Goal: Task Accomplishment & Management: Use online tool/utility

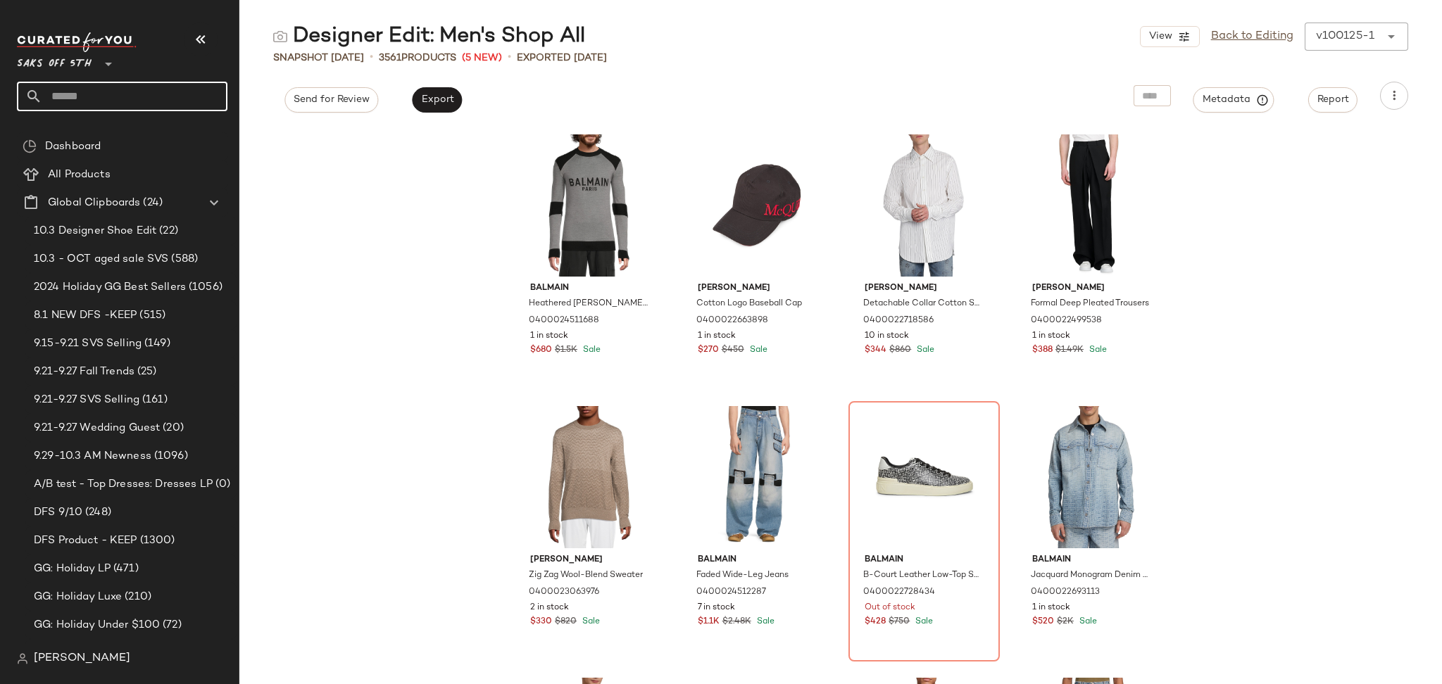
click at [161, 102] on input "text" at bounding box center [134, 97] width 185 height 30
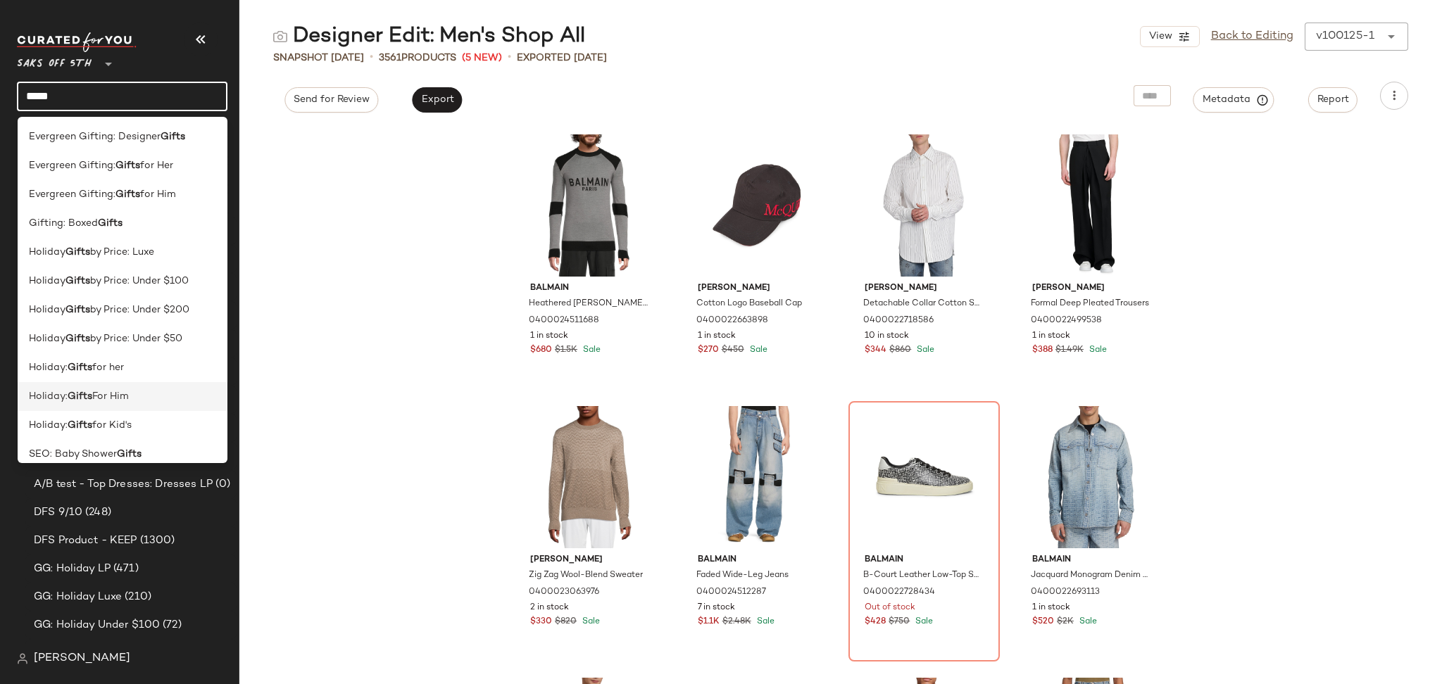
type input "*****"
click at [118, 396] on span "For Him" at bounding box center [110, 396] width 37 height 15
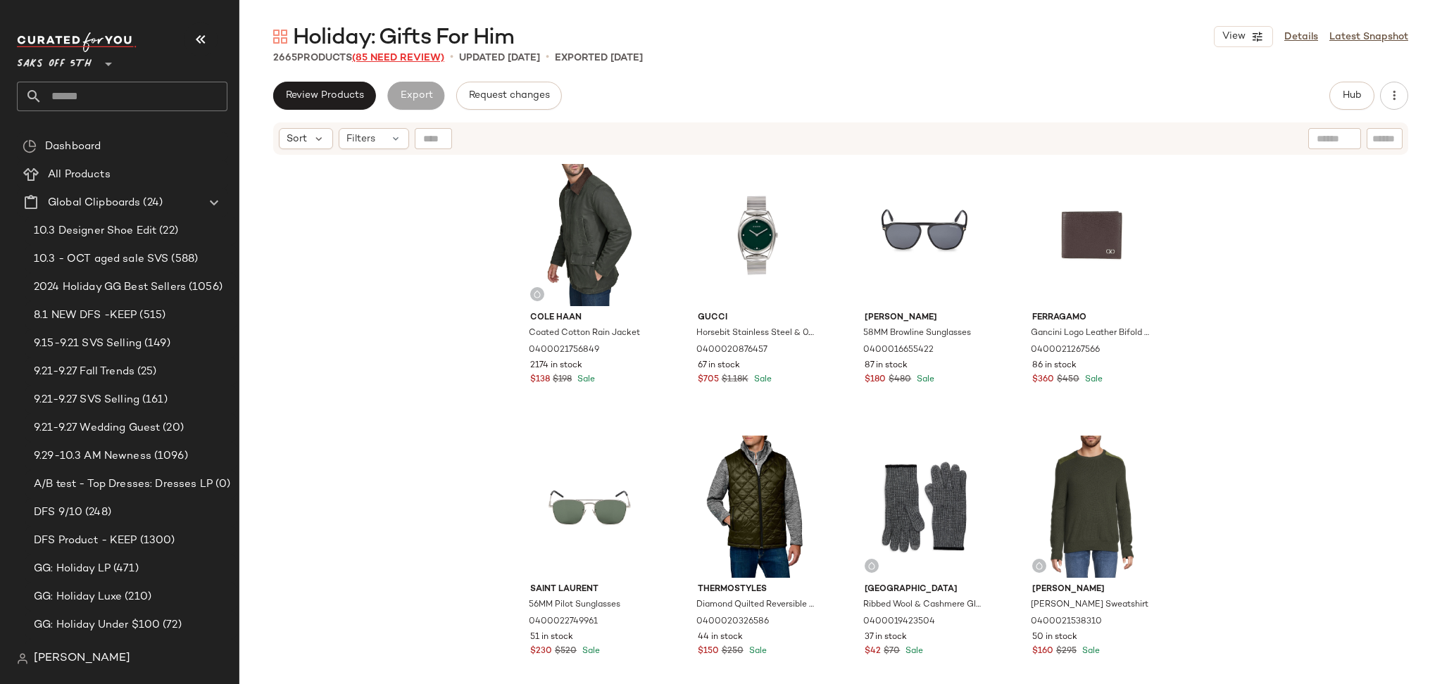
click at [383, 54] on span "(85 Need Review)" at bounding box center [398, 58] width 92 height 11
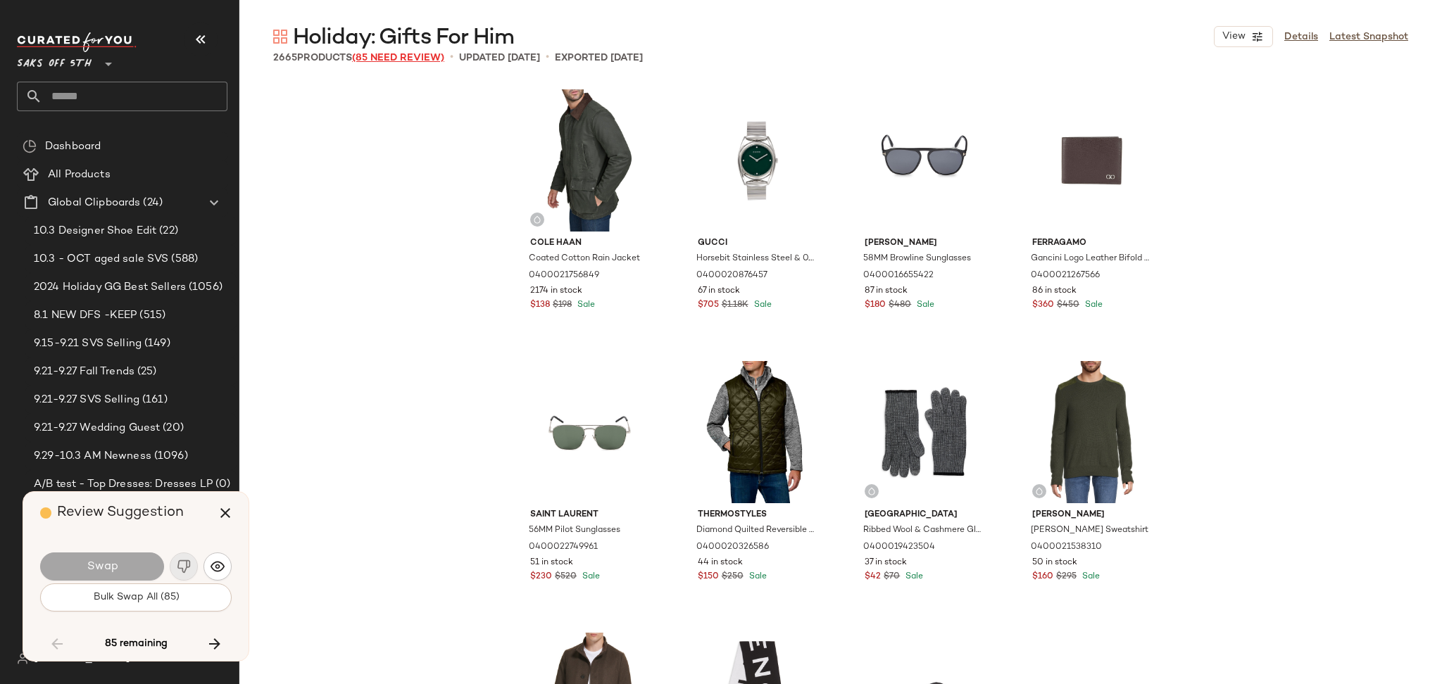
scroll to position [6522, 0]
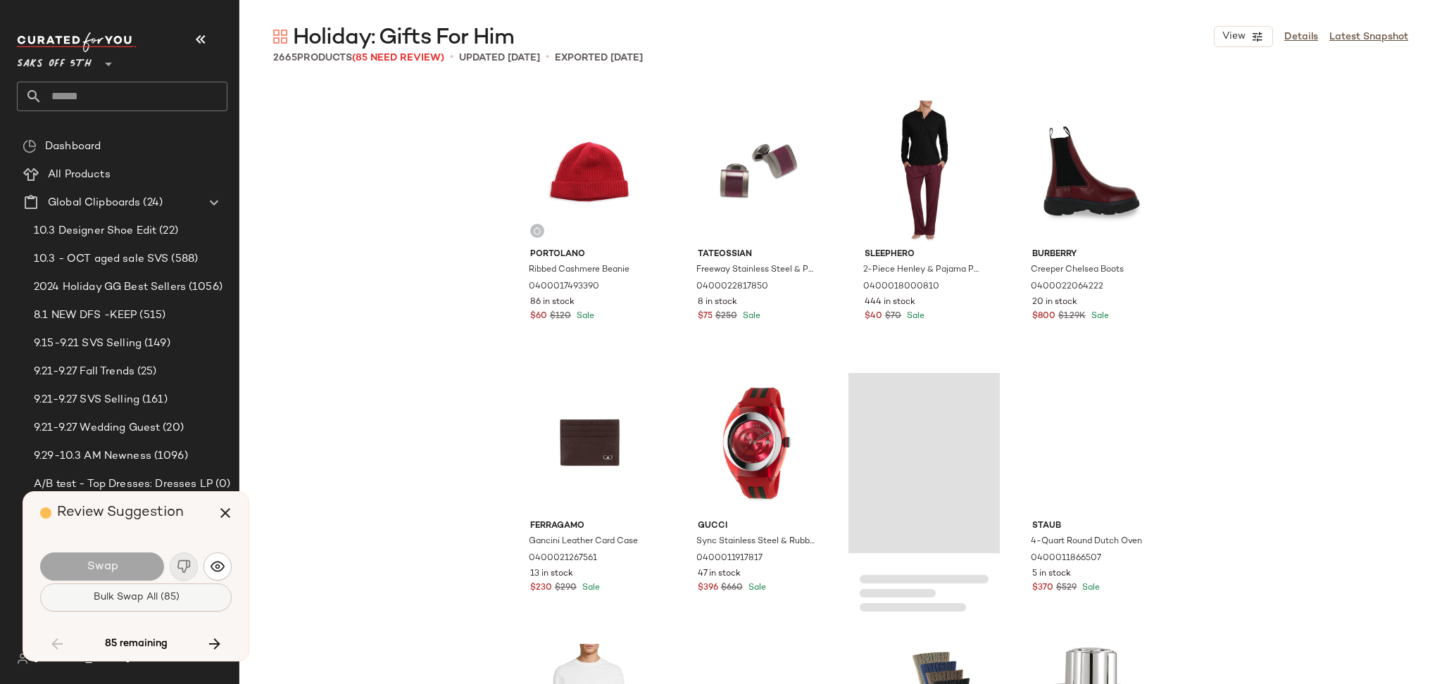
click at [182, 598] on button "Bulk Swap All (85)" at bounding box center [135, 598] width 191 height 28
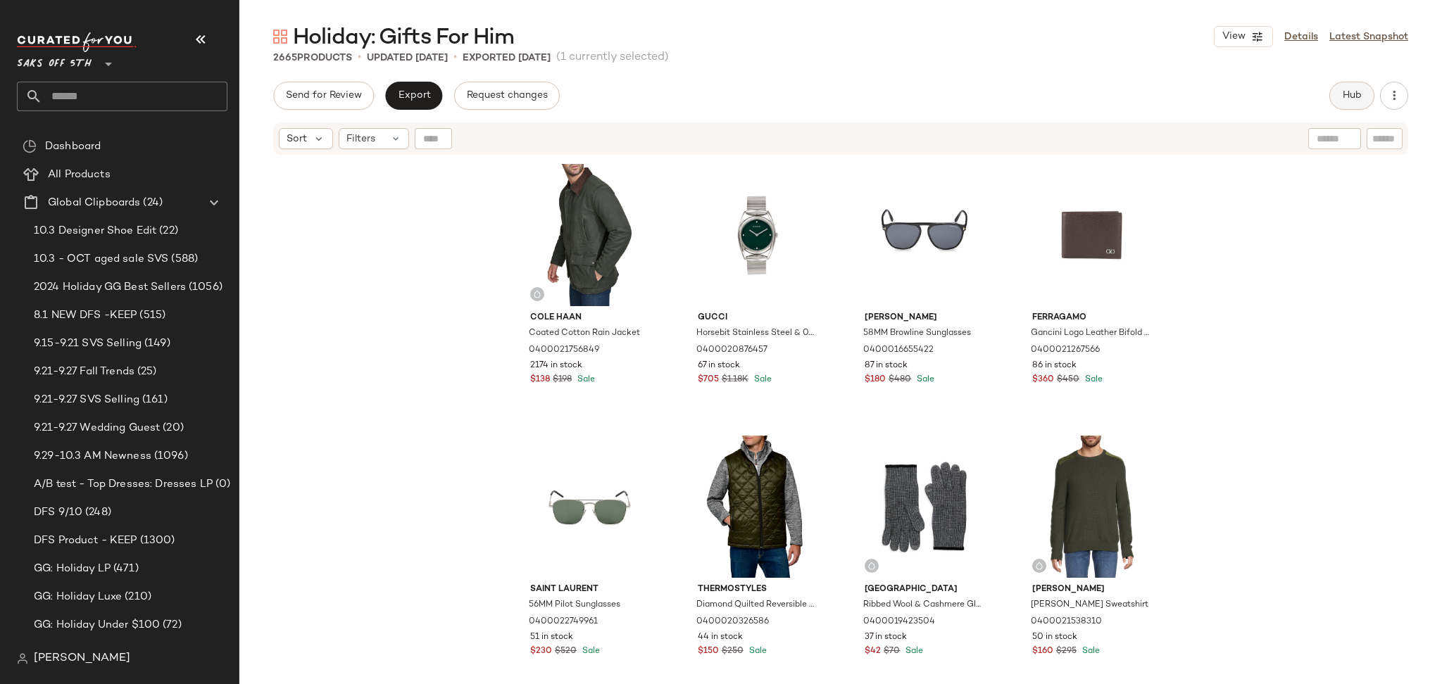
click at [1355, 103] on button "Hub" at bounding box center [1351, 96] width 45 height 28
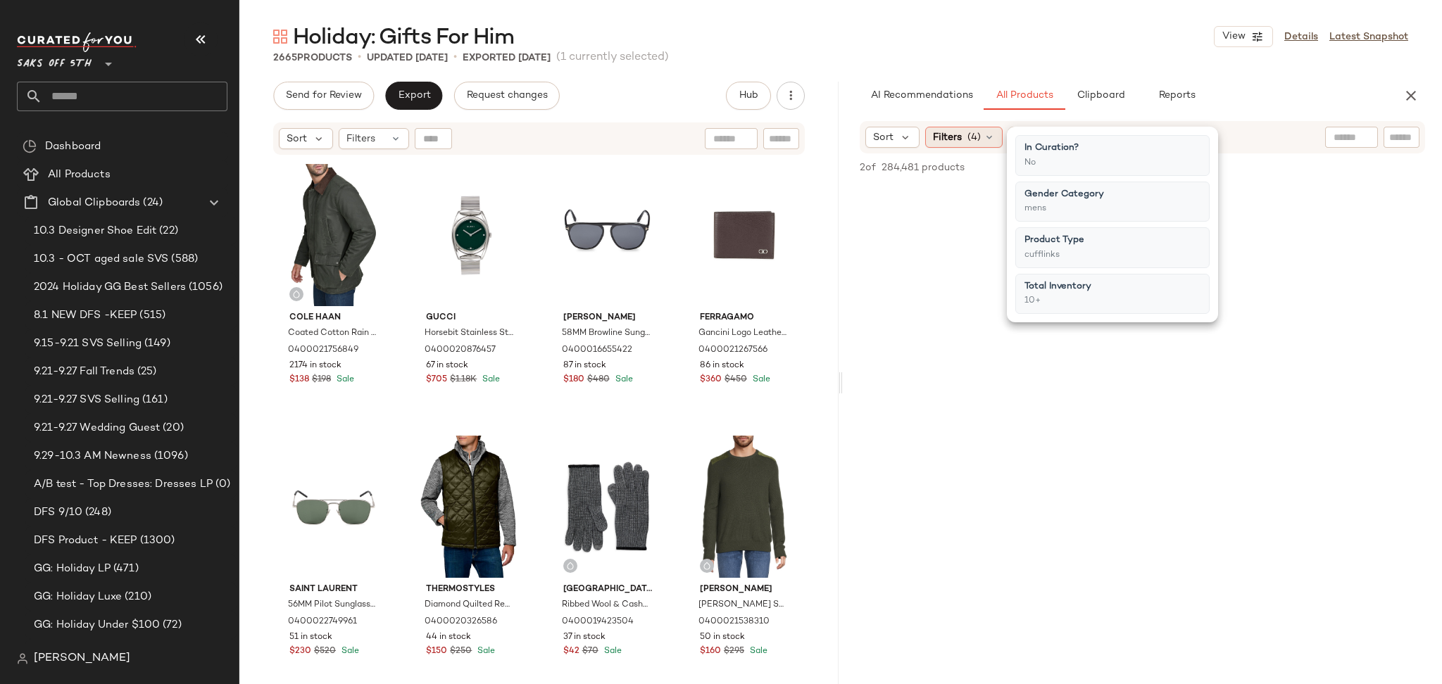
click at [964, 138] on div "Filters (4)" at bounding box center [963, 137] width 77 height 21
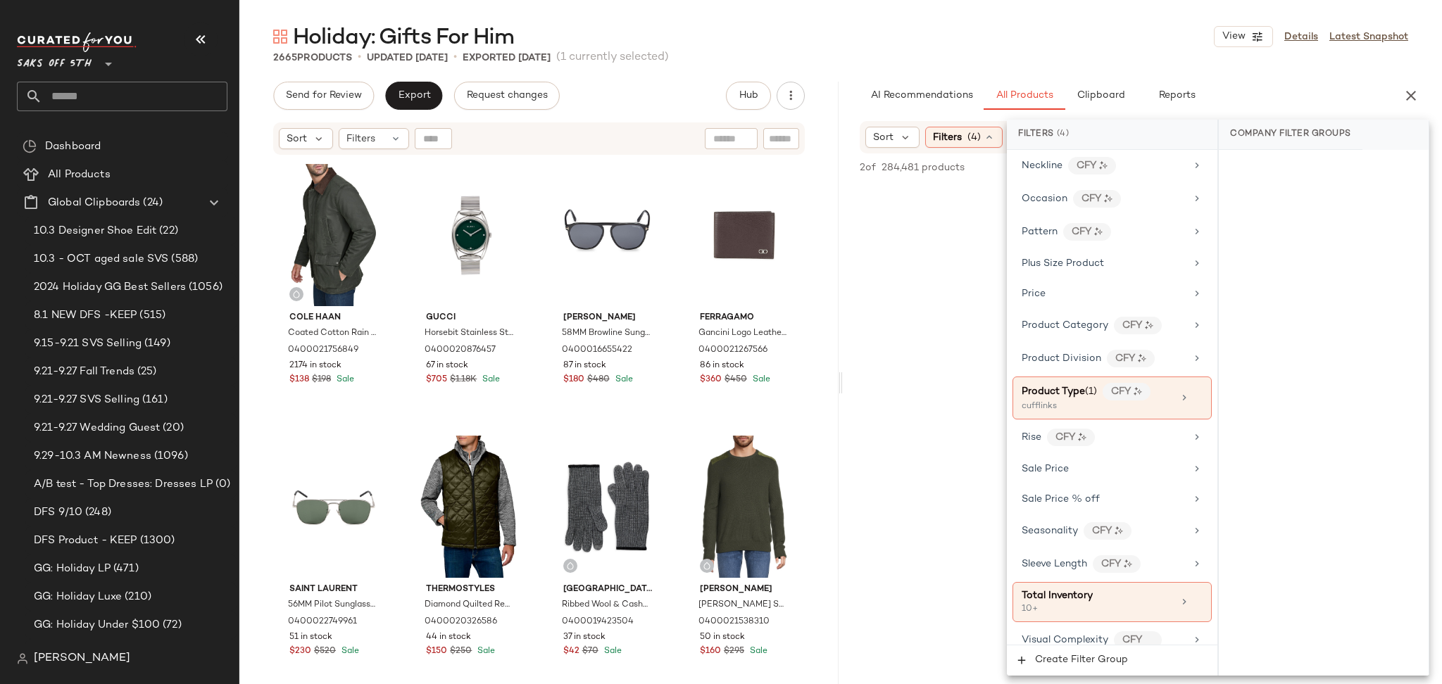
scroll to position [826, 0]
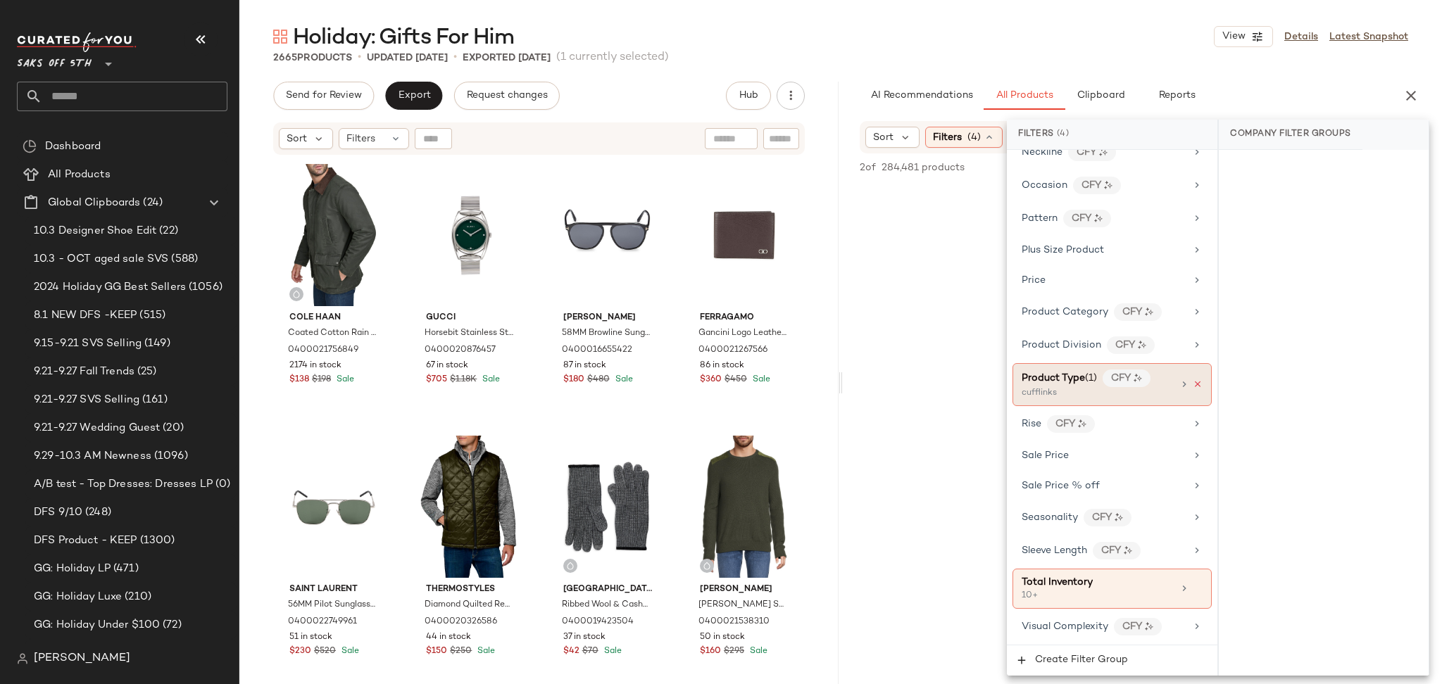
click at [1193, 383] on icon at bounding box center [1198, 384] width 10 height 10
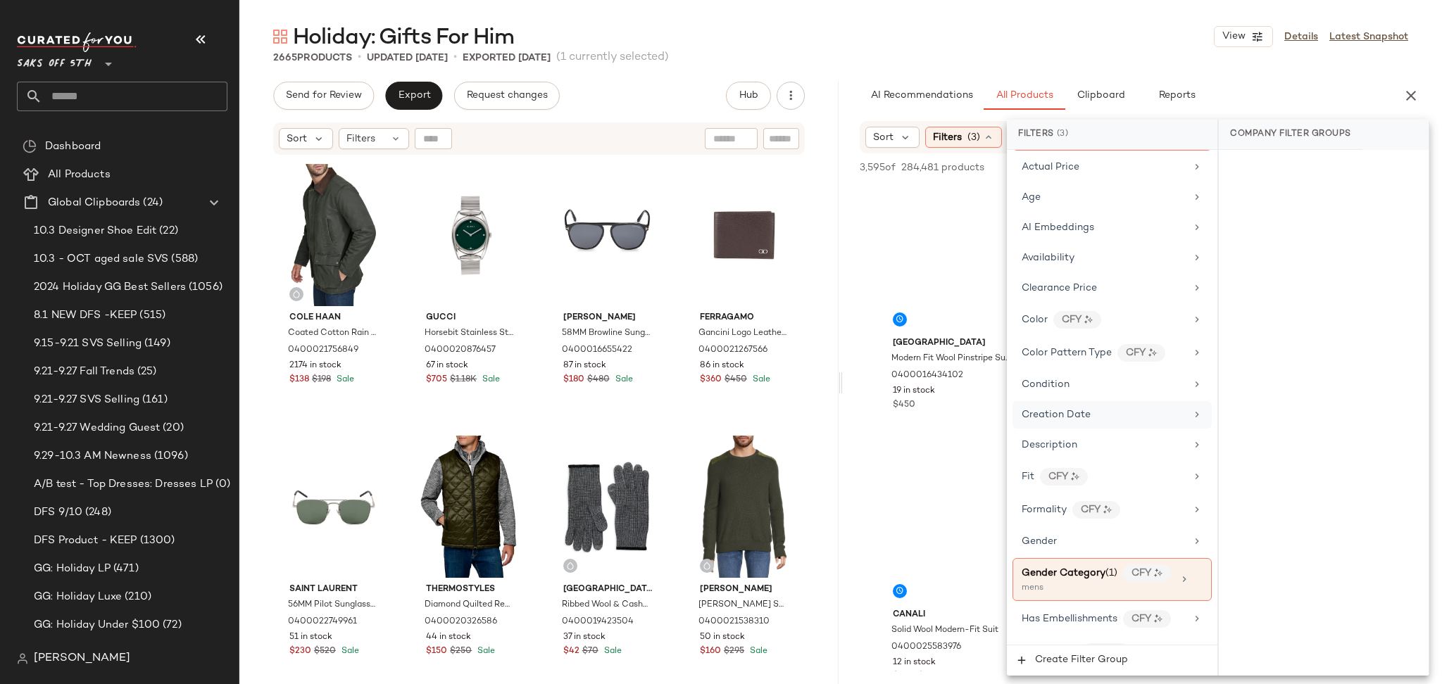
scroll to position [147, 0]
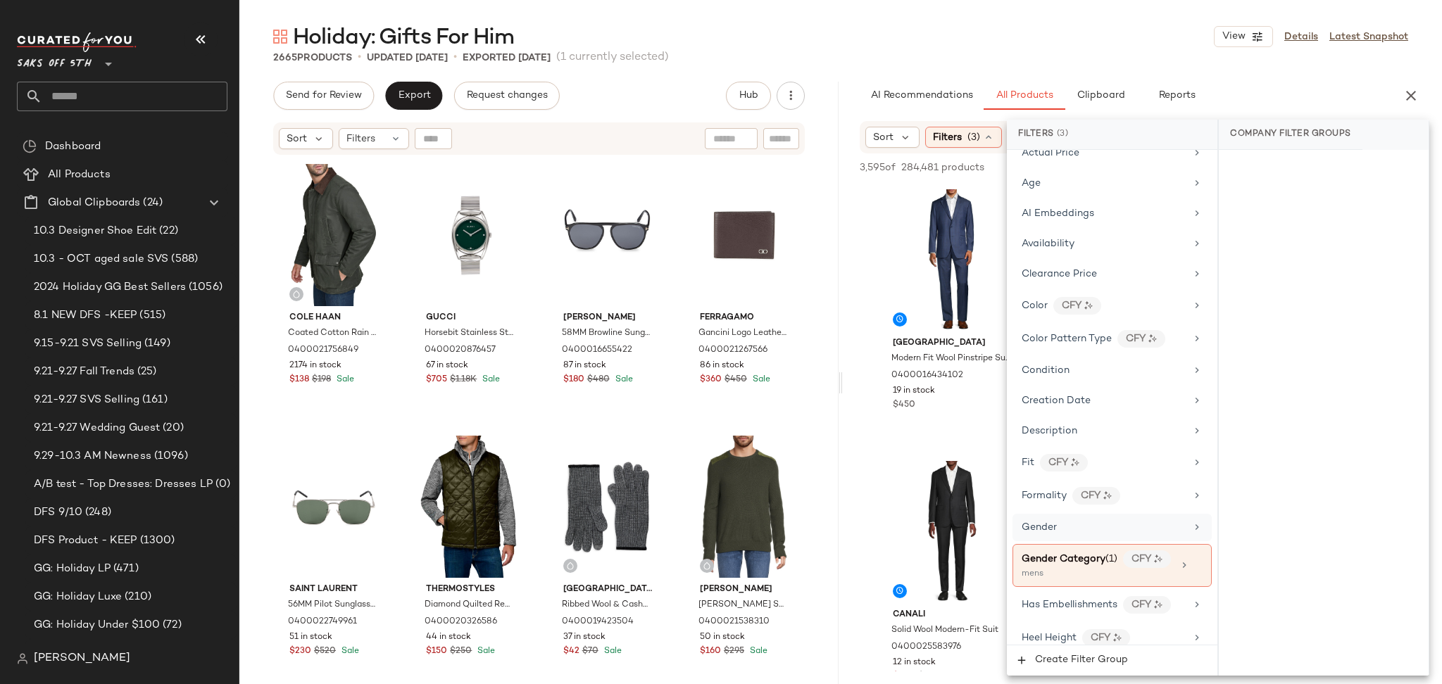
click at [1068, 522] on div "Gender" at bounding box center [1104, 527] width 164 height 15
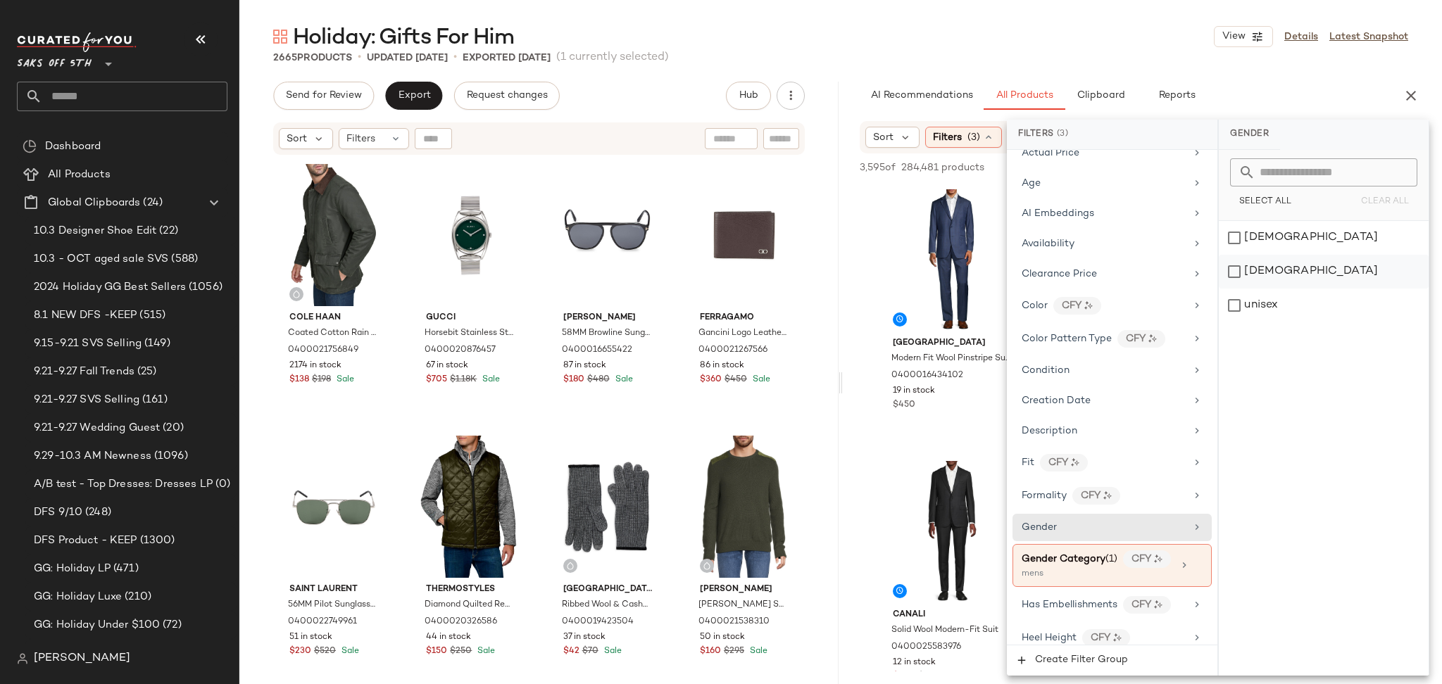
click at [1236, 270] on div "male" at bounding box center [1324, 272] width 210 height 34
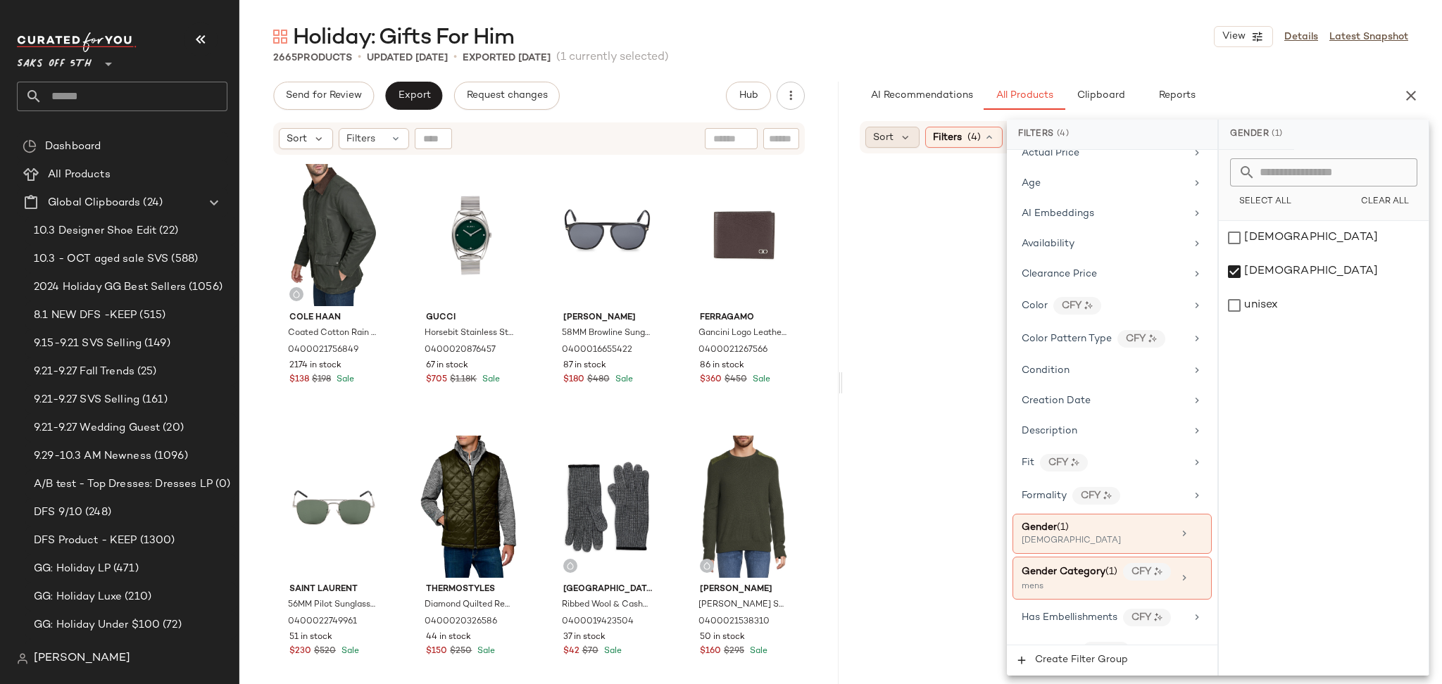
click at [876, 134] on span "Sort" at bounding box center [883, 137] width 20 height 15
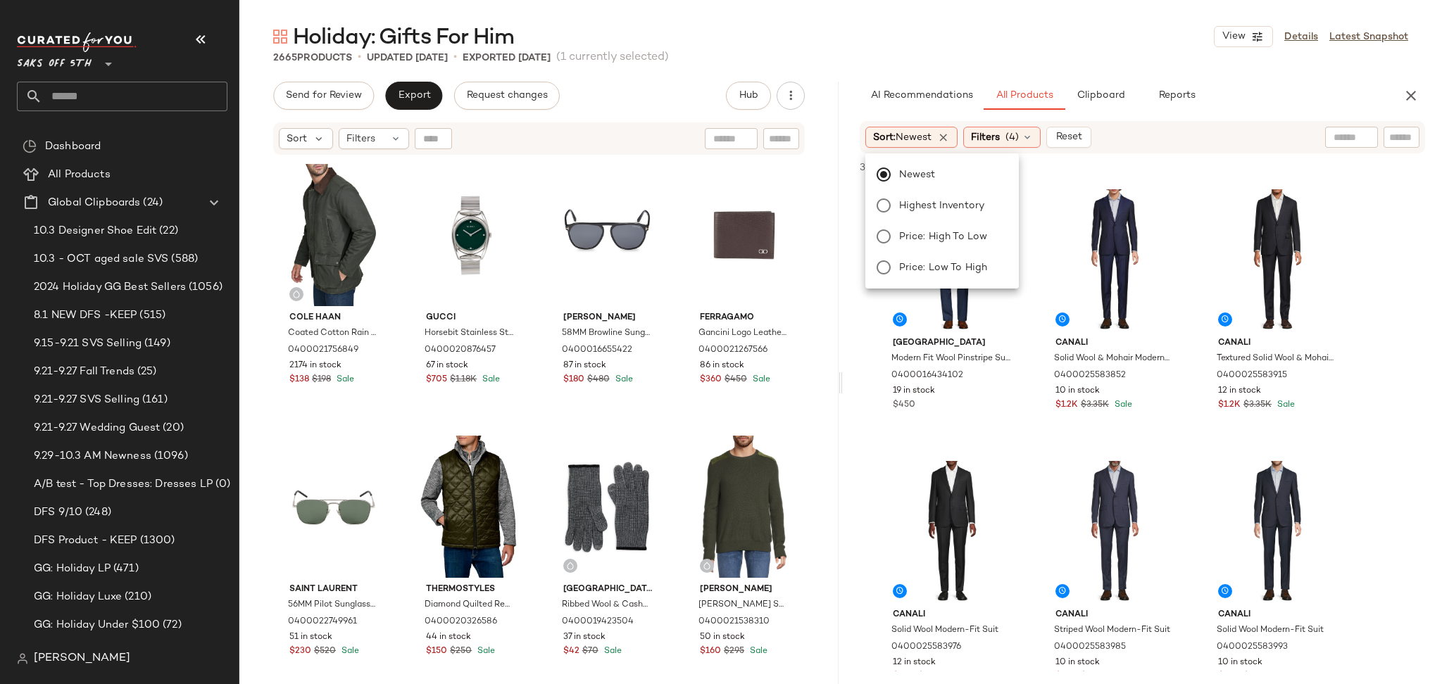
click at [1022, 66] on div "Holiday: Gifts For Him View Details Latest Snapshot 2665 Products • updated Oct…" at bounding box center [840, 354] width 1202 height 662
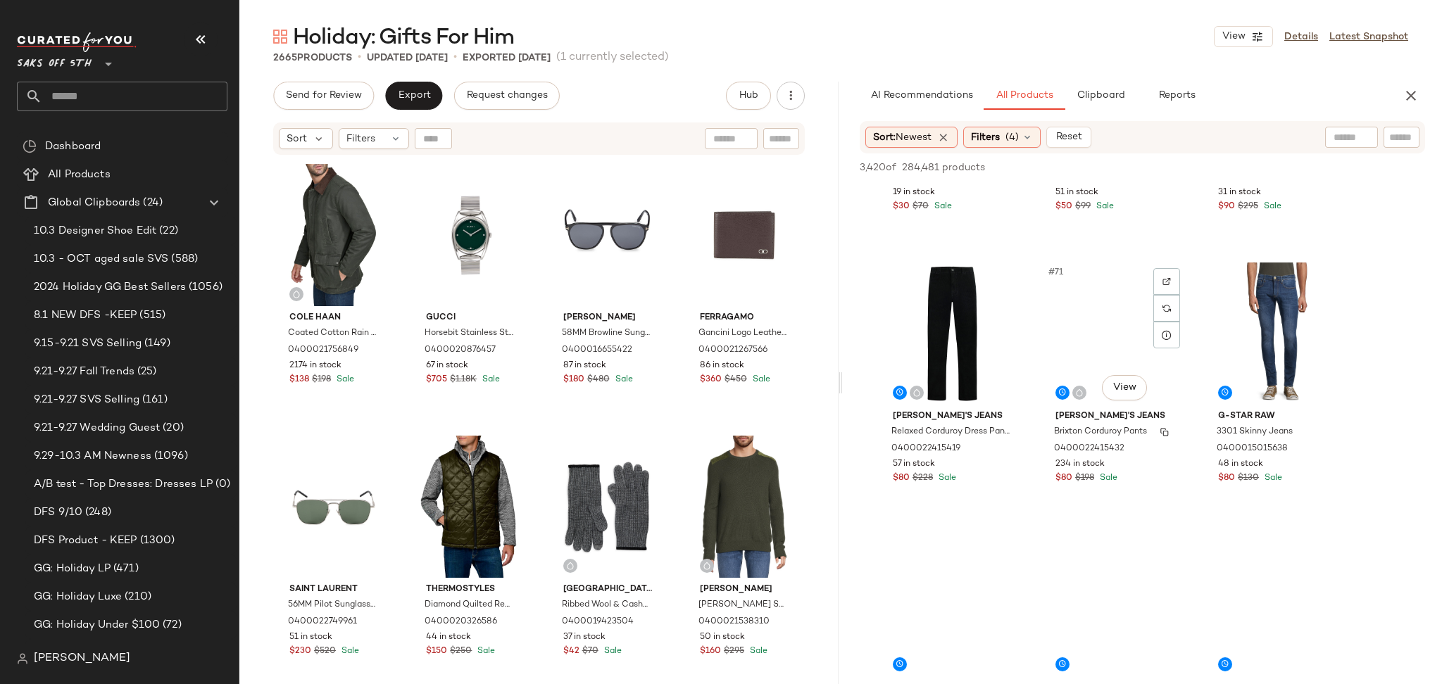
scroll to position [6184, 0]
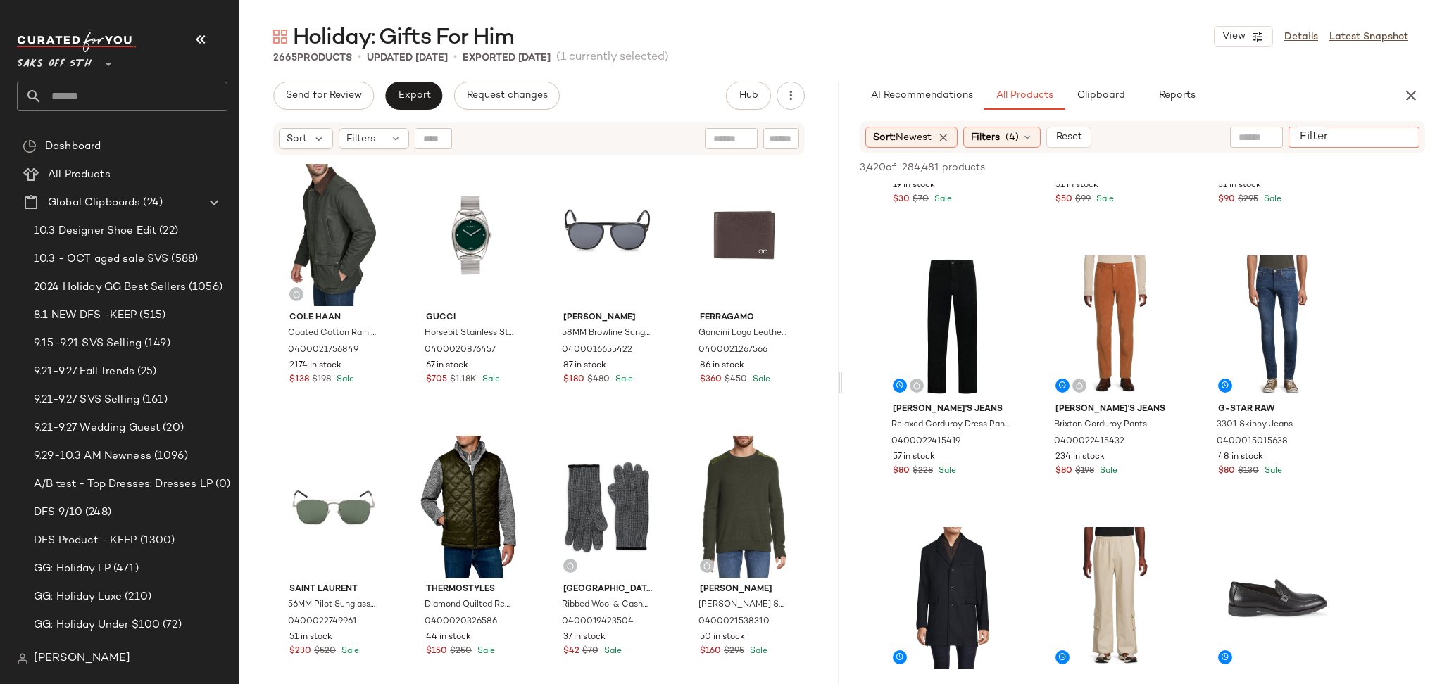
click at [1395, 139] on input "Filter" at bounding box center [1354, 137] width 120 height 15
type input "*******"
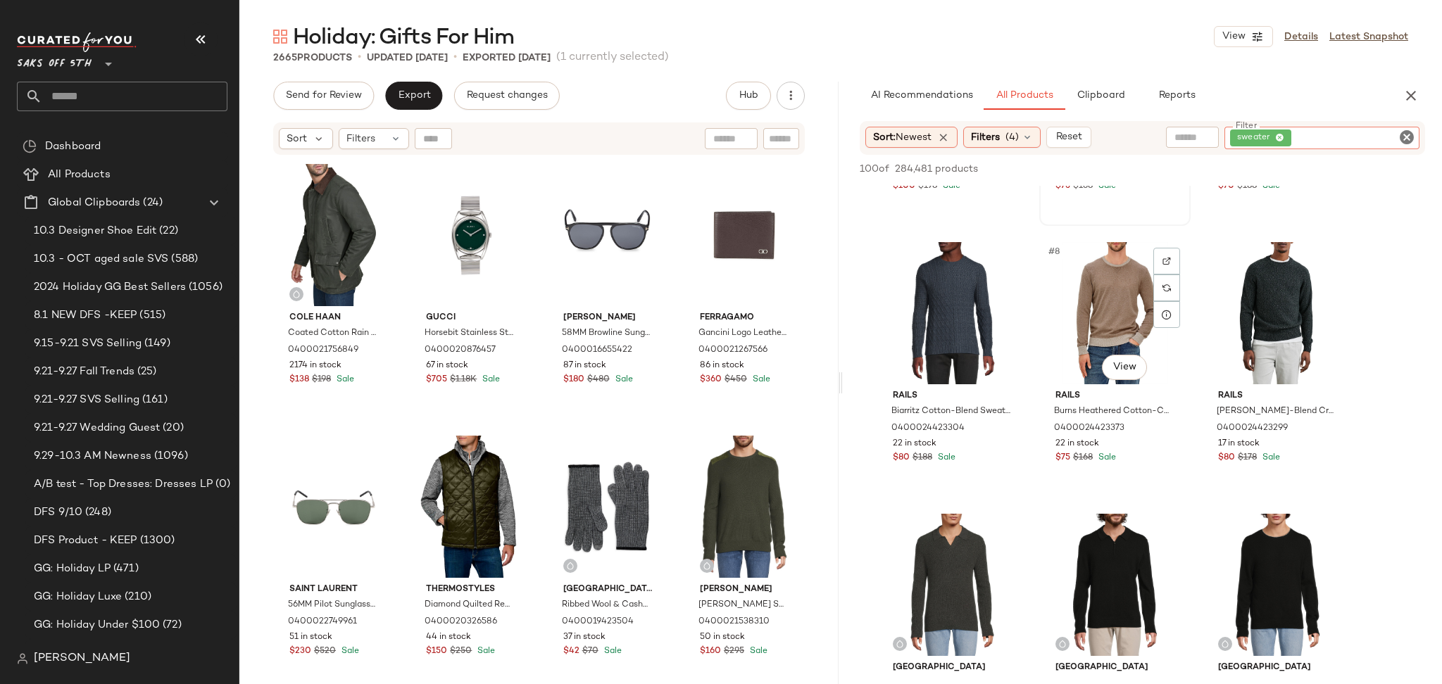
scroll to position [496, 0]
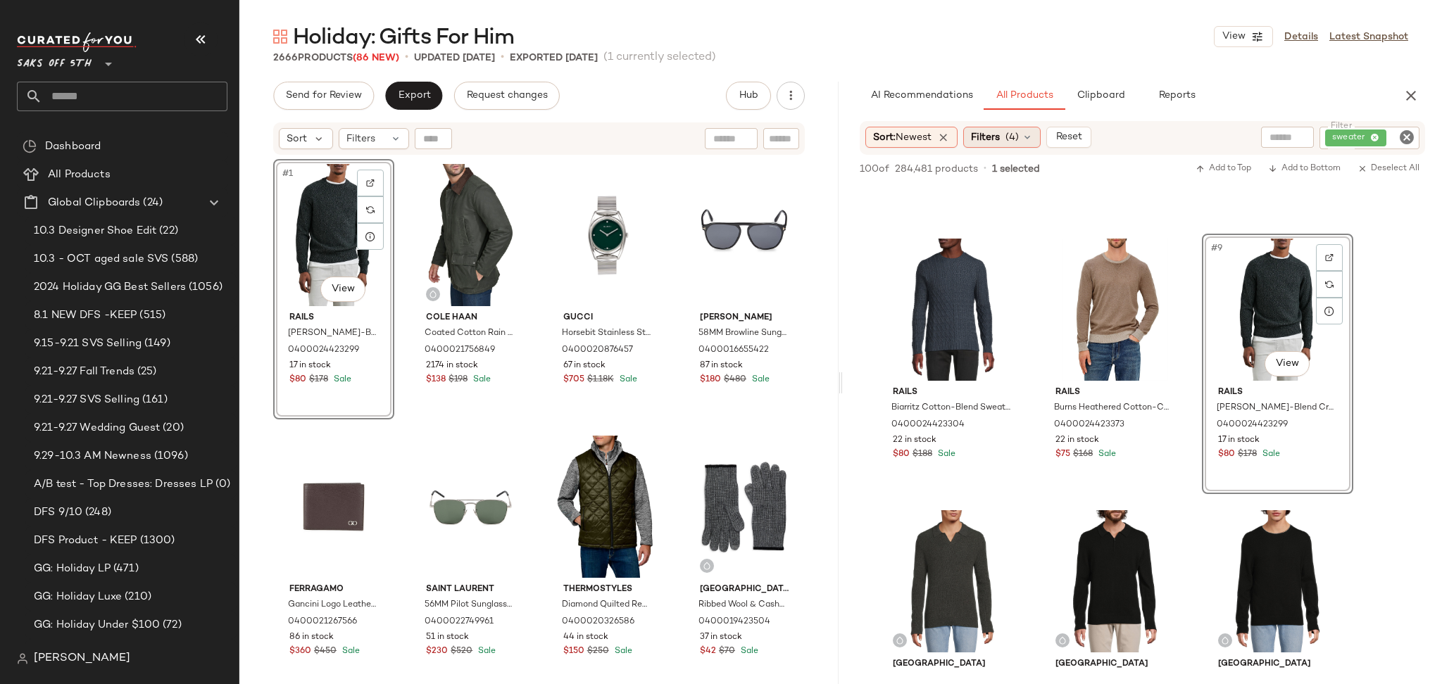
click at [1031, 137] on icon at bounding box center [1027, 137] width 11 height 11
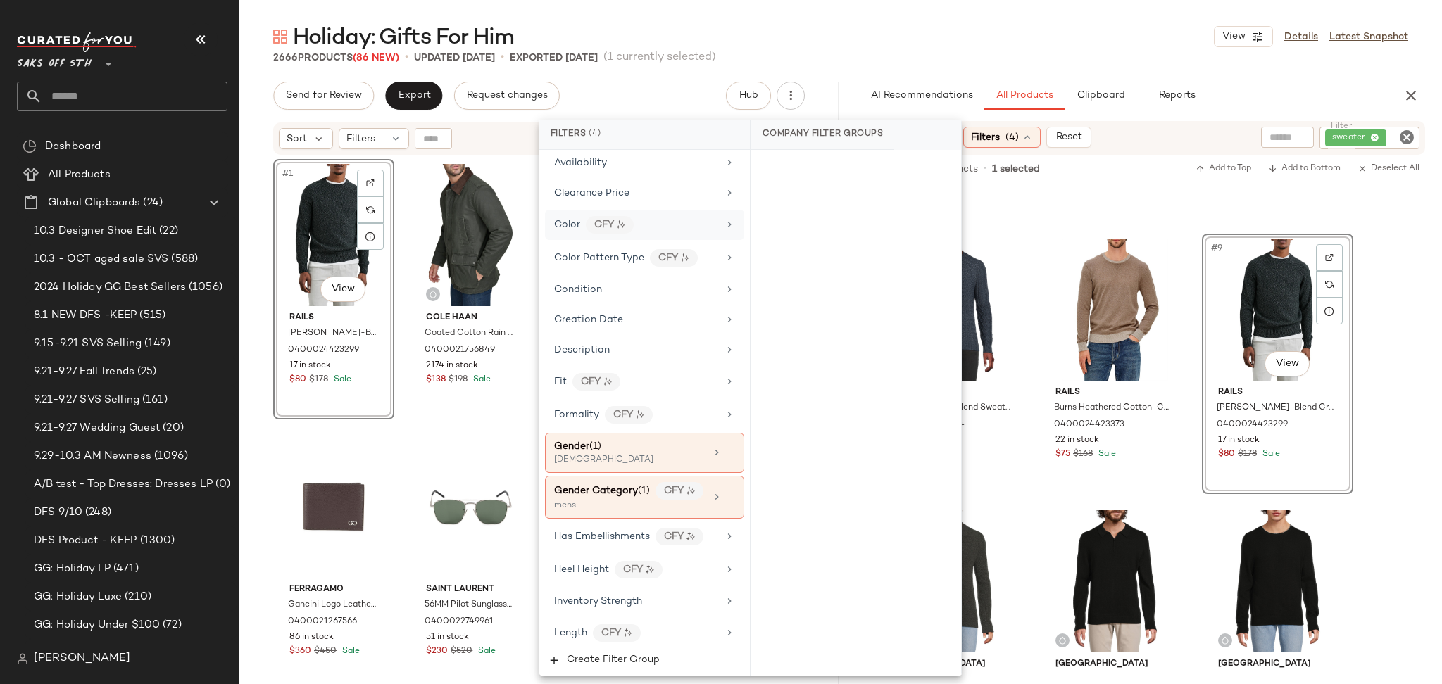
scroll to position [229, 0]
click at [725, 450] on icon at bounding box center [730, 452] width 10 height 10
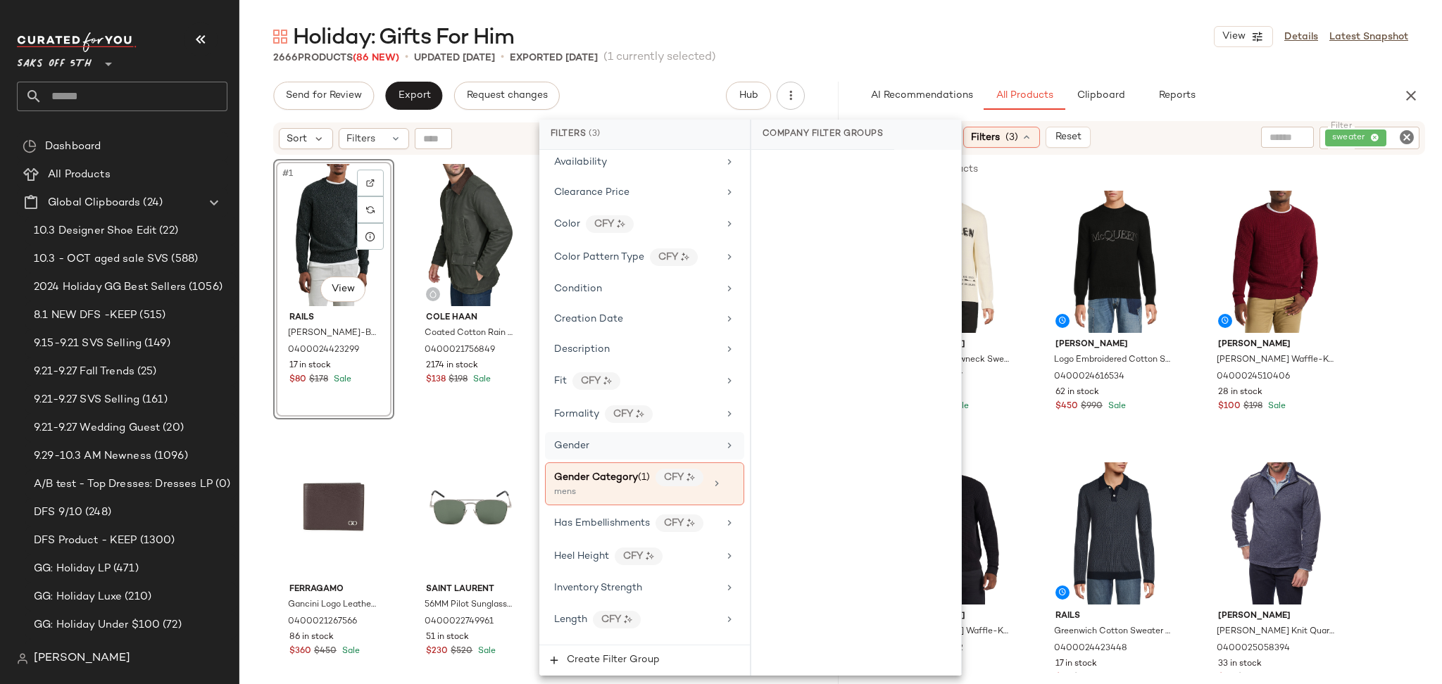
click at [1144, 4] on main "Holiday: Gifts For Him View Details Latest Snapshot 2666 Products (86 New) • up…" at bounding box center [721, 342] width 1442 height 684
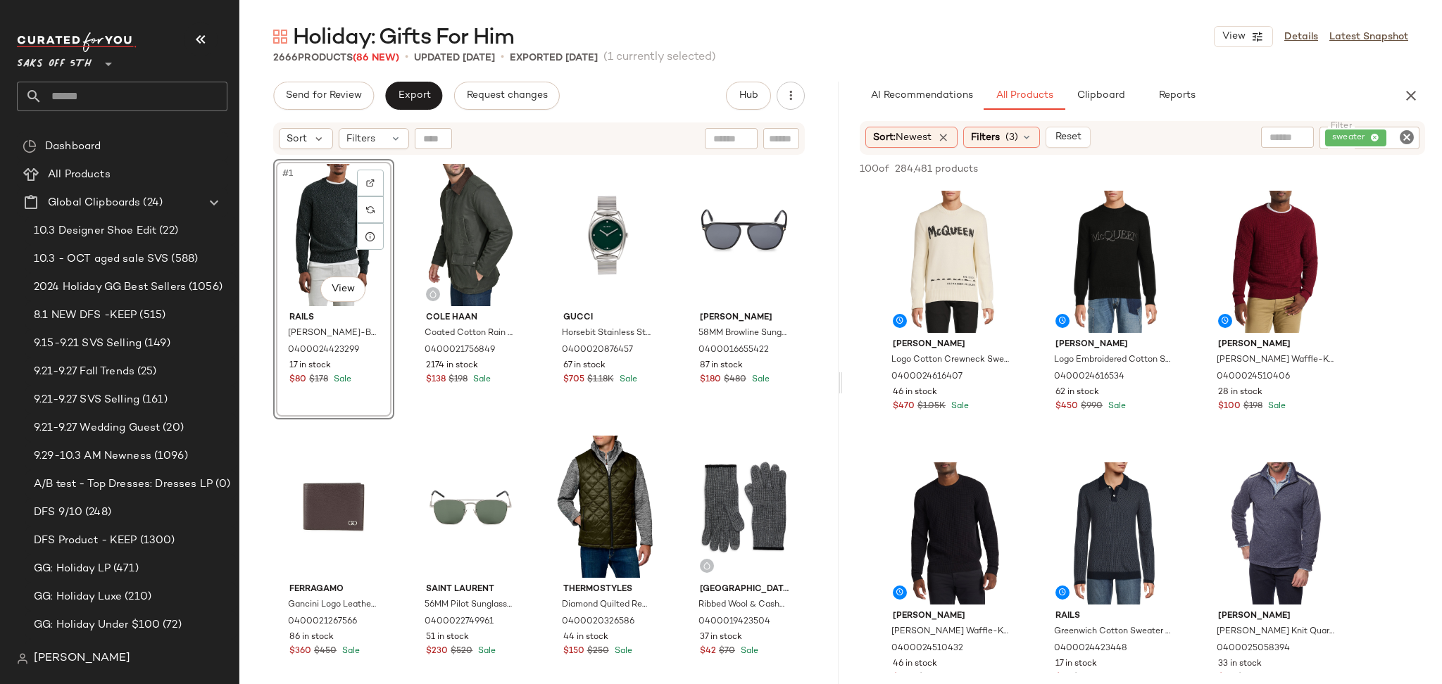
click at [1402, 137] on icon "Clear Filter" at bounding box center [1406, 137] width 17 height 17
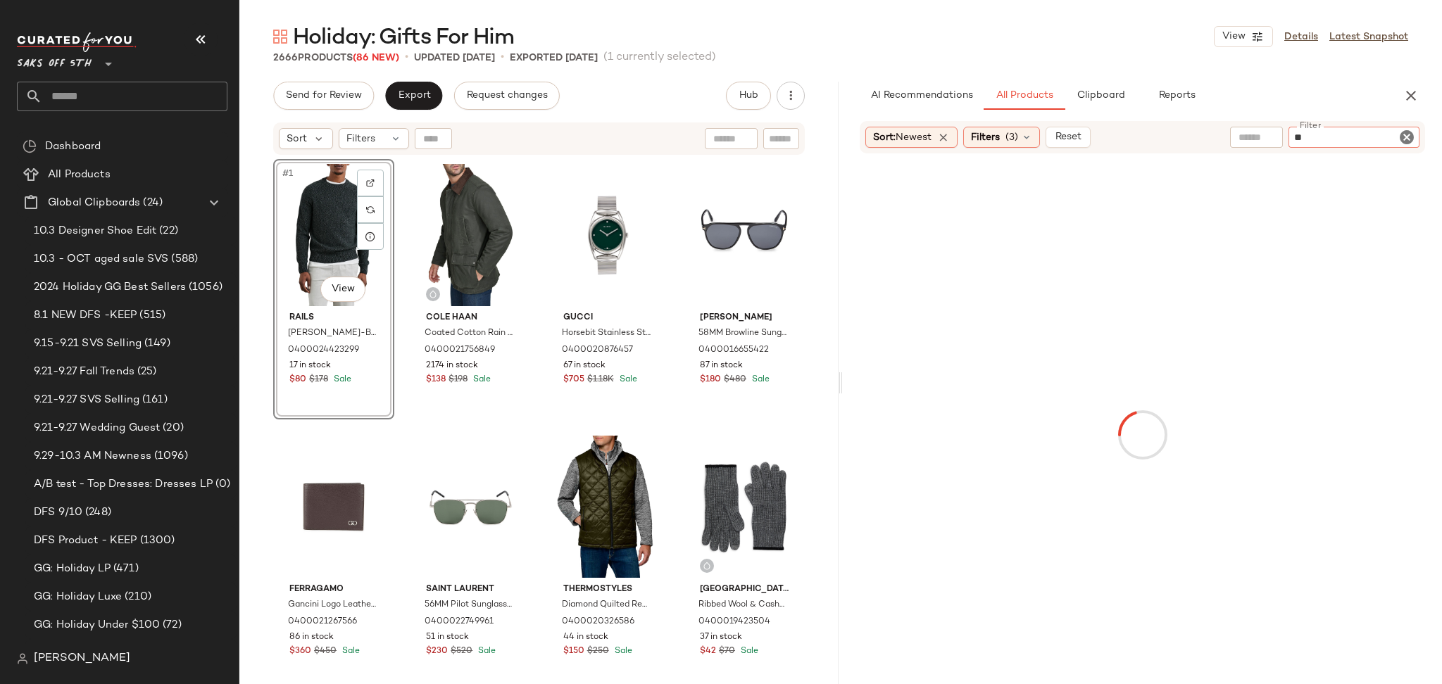
type input "***"
click at [1406, 140] on icon "Clear Filter" at bounding box center [1406, 137] width 17 height 17
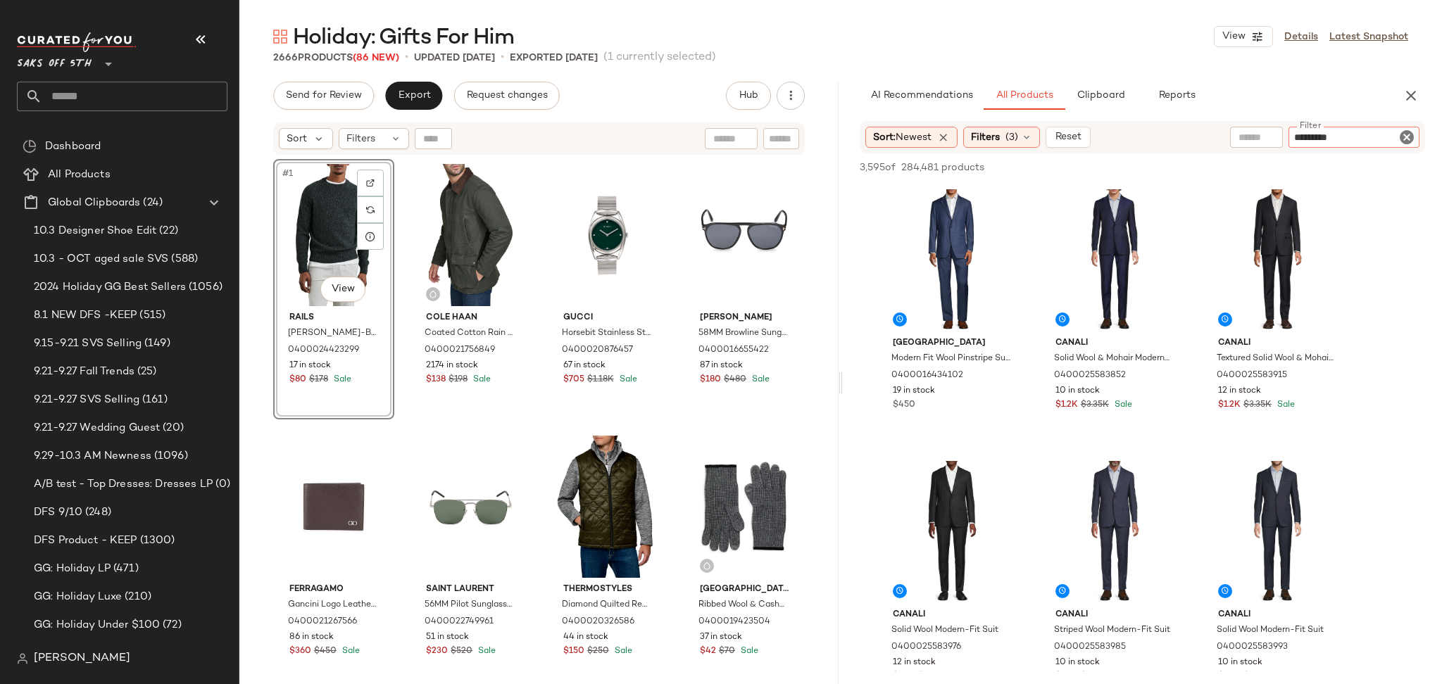
type input "**********"
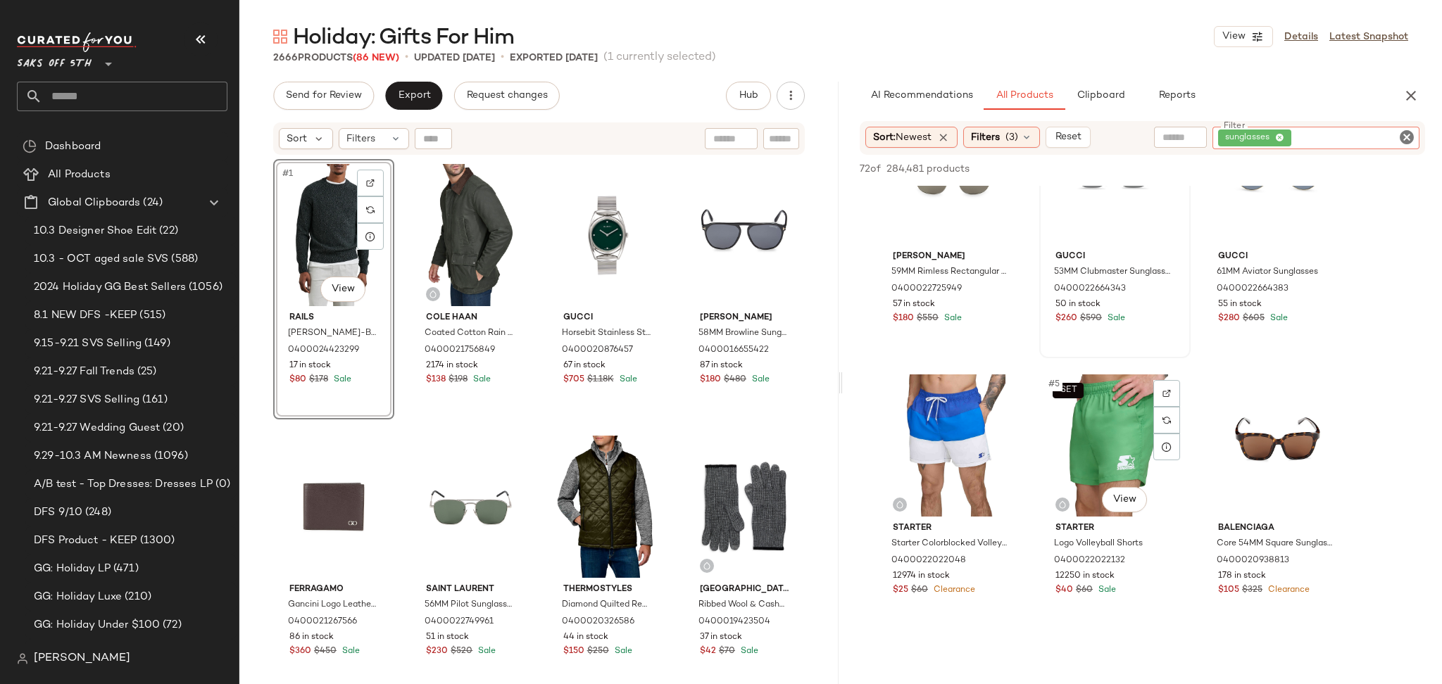
scroll to position [0, 0]
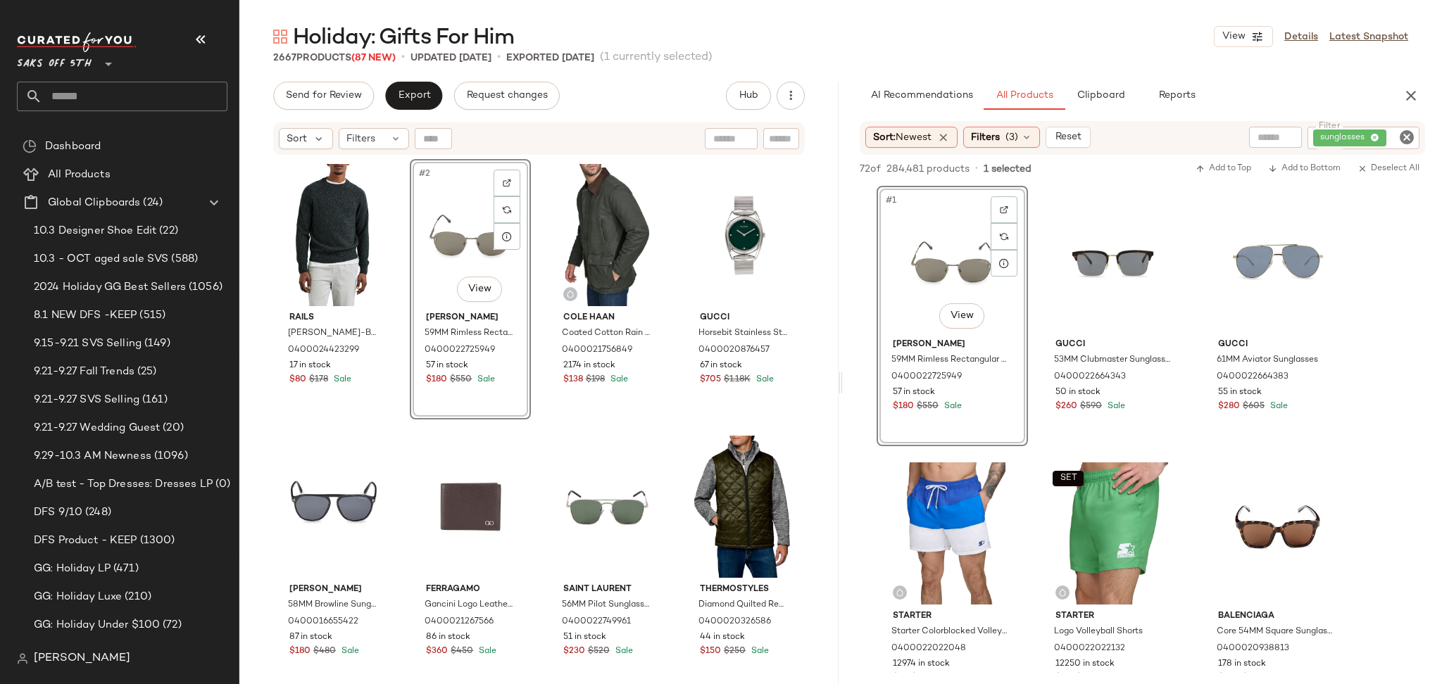
click at [1404, 142] on icon "Clear Filter" at bounding box center [1406, 137] width 17 height 17
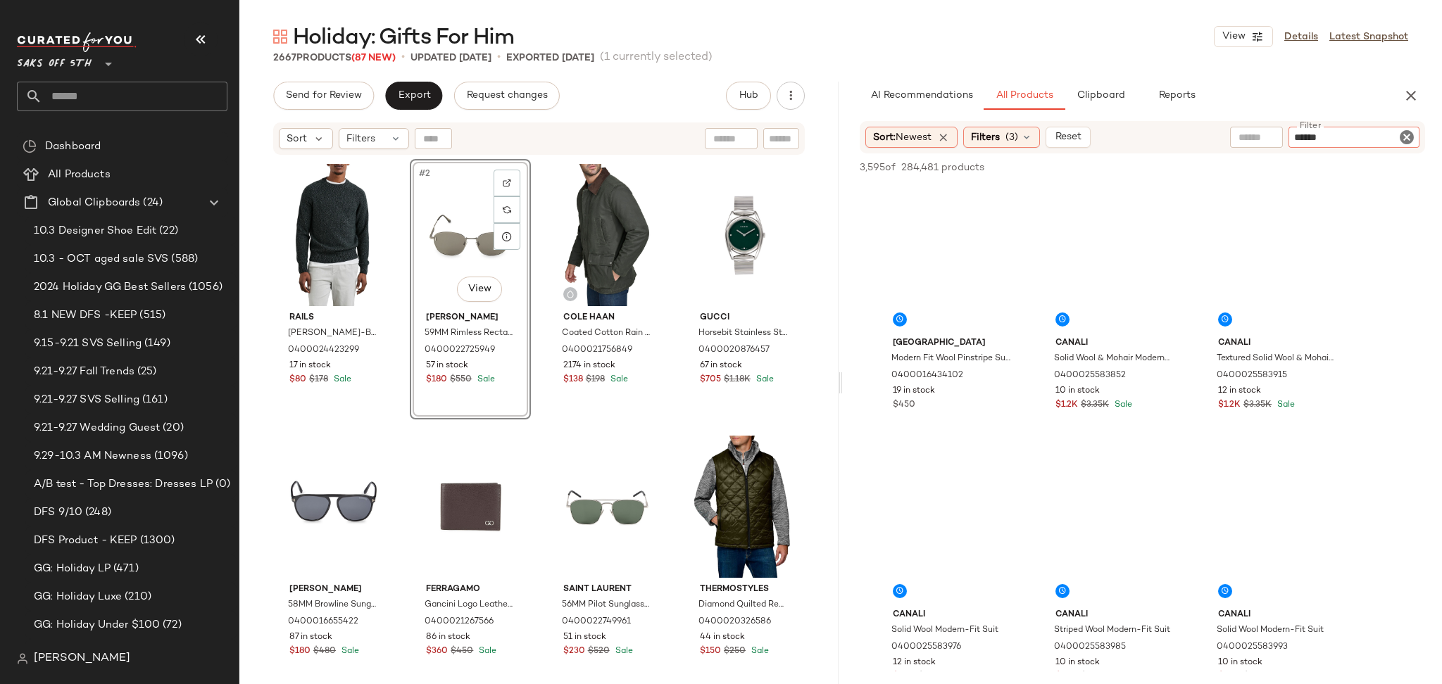
type input "*******"
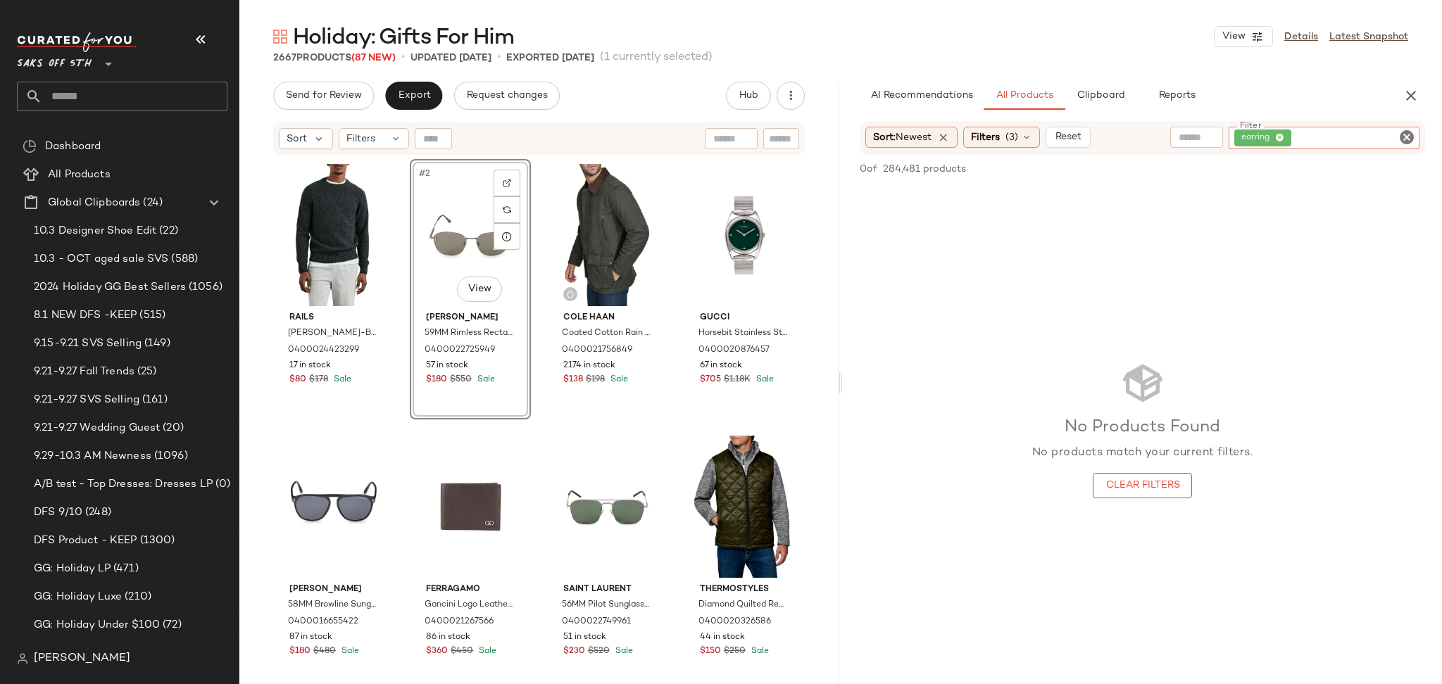
click at [1409, 138] on icon "Clear Filter" at bounding box center [1406, 137] width 17 height 17
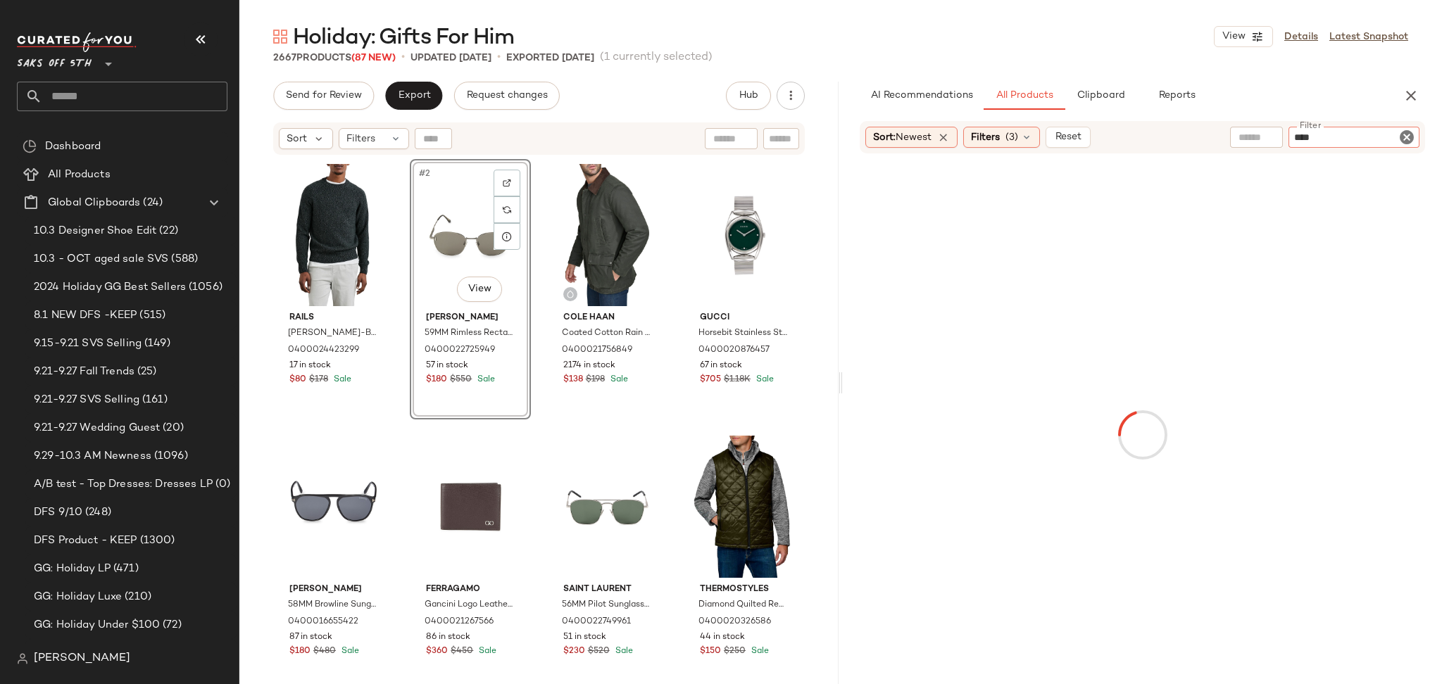
type input "*****"
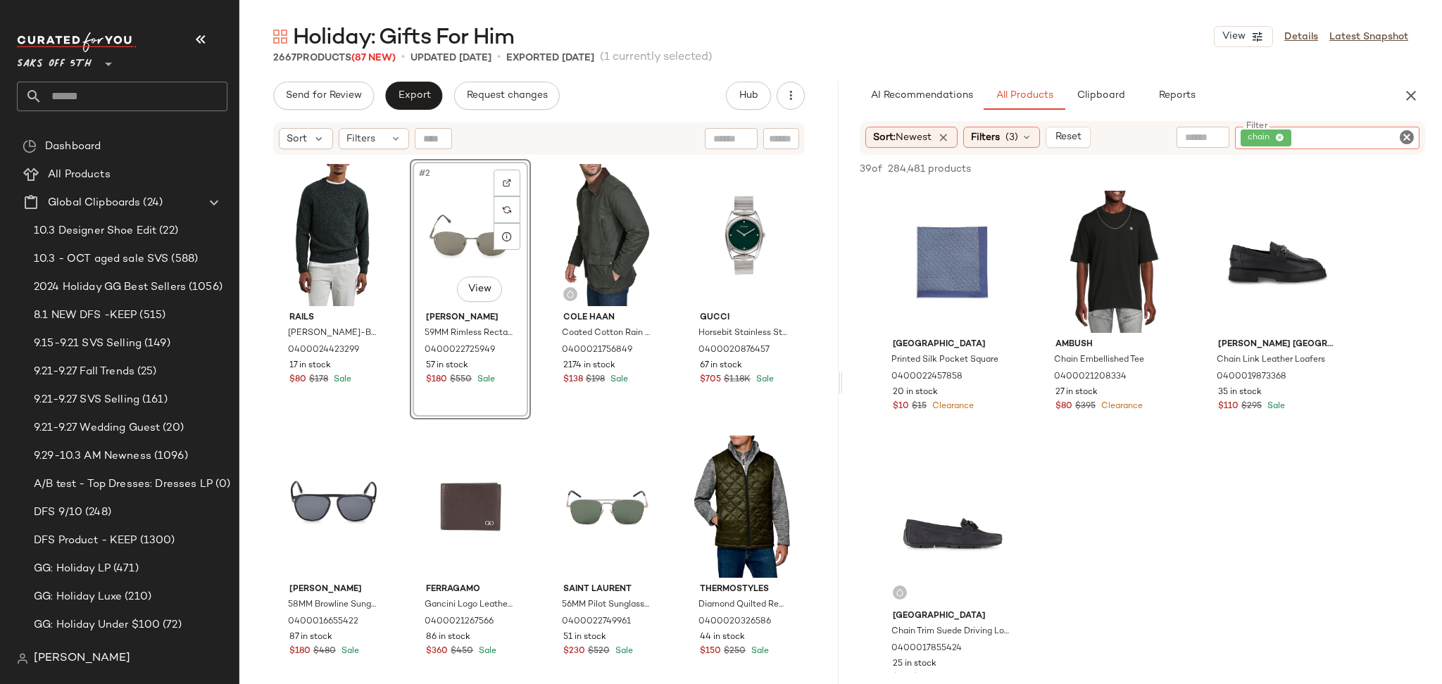
click at [1409, 135] on icon "Clear Filter" at bounding box center [1406, 137] width 17 height 17
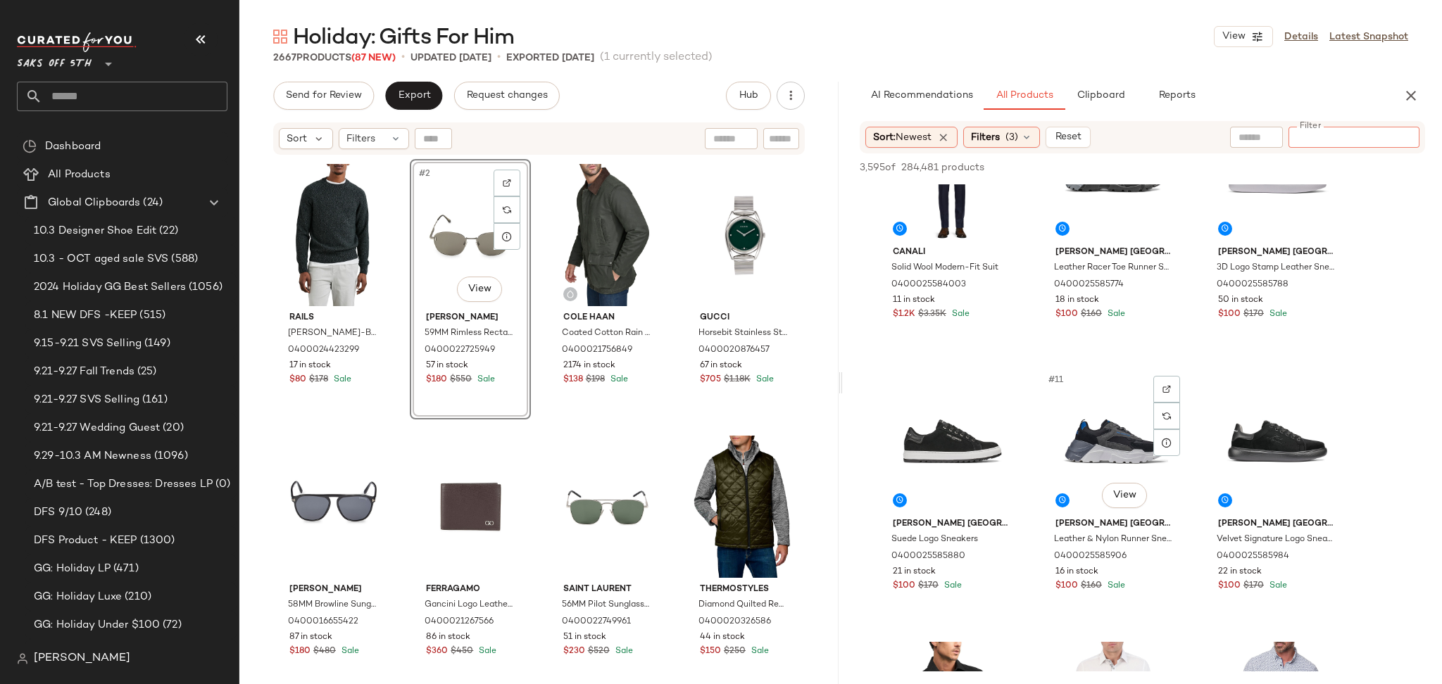
scroll to position [635, 0]
type input "******"
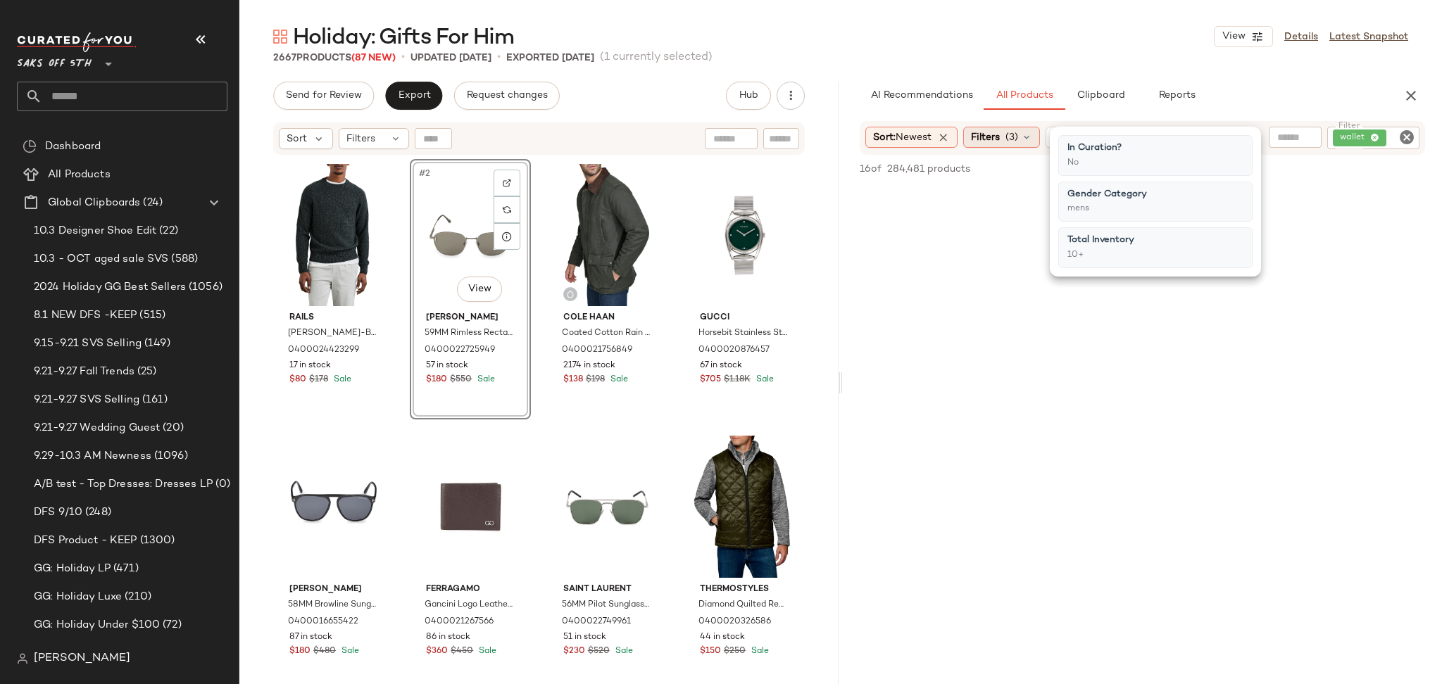
click at [990, 136] on span "Filters" at bounding box center [985, 137] width 29 height 15
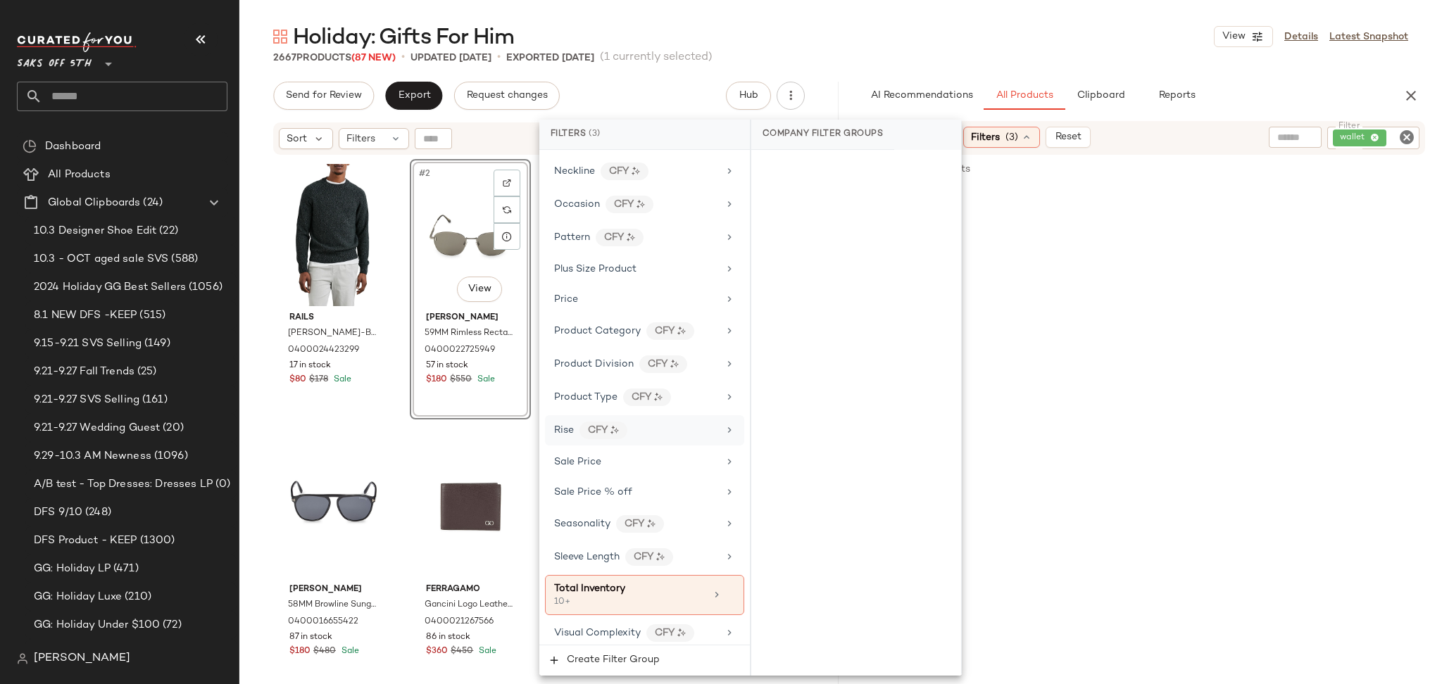
scroll to position [813, 0]
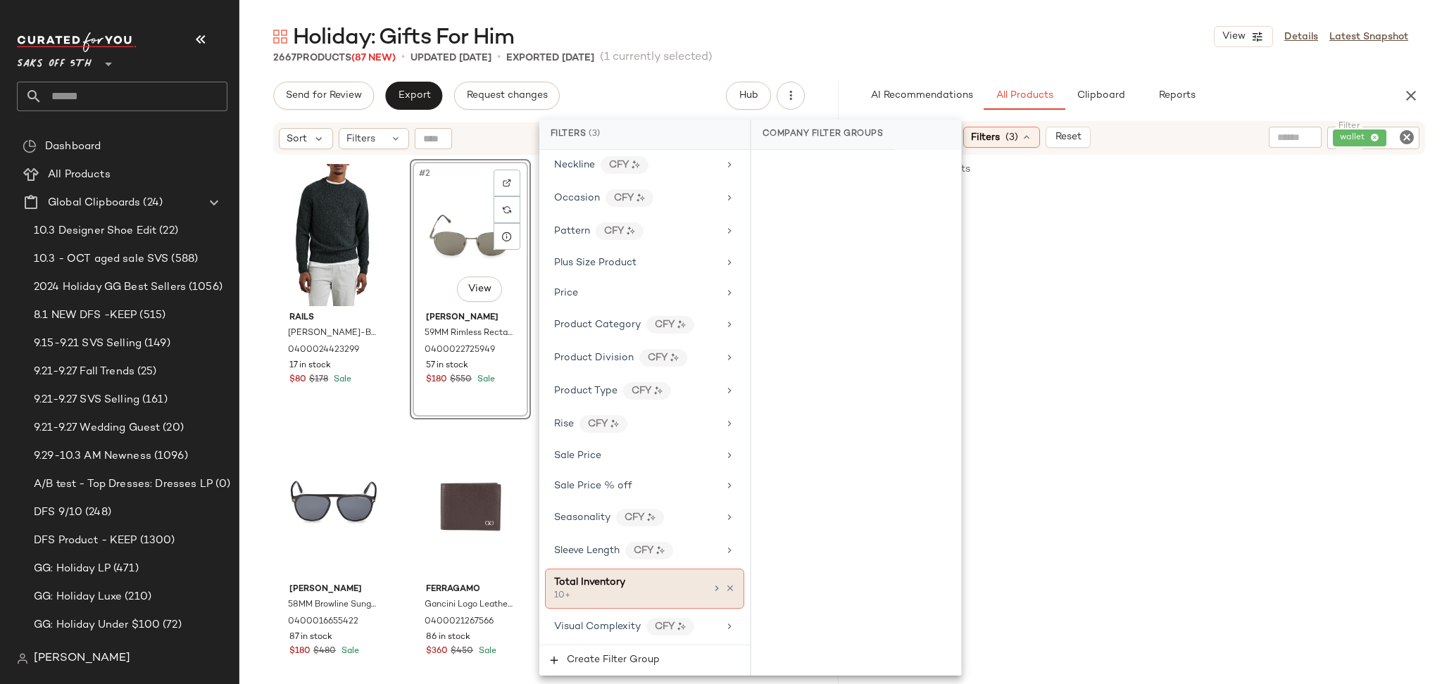
click at [679, 583] on div "Total Inventory" at bounding box center [629, 582] width 151 height 15
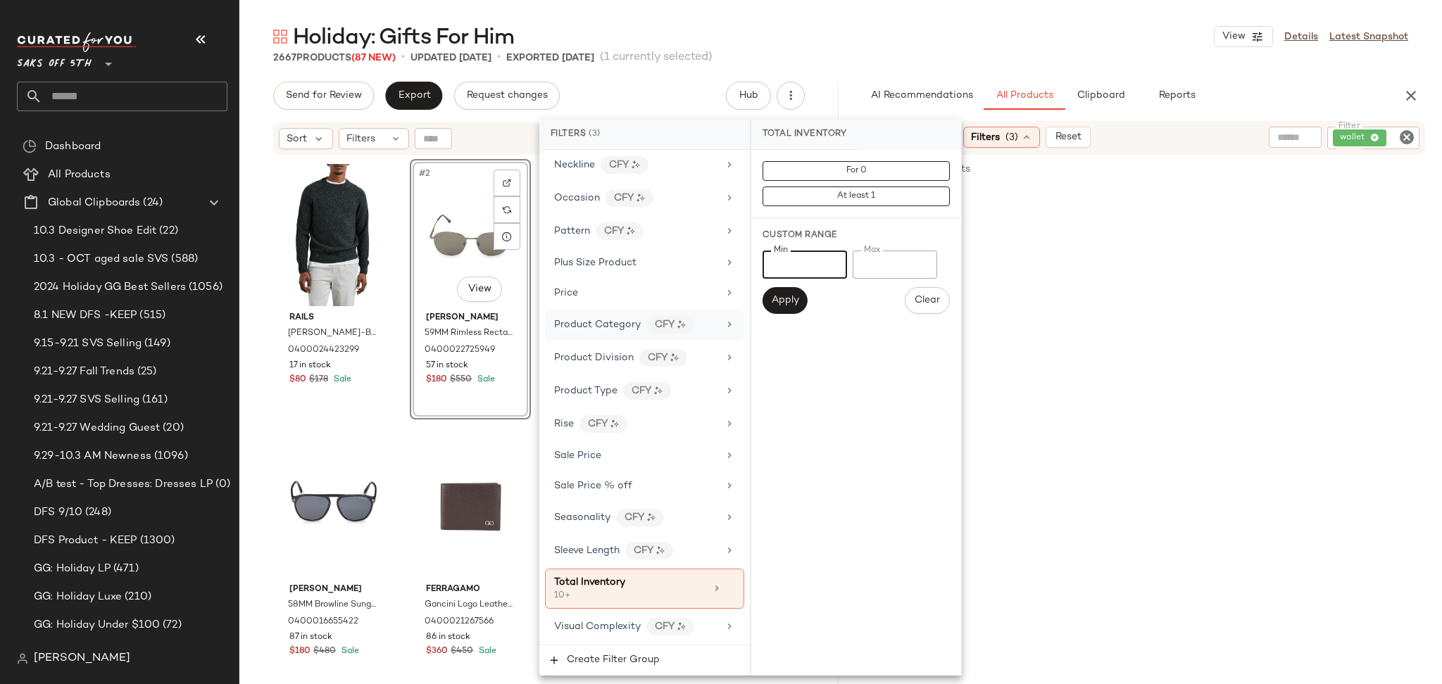
drag, startPoint x: 815, startPoint y: 265, endPoint x: 731, endPoint y: 315, distance: 98.5
click at [731, 315] on div "Filters (3) Filter Groups Brand Category In Curation? No Actual Price Age AI Em…" at bounding box center [750, 398] width 422 height 556
type input "*"
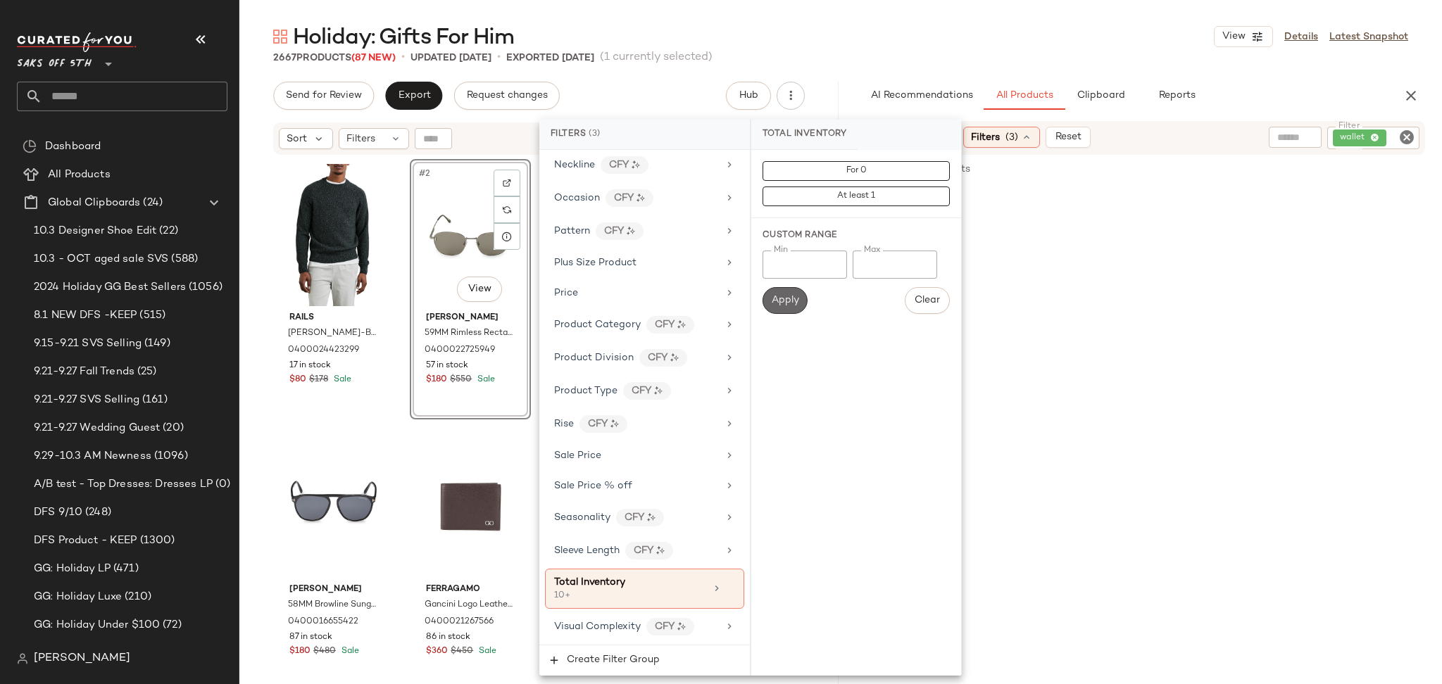
click at [772, 306] on span "Apply" at bounding box center [785, 300] width 28 height 11
click at [983, 18] on main "Holiday: Gifts For Him View Details Latest Snapshot 2667 Products (87 New) • up…" at bounding box center [721, 342] width 1442 height 684
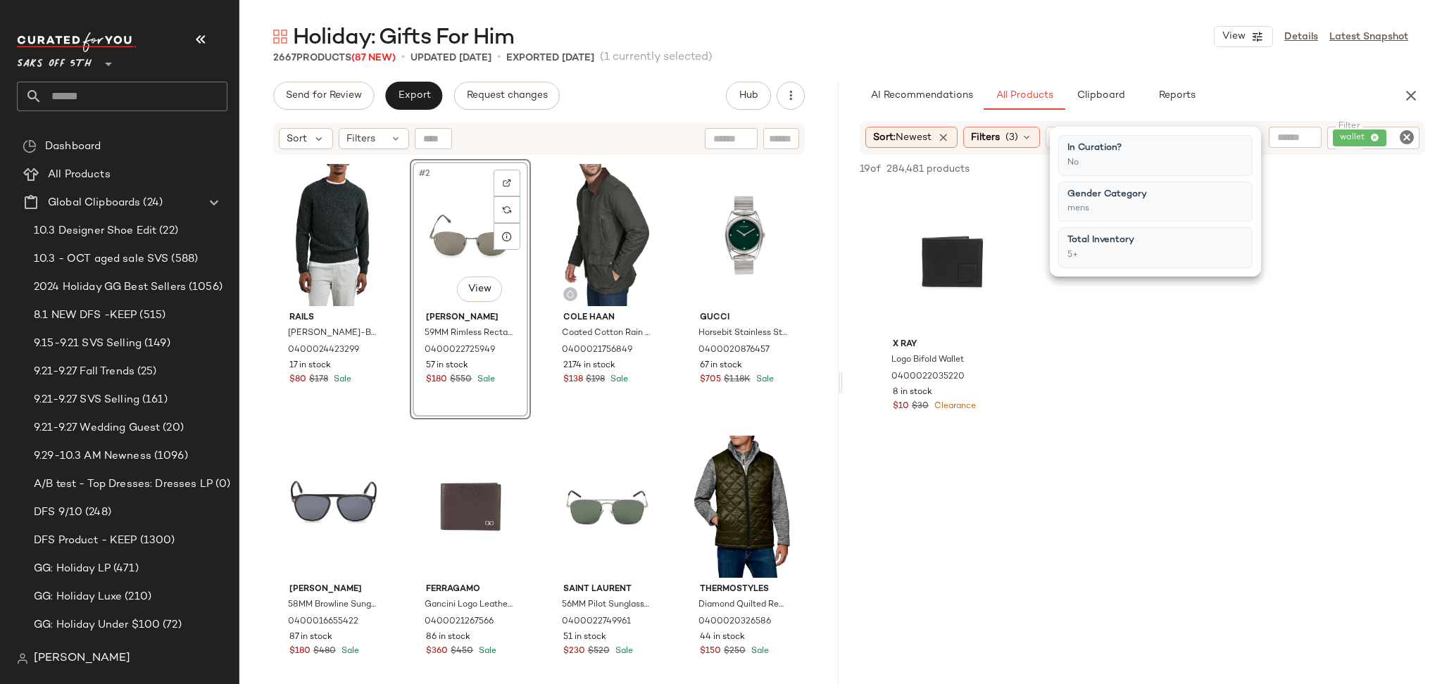
click at [983, 18] on main "Holiday: Gifts For Him View Details Latest Snapshot 2667 Products (87 New) • up…" at bounding box center [721, 342] width 1442 height 684
click at [1401, 138] on icon "Clear Filter" at bounding box center [1406, 137] width 17 height 17
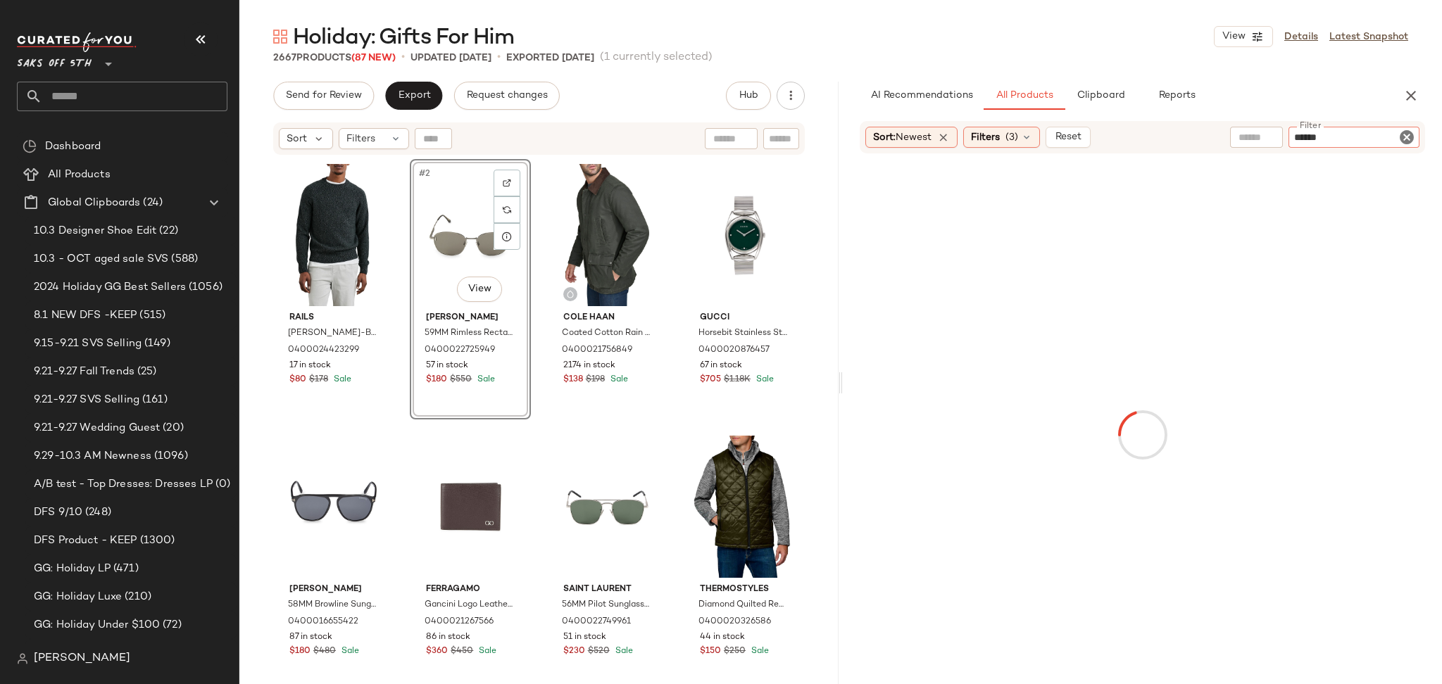
type input "*******"
click at [1401, 138] on icon "Clear Filter" at bounding box center [1406, 137] width 17 height 17
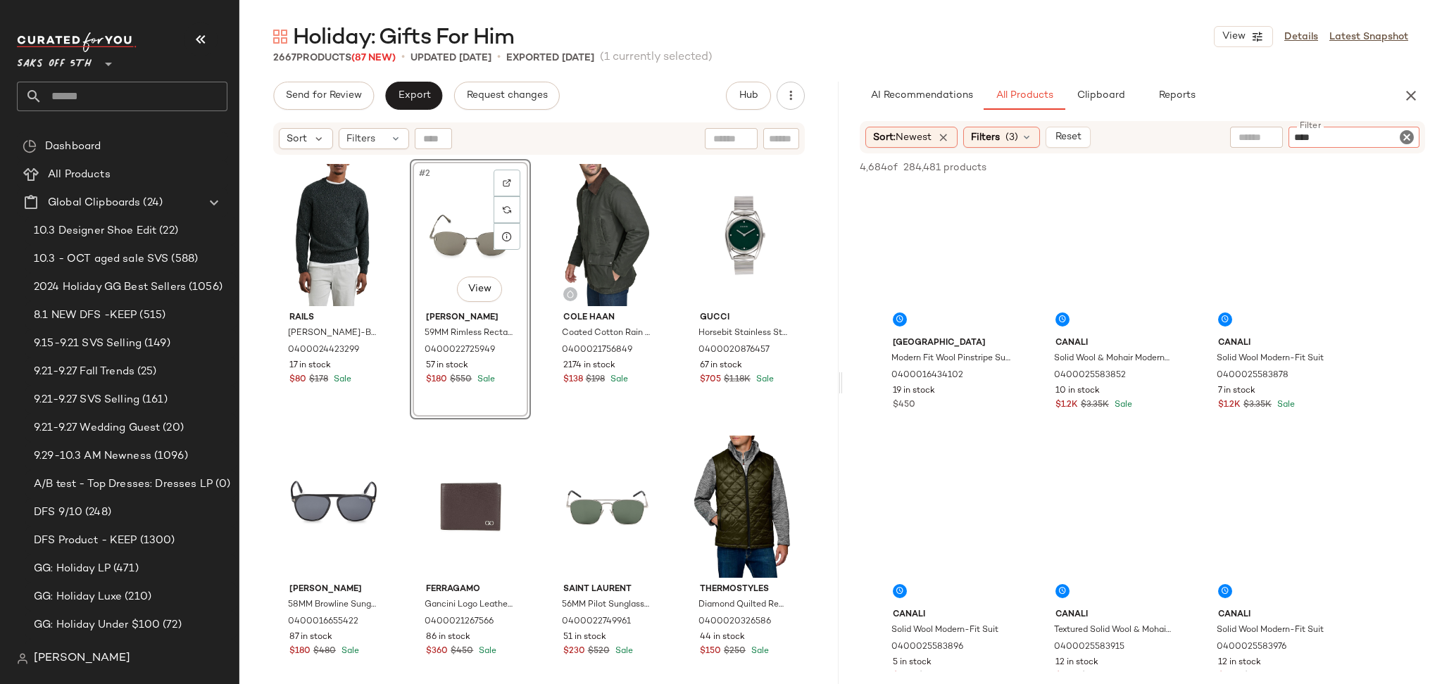
type input "*****"
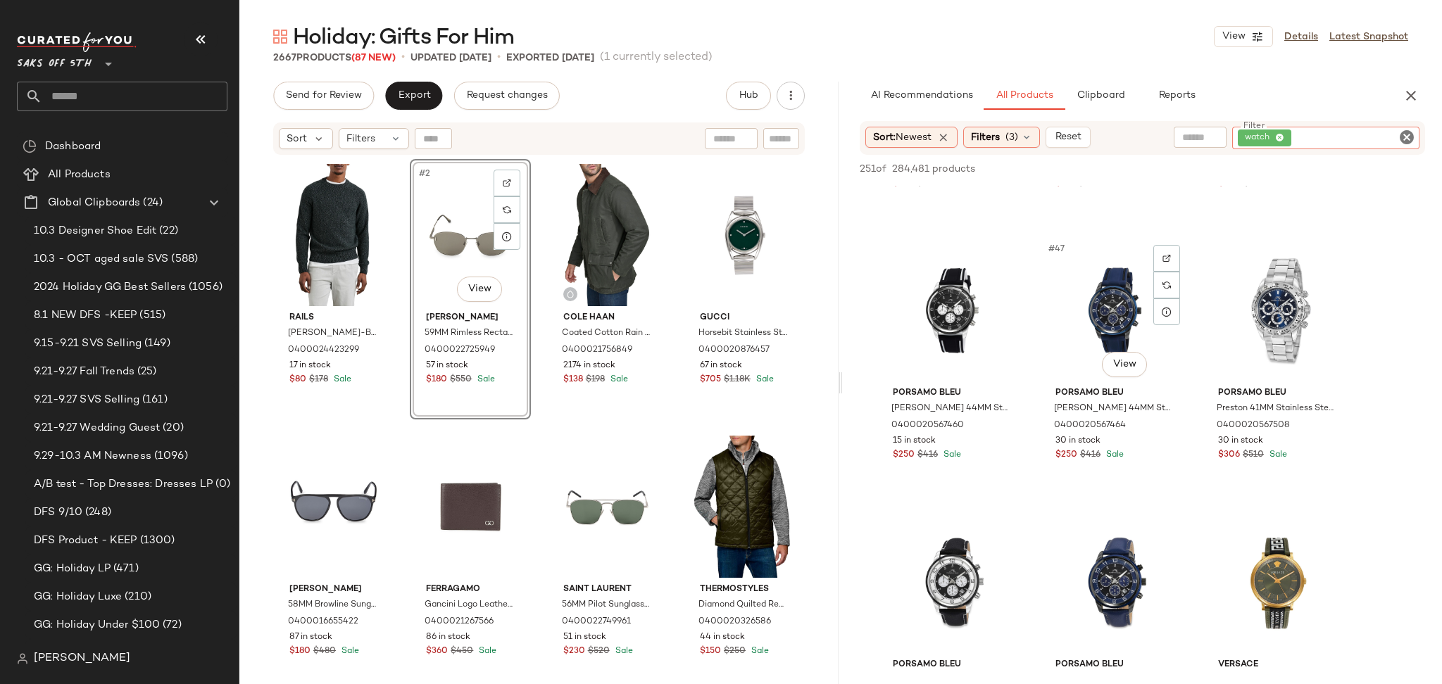
scroll to position [4025, 0]
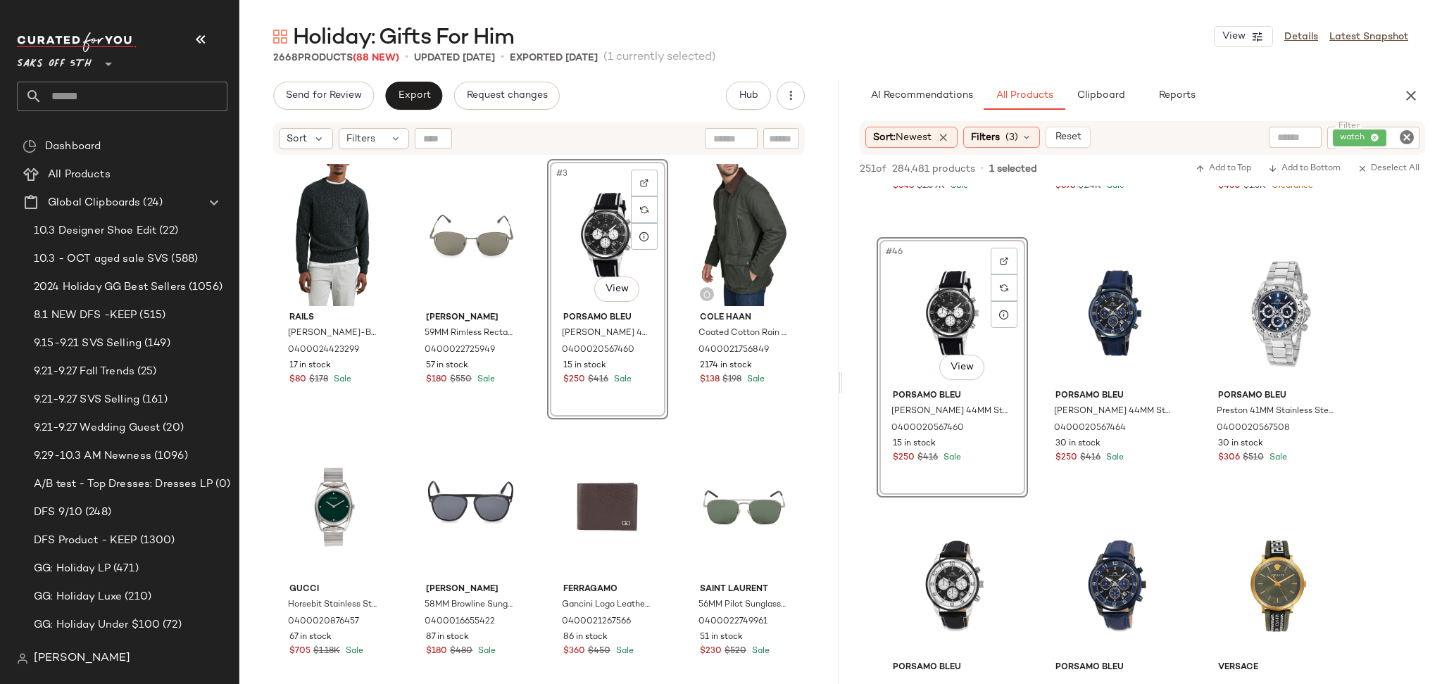
click at [1409, 142] on icon "Clear Filter" at bounding box center [1406, 137] width 17 height 17
click at [1254, 146] on div at bounding box center [1289, 137] width 122 height 21
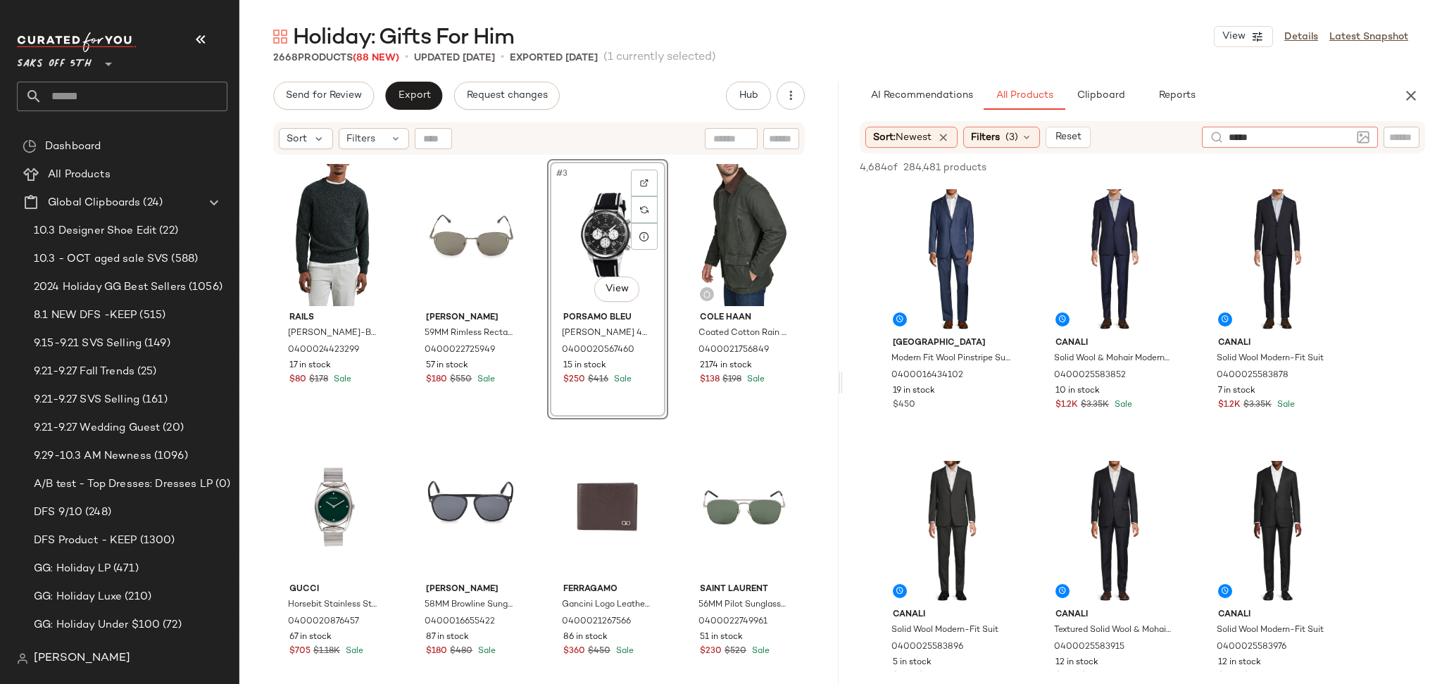
type input "******"
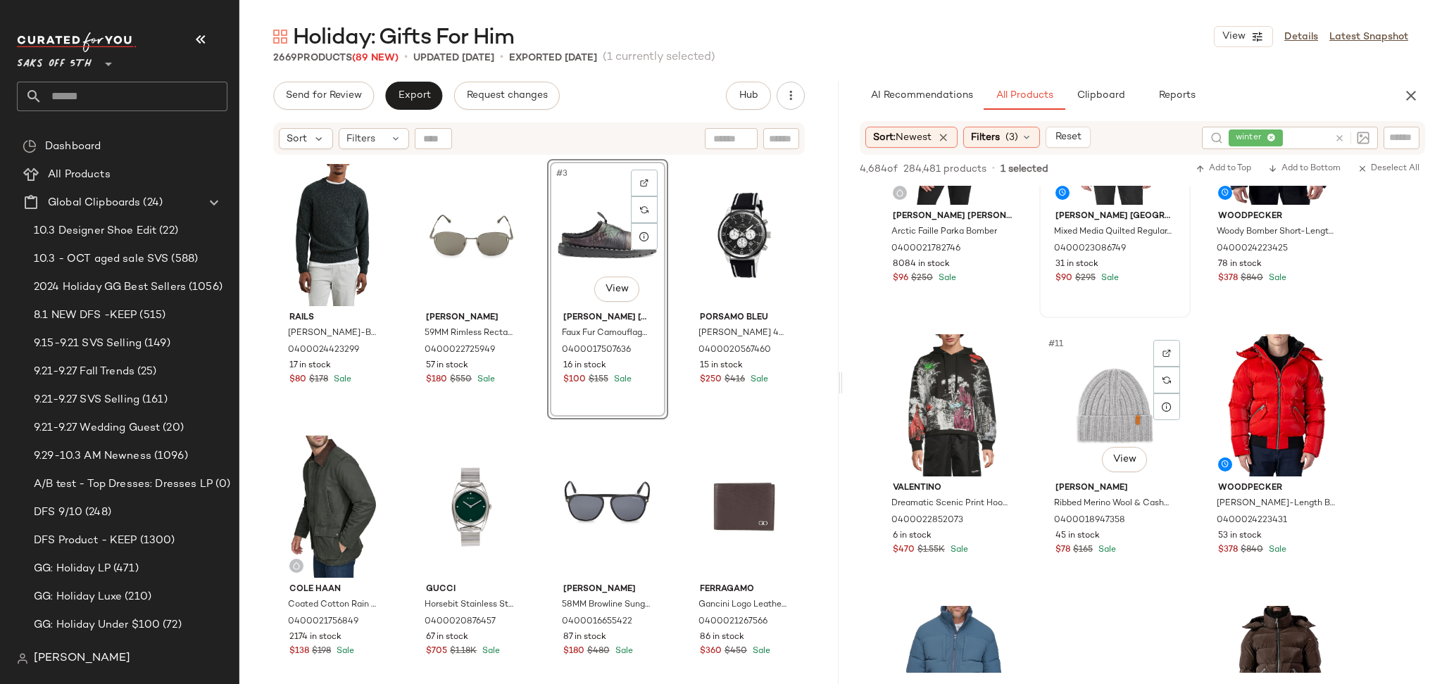
scroll to position [676, 0]
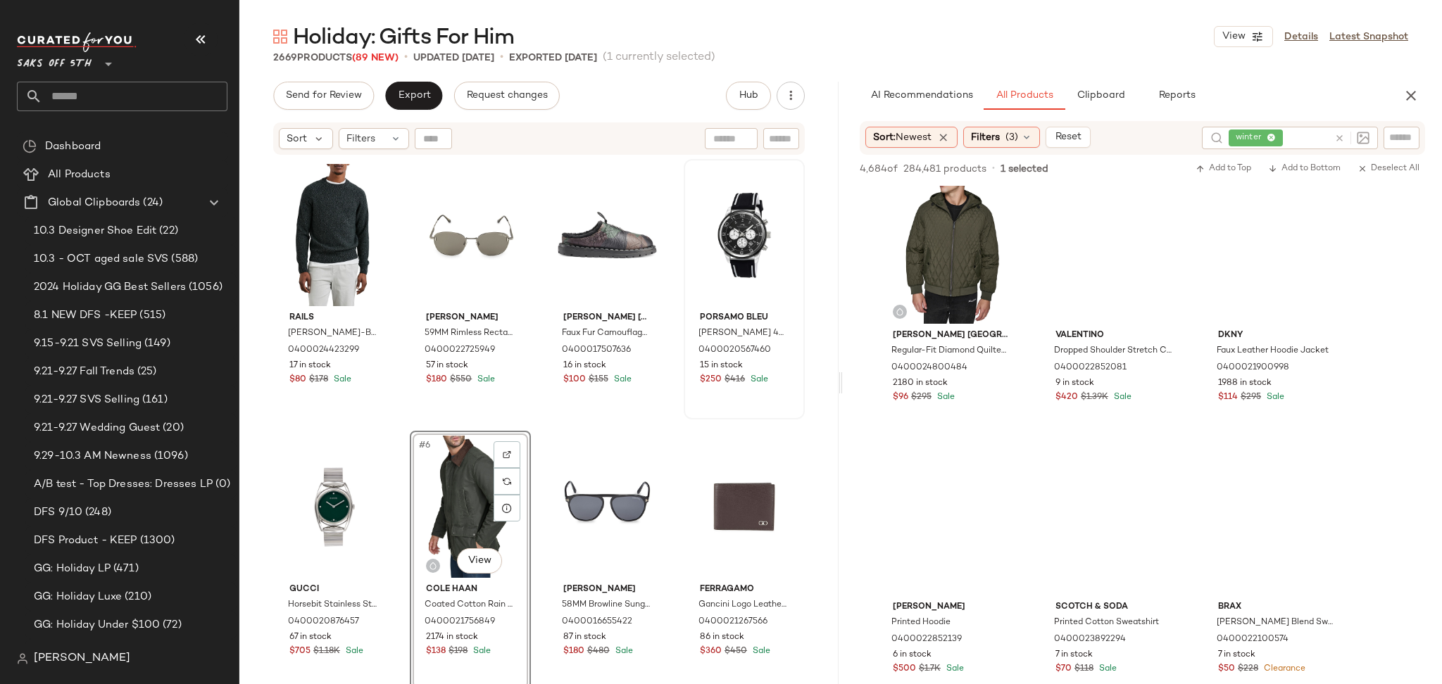
scroll to position [4090, 0]
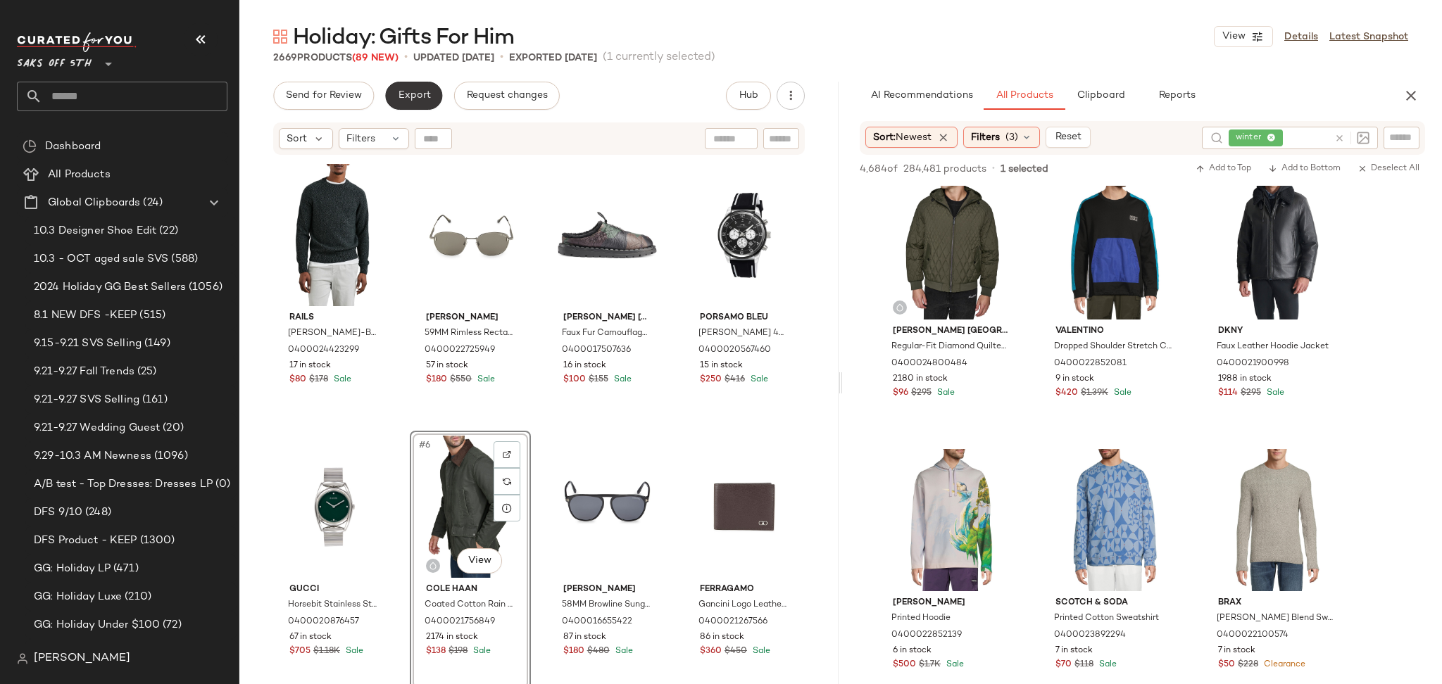
click at [401, 96] on span "Export" at bounding box center [413, 95] width 33 height 11
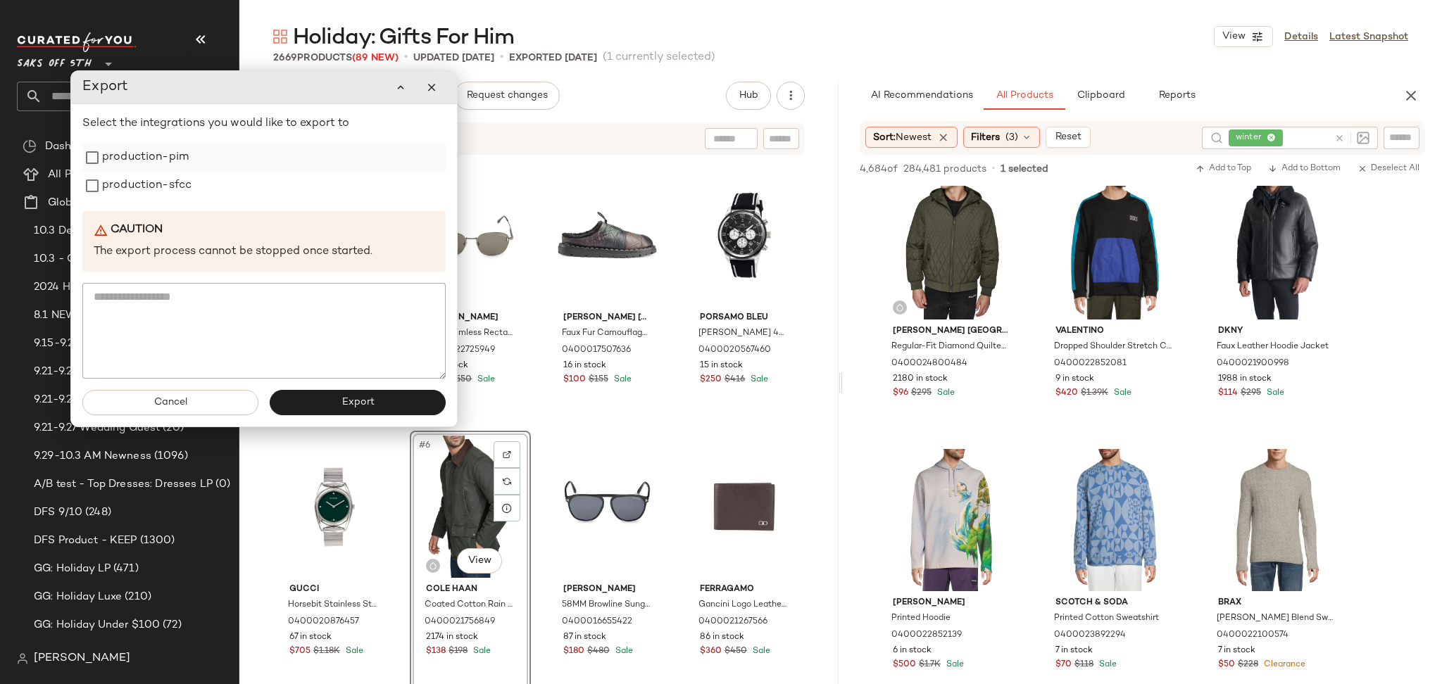
click at [168, 156] on label "production-pim" at bounding box center [145, 158] width 87 height 28
click at [166, 187] on label "production-sfcc" at bounding box center [146, 186] width 89 height 28
click at [332, 410] on button "Export" at bounding box center [358, 402] width 176 height 25
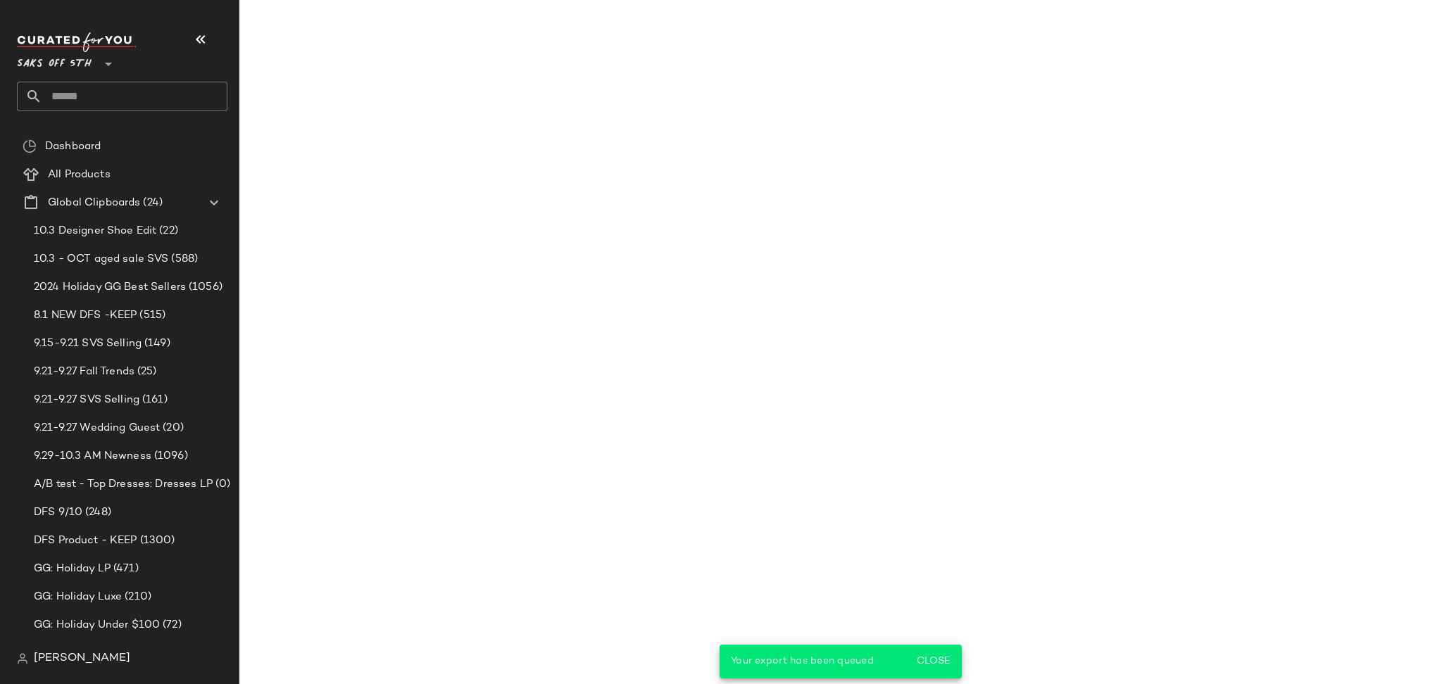
scroll to position [5991, 0]
click at [93, 96] on input "text" at bounding box center [134, 97] width 185 height 30
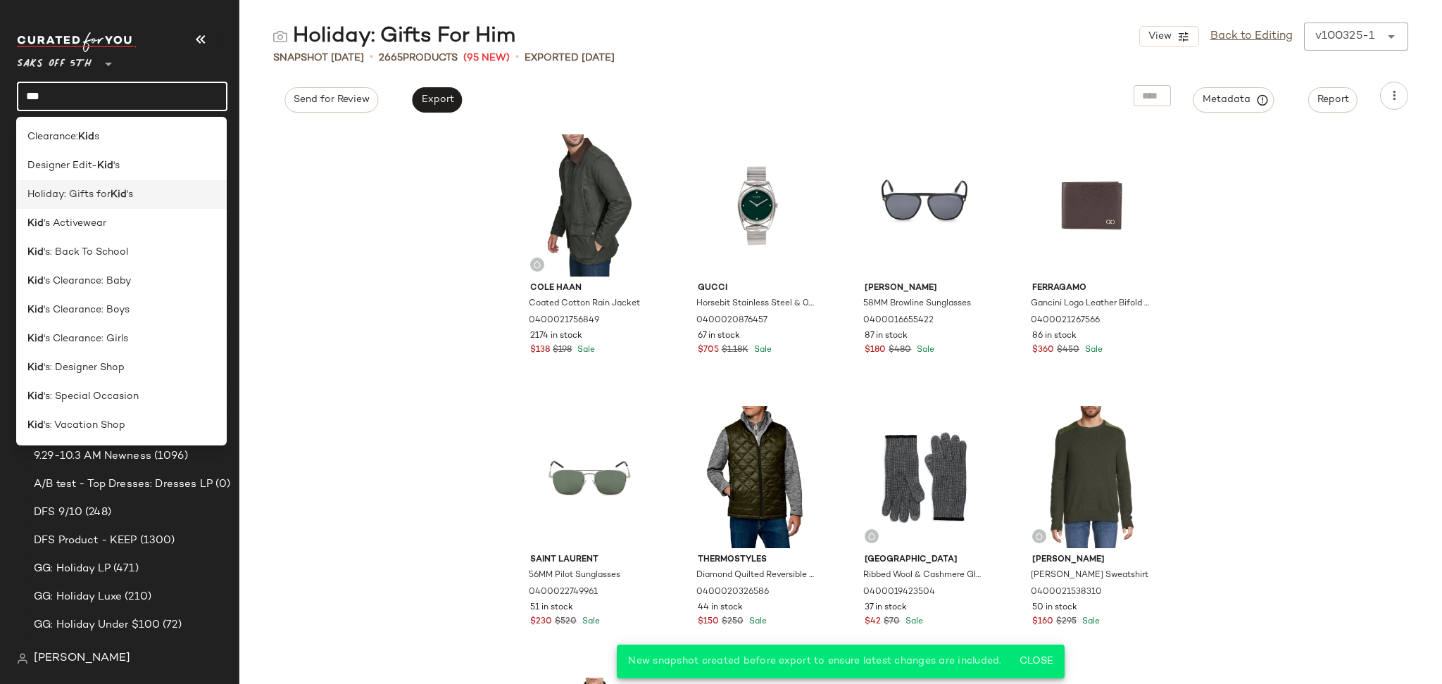
type input "***"
click at [122, 195] on b "Kid" at bounding box center [119, 194] width 16 height 15
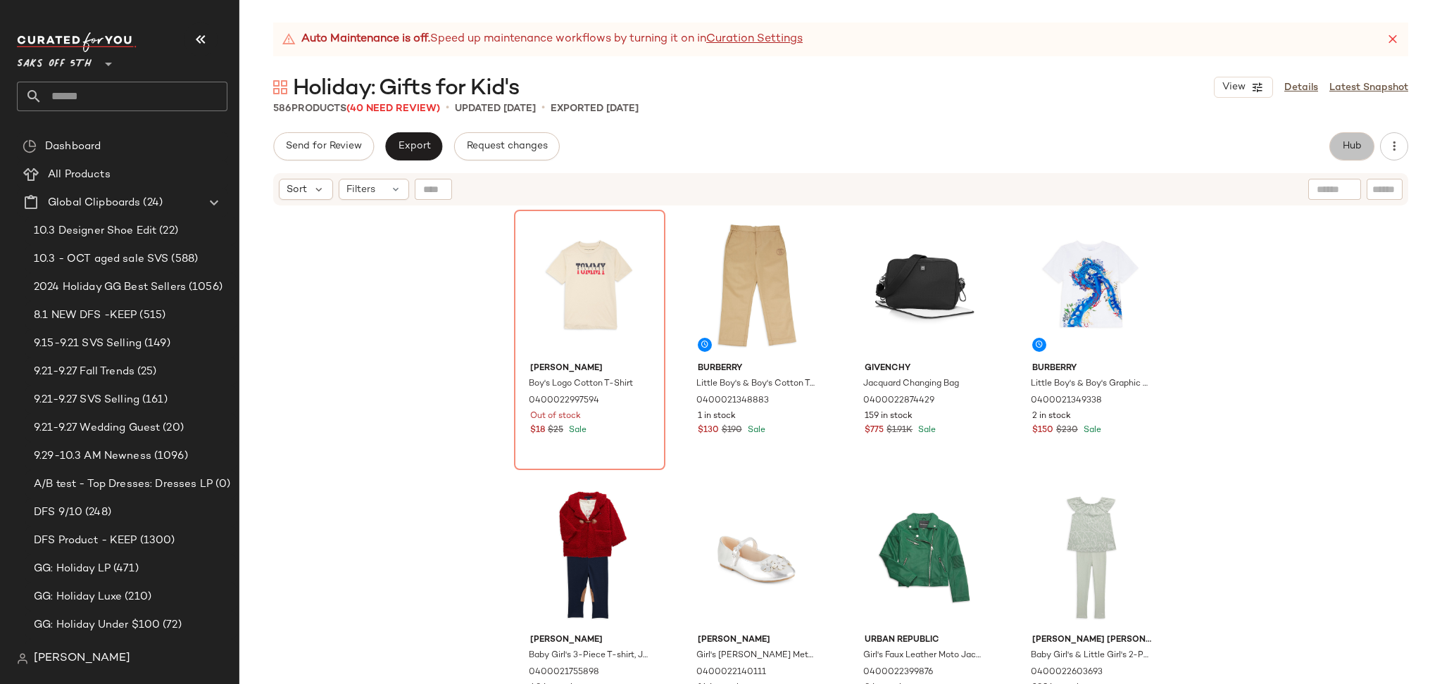
click at [1359, 149] on span "Hub" at bounding box center [1352, 146] width 20 height 11
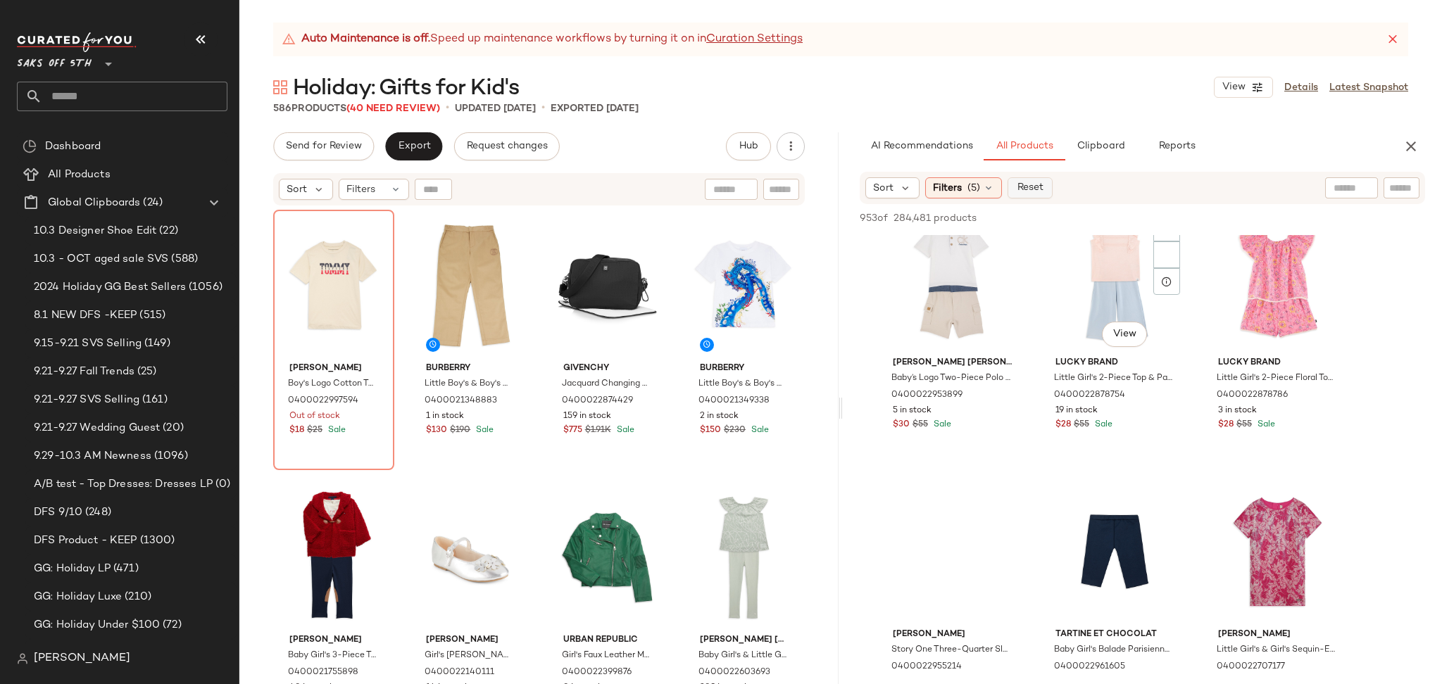
scroll to position [1403, 0]
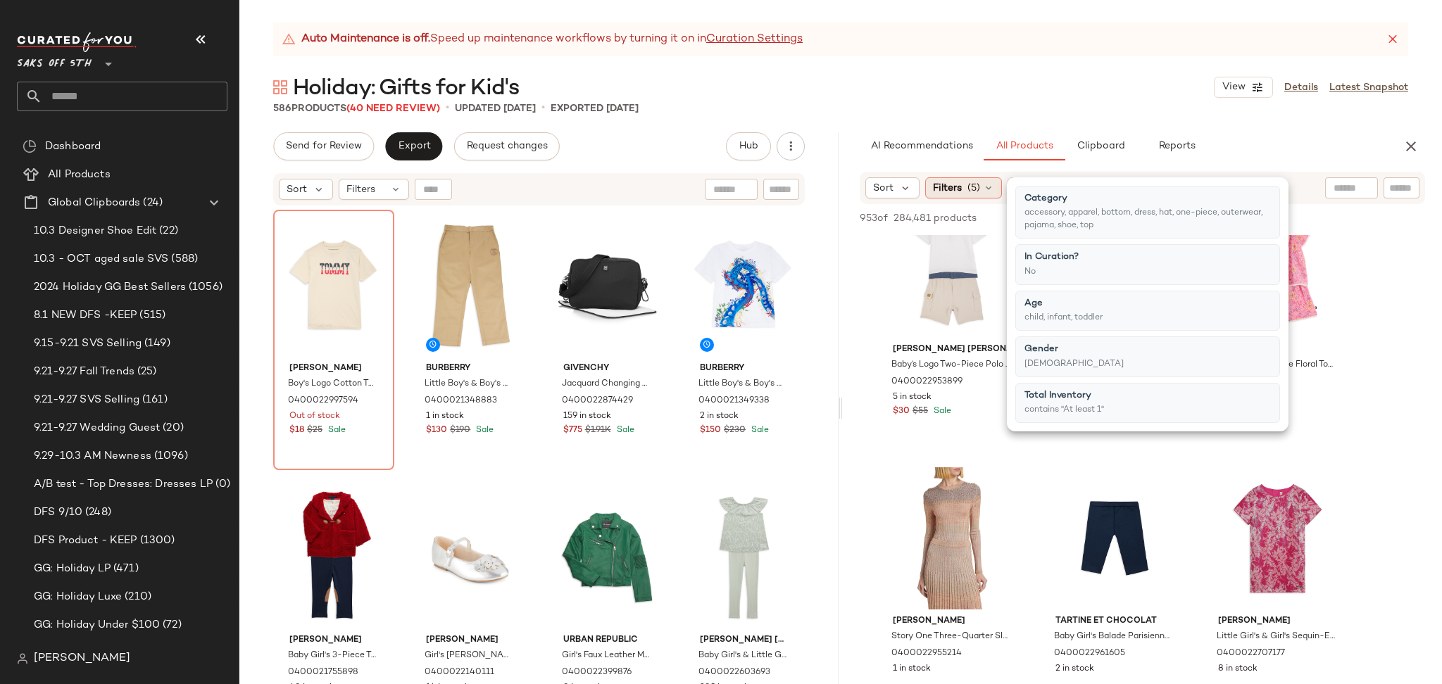
click at [976, 196] on div "Filters (5)" at bounding box center [963, 187] width 77 height 21
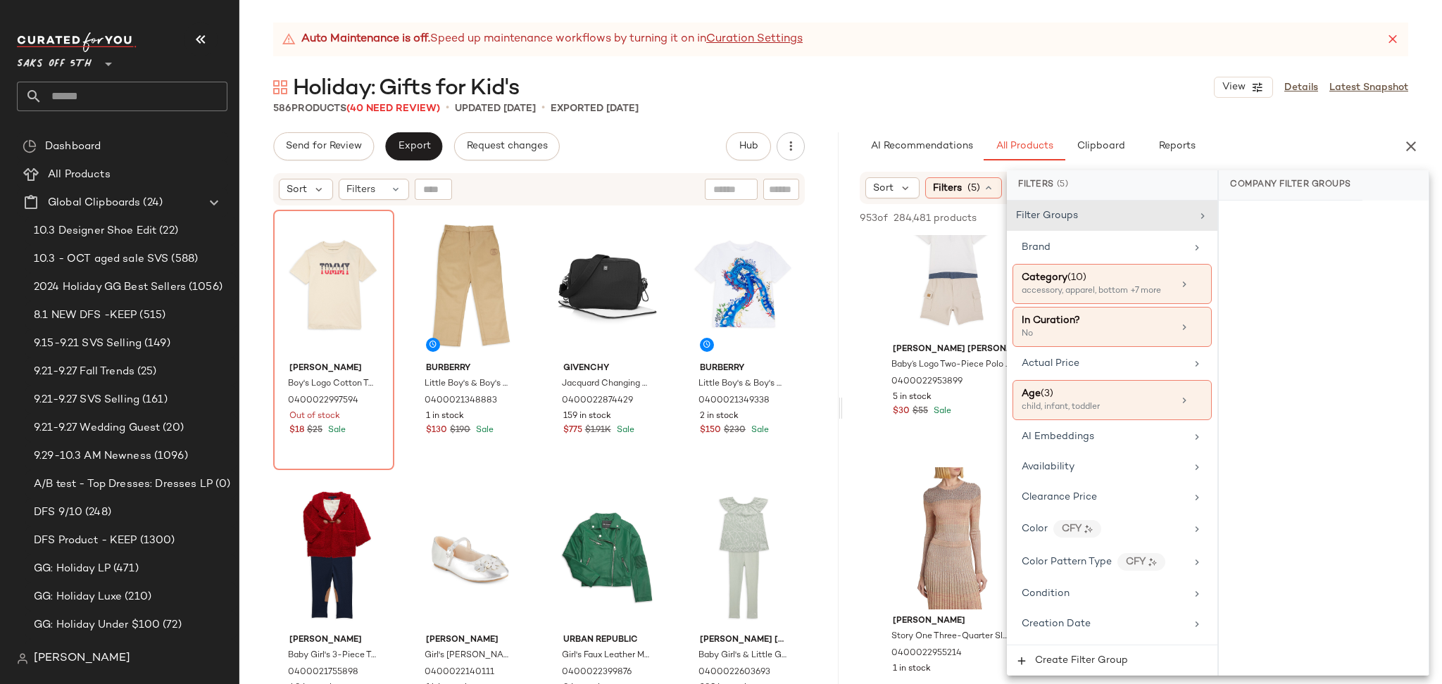
click at [1014, 126] on div "Auto Maintenance is off. Speed up maintenance workflows by turning it on in Cur…" at bounding box center [840, 354] width 1202 height 662
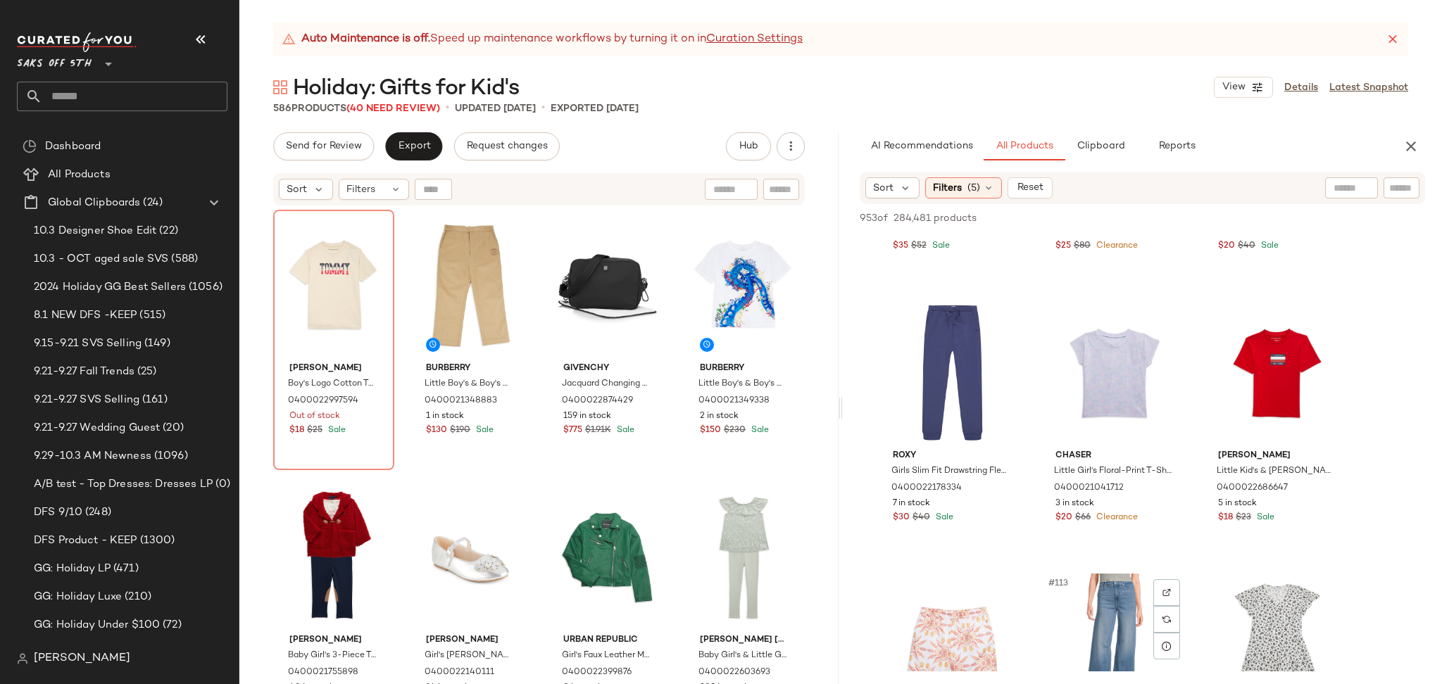
scroll to position [9717, 0]
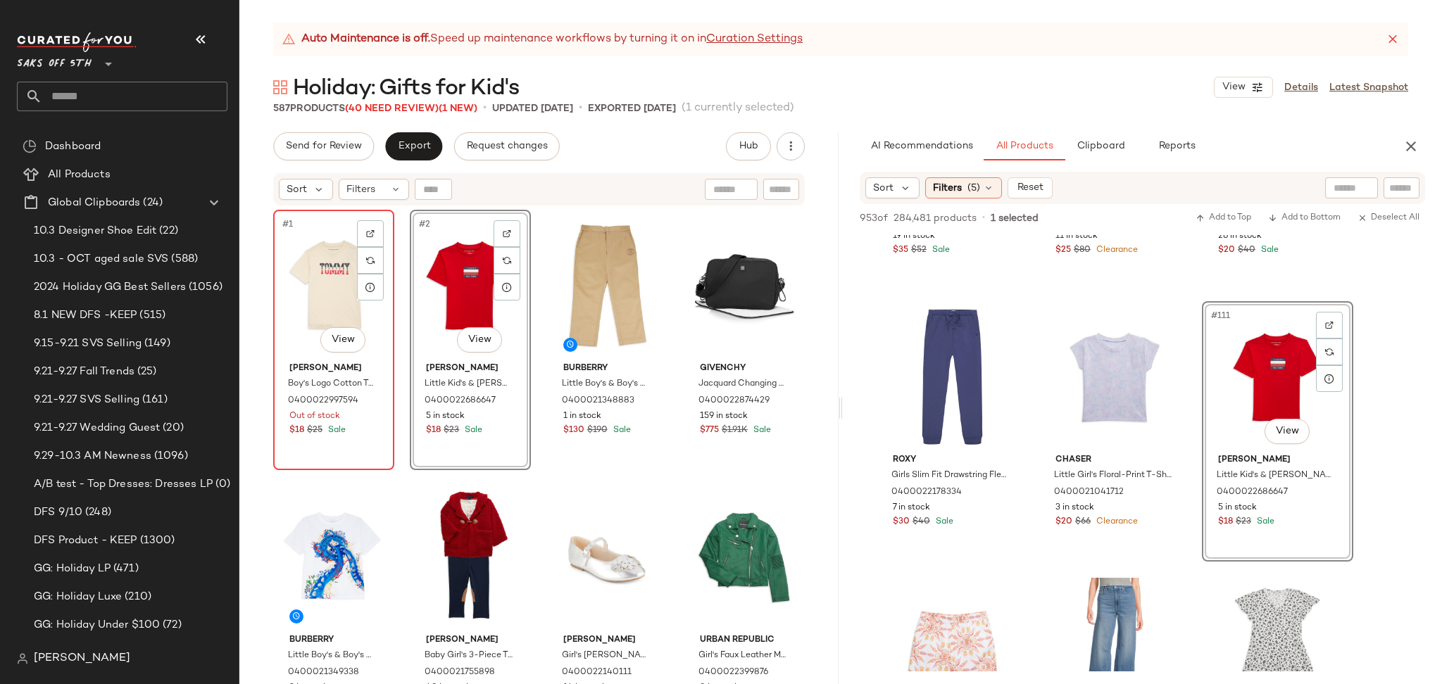
click at [344, 306] on div "#1 View" at bounding box center [333, 286] width 111 height 142
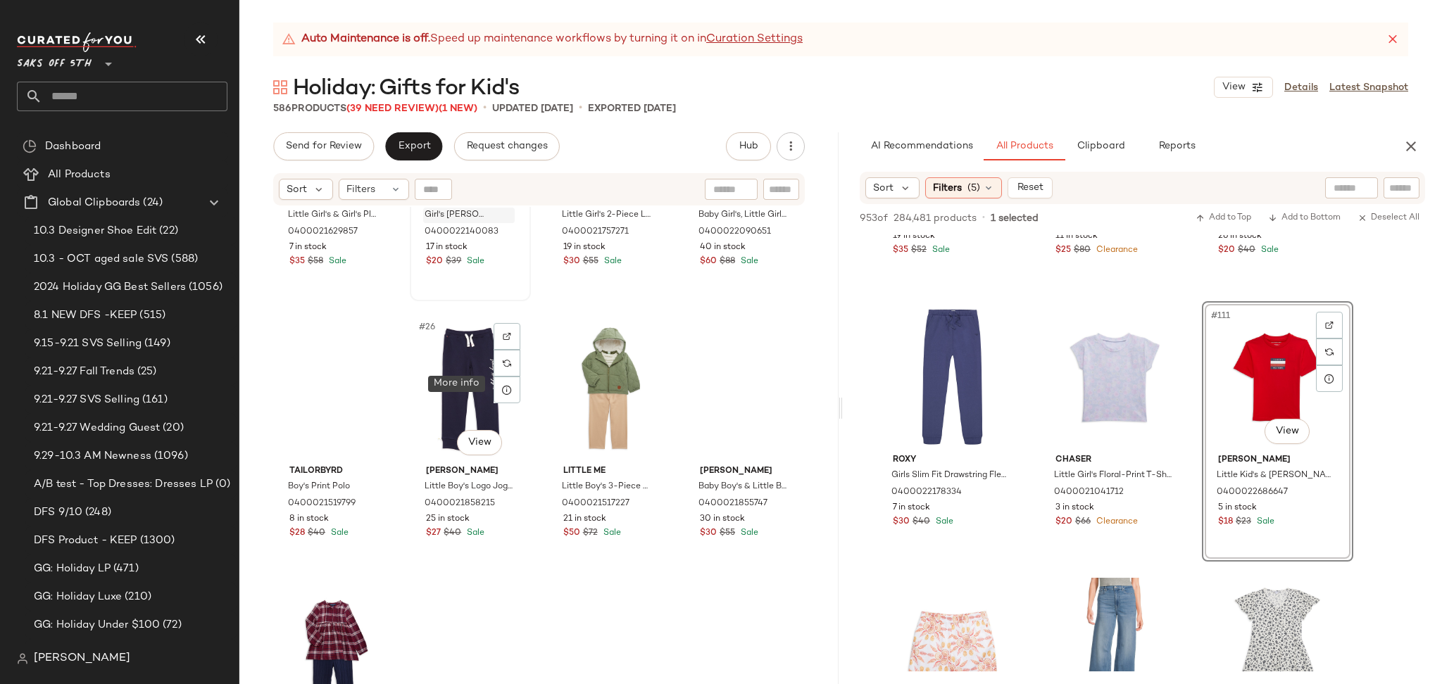
scroll to position [1544, 0]
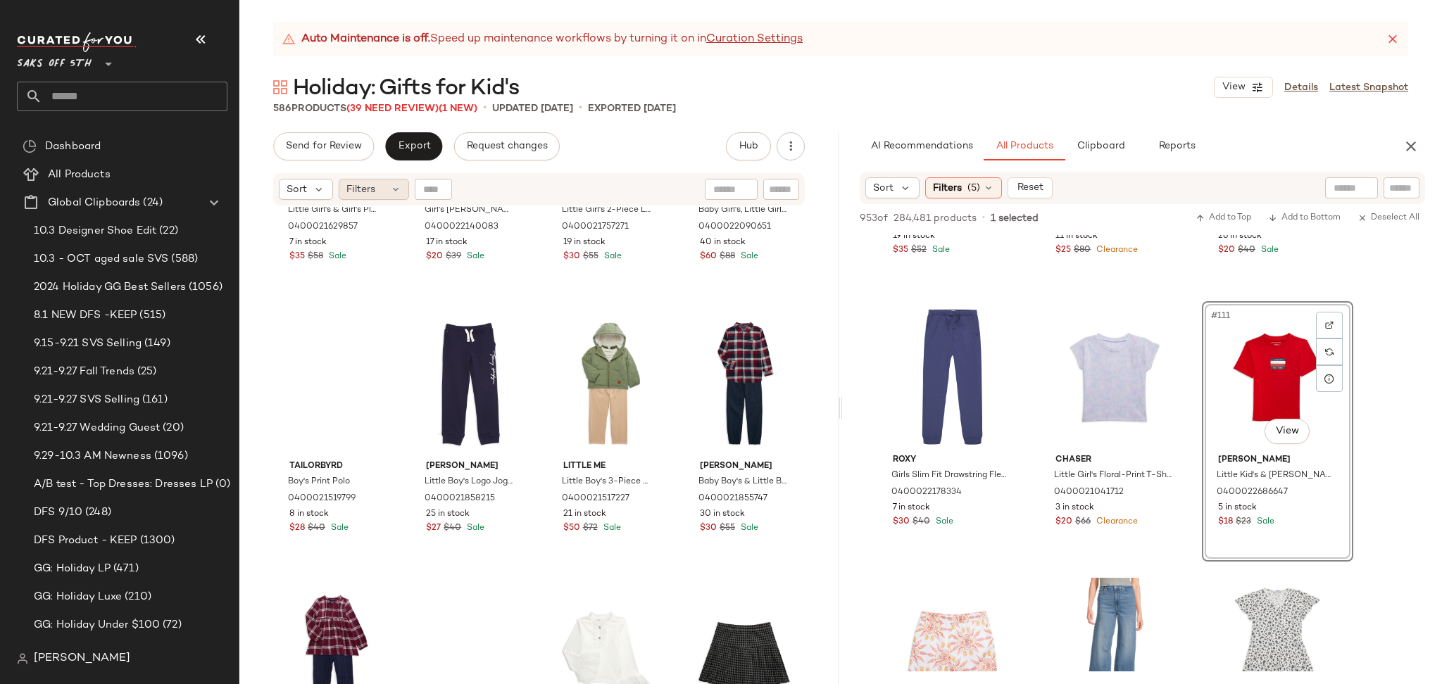
click at [382, 196] on div "Filters" at bounding box center [374, 189] width 70 height 21
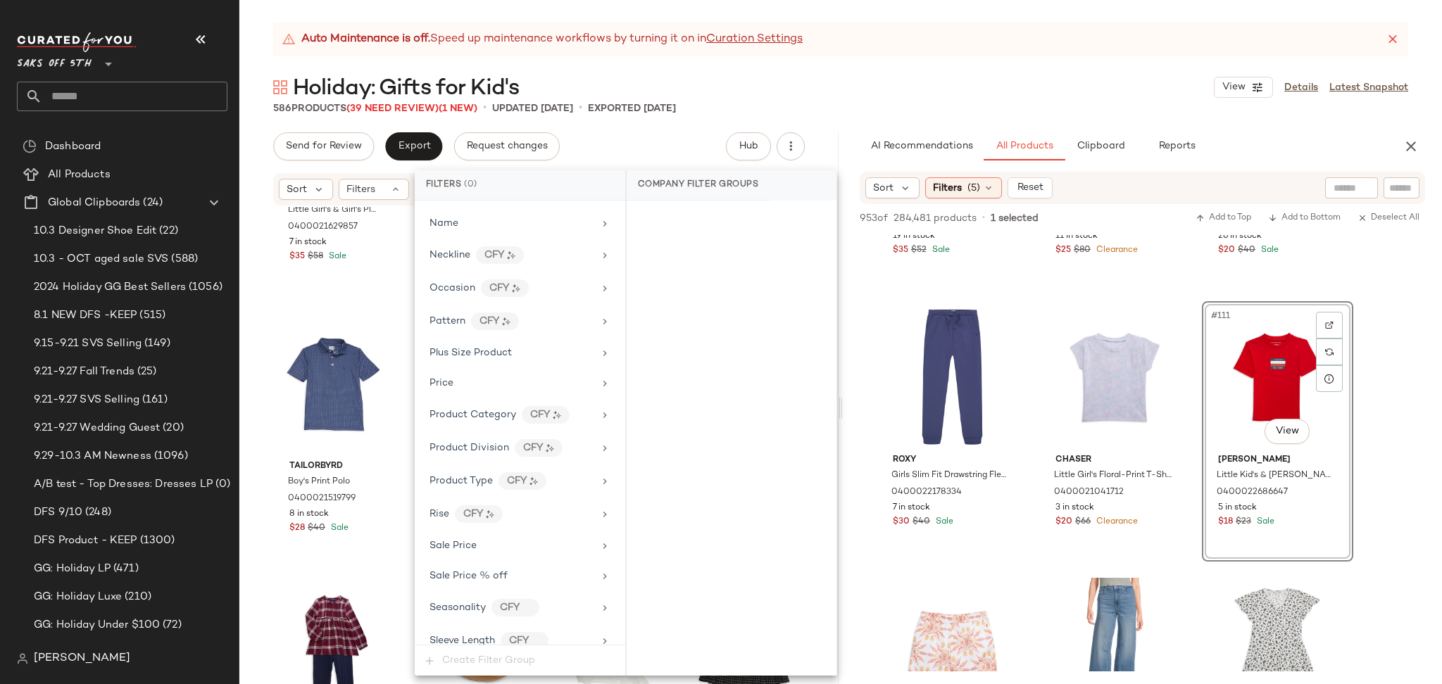
scroll to position [826, 0]
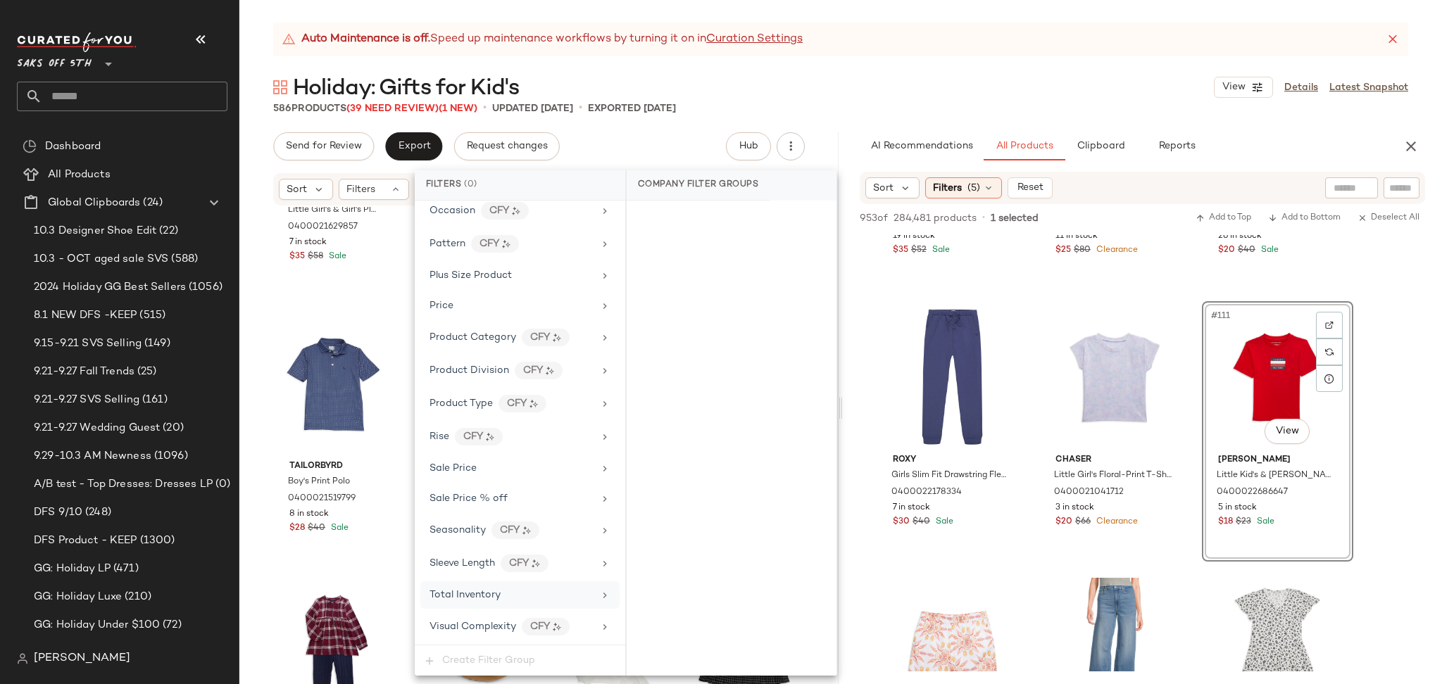
click at [494, 588] on div "Total Inventory" at bounding box center [464, 595] width 71 height 15
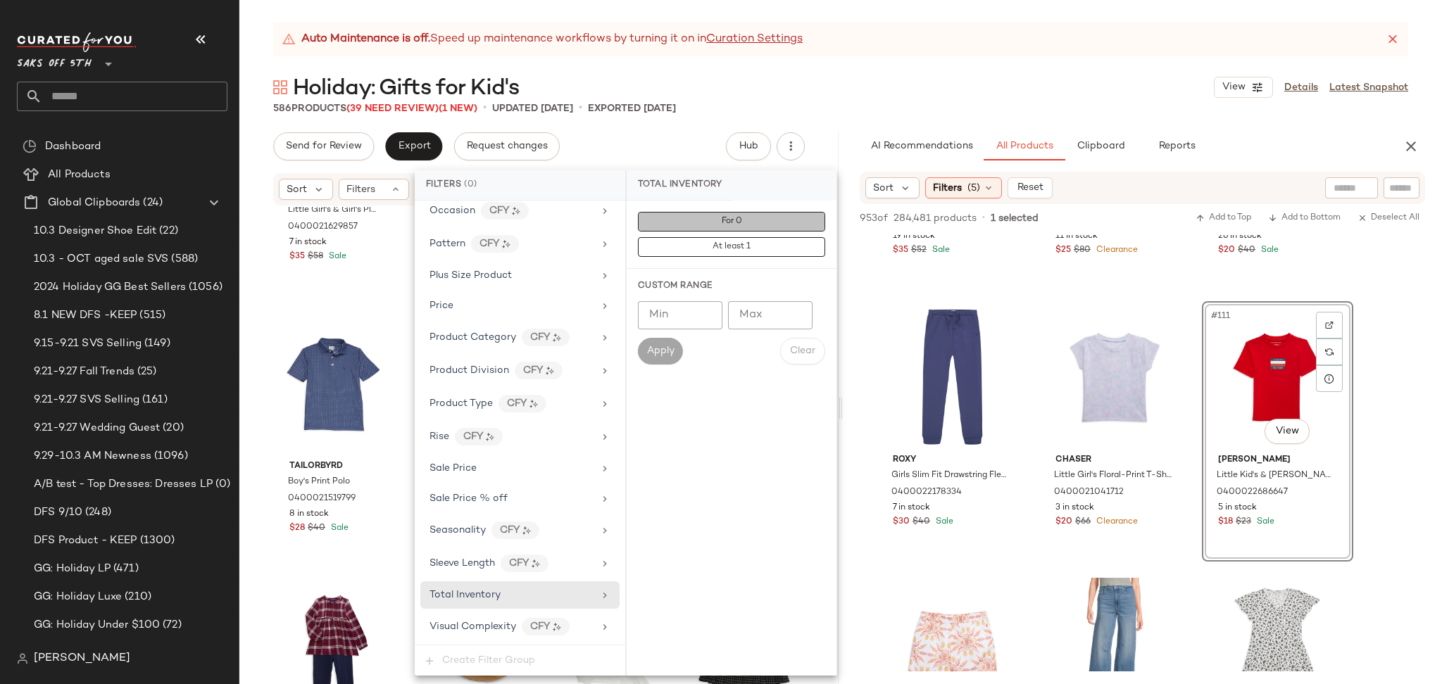
click at [706, 223] on button "For 0" at bounding box center [731, 222] width 187 height 20
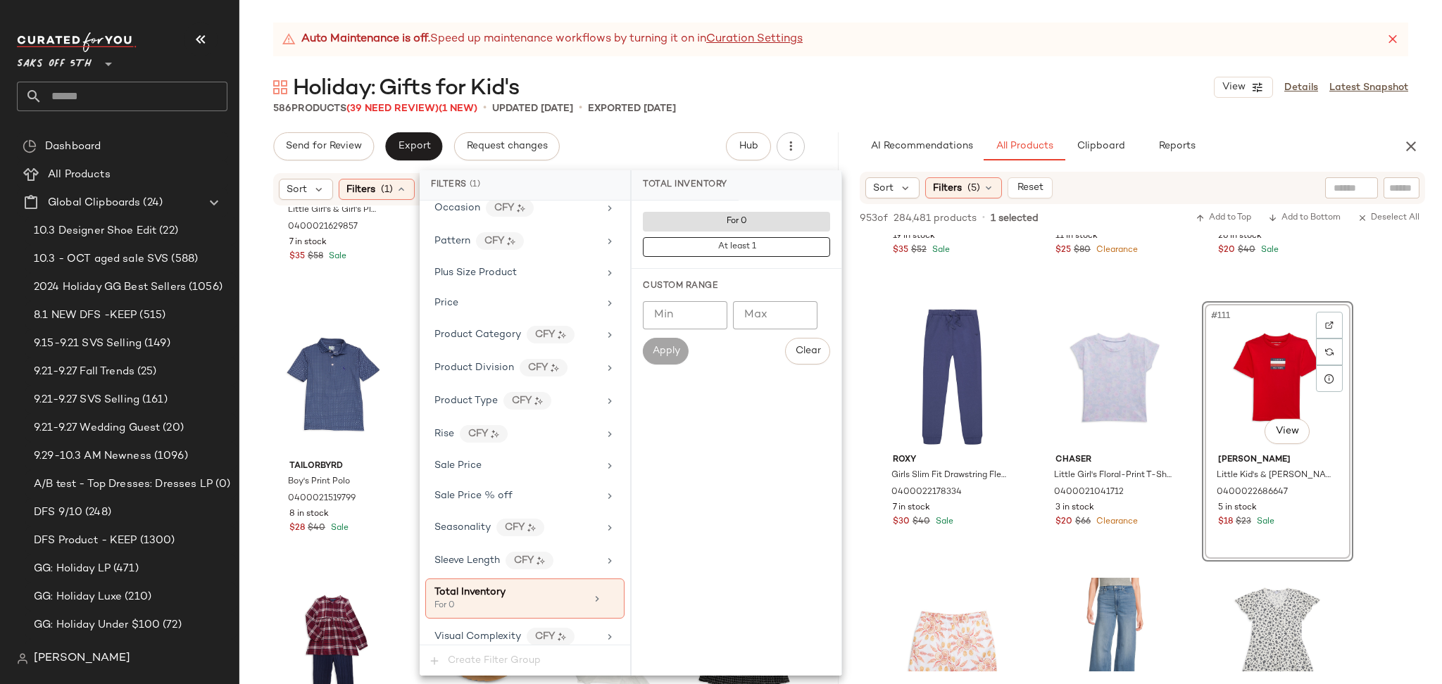
click at [768, 100] on div "Holiday: Gifts for Kid's View Details Latest Snapshot" at bounding box center [840, 87] width 1202 height 28
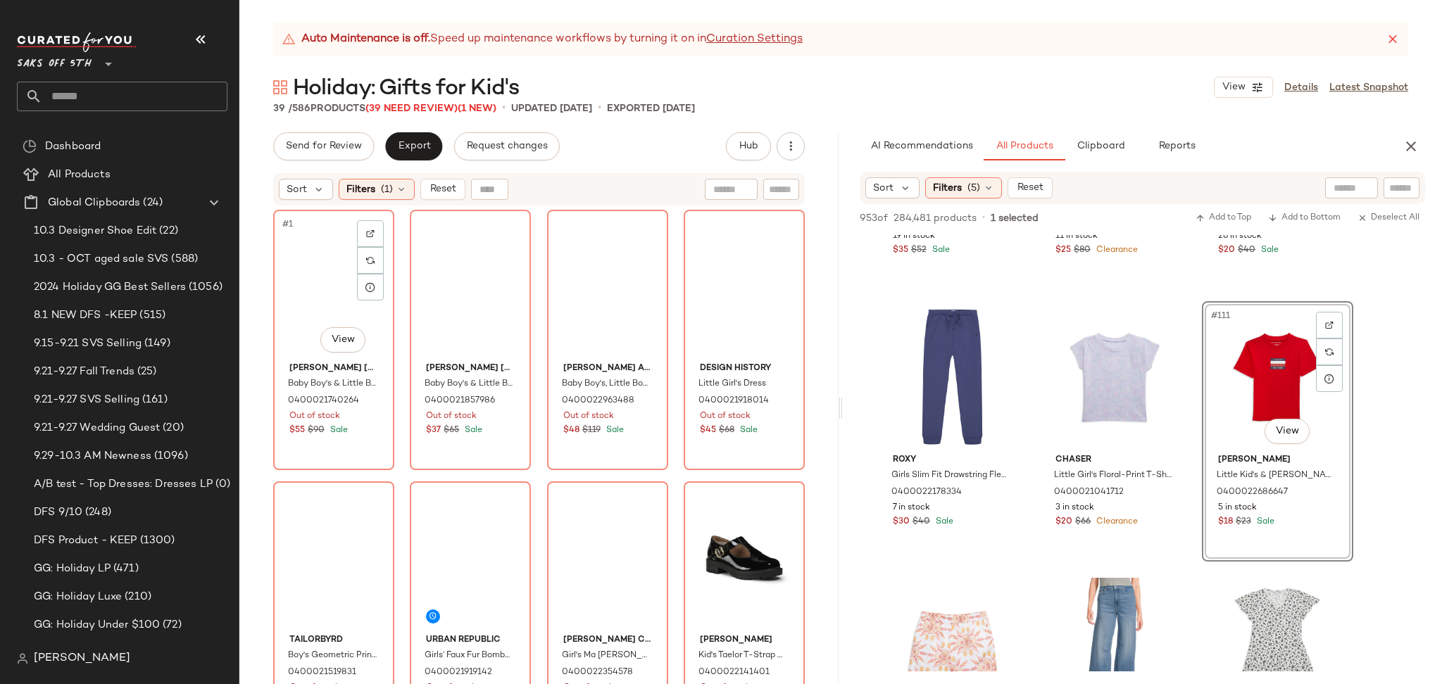
click at [328, 272] on div "#1 View" at bounding box center [333, 286] width 111 height 142
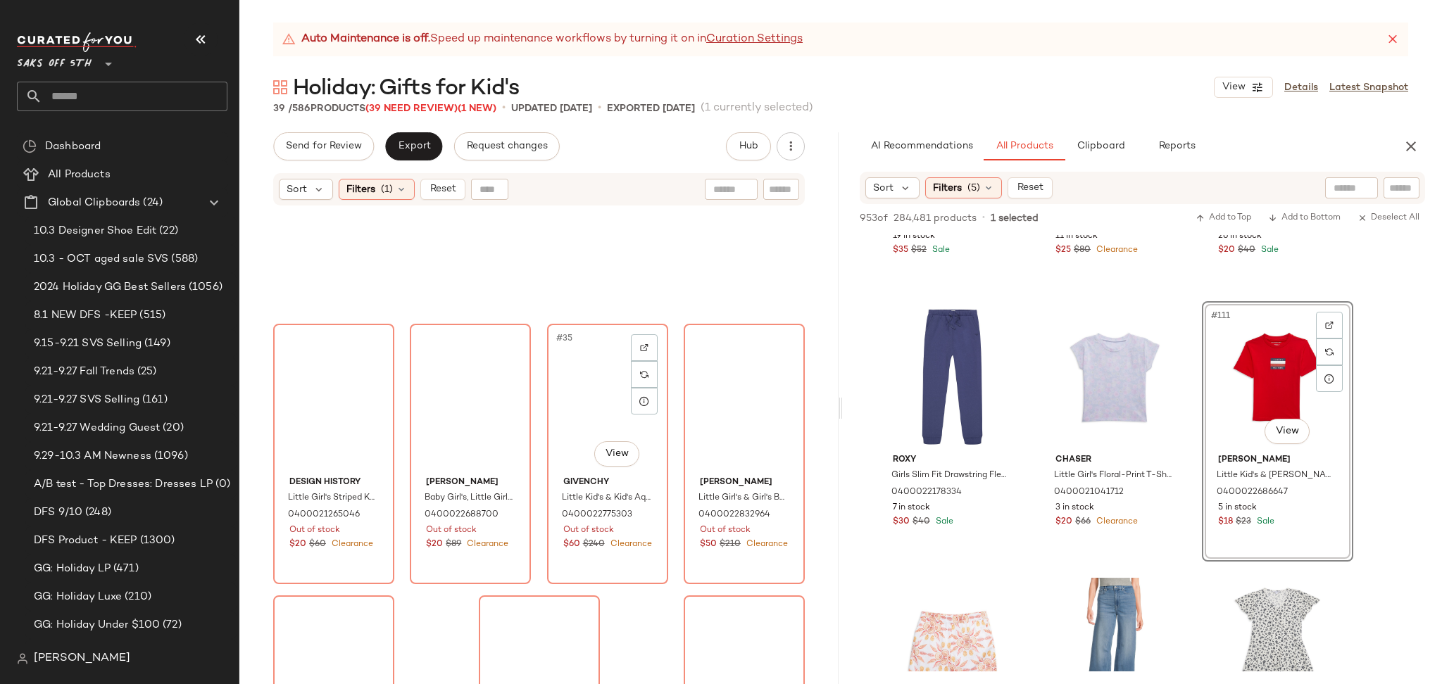
scroll to position [2206, 0]
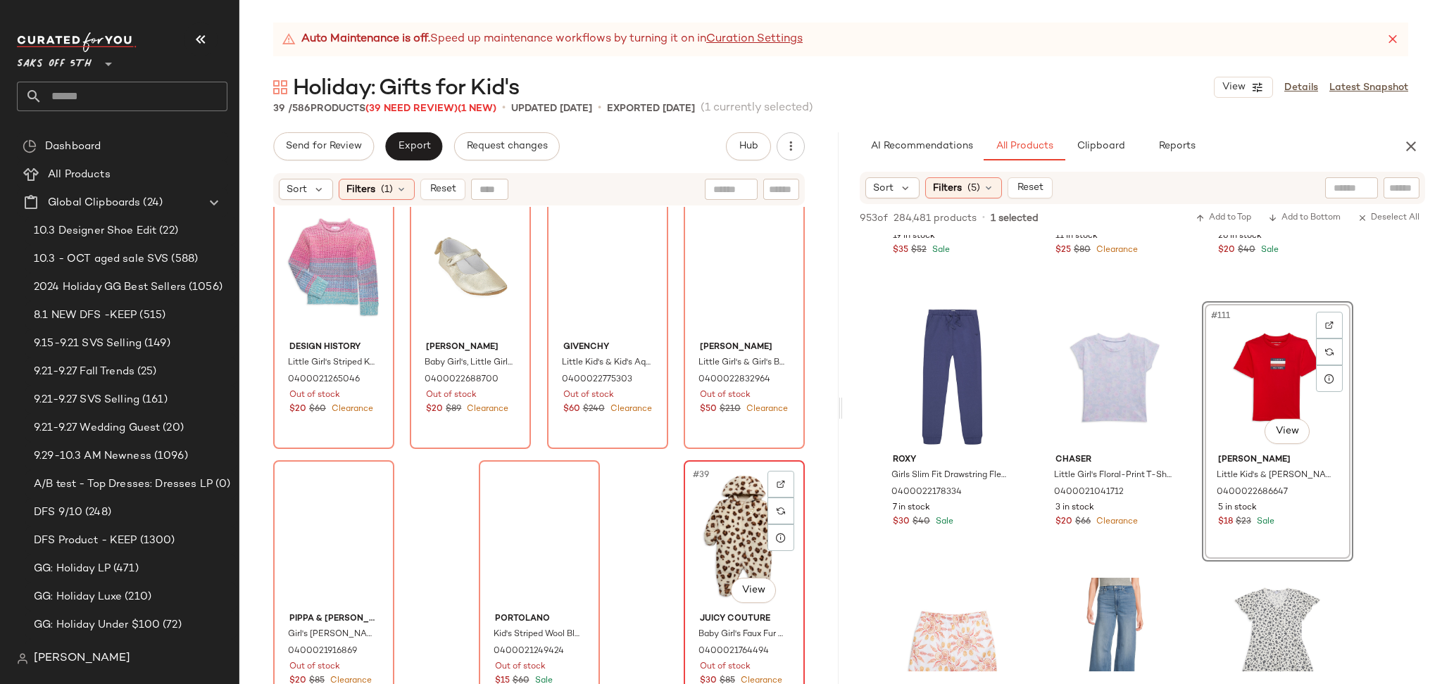
click at [743, 507] on div "#39 View" at bounding box center [744, 536] width 111 height 142
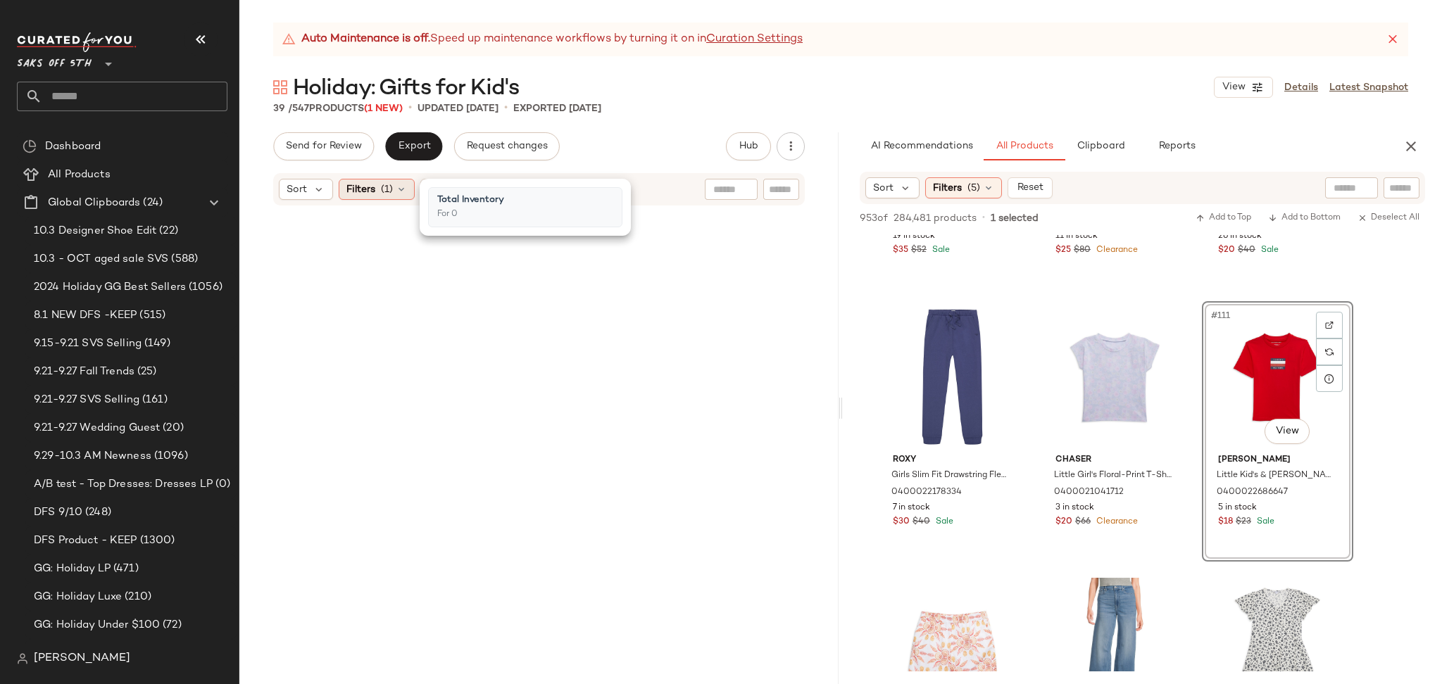
click at [365, 180] on div "Filters (1)" at bounding box center [377, 189] width 76 height 21
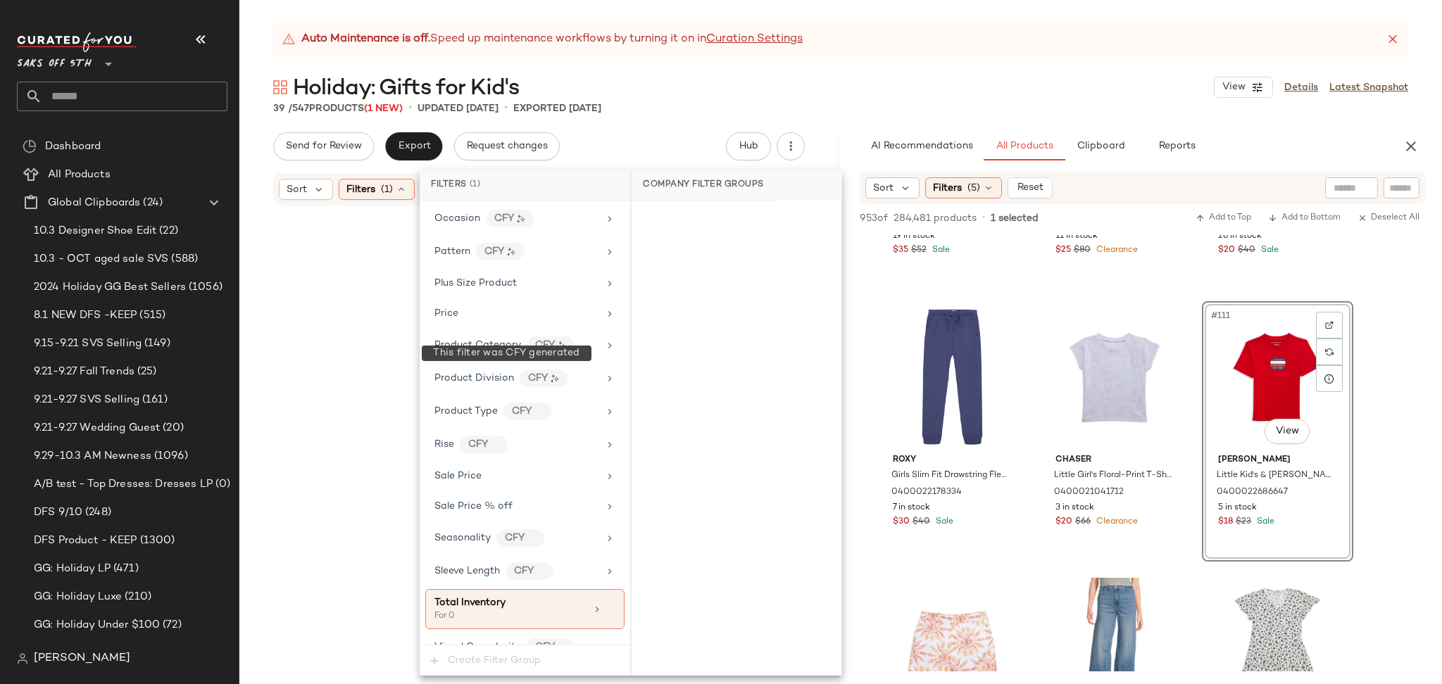
scroll to position [838, 0]
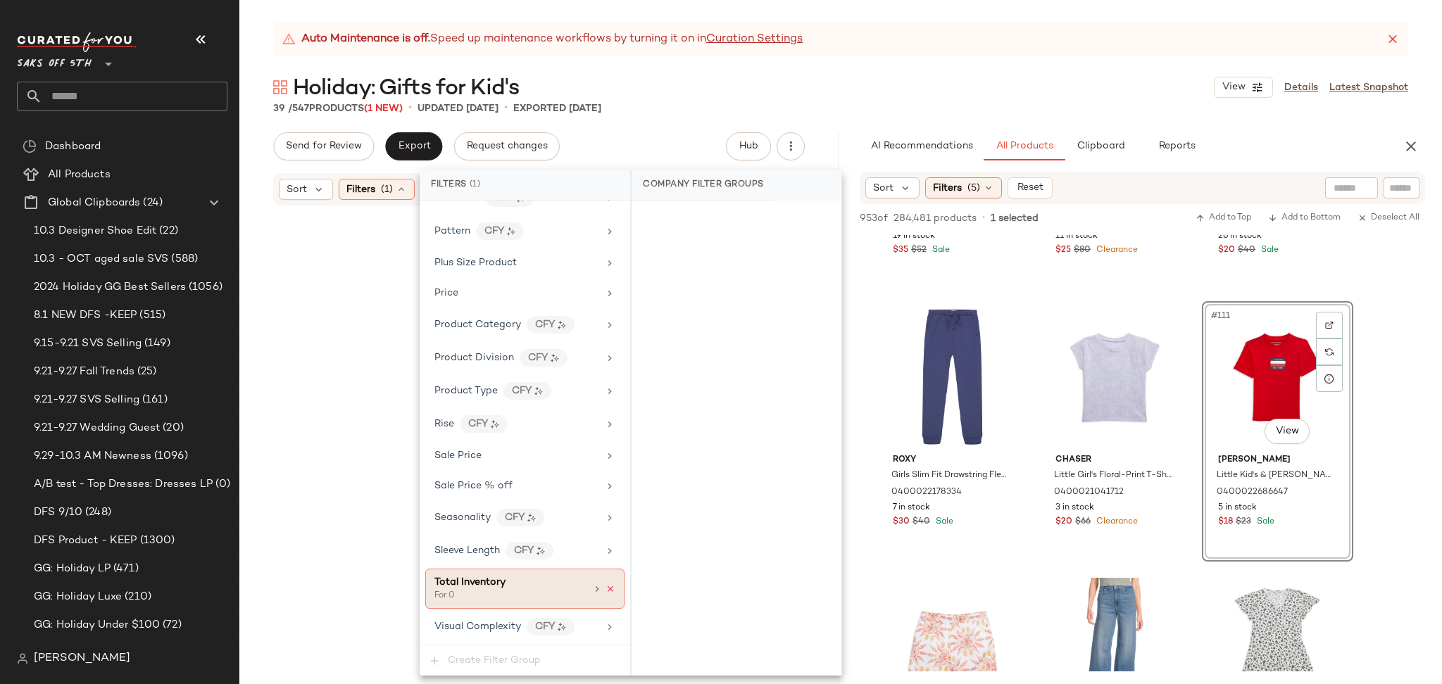
click at [605, 589] on icon at bounding box center [610, 589] width 10 height 10
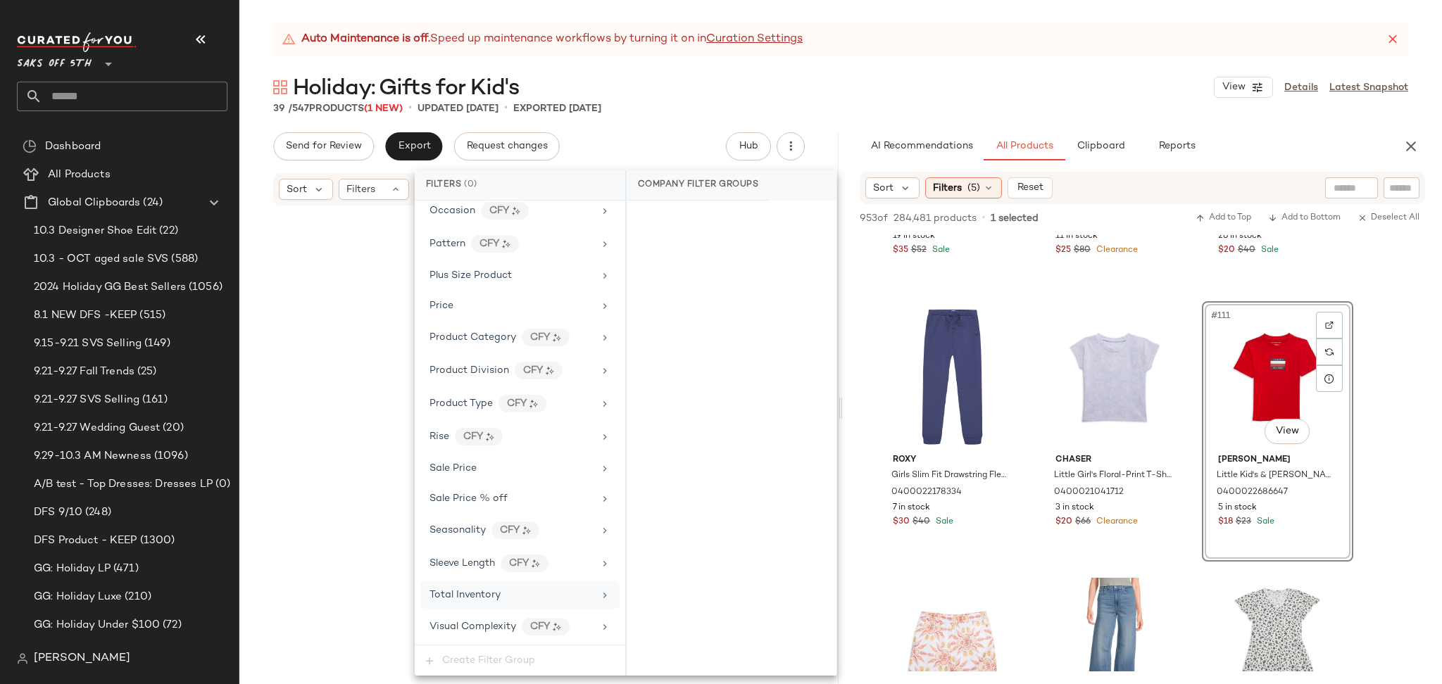
scroll to position [826, 0]
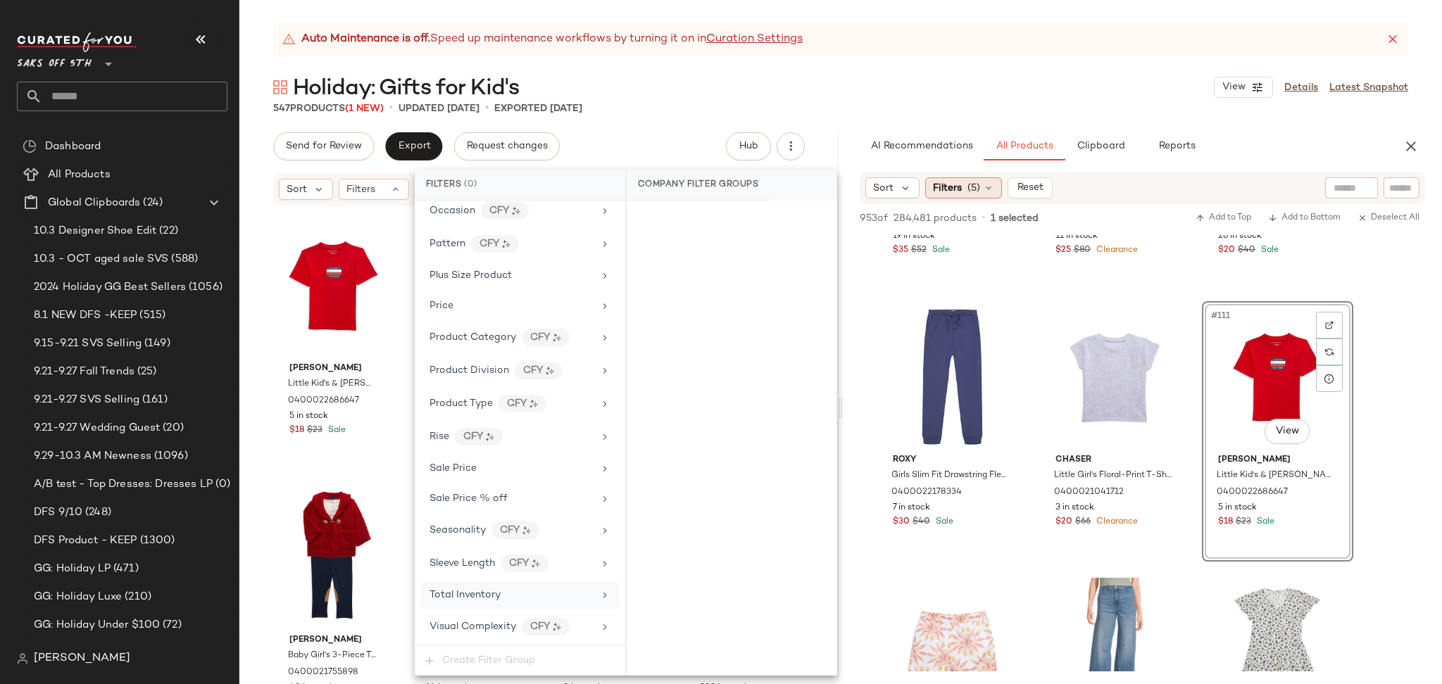
click at [974, 187] on span "(5)" at bounding box center [973, 188] width 13 height 15
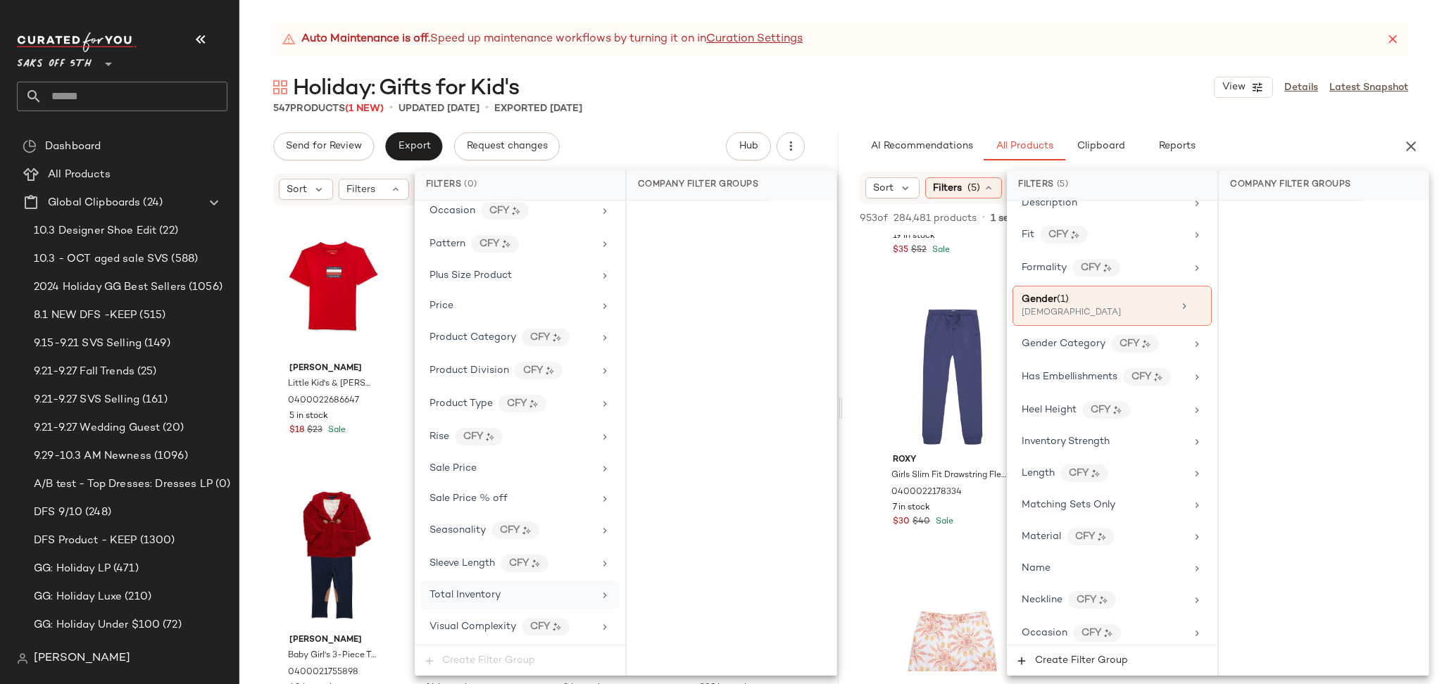
scroll to position [468, 0]
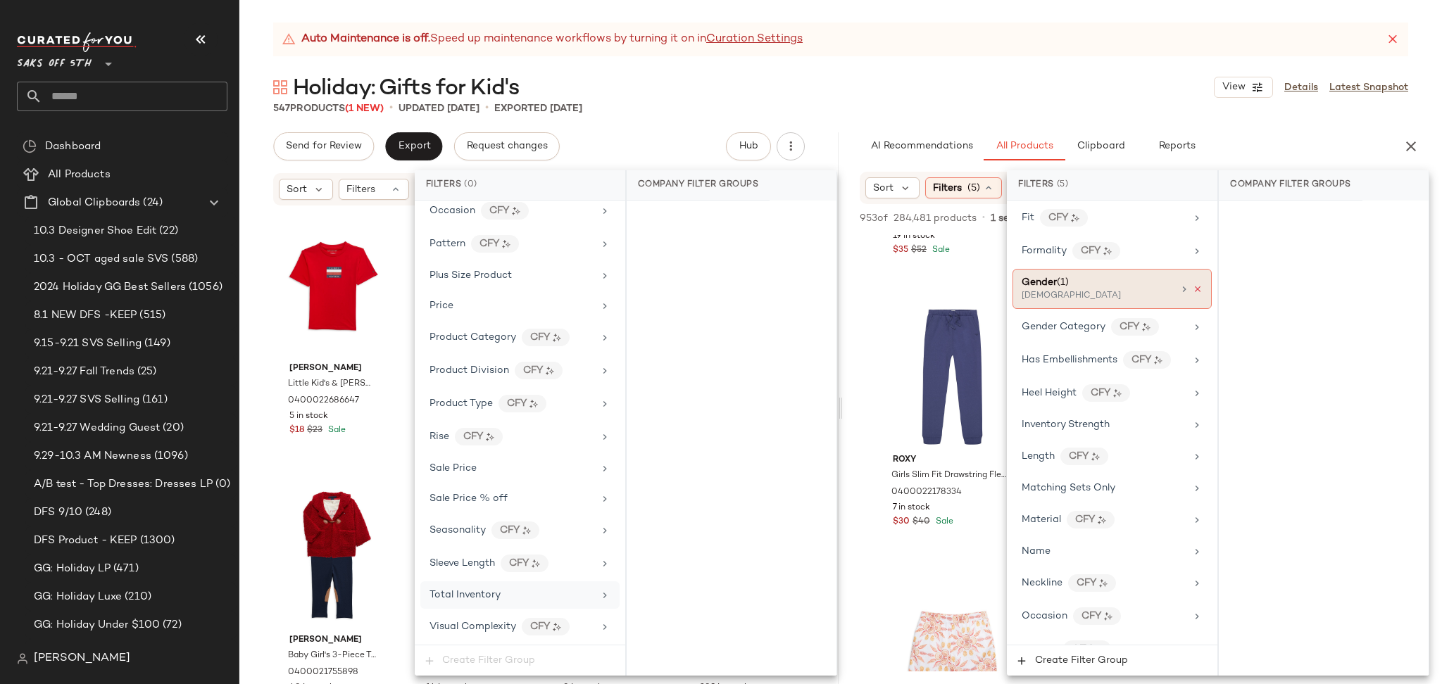
click at [1194, 294] on icon at bounding box center [1198, 289] width 10 height 10
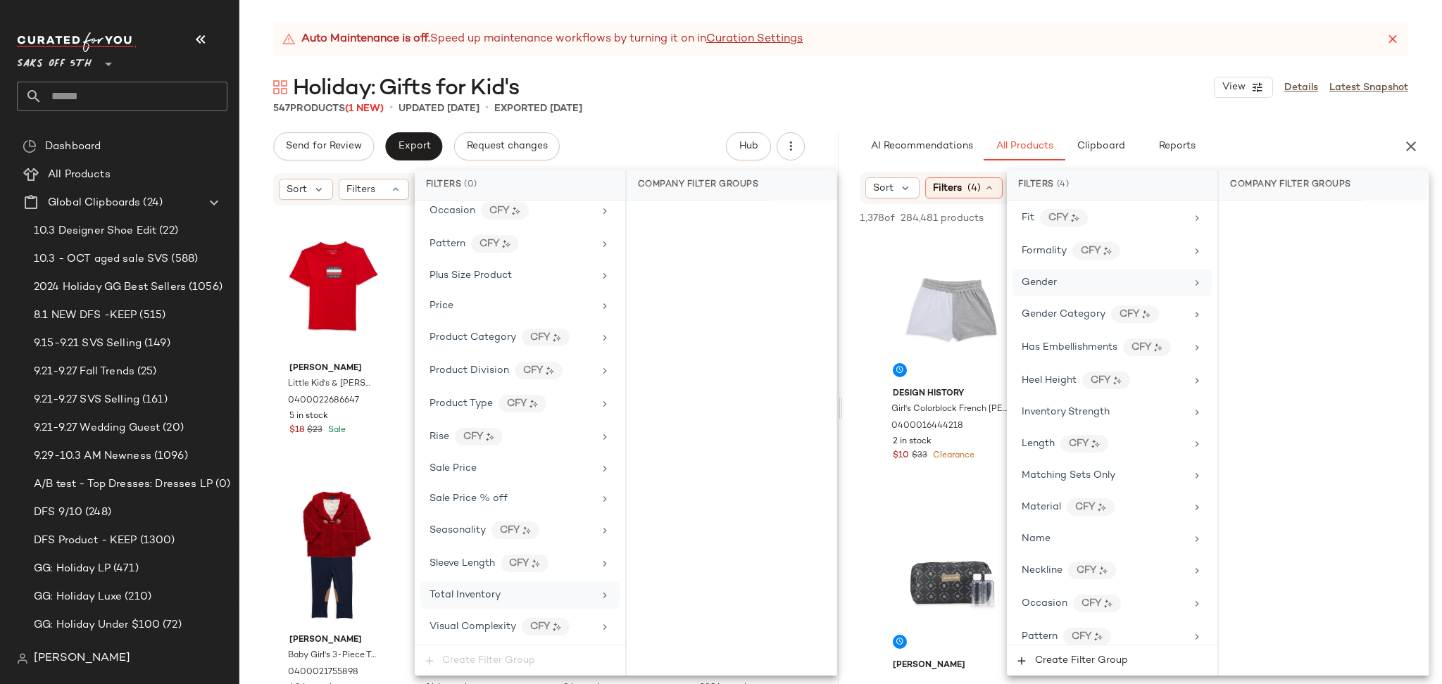
click at [730, 129] on div "Auto Maintenance is off. Speed up maintenance workflows by turning it on in Cur…" at bounding box center [840, 354] width 1202 height 662
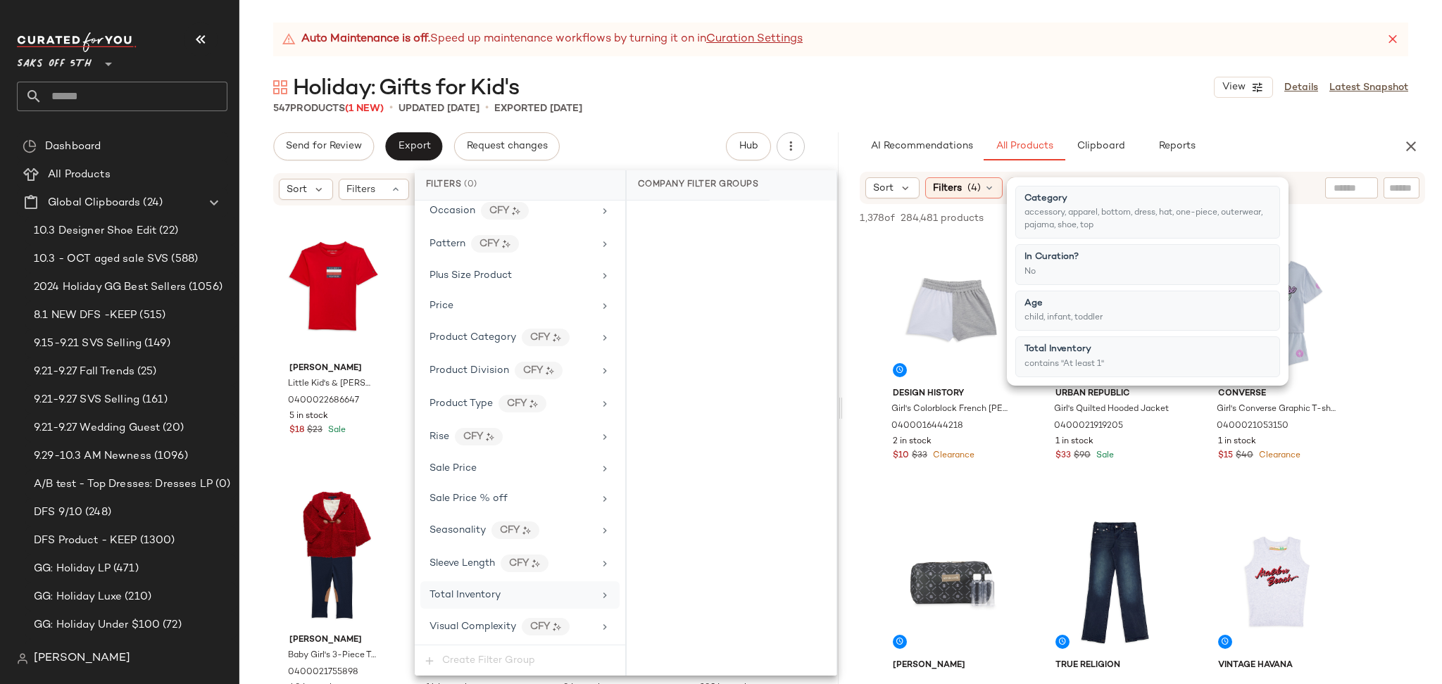
click at [762, 104] on div "547 Products (1 New) • updated Oct 6th • Exported Oct 3rd" at bounding box center [840, 108] width 1202 height 14
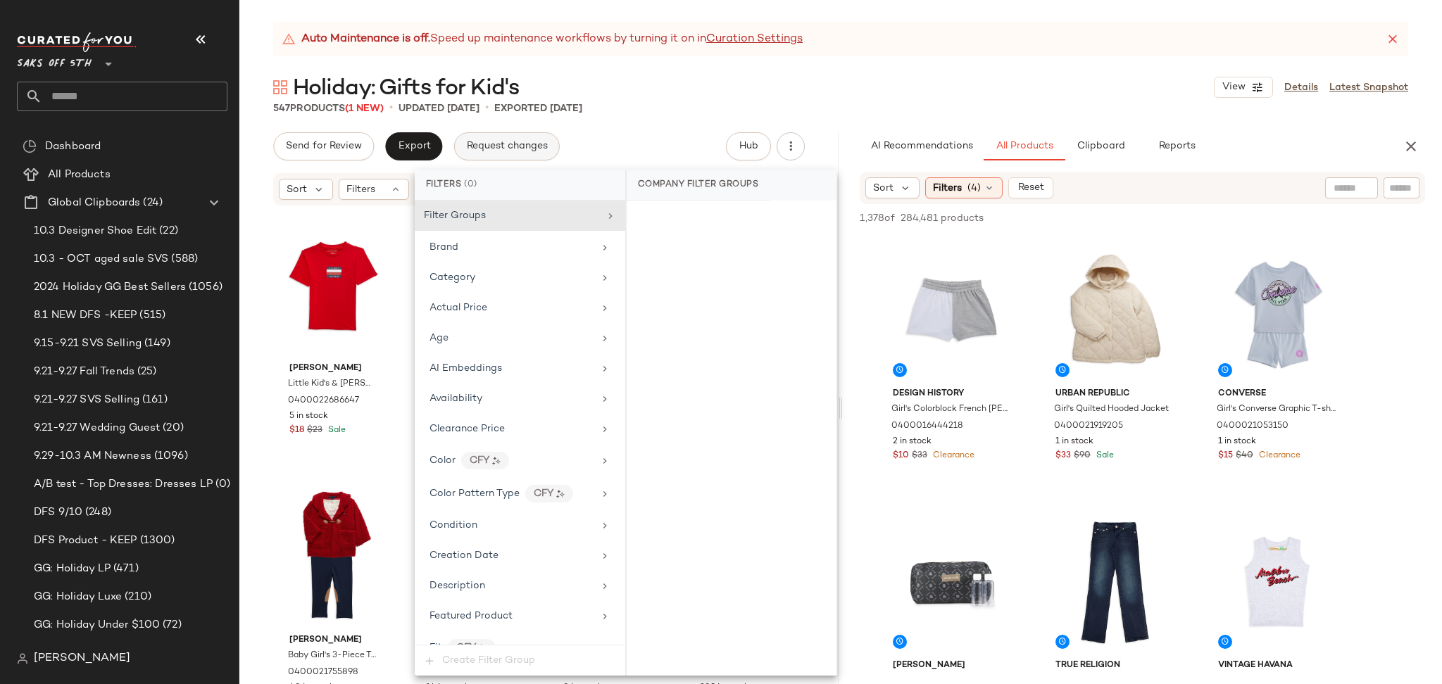
scroll to position [1, 0]
click at [382, 191] on div "Filters" at bounding box center [374, 189] width 70 height 21
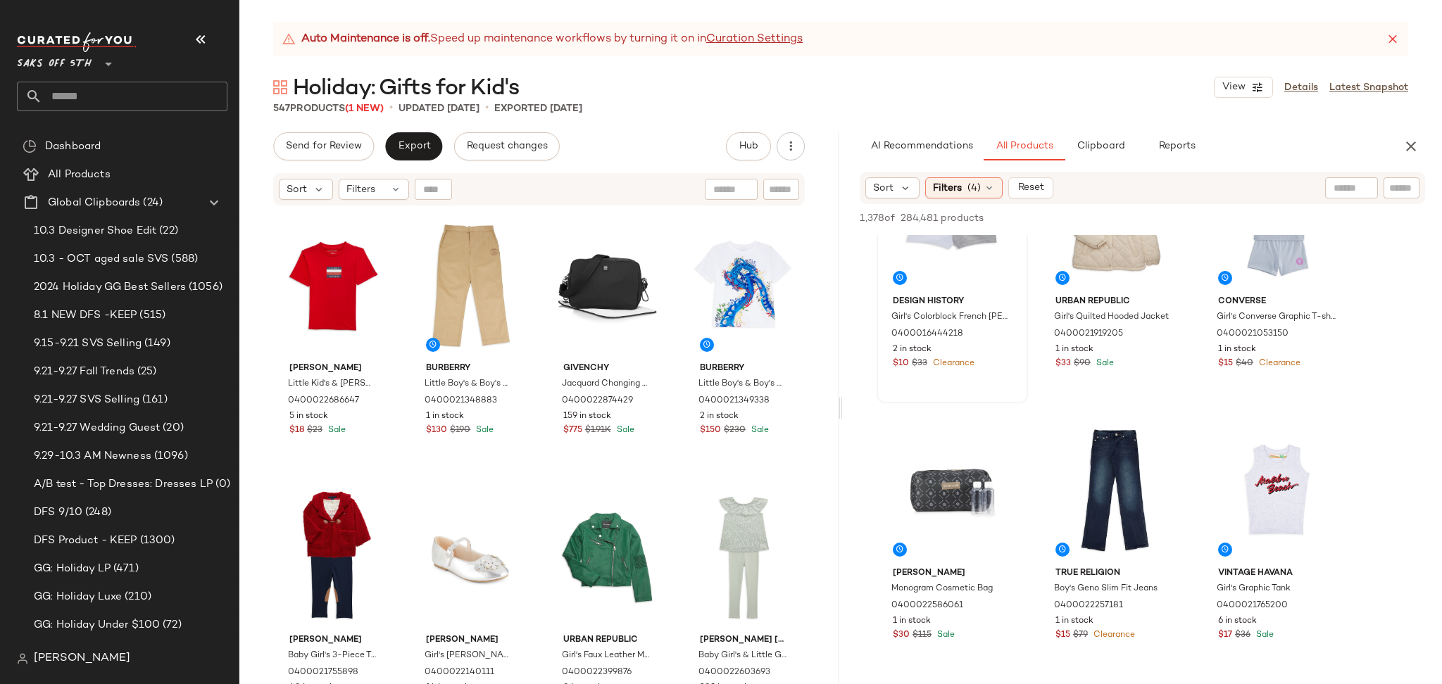
scroll to position [0, 0]
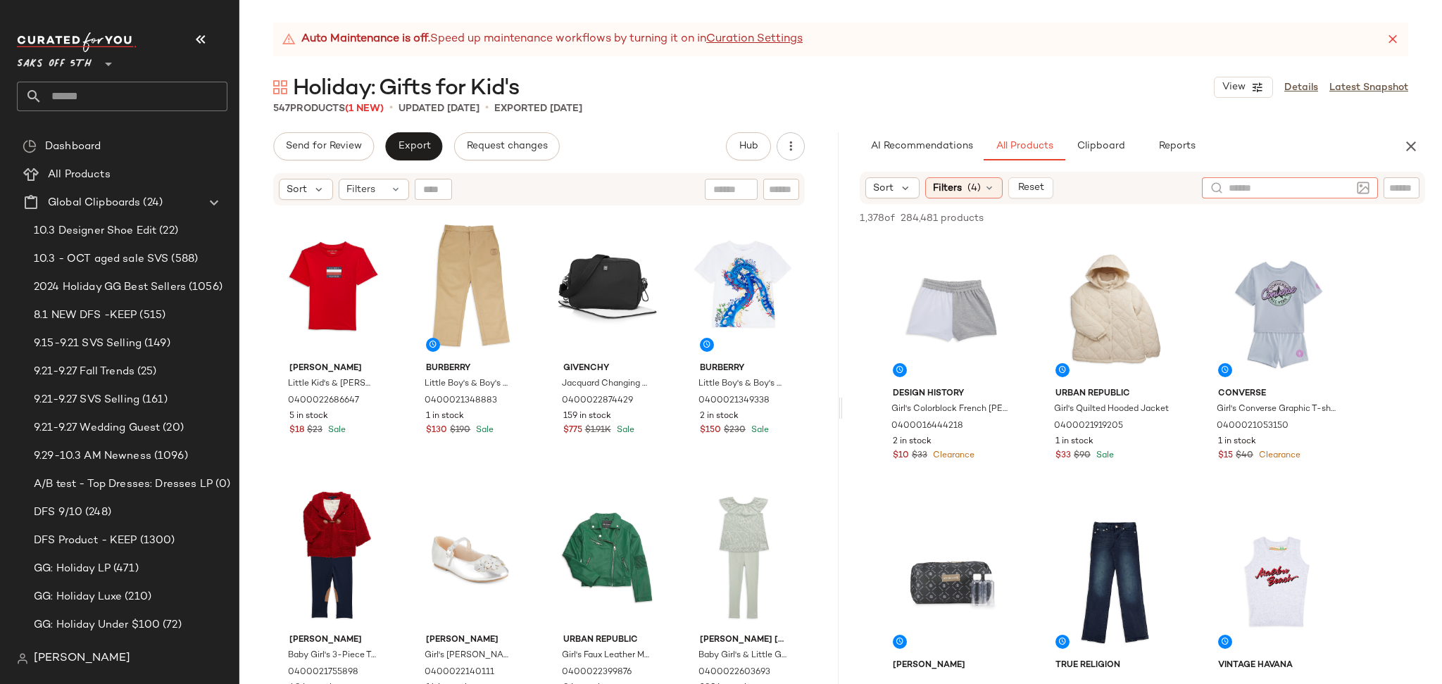
click at [1354, 196] on div at bounding box center [1290, 187] width 176 height 21
type input "******"
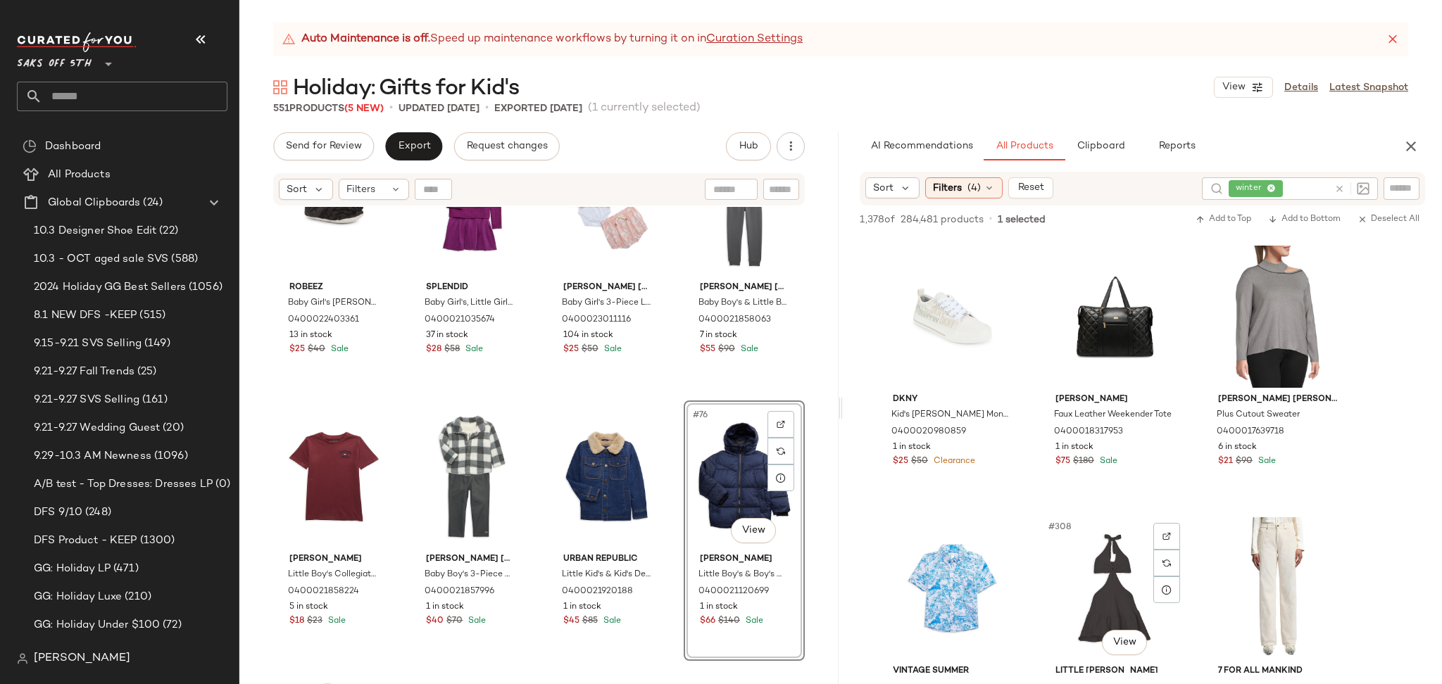
scroll to position [7861, 0]
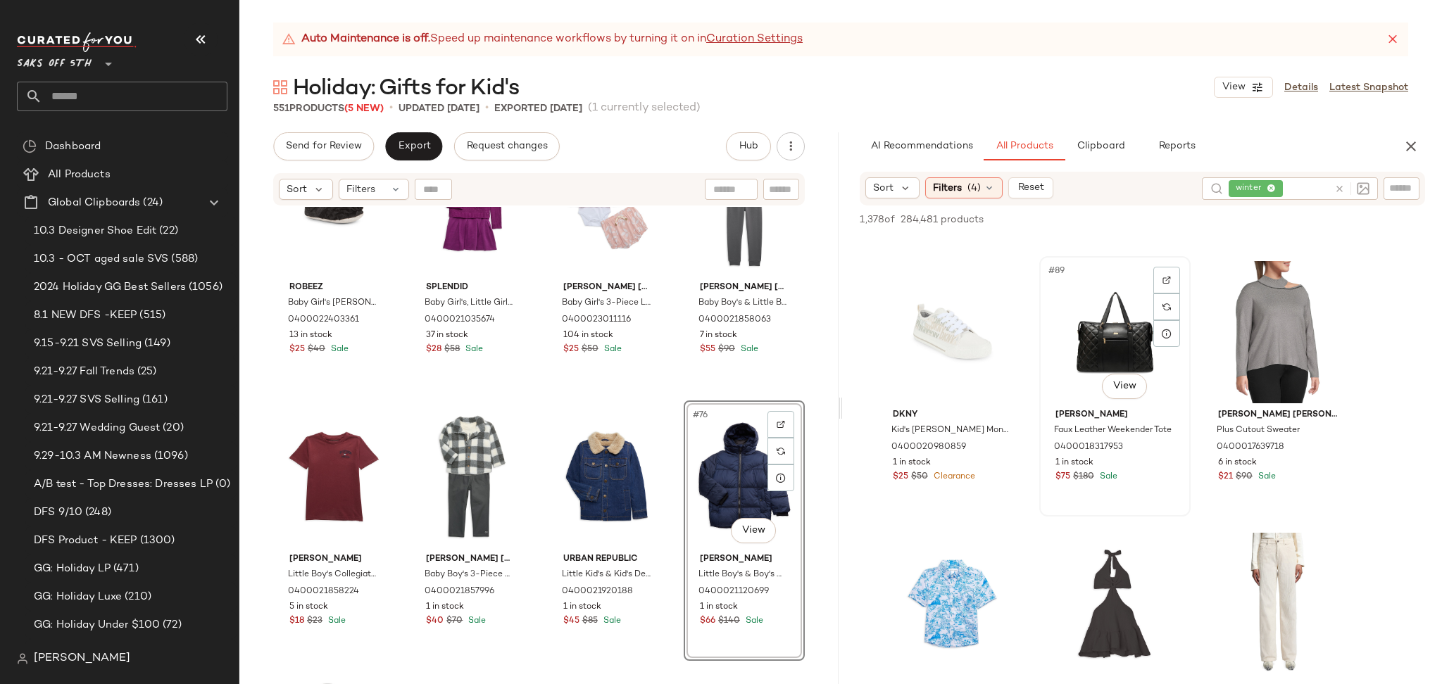
click at [1095, 361] on div "#89 View" at bounding box center [1115, 332] width 142 height 142
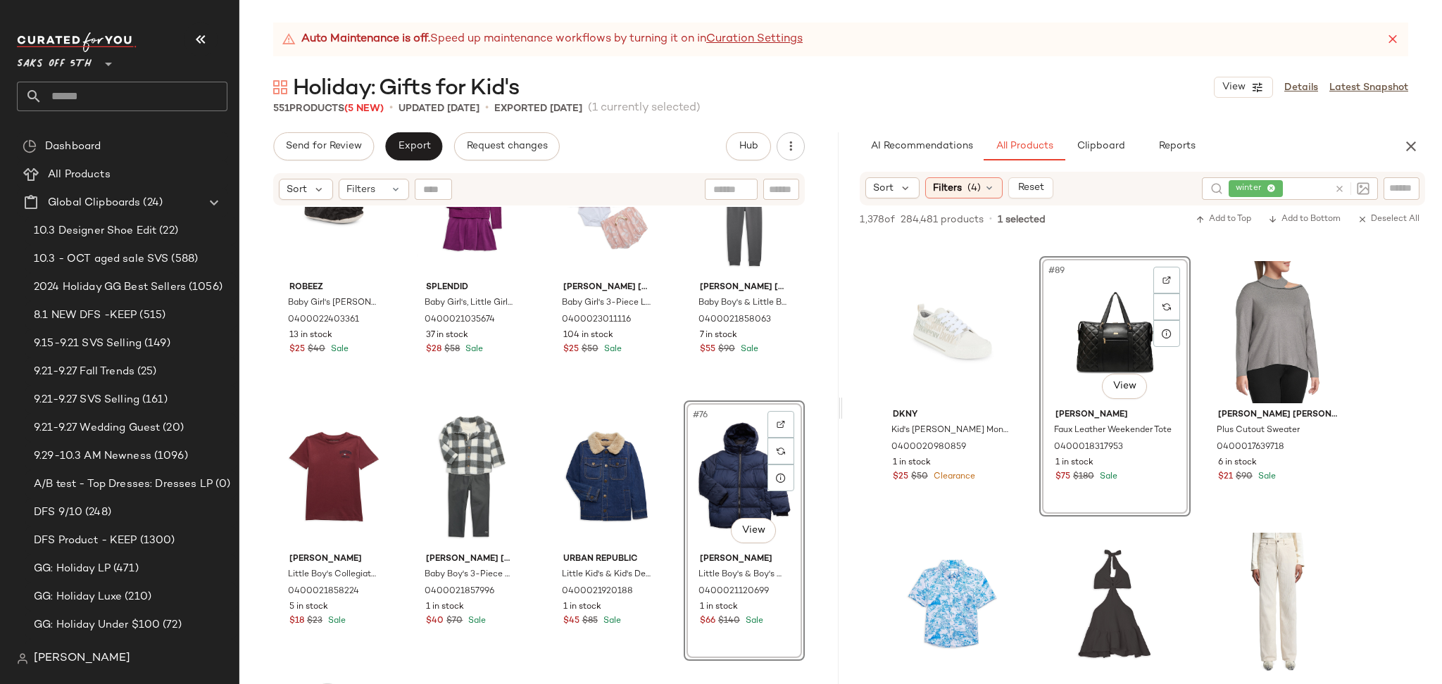
click at [1095, 361] on div "#89 View" at bounding box center [1115, 332] width 142 height 142
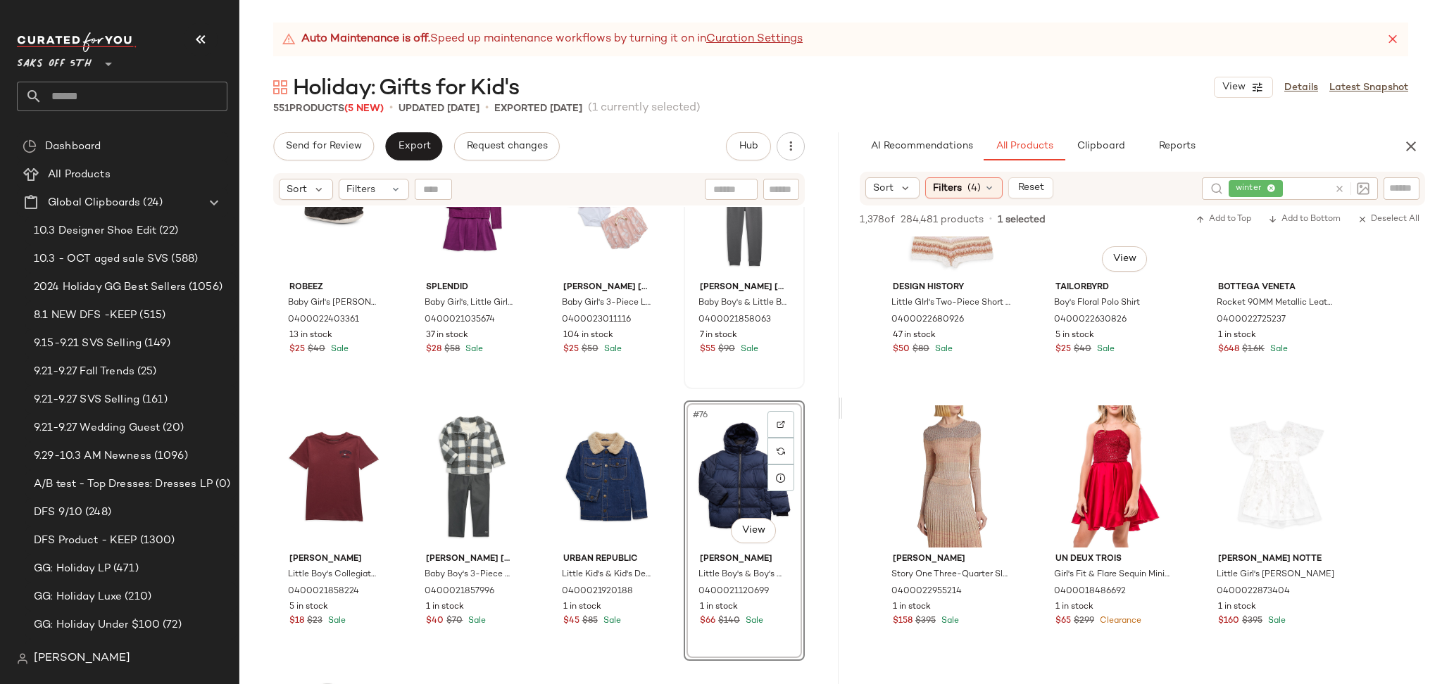
scroll to position [9077, 0]
click at [408, 152] on span "Export" at bounding box center [413, 146] width 33 height 11
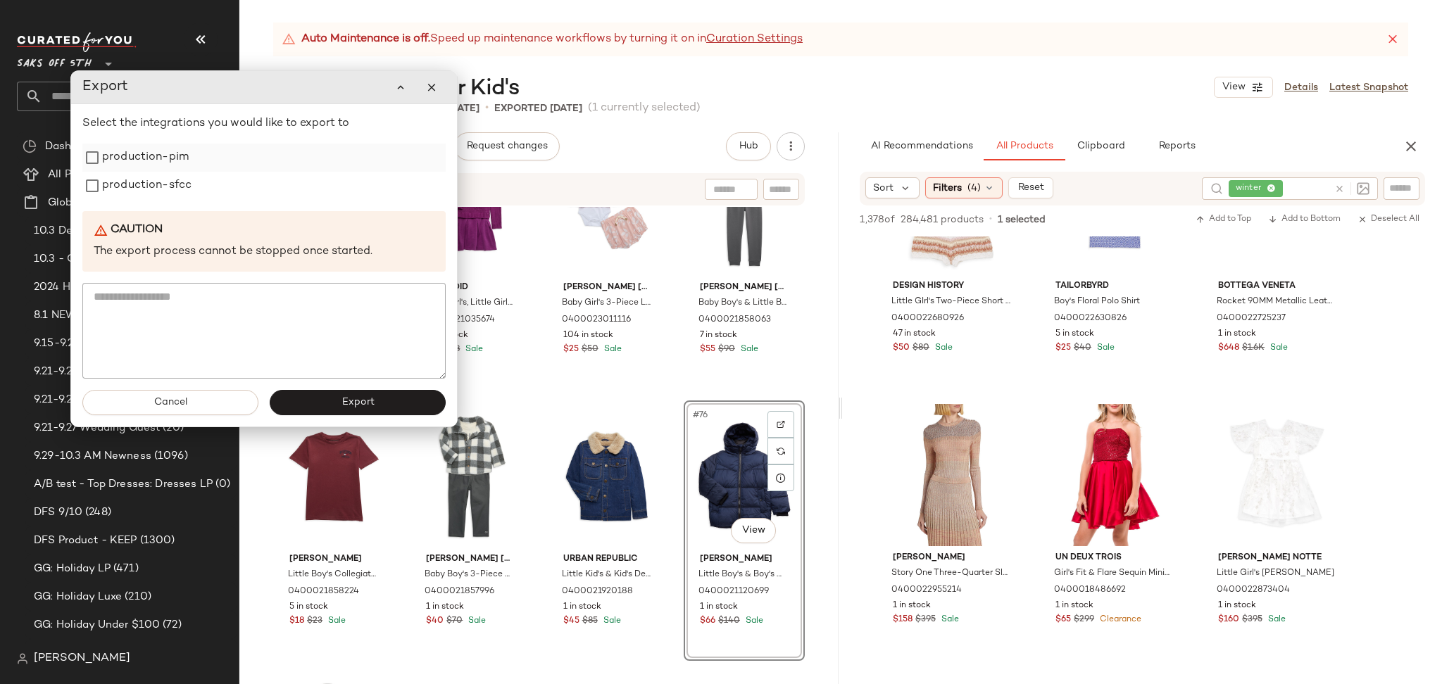
click at [165, 159] on label "production-pim" at bounding box center [145, 158] width 87 height 28
click at [166, 180] on label "production-sfcc" at bounding box center [146, 186] width 89 height 28
click at [356, 398] on span "Export" at bounding box center [357, 402] width 33 height 11
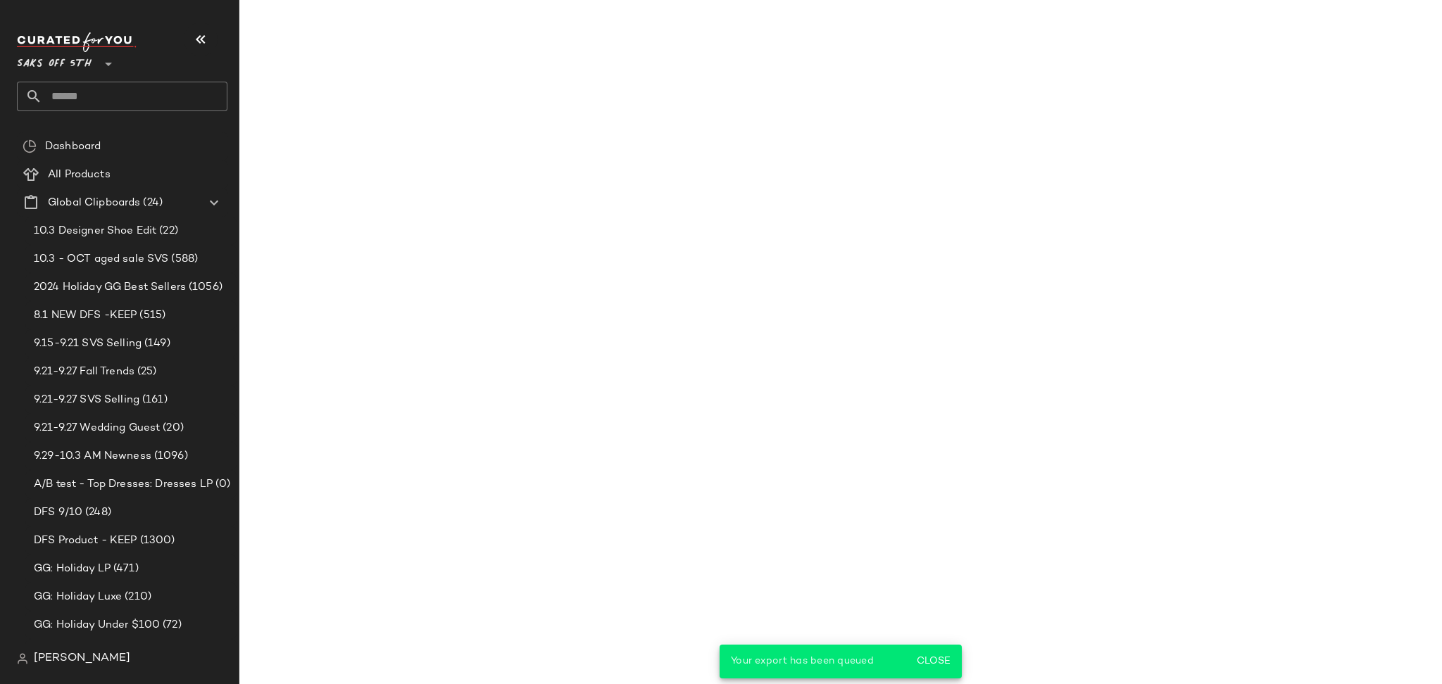
scroll to position [13425, 0]
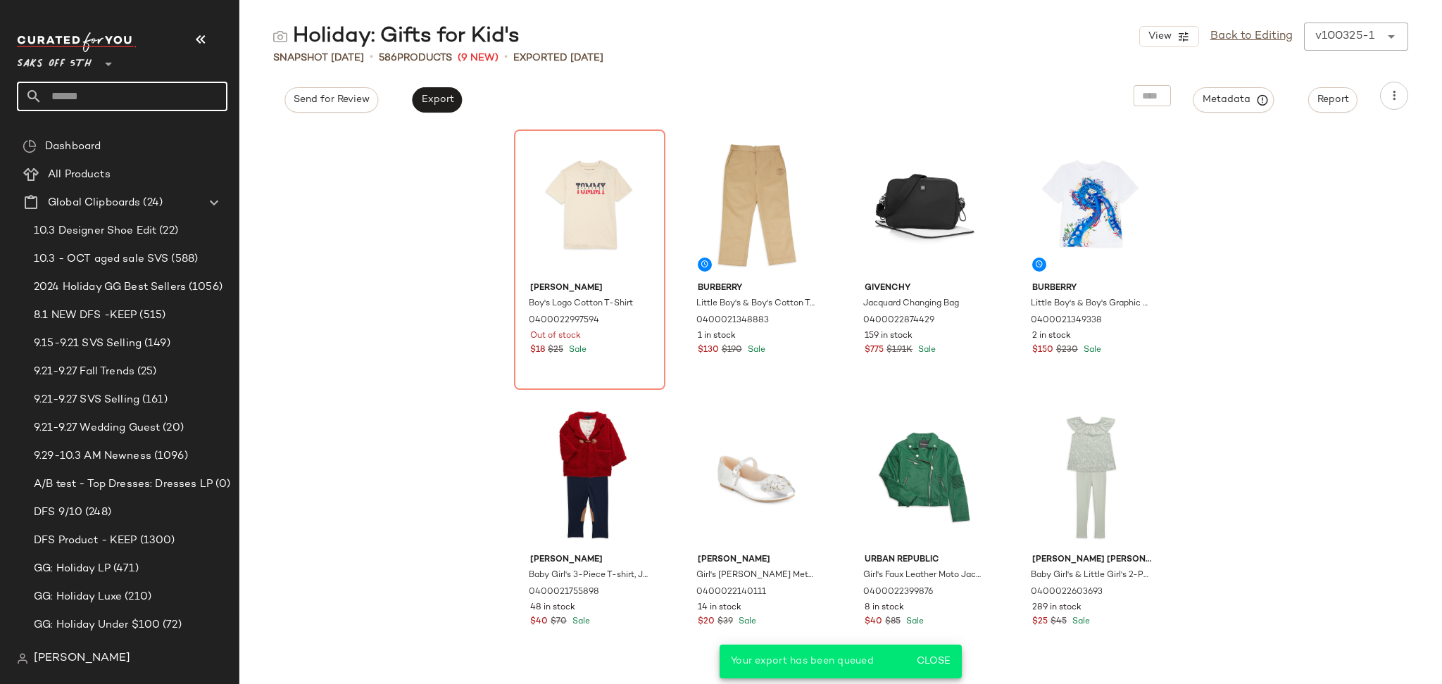
click at [179, 97] on input "text" at bounding box center [134, 97] width 185 height 30
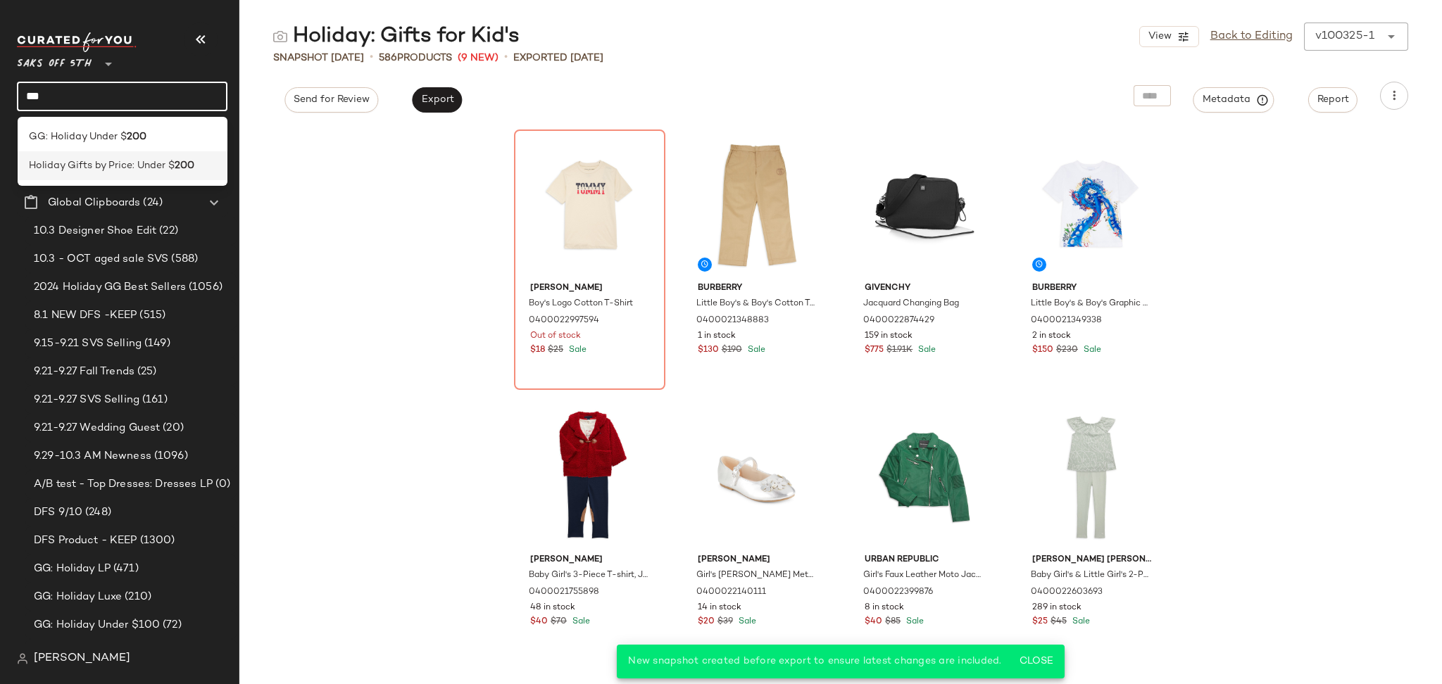
type input "***"
click at [144, 156] on div "Holiday Gifts by Price: Under $ 200" at bounding box center [123, 165] width 210 height 29
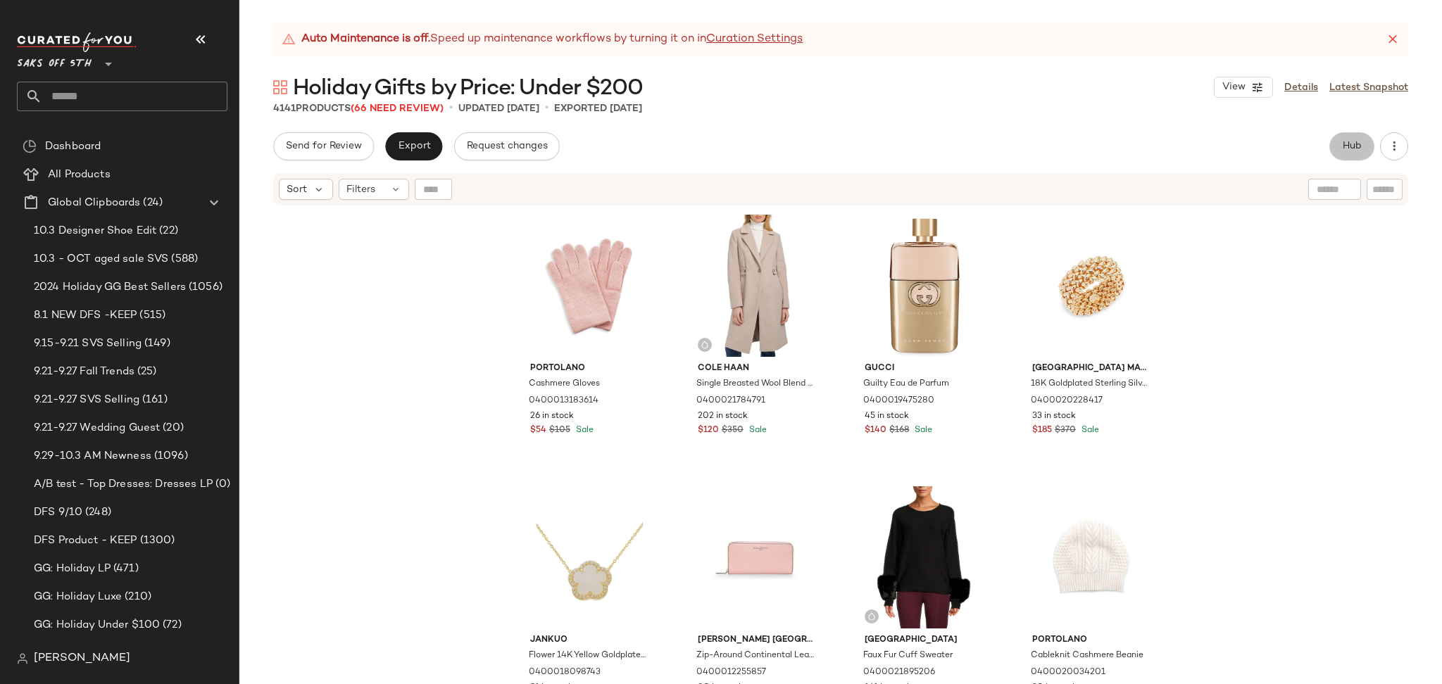
click at [1354, 148] on span "Hub" at bounding box center [1352, 146] width 20 height 11
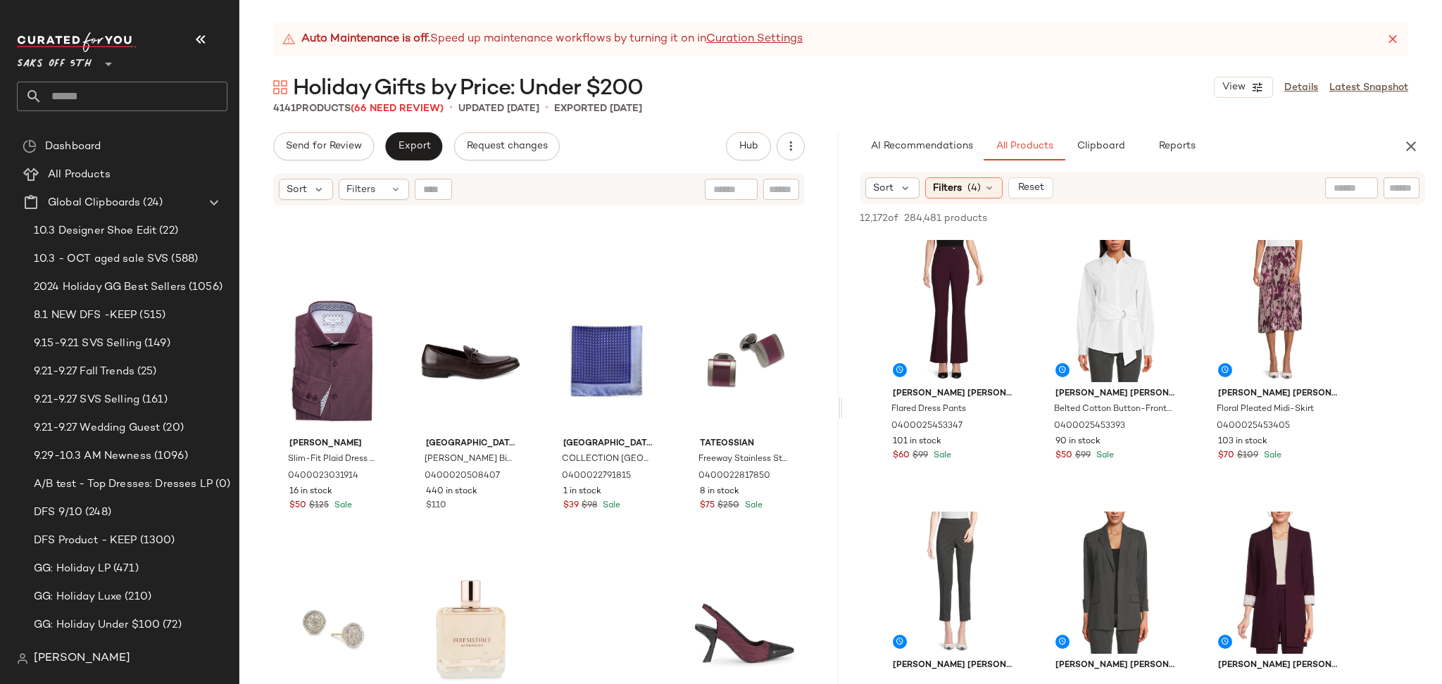
scroll to position [1836, 0]
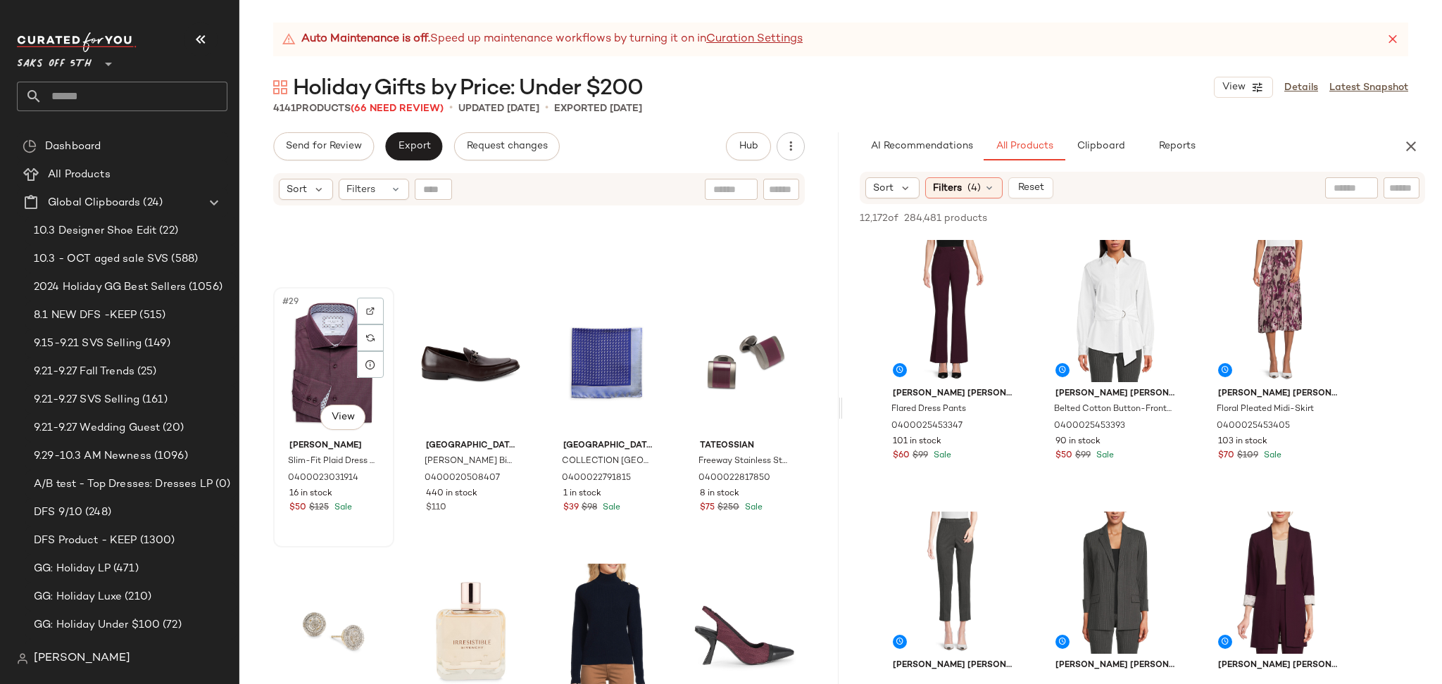
click at [353, 335] on div "#29 View" at bounding box center [333, 363] width 111 height 142
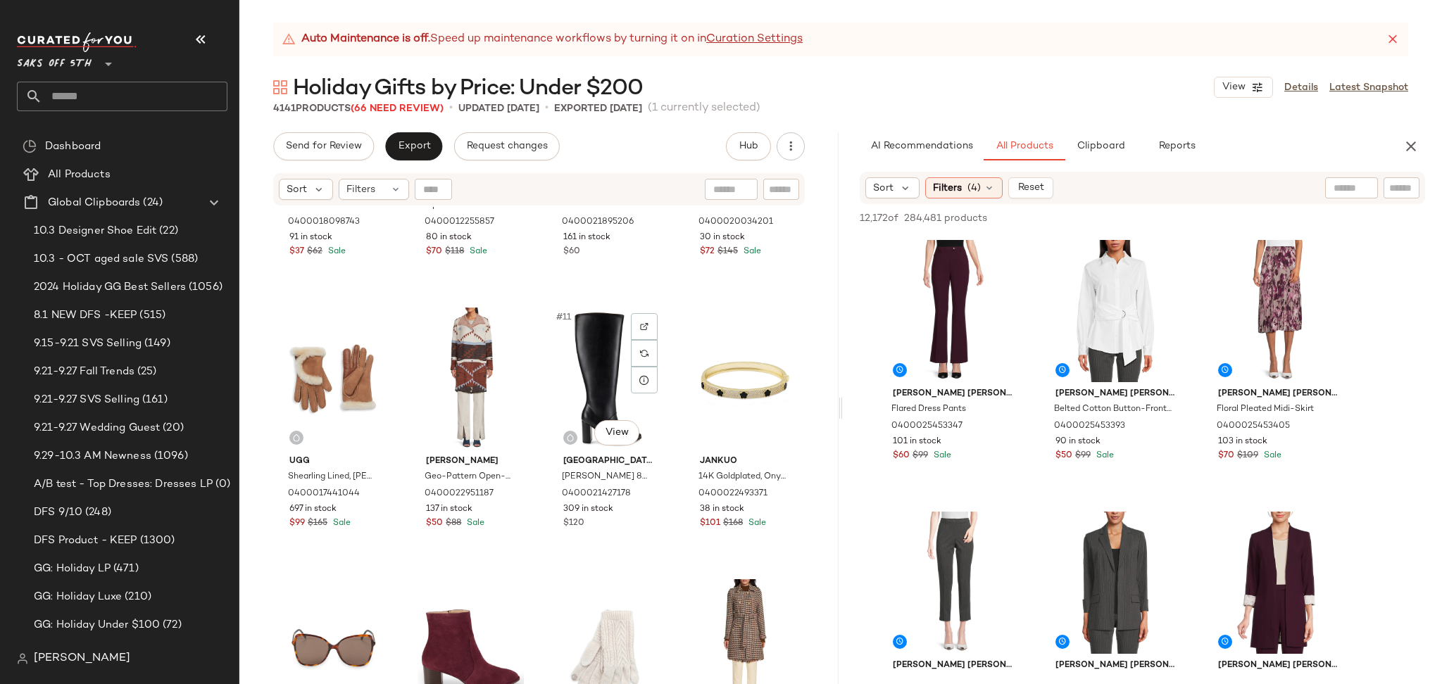
scroll to position [477, 0]
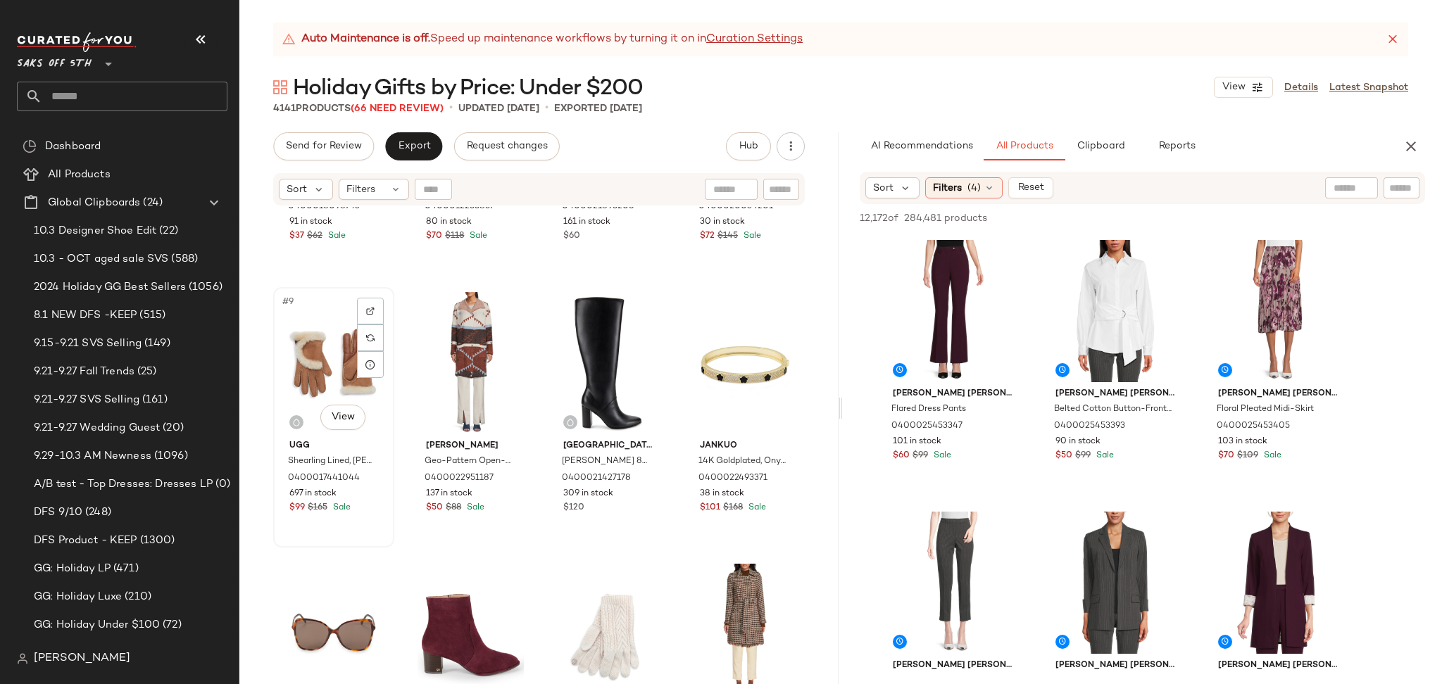
click at [323, 343] on div "#9 View" at bounding box center [333, 363] width 111 height 142
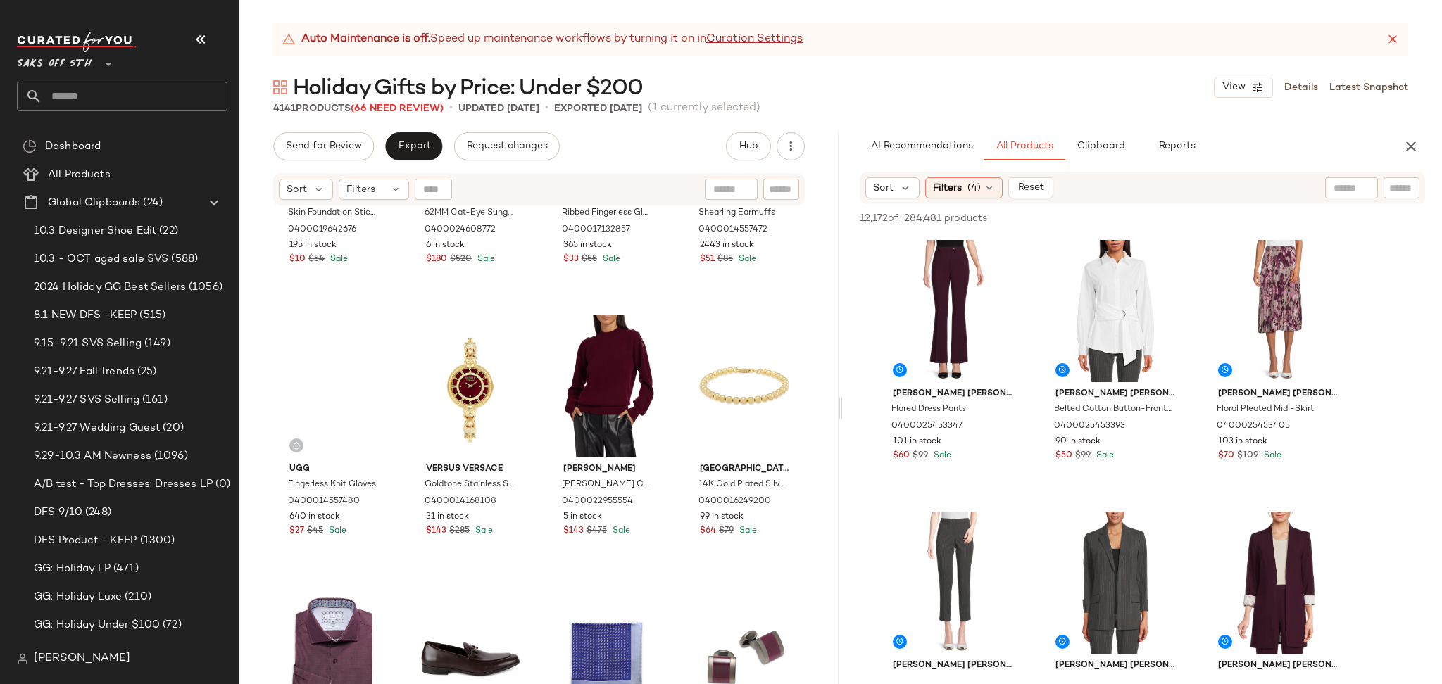
scroll to position [1540, 0]
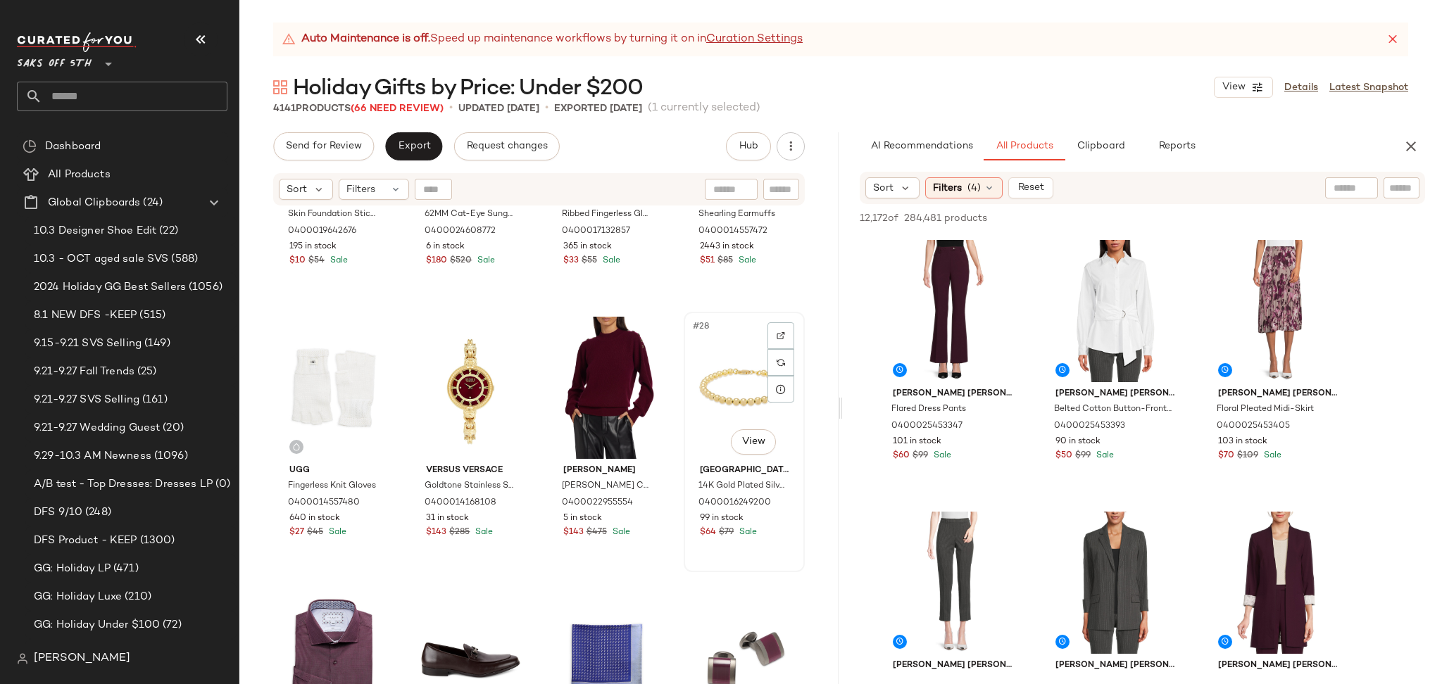
click at [729, 383] on div "#28 View" at bounding box center [744, 388] width 111 height 142
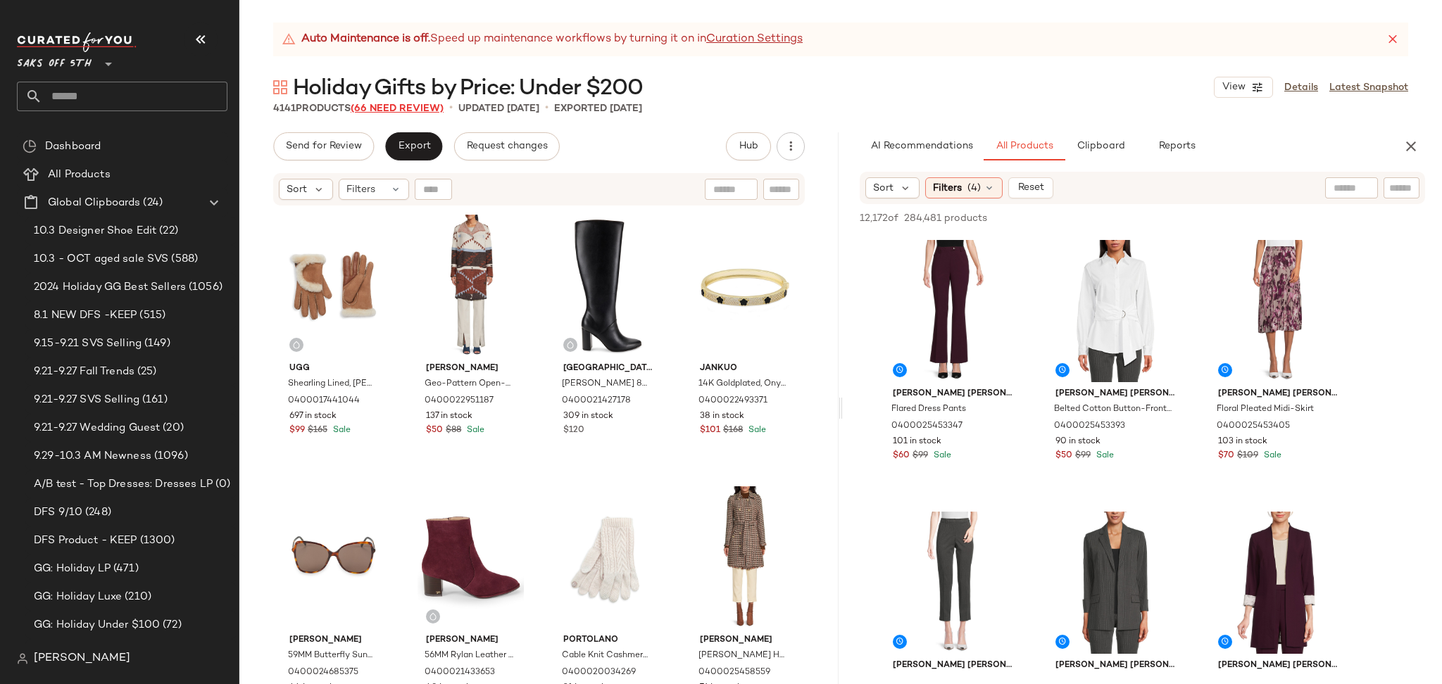
click at [408, 108] on span "(66 Need Review)" at bounding box center [397, 108] width 93 height 11
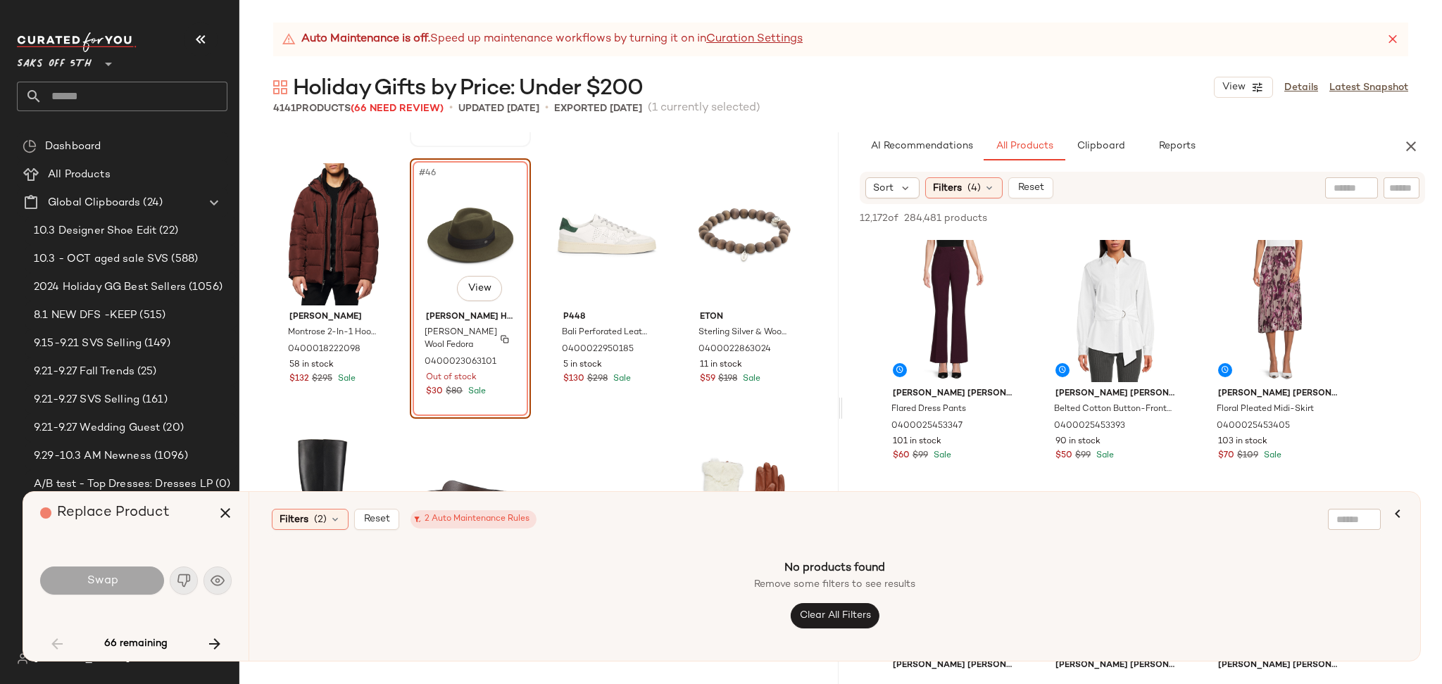
scroll to position [2979, 0]
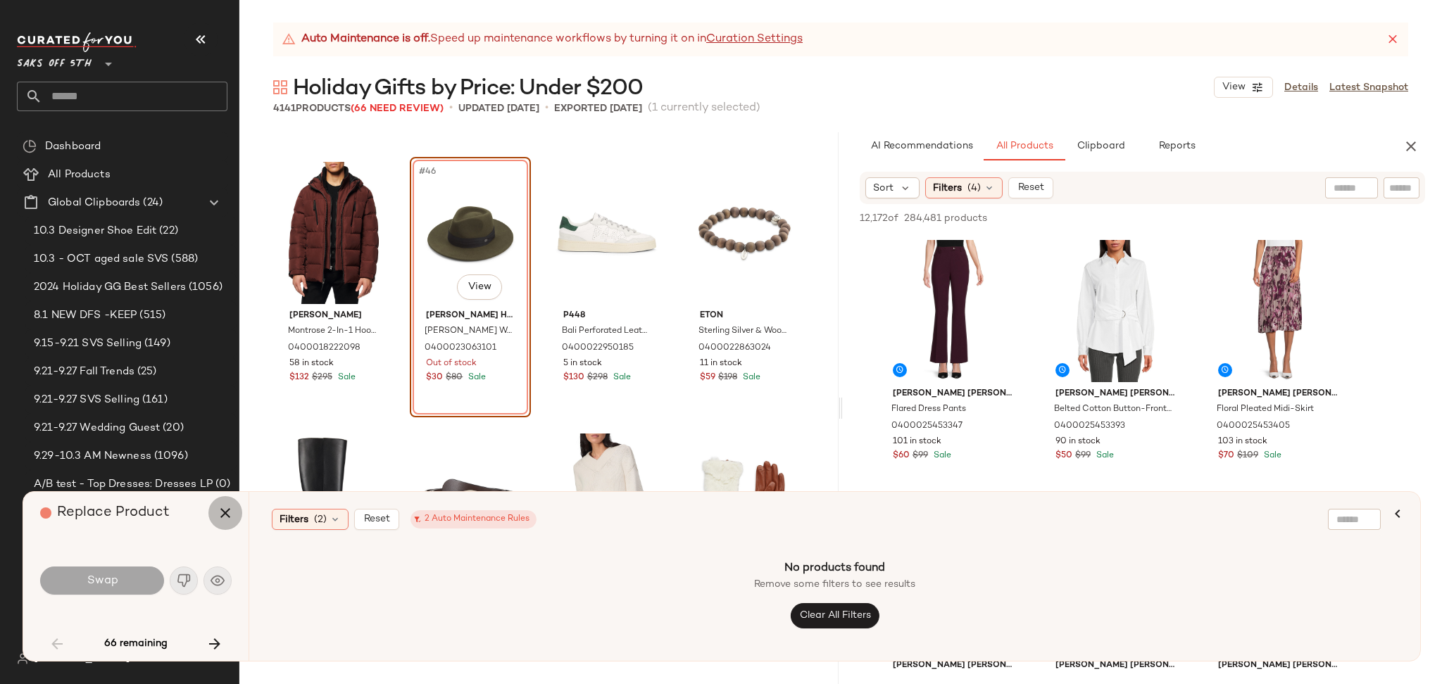
click at [217, 516] on icon "button" at bounding box center [225, 513] width 17 height 17
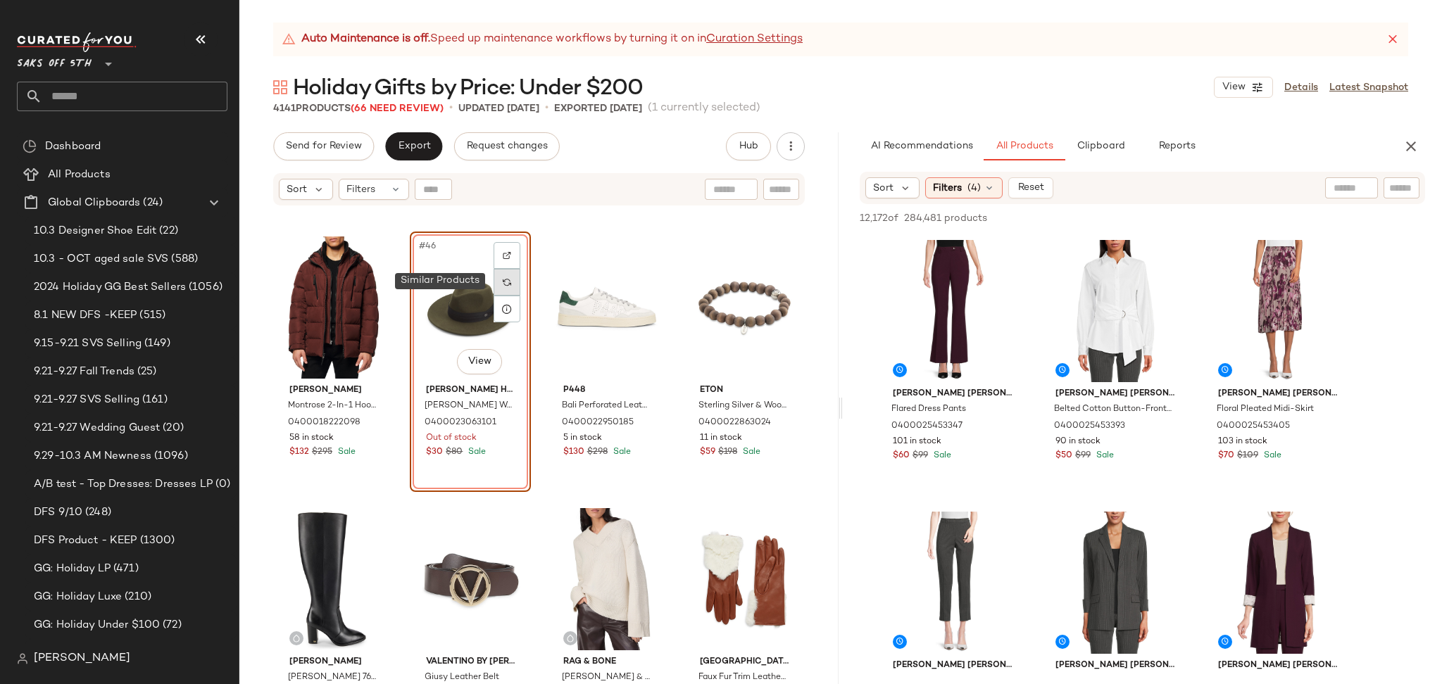
click at [508, 279] on img at bounding box center [507, 282] width 8 height 8
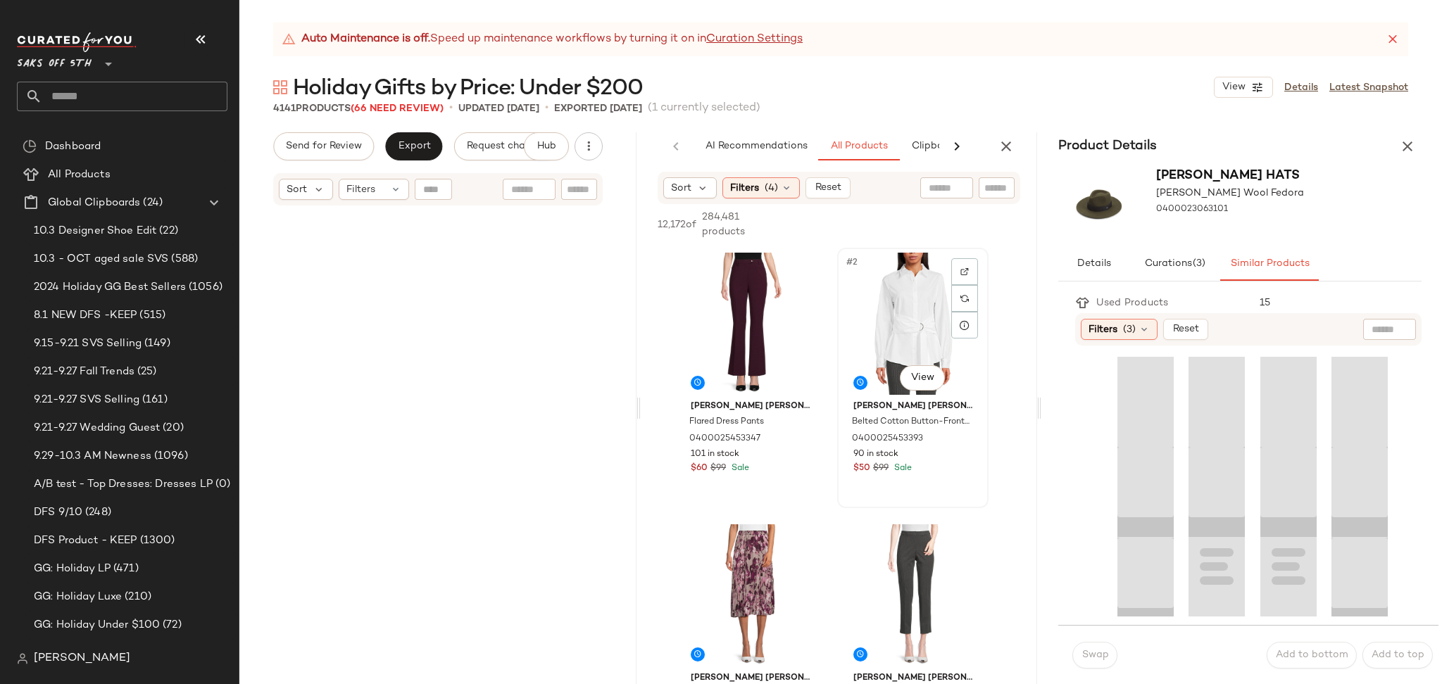
scroll to position [817, 0]
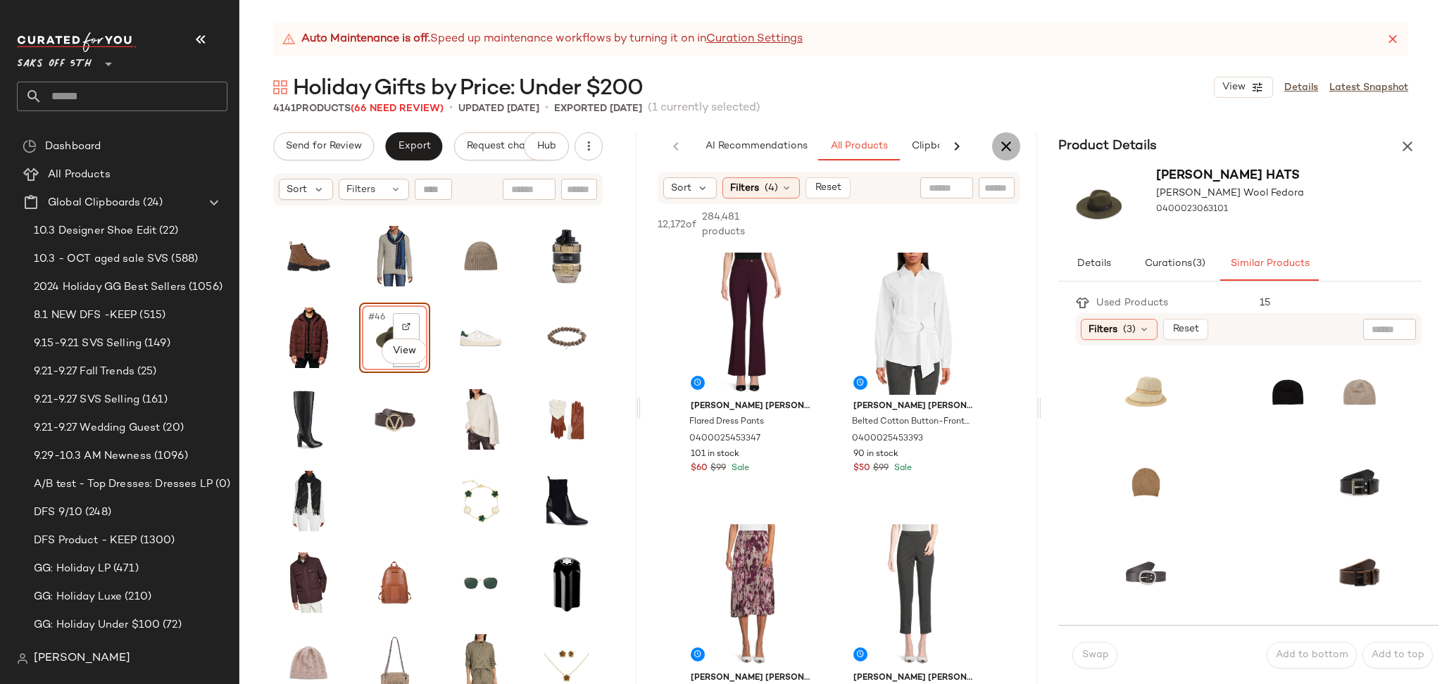
click at [1012, 144] on icon "button" at bounding box center [1006, 146] width 17 height 17
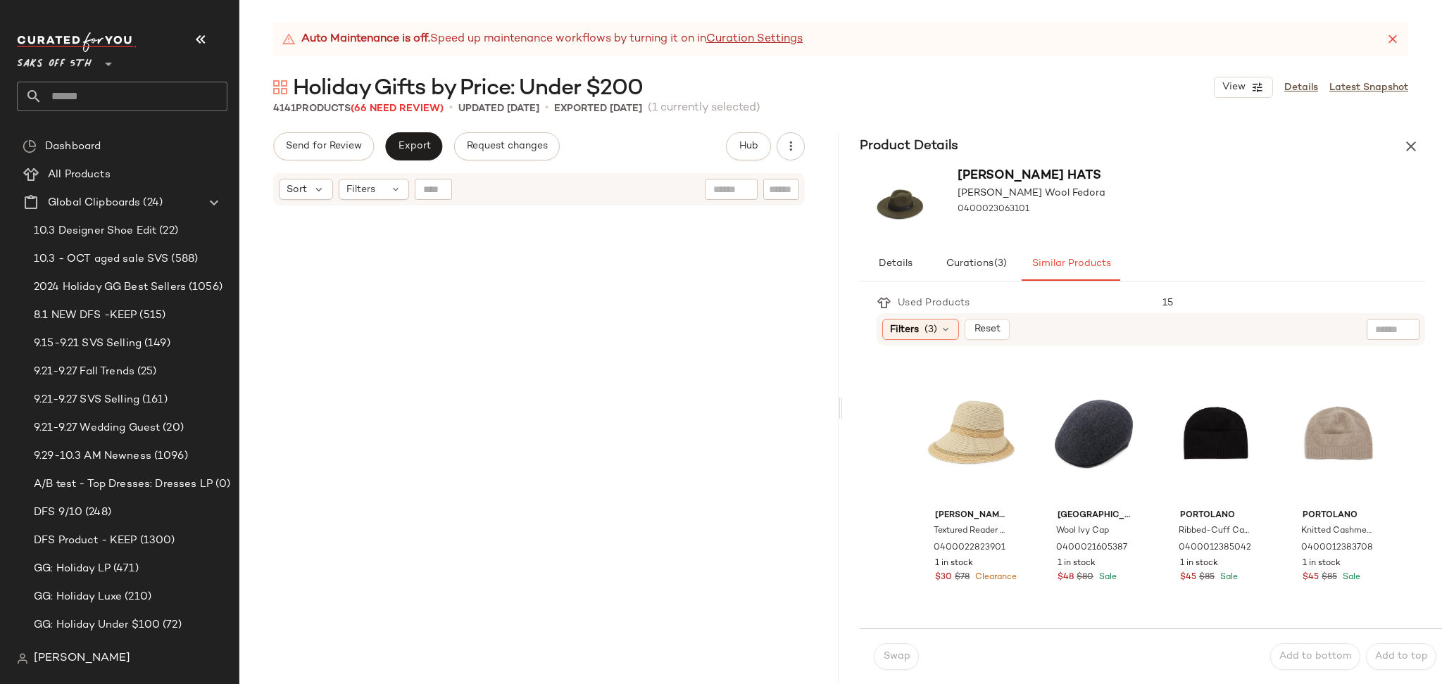
scroll to position [2989, 0]
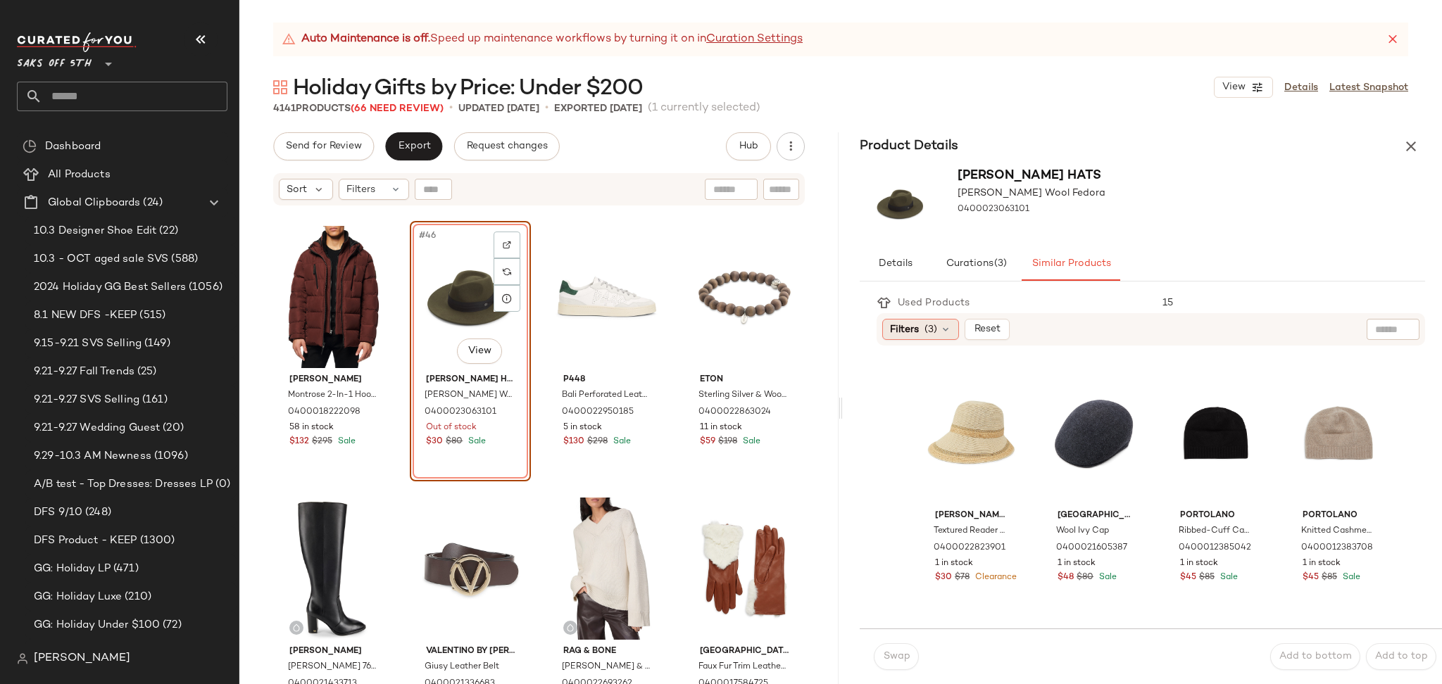
click at [924, 327] on div "Filters (3)" at bounding box center [920, 329] width 77 height 21
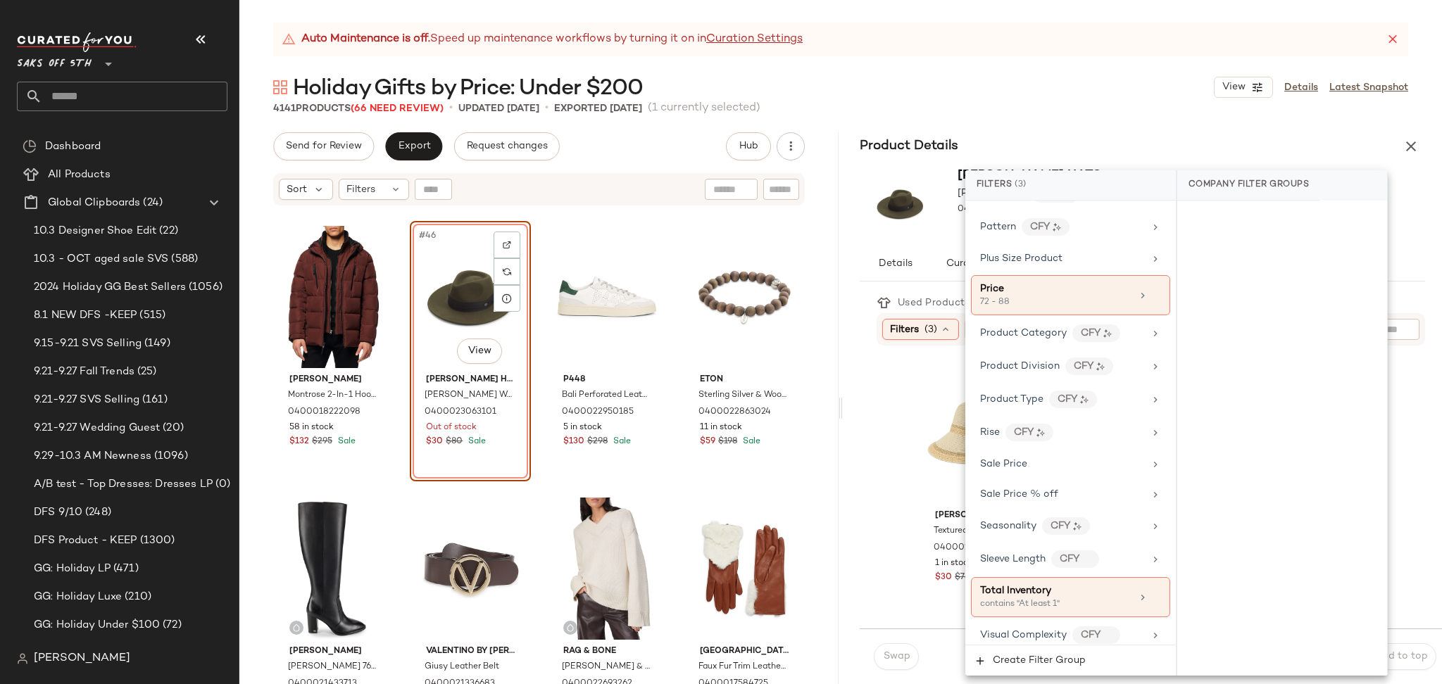
scroll to position [863, 0]
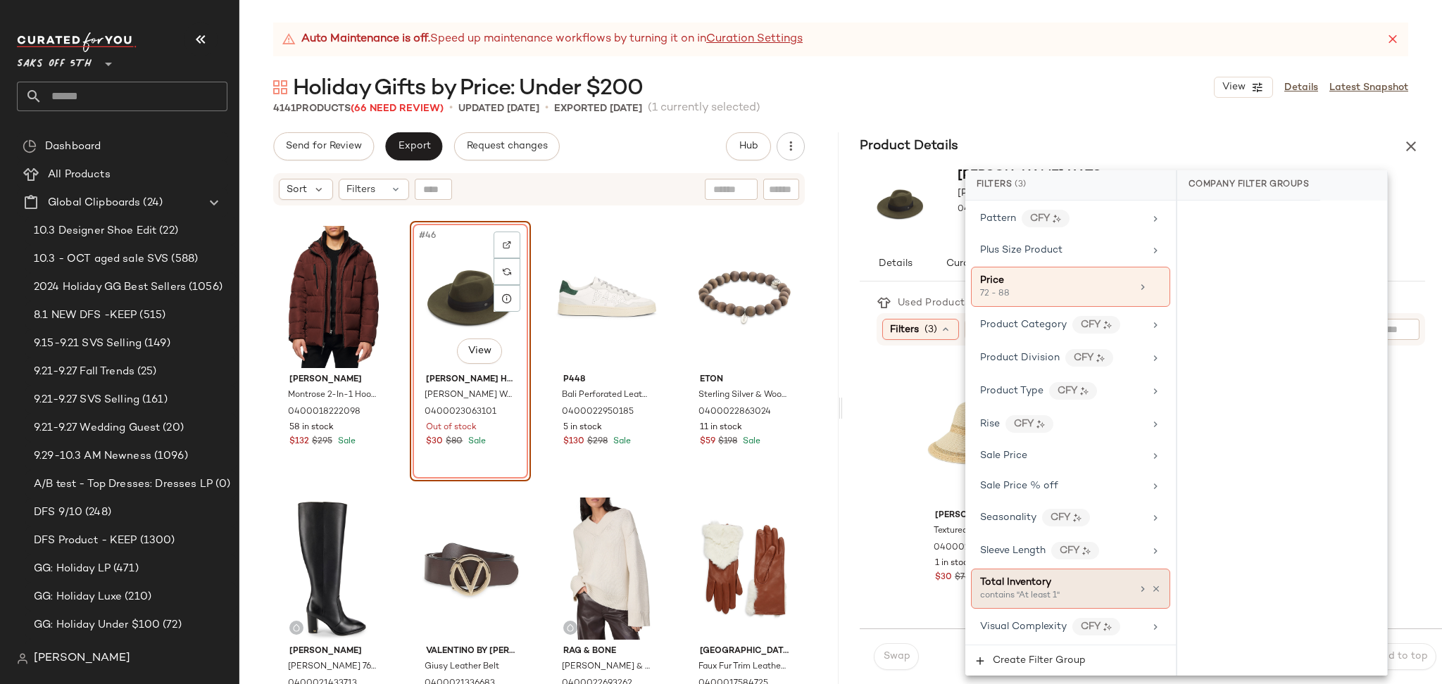
click at [1038, 597] on div "contains "At least 1"" at bounding box center [1050, 596] width 141 height 13
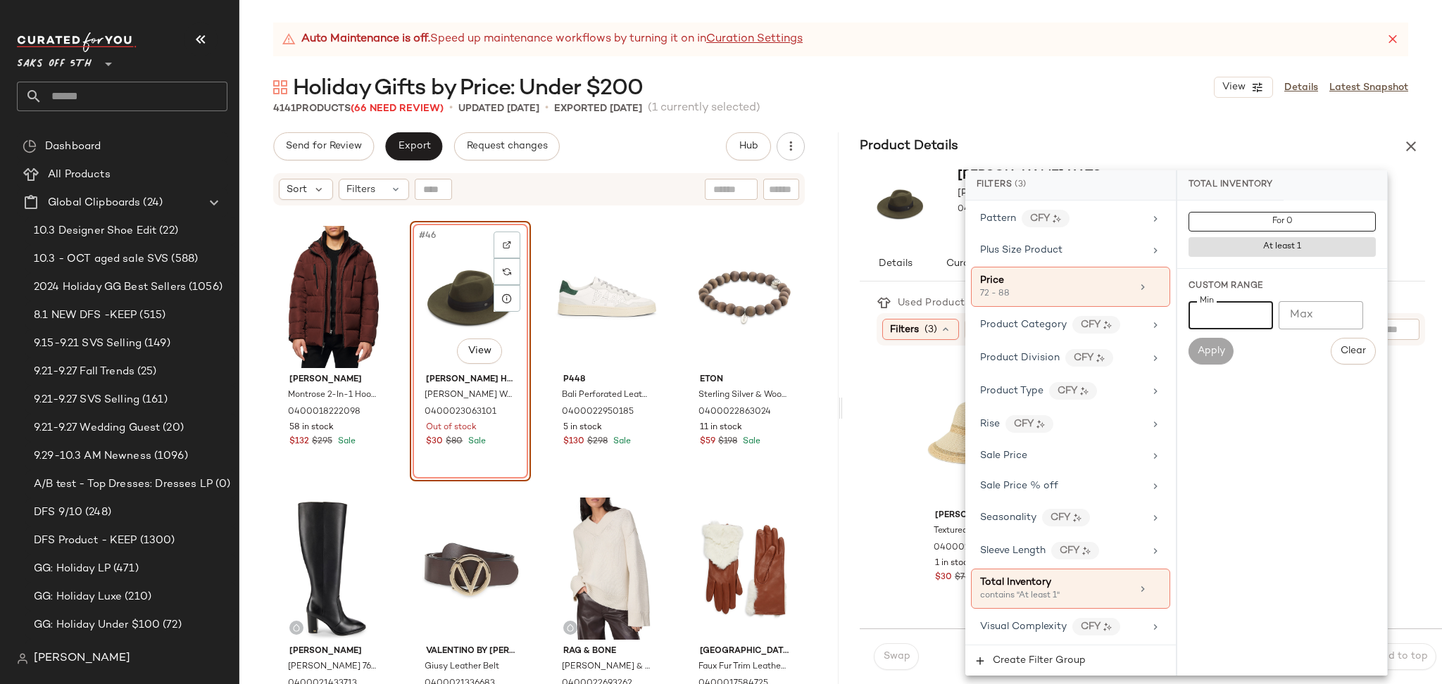
click at [1217, 318] on input "Min" at bounding box center [1230, 315] width 84 height 28
click at [1206, 339] on button "Apply" at bounding box center [1210, 351] width 45 height 27
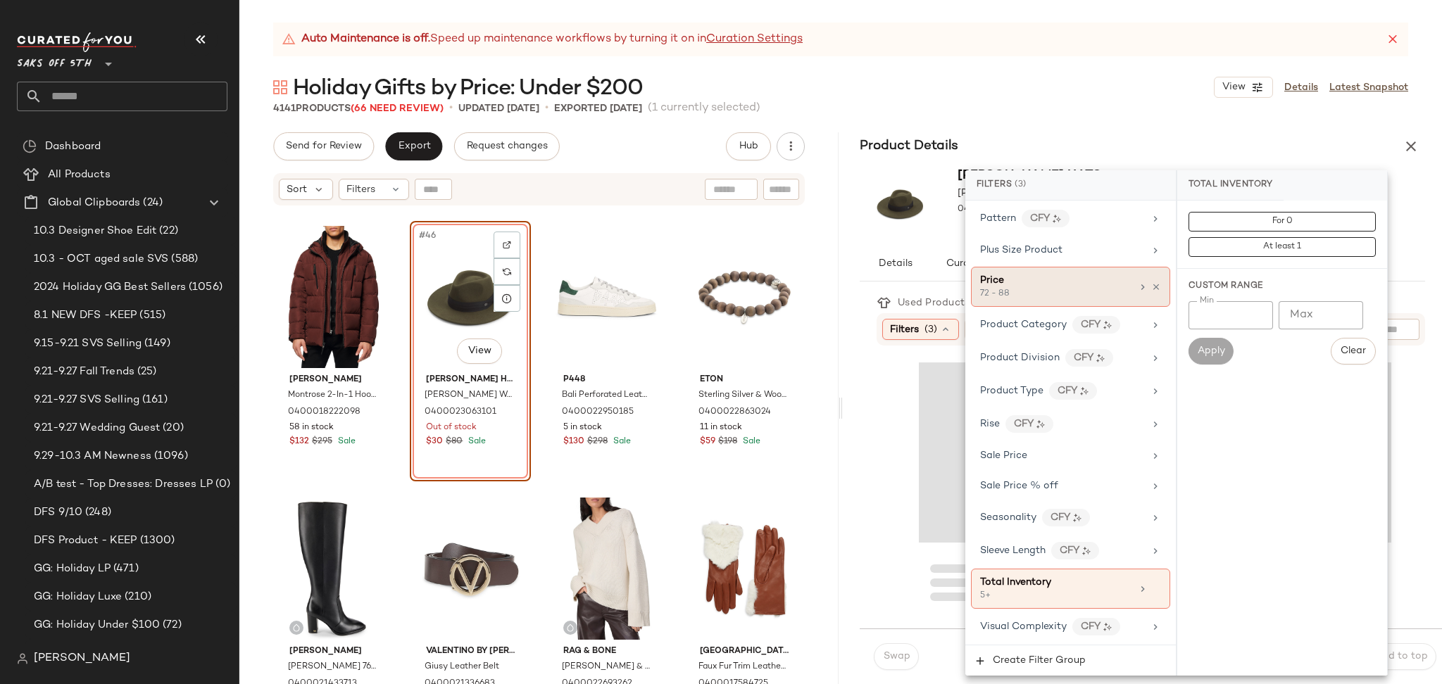
click at [1121, 286] on div "Price" at bounding box center [1055, 280] width 151 height 15
type input "**"
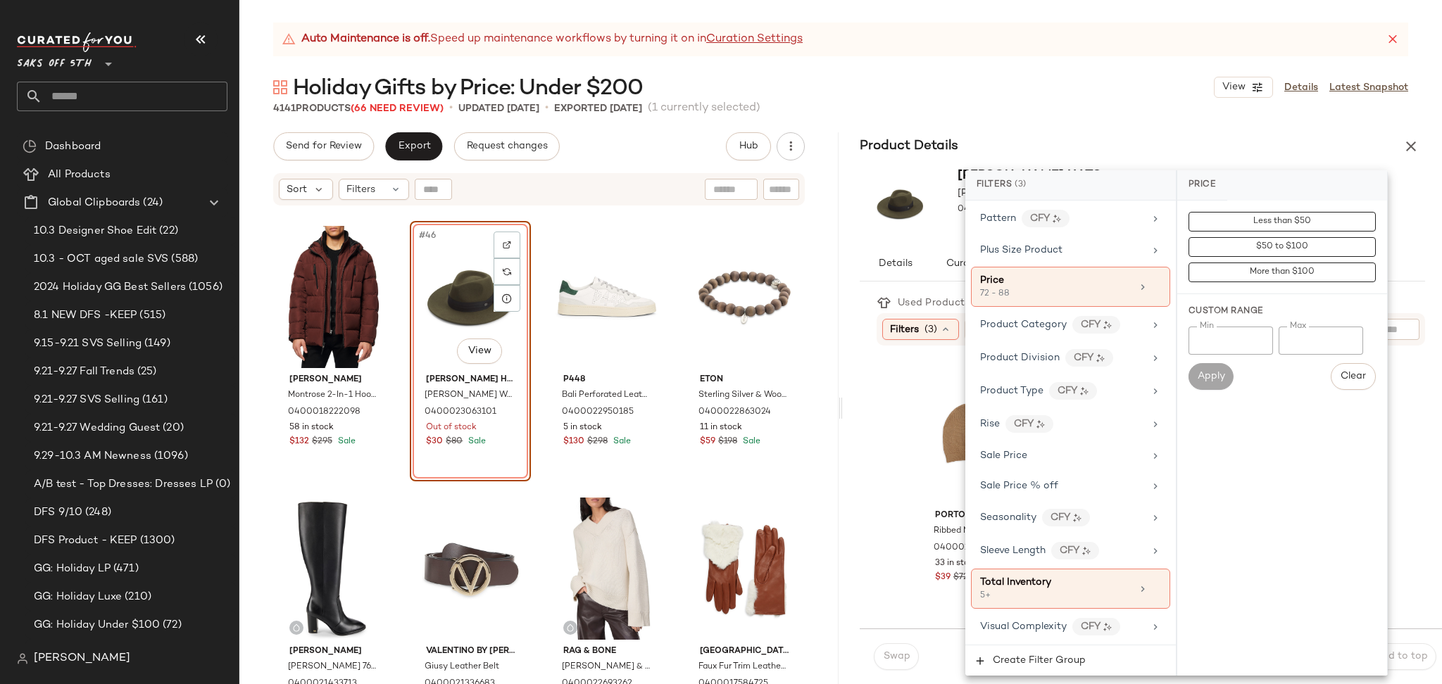
click at [1057, 99] on div "Holiday Gifts by Price: Under $200 View Details Latest Snapshot" at bounding box center [840, 87] width 1202 height 28
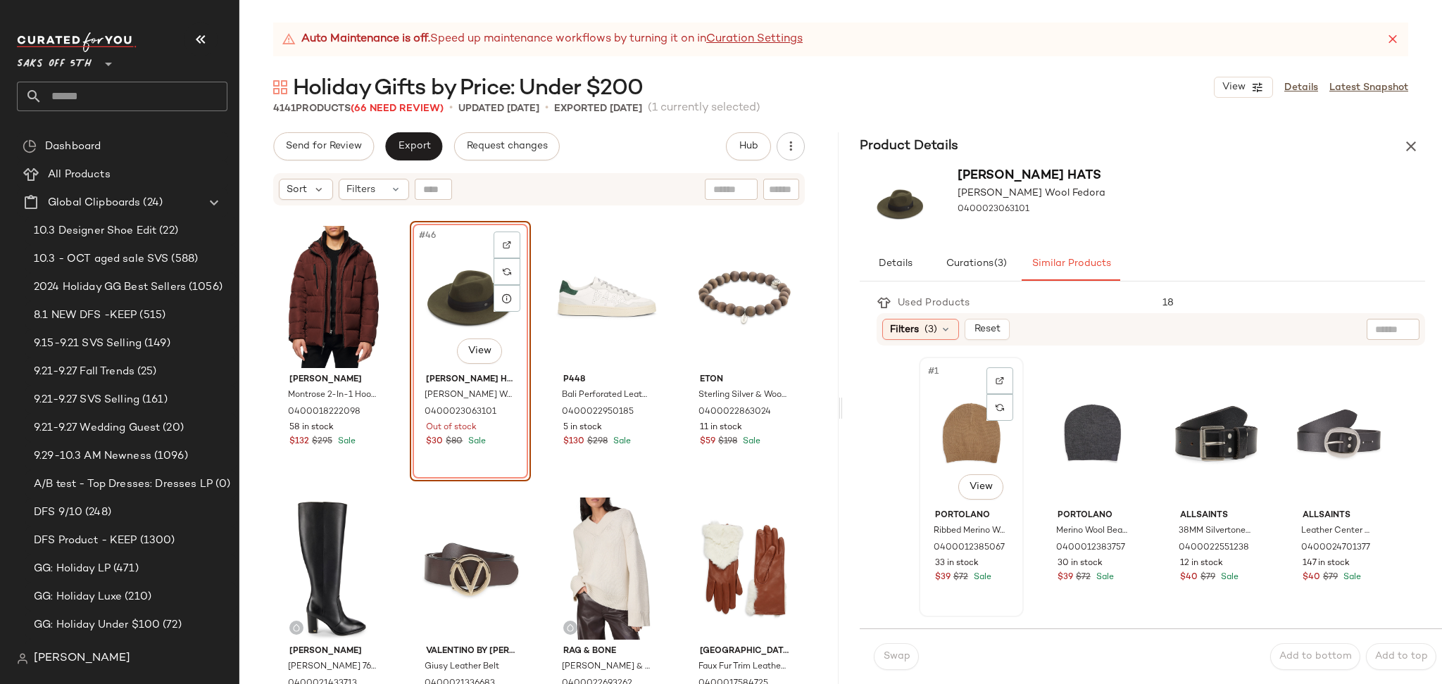
click at [950, 420] on div "#1 View" at bounding box center [971, 433] width 95 height 142
click at [909, 655] on span "Swap" at bounding box center [895, 656] width 27 height 11
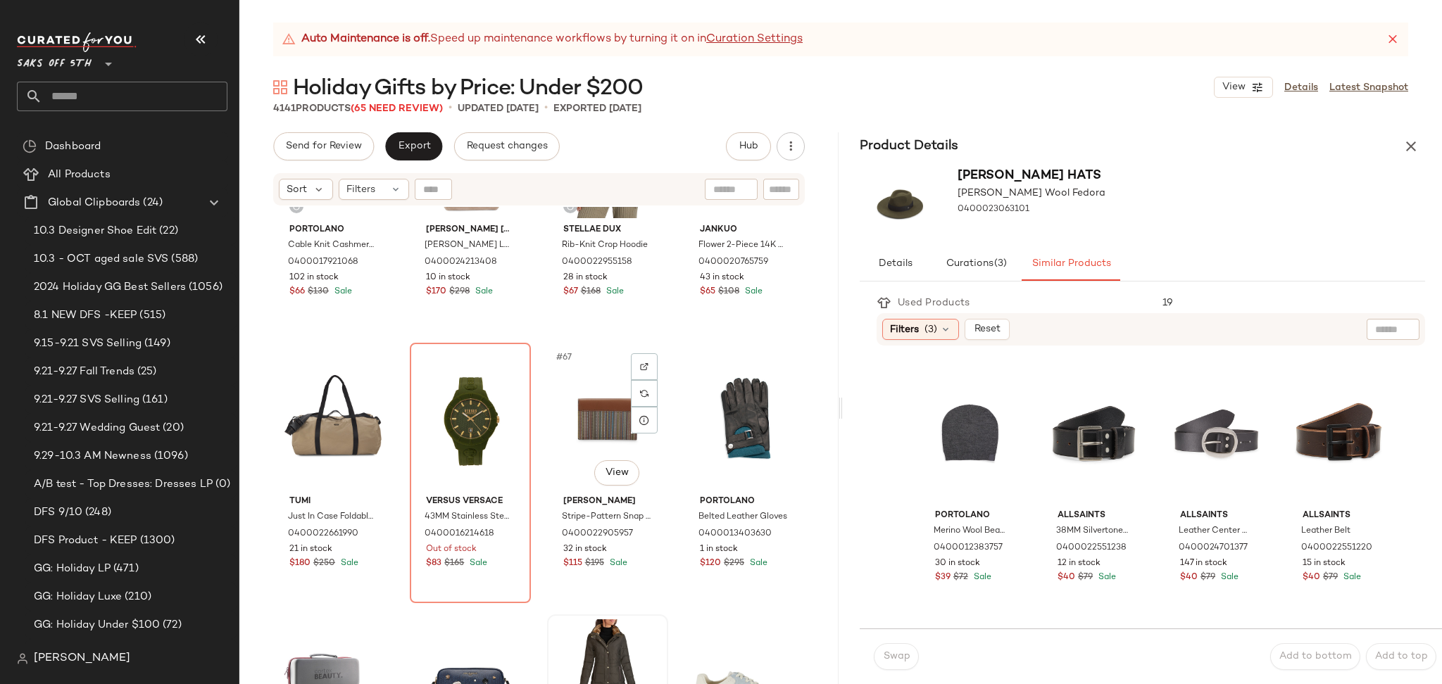
scroll to position [4218, 0]
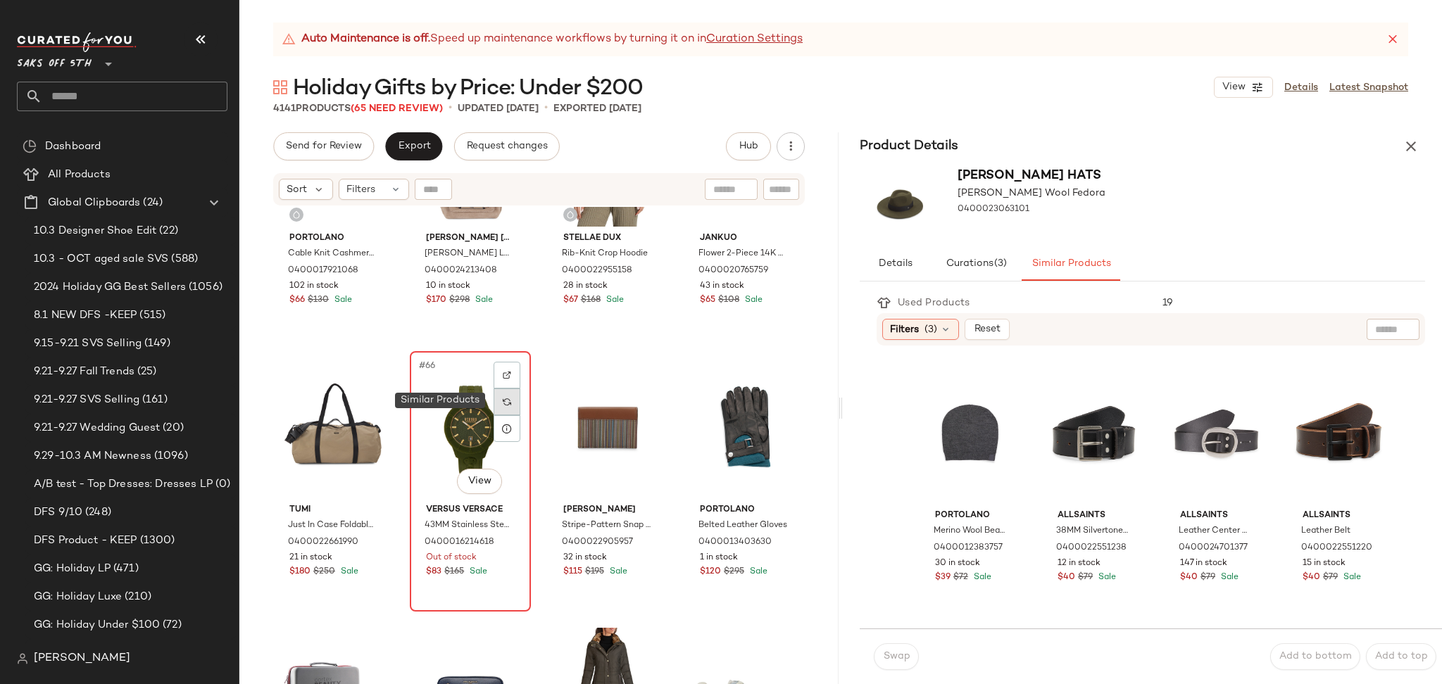
click at [510, 410] on div at bounding box center [507, 402] width 27 height 27
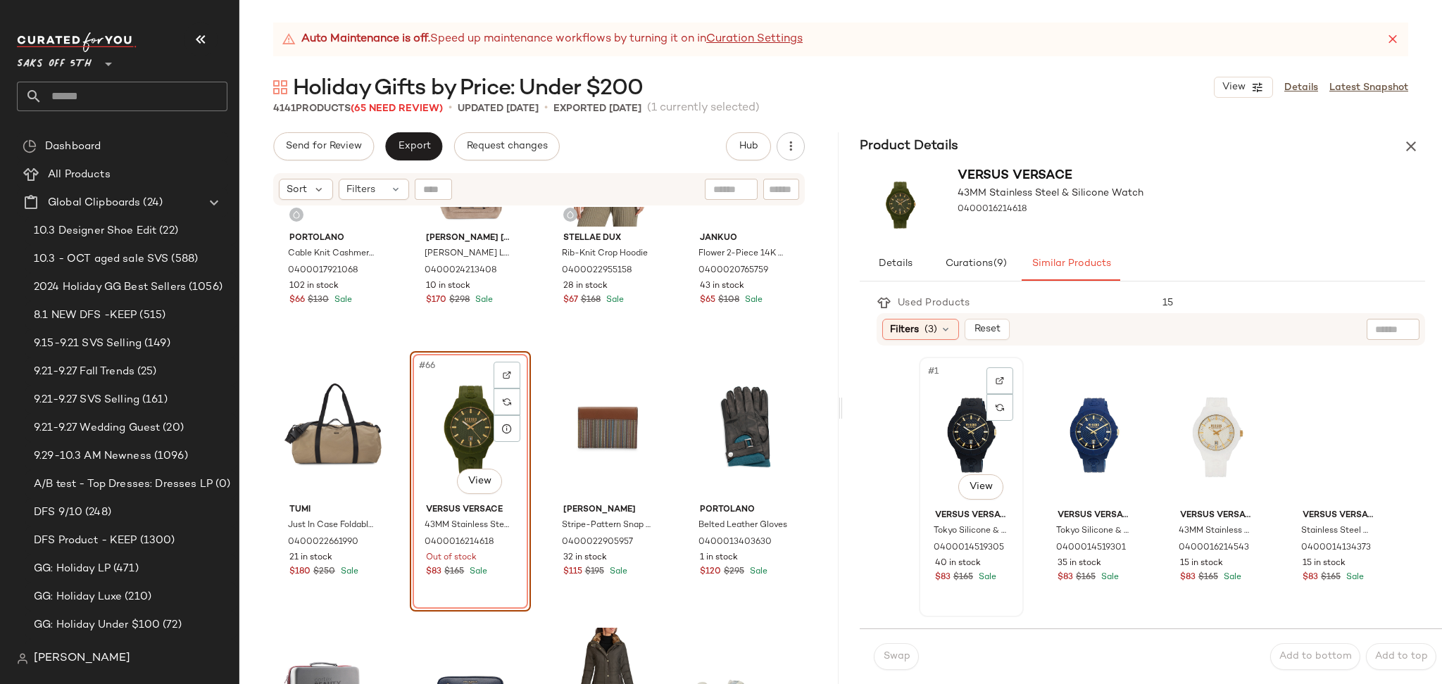
click at [967, 425] on div "#1 View" at bounding box center [971, 433] width 95 height 142
click at [896, 658] on span "Swap" at bounding box center [895, 656] width 27 height 11
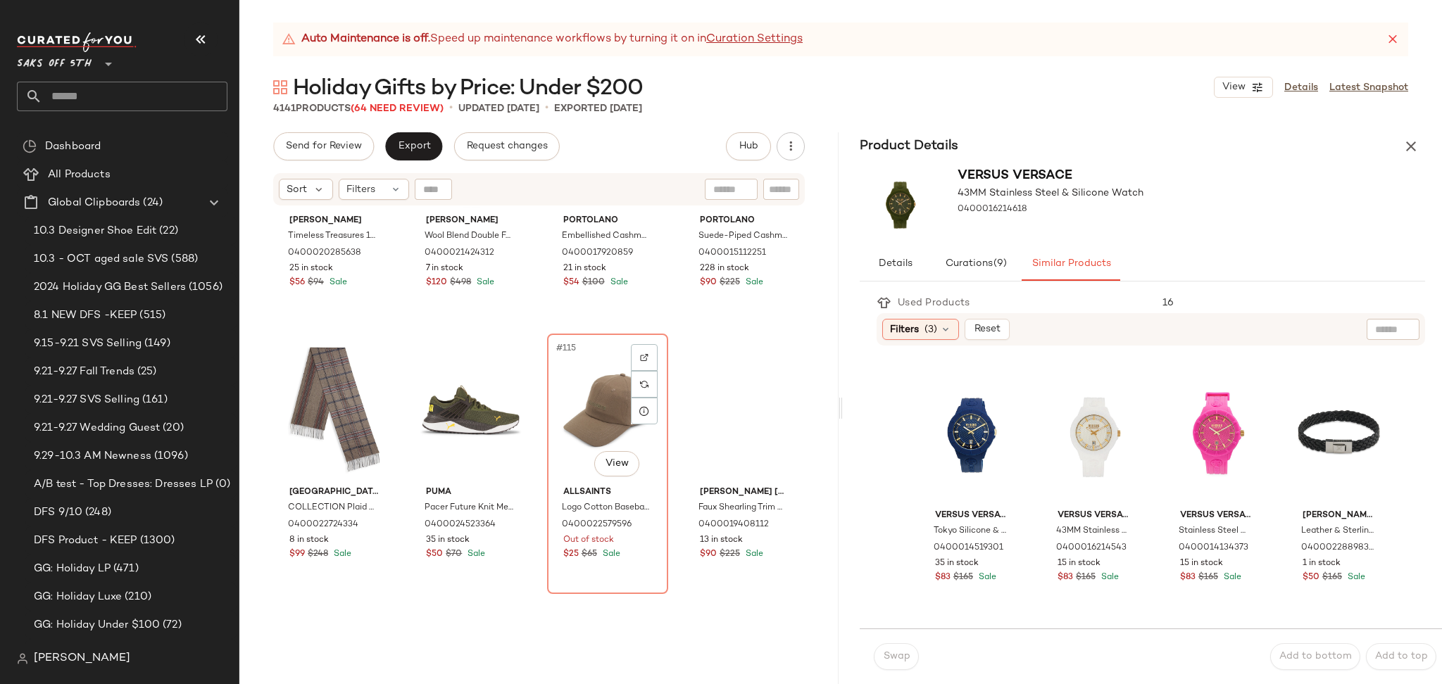
scroll to position [7498, 0]
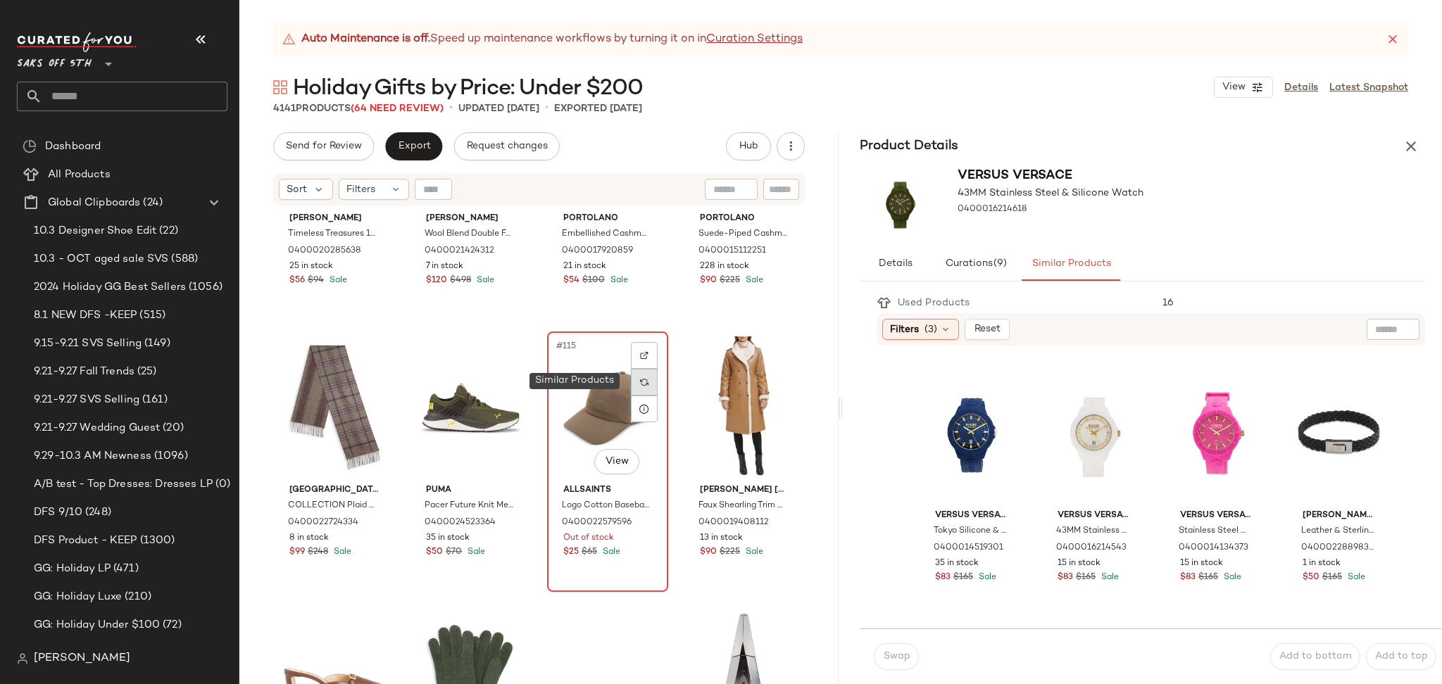
click at [634, 385] on div at bounding box center [644, 382] width 27 height 27
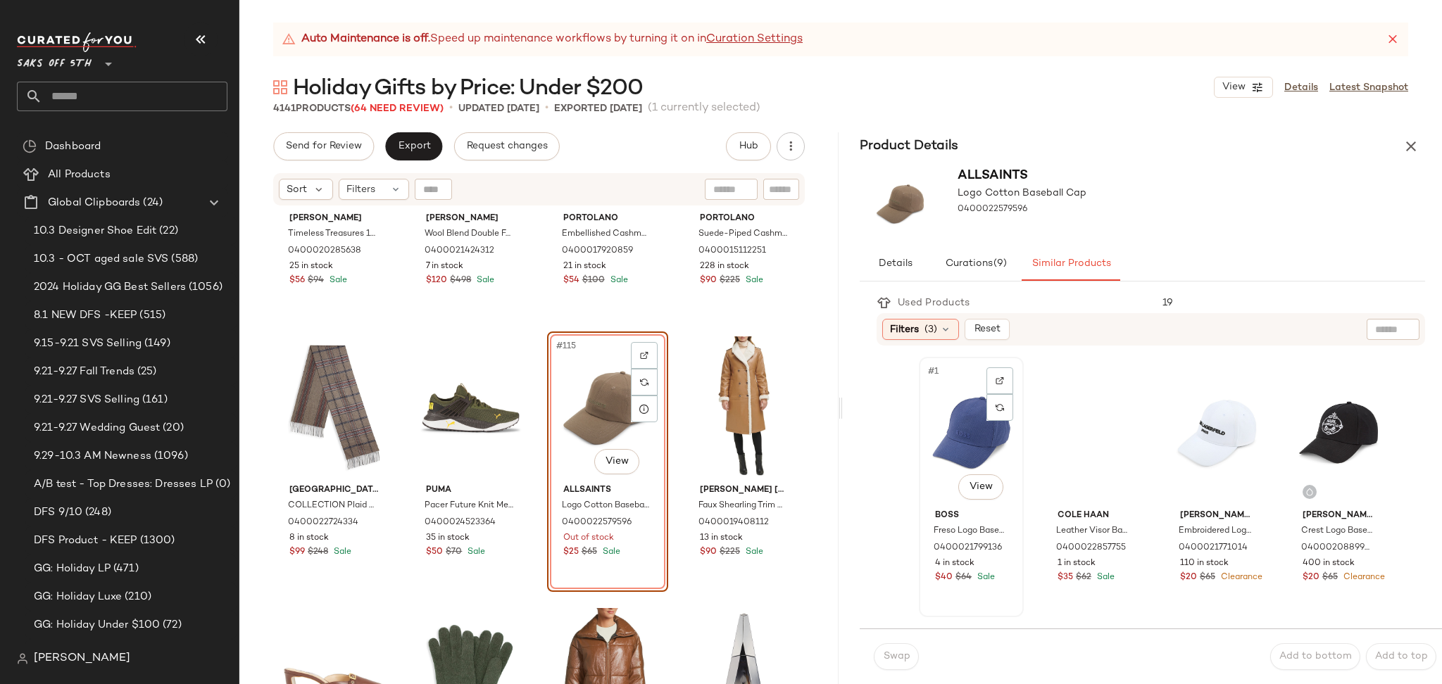
click at [947, 406] on div "#1 View" at bounding box center [971, 433] width 95 height 142
click at [603, 407] on div "#115 View" at bounding box center [607, 408] width 111 height 142
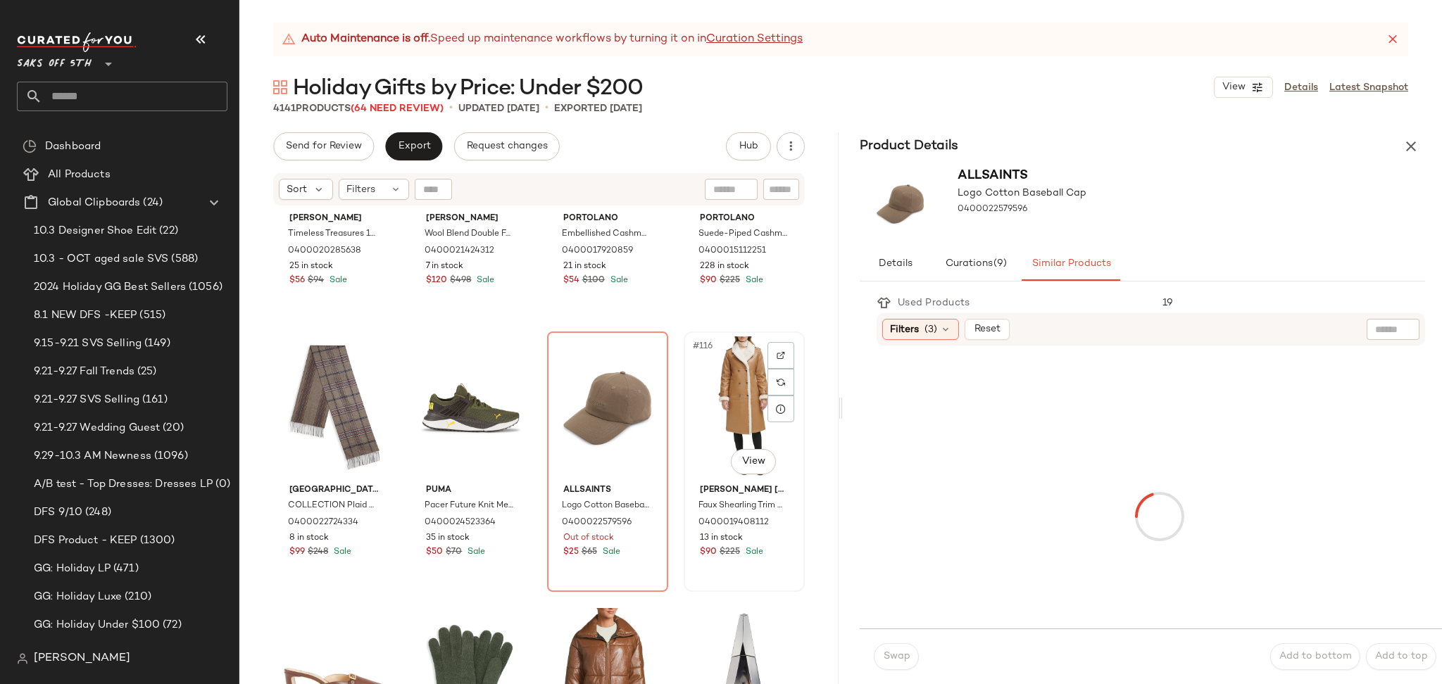
click at [696, 375] on div "#116 View" at bounding box center [744, 408] width 111 height 142
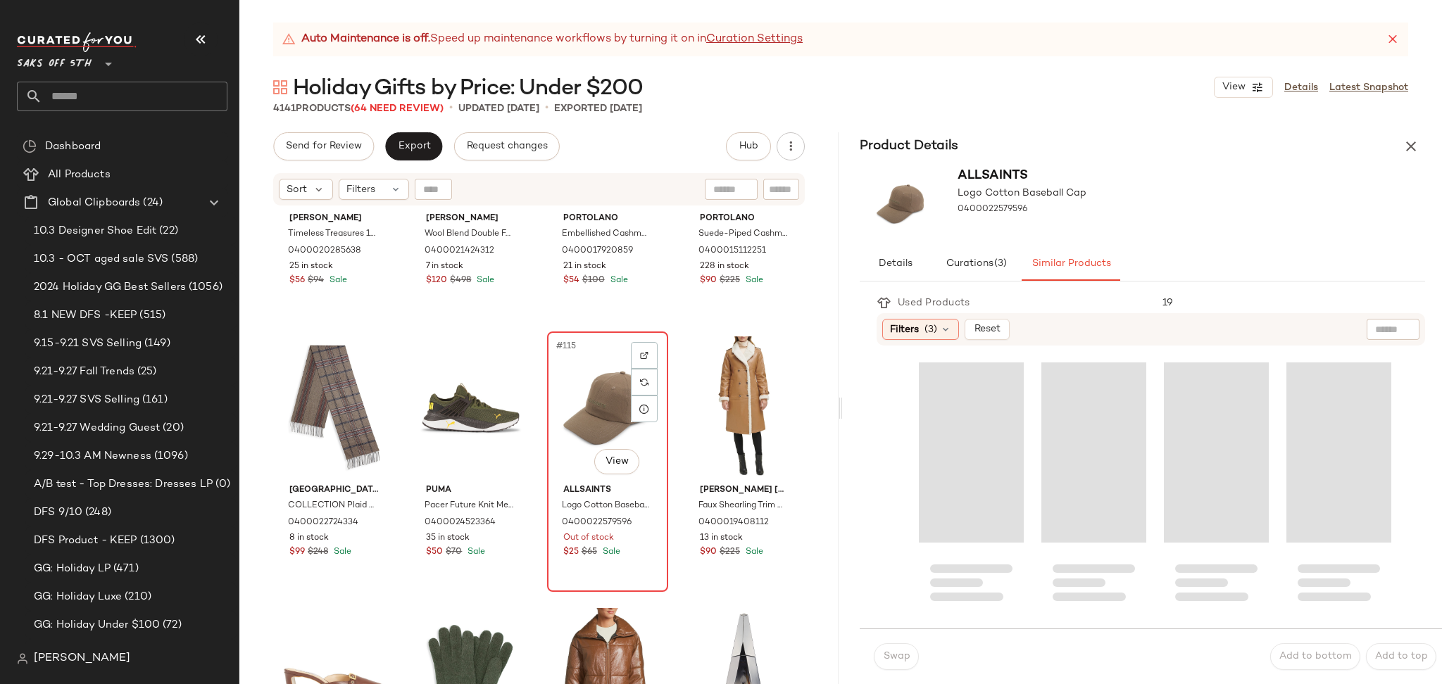
click at [586, 375] on div "#115 View" at bounding box center [607, 408] width 111 height 142
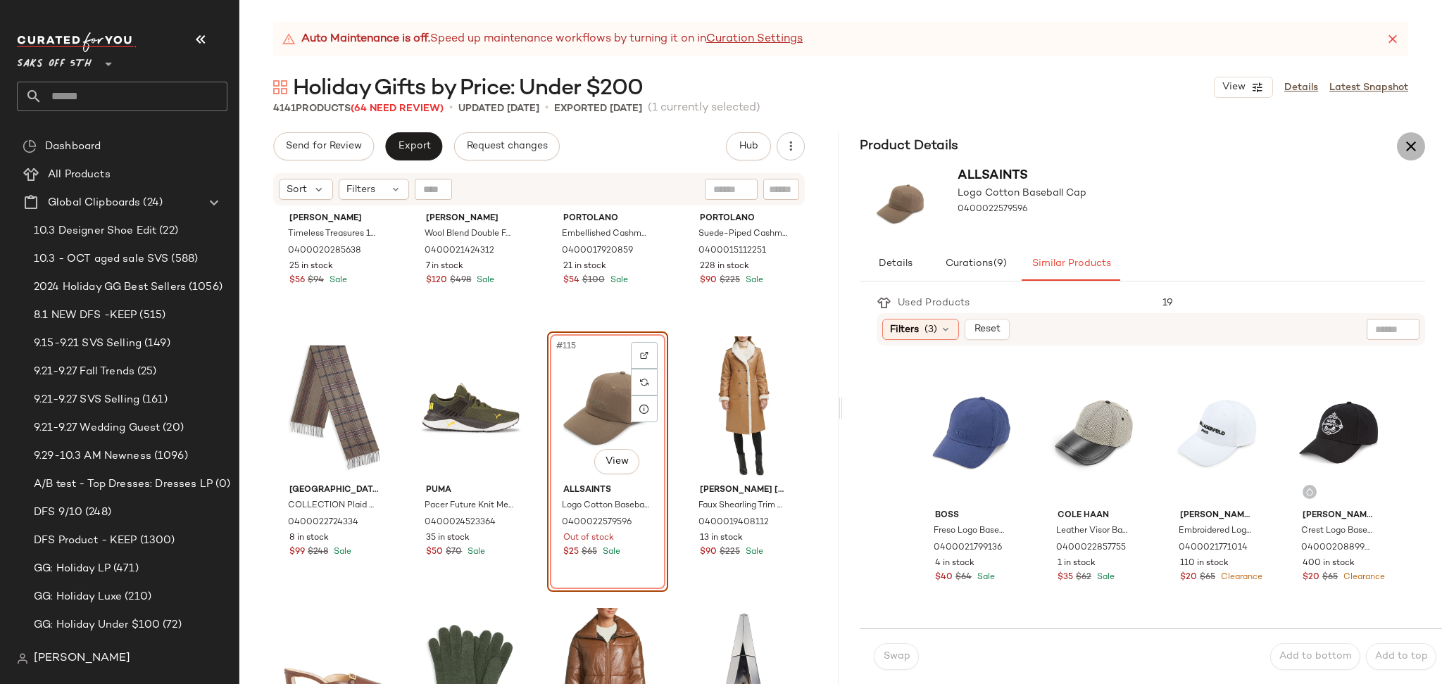
click at [1408, 152] on icon "button" at bounding box center [1410, 146] width 17 height 17
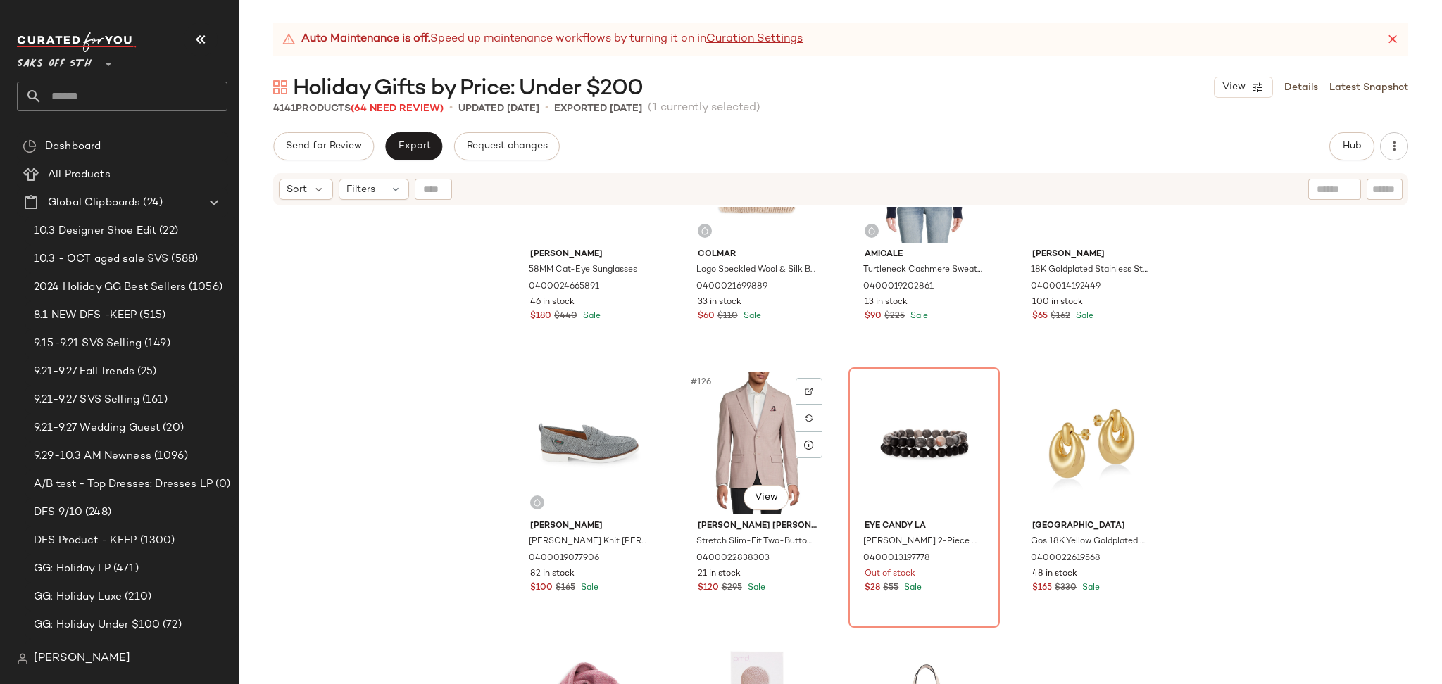
scroll to position [8276, 0]
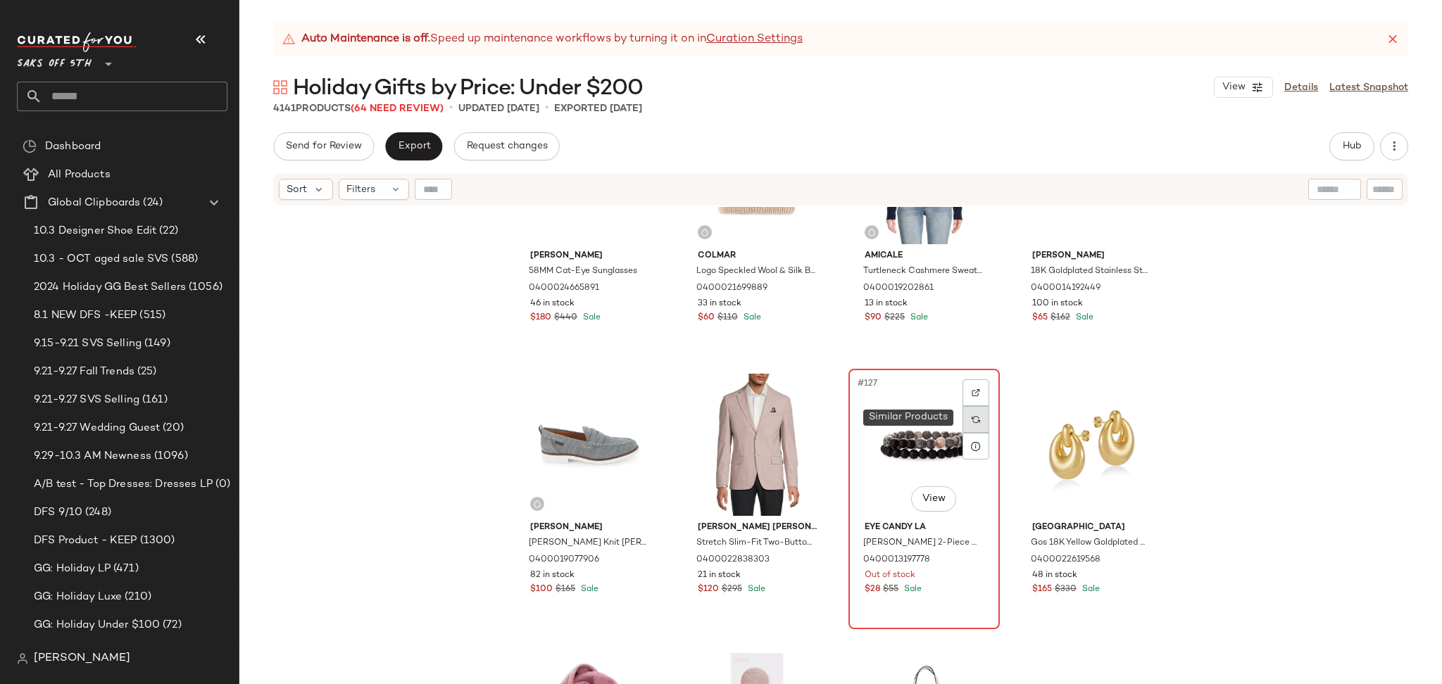
click at [972, 422] on div at bounding box center [975, 419] width 27 height 27
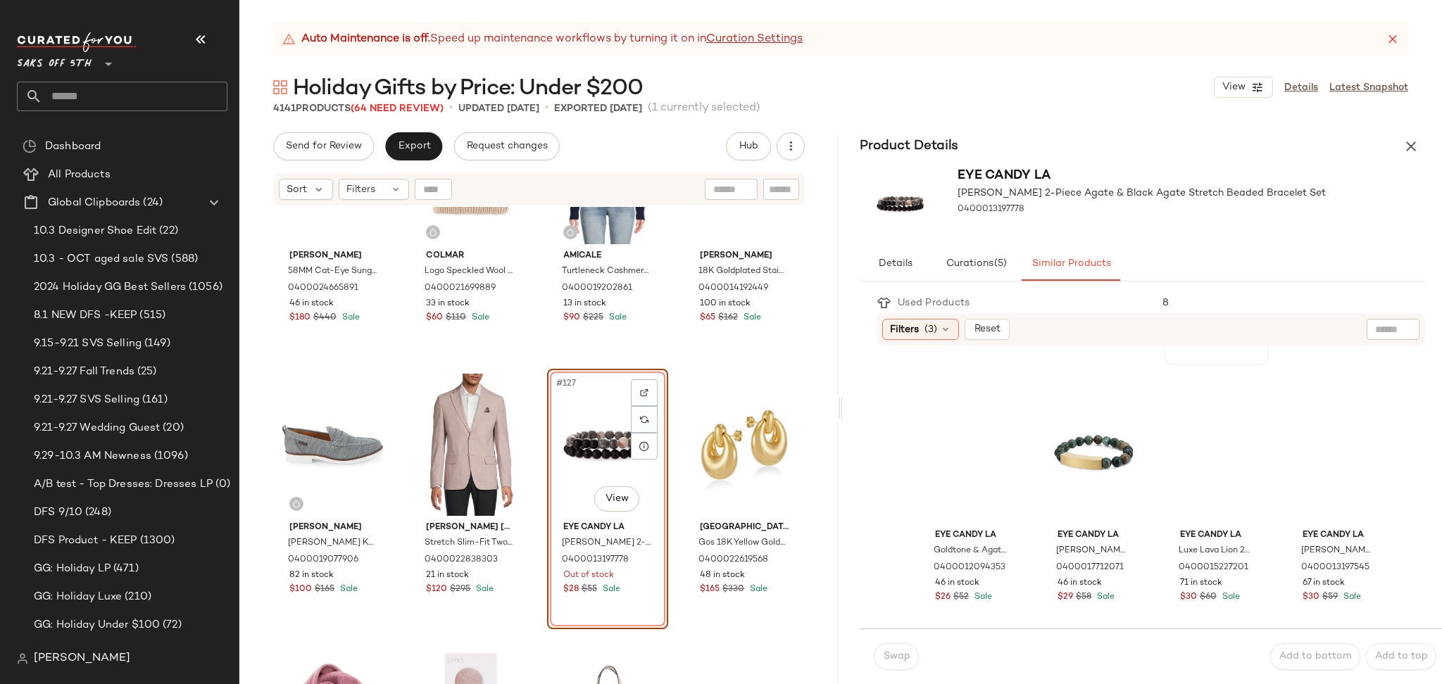
scroll to position [254, 0]
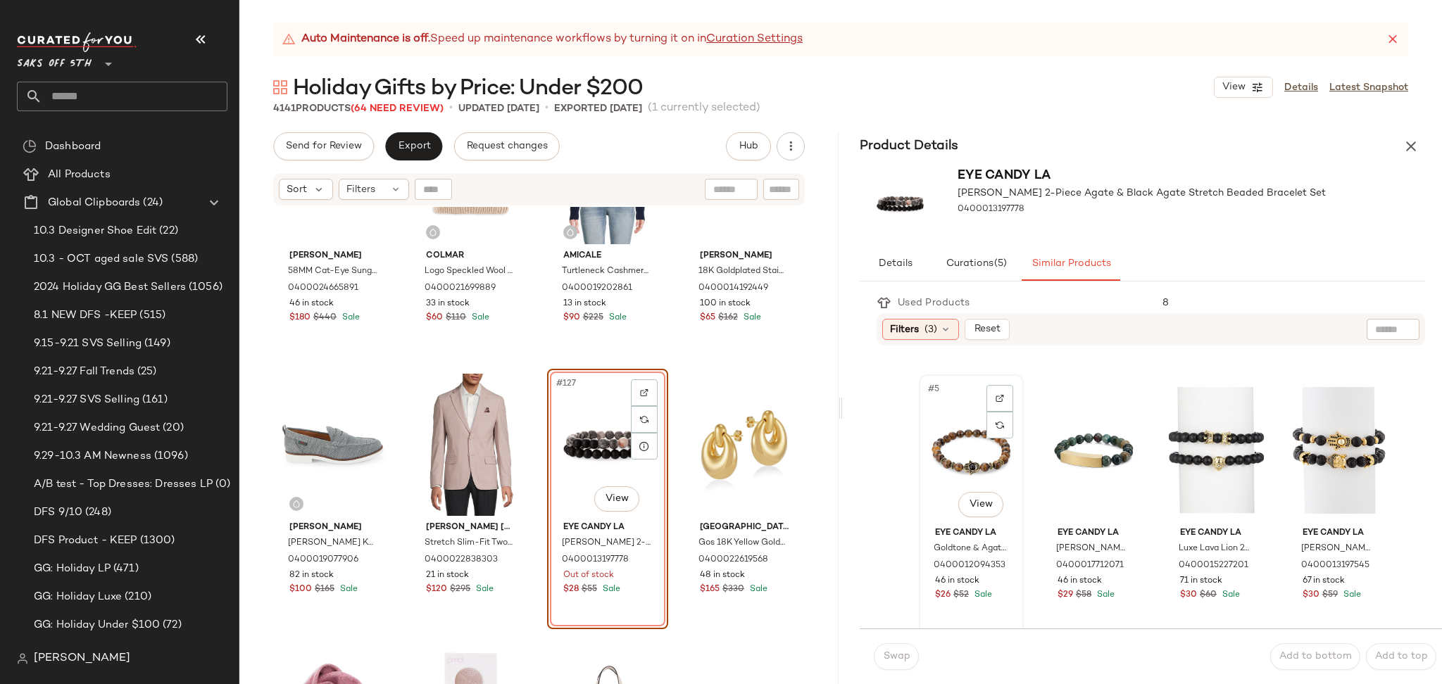
click at [974, 464] on div "#5 View" at bounding box center [971, 450] width 95 height 142
click at [894, 665] on button "Swap" at bounding box center [896, 656] width 45 height 27
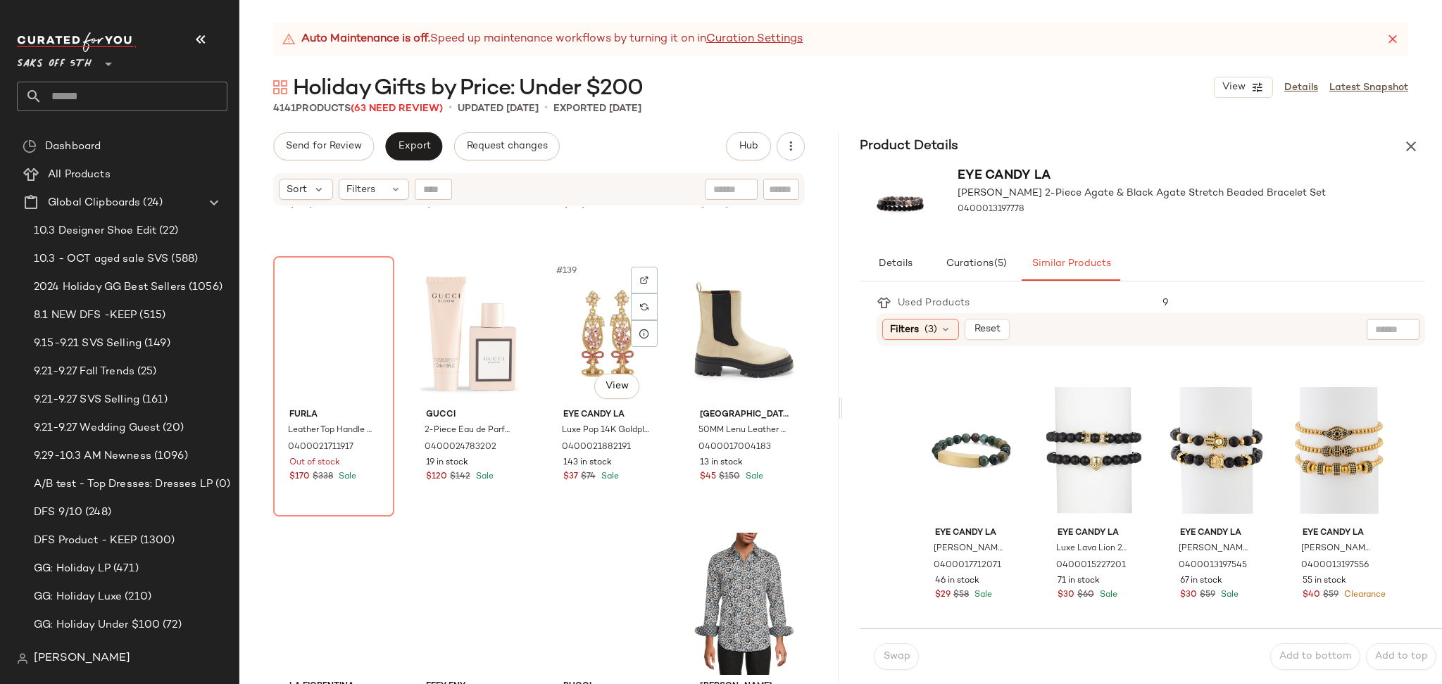
scroll to position [9239, 0]
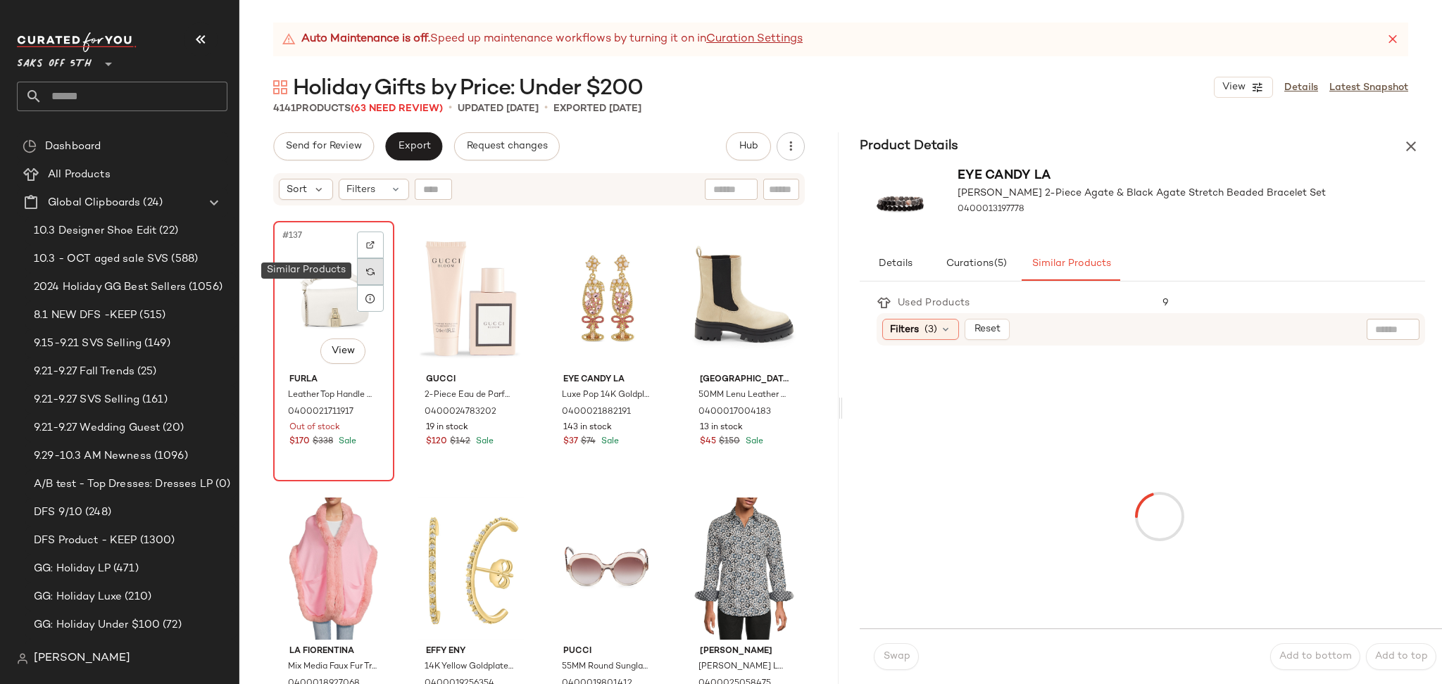
click at [375, 268] on img at bounding box center [370, 272] width 8 height 8
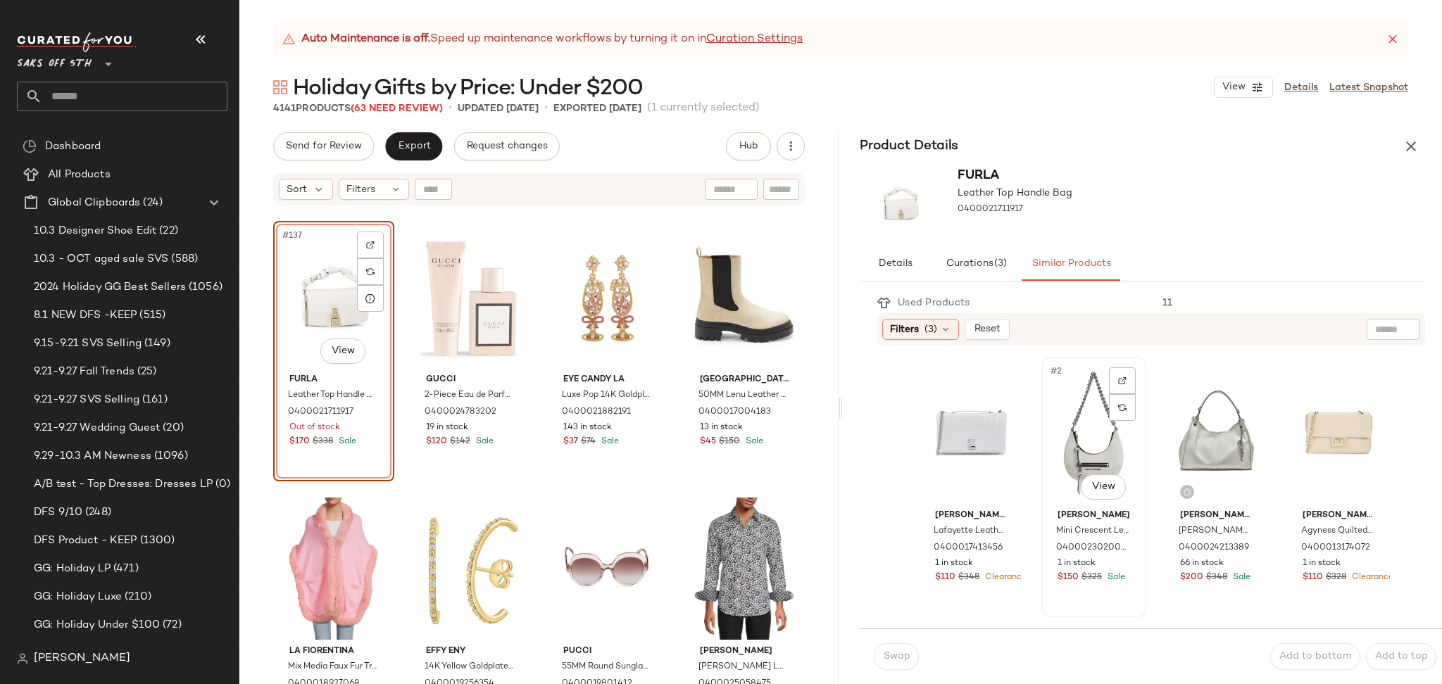
click at [1069, 442] on div "#2 View" at bounding box center [1093, 433] width 95 height 142
click at [908, 646] on button "Swap" at bounding box center [896, 656] width 45 height 27
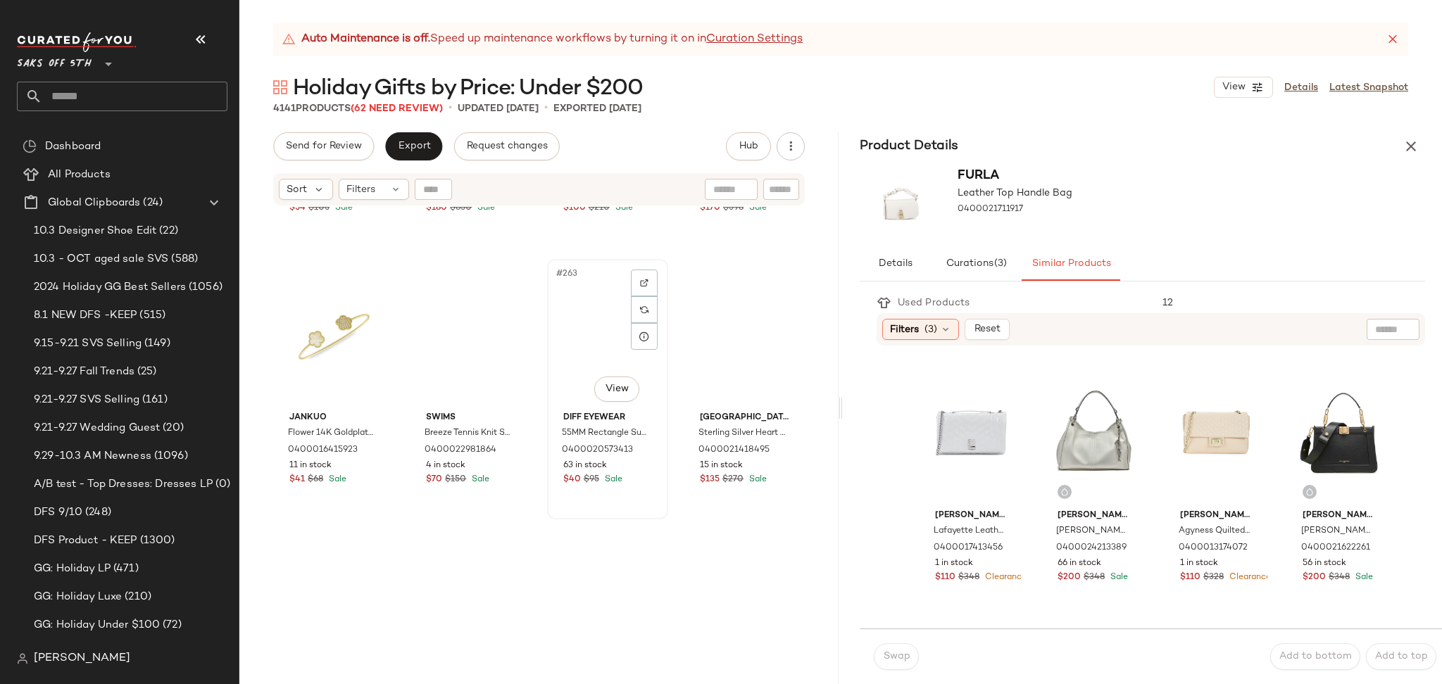
scroll to position [17637, 0]
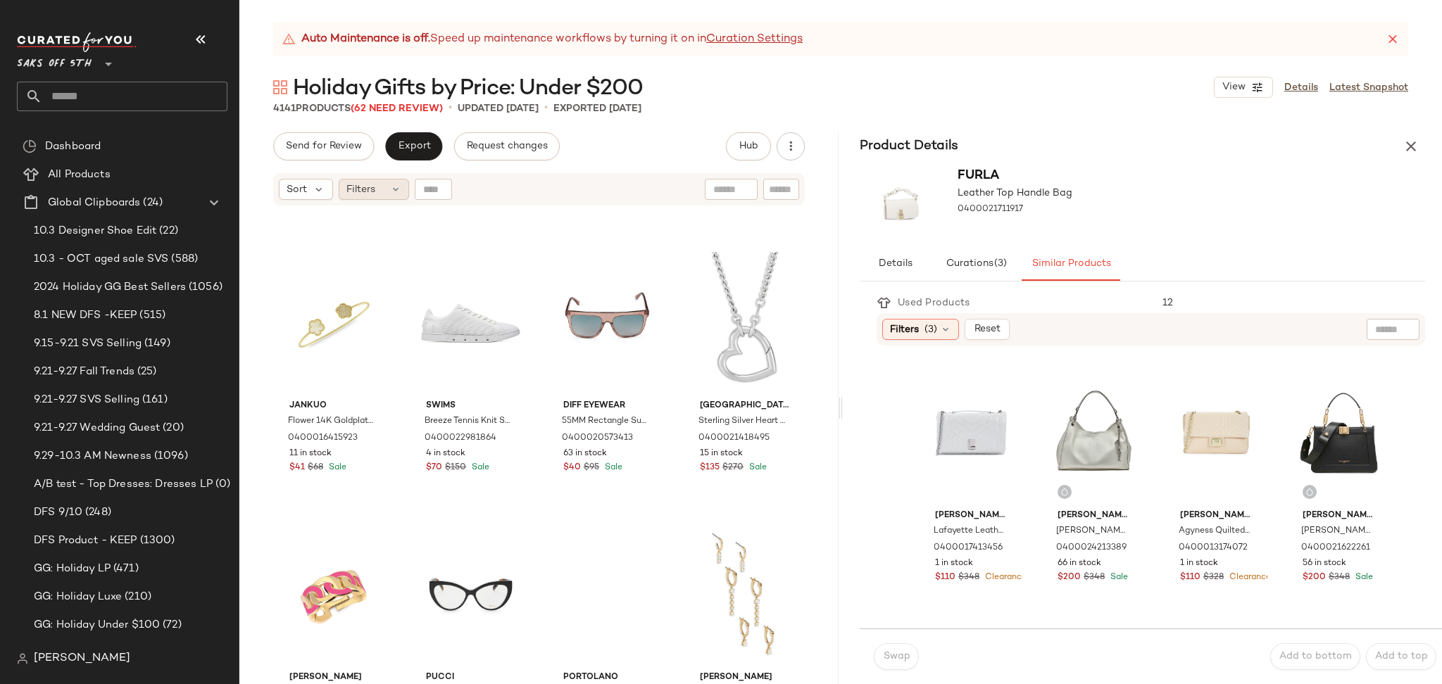
click at [379, 187] on div "Filters" at bounding box center [374, 189] width 70 height 21
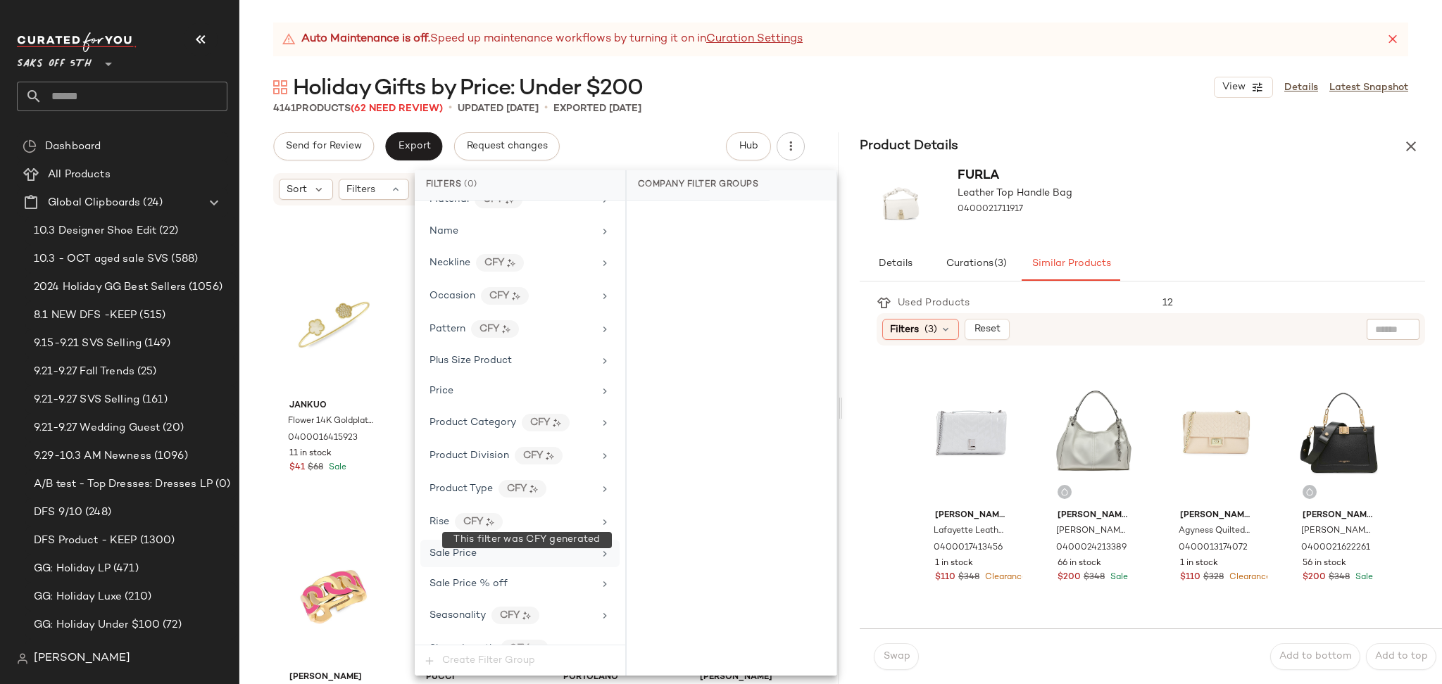
scroll to position [826, 0]
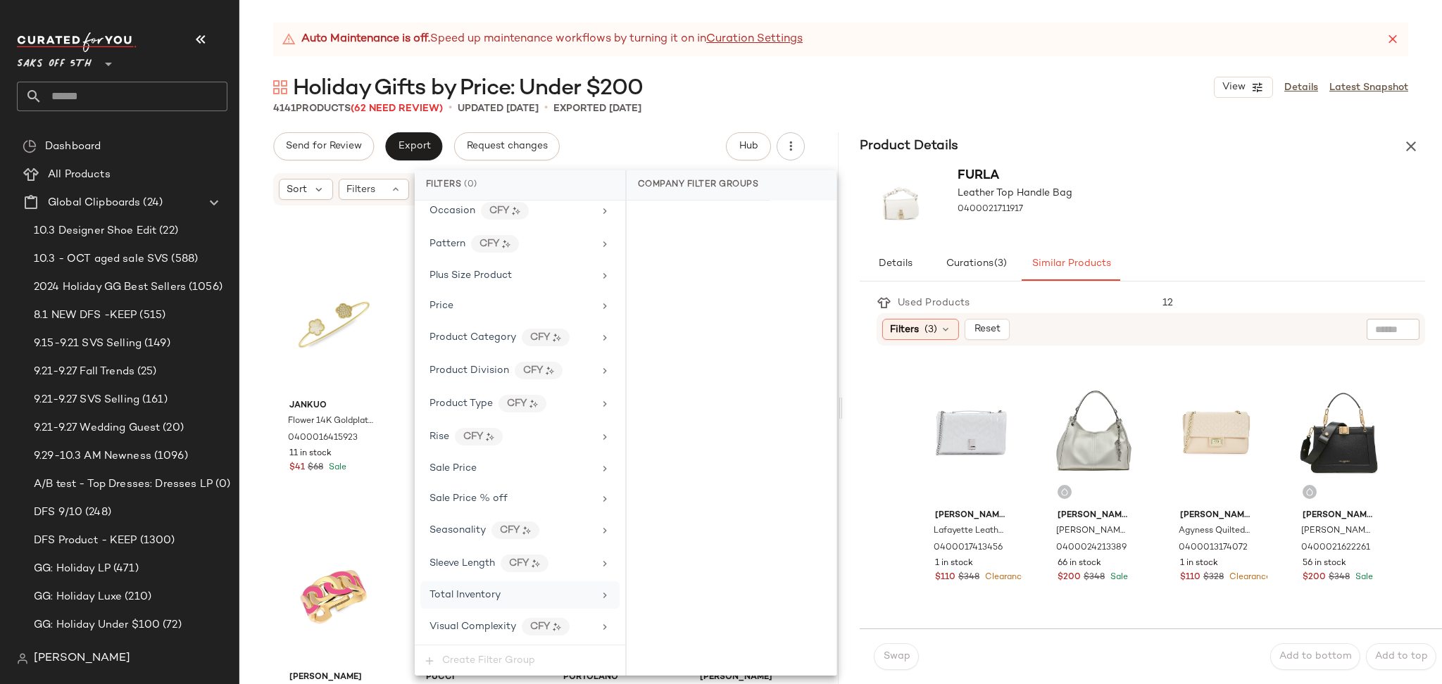
click at [507, 600] on div "Total Inventory" at bounding box center [511, 595] width 164 height 15
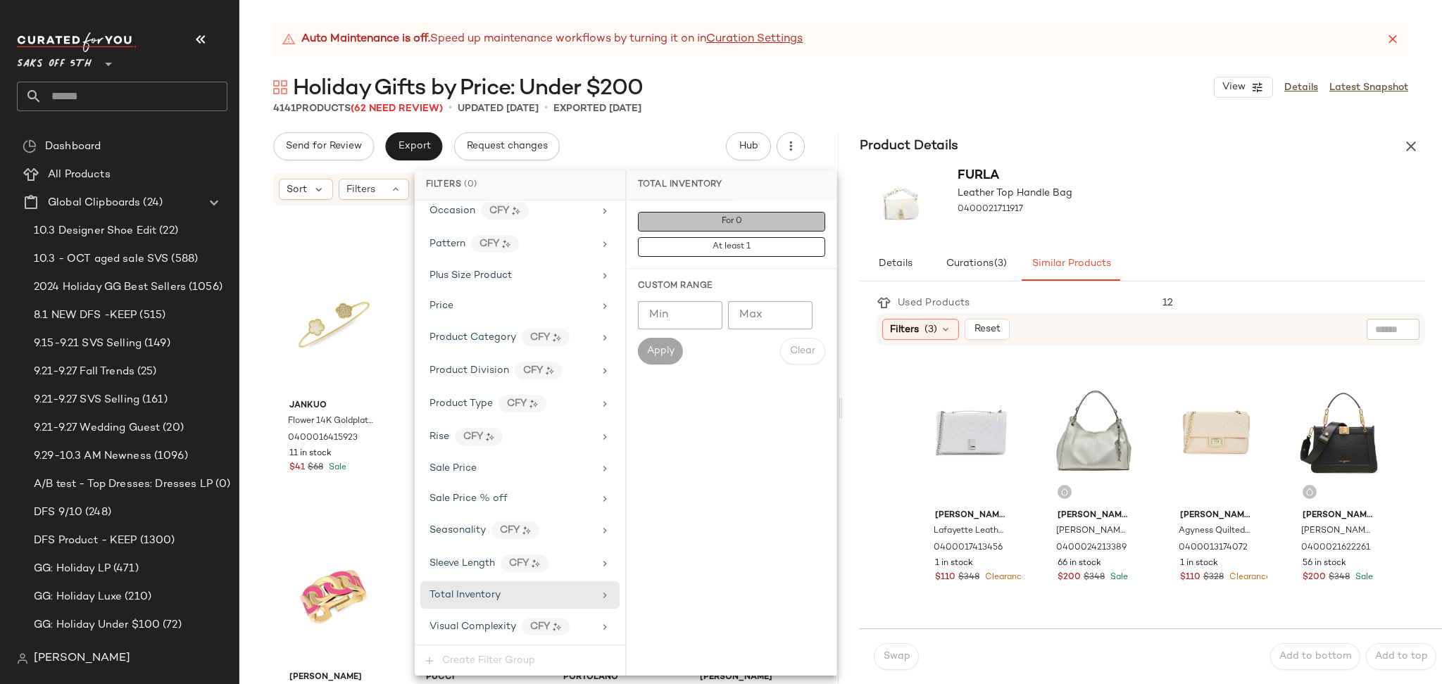
click at [715, 215] on button "For 0" at bounding box center [731, 222] width 187 height 20
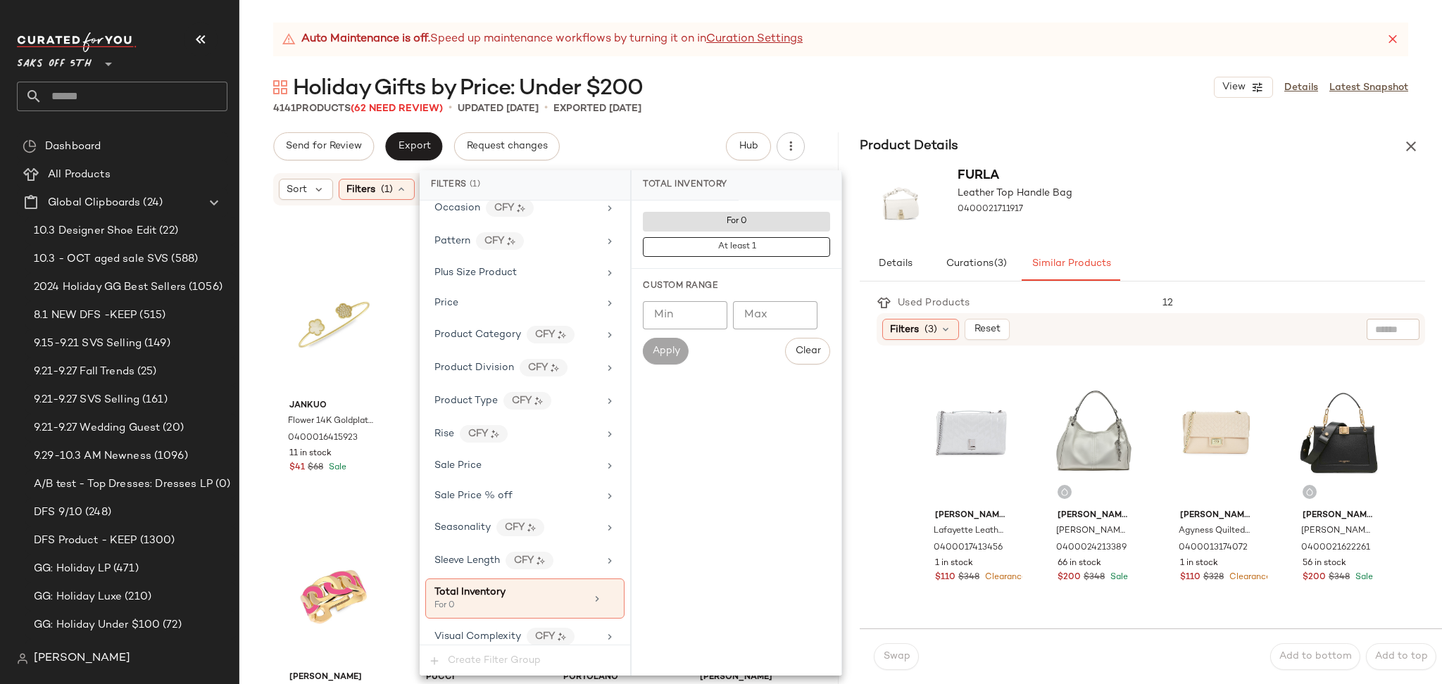
click at [819, 66] on div "Auto Maintenance is off. Speed up maintenance workflows by turning it on in Cur…" at bounding box center [840, 354] width 1202 height 662
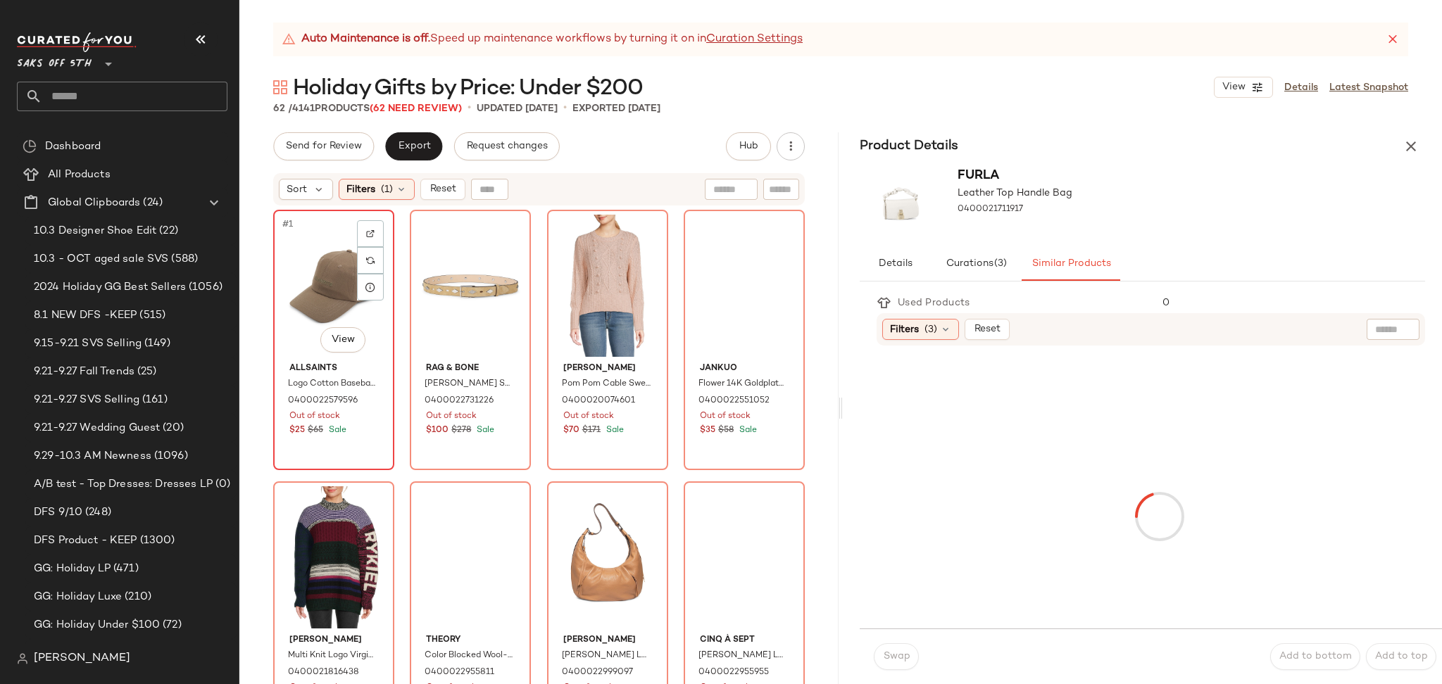
click at [327, 295] on div "#1 View" at bounding box center [333, 286] width 111 height 142
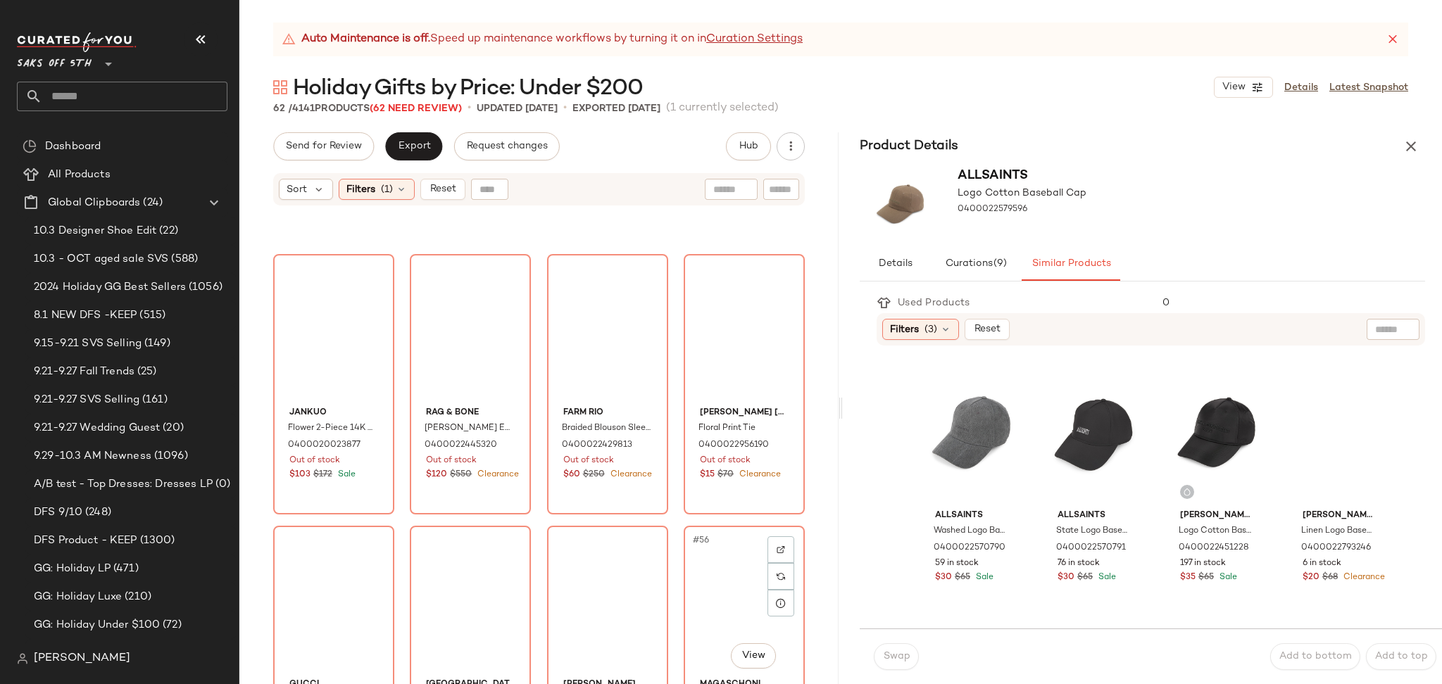
scroll to position [3837, 0]
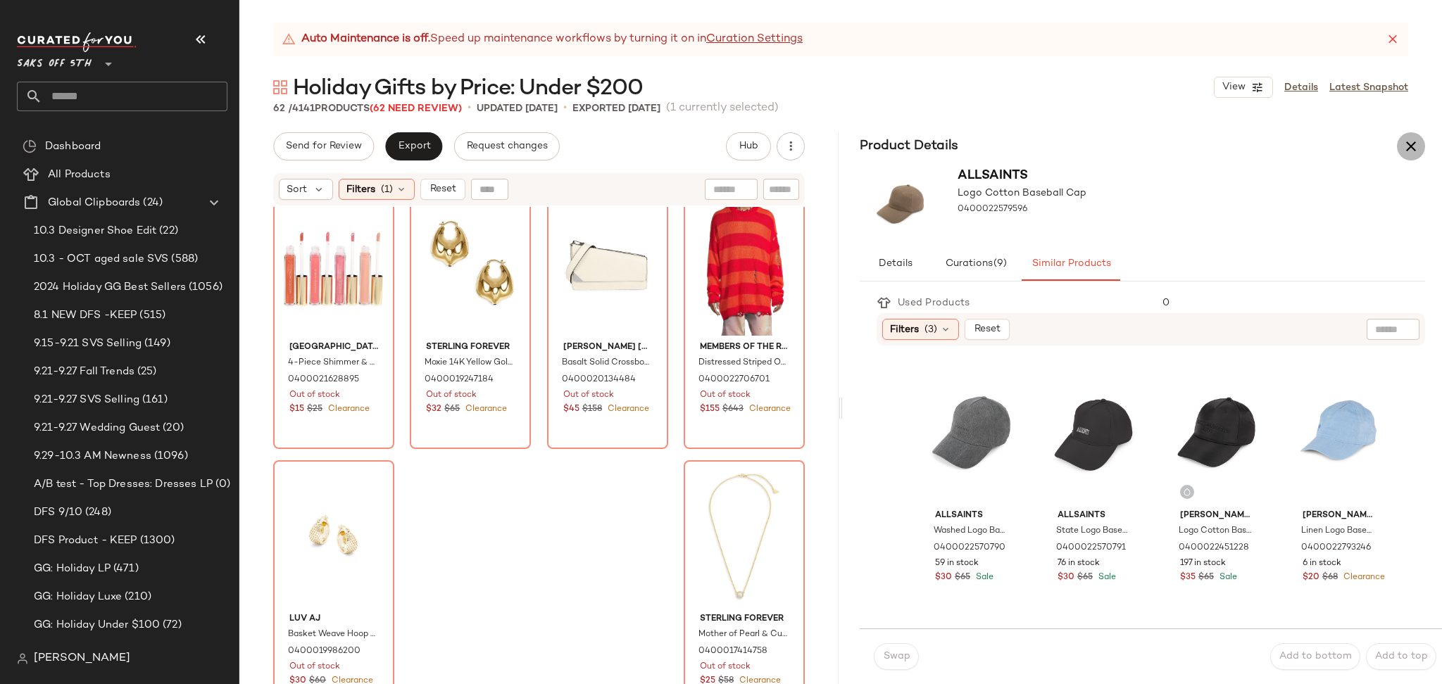
click at [1414, 144] on icon "button" at bounding box center [1410, 146] width 17 height 17
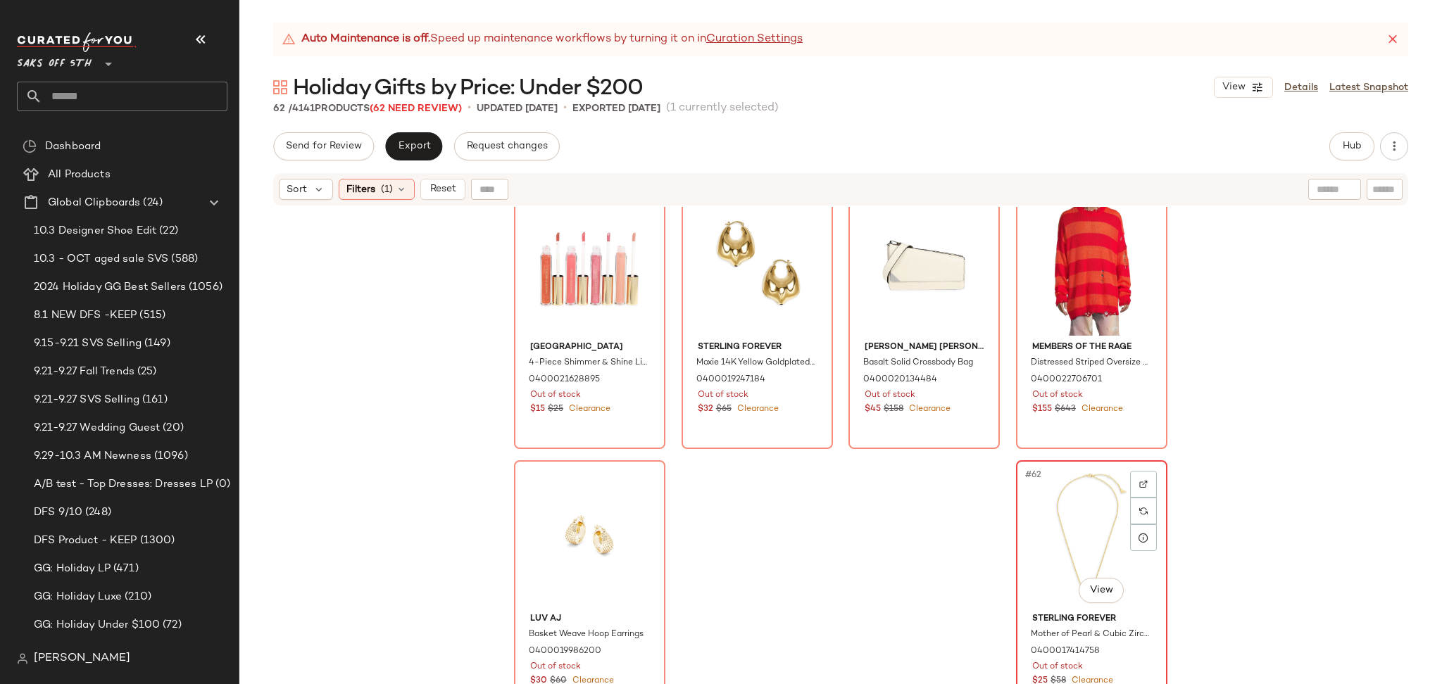
click at [1086, 533] on div "#62 View" at bounding box center [1092, 536] width 142 height 142
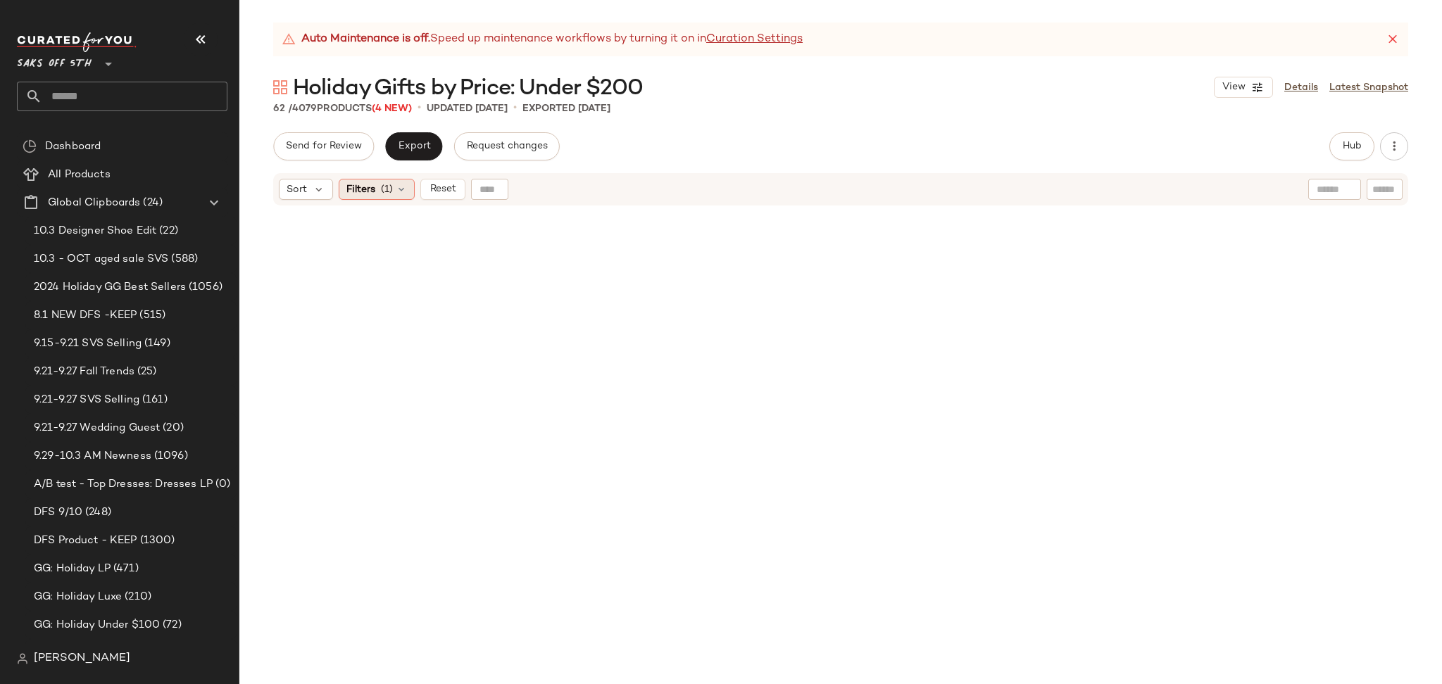
click at [386, 187] on span "(1)" at bounding box center [387, 189] width 12 height 15
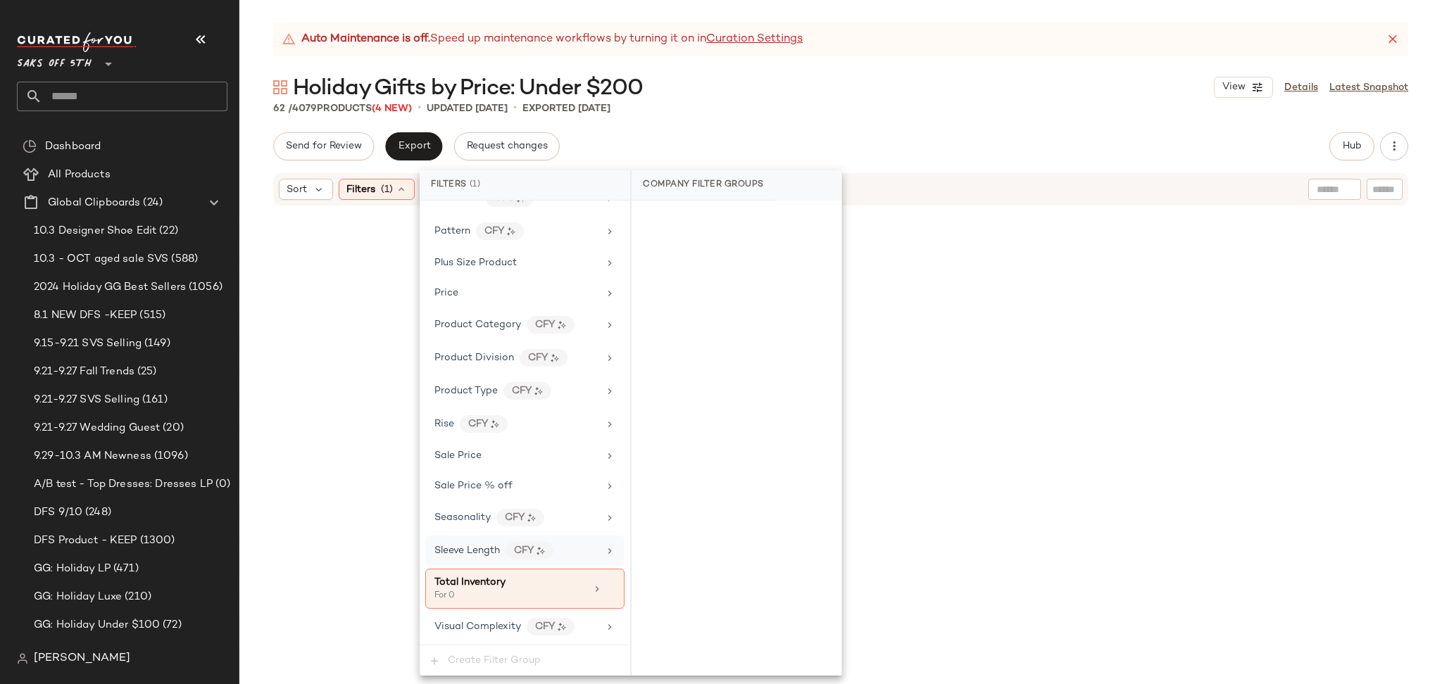
scroll to position [838, 0]
click at [607, 590] on div "Total Inventory For 0" at bounding box center [524, 589] width 199 height 40
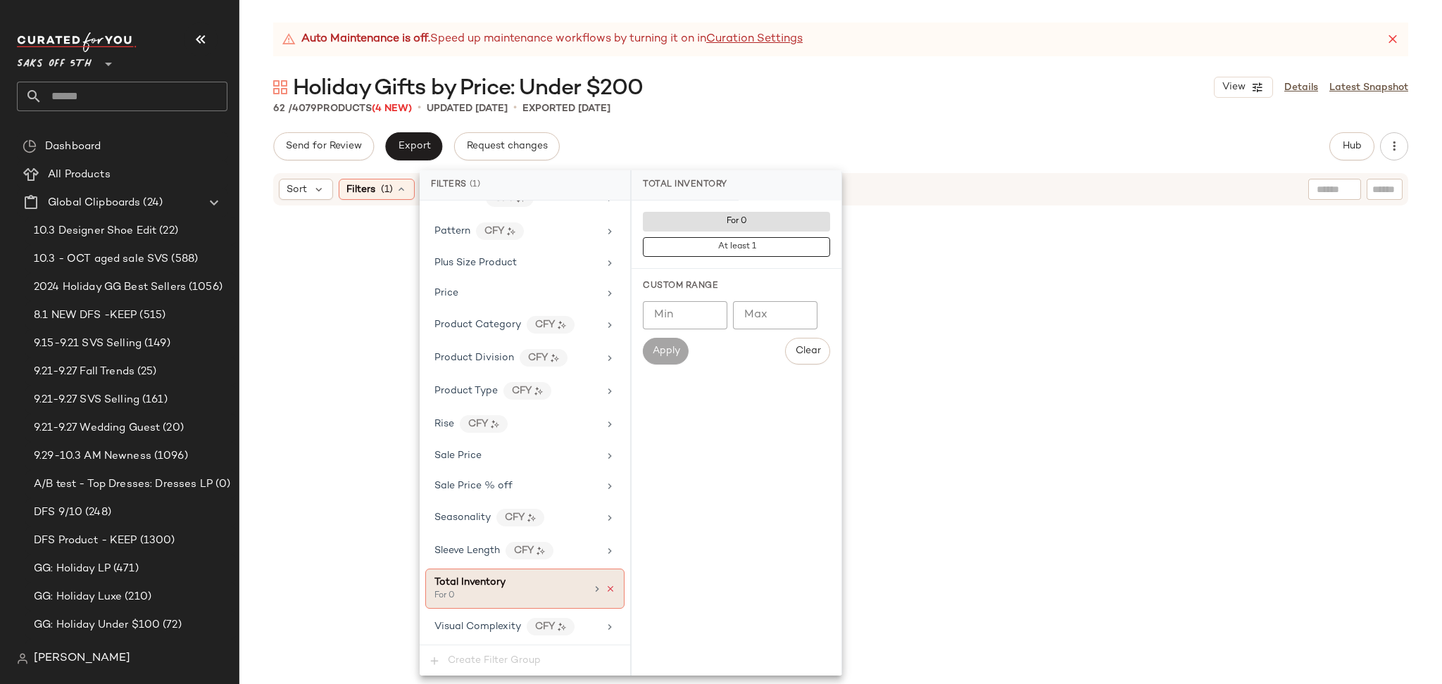
click at [607, 590] on icon at bounding box center [610, 589] width 10 height 10
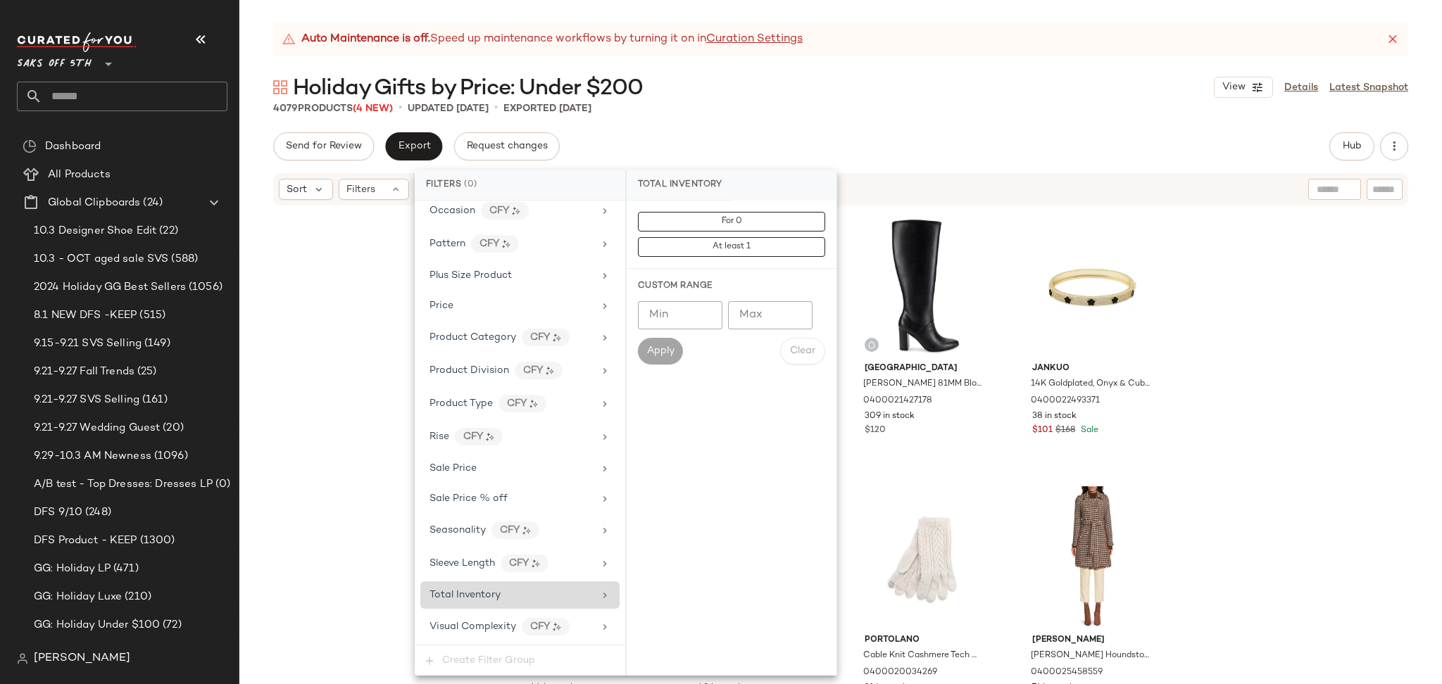
click at [885, 127] on div "Auto Maintenance is off. Speed up maintenance workflows by turning it on in Cur…" at bounding box center [840, 354] width 1202 height 662
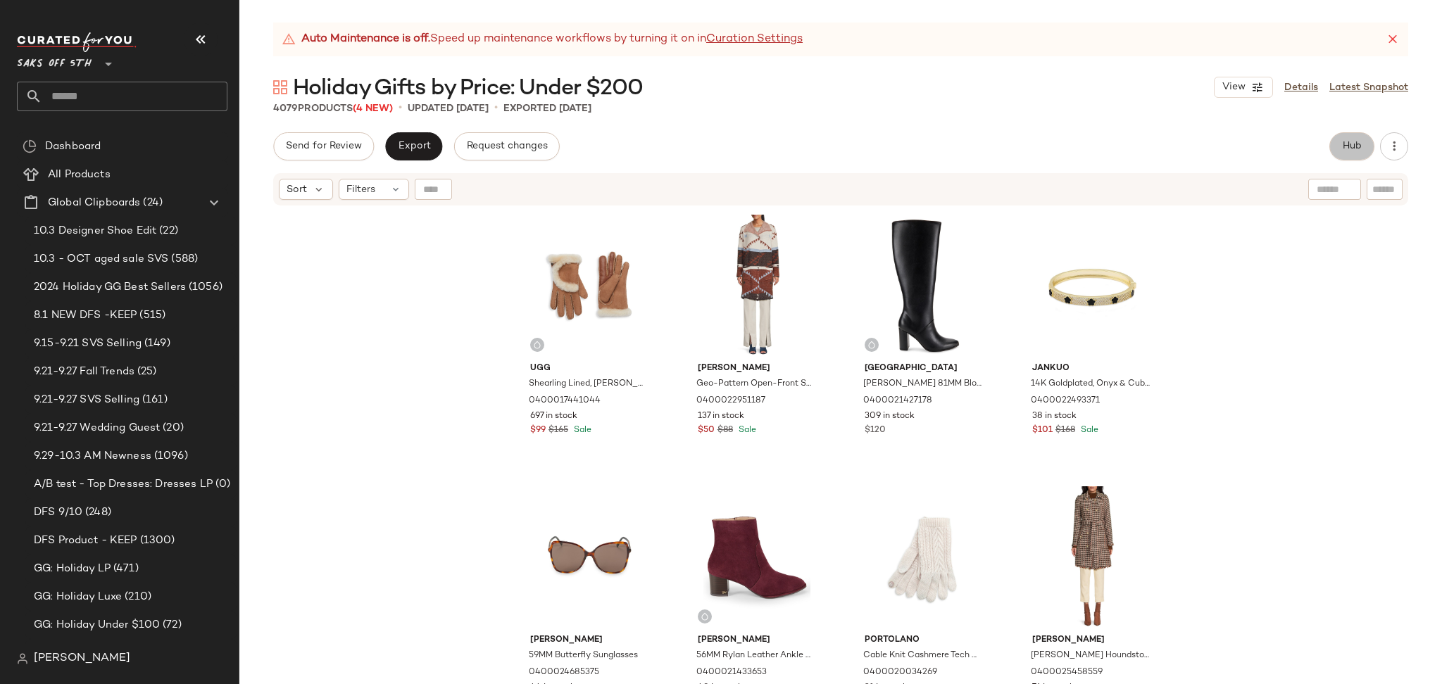
click at [1345, 153] on button "Hub" at bounding box center [1351, 146] width 45 height 28
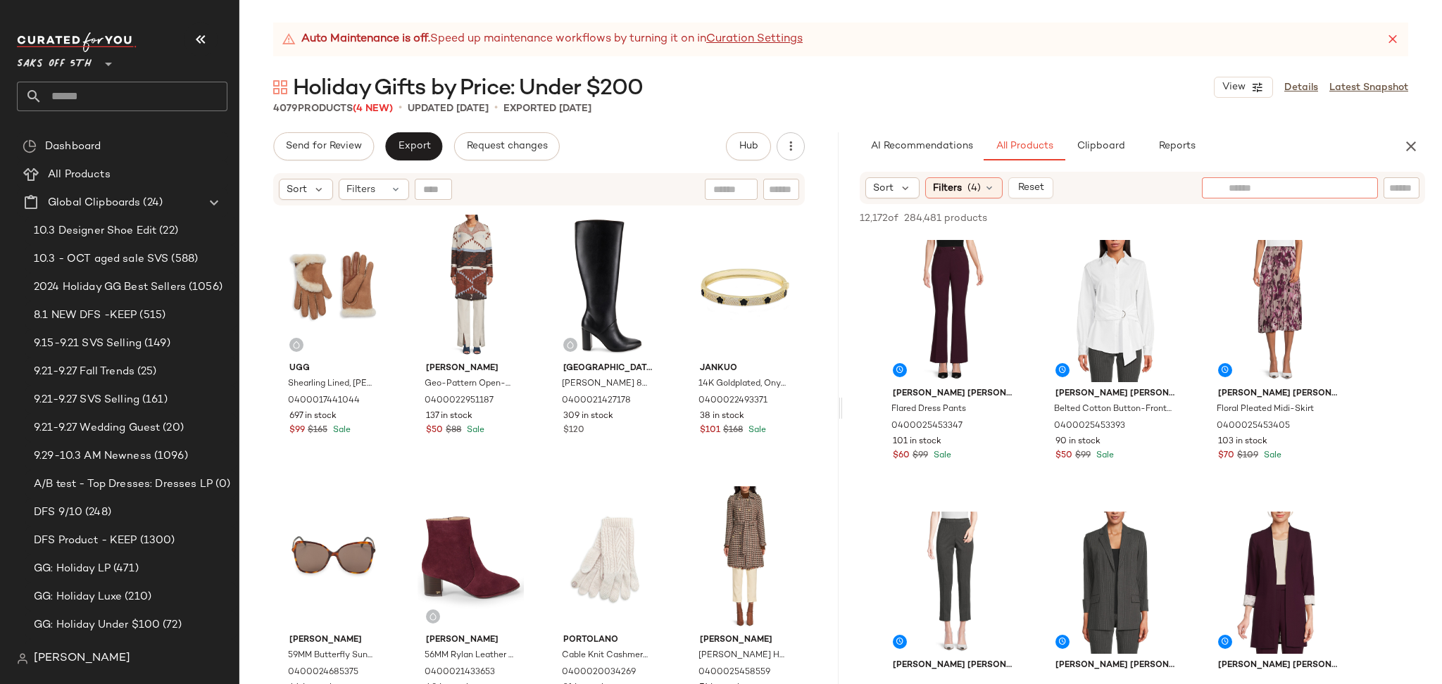
click at [1328, 187] on div at bounding box center [1290, 187] width 176 height 21
type input "******"
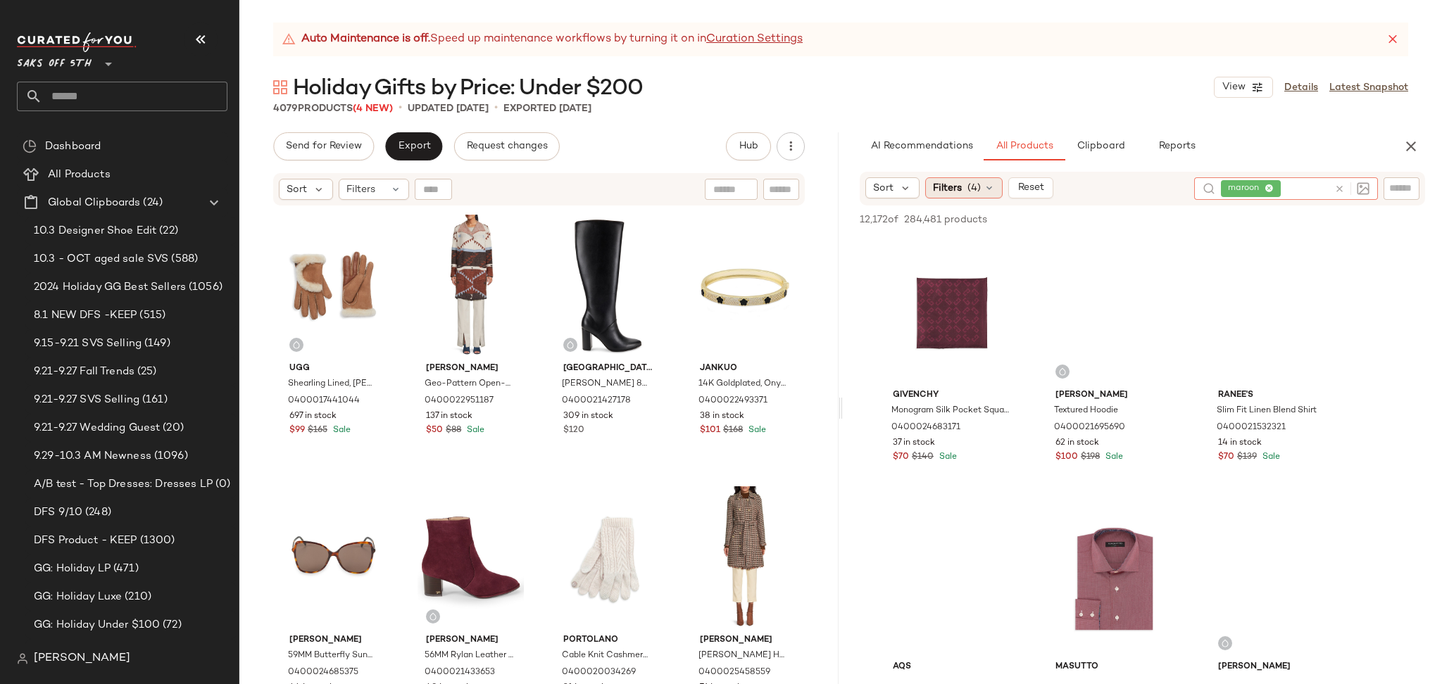
click at [988, 180] on div "Filters (4)" at bounding box center [963, 187] width 77 height 21
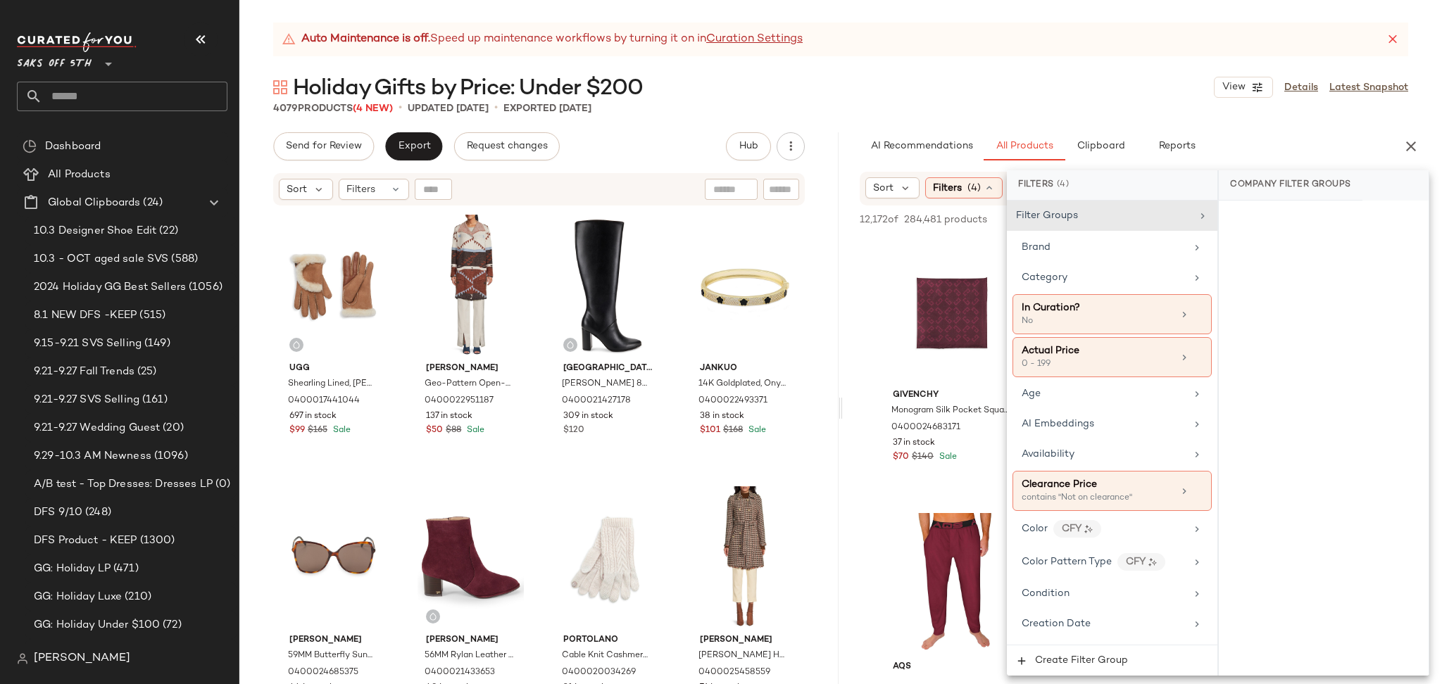
click at [997, 101] on div "4079 Products (4 New) • updated Oct 6th • Exported Oct 3rd" at bounding box center [840, 108] width 1202 height 14
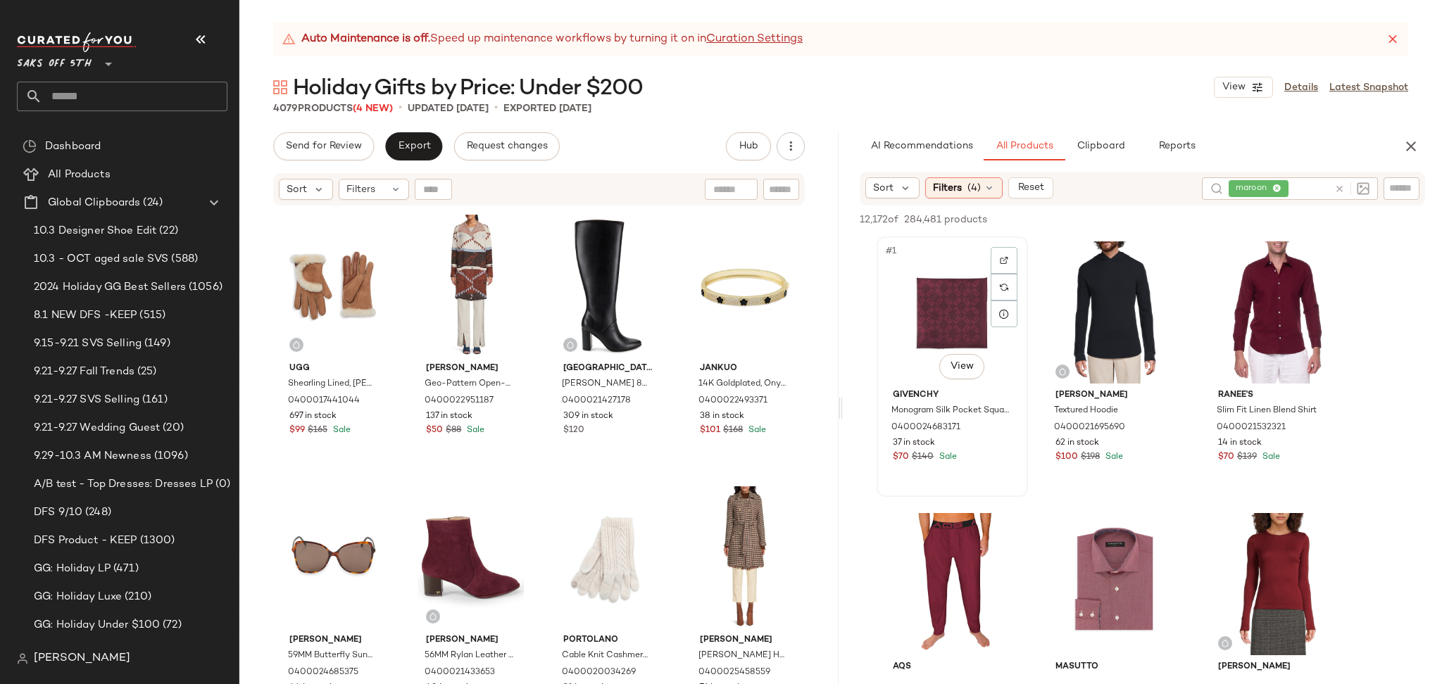
click at [948, 306] on div "#1 View" at bounding box center [952, 312] width 142 height 142
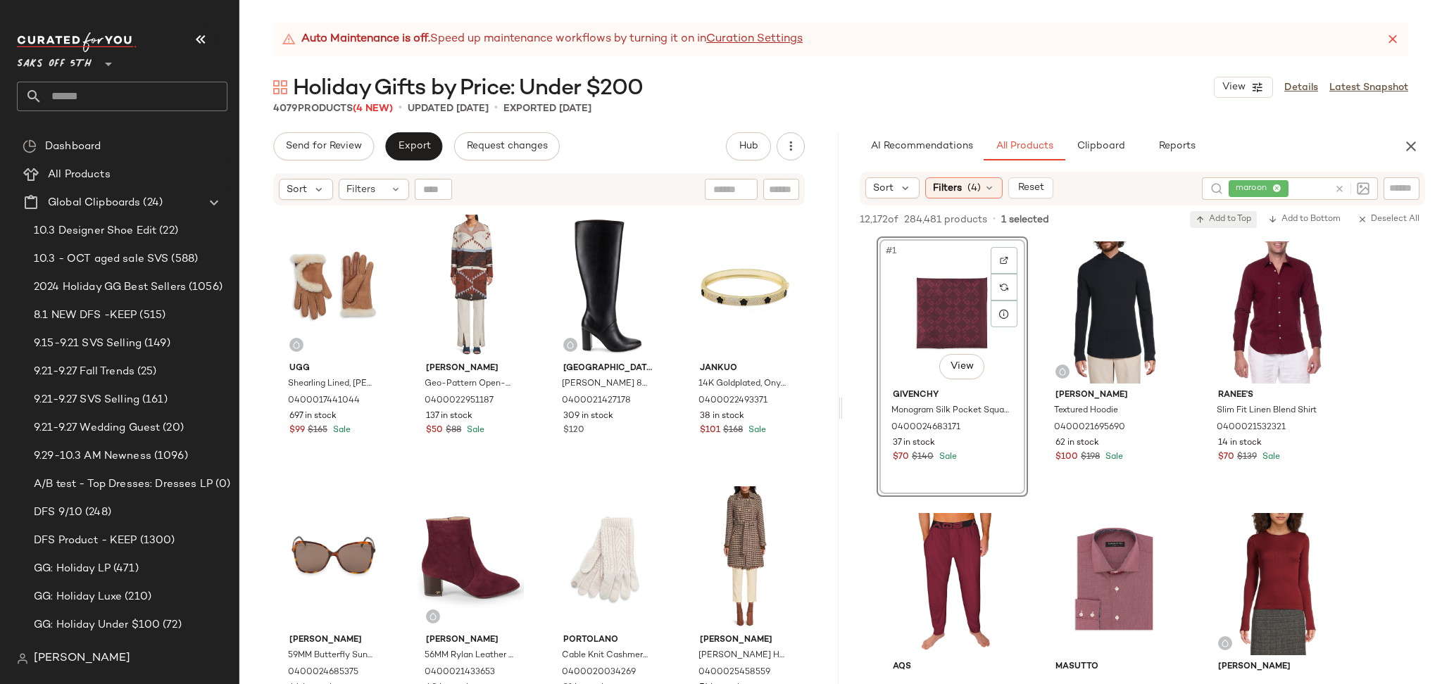
click at [1212, 224] on span "Add to Top" at bounding box center [1223, 220] width 56 height 10
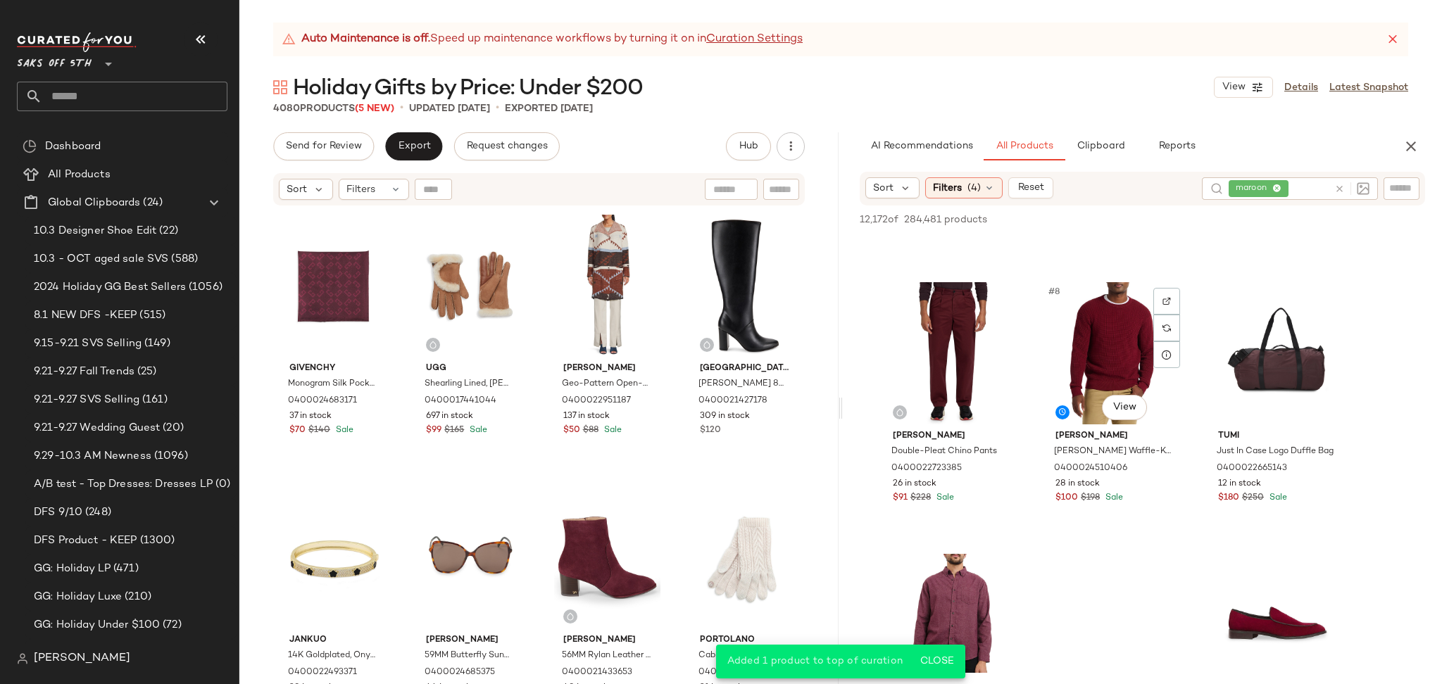
scroll to position [503, 0]
click at [1244, 365] on div "#9 View" at bounding box center [1278, 353] width 142 height 142
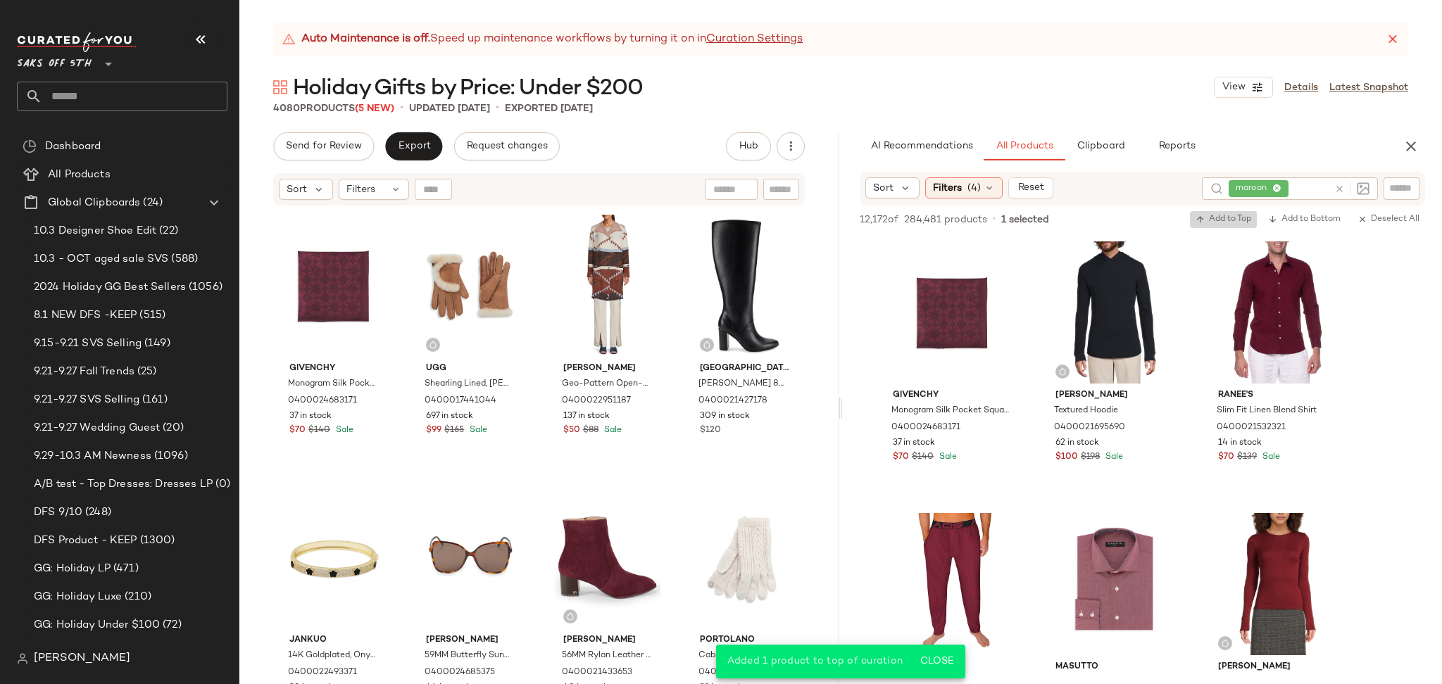
click at [1228, 220] on span "Add to Top" at bounding box center [1223, 220] width 56 height 10
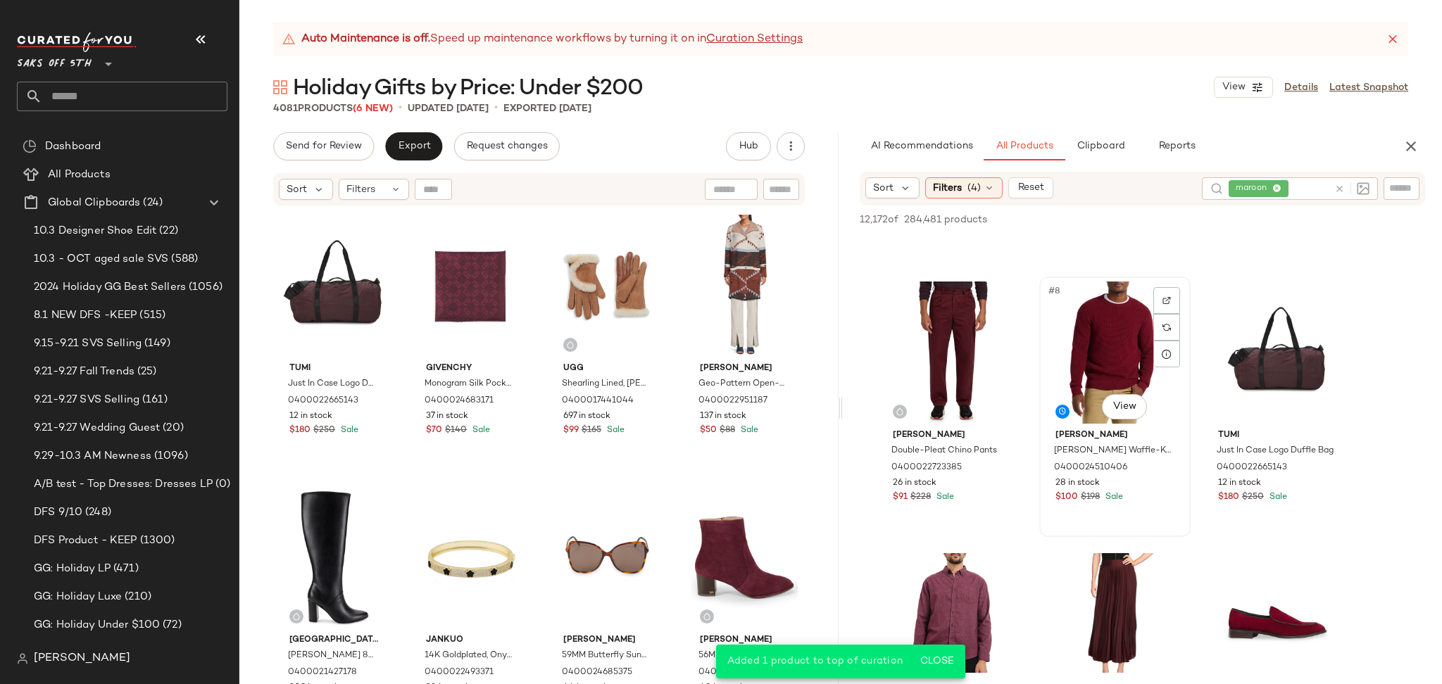
click at [1117, 364] on div "#8 View" at bounding box center [1115, 353] width 142 height 142
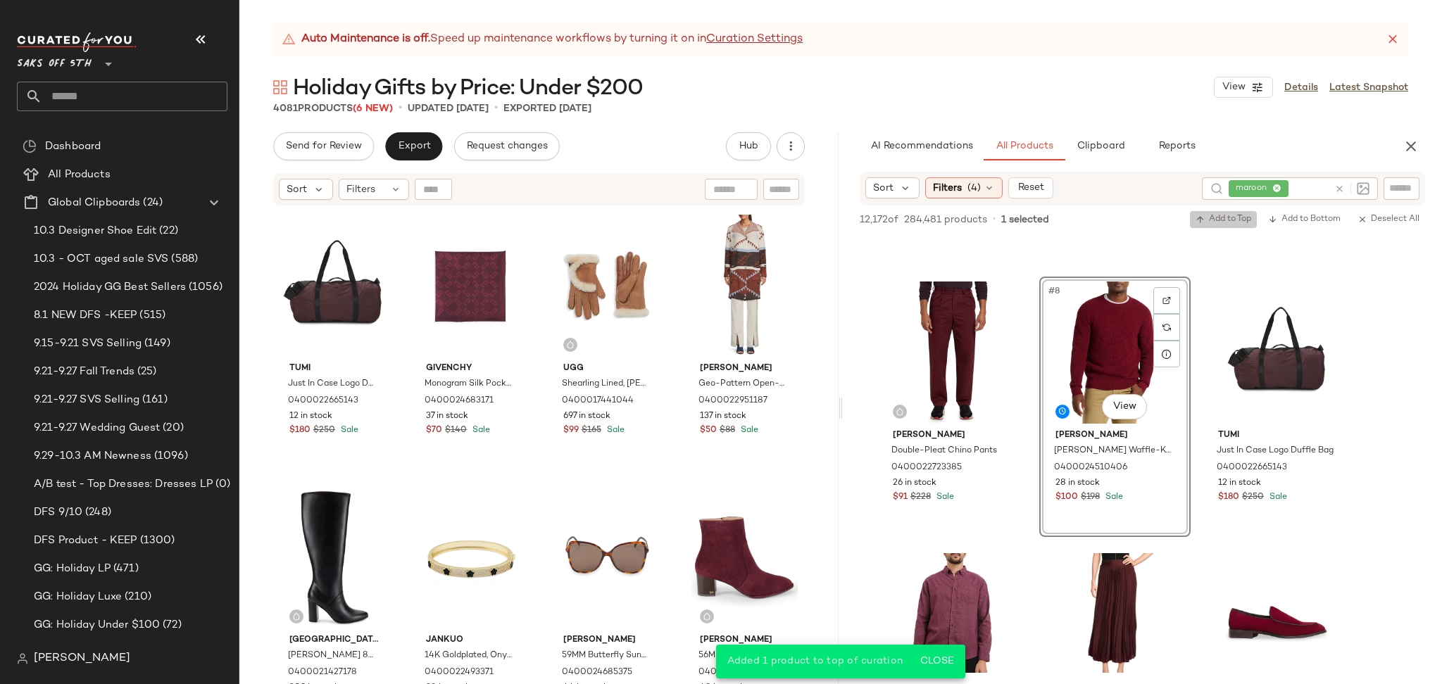
click at [1214, 221] on span "Add to Top" at bounding box center [1223, 220] width 56 height 10
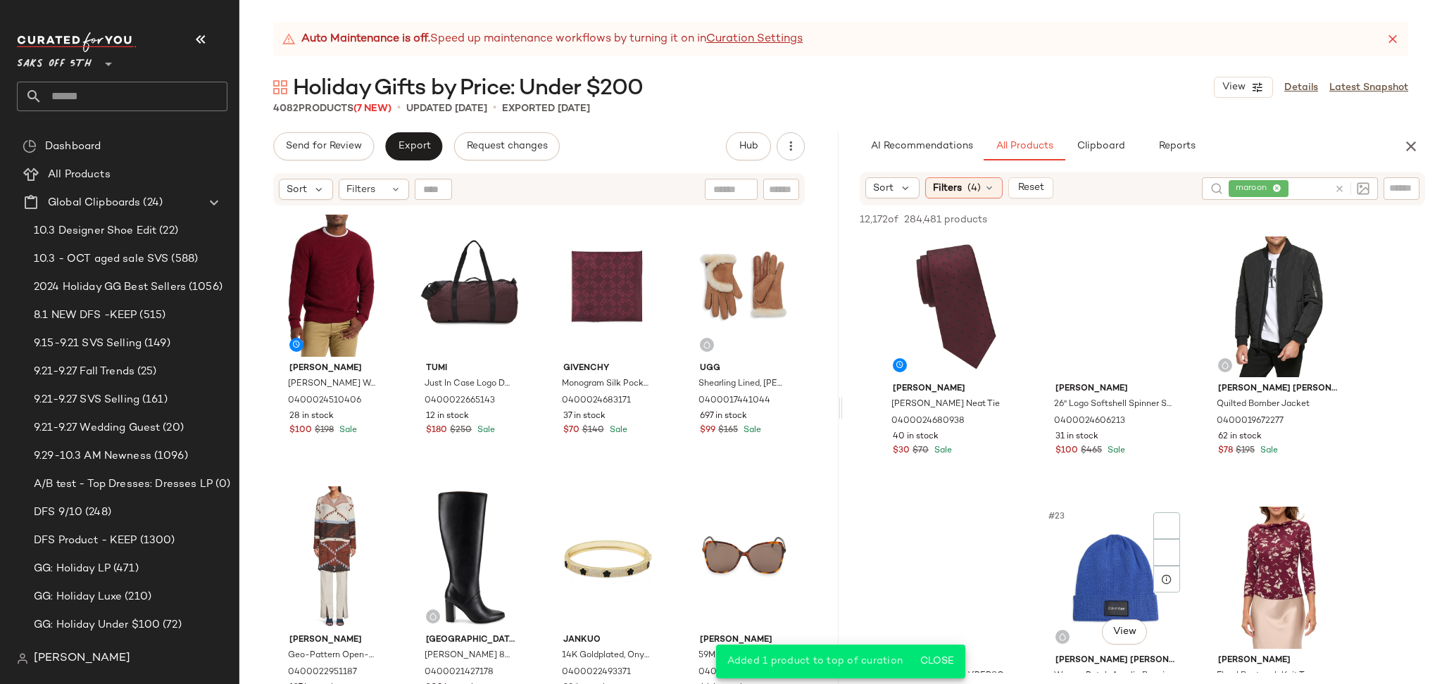
scroll to position [1657, 0]
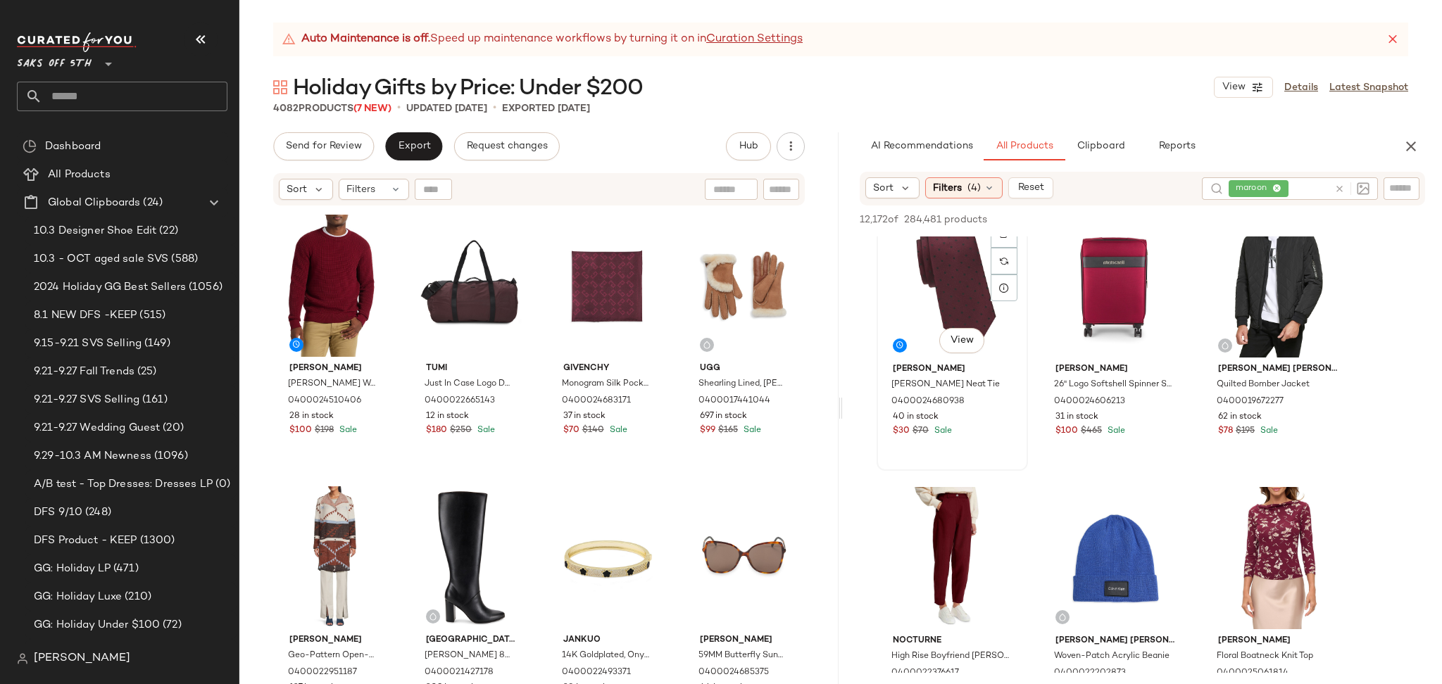
click at [930, 291] on div "#19 View" at bounding box center [952, 286] width 142 height 142
click at [1233, 220] on span "Add to Top" at bounding box center [1223, 220] width 56 height 10
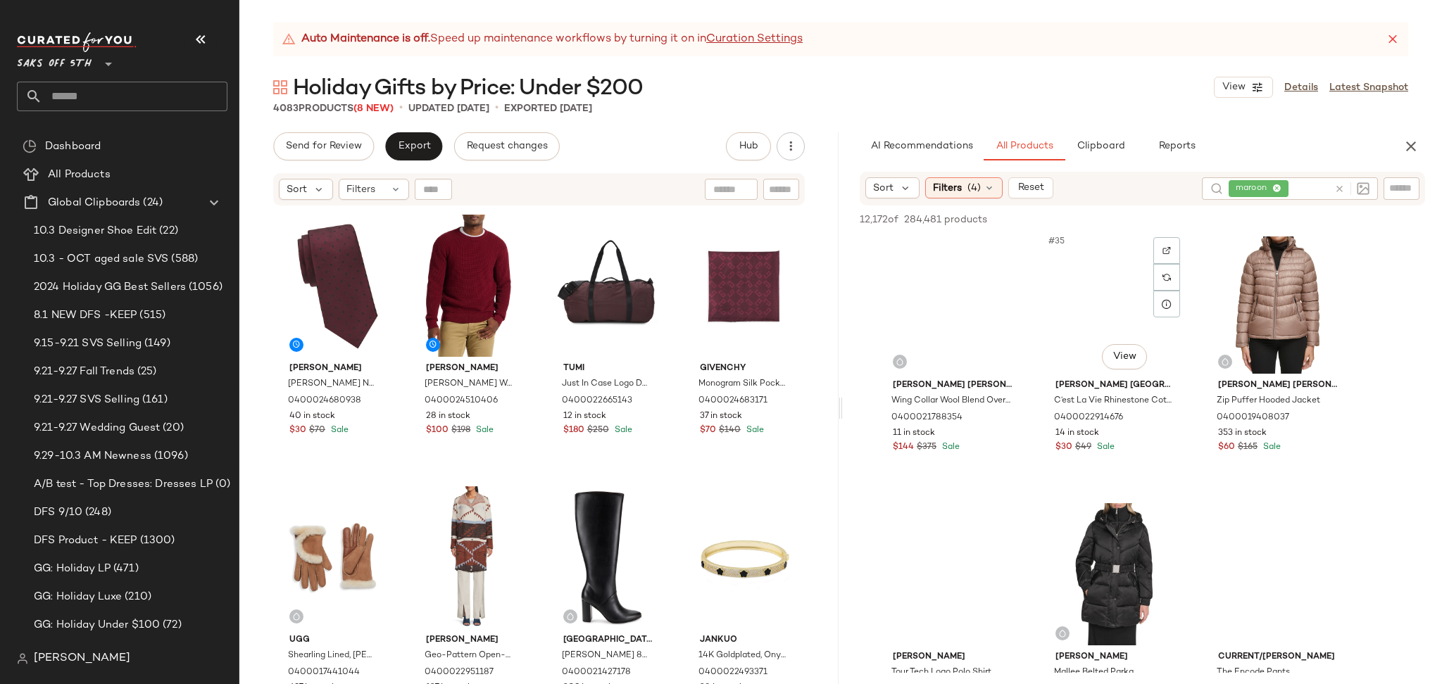
scroll to position [3000, 0]
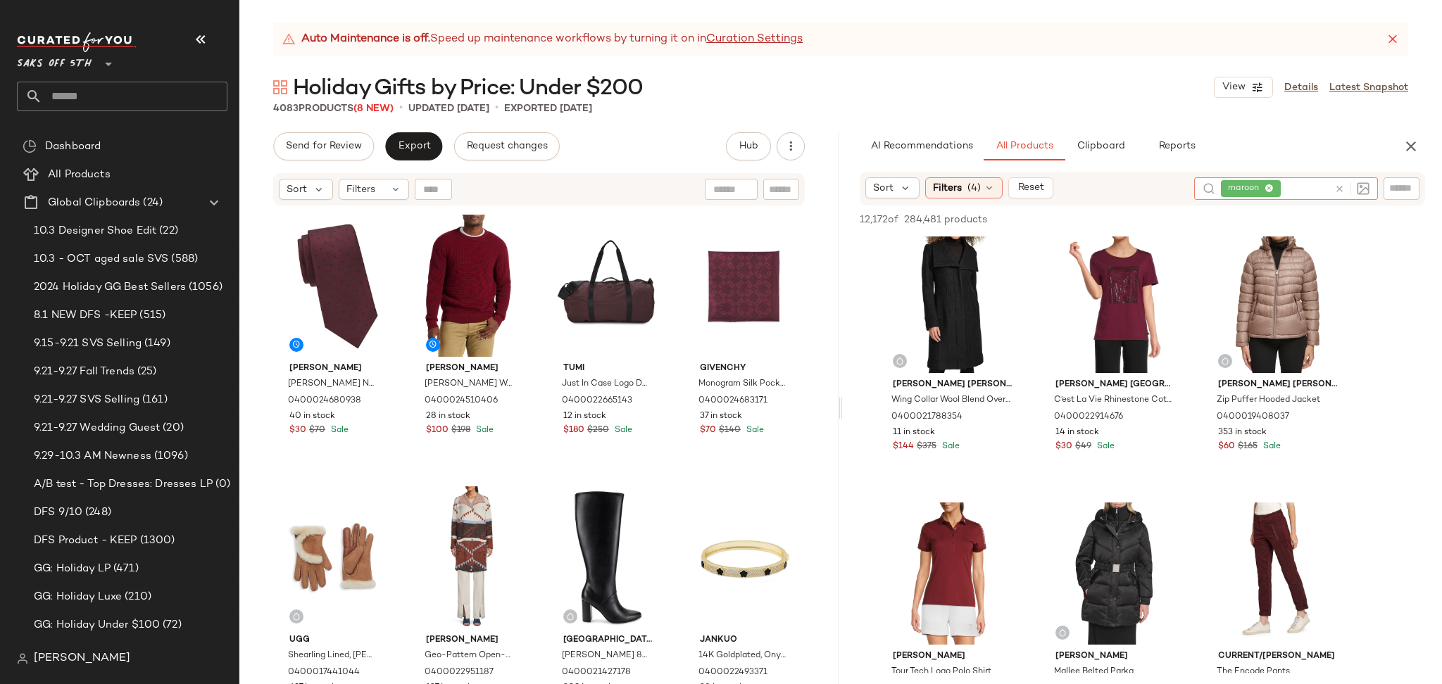
click at [1335, 191] on icon at bounding box center [1339, 189] width 11 height 11
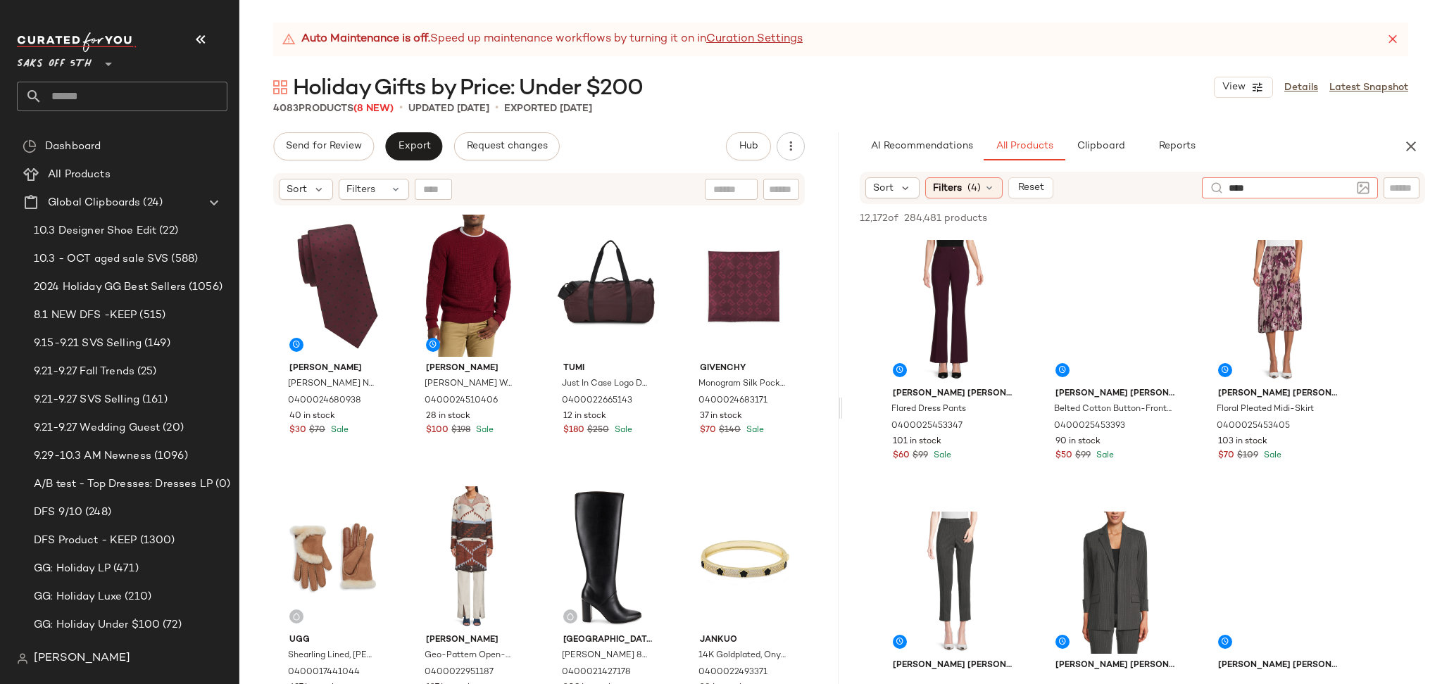
type input "*****"
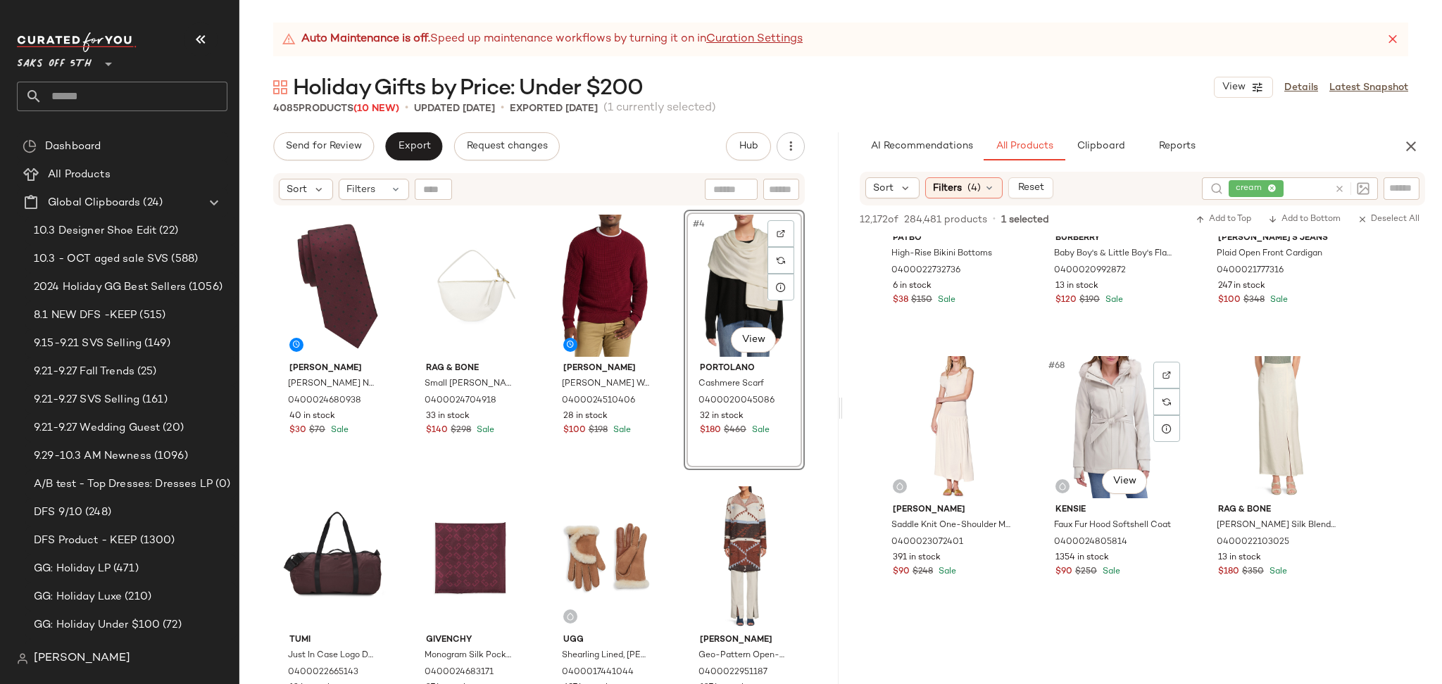
scroll to position [5871, 0]
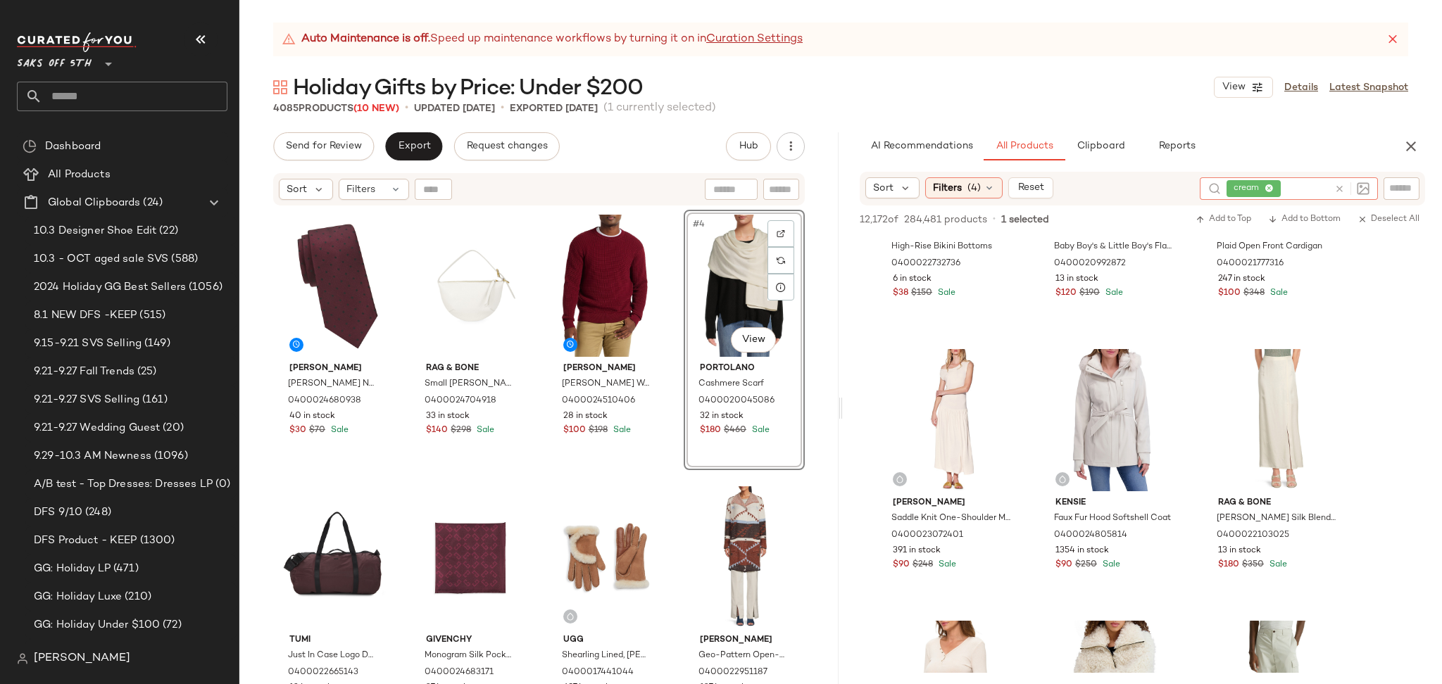
click at [1337, 187] on icon at bounding box center [1339, 189] width 11 height 11
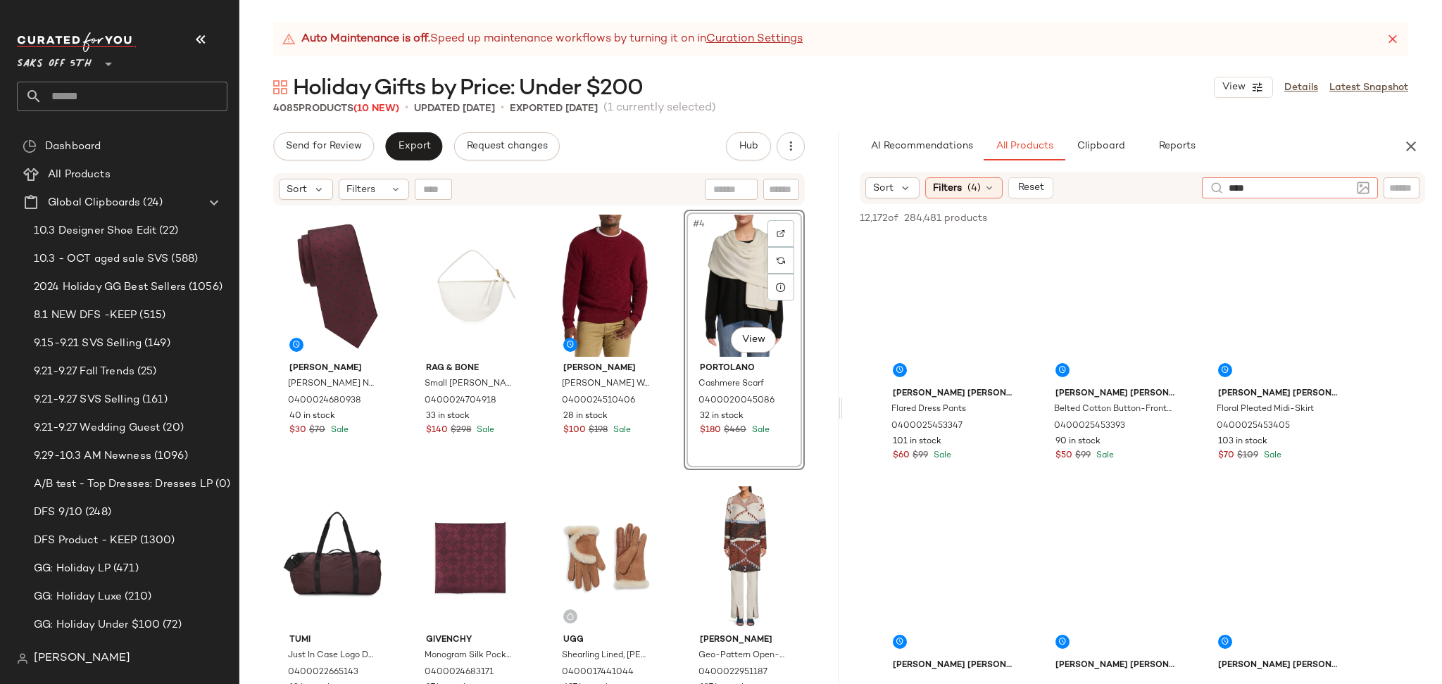
type input "*****"
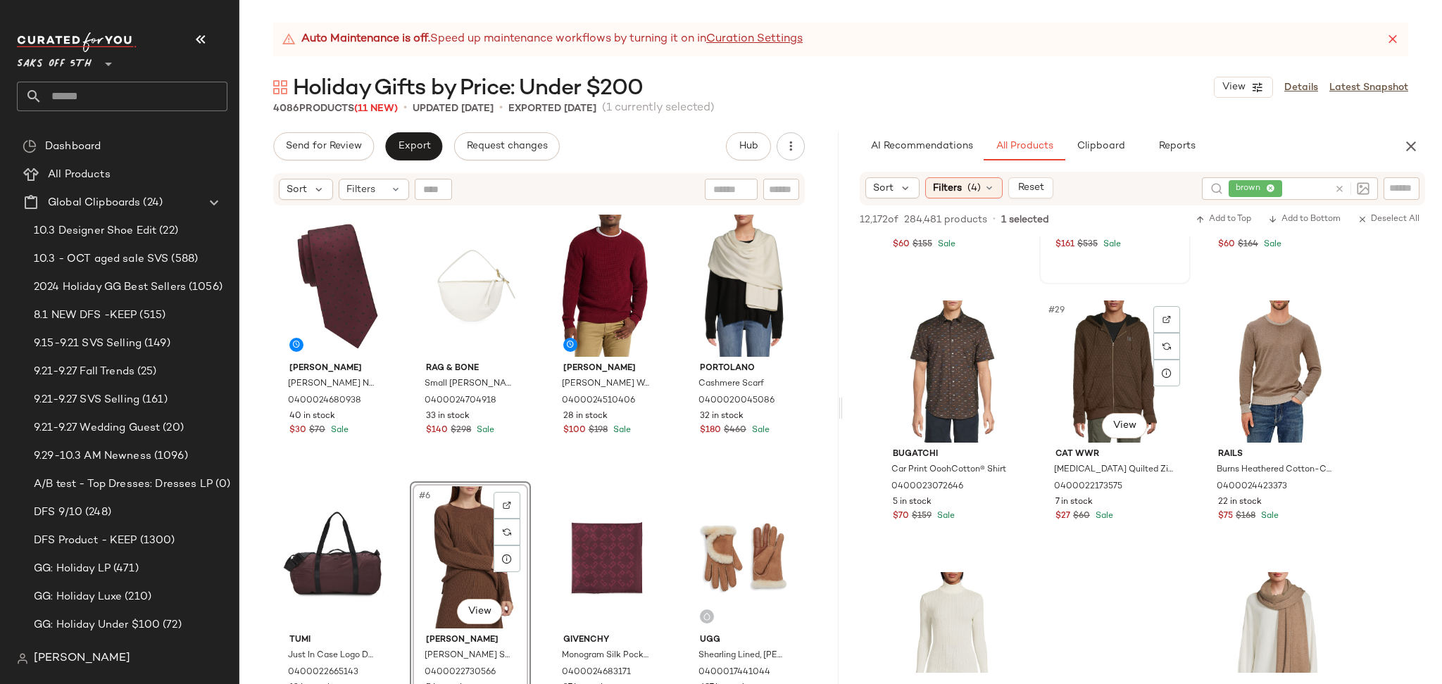
scroll to position [2388, 0]
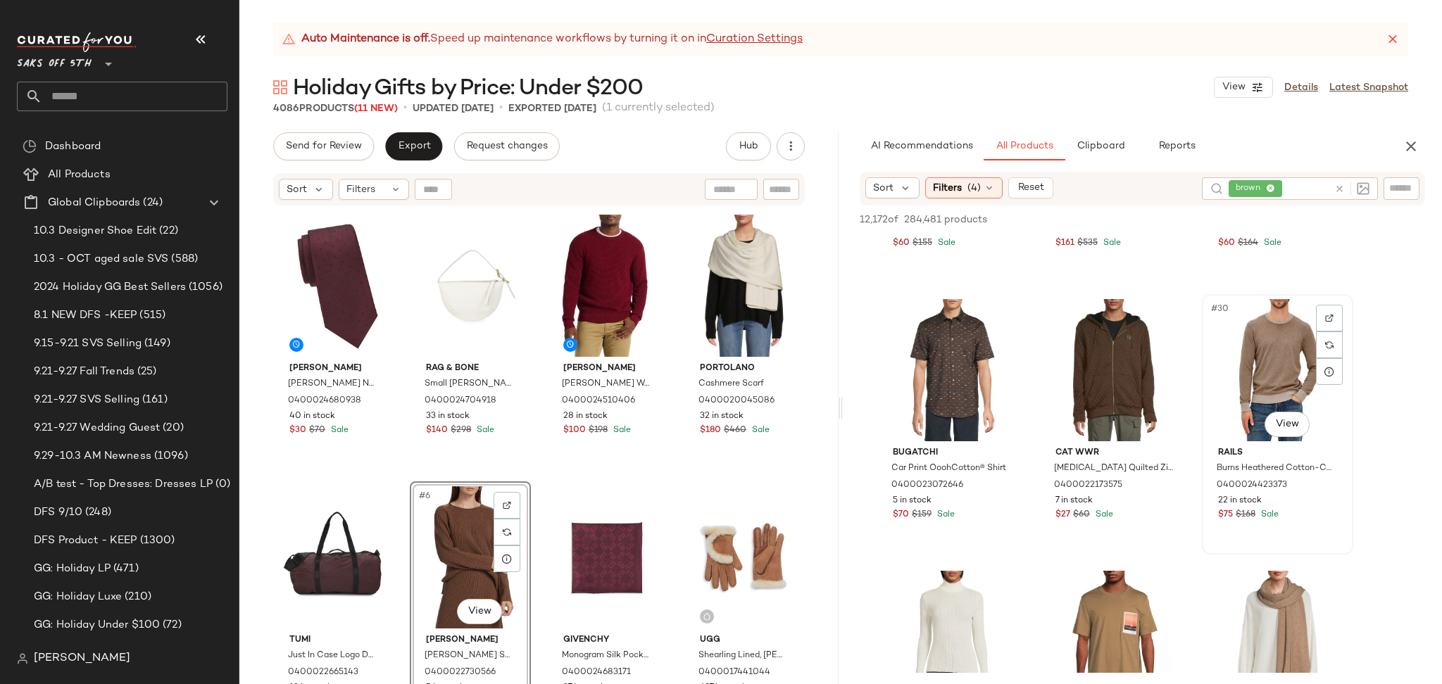
click at [1274, 389] on div "#30 View" at bounding box center [1278, 370] width 142 height 142
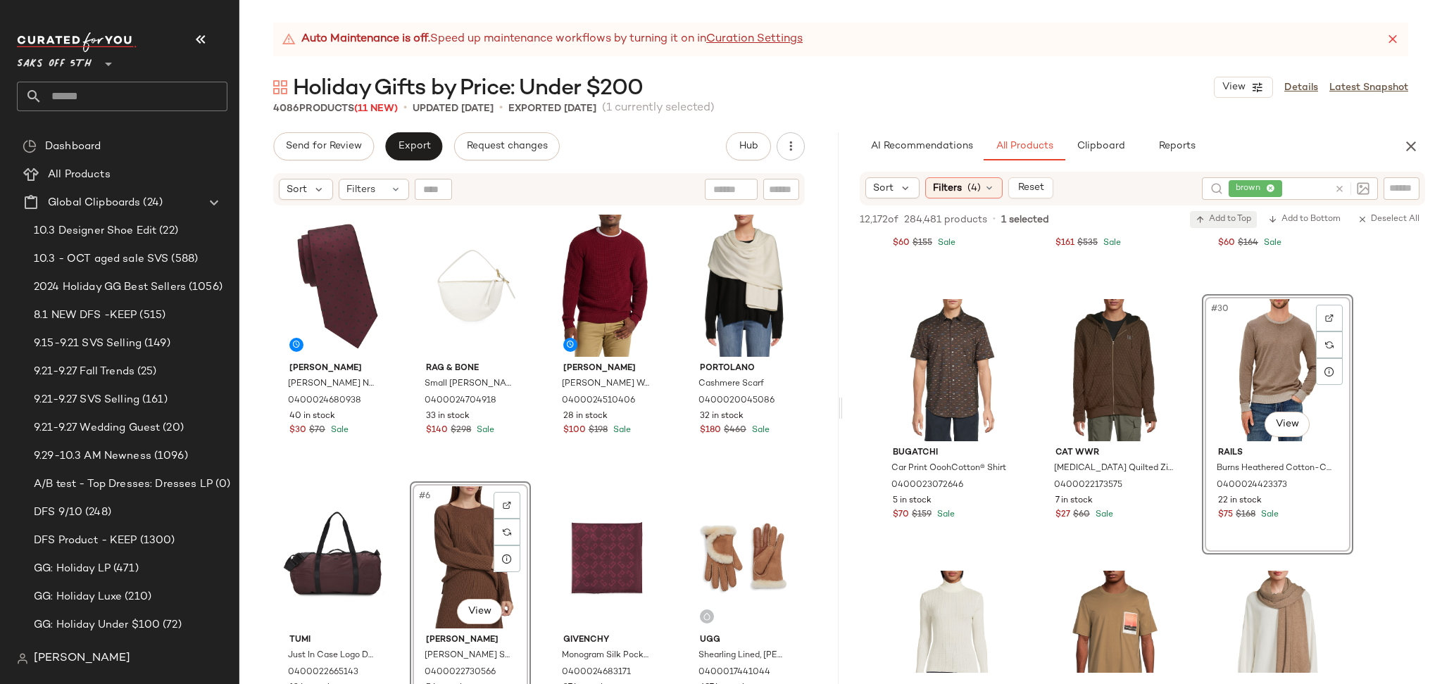
click at [1233, 217] on span "Add to Top" at bounding box center [1223, 220] width 56 height 10
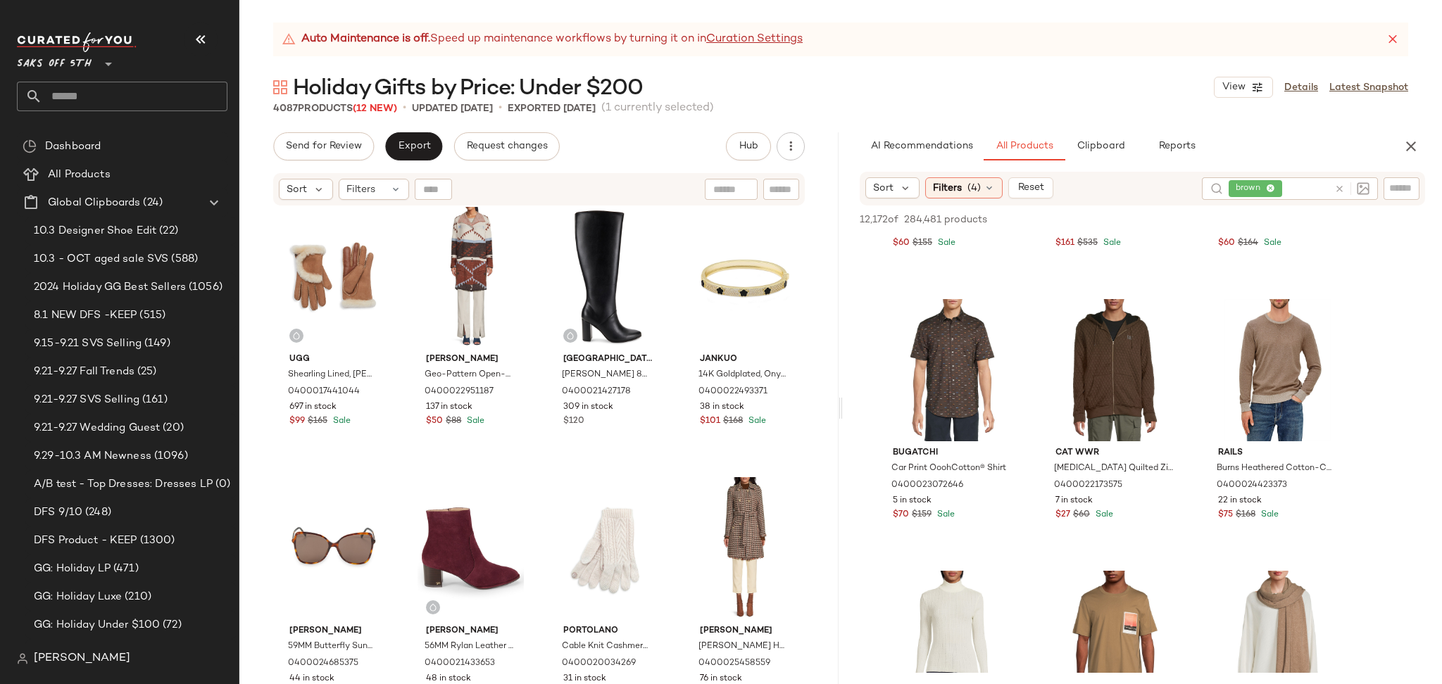
scroll to position [0, 0]
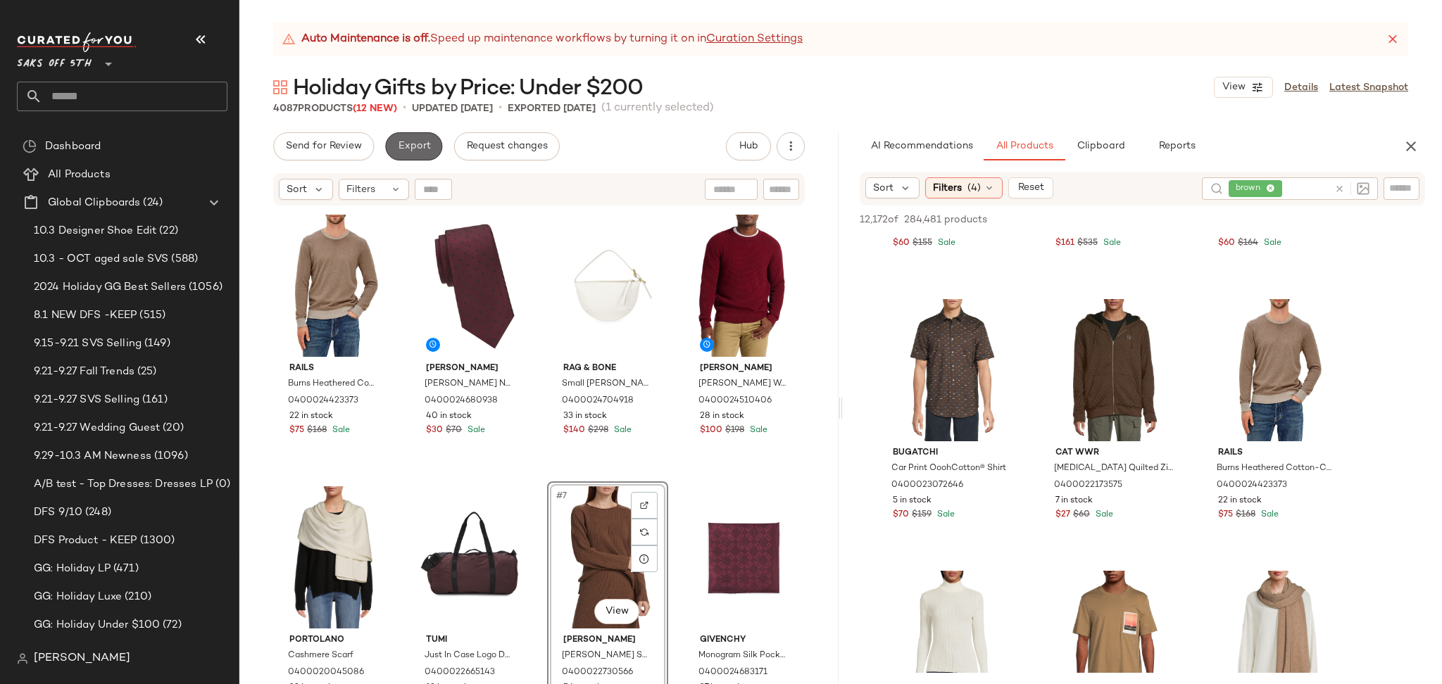
click at [414, 146] on span "Export" at bounding box center [413, 146] width 33 height 11
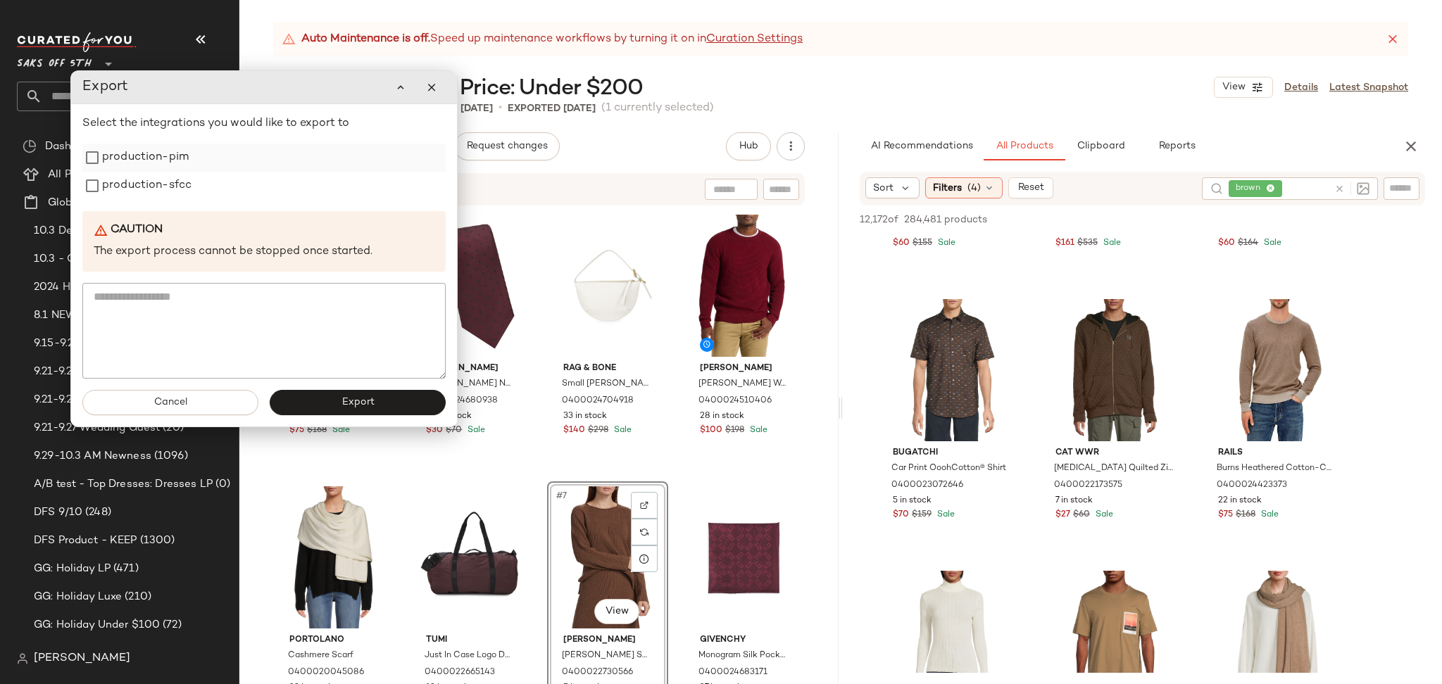
click at [174, 163] on label "production-pim" at bounding box center [145, 158] width 87 height 28
click at [174, 180] on label "production-sfcc" at bounding box center [146, 186] width 89 height 28
click at [337, 397] on button "Export" at bounding box center [358, 402] width 176 height 25
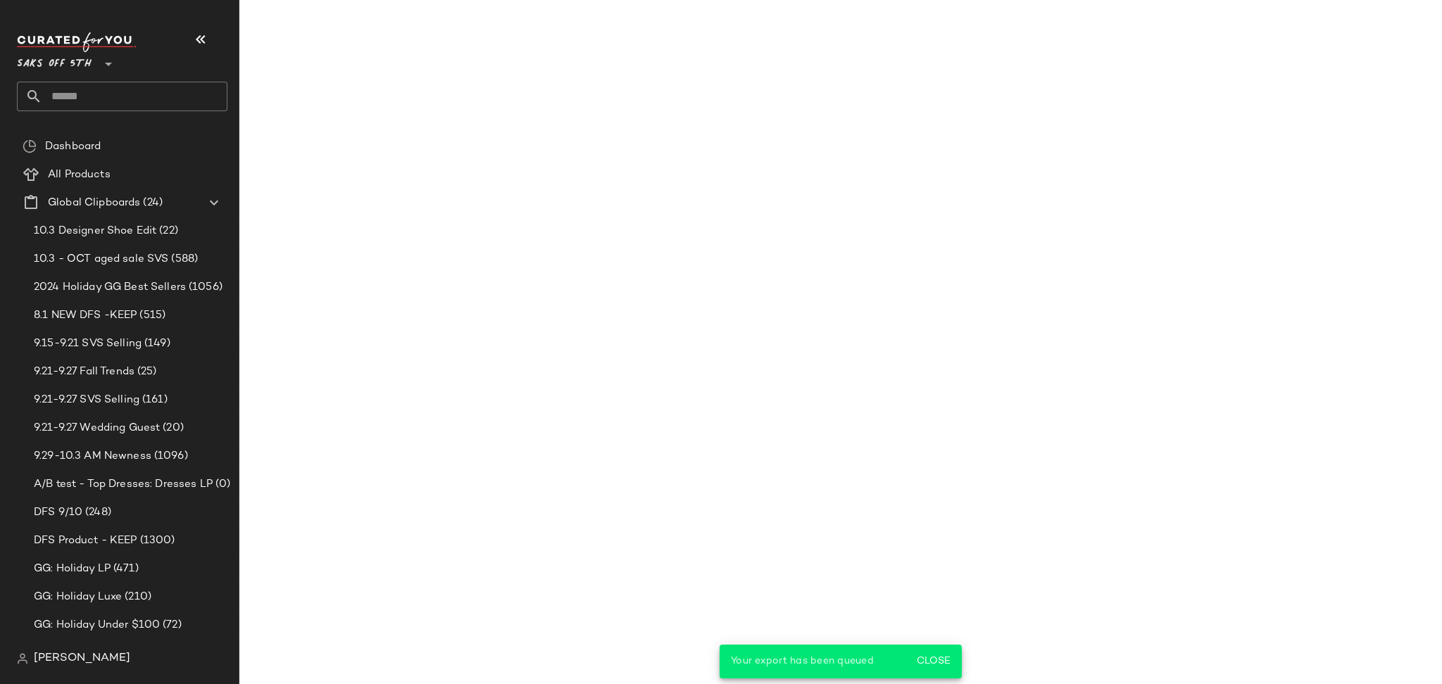
scroll to position [3475, 0]
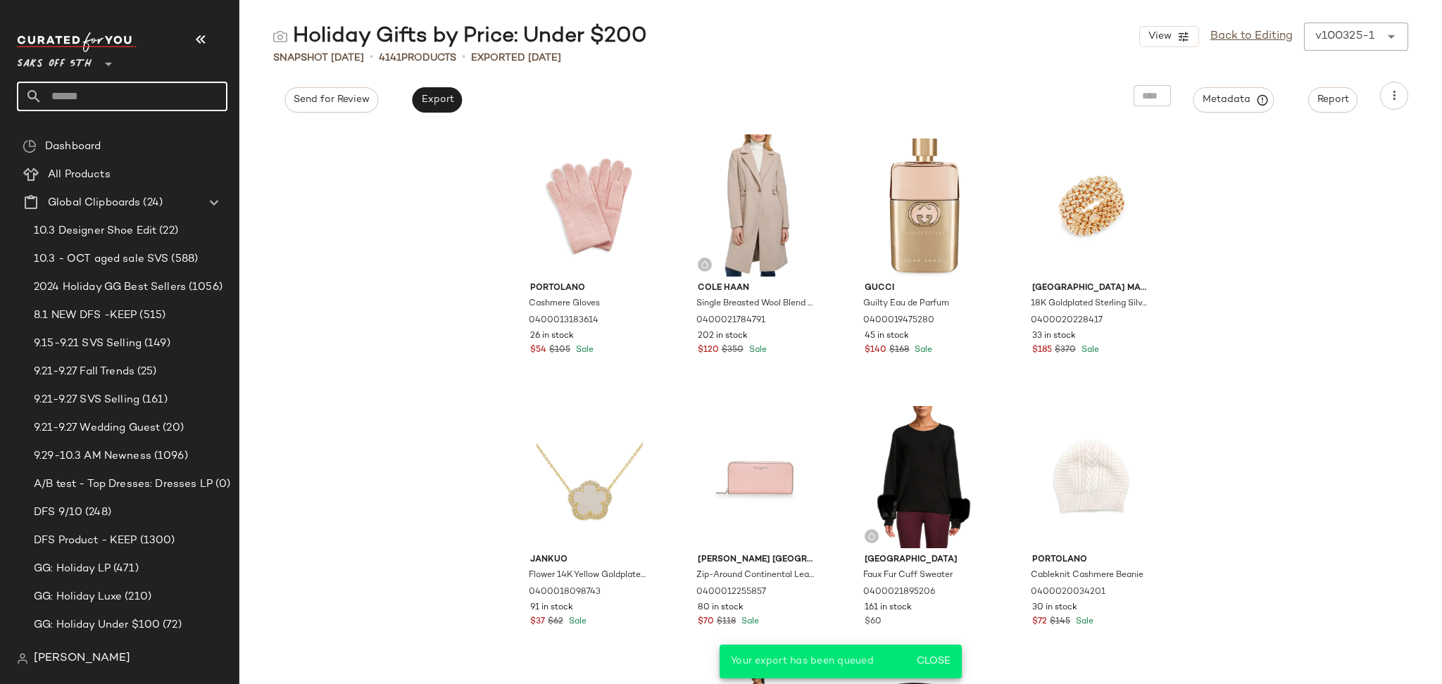
click at [171, 103] on input "text" at bounding box center [134, 97] width 185 height 30
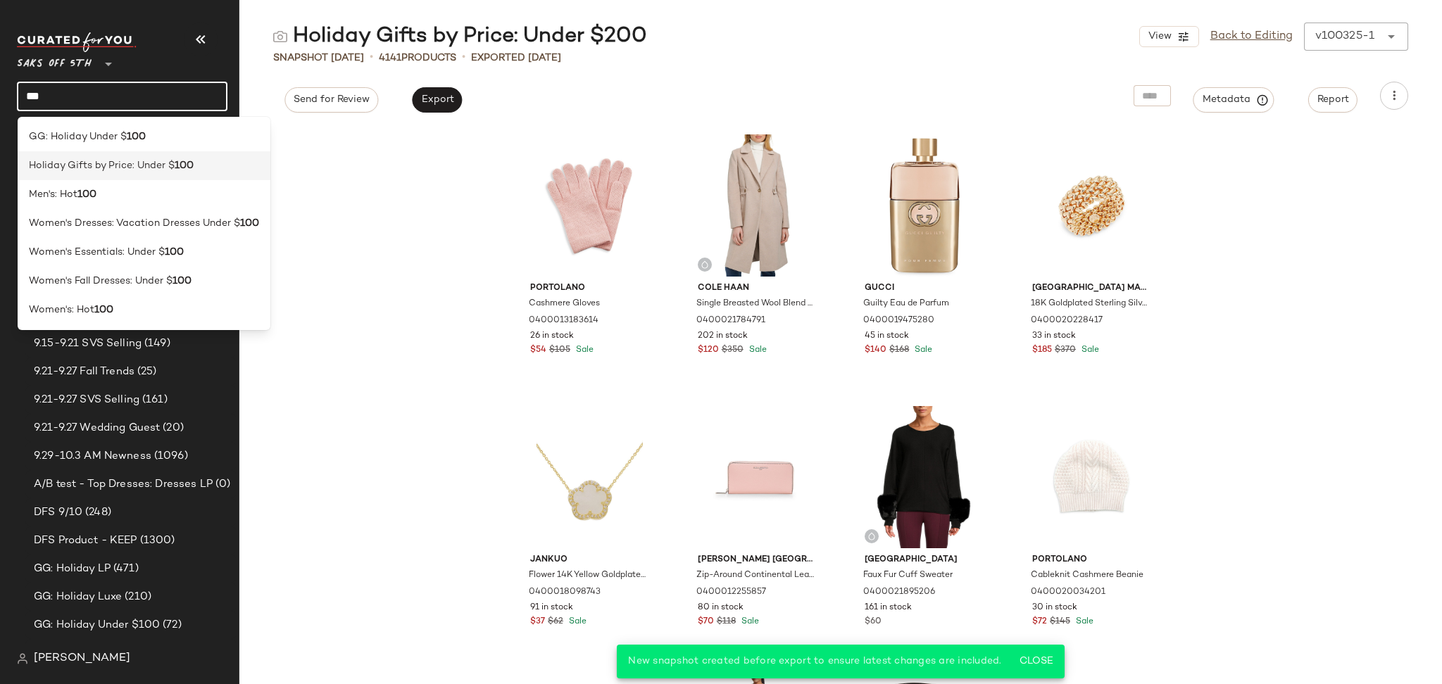
type input "***"
click at [132, 166] on span "Holiday Gifts by Price: Under $" at bounding box center [102, 165] width 146 height 15
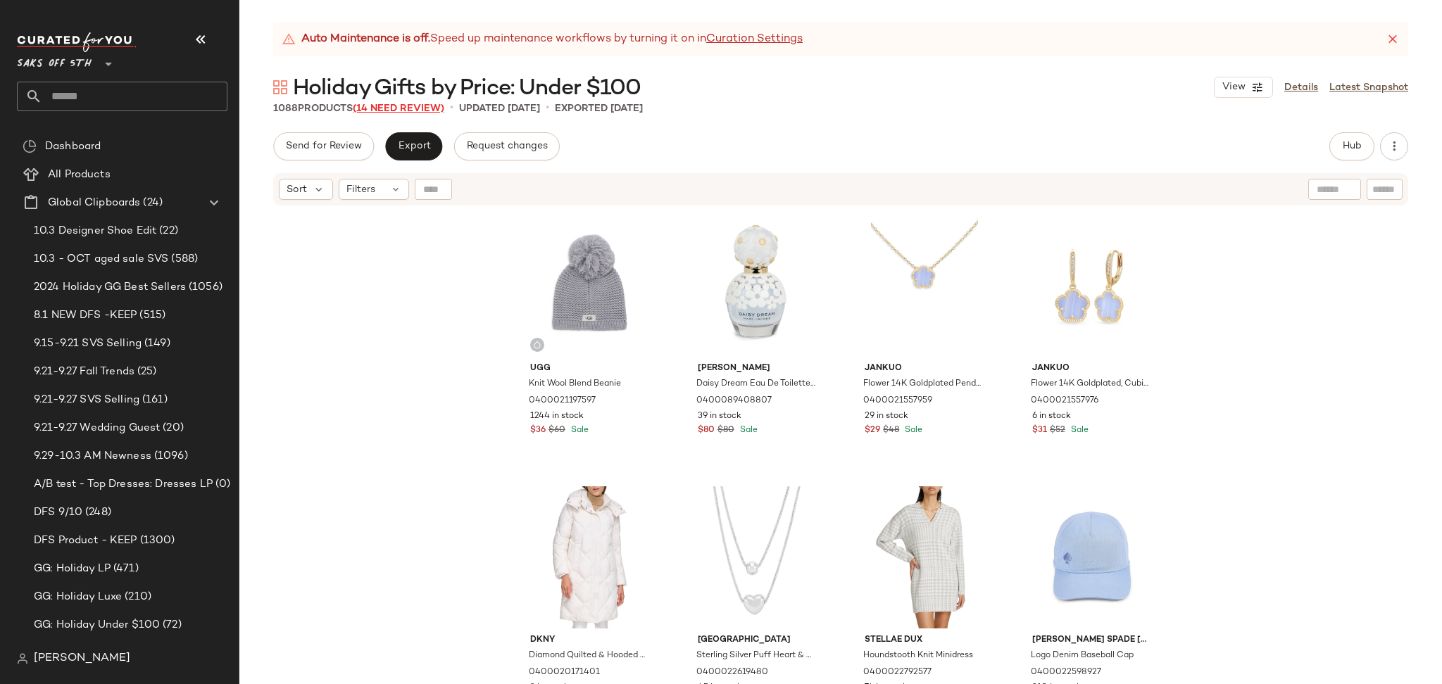
click at [415, 103] on span "(14 Need Review)" at bounding box center [399, 108] width 92 height 11
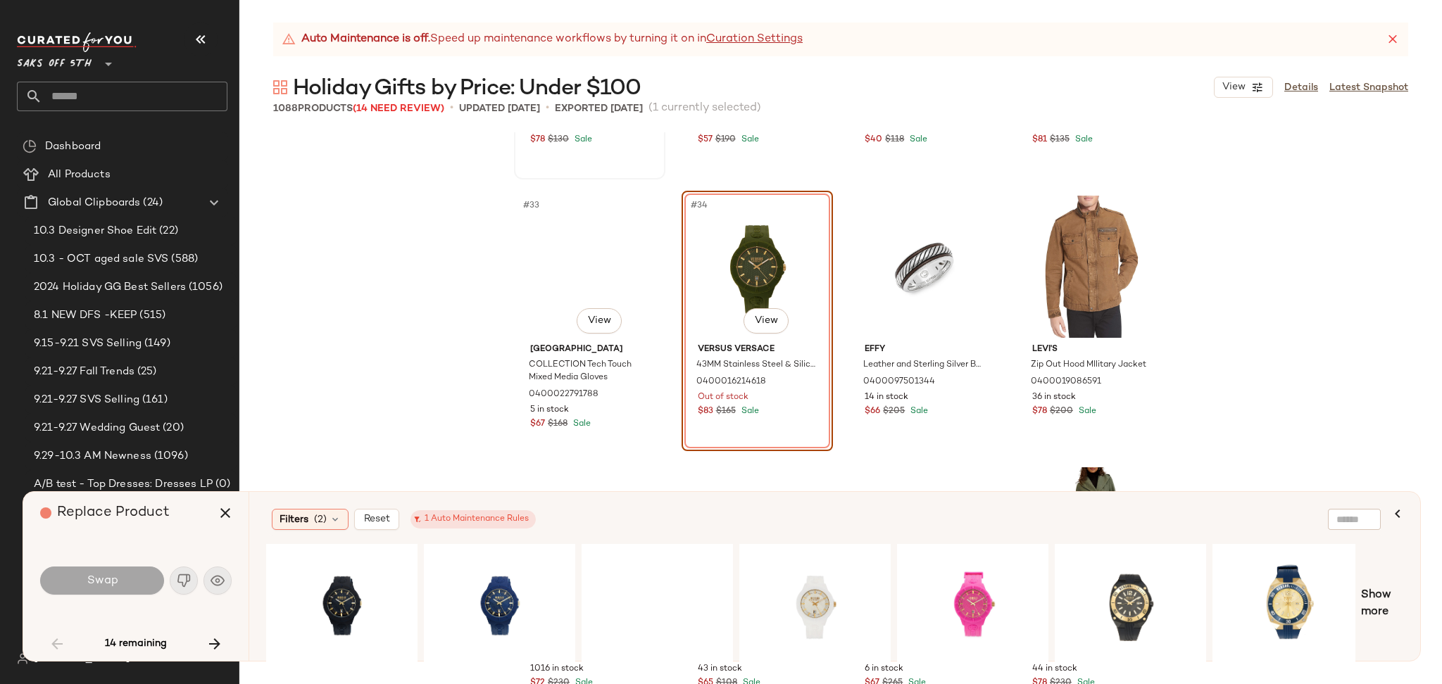
scroll to position [2132, 0]
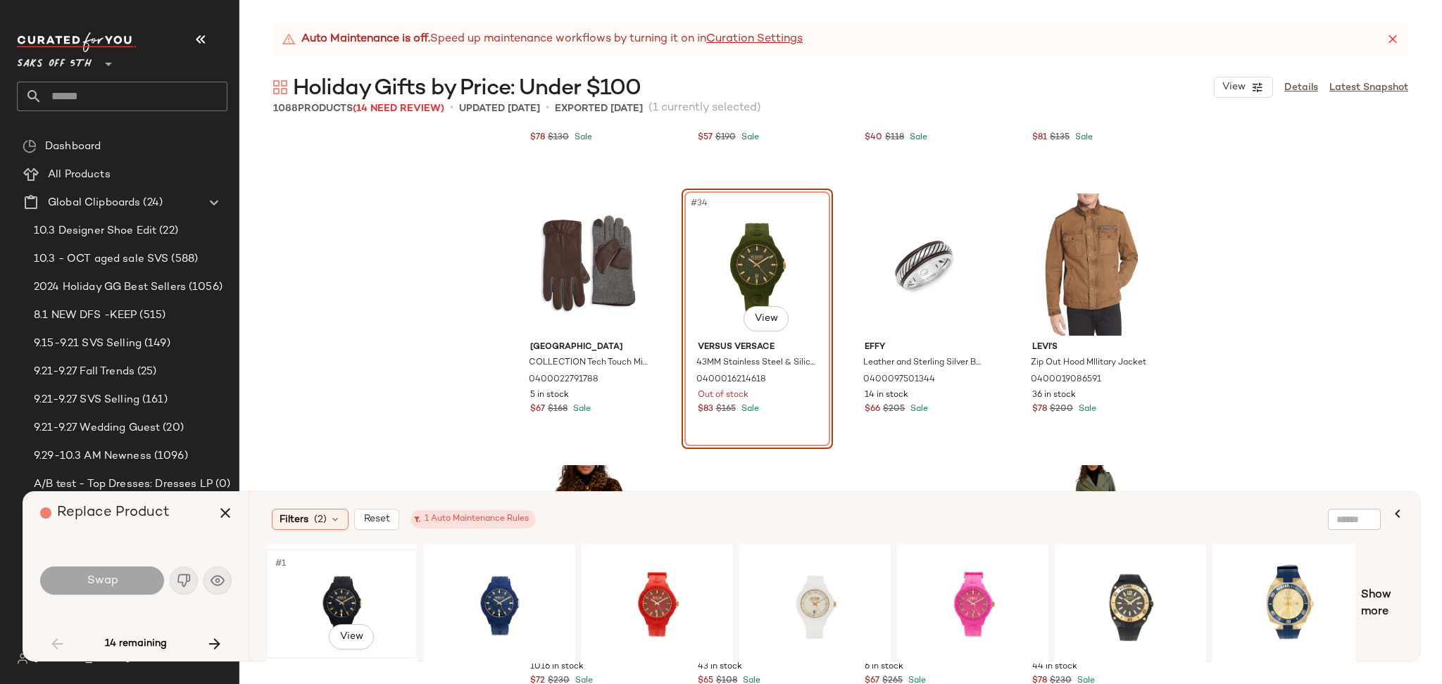
click at [329, 580] on div "#1 View" at bounding box center [342, 604] width 142 height 100
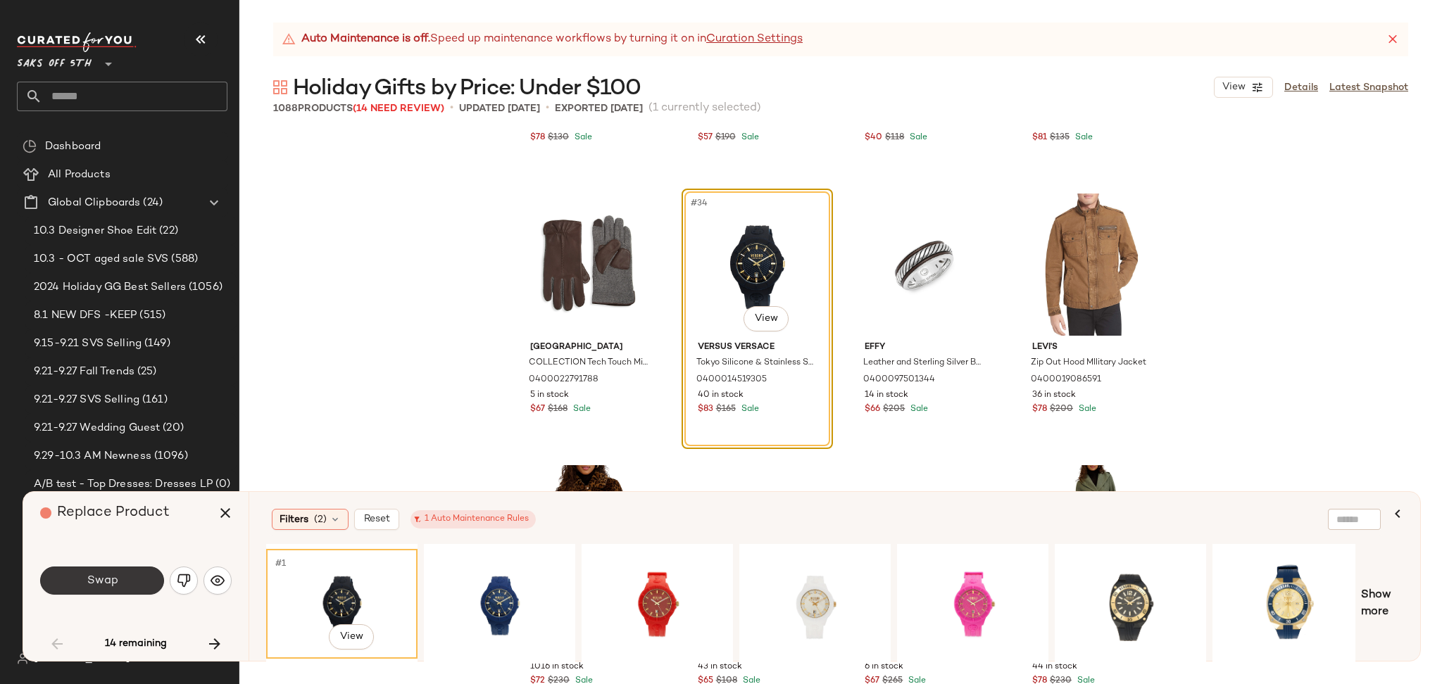
click at [126, 584] on button "Swap" at bounding box center [102, 581] width 124 height 28
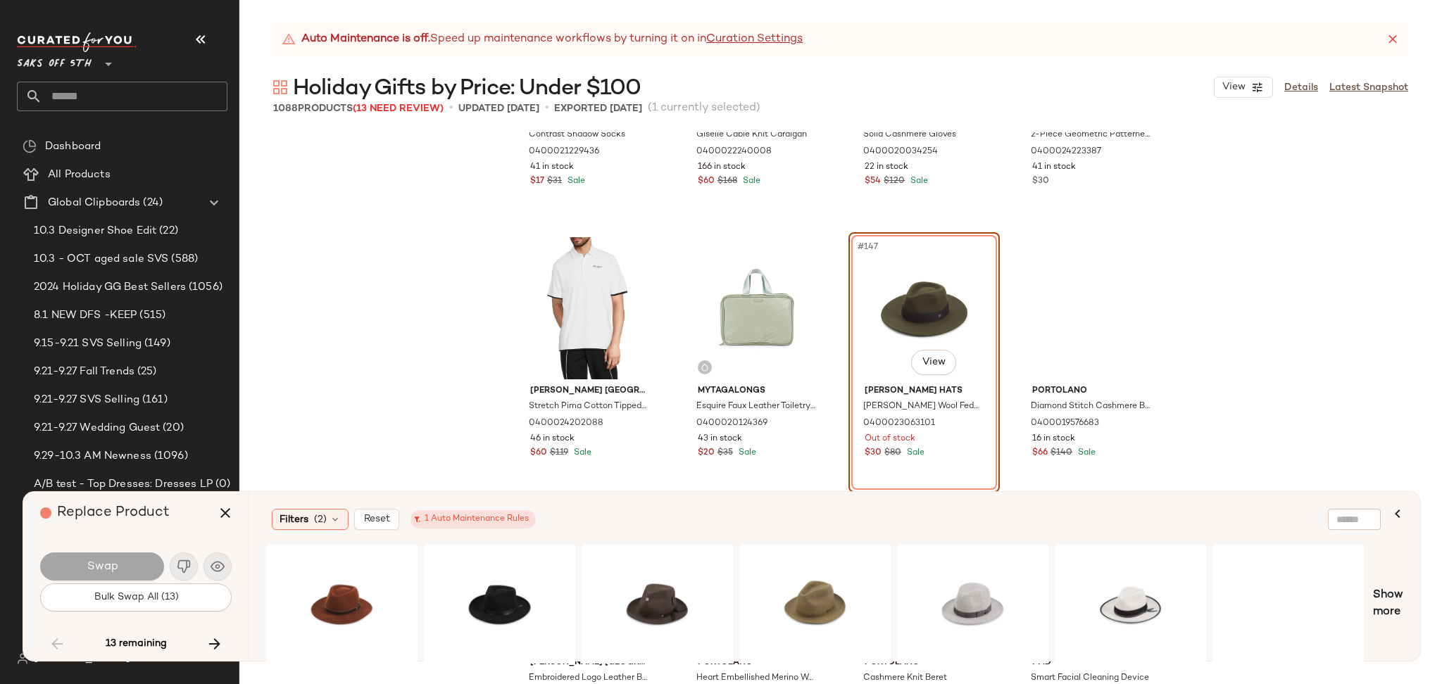
scroll to position [9700, 0]
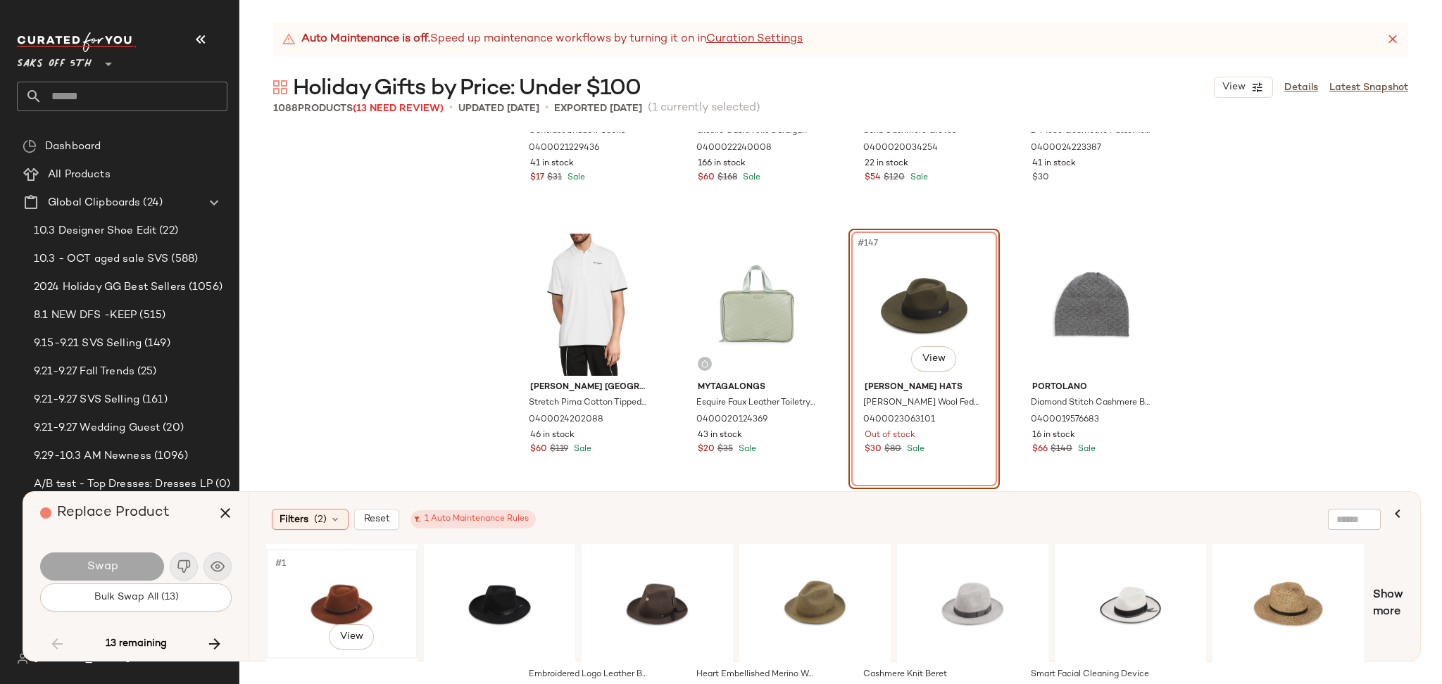
click at [331, 603] on div "#1 View" at bounding box center [342, 604] width 142 height 100
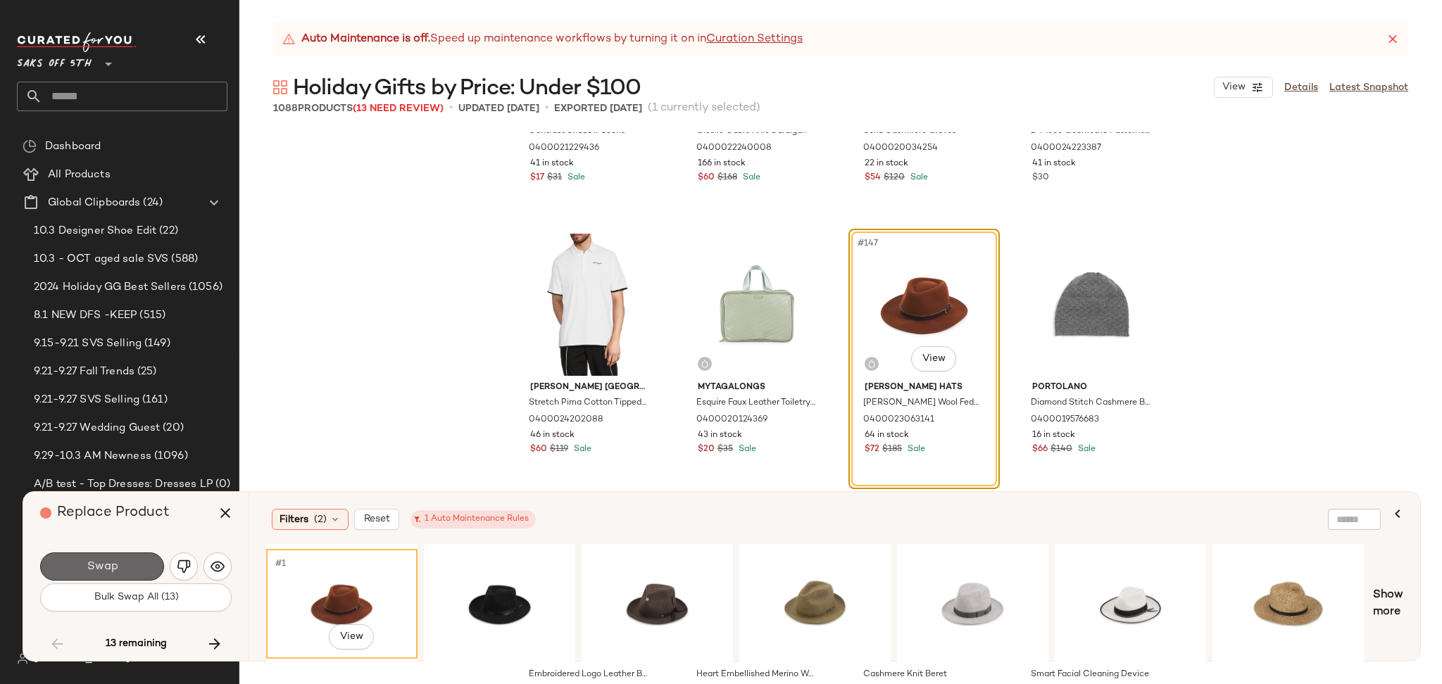
click at [149, 577] on button "Swap" at bounding box center [102, 567] width 124 height 28
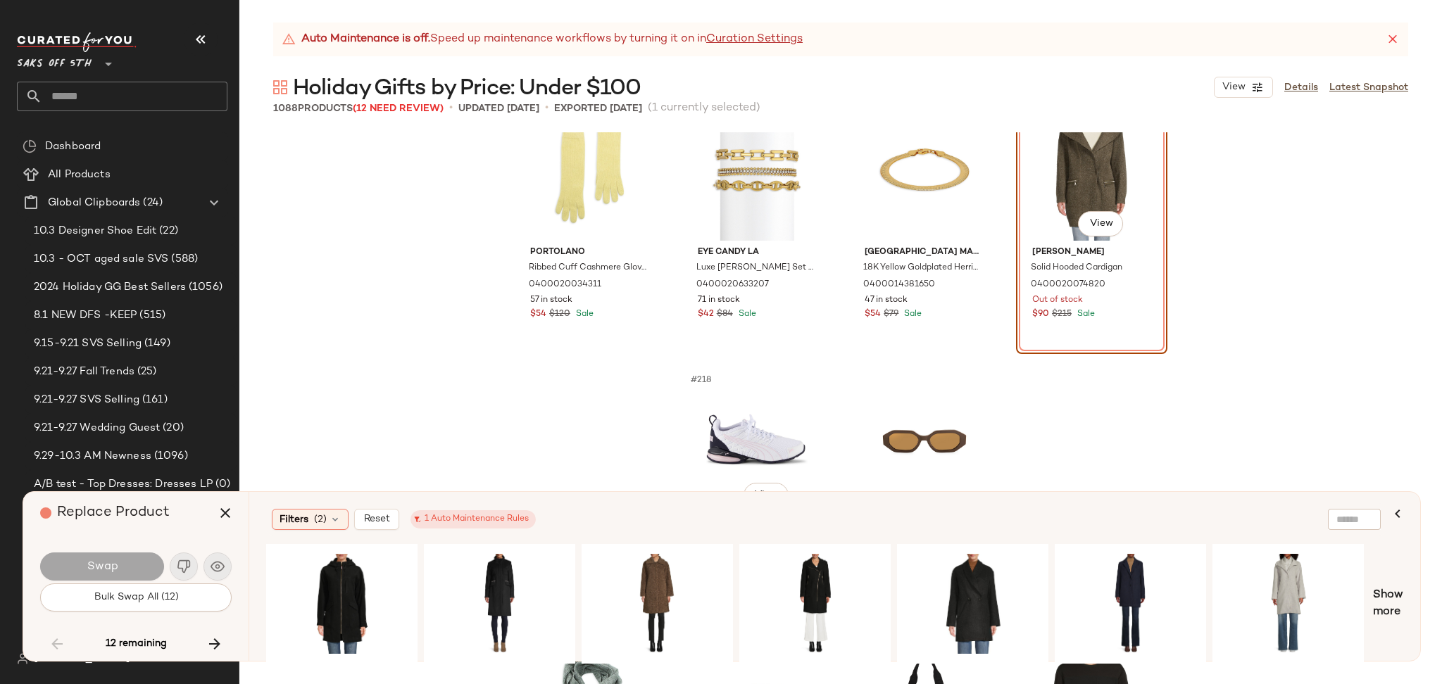
scroll to position [14465, 0]
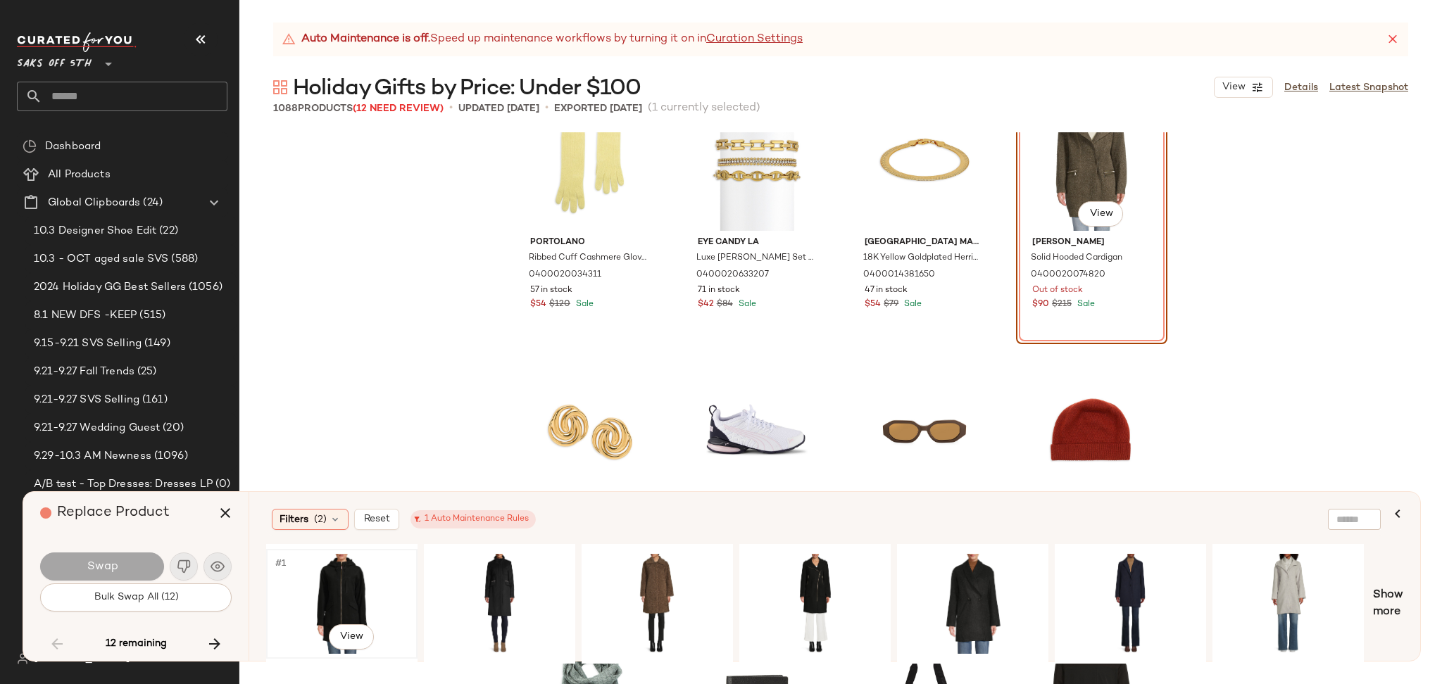
click at [349, 591] on div "#1 View" at bounding box center [342, 604] width 142 height 100
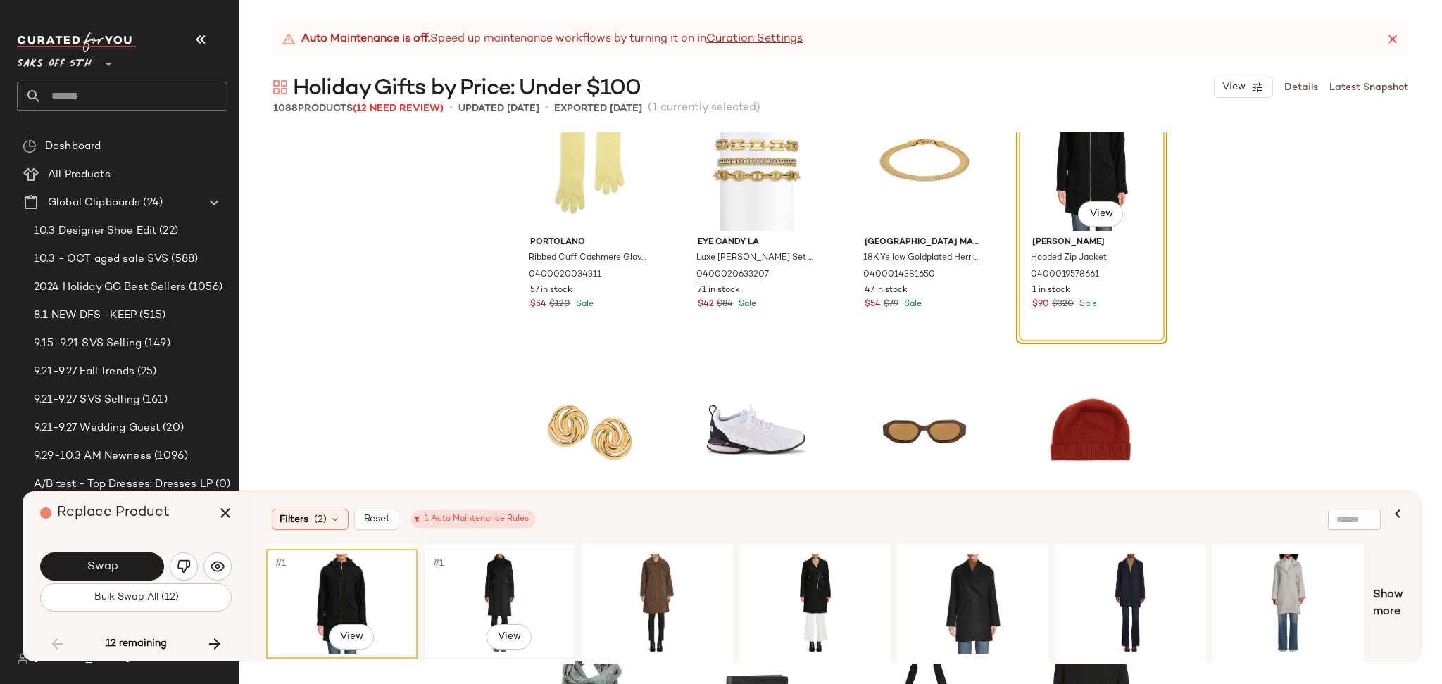
click at [477, 581] on div "#1 View" at bounding box center [500, 604] width 142 height 100
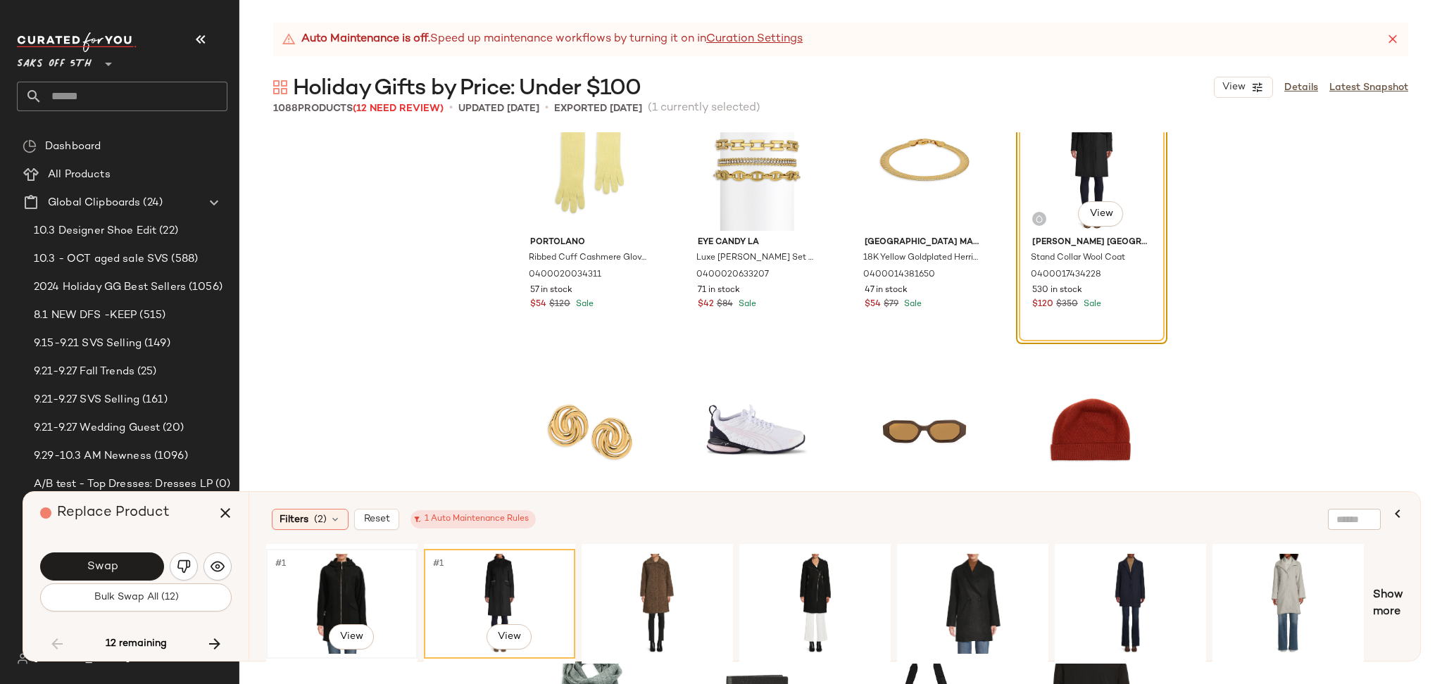
click at [328, 577] on div "#1 View" at bounding box center [342, 604] width 142 height 100
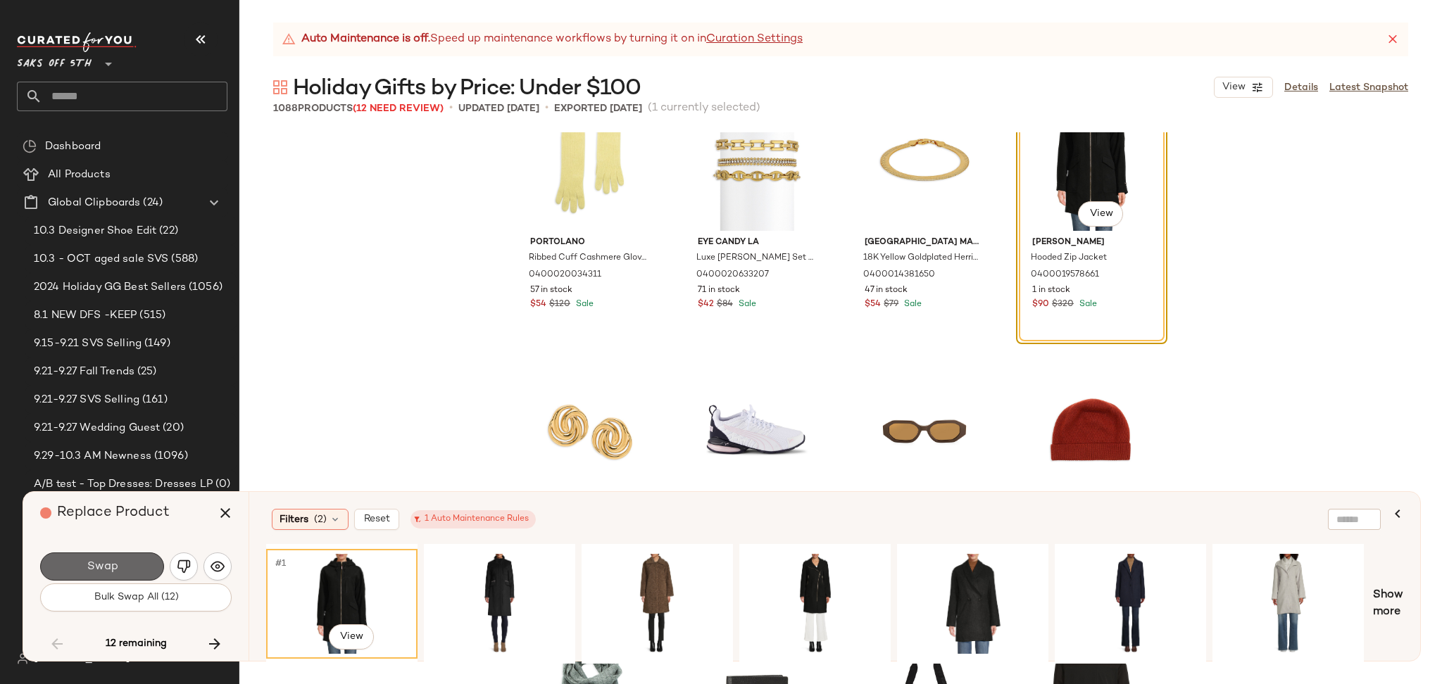
click at [136, 569] on button "Swap" at bounding box center [102, 567] width 124 height 28
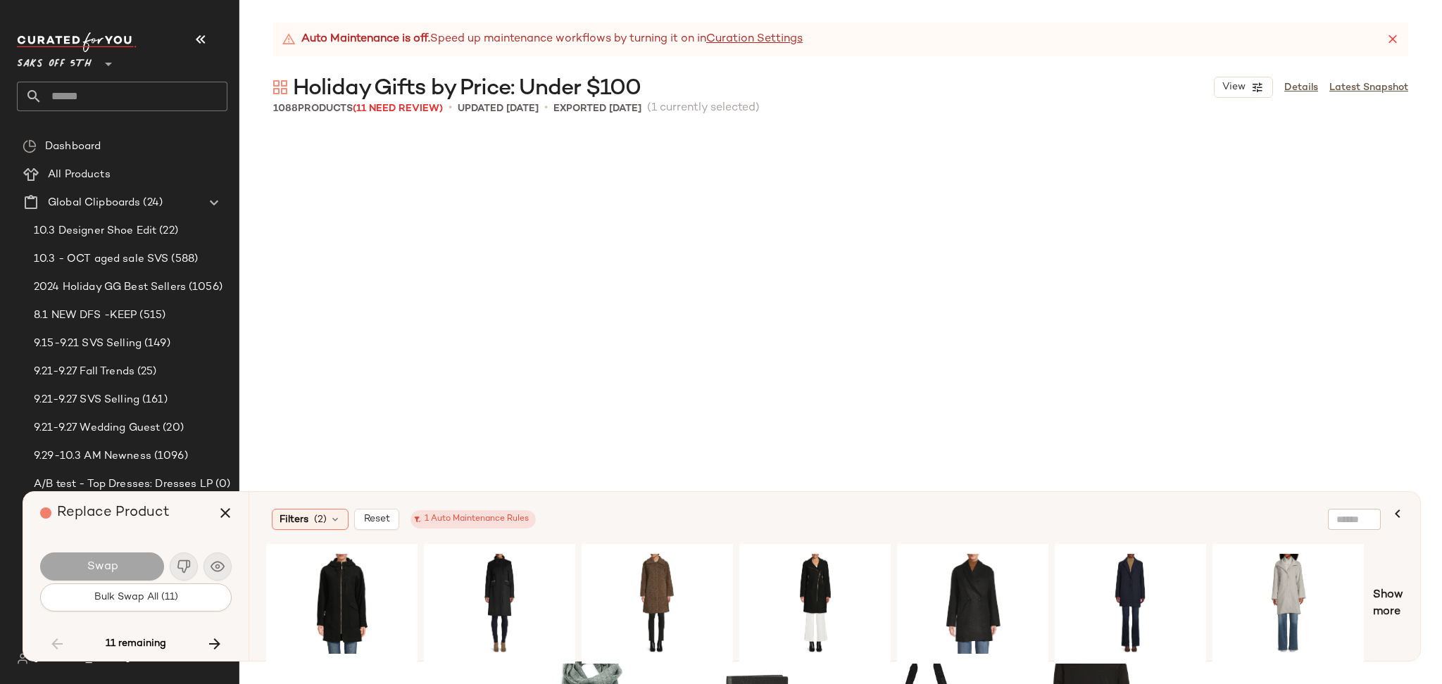
scroll to position [14945, 0]
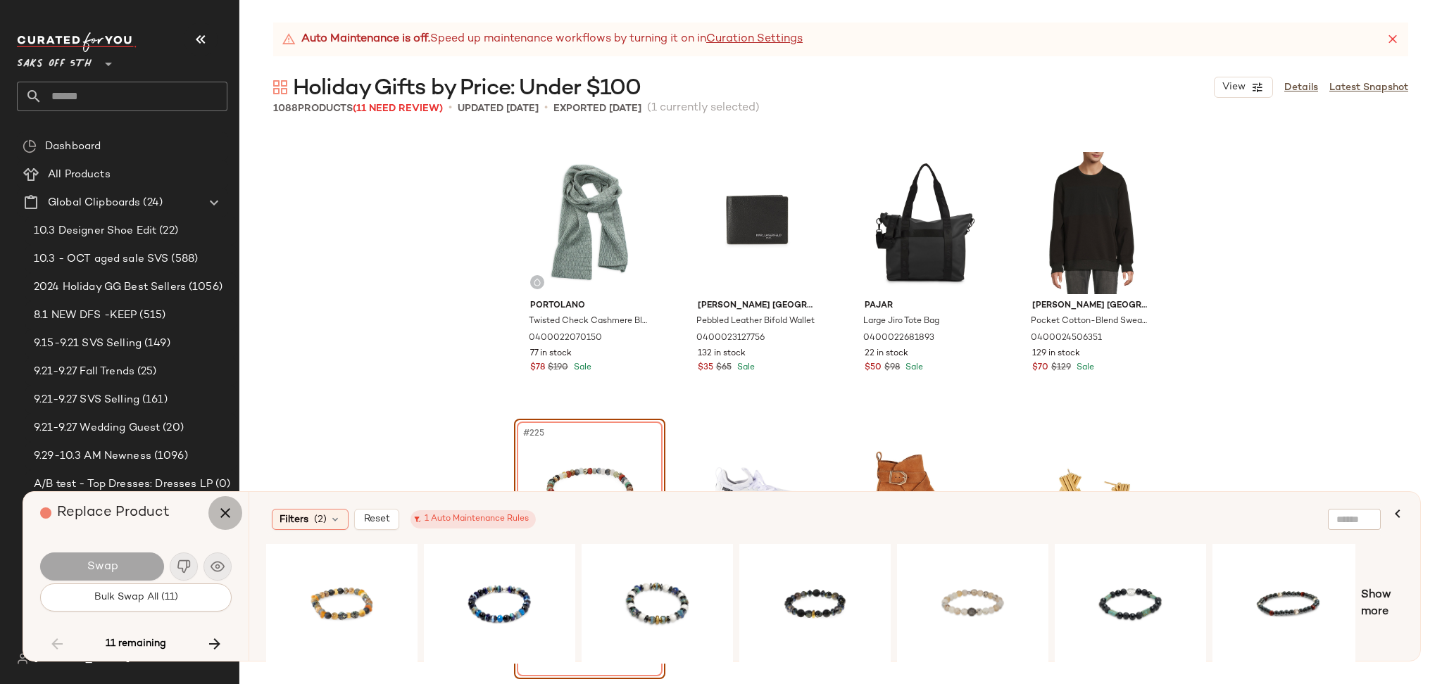
click at [232, 513] on icon "button" at bounding box center [225, 513] width 17 height 17
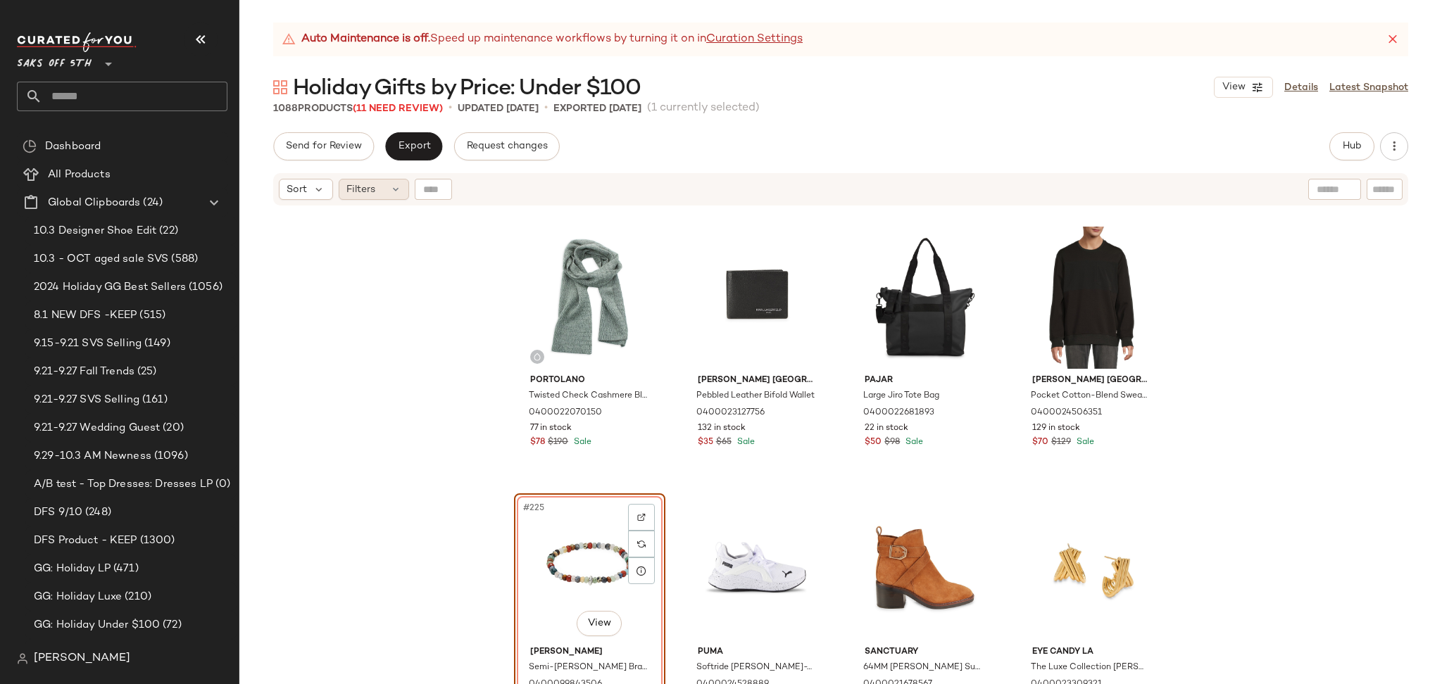
click at [382, 196] on div "Filters" at bounding box center [374, 189] width 70 height 21
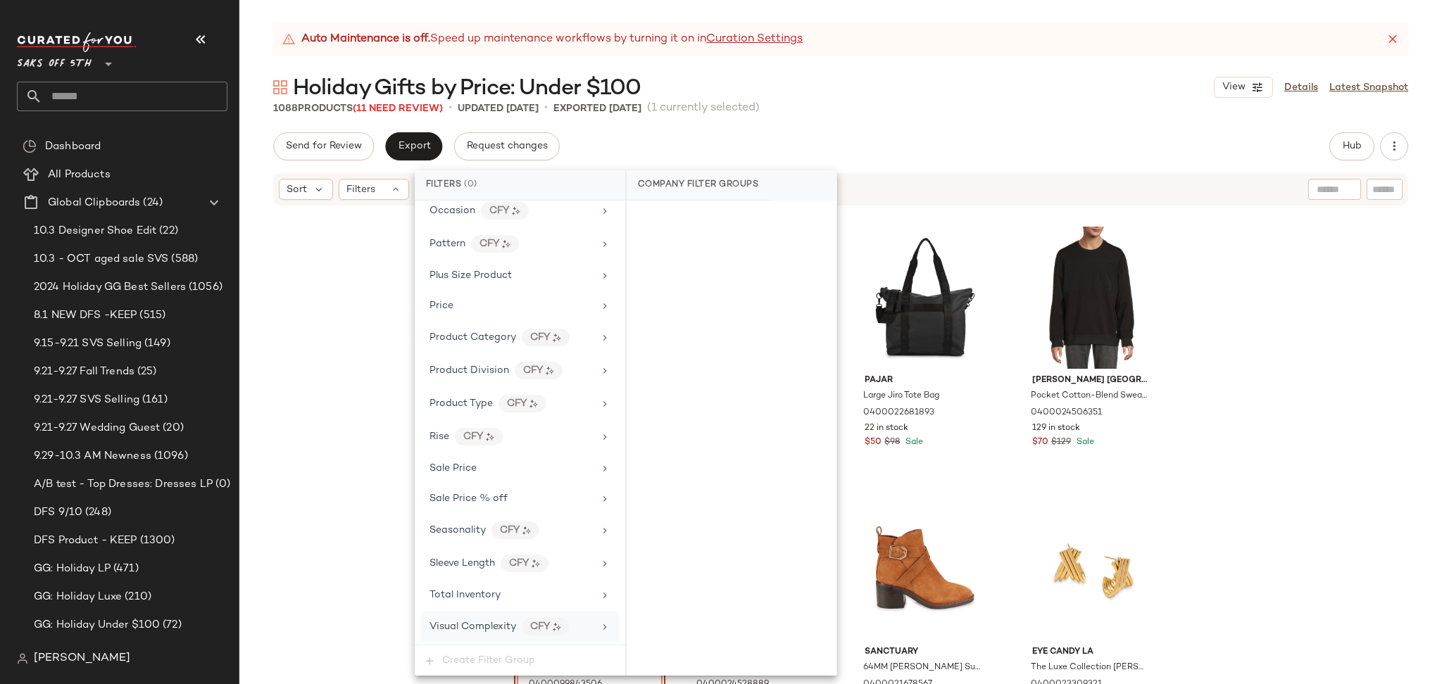
scroll to position [825, 0]
click at [518, 585] on div "Total Inventory" at bounding box center [519, 595] width 199 height 27
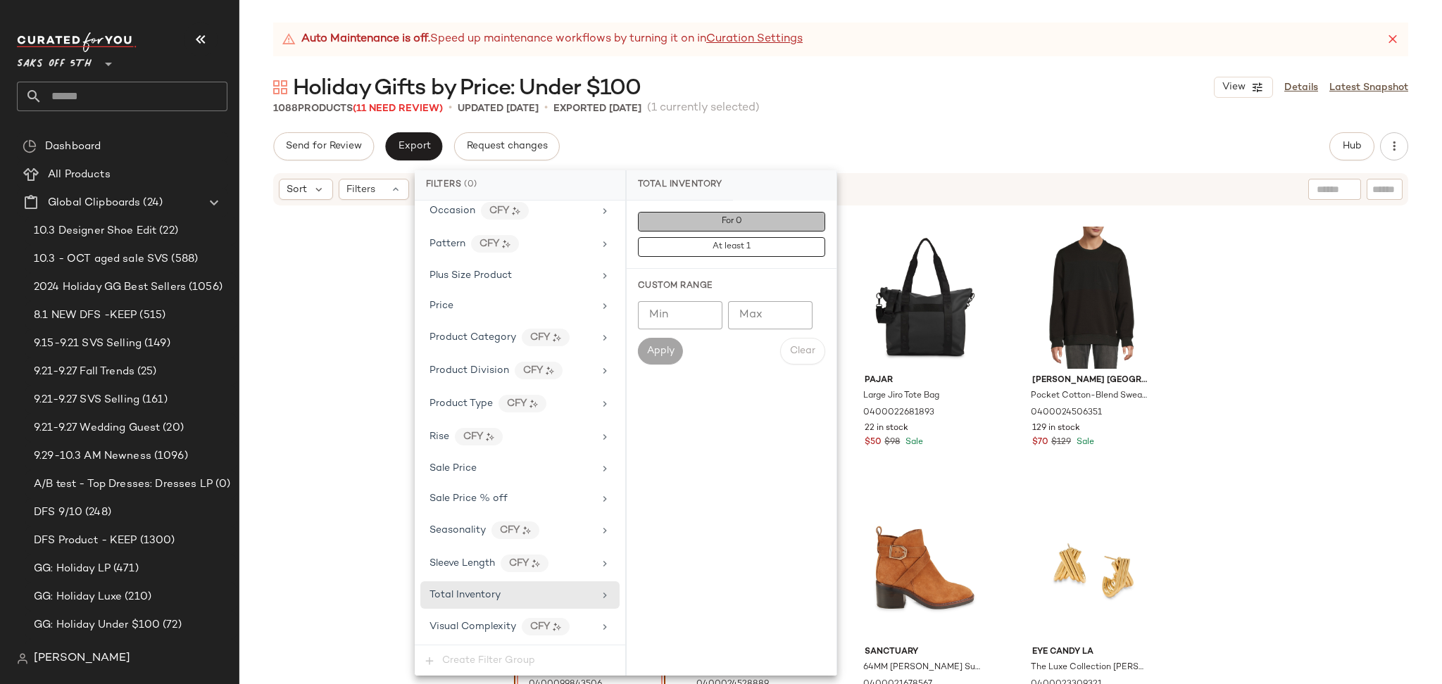
click at [730, 222] on span "For 0" at bounding box center [731, 222] width 21 height 10
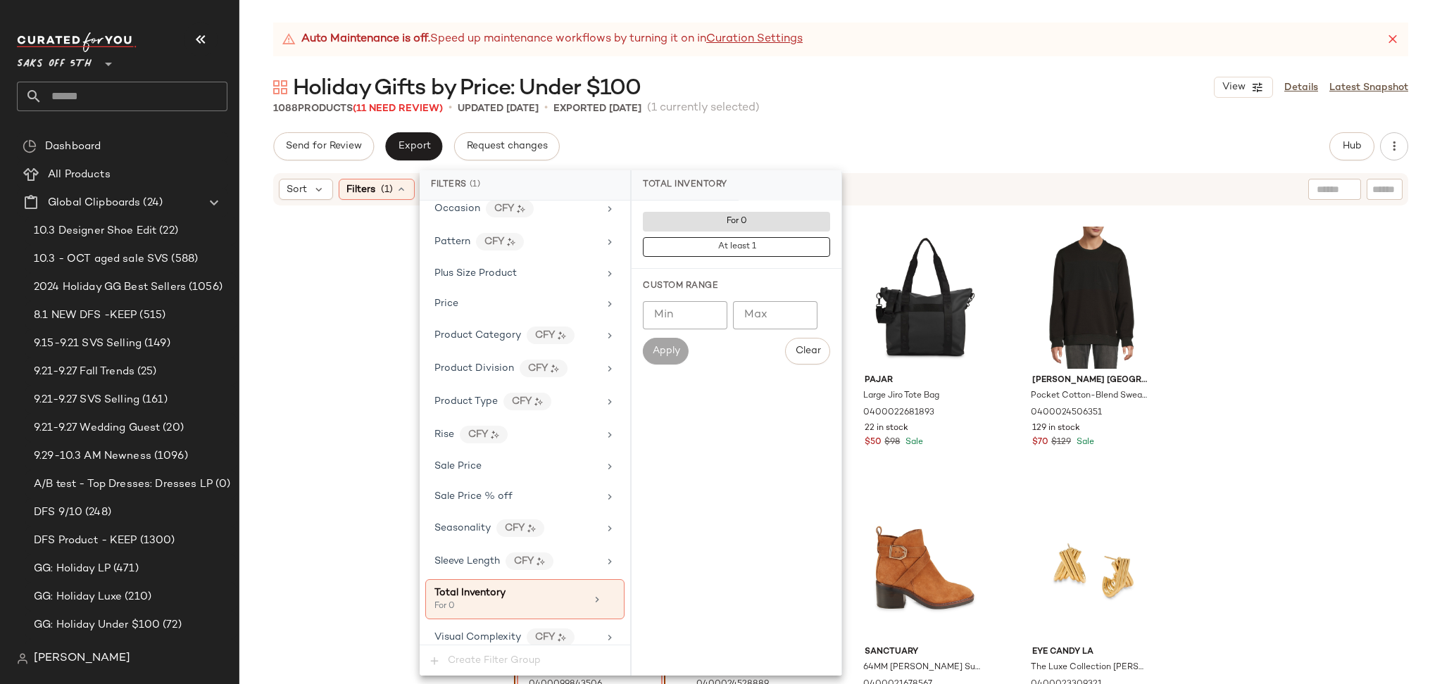
click at [902, 139] on div "Send for Review Export Request changes Hub Send for Review External Review Inte…" at bounding box center [840, 146] width 1135 height 28
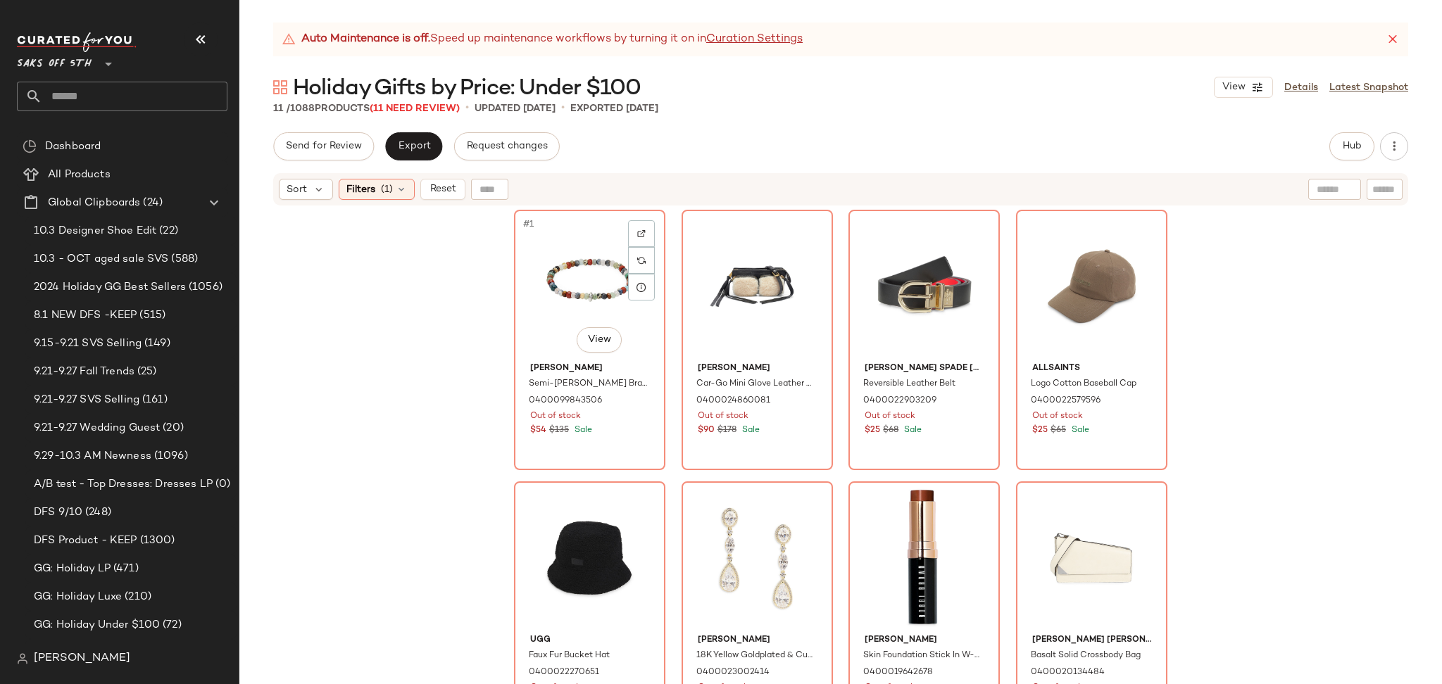
click at [579, 260] on div "#1 View" at bounding box center [590, 286] width 142 height 142
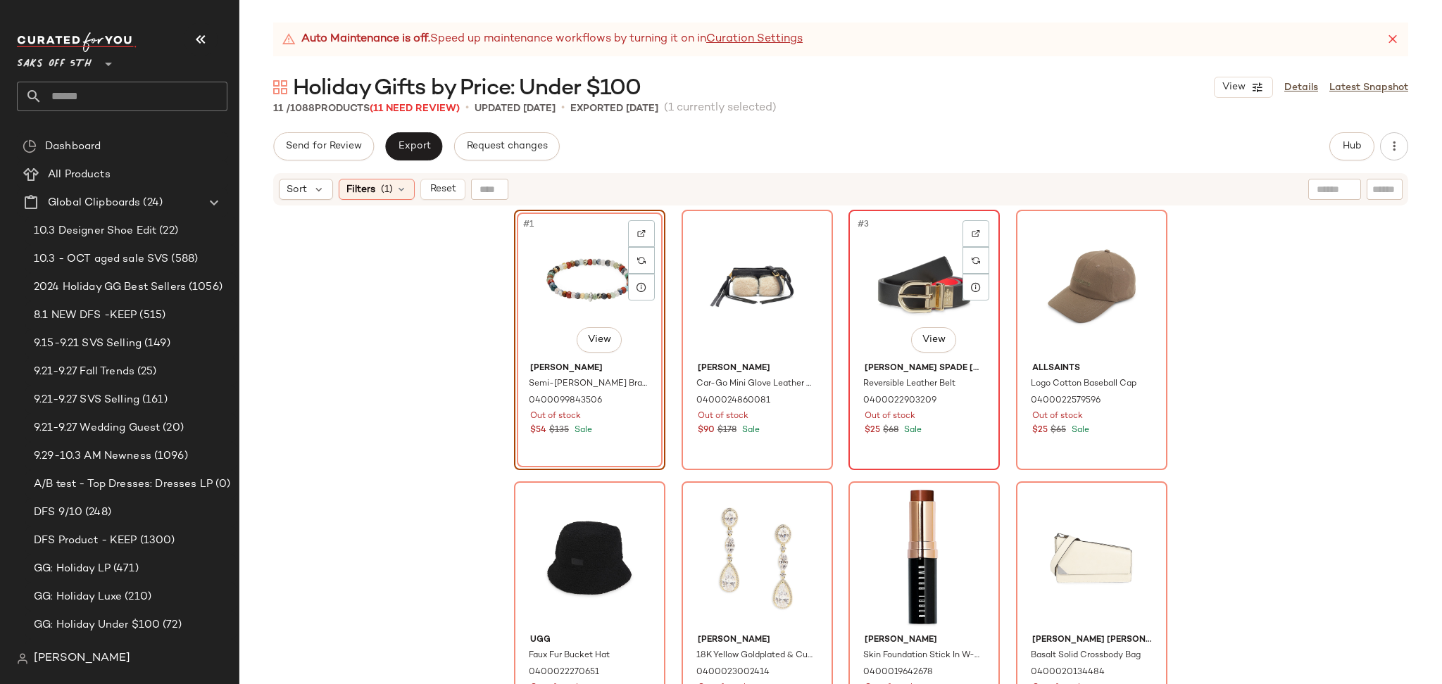
scroll to position [294, 0]
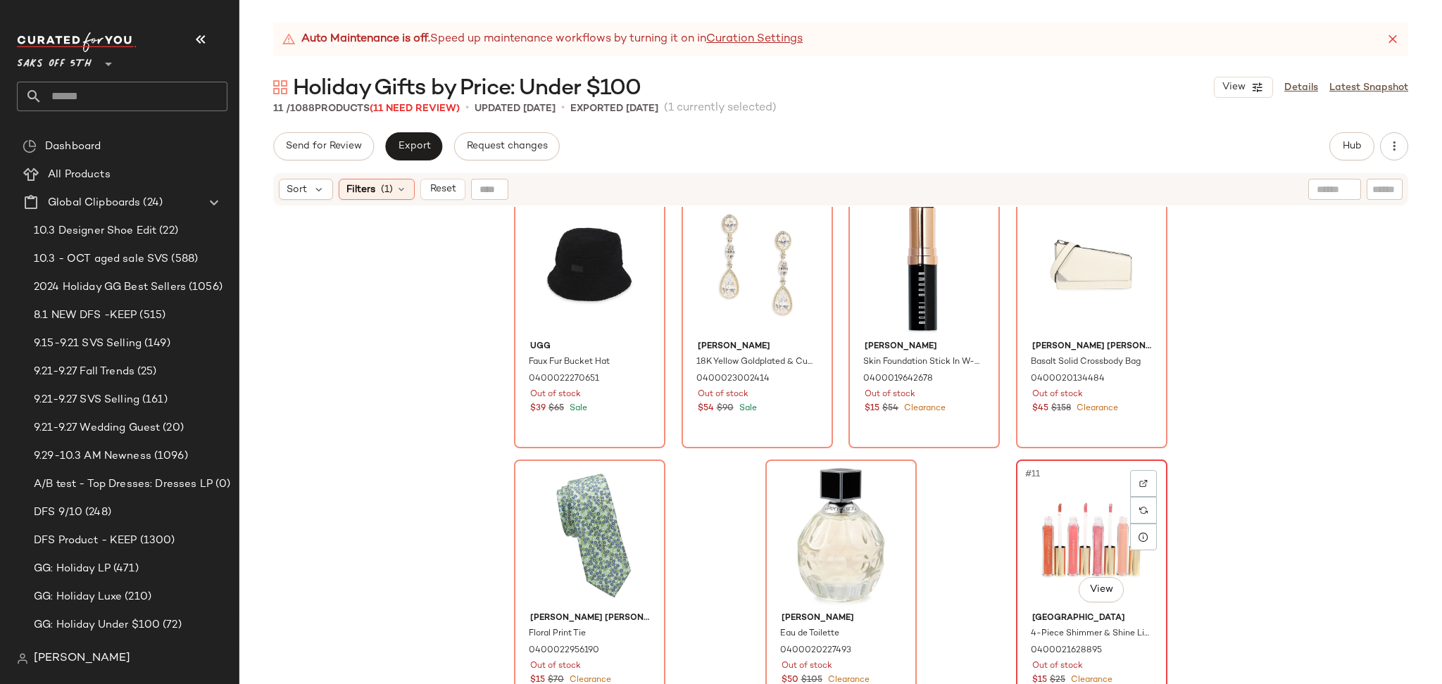
click at [1031, 510] on div "#11 View" at bounding box center [1092, 536] width 142 height 142
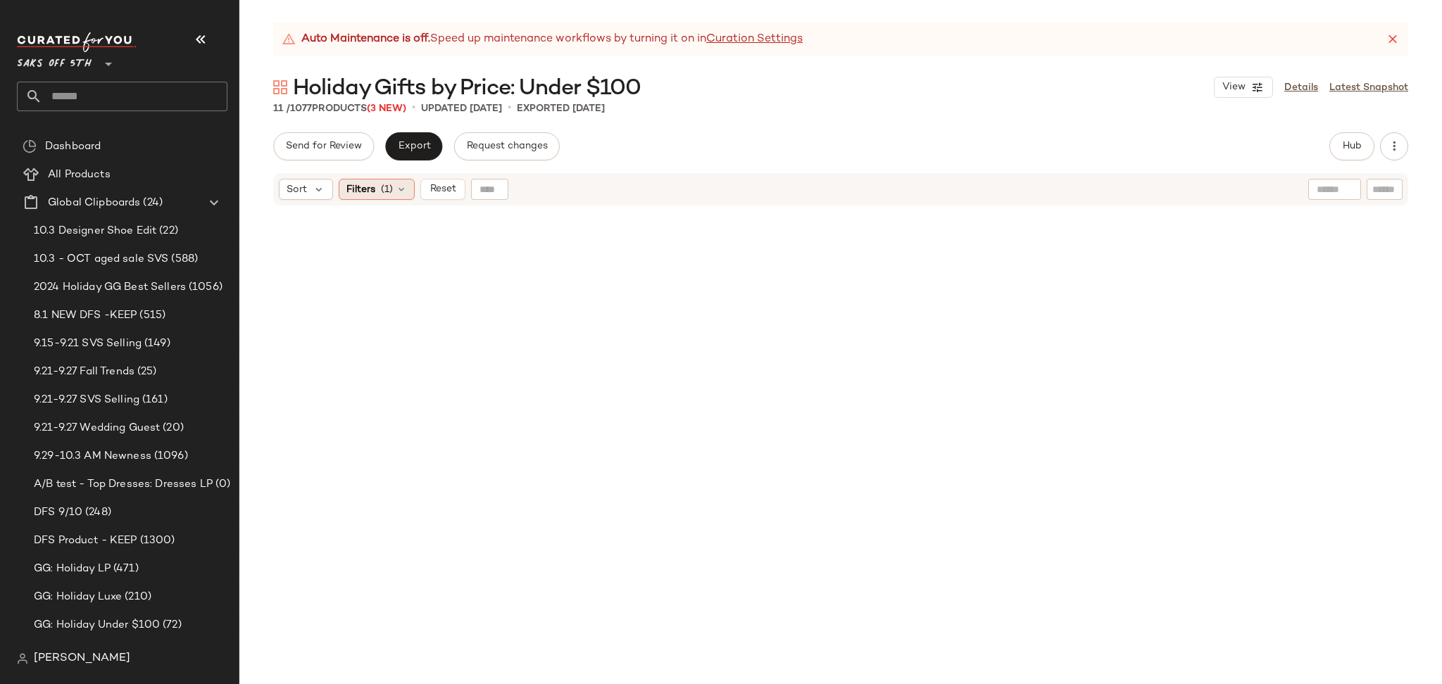
click at [396, 194] on icon at bounding box center [401, 189] width 11 height 11
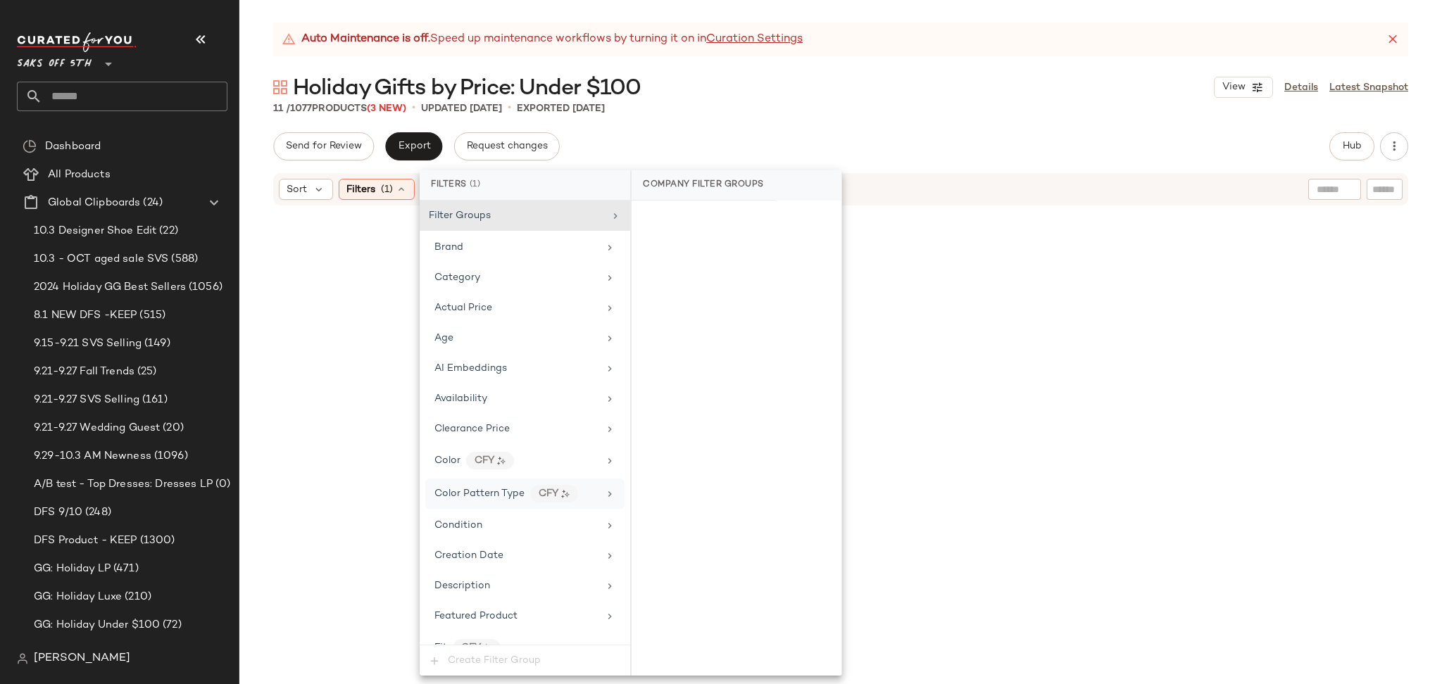
scroll to position [838, 0]
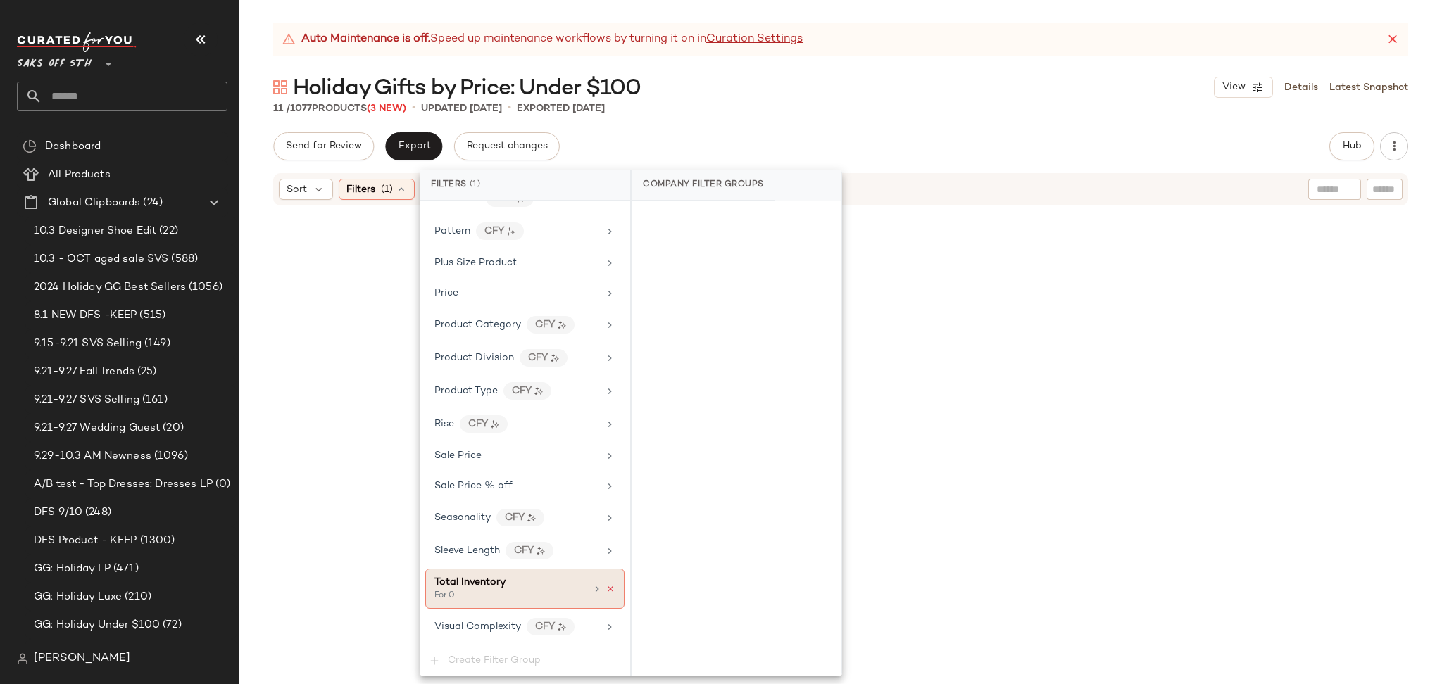
click at [609, 591] on icon at bounding box center [610, 589] width 10 height 10
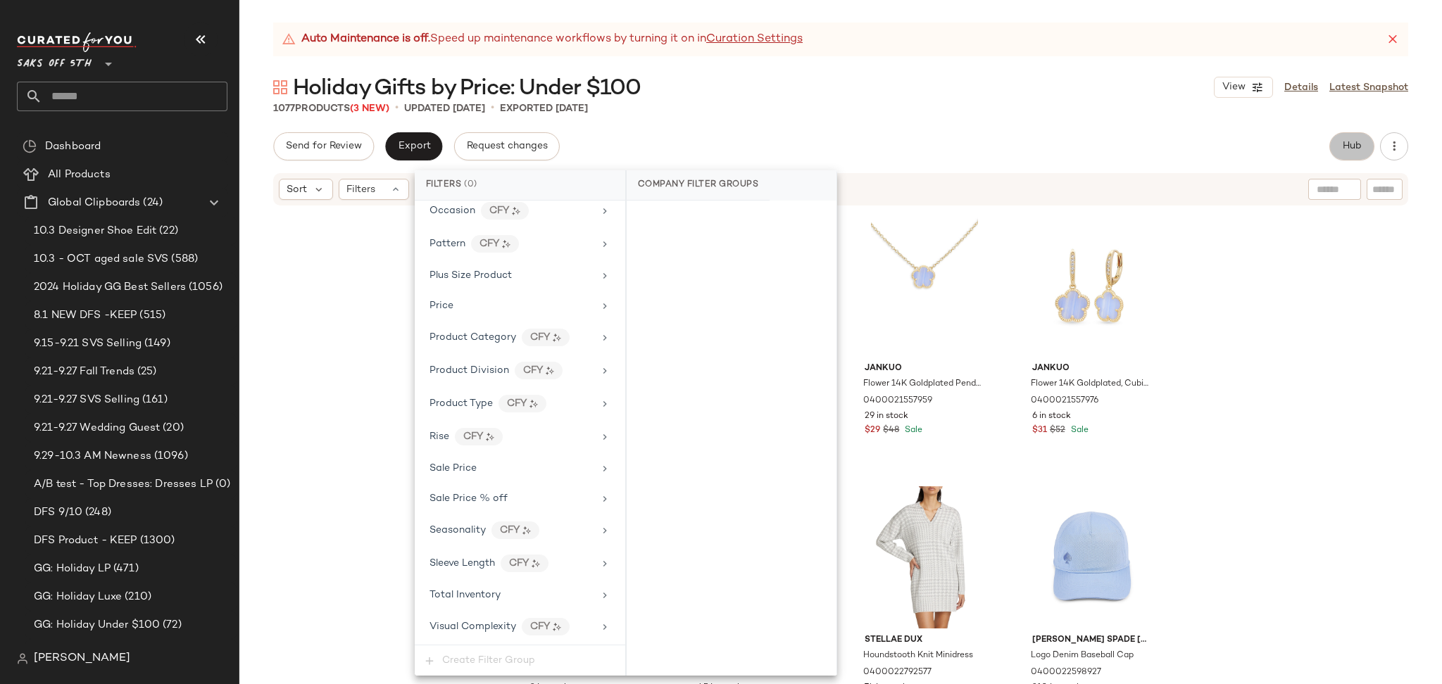
click at [1350, 145] on span "Hub" at bounding box center [1352, 146] width 20 height 11
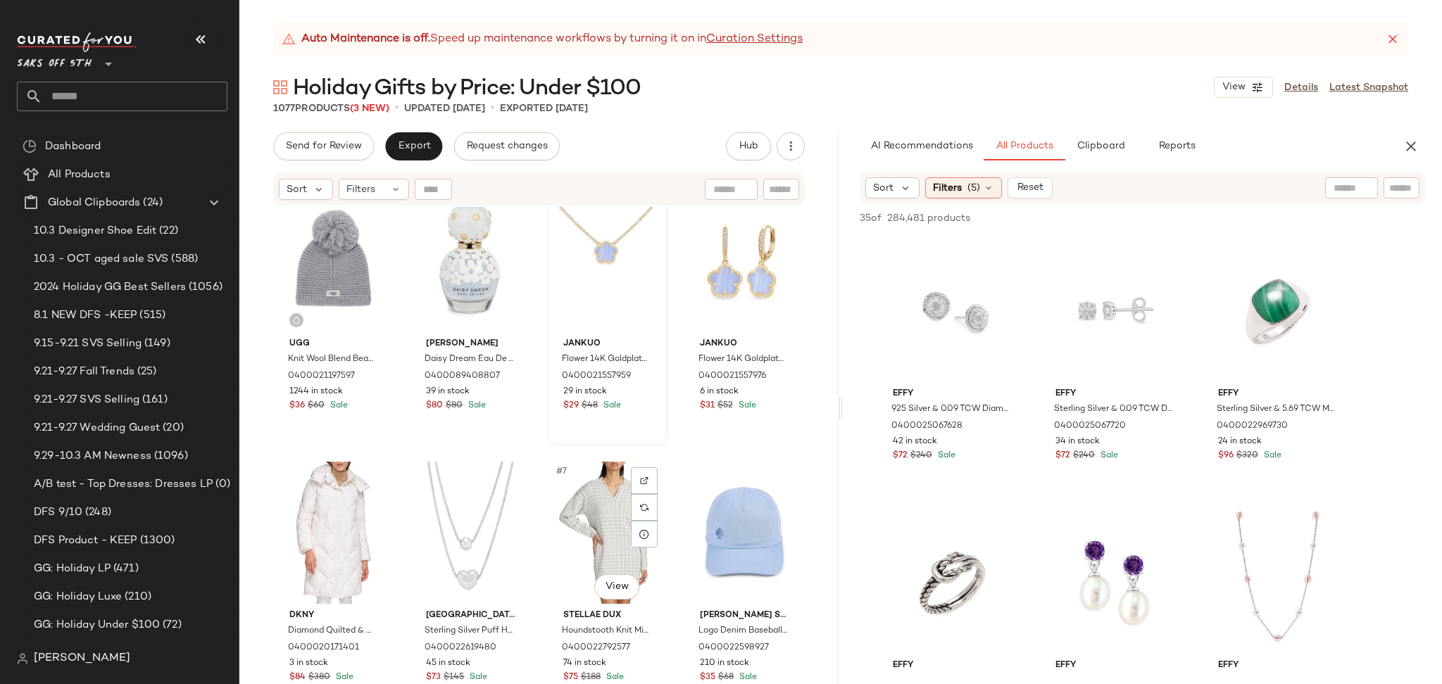
scroll to position [0, 0]
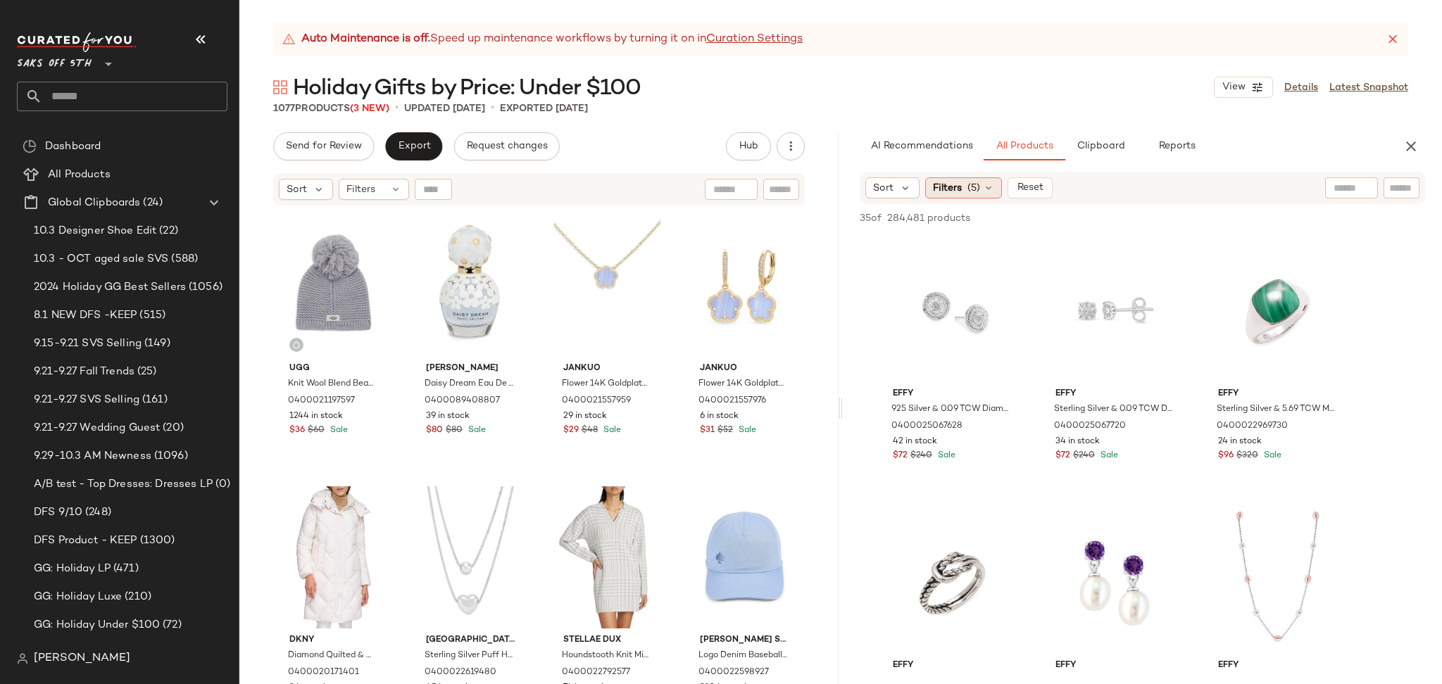
click at [979, 183] on span "(5)" at bounding box center [973, 188] width 13 height 15
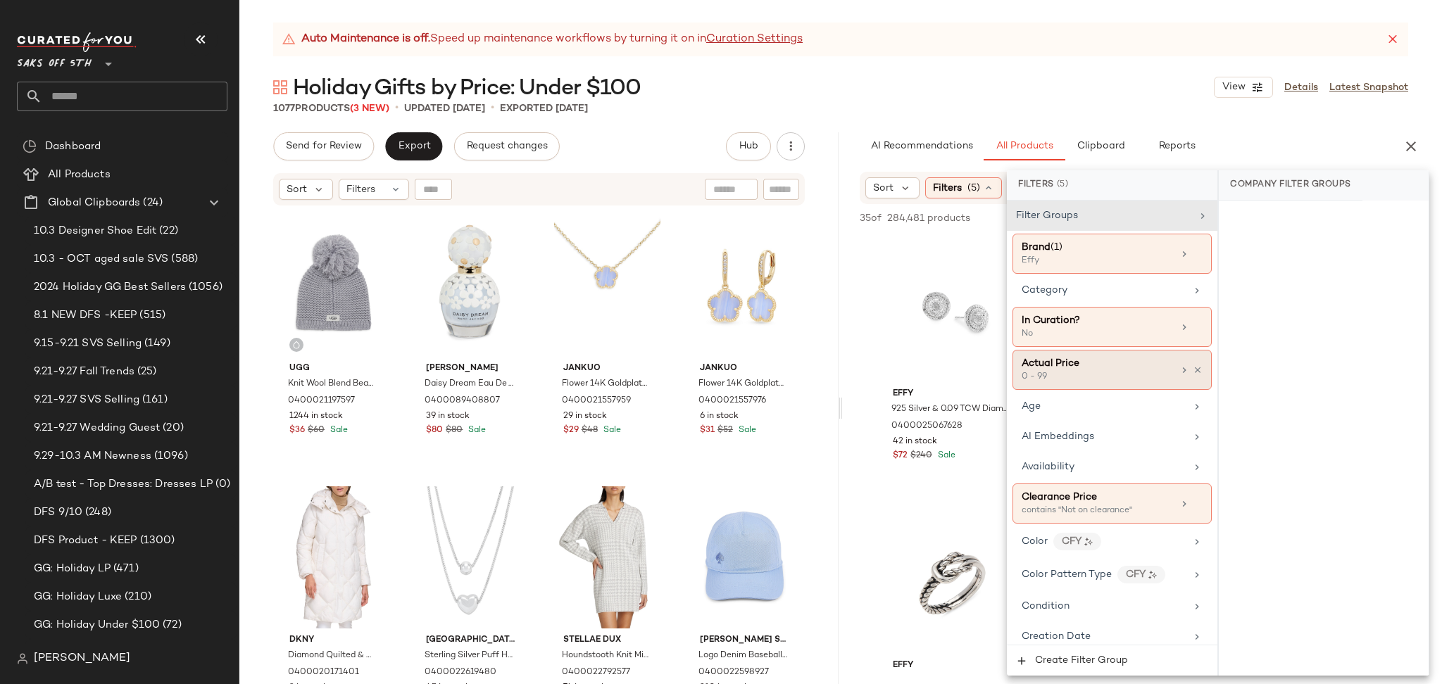
click at [1121, 382] on div "0 - 99" at bounding box center [1092, 377] width 141 height 13
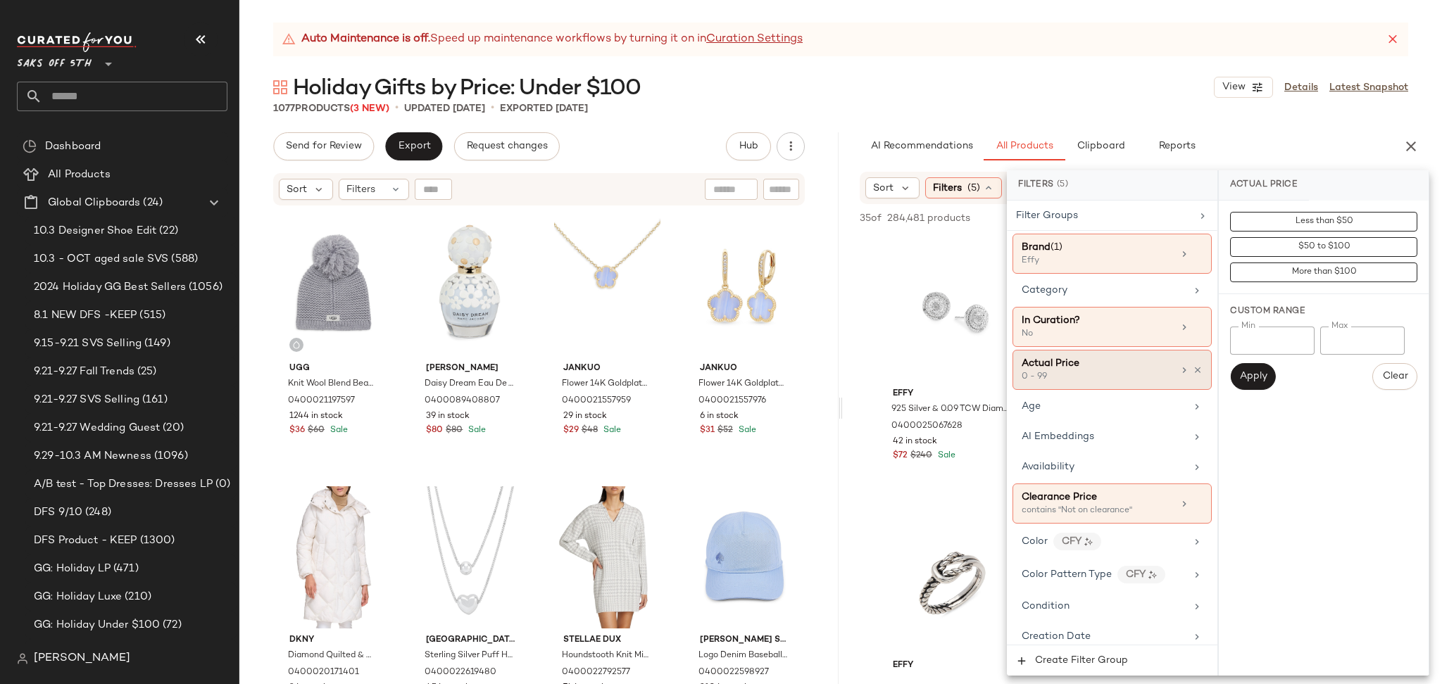
click at [1121, 382] on div "0 - 99" at bounding box center [1092, 377] width 141 height 13
click at [1354, 339] on input "**" at bounding box center [1362, 341] width 84 height 28
type input "*****"
click at [1265, 365] on button "Apply" at bounding box center [1252, 376] width 45 height 27
click at [1194, 246] on div "Brand (1) Effy" at bounding box center [1111, 254] width 199 height 40
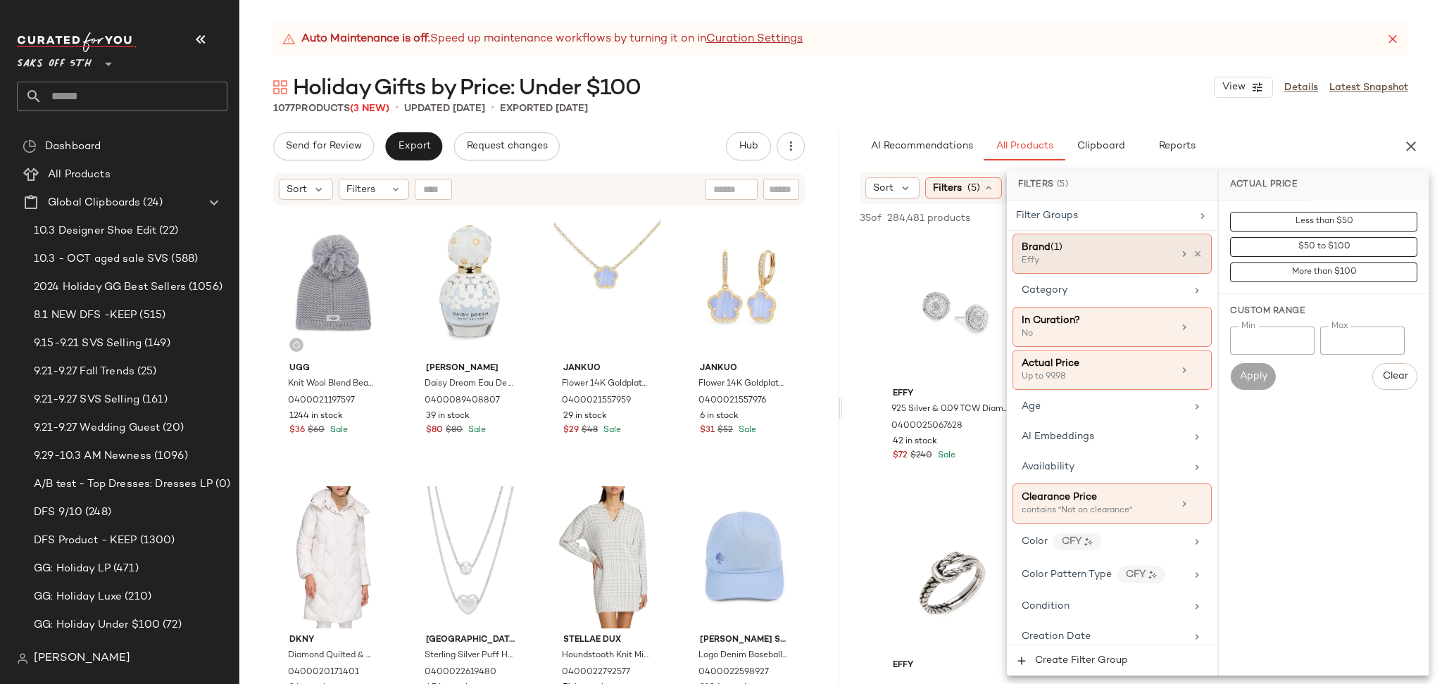
click at [1194, 253] on icon at bounding box center [1198, 254] width 10 height 10
click at [1190, 252] on icon at bounding box center [1183, 254] width 11 height 11
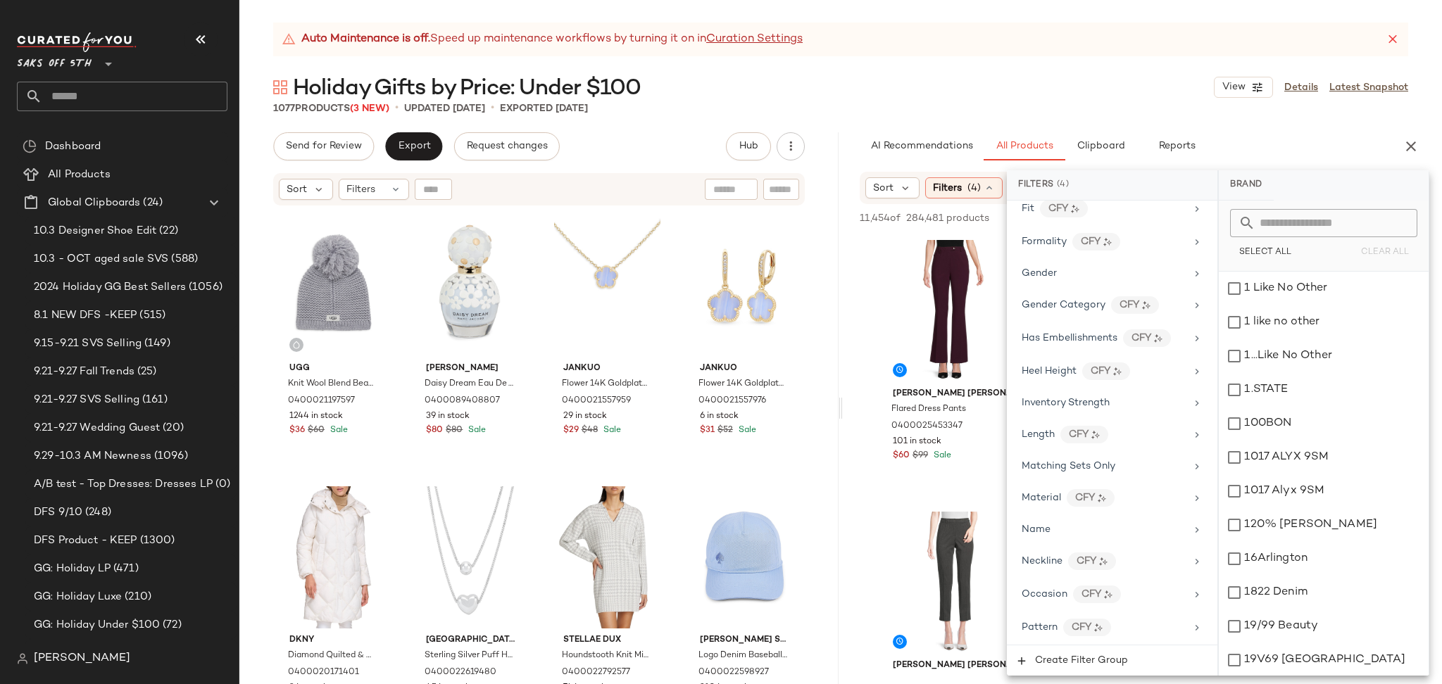
scroll to position [876, 0]
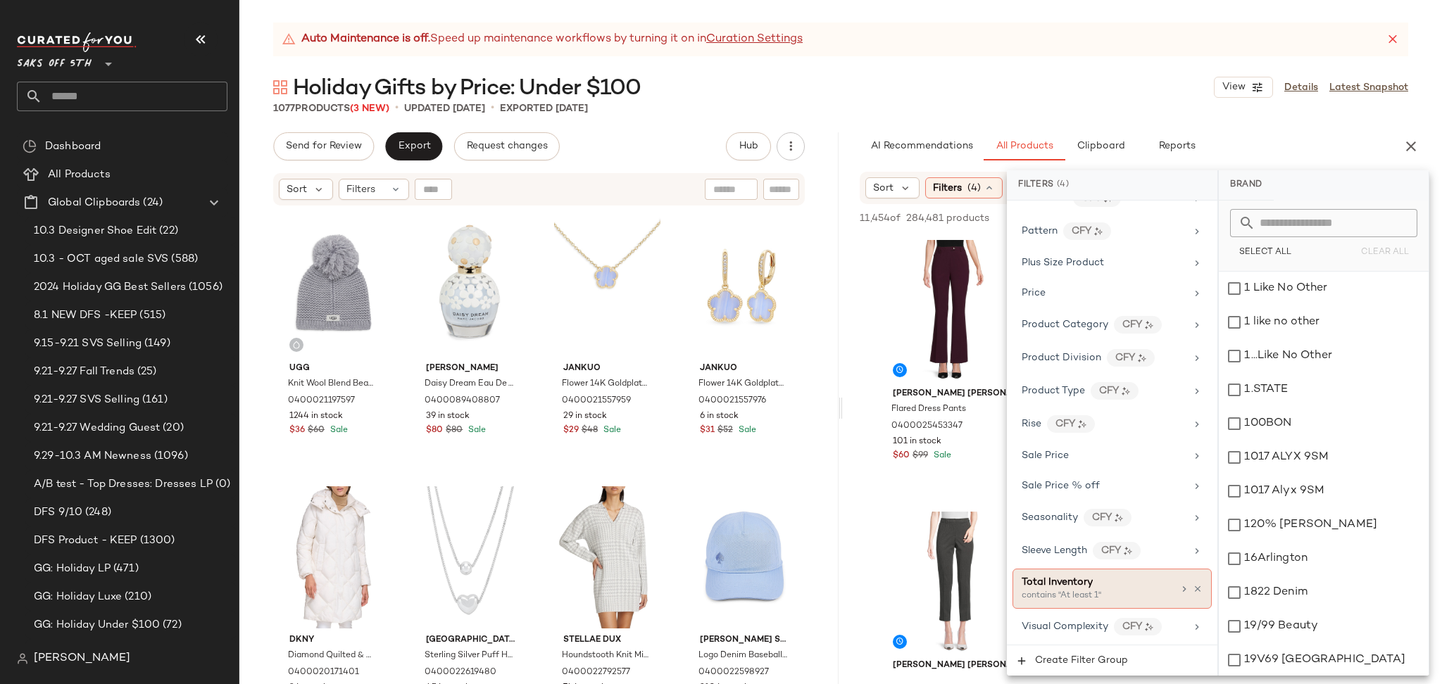
click at [1114, 605] on div "Total Inventory contains "At least 1"" at bounding box center [1111, 589] width 199 height 40
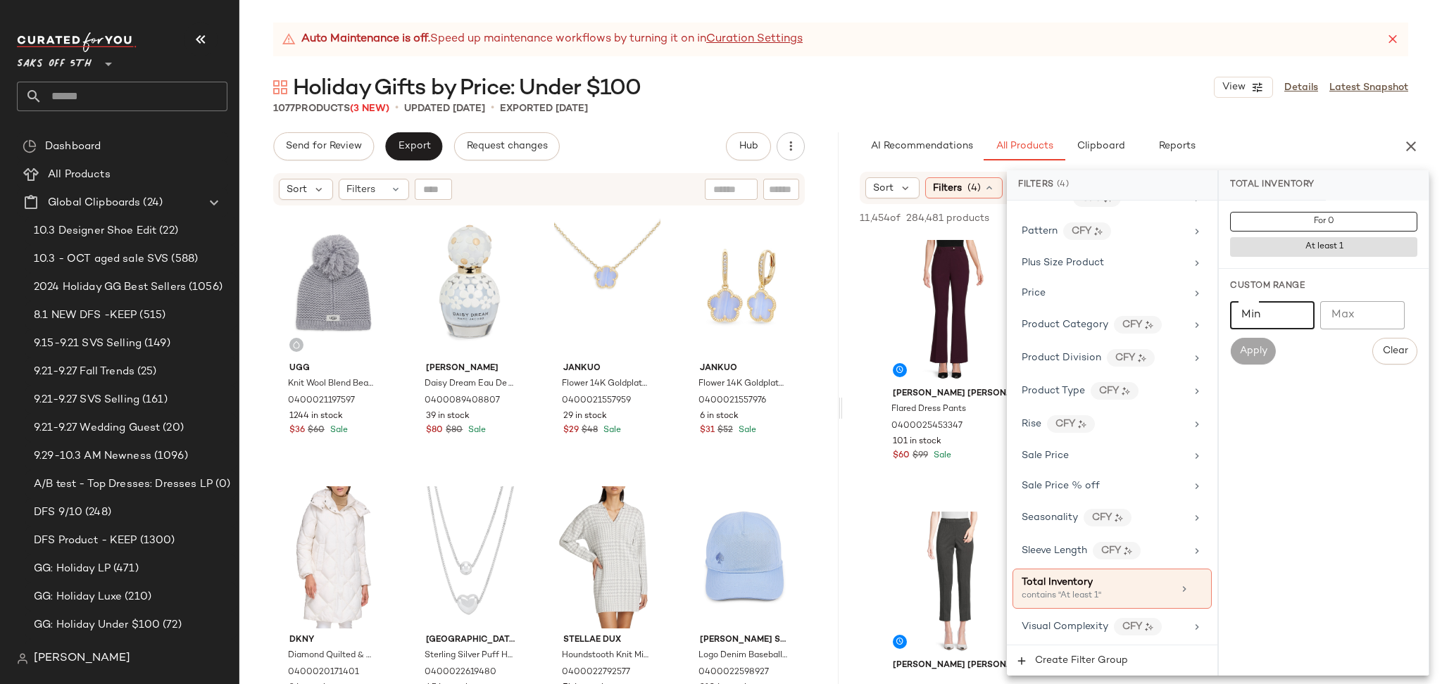
click at [1259, 313] on input "Min" at bounding box center [1272, 315] width 84 height 28
type input "*"
click at [1239, 360] on button "Apply" at bounding box center [1252, 351] width 45 height 27
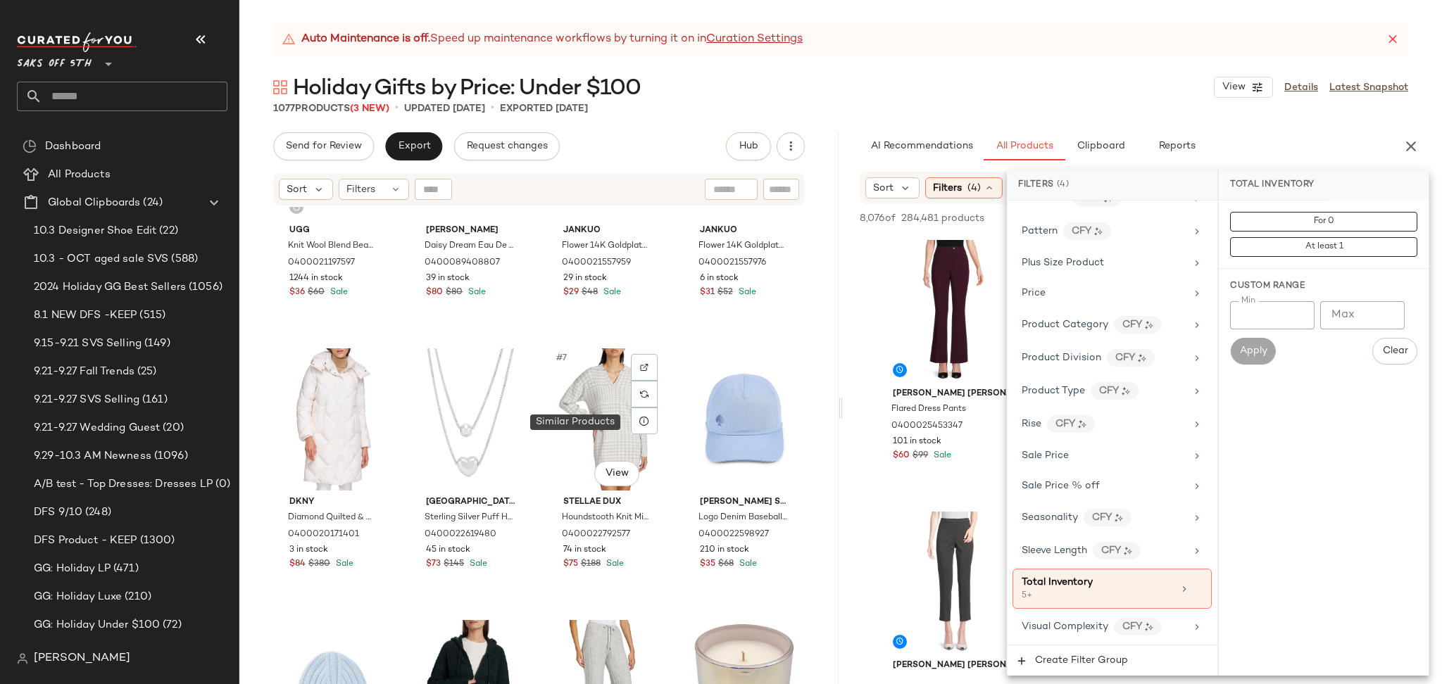
scroll to position [0, 0]
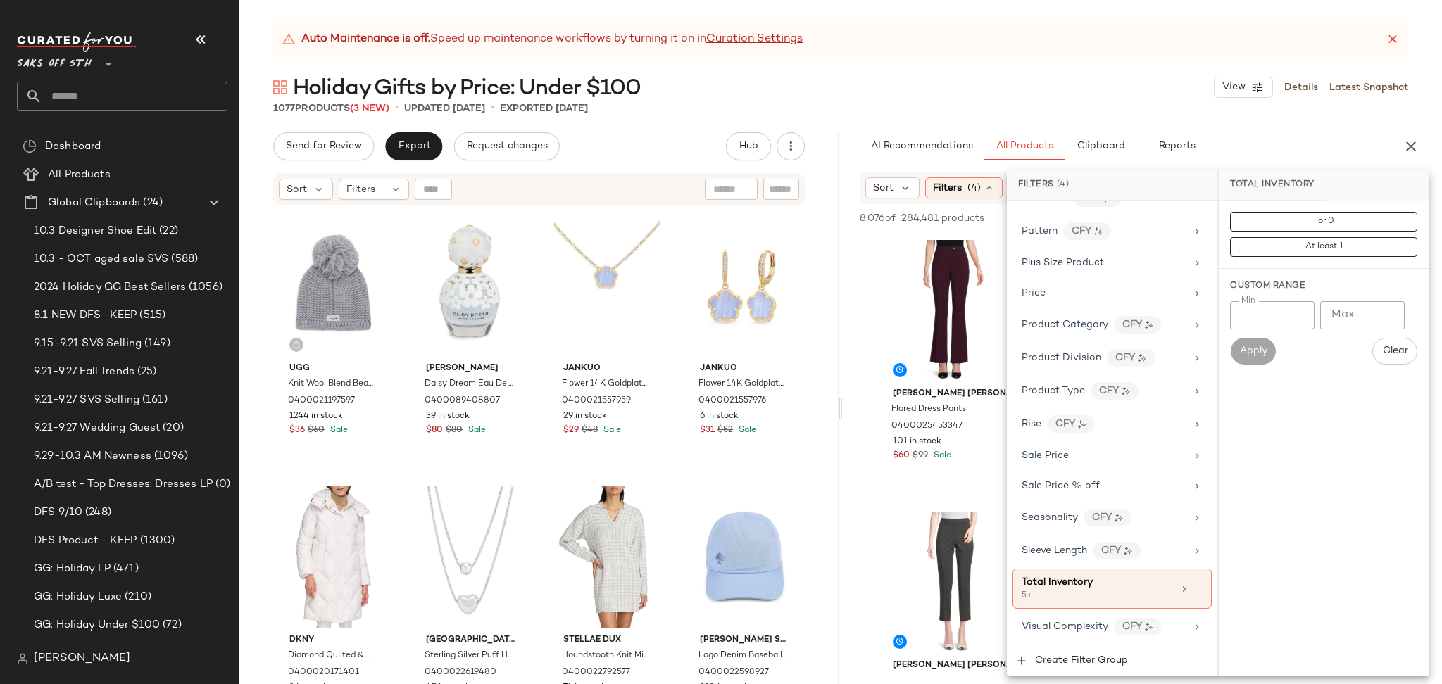
click at [1038, 84] on div "Holiday Gifts by Price: Under $100 View Details Latest Snapshot" at bounding box center [840, 87] width 1202 height 28
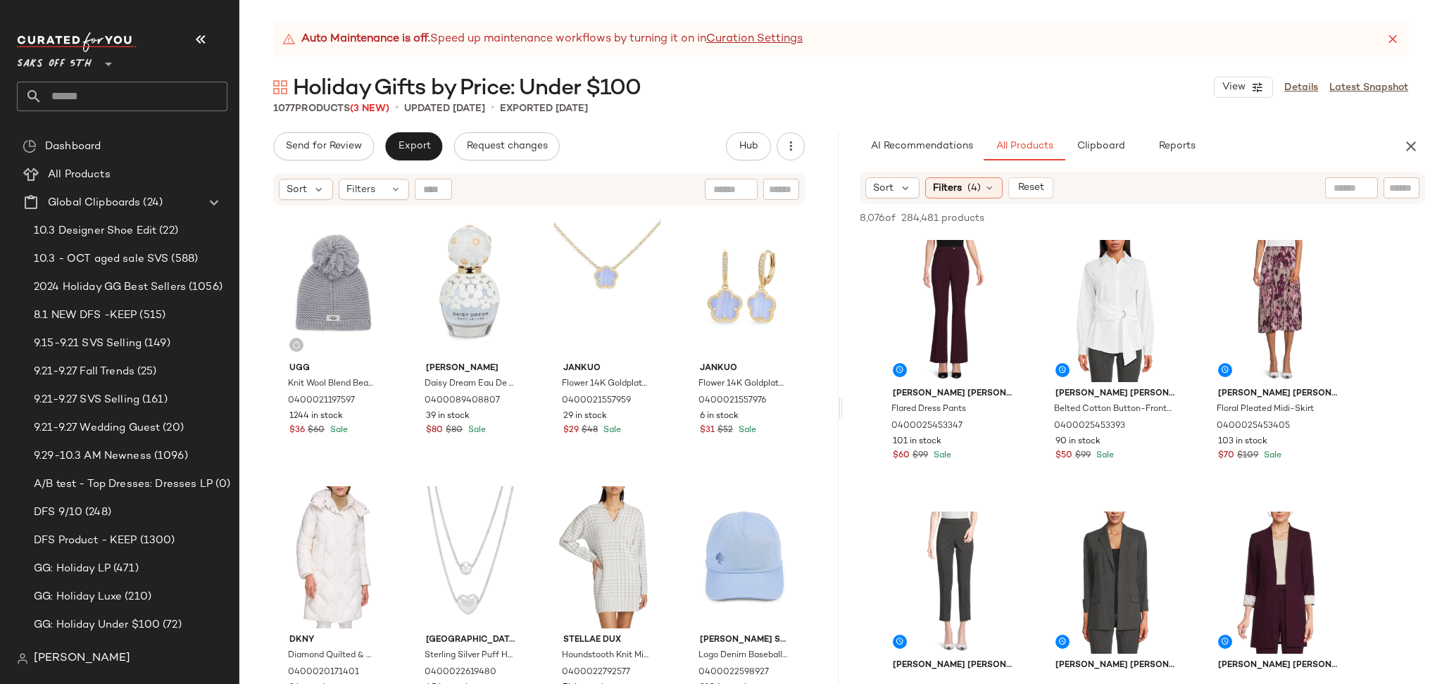
click at [1357, 187] on div at bounding box center [1351, 187] width 53 height 21
type input "****"
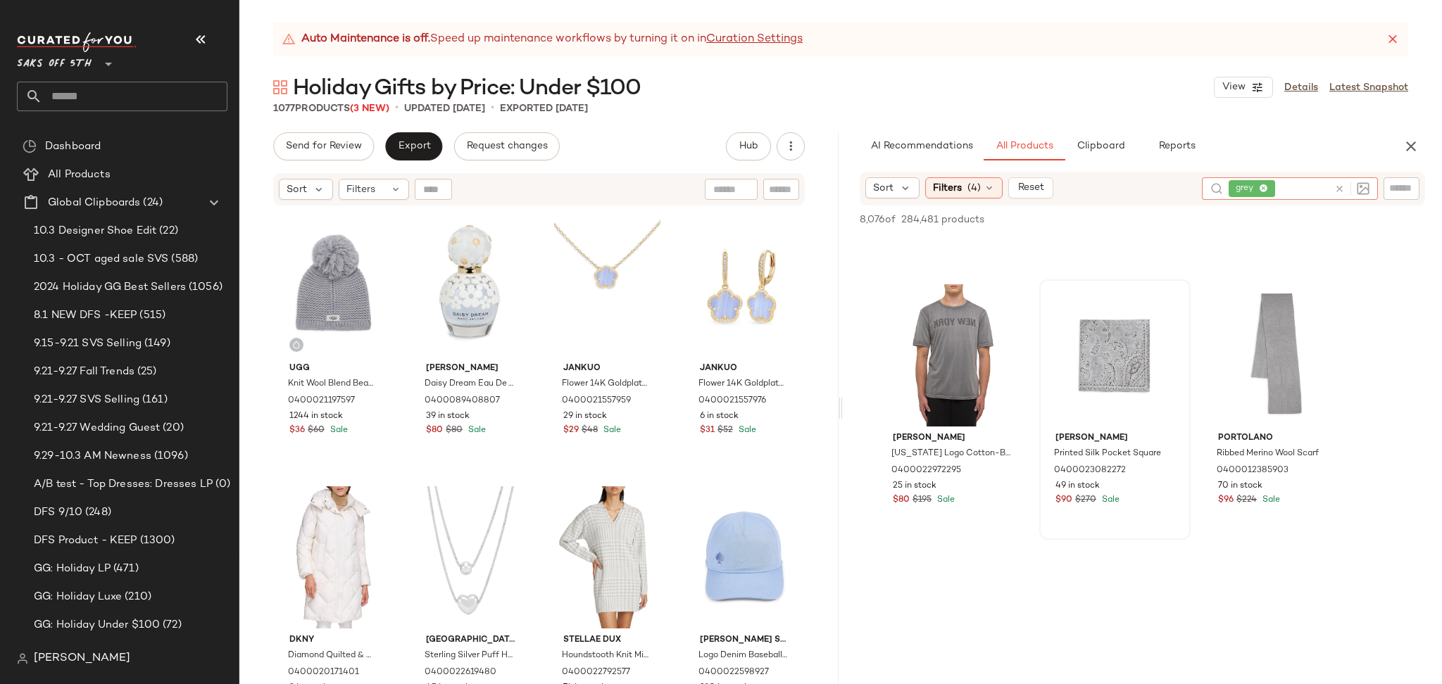
scroll to position [232, 0]
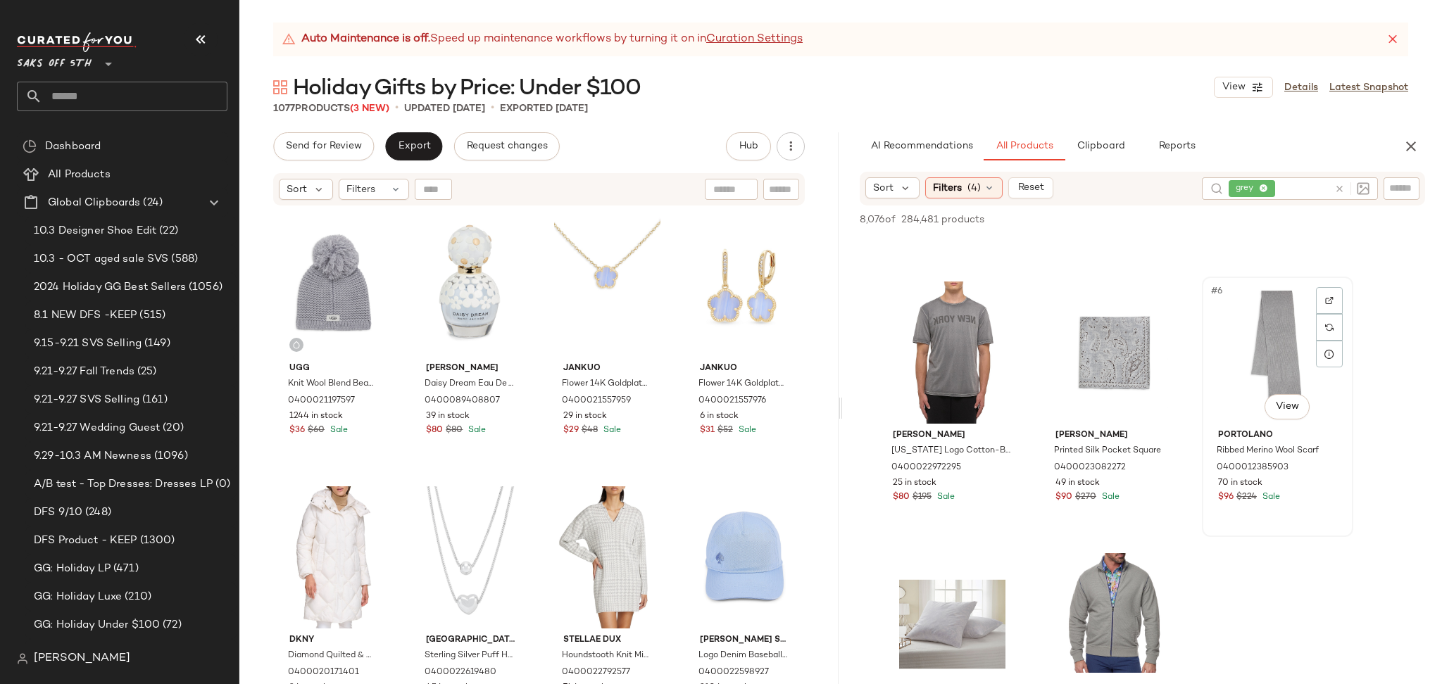
click at [1241, 310] on div "#6 View" at bounding box center [1278, 353] width 142 height 142
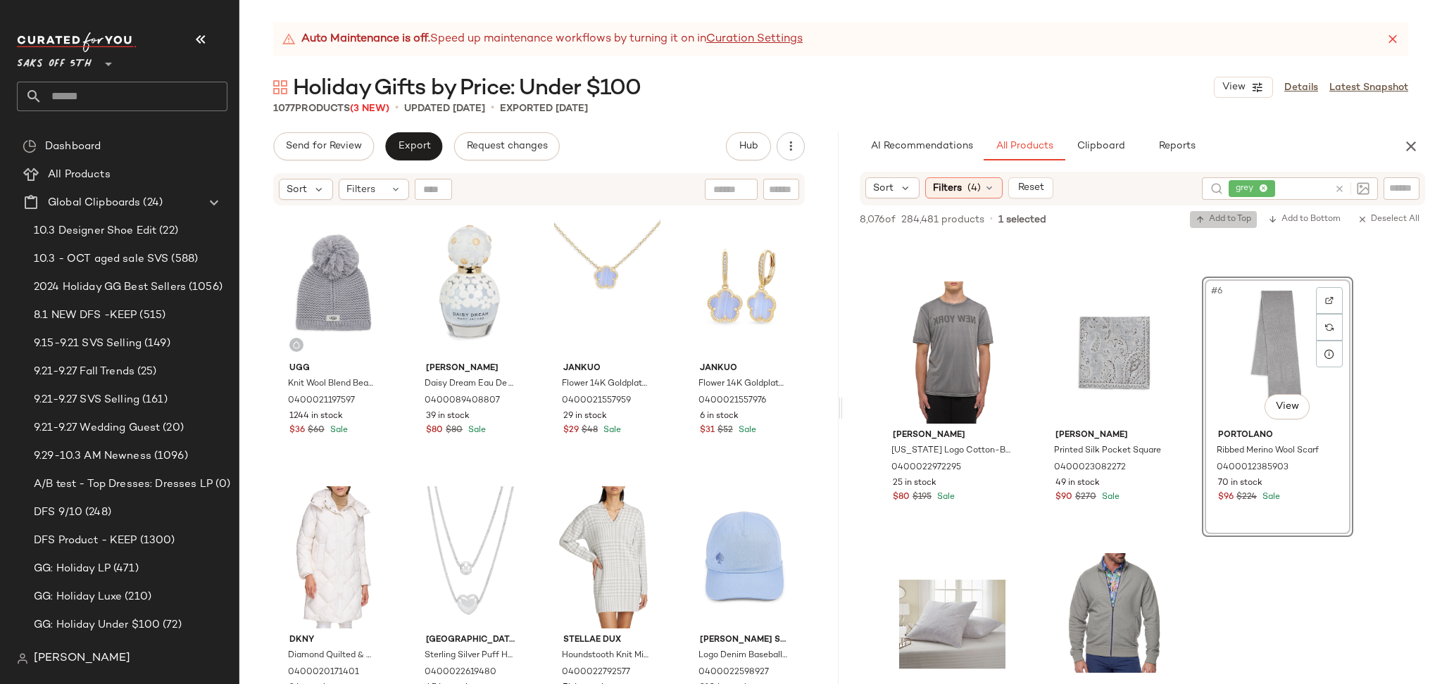
click at [1234, 215] on span "Add to Top" at bounding box center [1223, 220] width 56 height 10
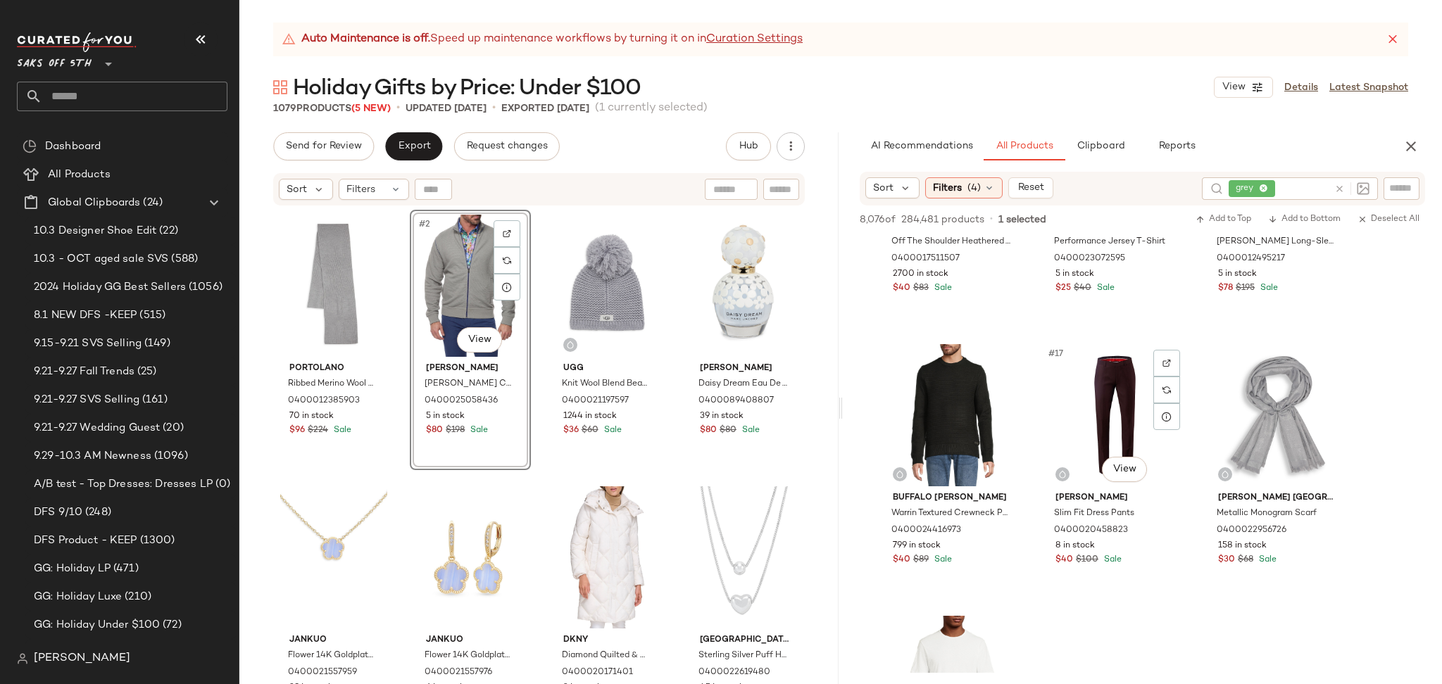
scroll to position [1268, 0]
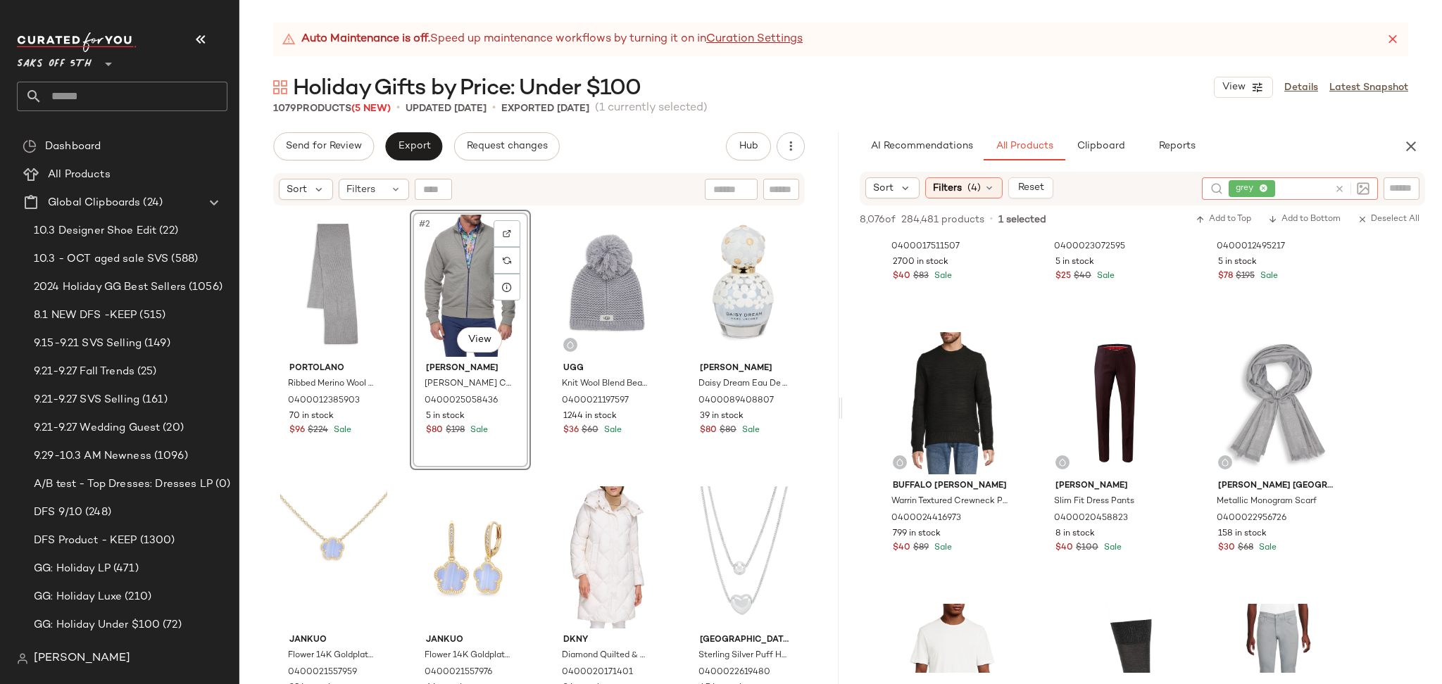
click at [1337, 189] on icon at bounding box center [1339, 189] width 11 height 11
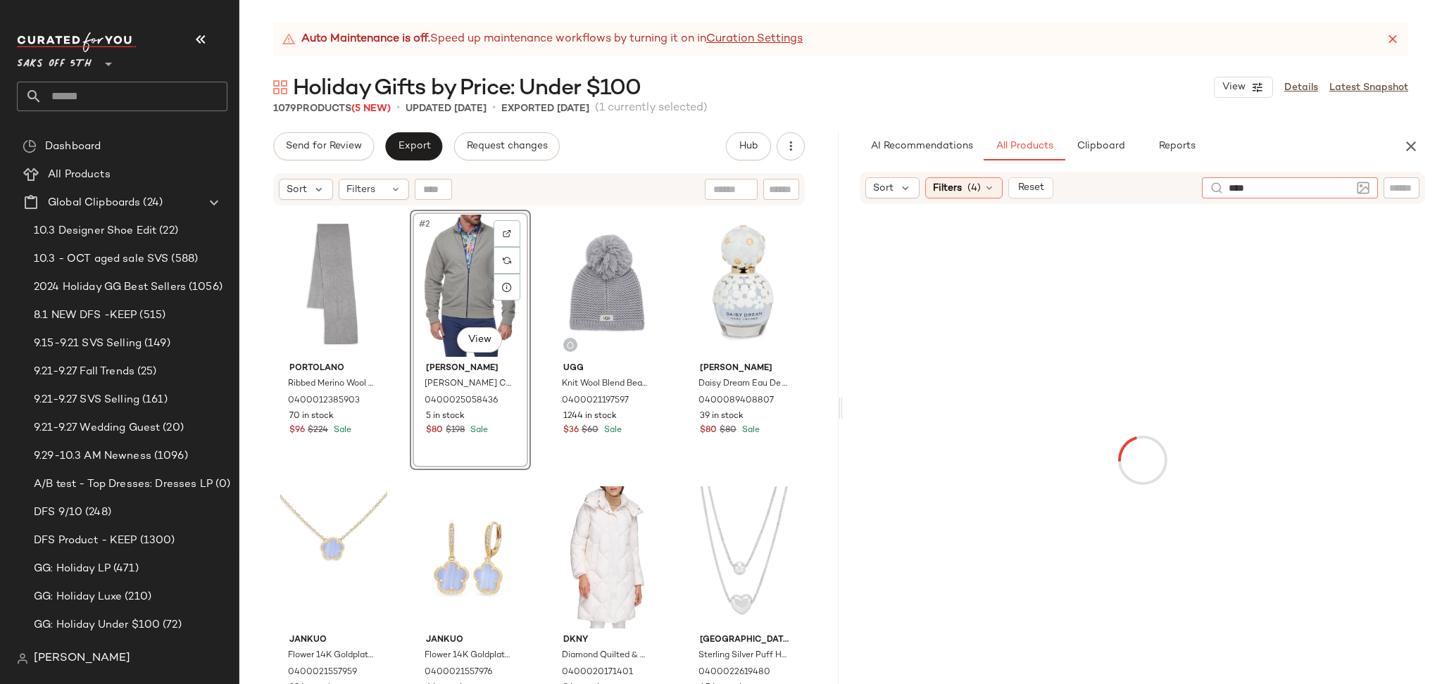
type input "*****"
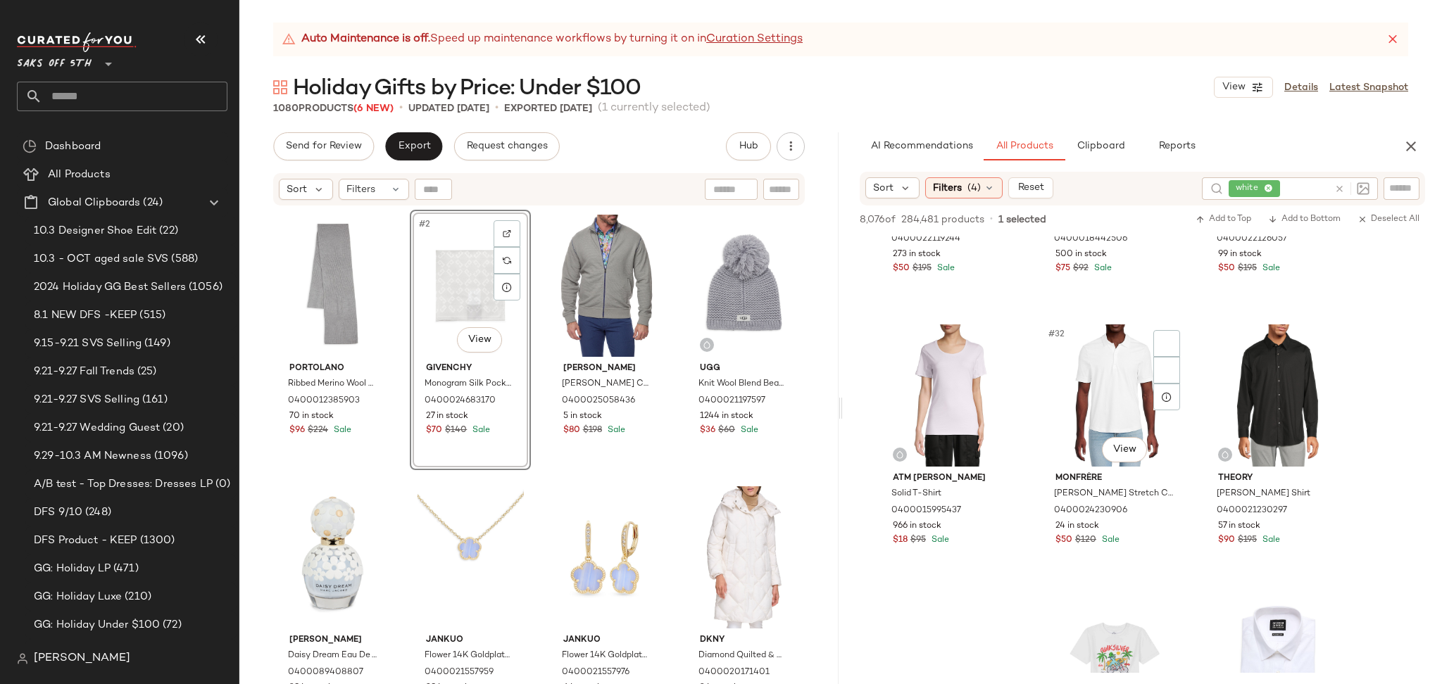
scroll to position [2641, 0]
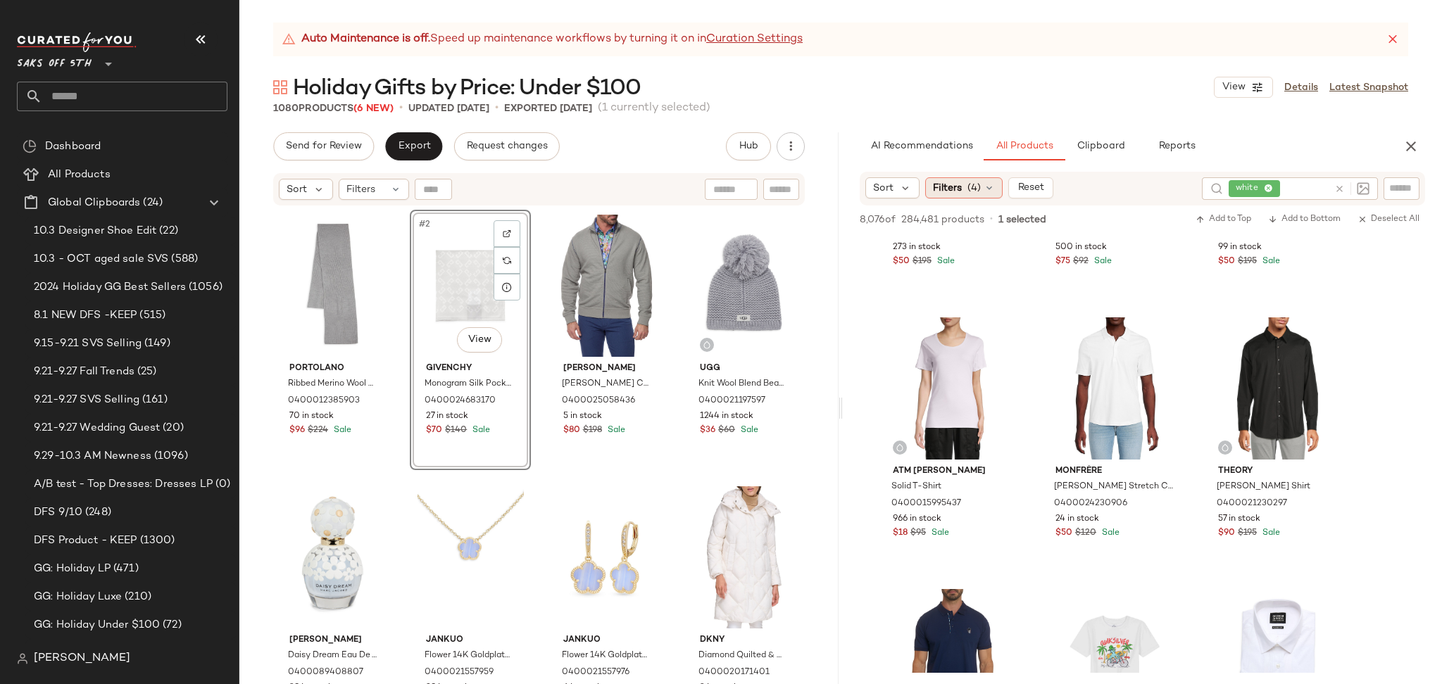
click at [977, 196] on div "Filters (4)" at bounding box center [963, 187] width 77 height 21
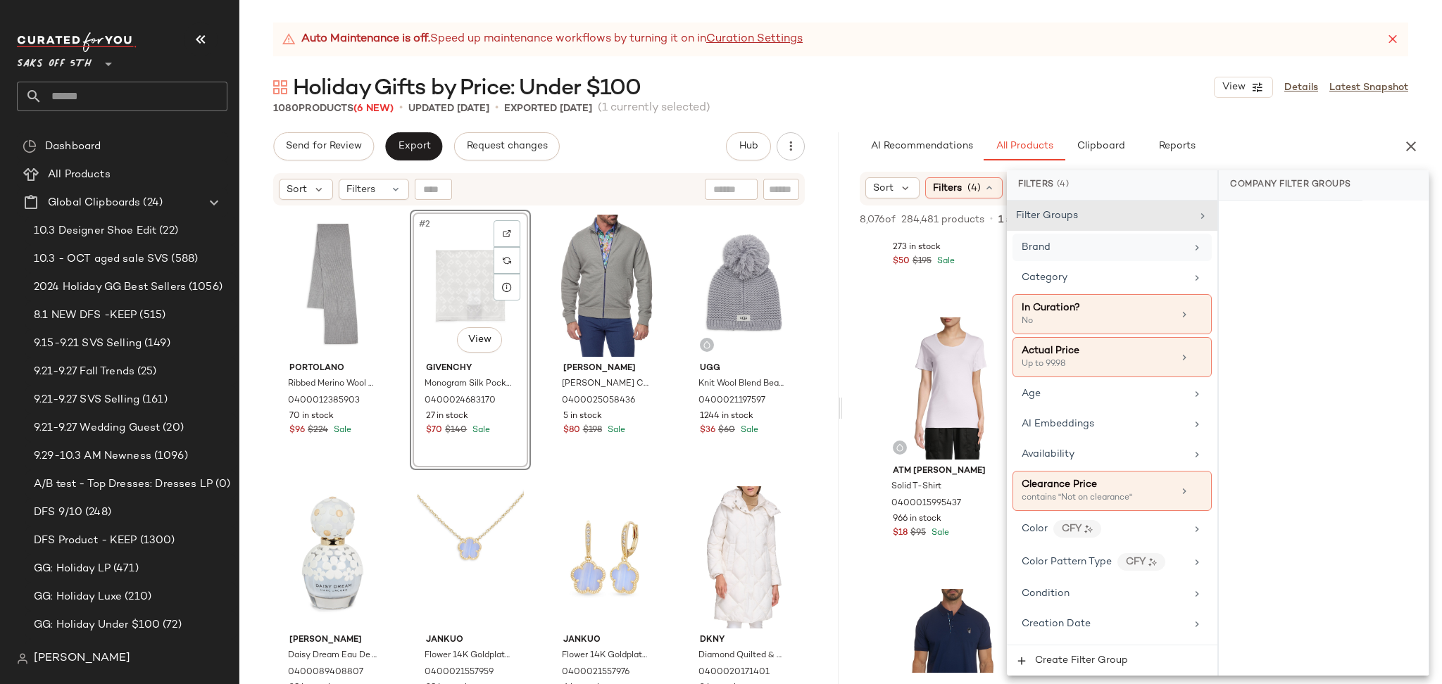
click at [1048, 248] on span "Brand" at bounding box center [1036, 247] width 29 height 11
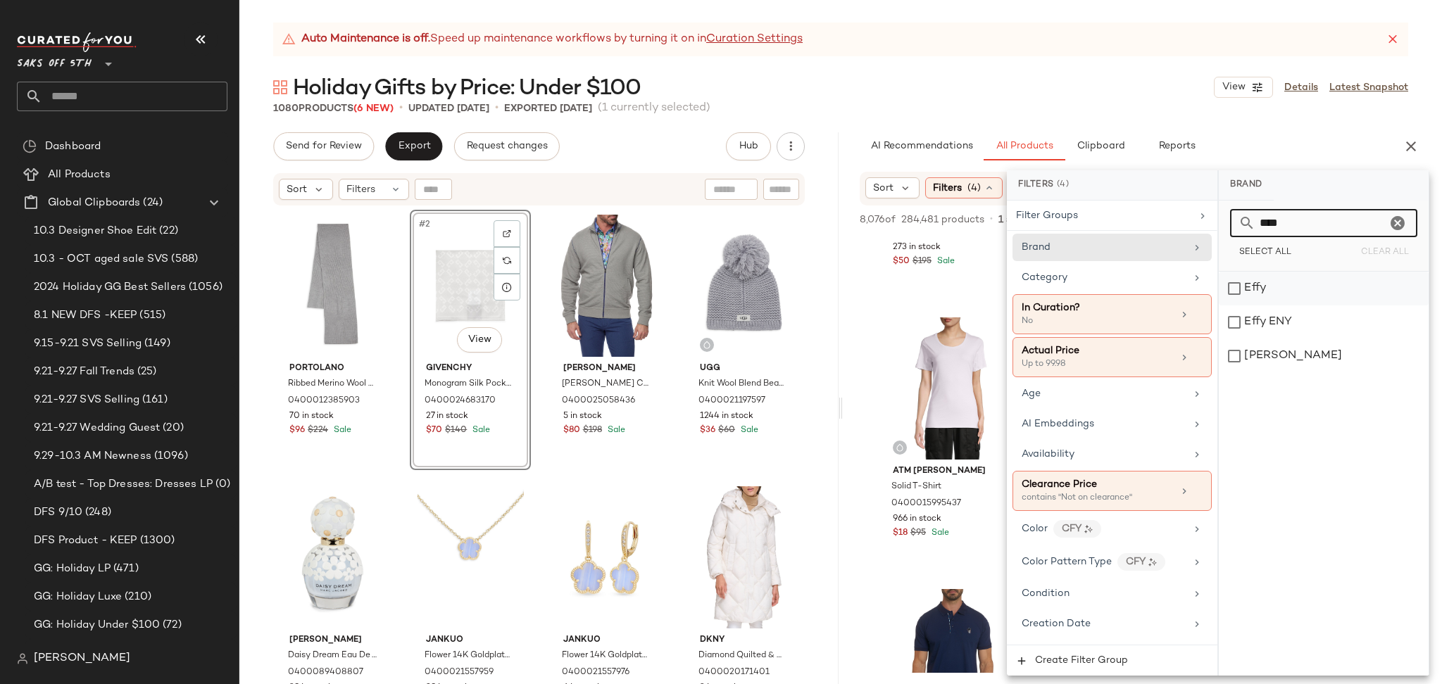
type input "****"
click at [1249, 289] on div "Effy" at bounding box center [1324, 289] width 210 height 34
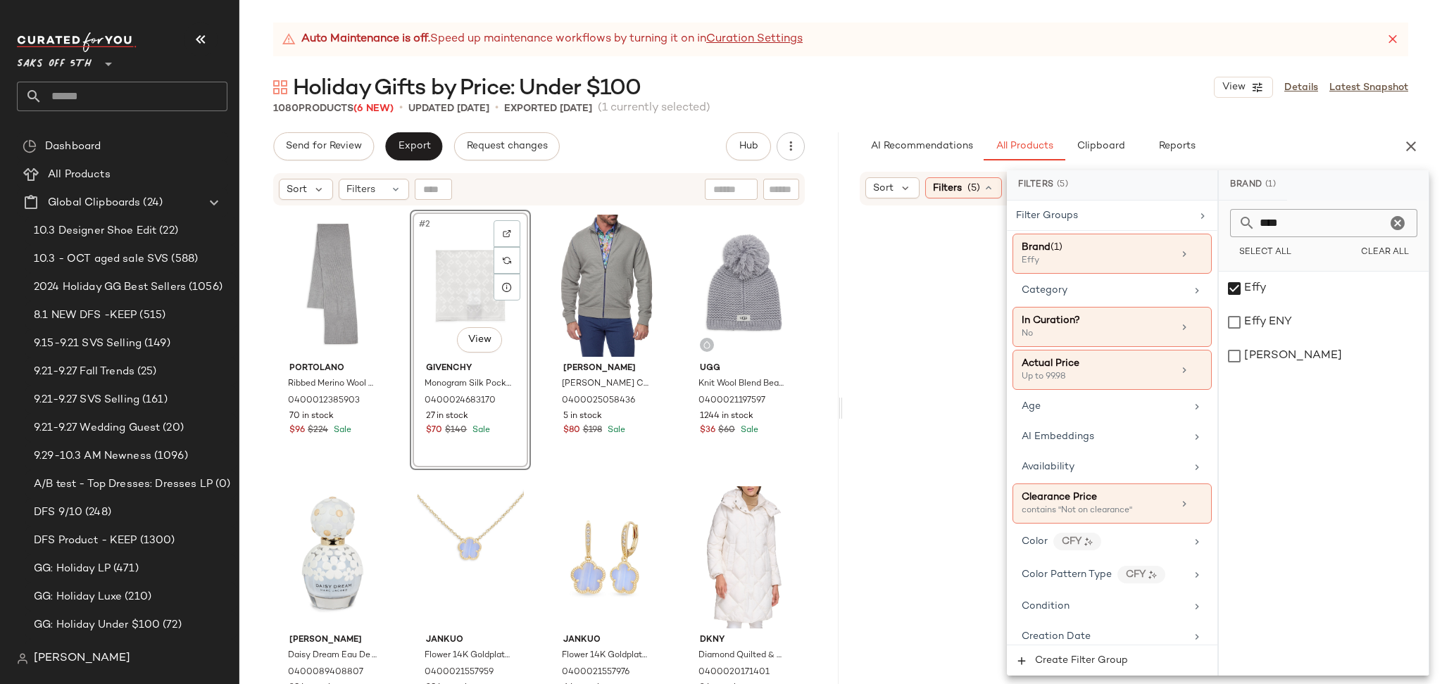
click at [1154, 94] on div "Holiday Gifts by Price: Under $100 View Details Latest Snapshot" at bounding box center [840, 87] width 1202 height 28
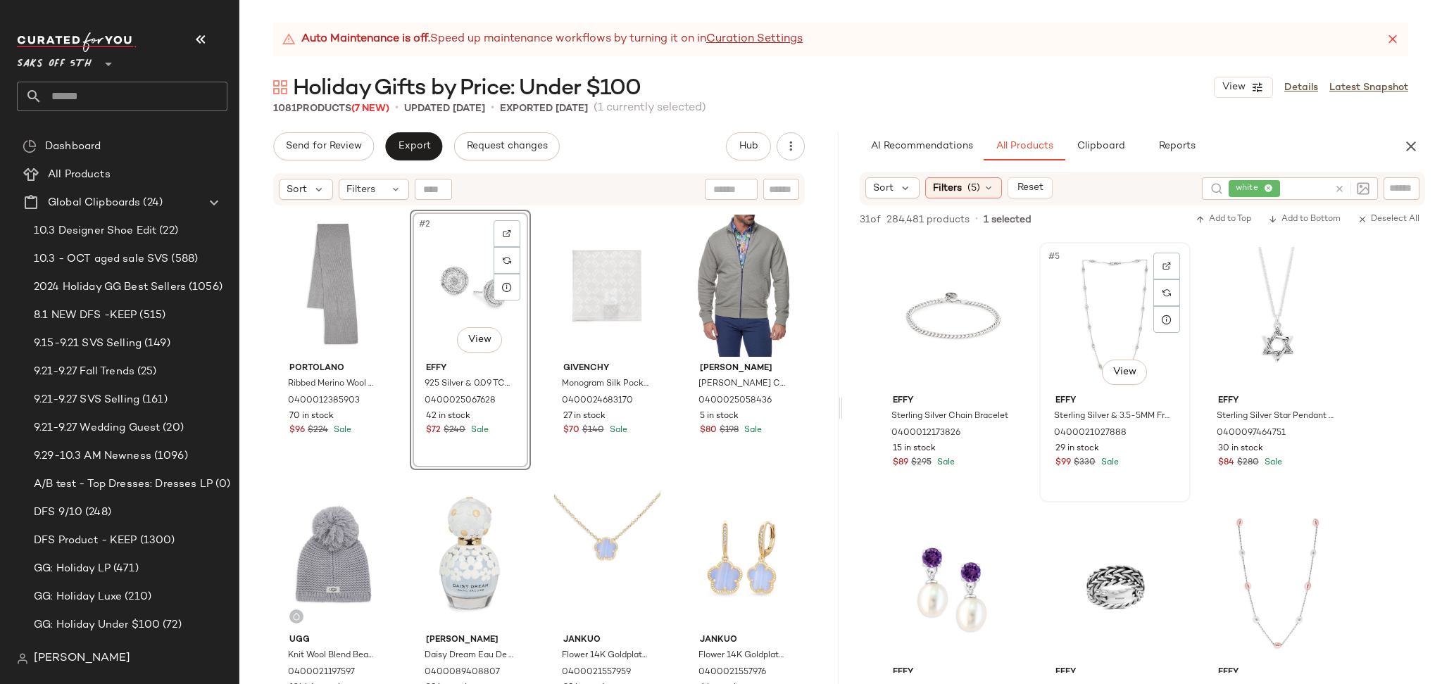
scroll to position [0, 0]
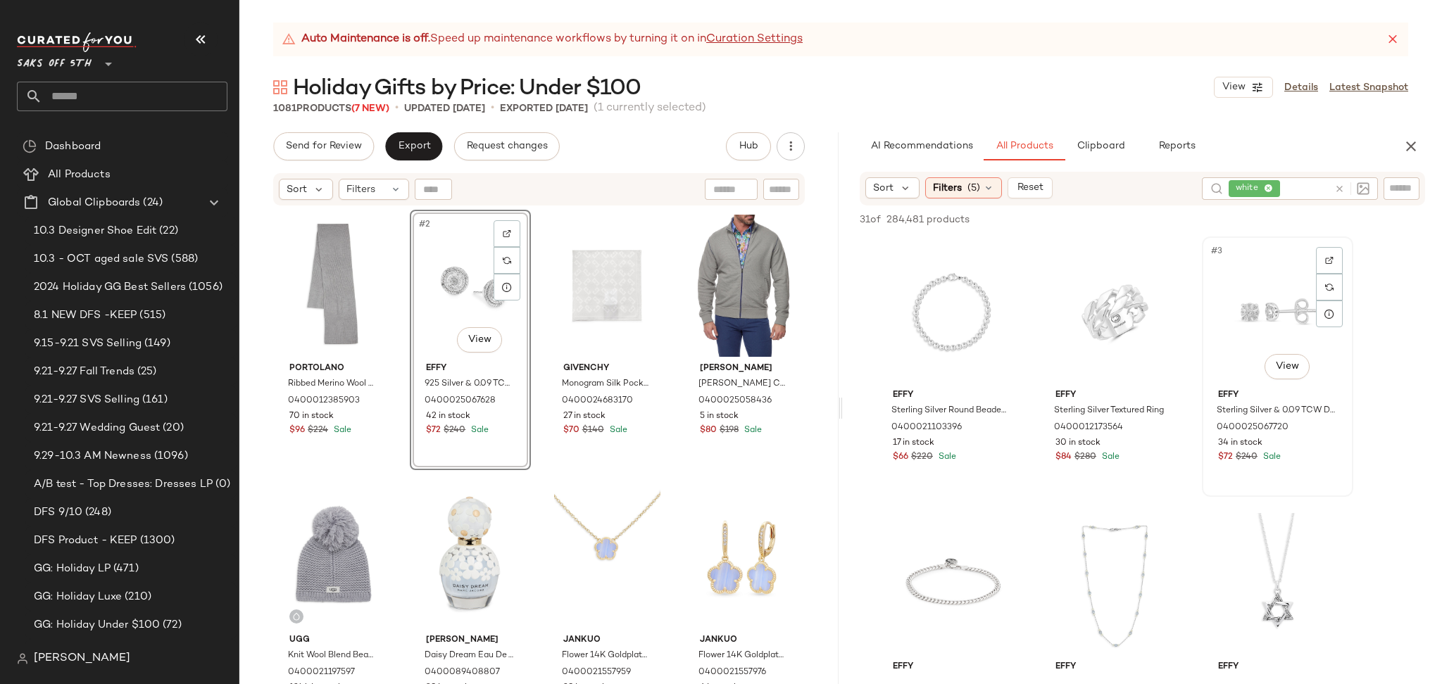
click at [1273, 314] on div "#3 View" at bounding box center [1278, 312] width 142 height 142
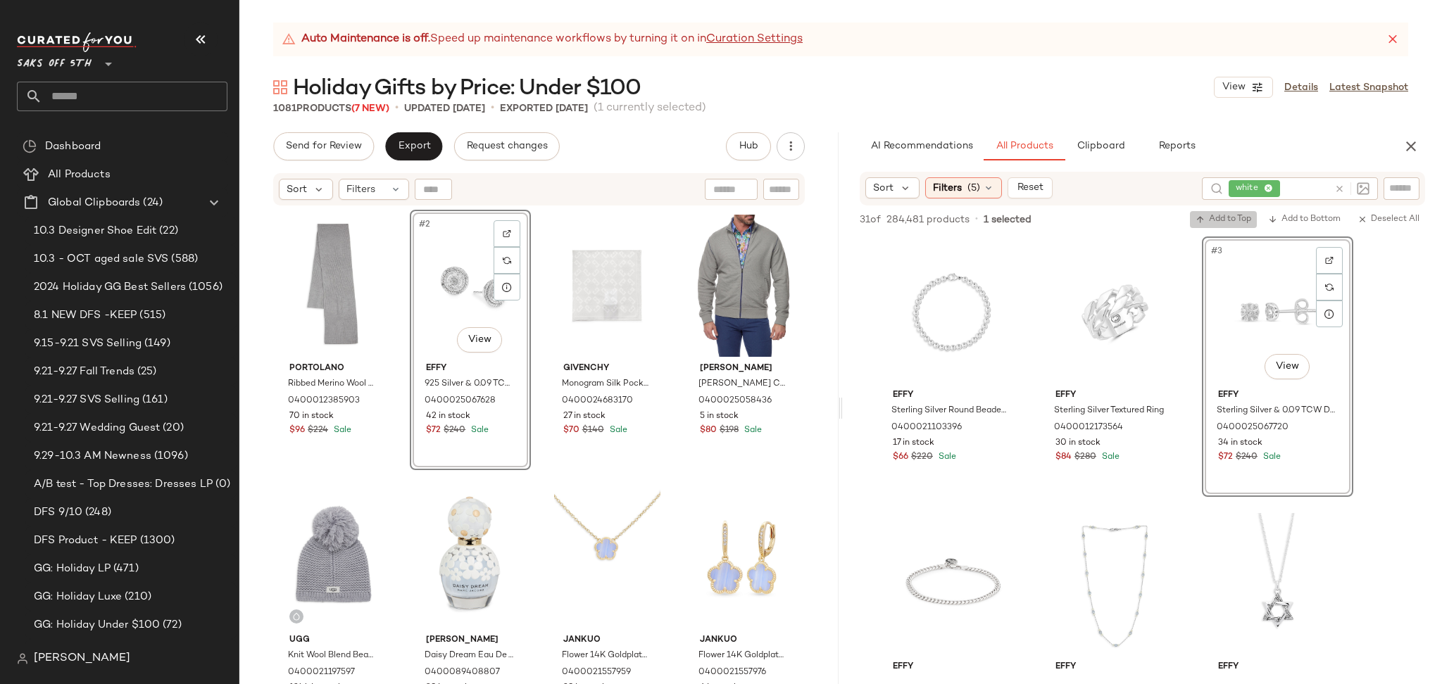
click at [1226, 211] on button "Add to Top" at bounding box center [1223, 219] width 67 height 17
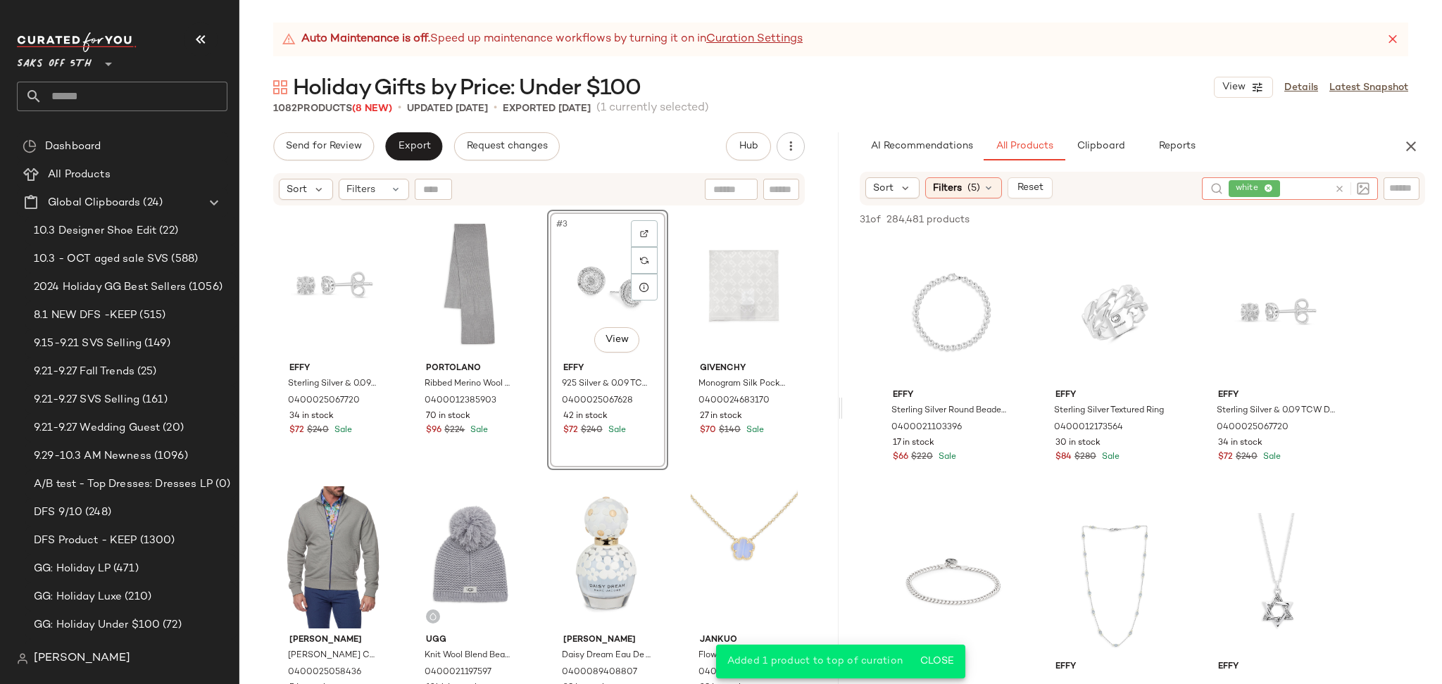
drag, startPoint x: 1332, startPoint y: 187, endPoint x: 1342, endPoint y: 187, distance: 9.9
click at [1342, 187] on div at bounding box center [1348, 188] width 41 height 23
click at [1342, 187] on icon at bounding box center [1339, 189] width 11 height 11
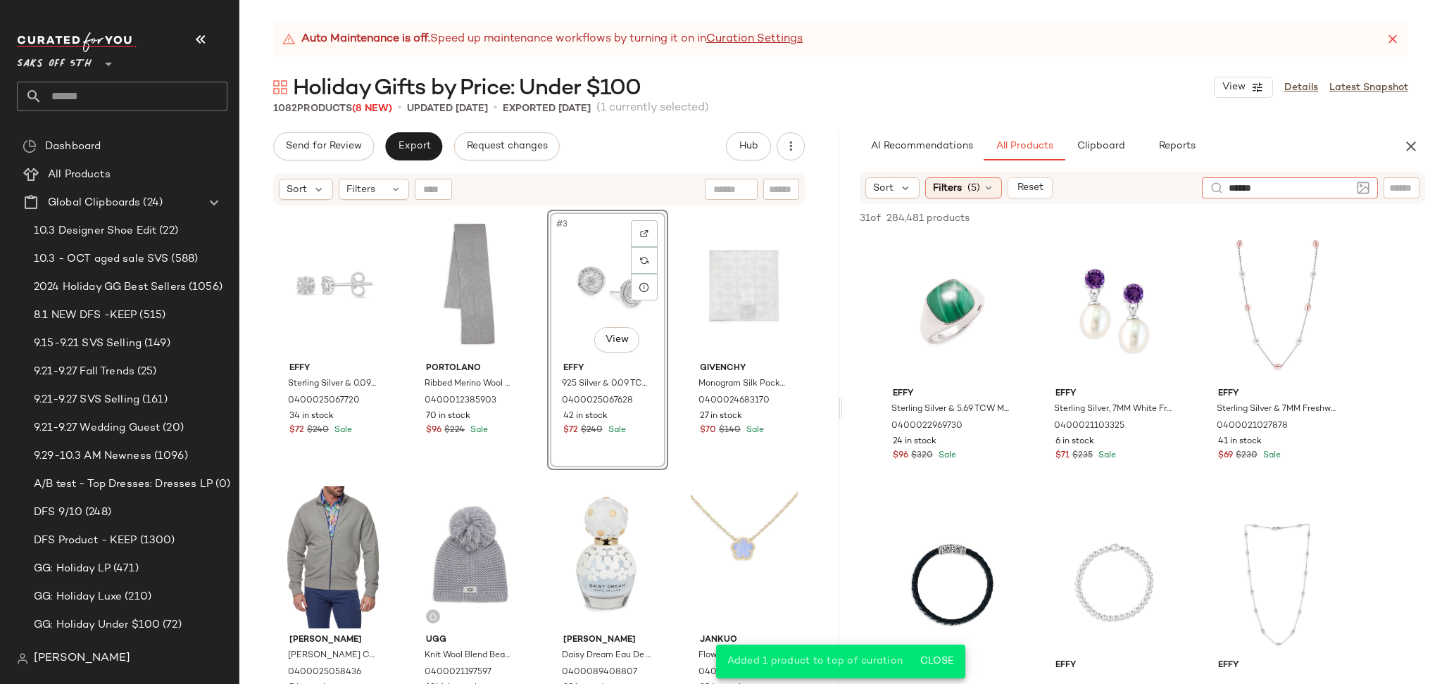
type input "*******"
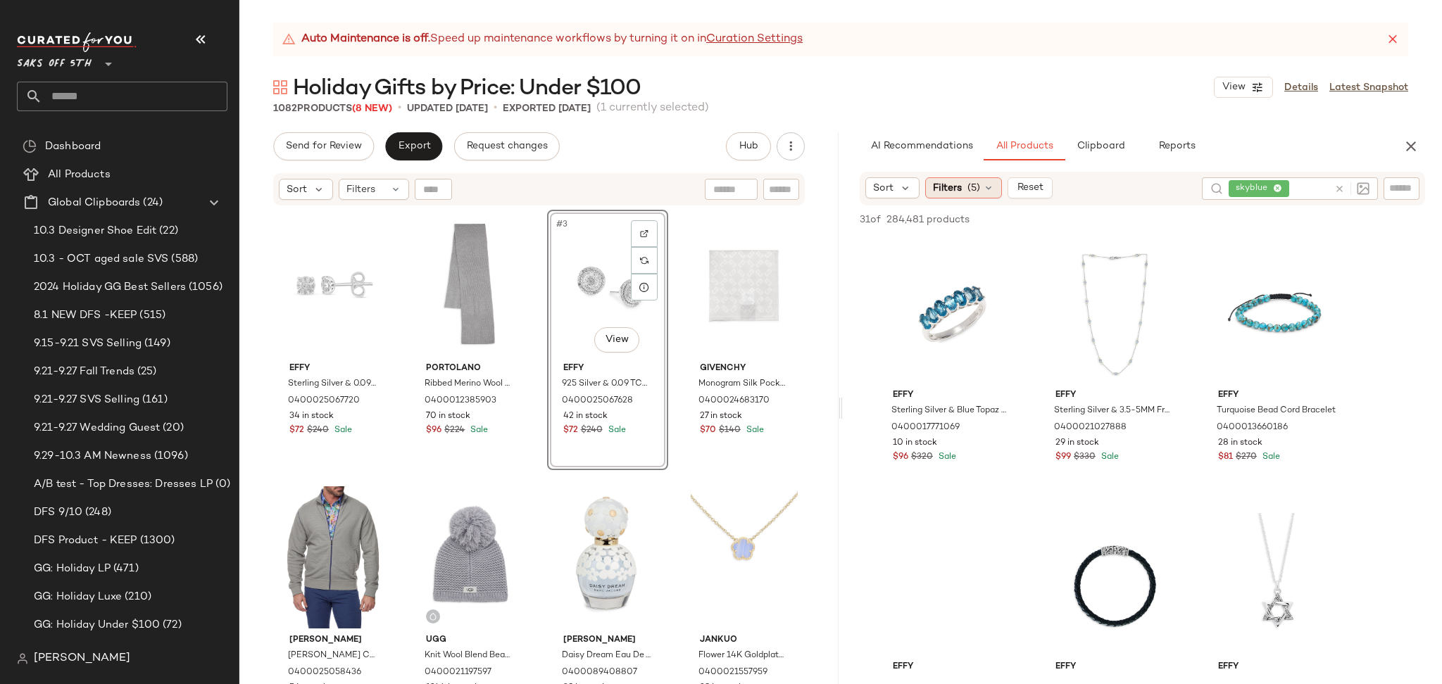
click at [986, 184] on icon at bounding box center [988, 187] width 11 height 11
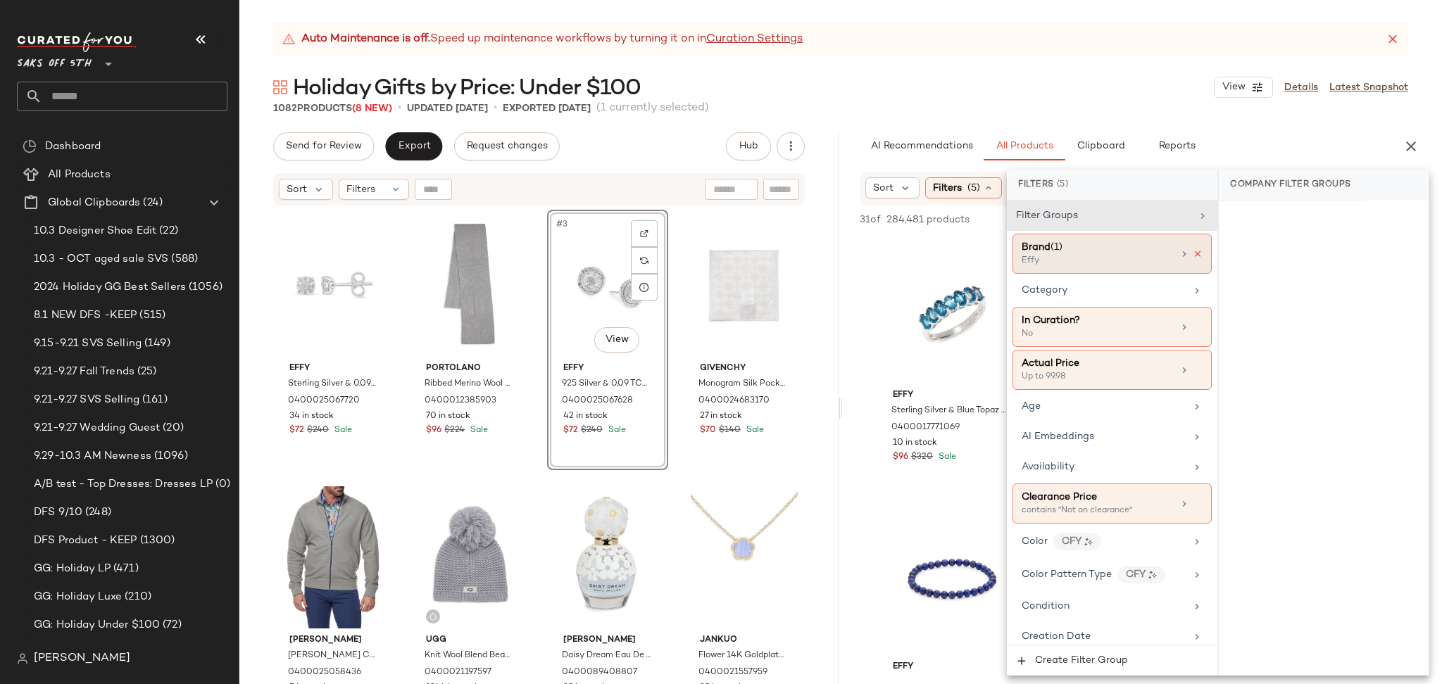
click at [1195, 250] on icon at bounding box center [1198, 254] width 10 height 10
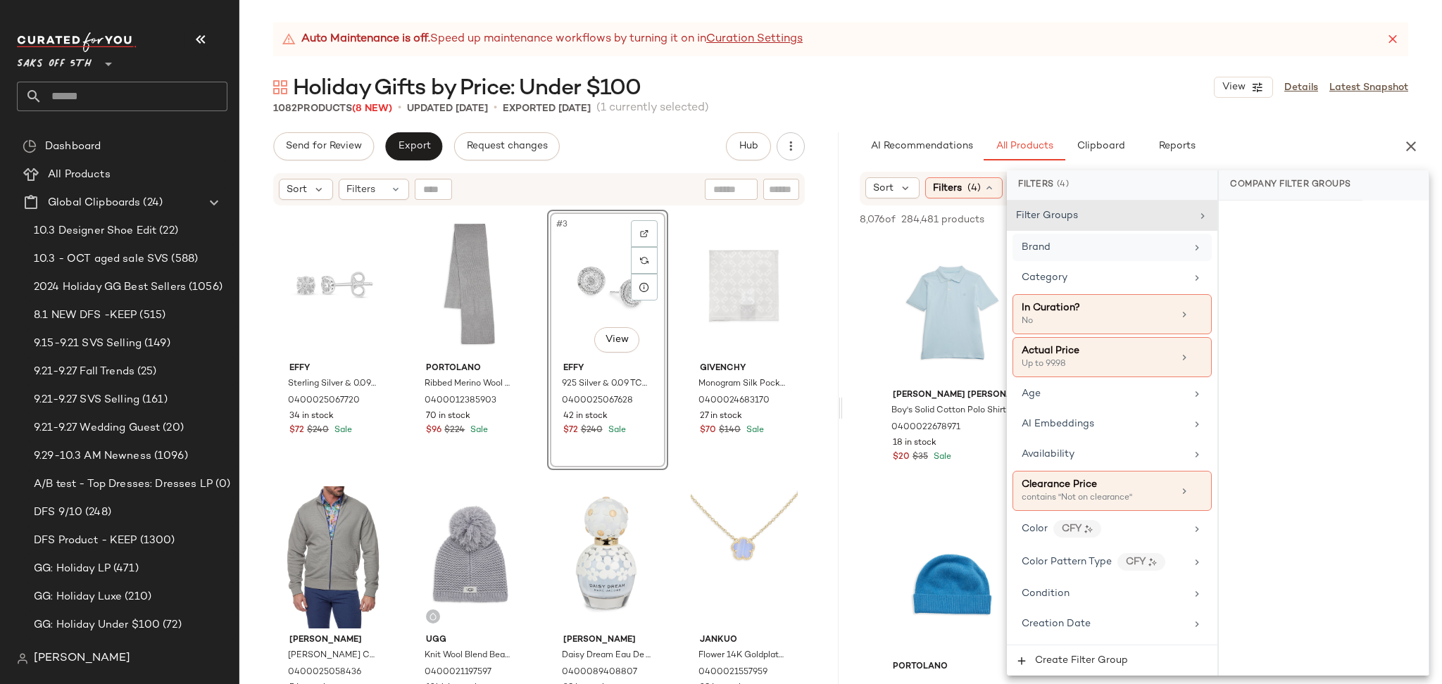
click at [1098, 73] on div "Holiday Gifts by Price: Under $100 View Details Latest Snapshot" at bounding box center [840, 87] width 1202 height 28
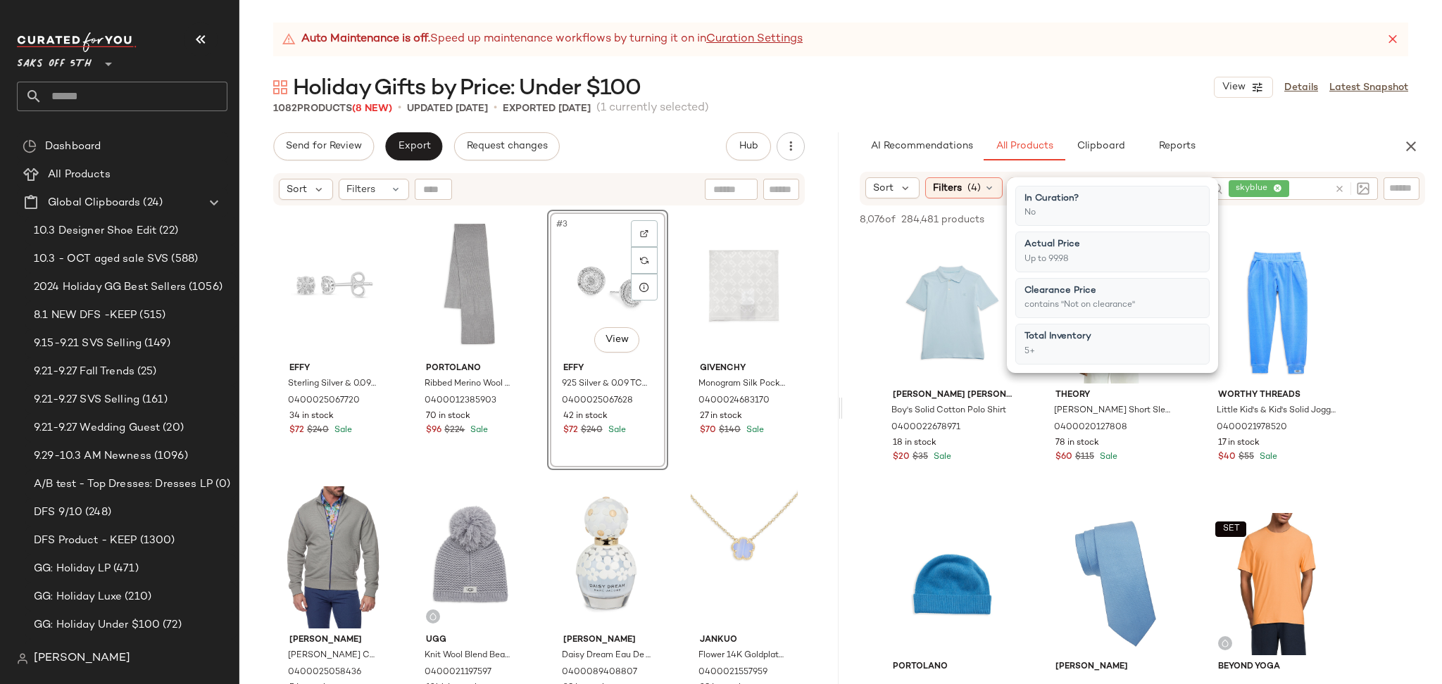
click at [1098, 73] on div "Holiday Gifts by Price: Under $100 View Details Latest Snapshot" at bounding box center [840, 87] width 1202 height 28
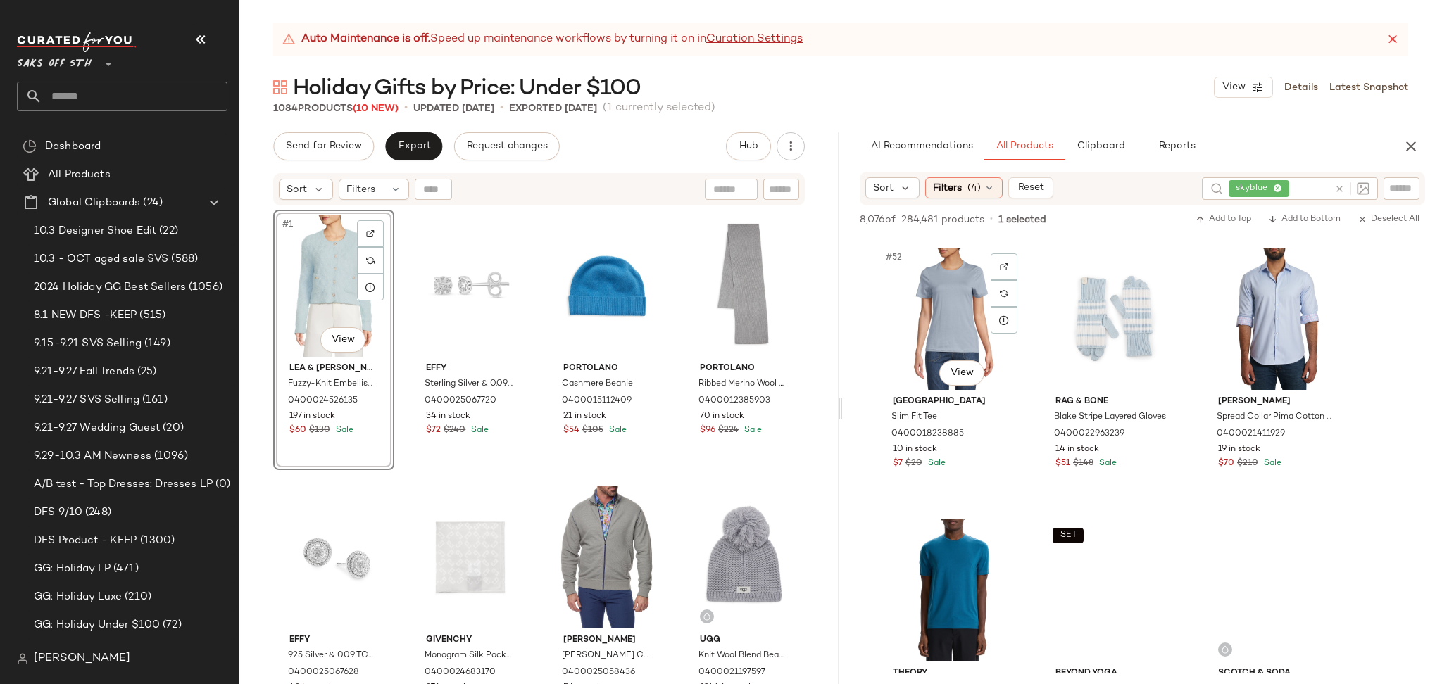
scroll to position [4620, 0]
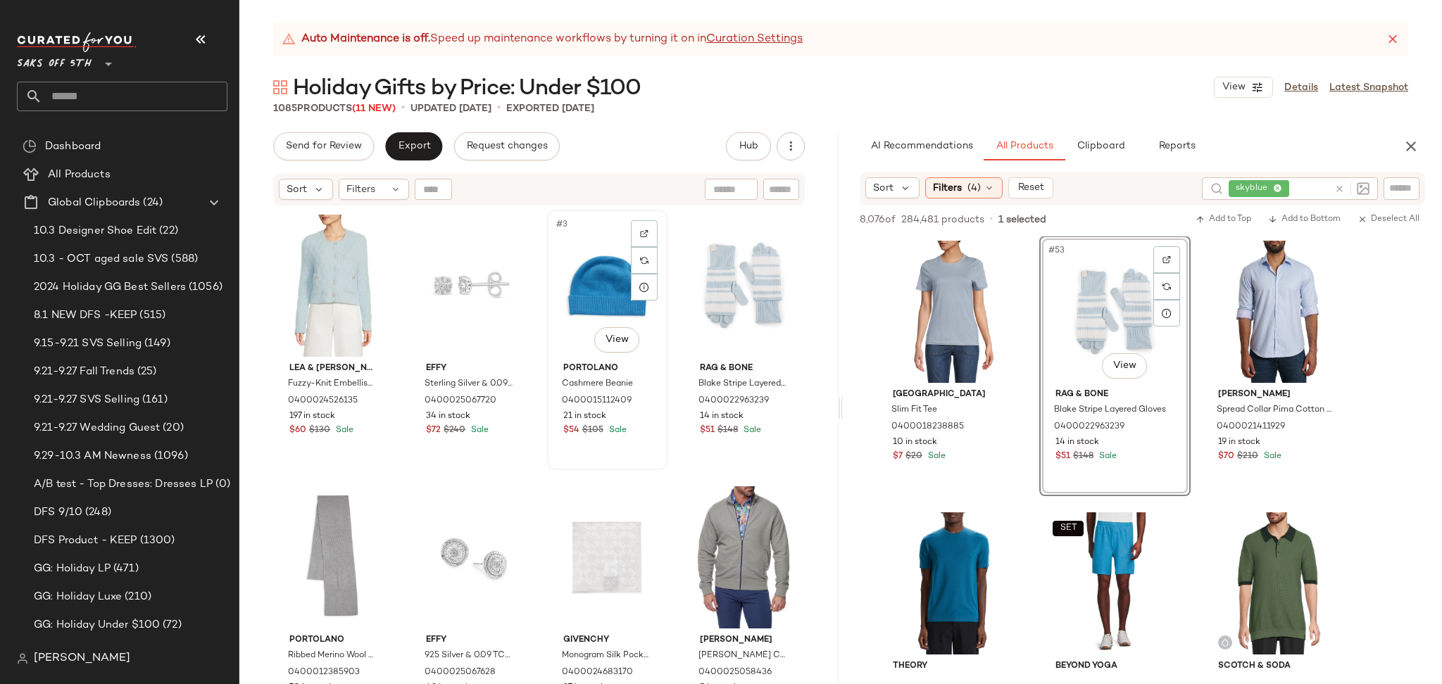
click at [568, 282] on div "#3 View" at bounding box center [607, 286] width 111 height 142
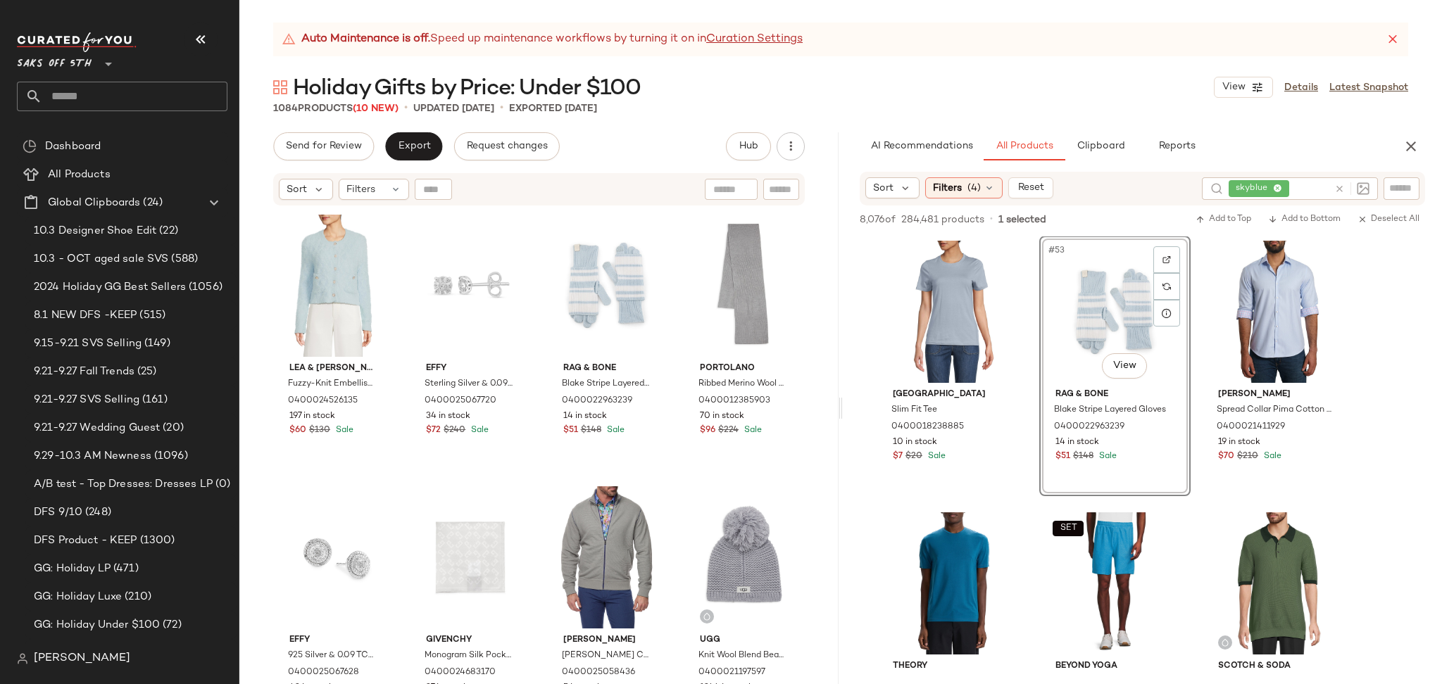
click at [422, 164] on div "Send for Review Export Request changes Hub Send for Review External Review Inte…" at bounding box center [538, 408] width 599 height 552
click at [419, 151] on span "Export" at bounding box center [413, 146] width 33 height 11
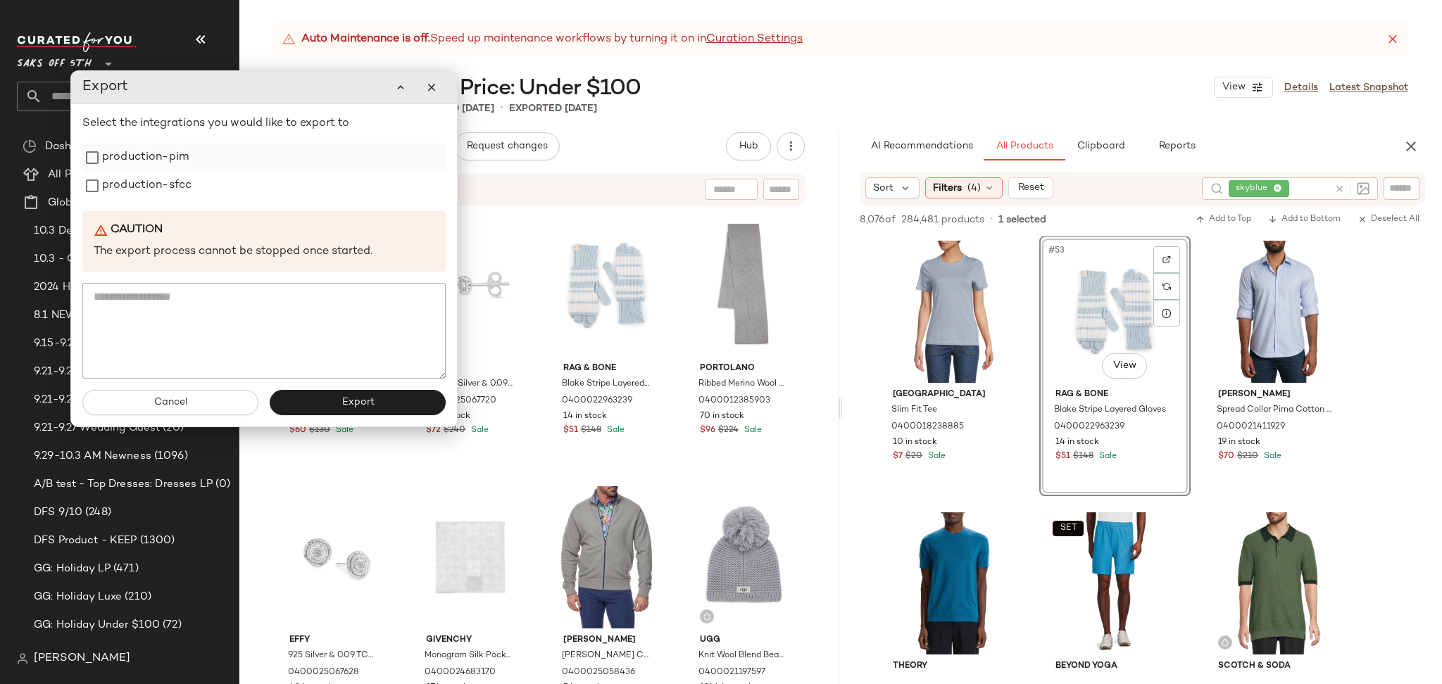
click at [172, 164] on label "production-pim" at bounding box center [145, 158] width 87 height 28
click at [172, 196] on label "production-sfcc" at bounding box center [146, 186] width 89 height 28
click at [331, 408] on button "Export" at bounding box center [358, 402] width 176 height 25
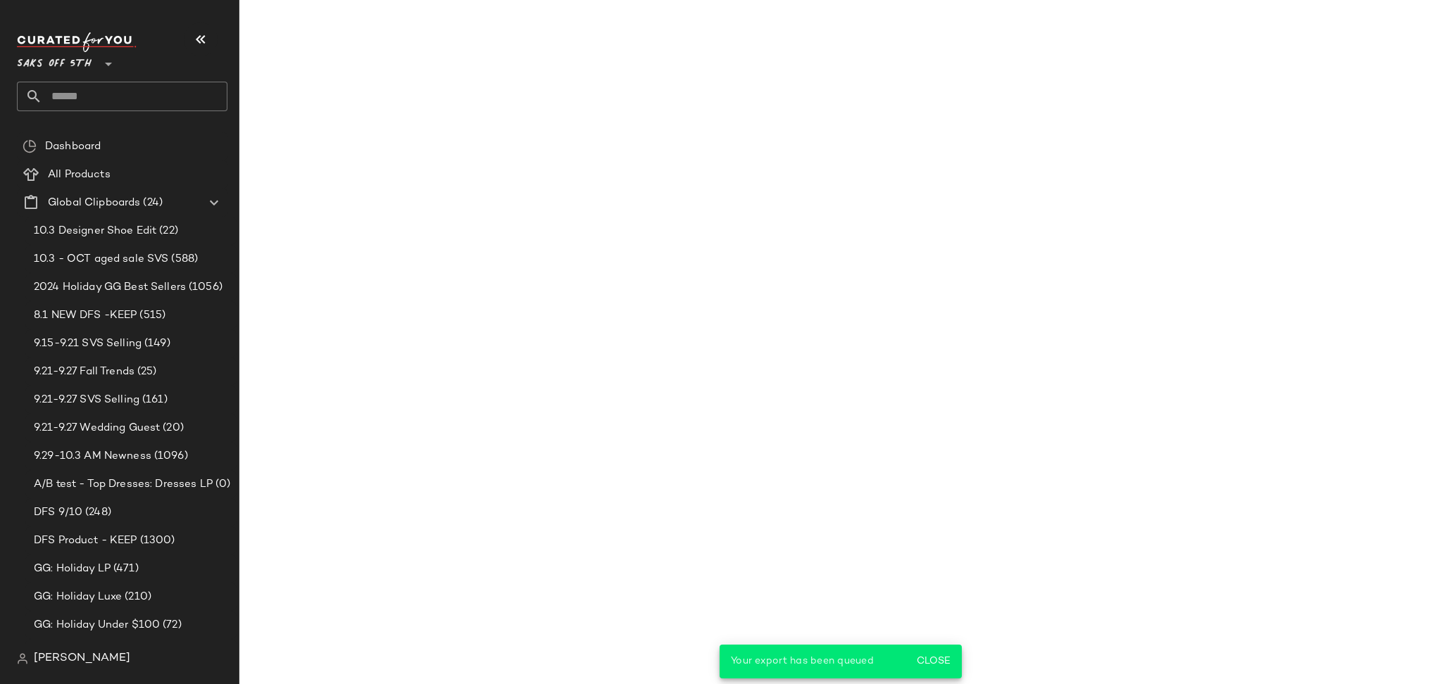
scroll to position [6794, 0]
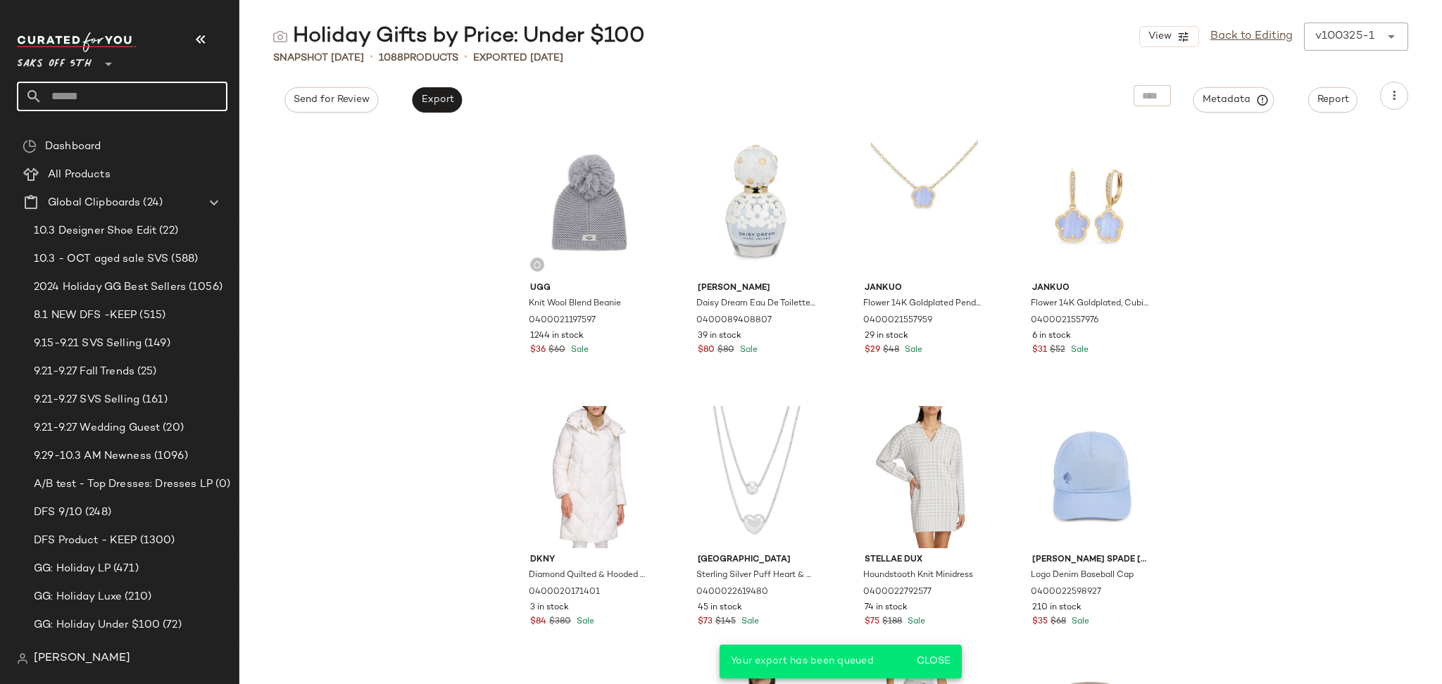
click at [152, 105] on input "text" at bounding box center [134, 97] width 185 height 30
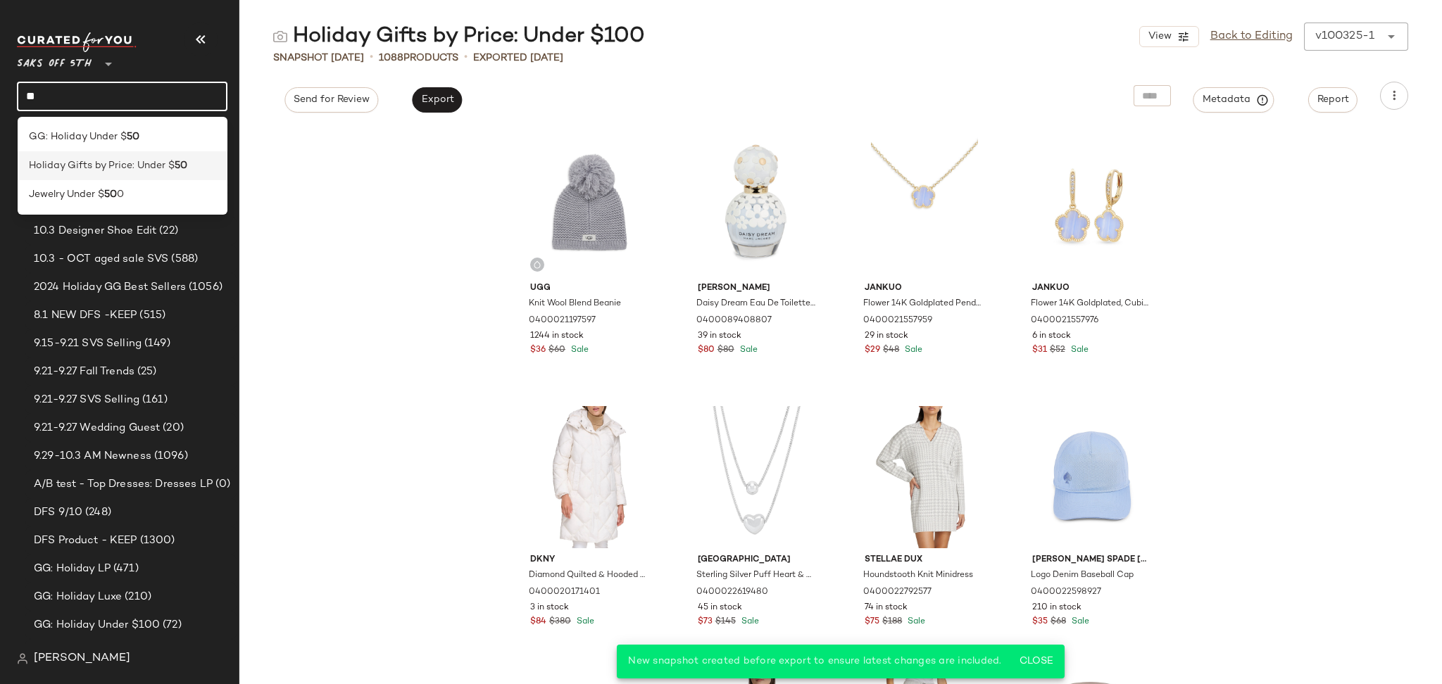
type input "**"
click at [159, 163] on span "Holiday Gifts by Price: Under $" at bounding box center [102, 165] width 146 height 15
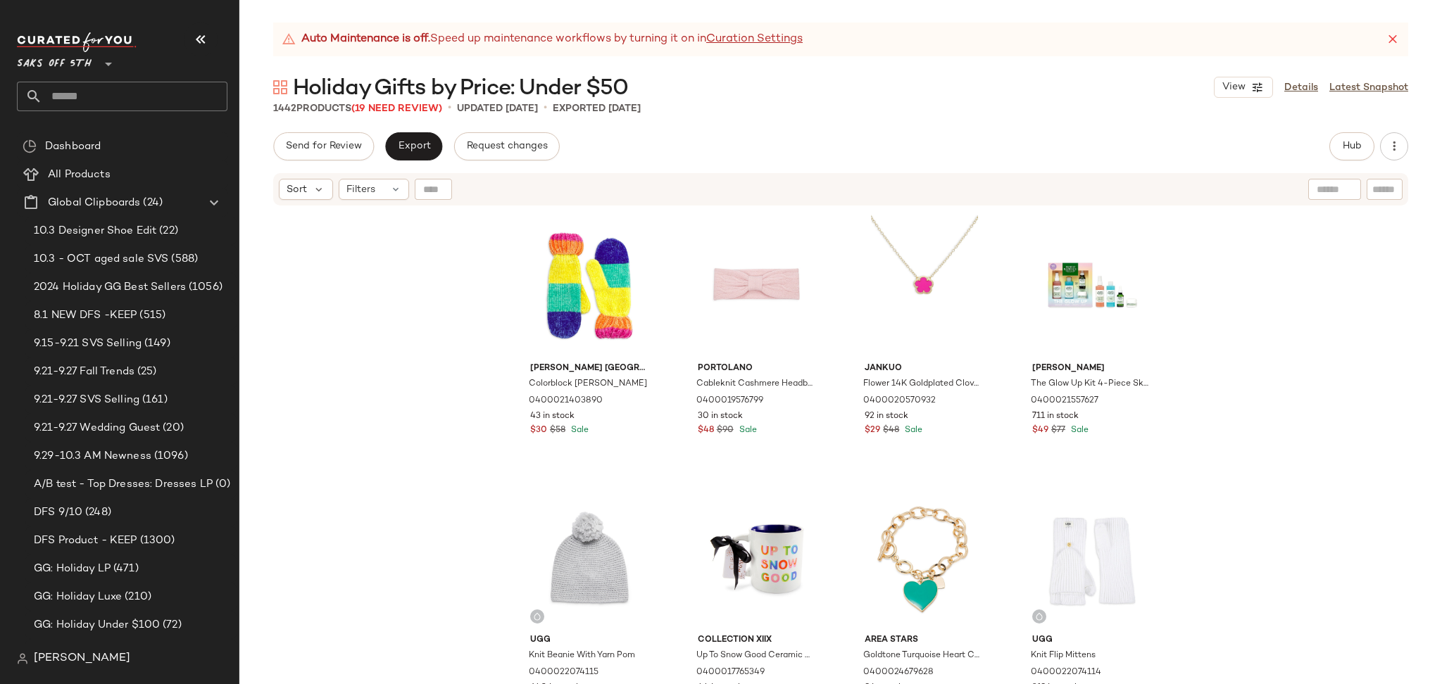
click at [415, 102] on span "Holiday Gifts by Price: Under $50" at bounding box center [460, 89] width 335 height 28
click at [415, 116] on div "Auto Maintenance is off. Speed up maintenance workflows by turning it on in Cur…" at bounding box center [840, 354] width 1202 height 662
click at [421, 112] on span "(19 Need Review)" at bounding box center [396, 108] width 91 height 11
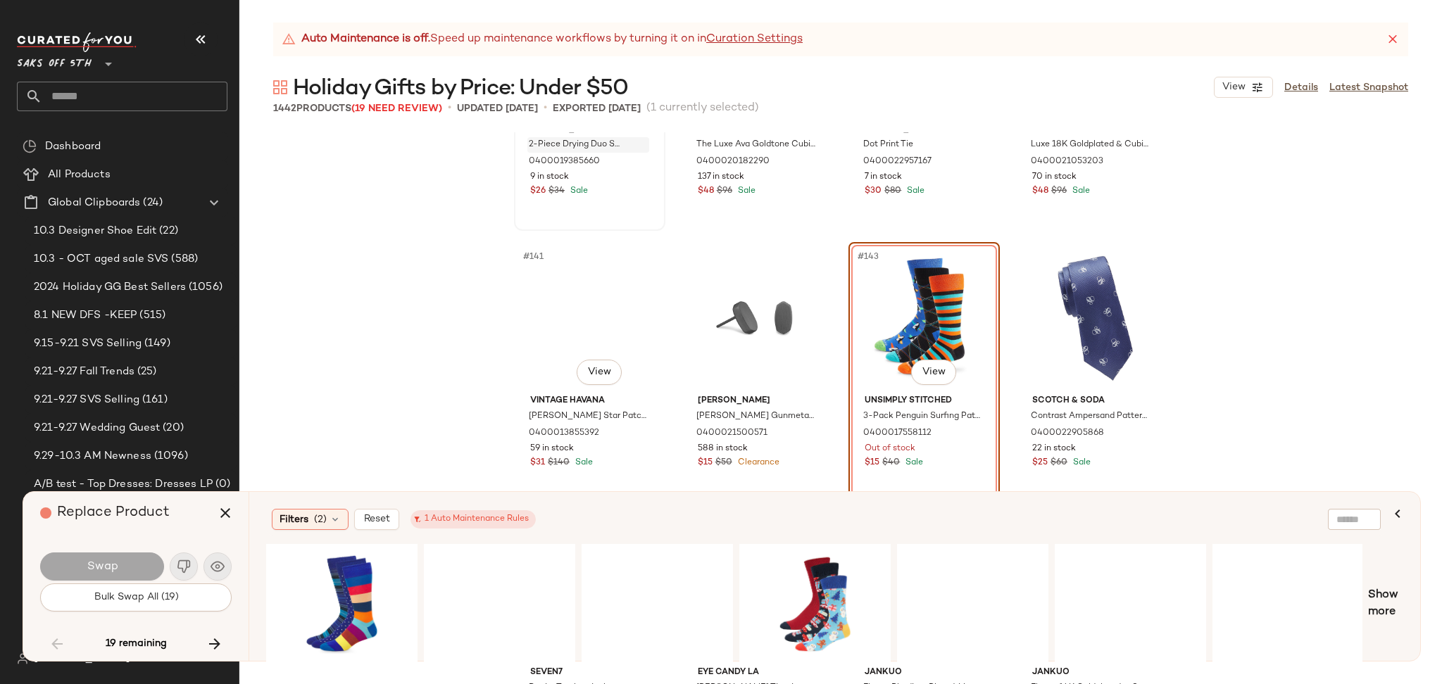
scroll to position [9420, 0]
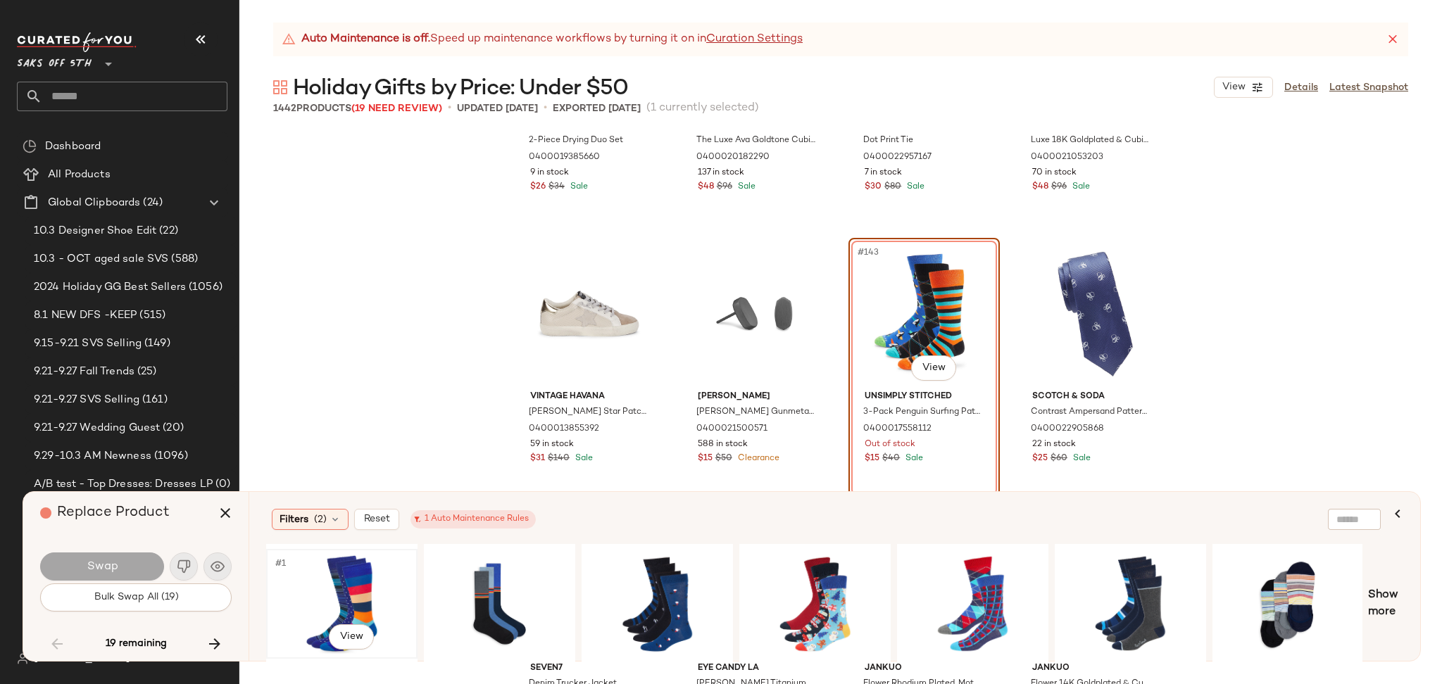
click at [346, 589] on div "#1 View" at bounding box center [342, 604] width 142 height 100
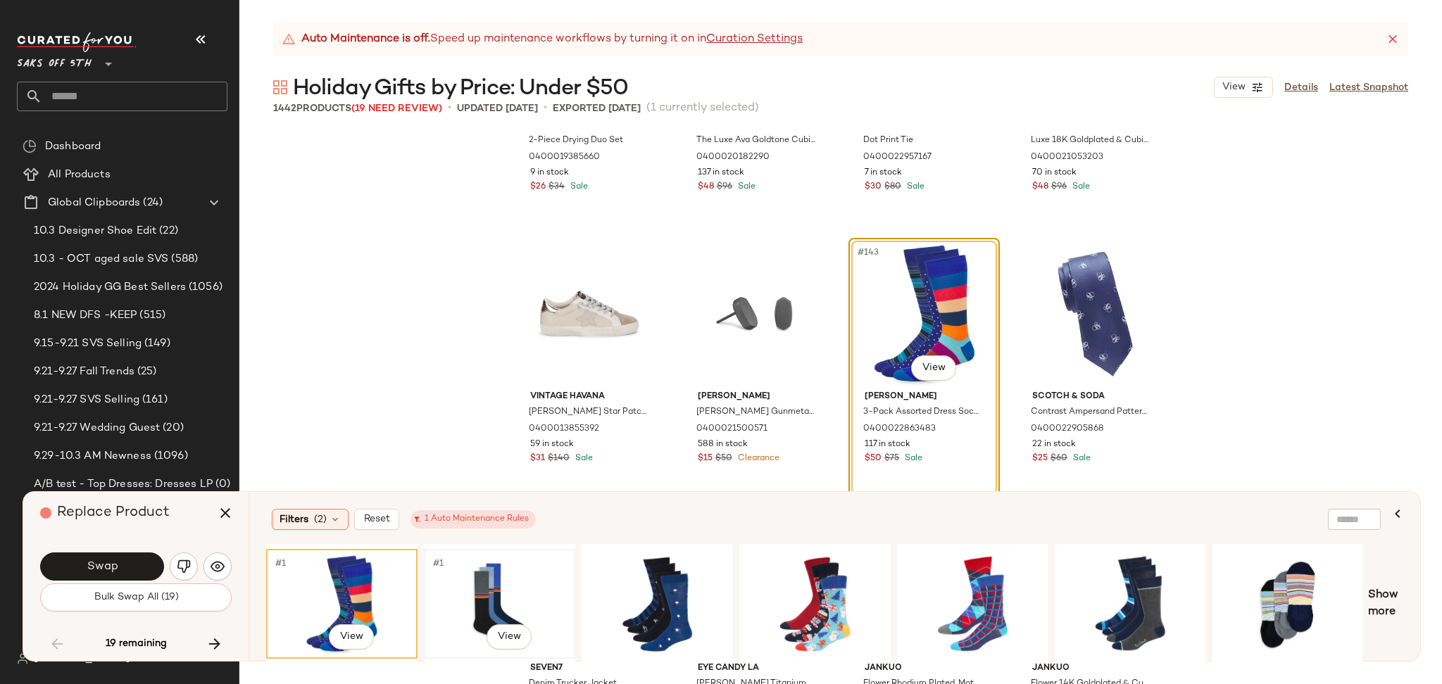
click at [455, 567] on div "#1 View" at bounding box center [500, 604] width 142 height 100
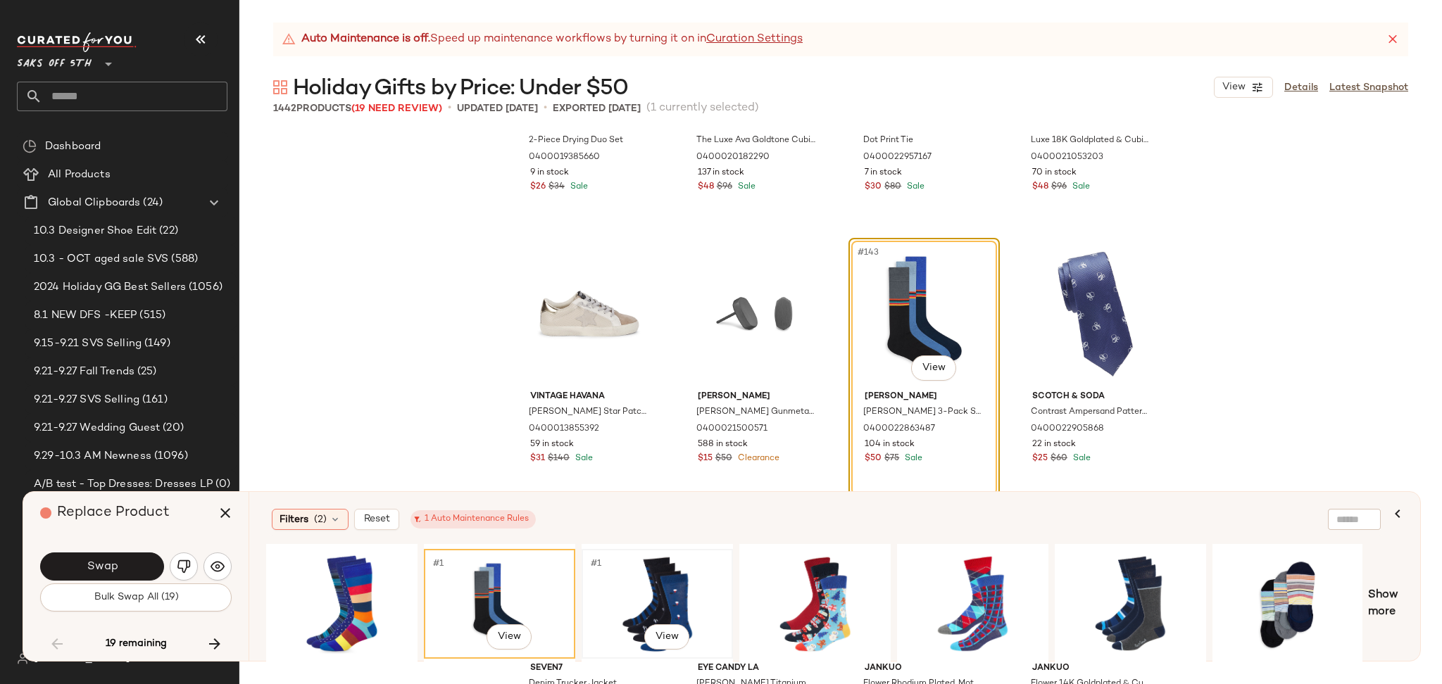
click at [627, 564] on div "#1 View" at bounding box center [657, 604] width 142 height 100
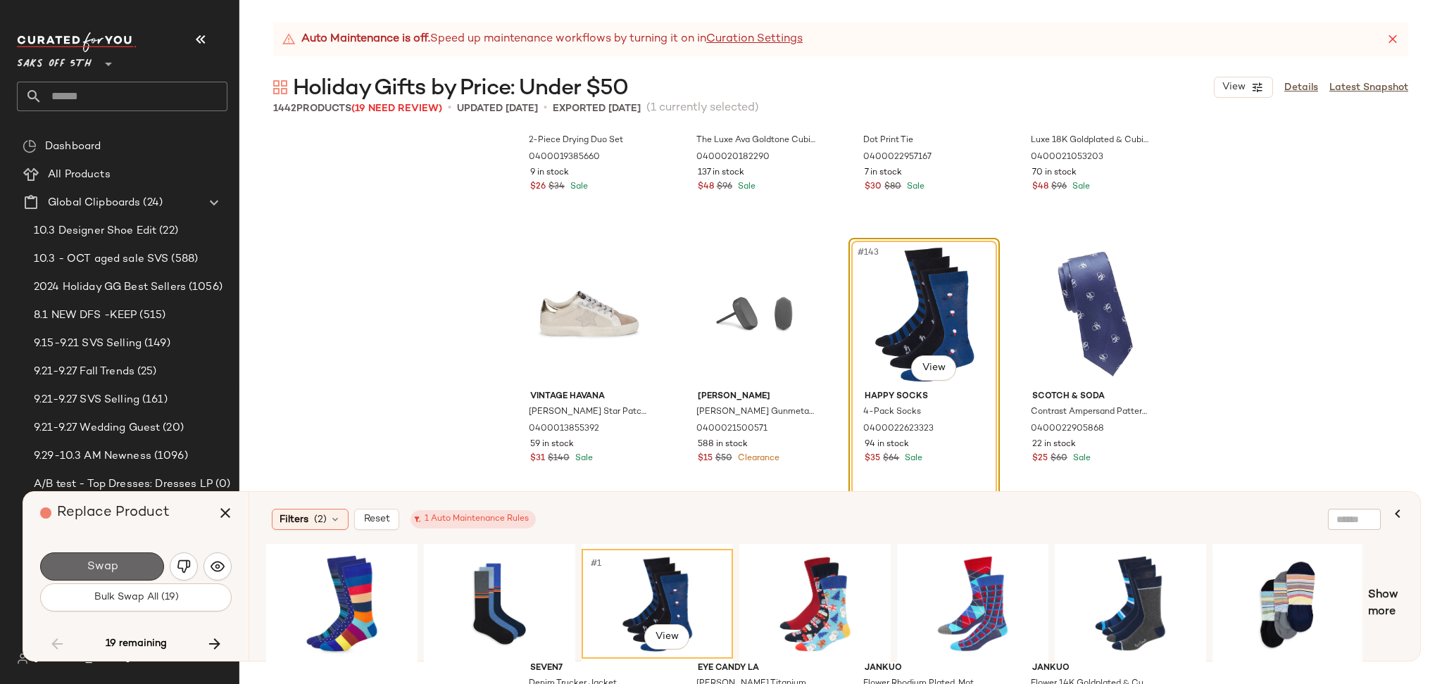
click at [139, 565] on button "Swap" at bounding box center [102, 567] width 124 height 28
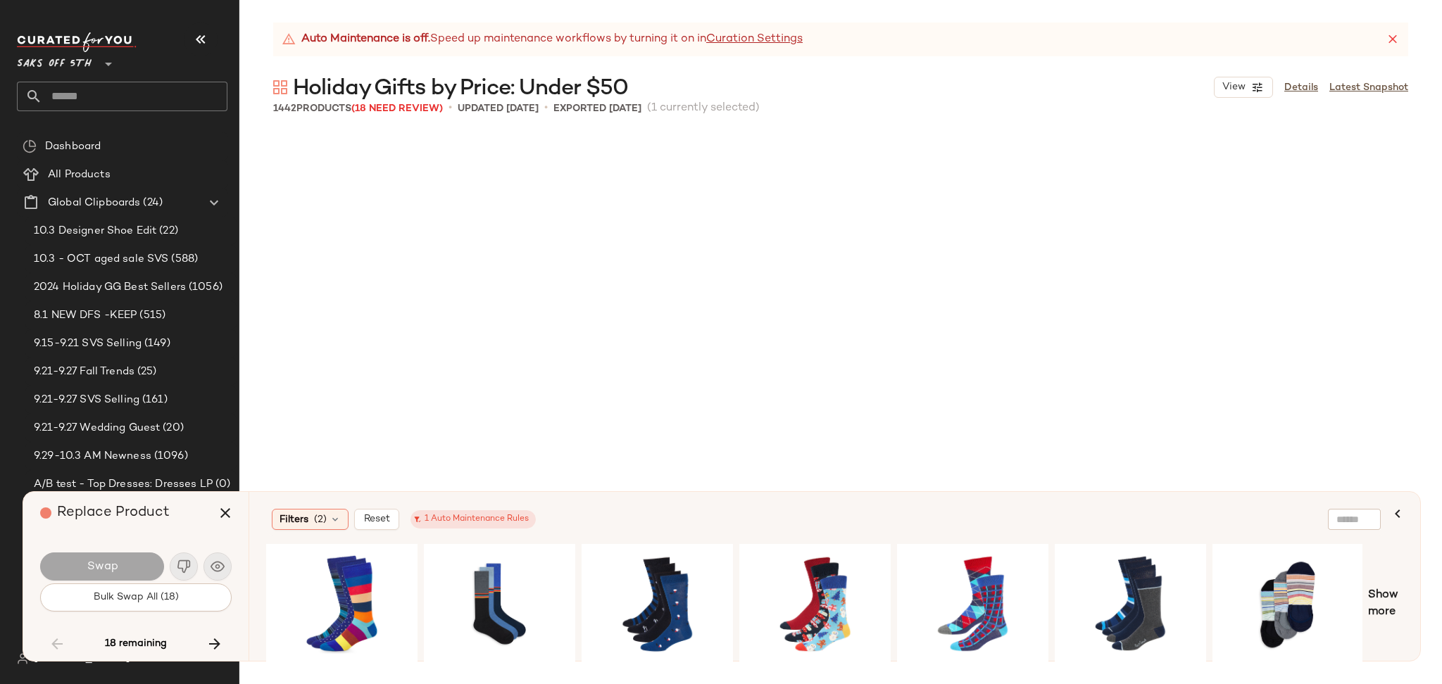
scroll to position [11413, 0]
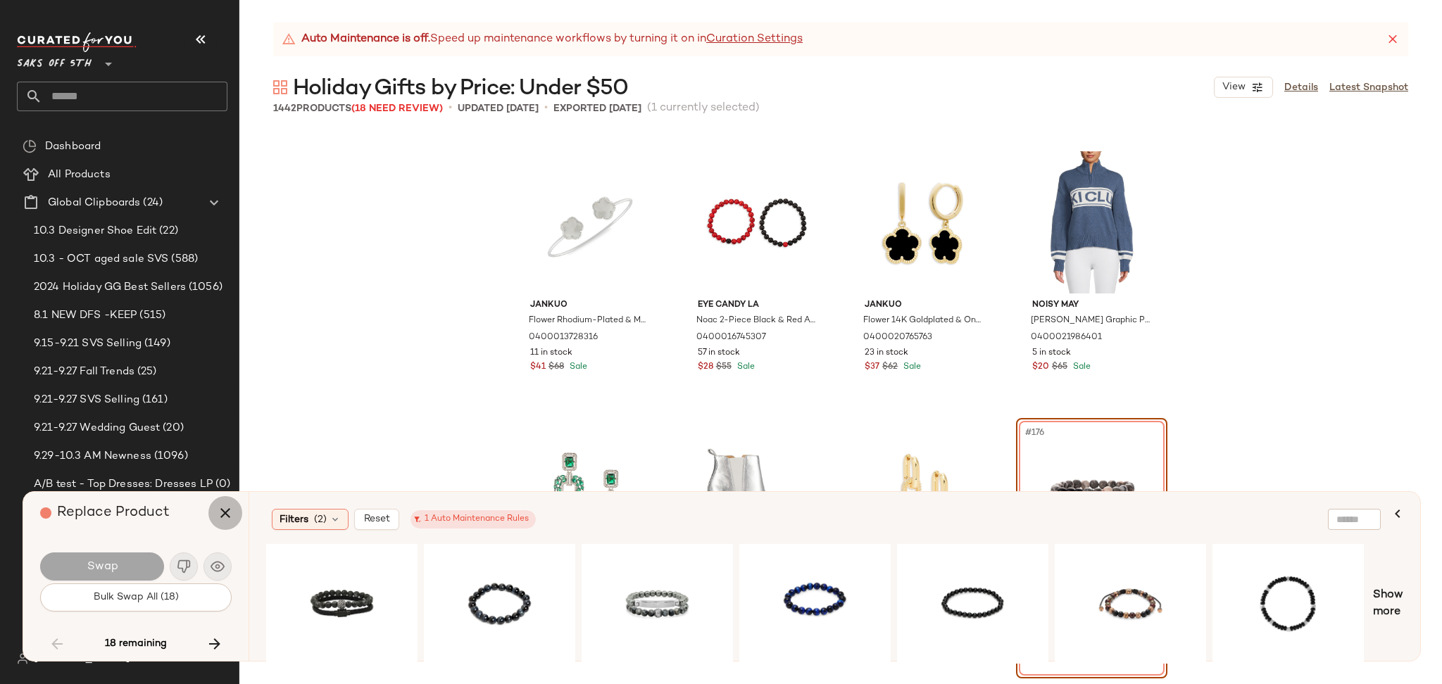
click at [225, 515] on icon "button" at bounding box center [225, 513] width 17 height 17
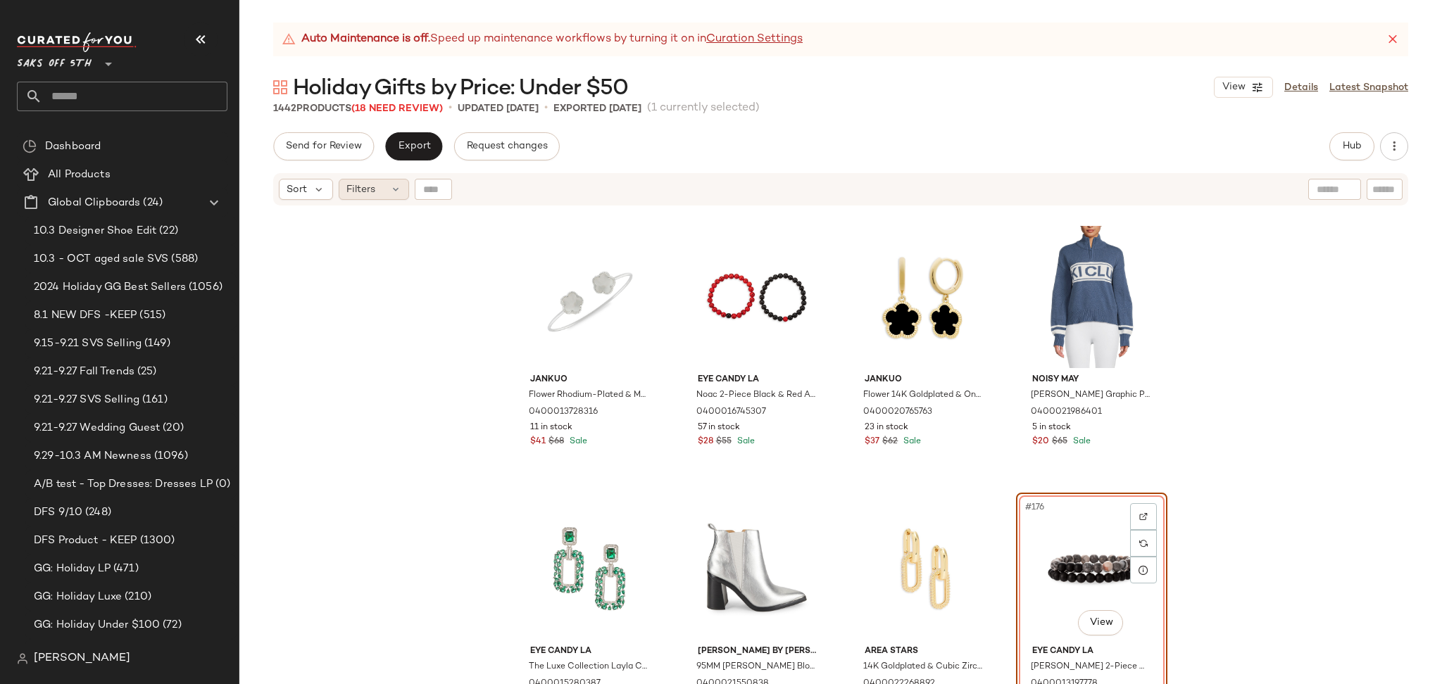
click at [365, 183] on span "Filters" at bounding box center [360, 189] width 29 height 15
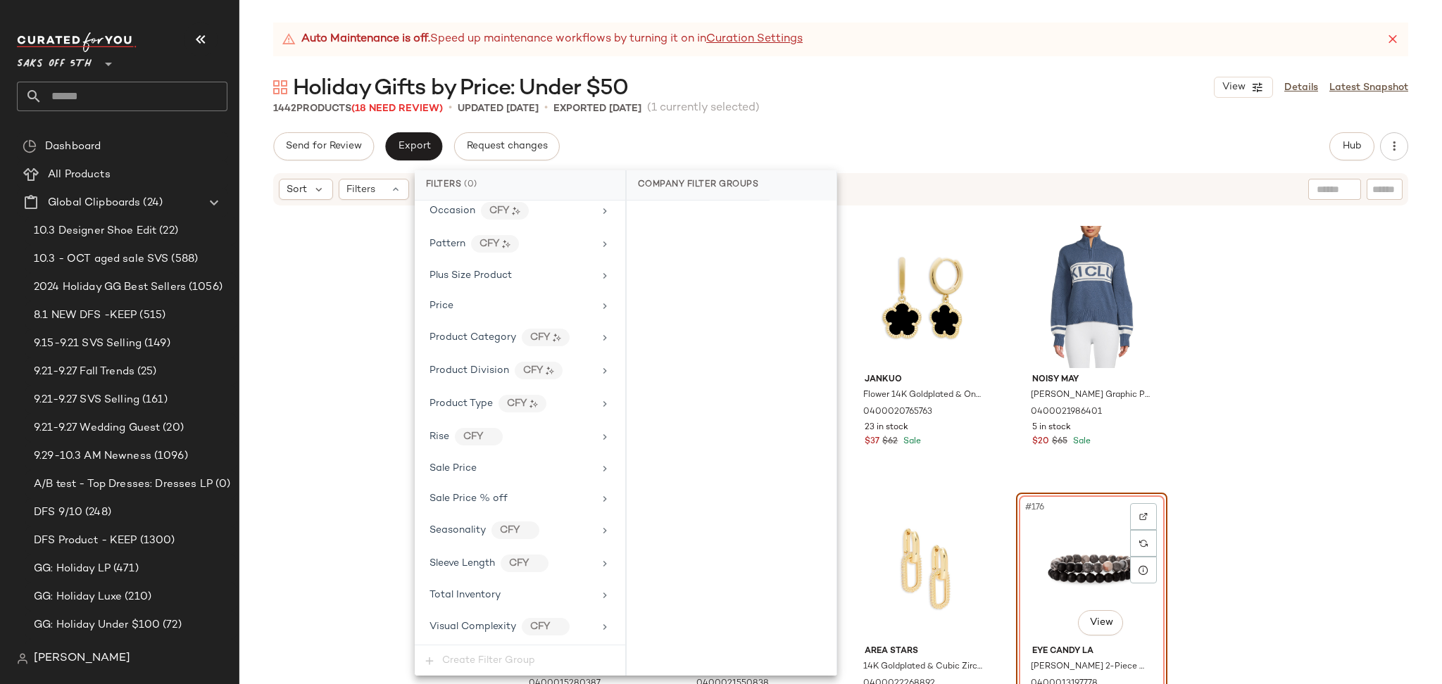
scroll to position [826, 0]
click at [519, 601] on div "Total Inventory" at bounding box center [511, 595] width 164 height 15
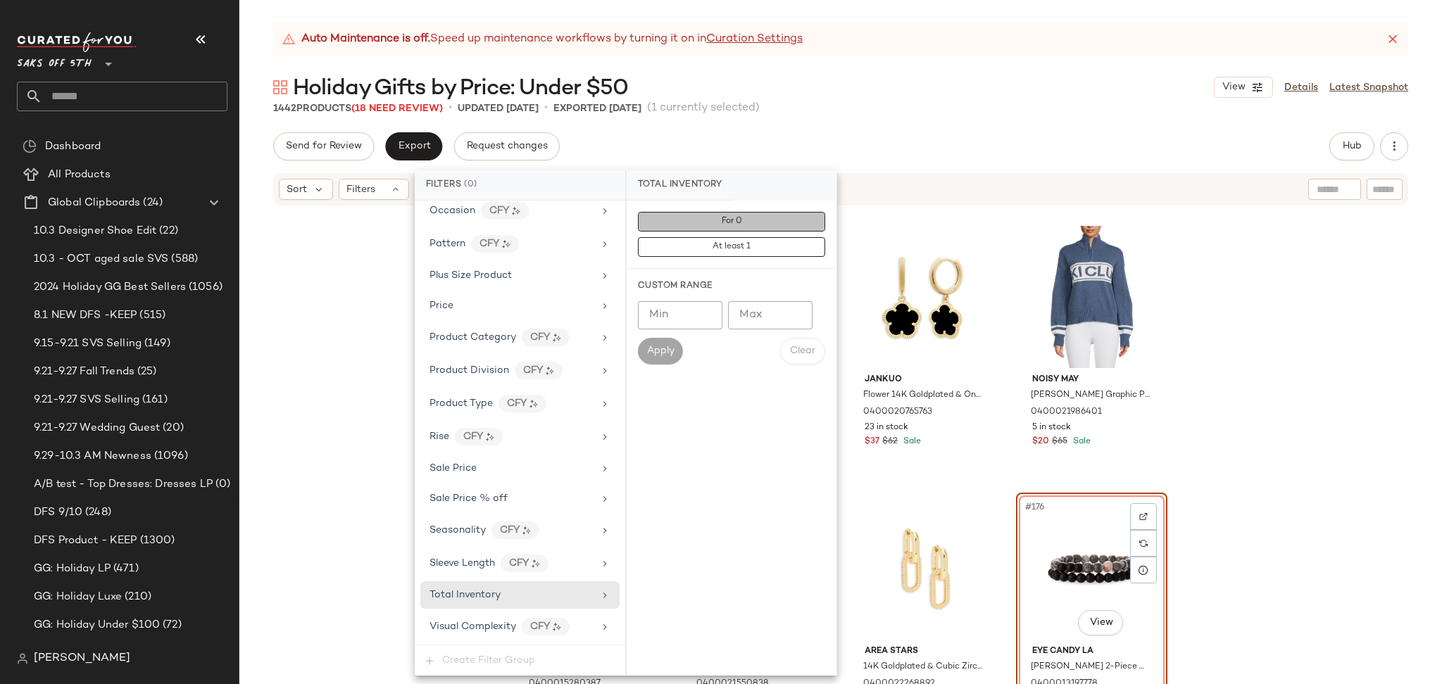
click at [703, 218] on button "For 0" at bounding box center [731, 222] width 187 height 20
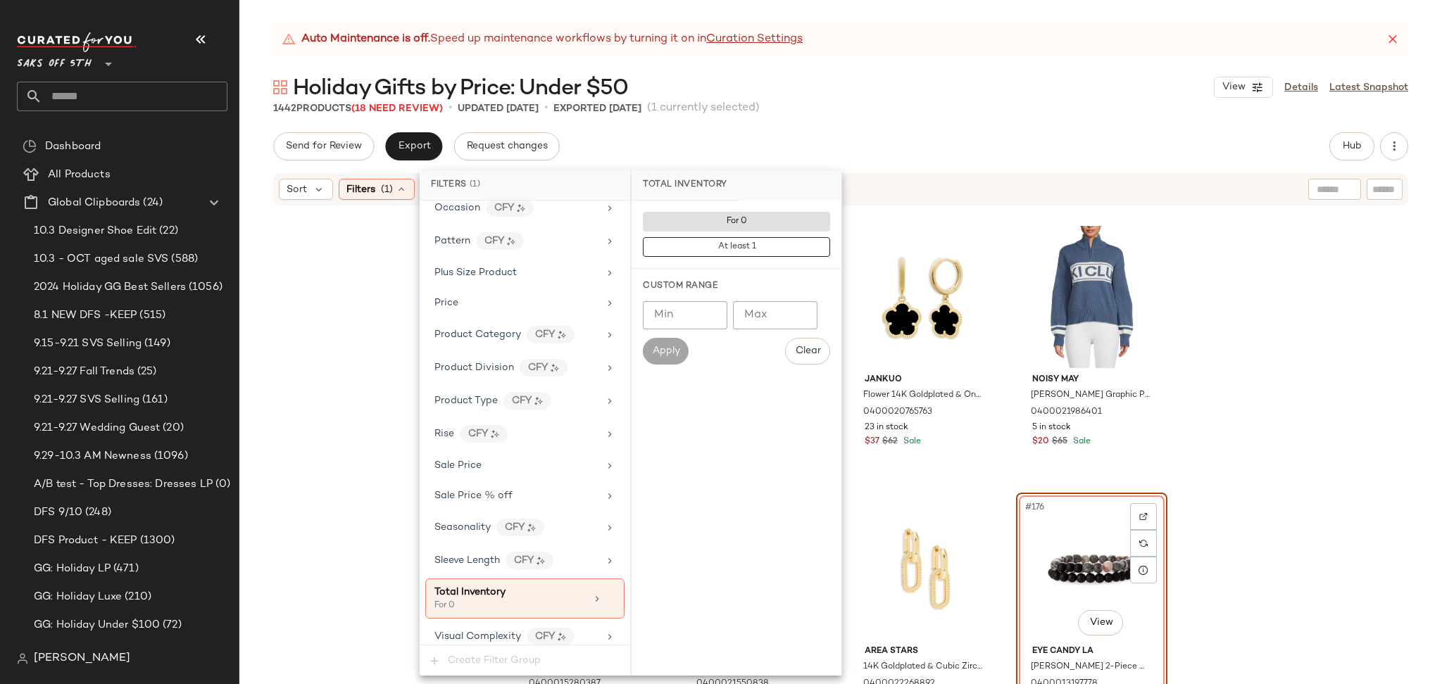
click at [850, 142] on div "Send for Review Export Request changes Hub Send for Review External Review Inte…" at bounding box center [840, 146] width 1135 height 28
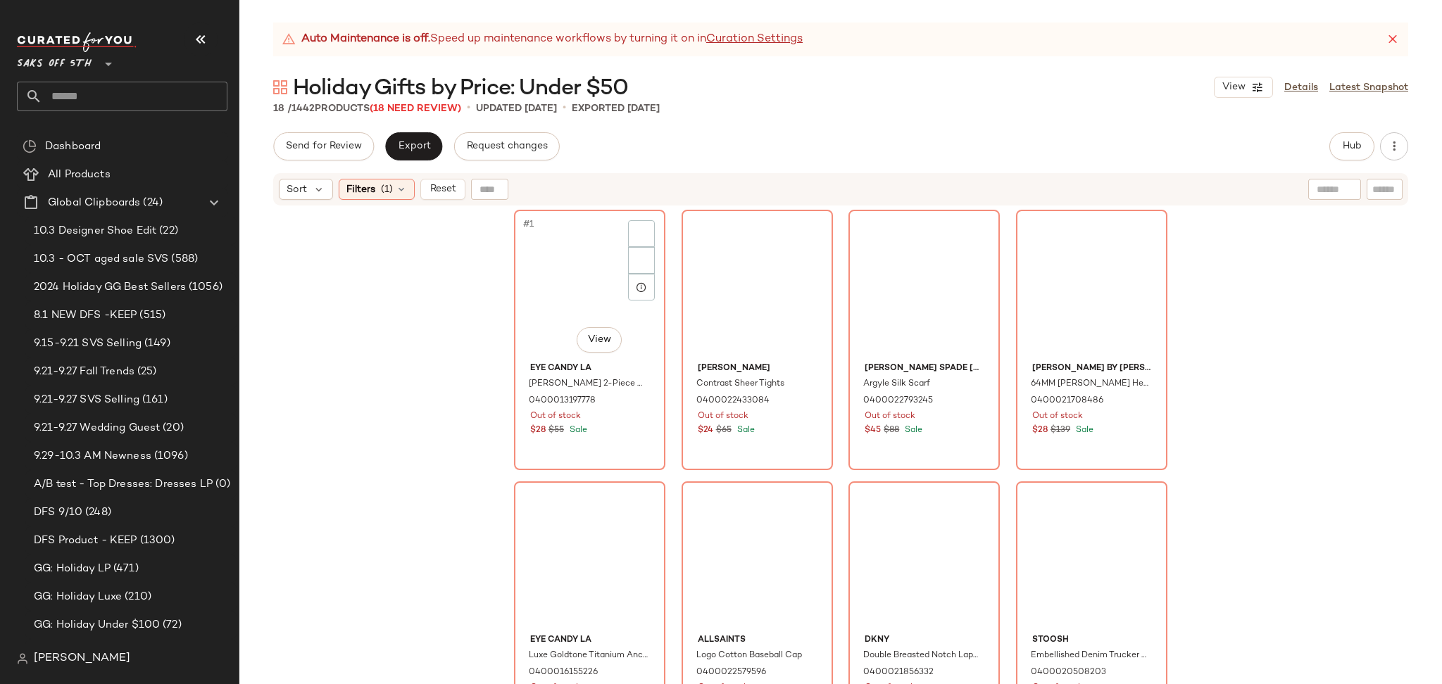
click at [572, 249] on div "#1 View" at bounding box center [590, 286] width 142 height 142
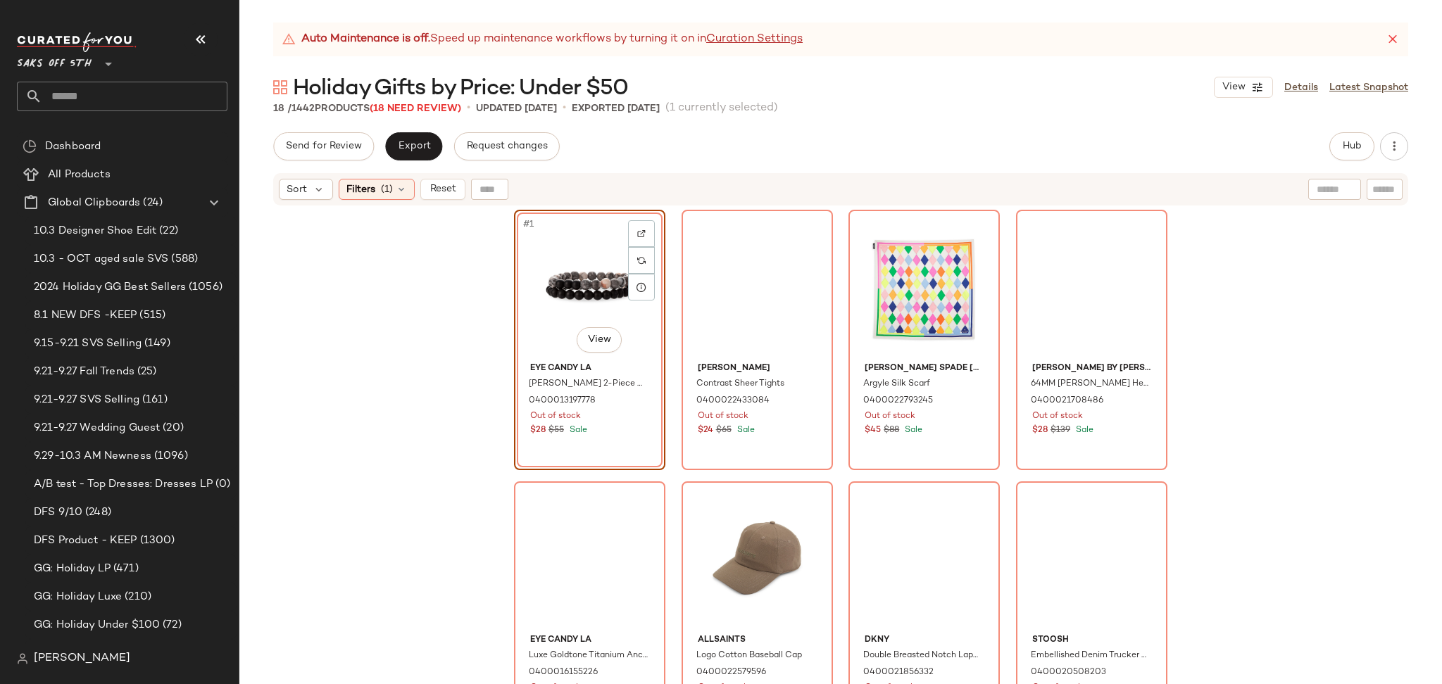
click at [572, 249] on div "#1 View" at bounding box center [590, 286] width 142 height 142
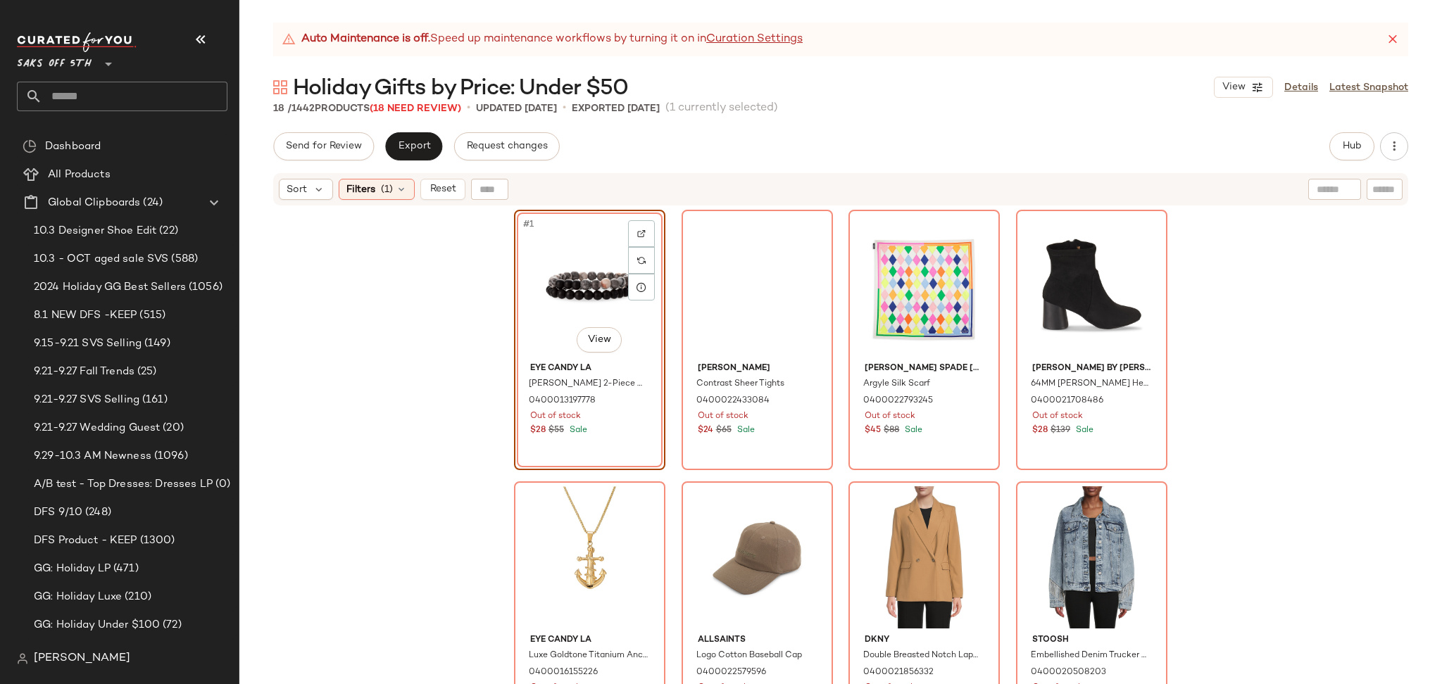
click at [572, 249] on div "#1 View" at bounding box center [590, 286] width 142 height 142
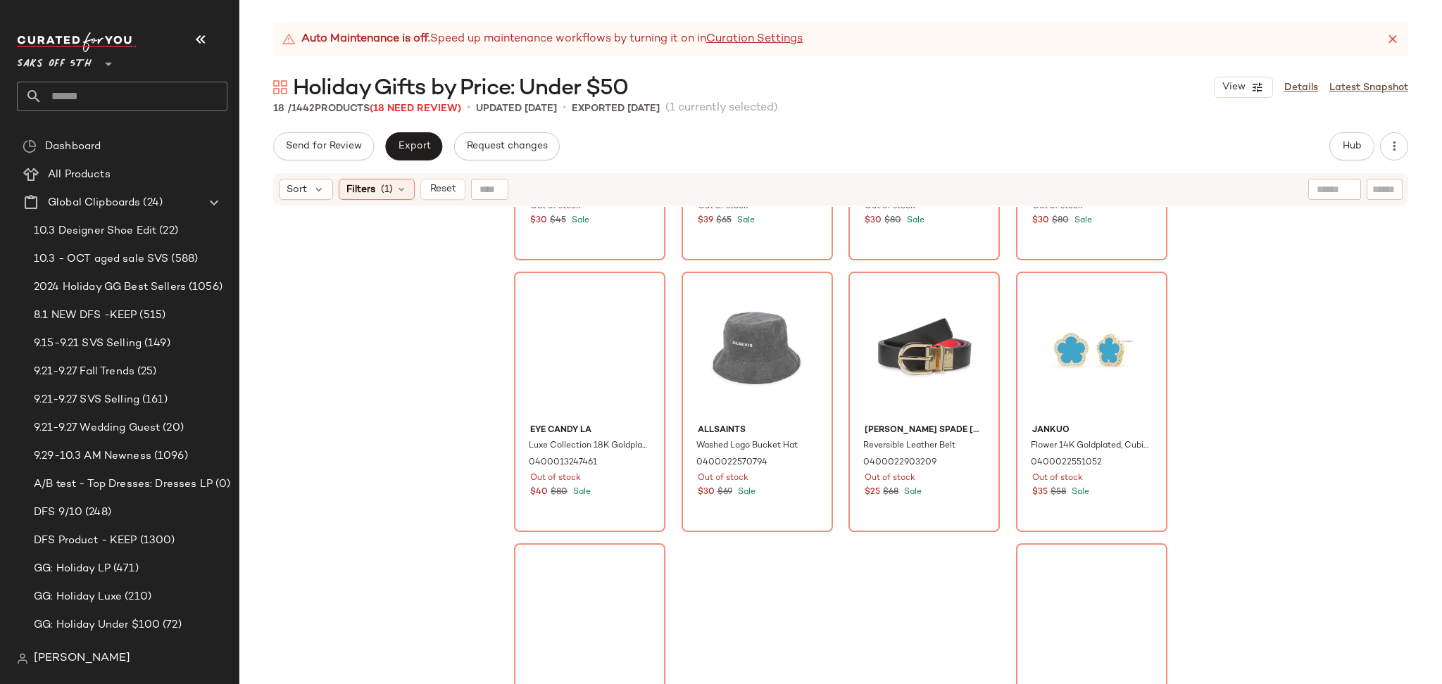
scroll to position [848, 0]
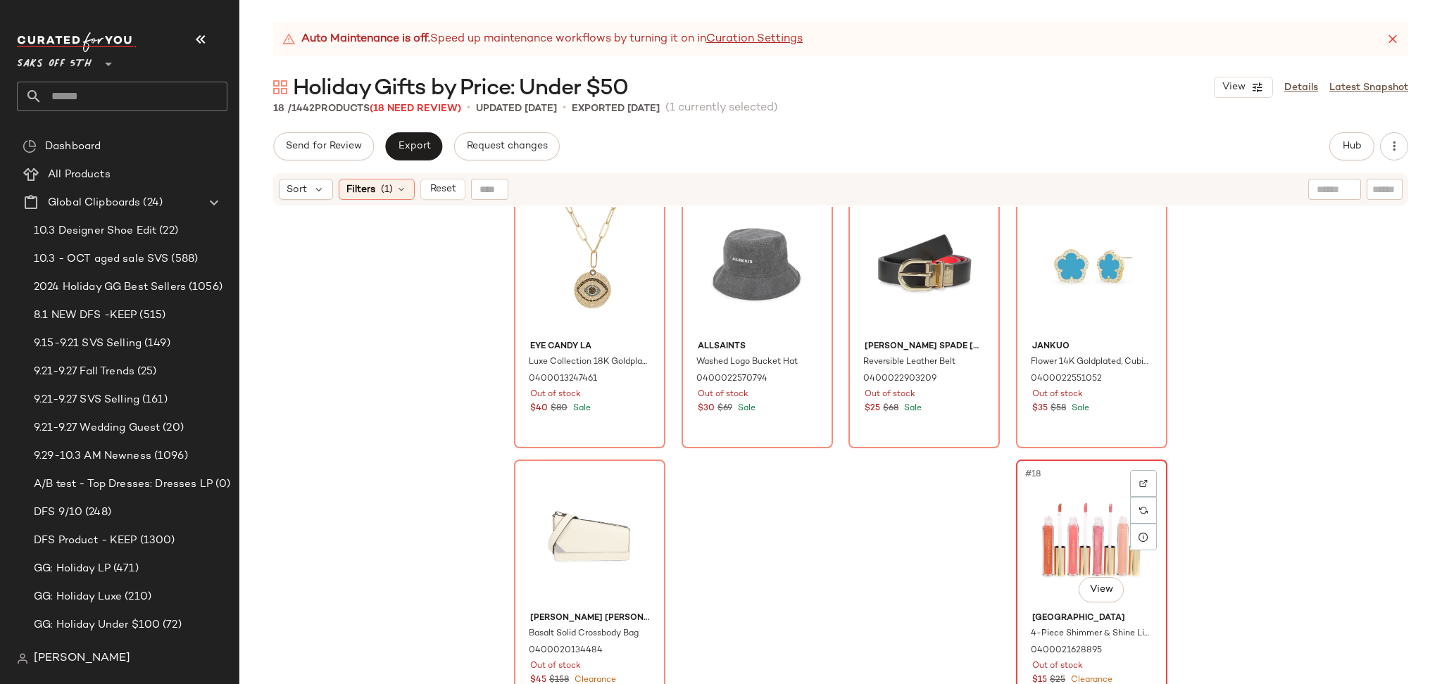
click at [1093, 527] on div "#18 View" at bounding box center [1092, 536] width 142 height 142
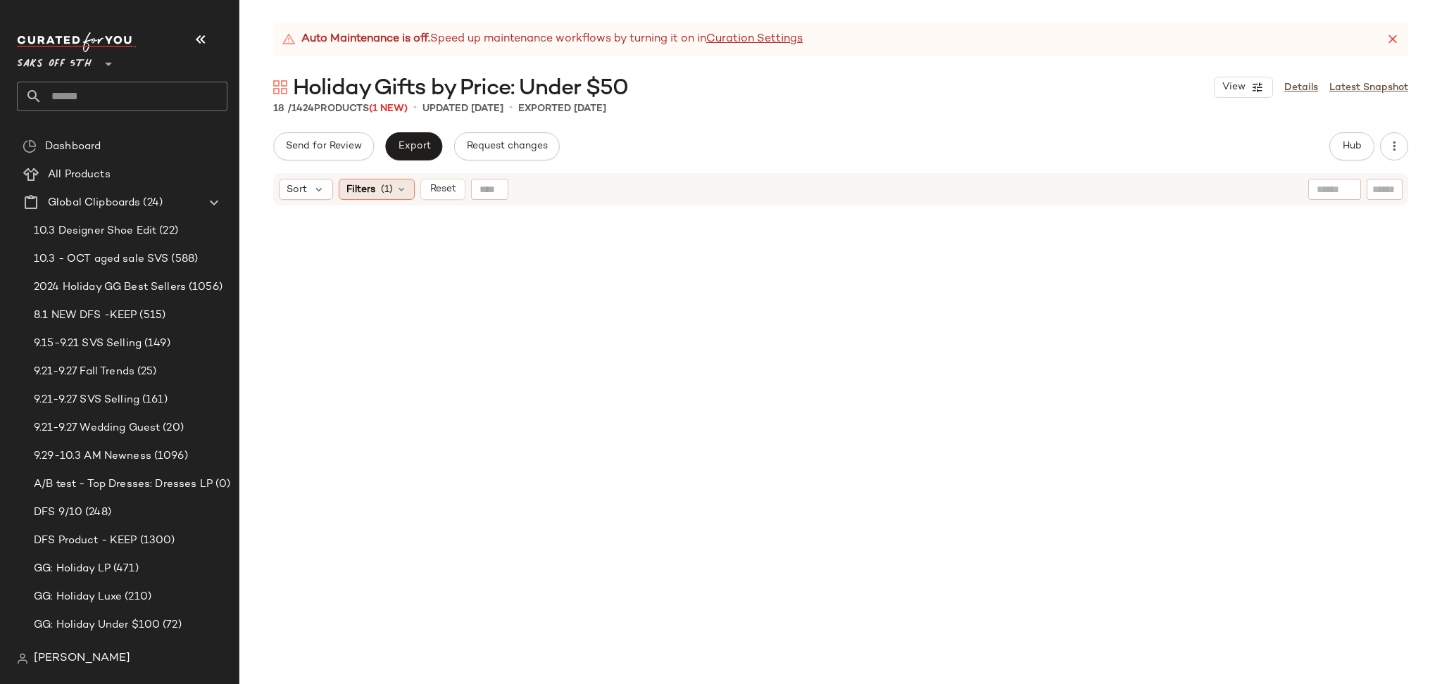
click at [374, 184] on span "Filters" at bounding box center [360, 189] width 29 height 15
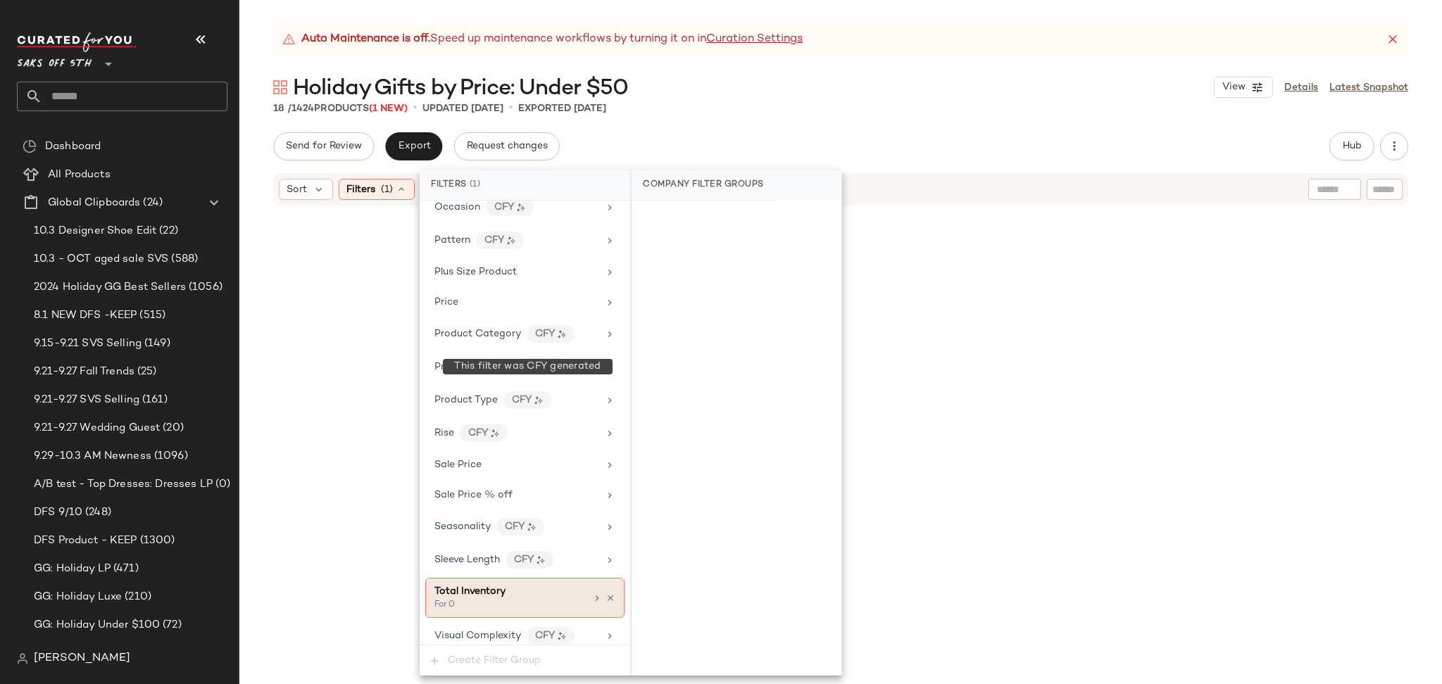
scroll to position [838, 0]
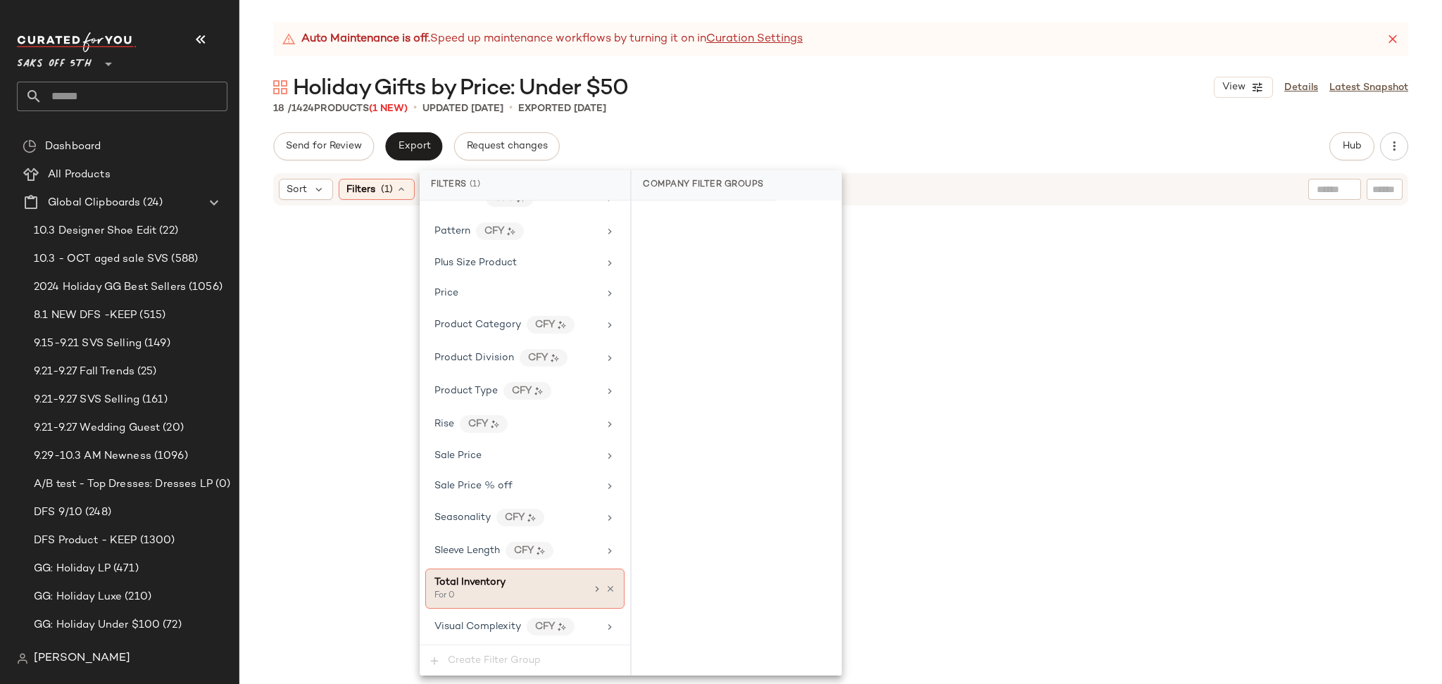
click at [610, 587] on div "Total Inventory For 0" at bounding box center [524, 589] width 199 height 40
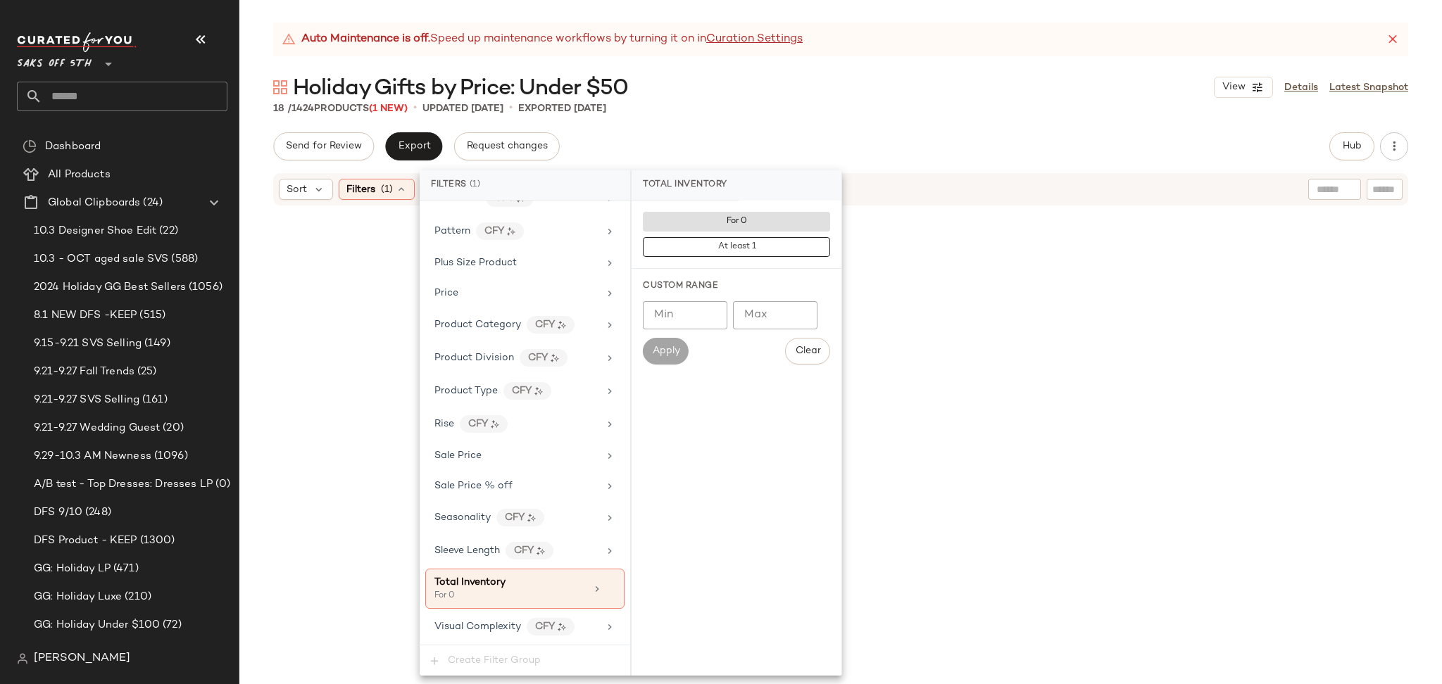
click at [829, 125] on div "Auto Maintenance is off. Speed up maintenance workflows by turning it on in Cur…" at bounding box center [840, 354] width 1202 height 662
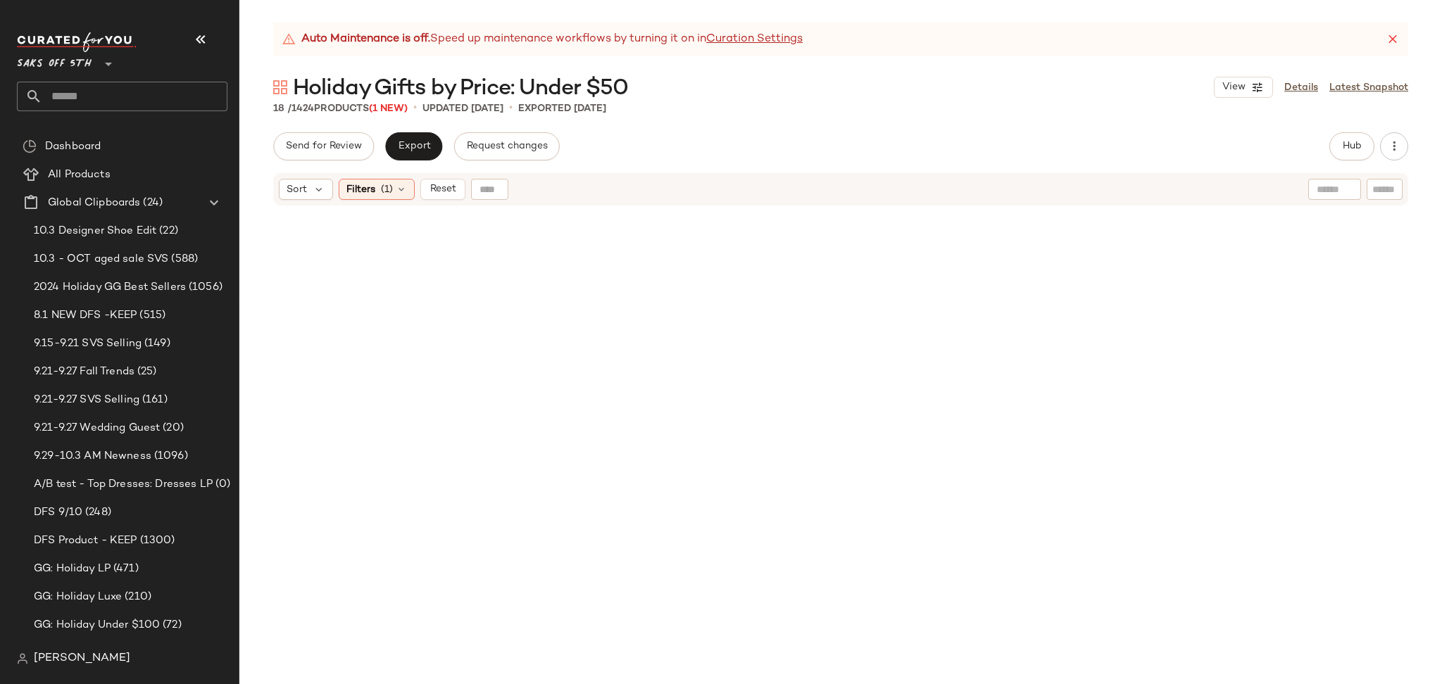
click at [401, 163] on div "Send for Review Export Request changes Hub Send for Review External Review Inte…" at bounding box center [840, 408] width 1202 height 552
click at [397, 179] on div "Filters (1)" at bounding box center [377, 189] width 76 height 21
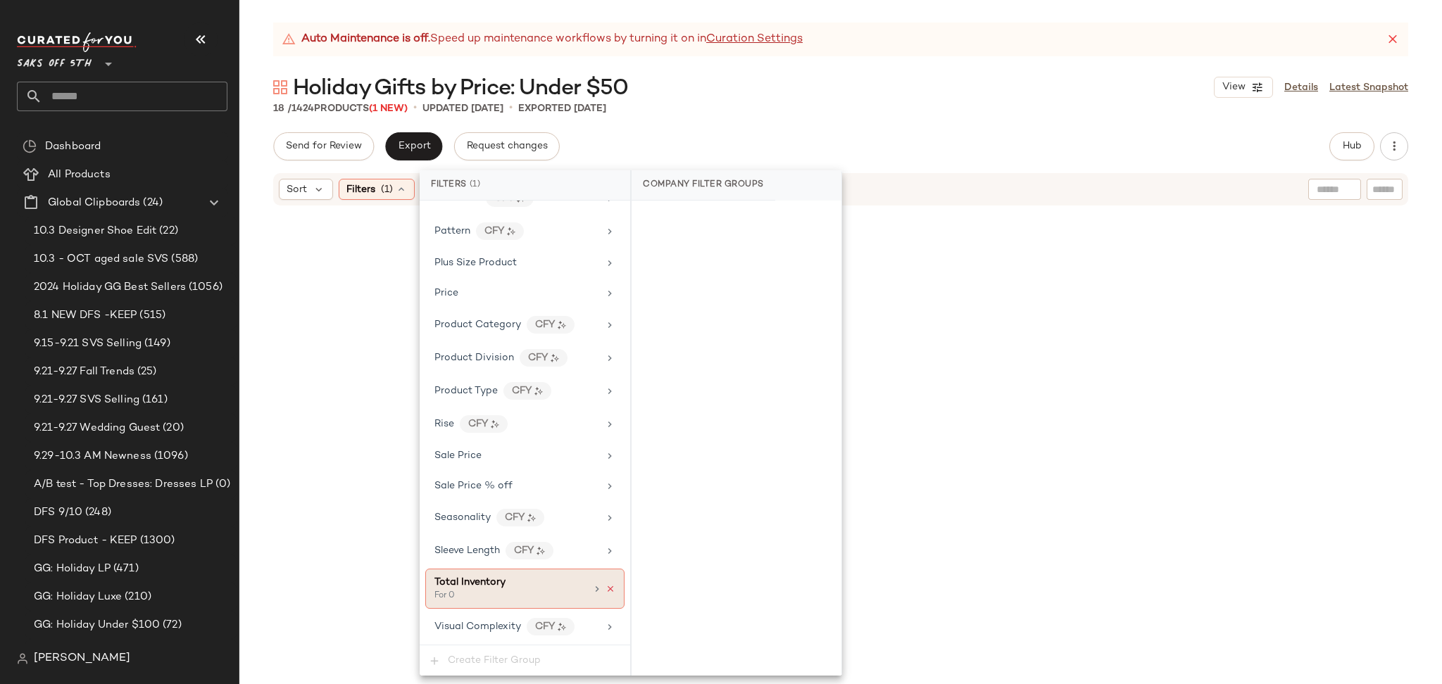
click at [606, 590] on icon at bounding box center [610, 589] width 10 height 10
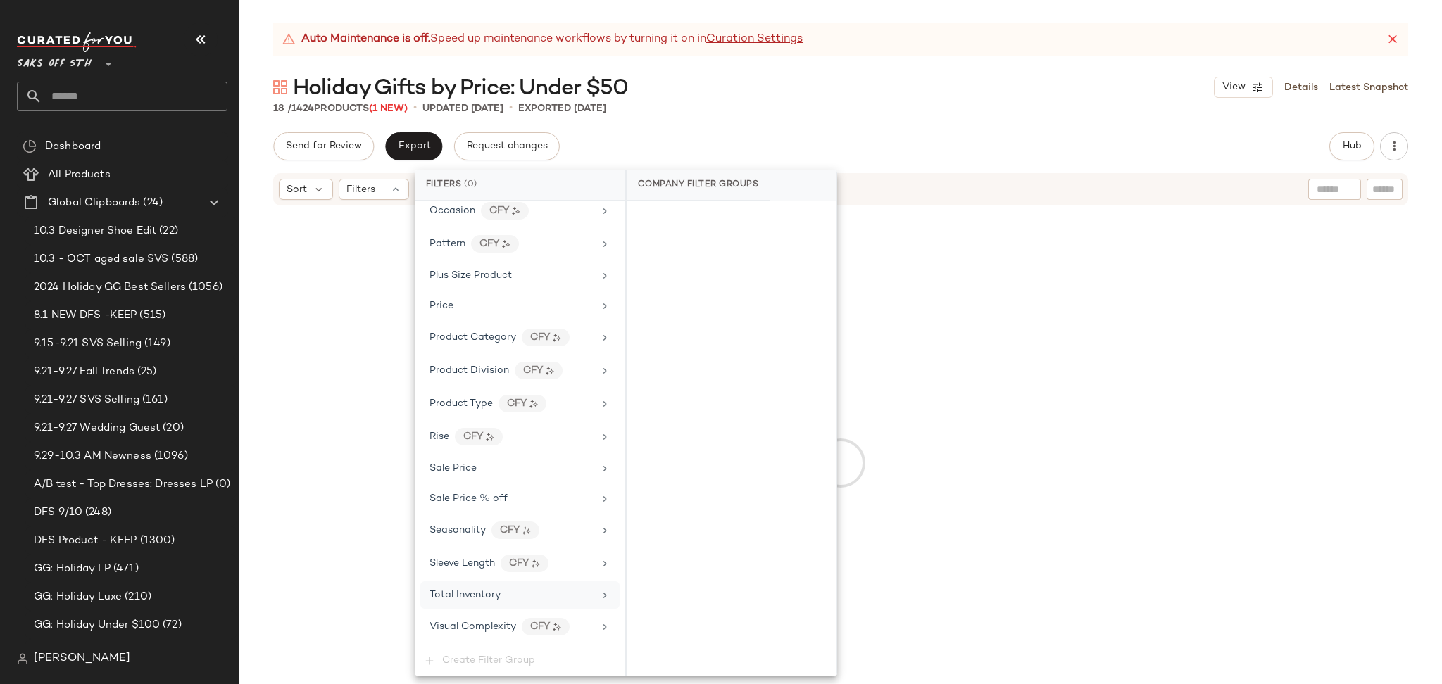
scroll to position [826, 0]
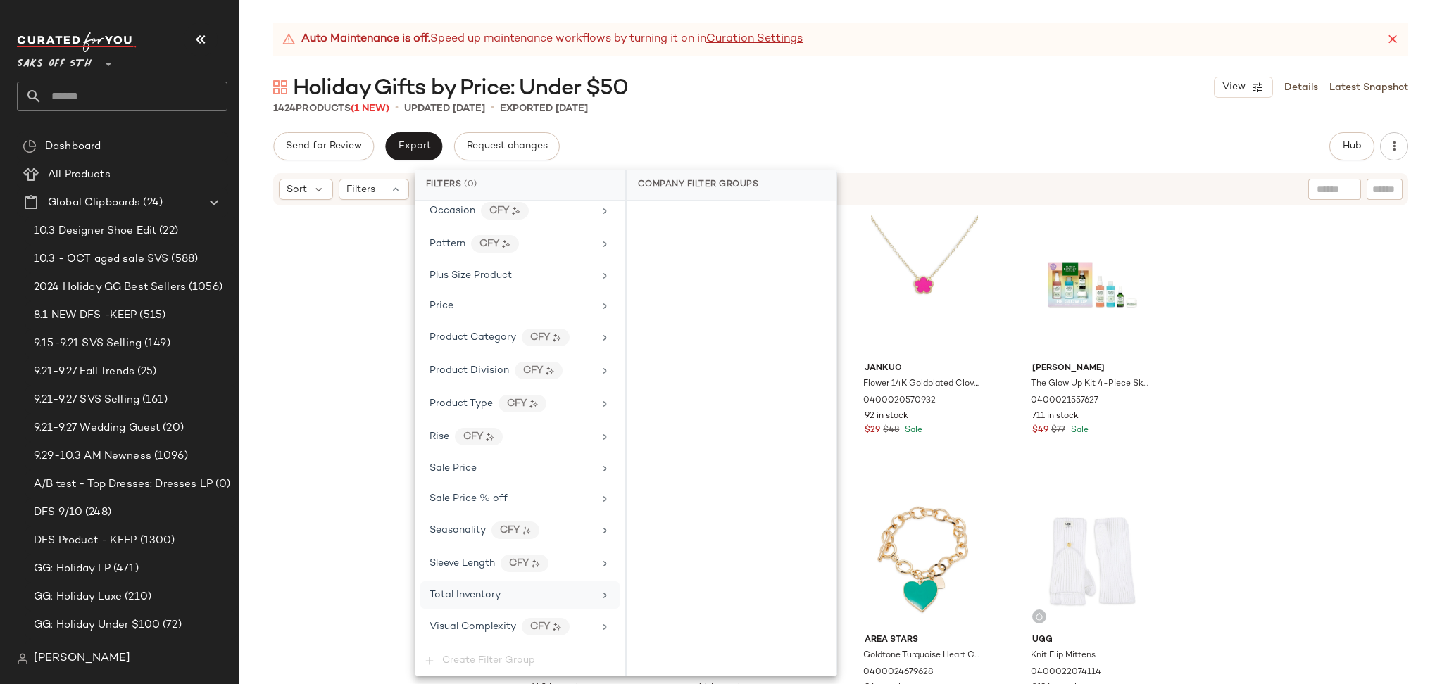
click at [841, 133] on div "Send for Review Export Request changes Hub Send for Review External Review Inte…" at bounding box center [840, 146] width 1135 height 28
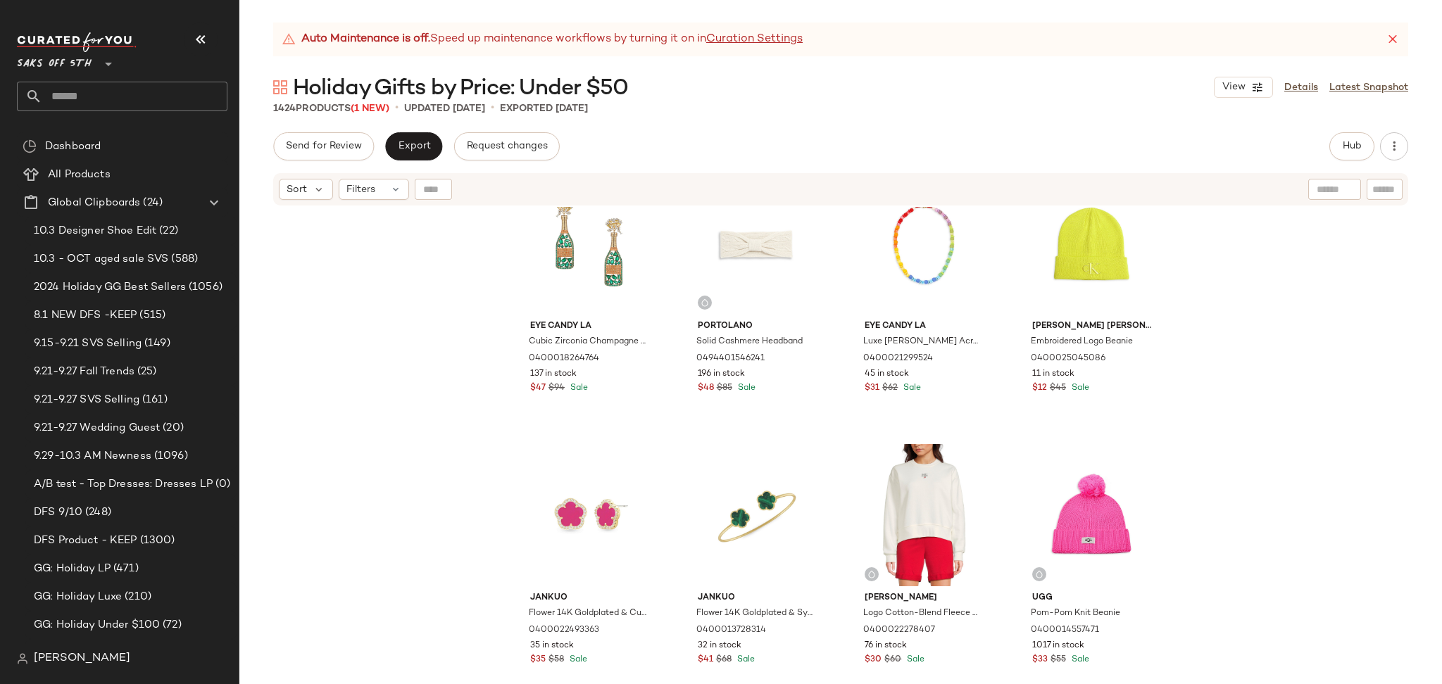
scroll to position [0, 0]
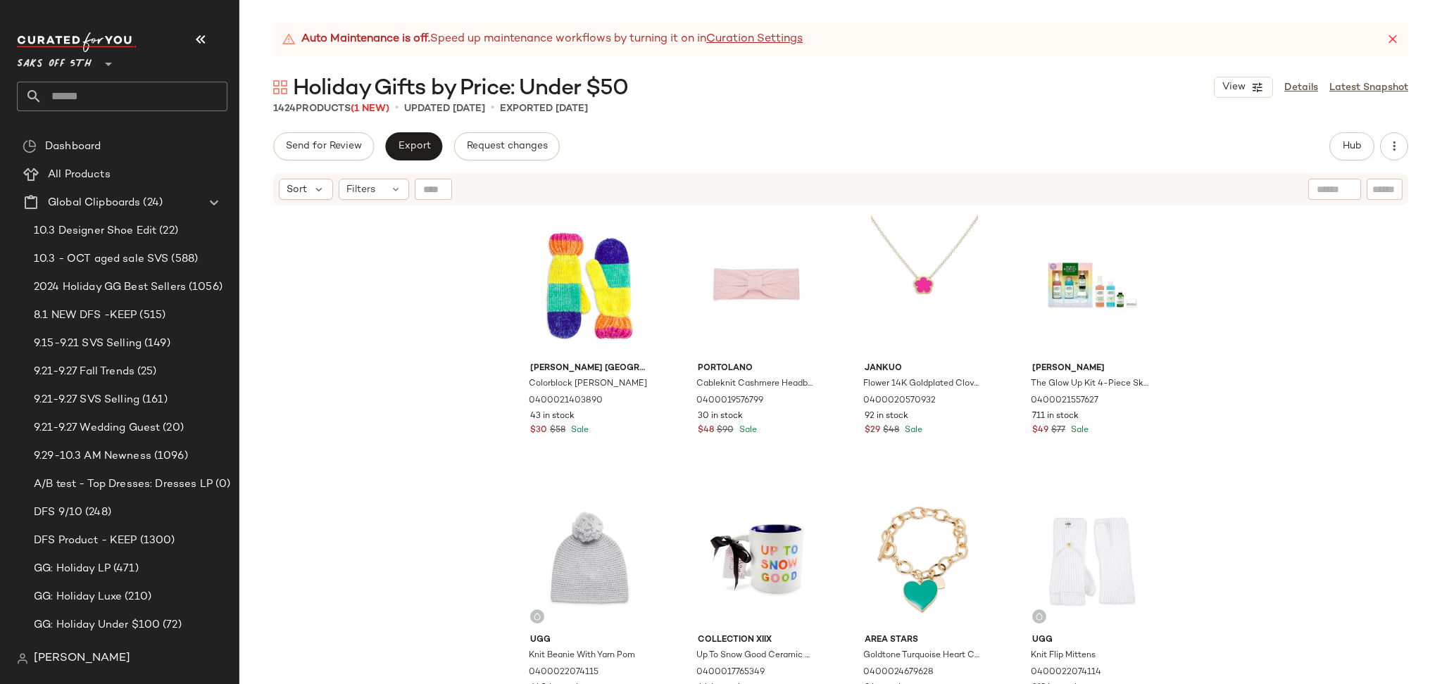
click at [1286, 295] on div "Kurt Geiger London Colorblock Chenille Mittens 0400021403890 43 in stock $30 $5…" at bounding box center [840, 463] width 1202 height 513
click at [1355, 161] on div "Send for Review Export Request changes Hub Send for Review External Review Inte…" at bounding box center [840, 408] width 1202 height 552
click at [1348, 146] on span "Hub" at bounding box center [1352, 146] width 20 height 11
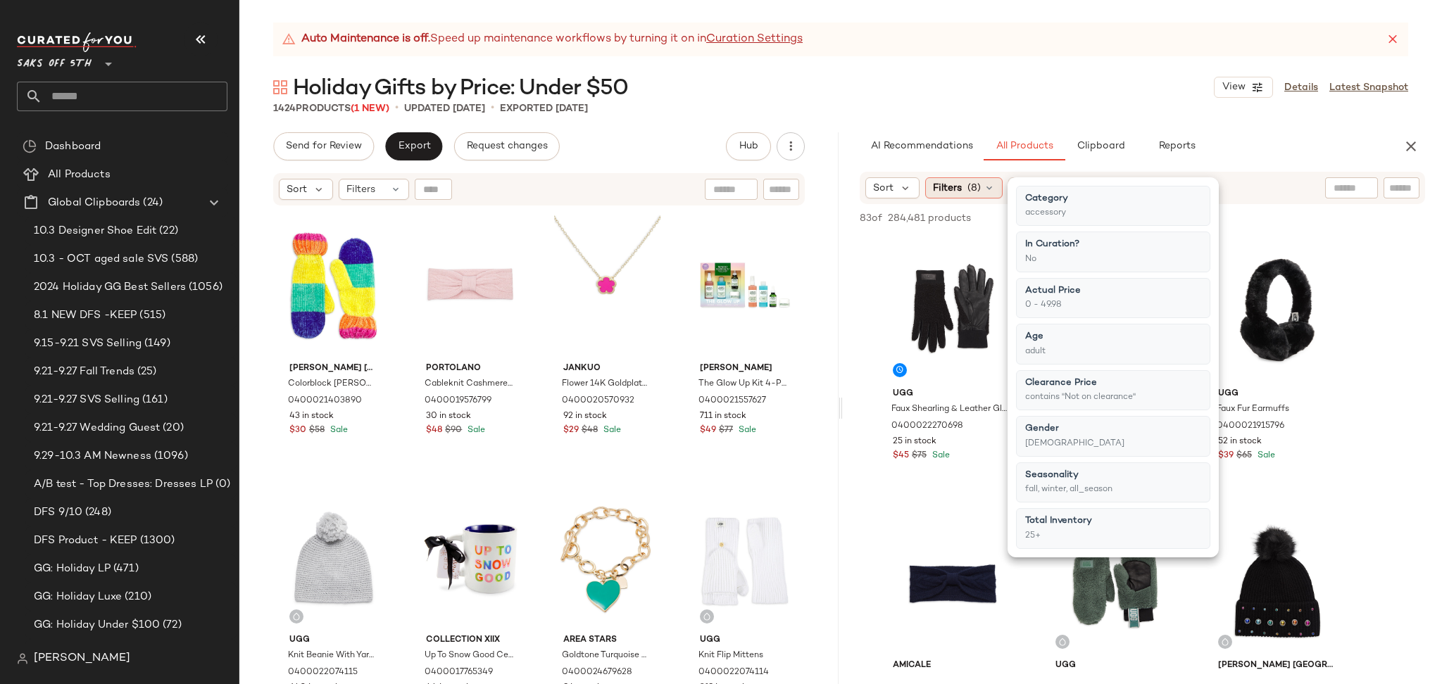
click at [941, 182] on span "Filters" at bounding box center [947, 188] width 29 height 15
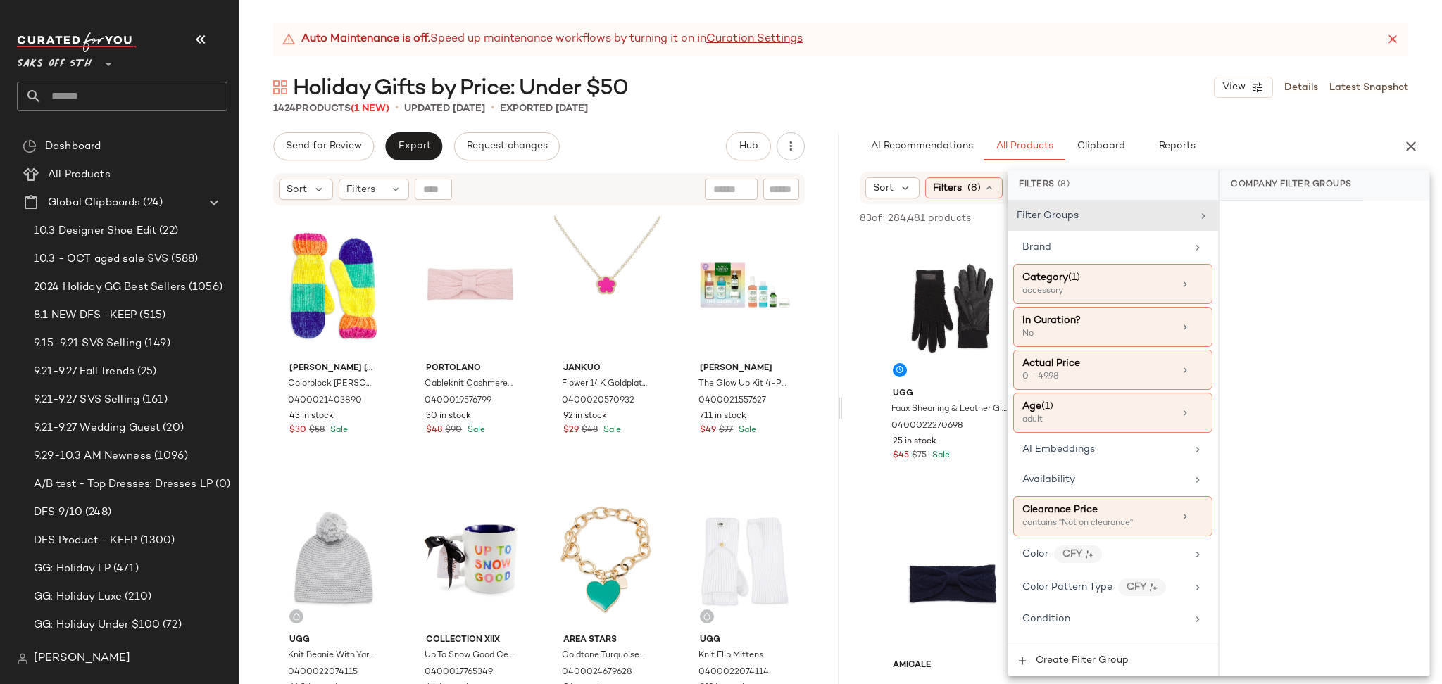
click at [1100, 108] on div "1424 Products (1 New) • updated Oct 6th • Exported Oct 3rd" at bounding box center [840, 108] width 1202 height 14
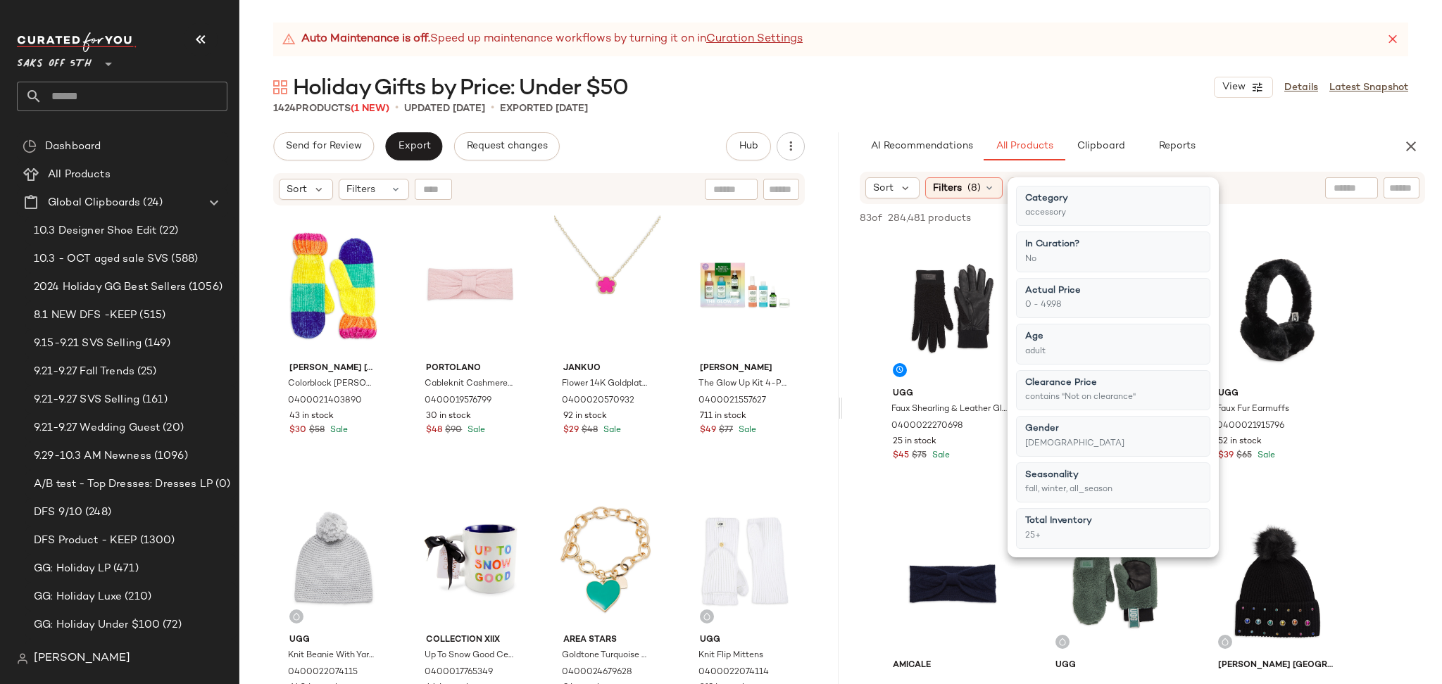
click at [1100, 108] on div "1424 Products (1 New) • updated Oct 6th • Exported Oct 3rd" at bounding box center [840, 108] width 1202 height 14
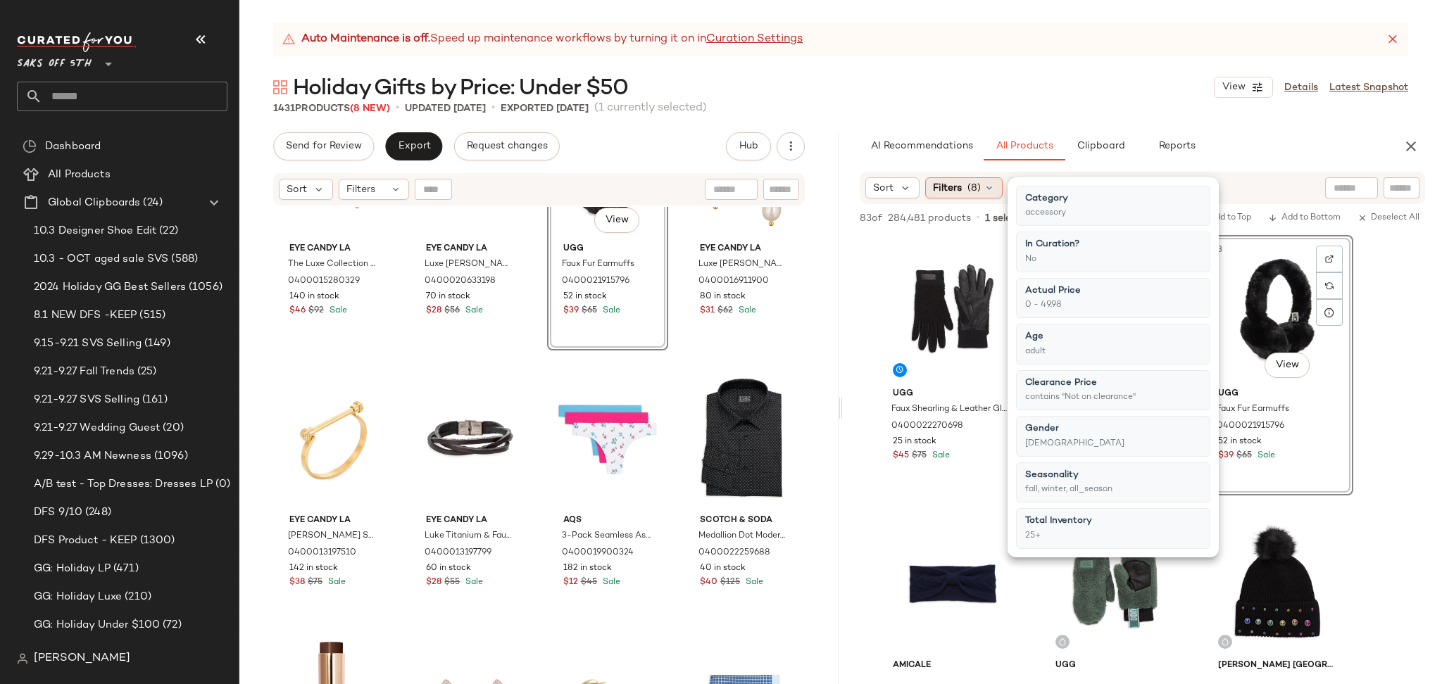
click at [951, 189] on span "Filters" at bounding box center [947, 188] width 29 height 15
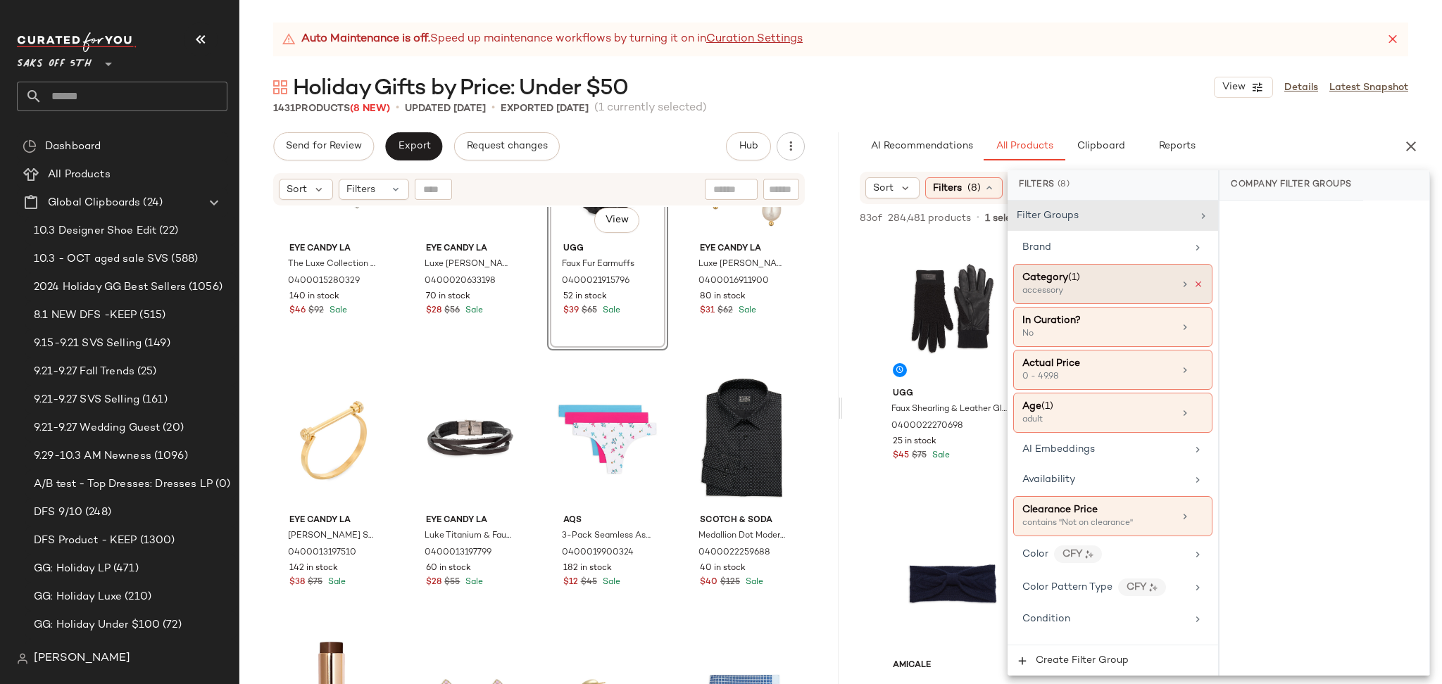
click at [1196, 286] on icon at bounding box center [1198, 284] width 10 height 10
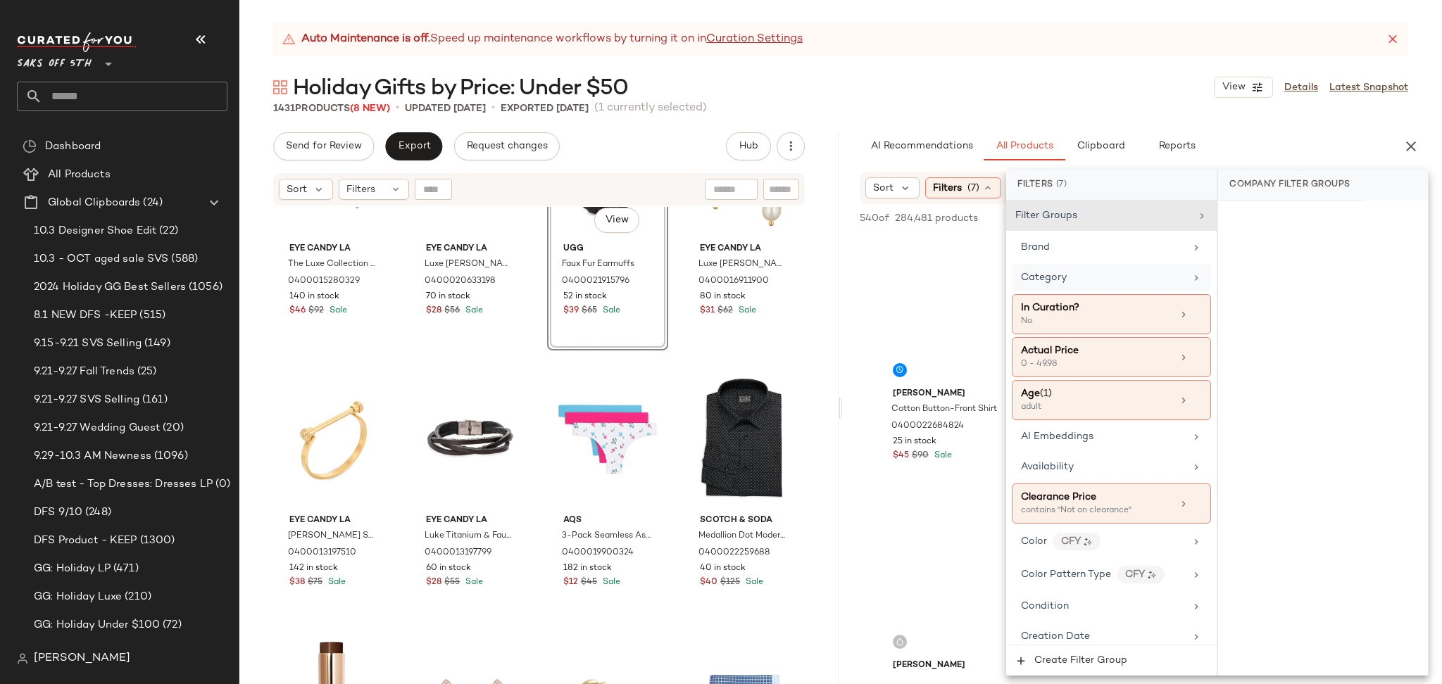
click at [1033, 95] on div "Holiday Gifts by Price: Under $50 View Details Latest Snapshot" at bounding box center [840, 87] width 1202 height 28
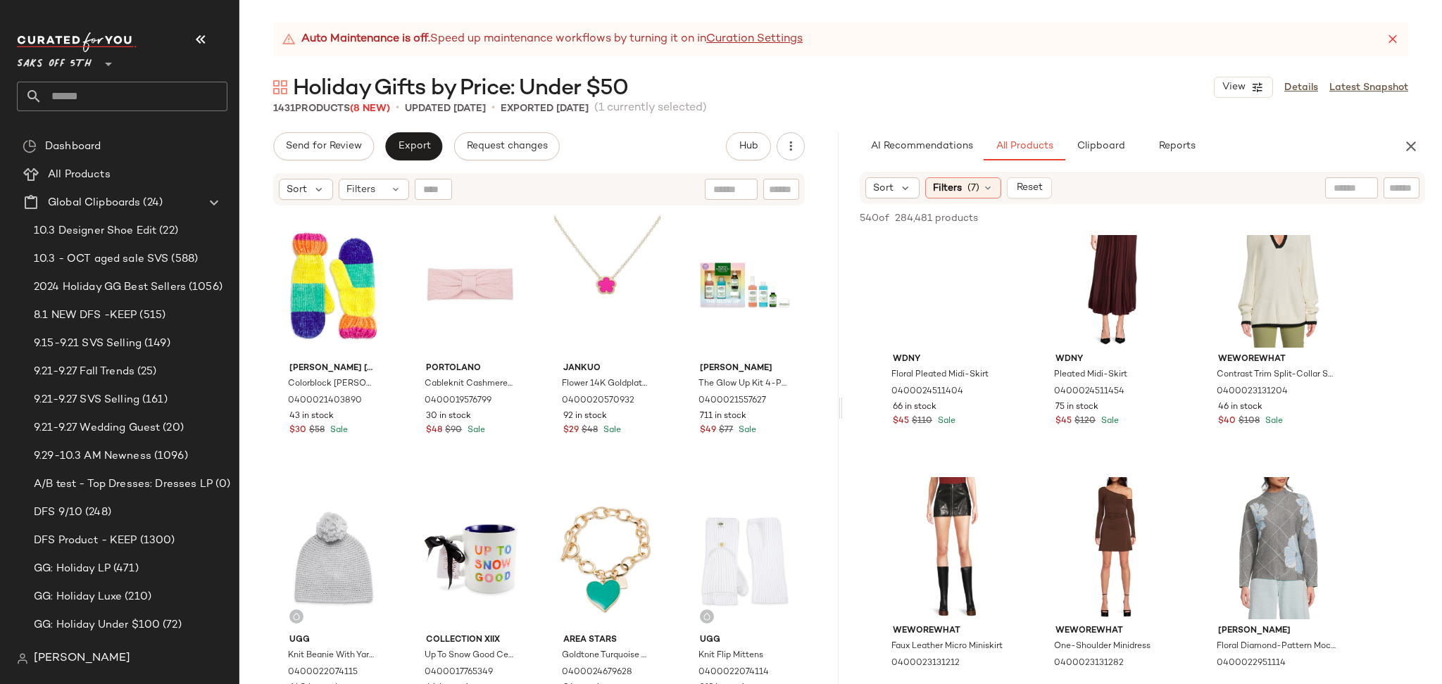
scroll to position [77, 0]
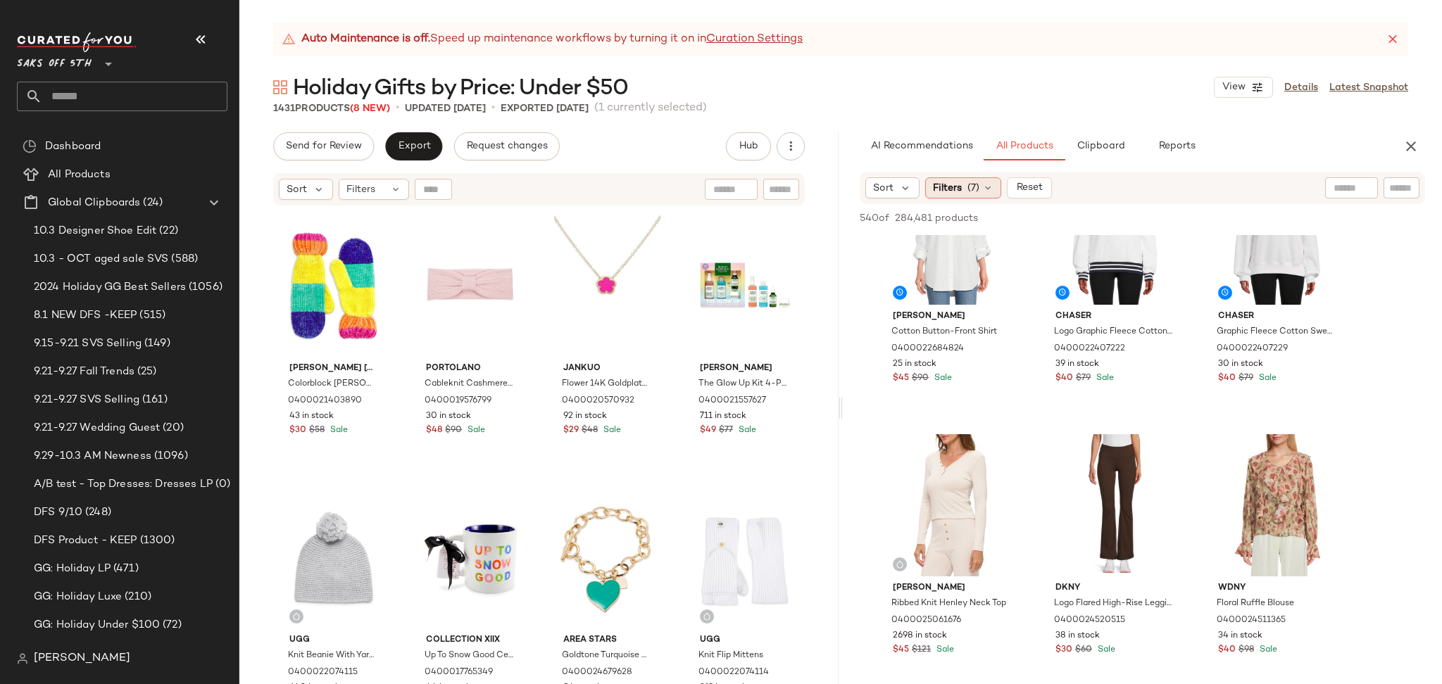
click at [972, 184] on span "(7)" at bounding box center [973, 188] width 12 height 15
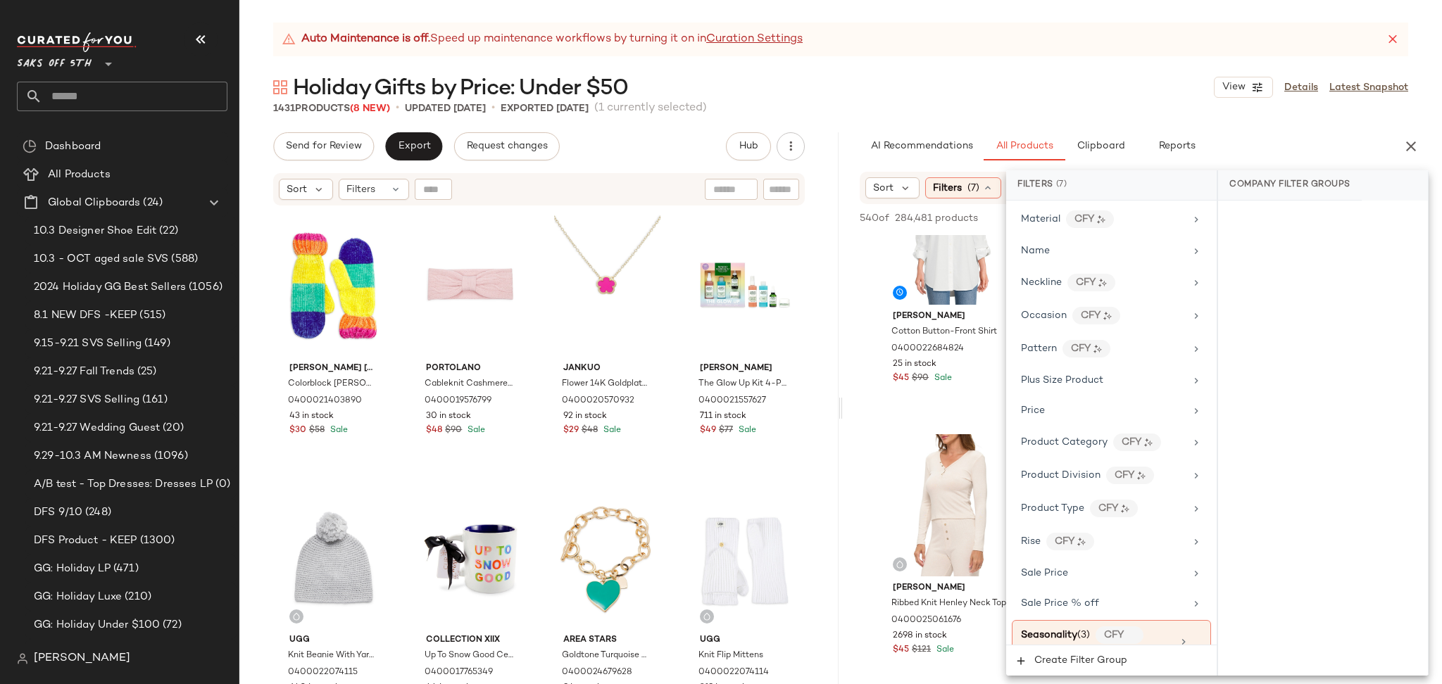
scroll to position [914, 0]
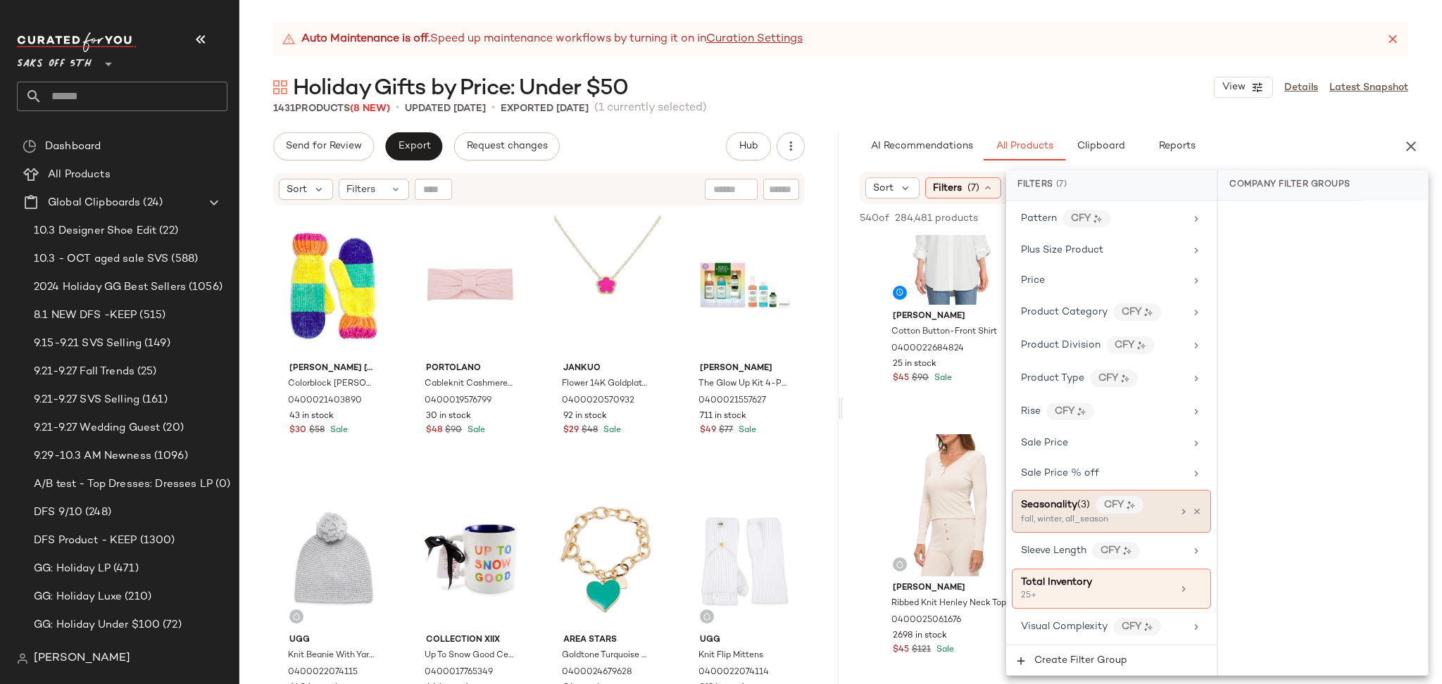
click at [1152, 510] on div "Seasonality (3) CFY" at bounding box center [1096, 505] width 151 height 18
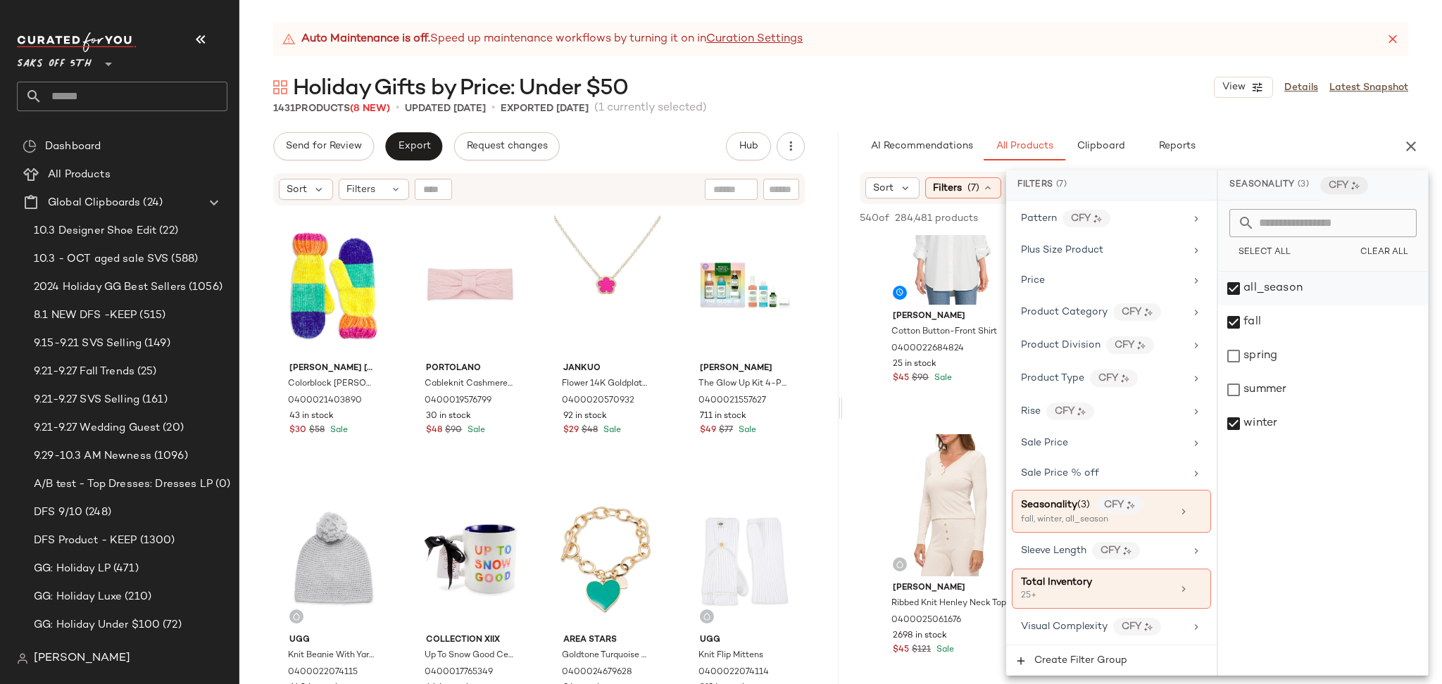
click at [1232, 285] on div "all_season" at bounding box center [1323, 289] width 210 height 34
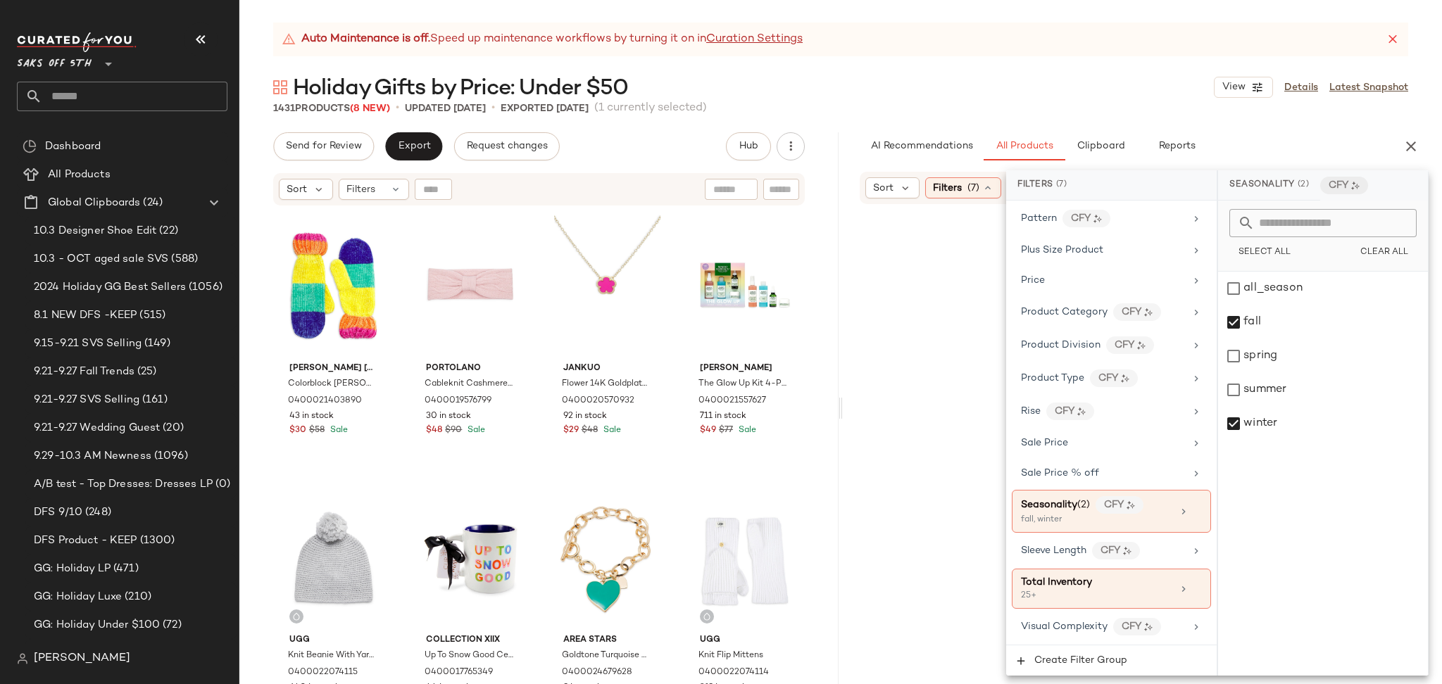
click at [1102, 103] on div "1431 Products (8 New) • updated Oct 6th • Exported Oct 3rd (1 currently selecte…" at bounding box center [840, 108] width 1202 height 14
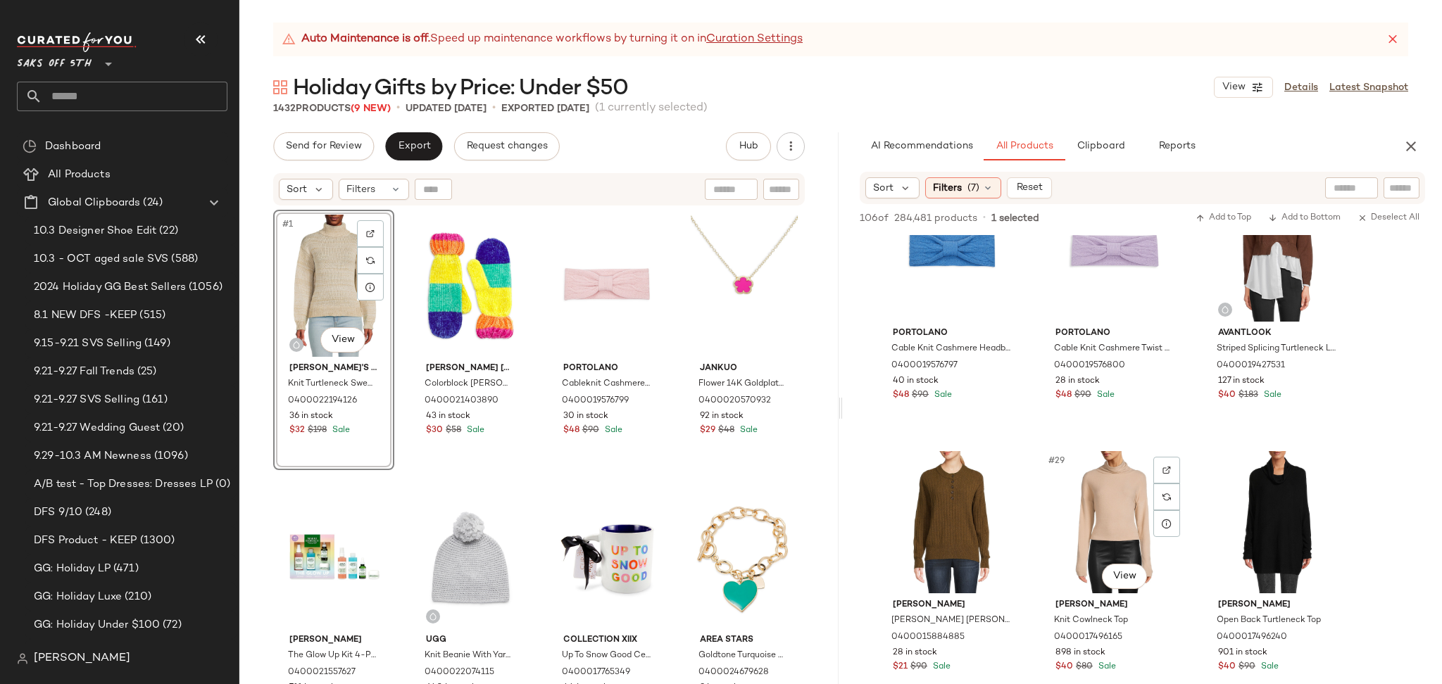
scroll to position [2206, 0]
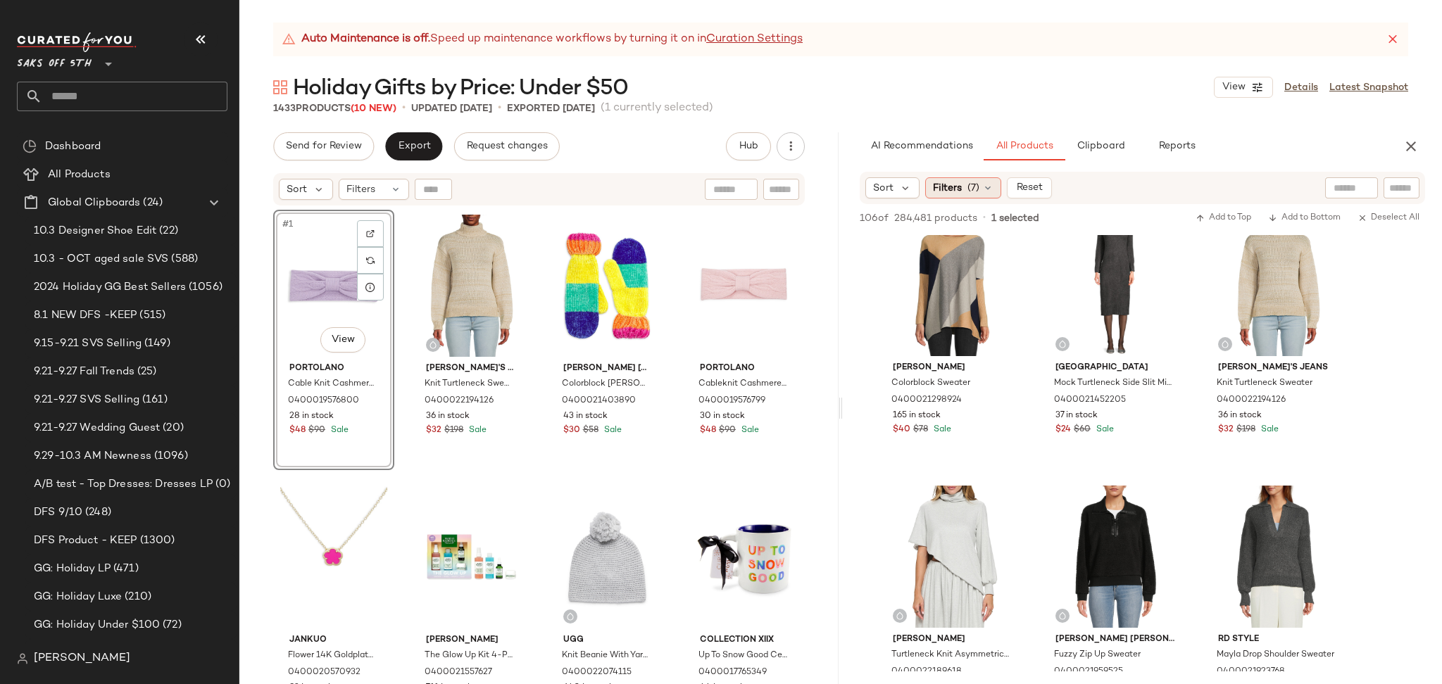
click at [957, 189] on span "Filters" at bounding box center [947, 188] width 29 height 15
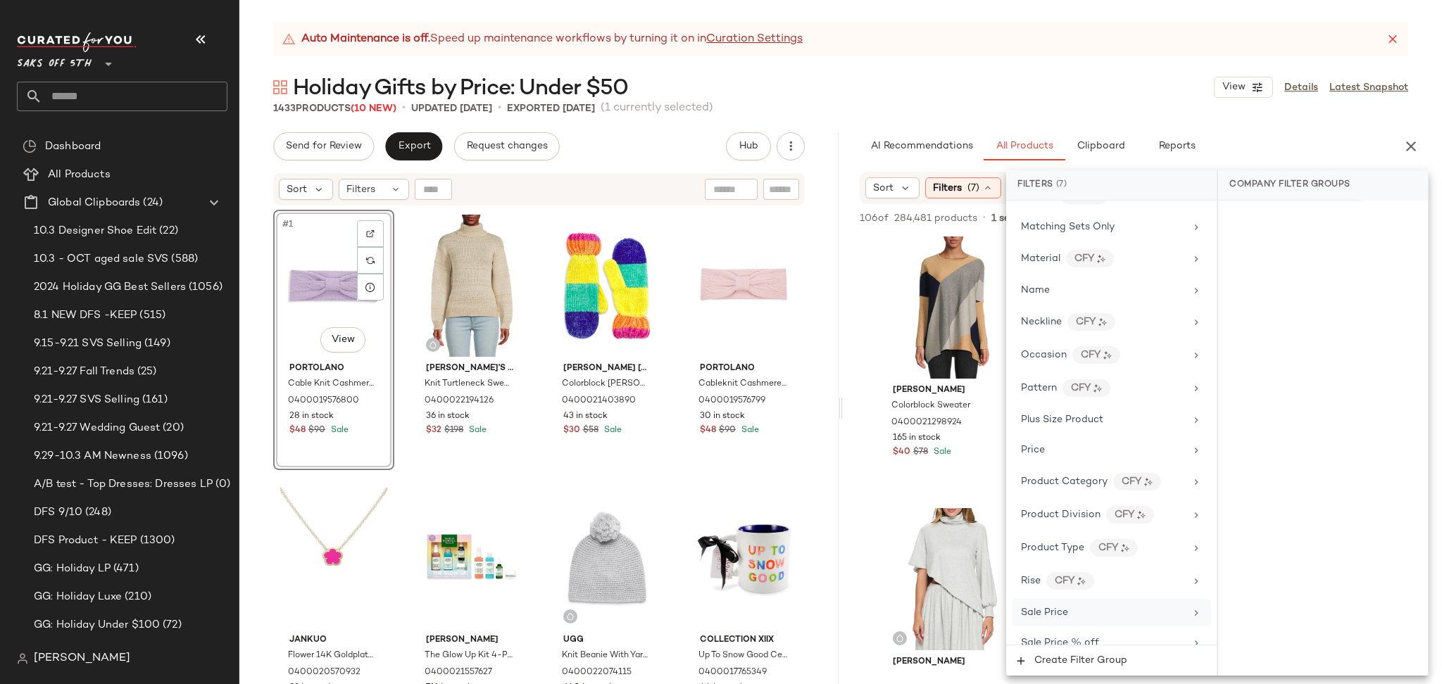
scroll to position [914, 0]
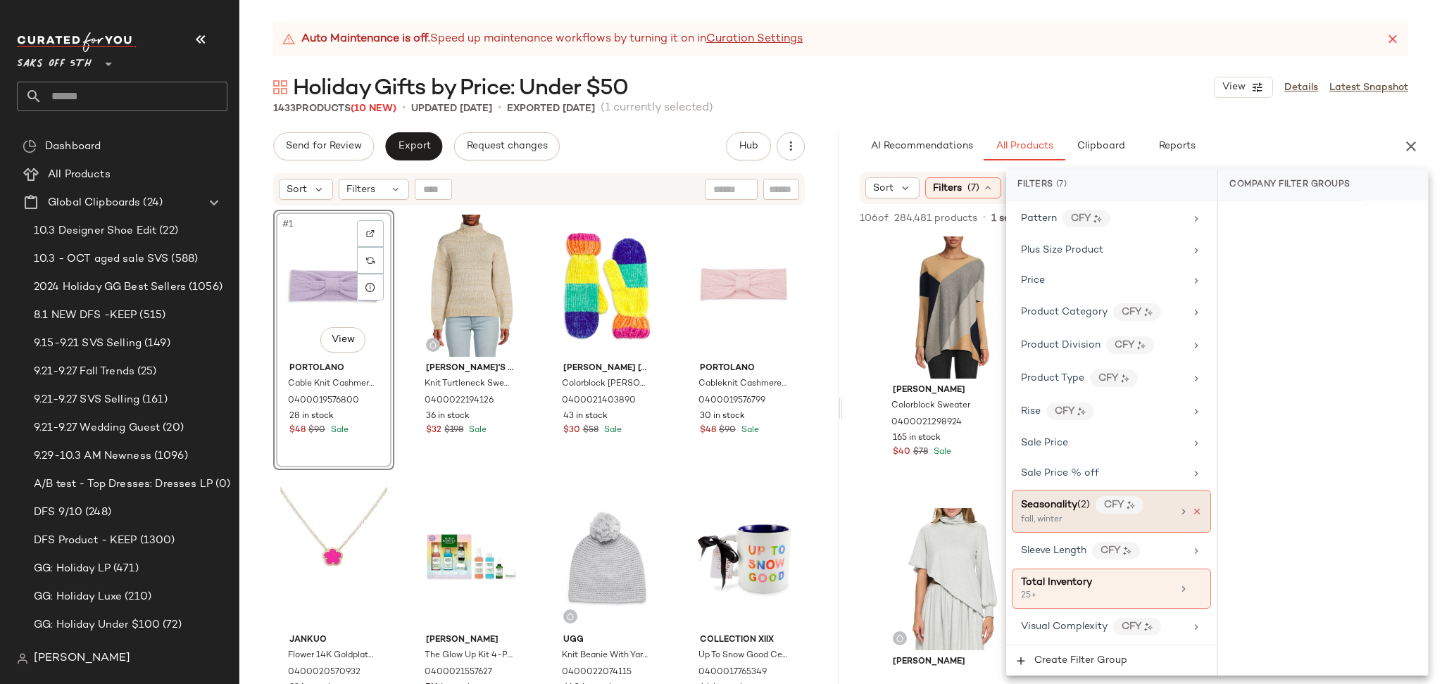
click at [1192, 512] on icon at bounding box center [1197, 512] width 10 height 10
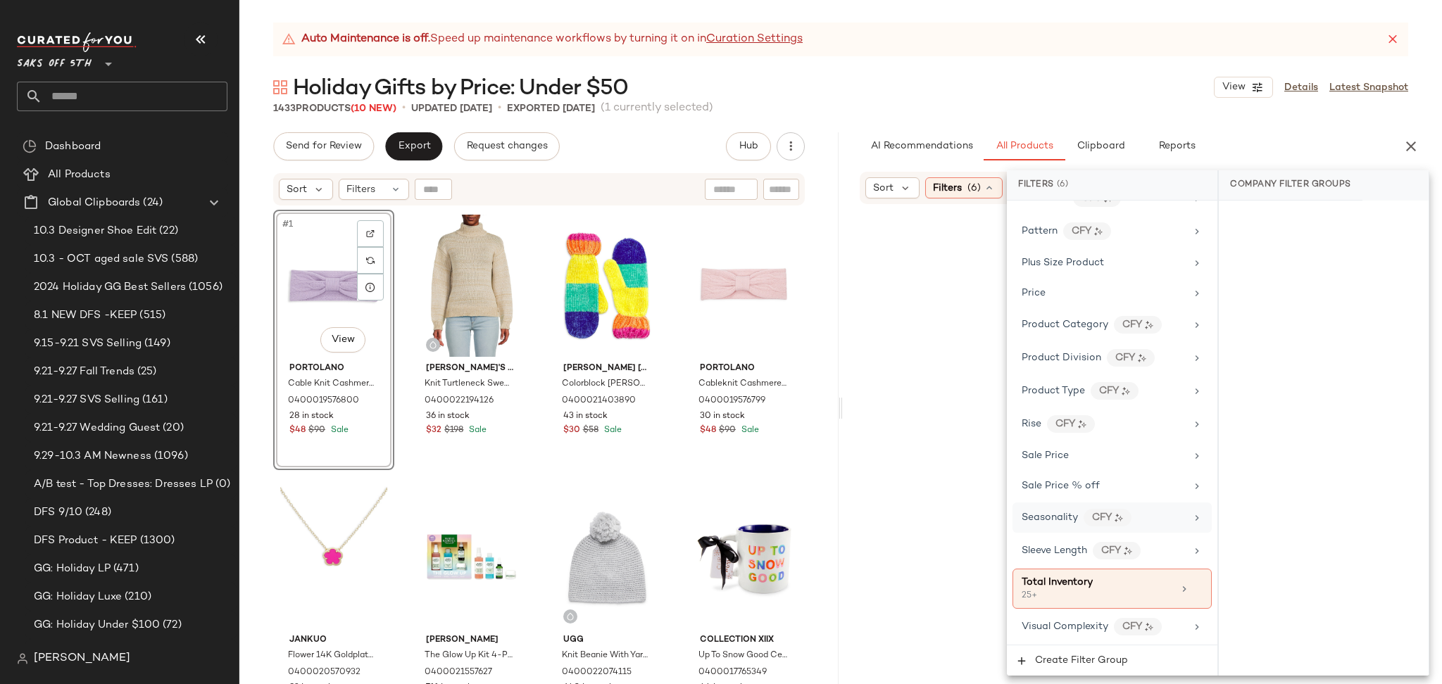
scroll to position [903, 0]
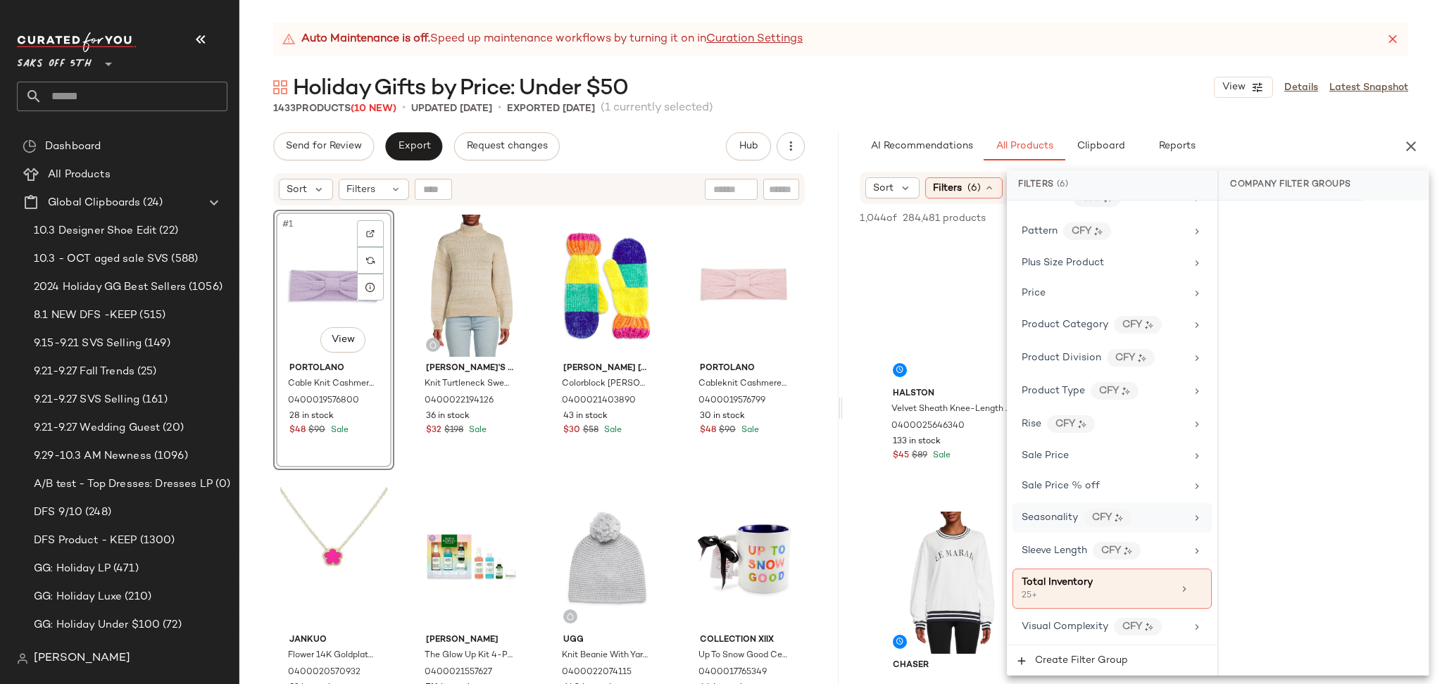
click at [1105, 118] on div "Auto Maintenance is off. Speed up maintenance workflows by turning it on in Cur…" at bounding box center [840, 354] width 1202 height 662
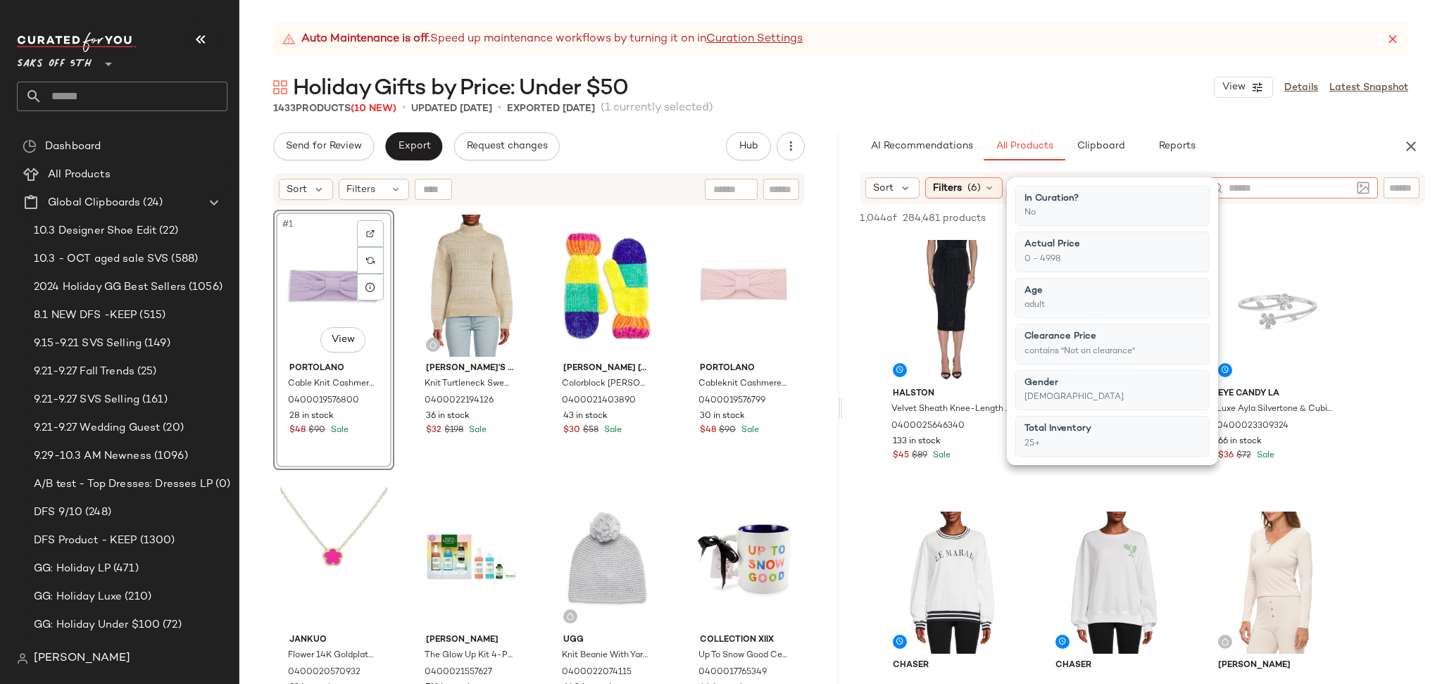
click at [1345, 191] on input "text" at bounding box center [1289, 188] width 122 height 15
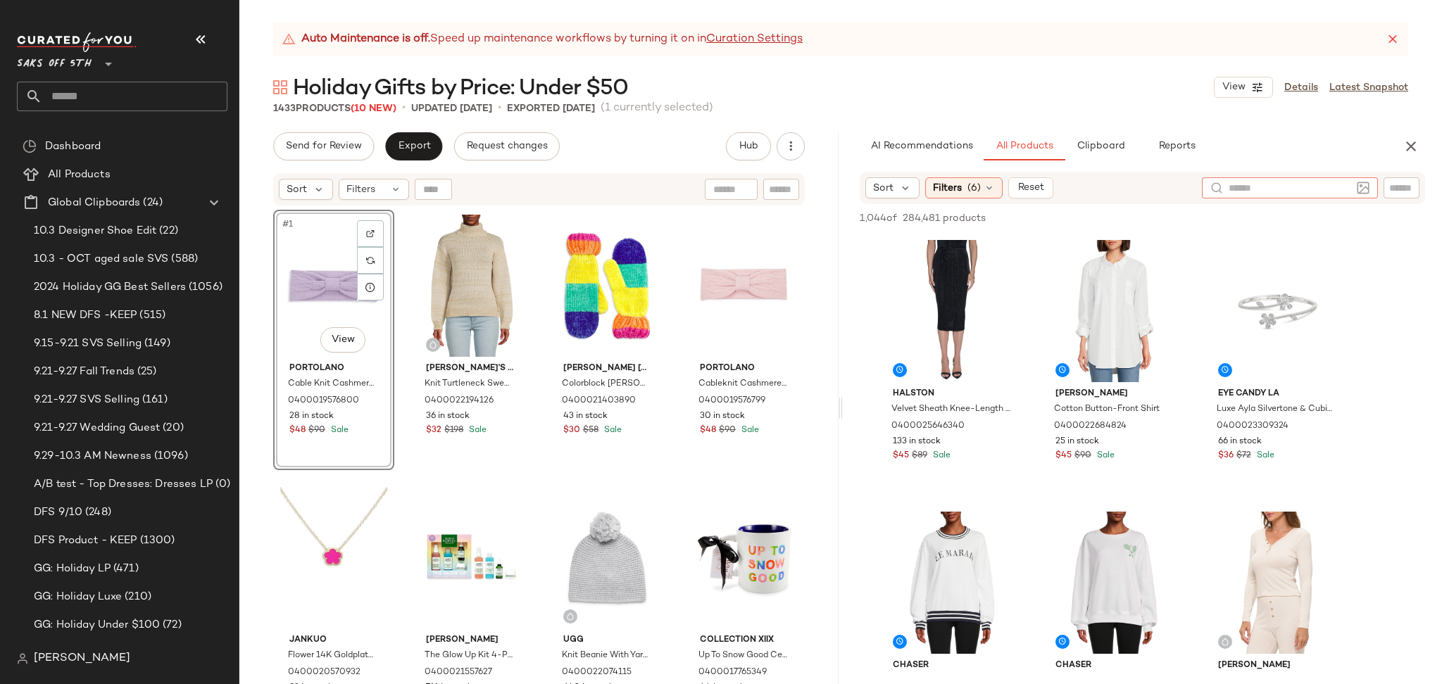
click at [1363, 185] on img at bounding box center [1363, 188] width 13 height 13
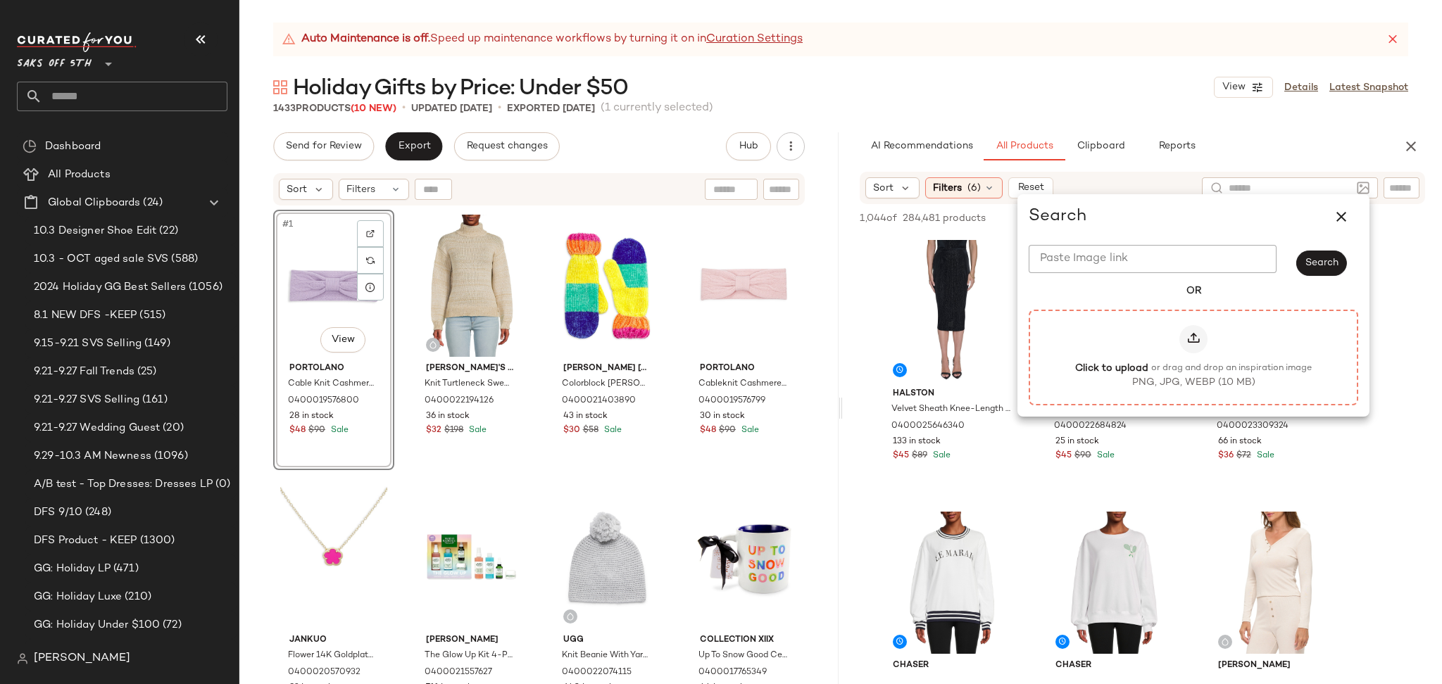
click at [1179, 349] on label "Click to upload or drag and drop an inspiration image PNG, JPG, WEBP (10 MB)" at bounding box center [1193, 357] width 298 height 65
click at [1193, 358] on input "Click to upload or drag and drop an inspiration image PNG, JPG, WEBP (10 MB)" at bounding box center [1193, 358] width 1 height 1
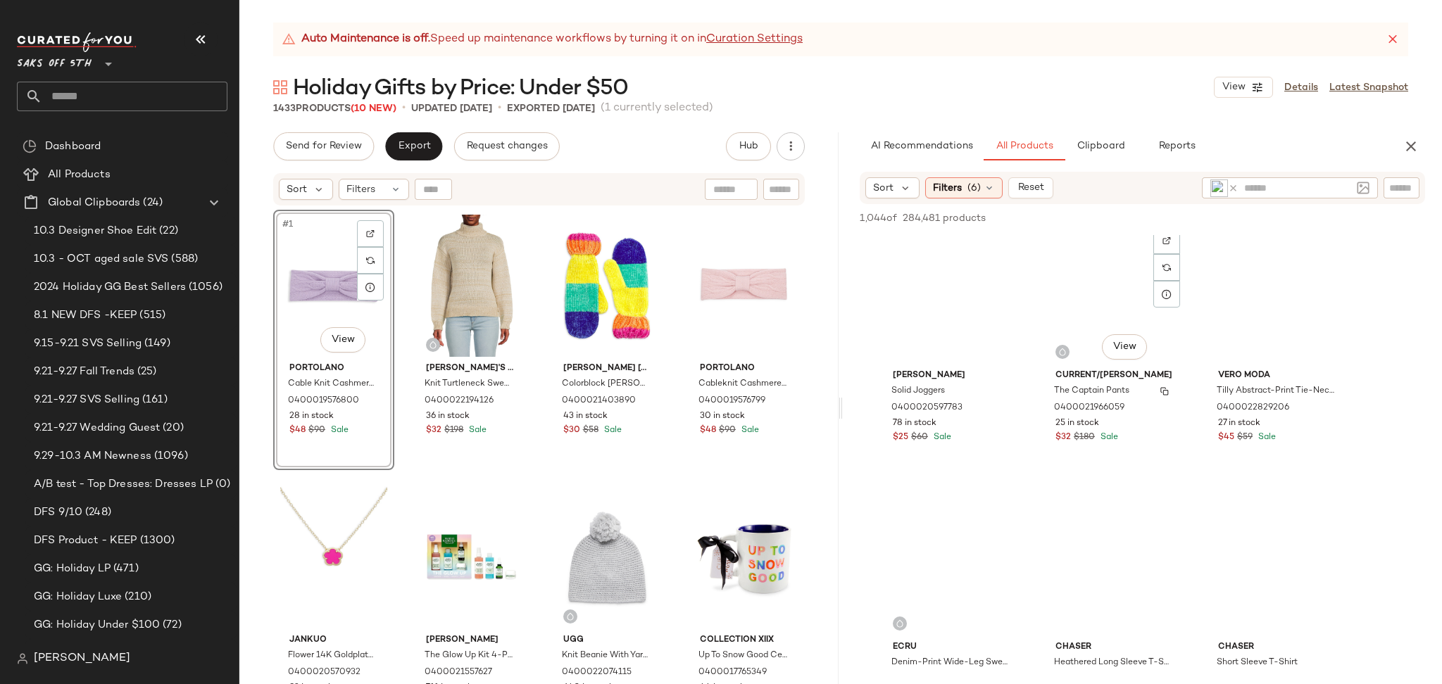
scroll to position [3552, 0]
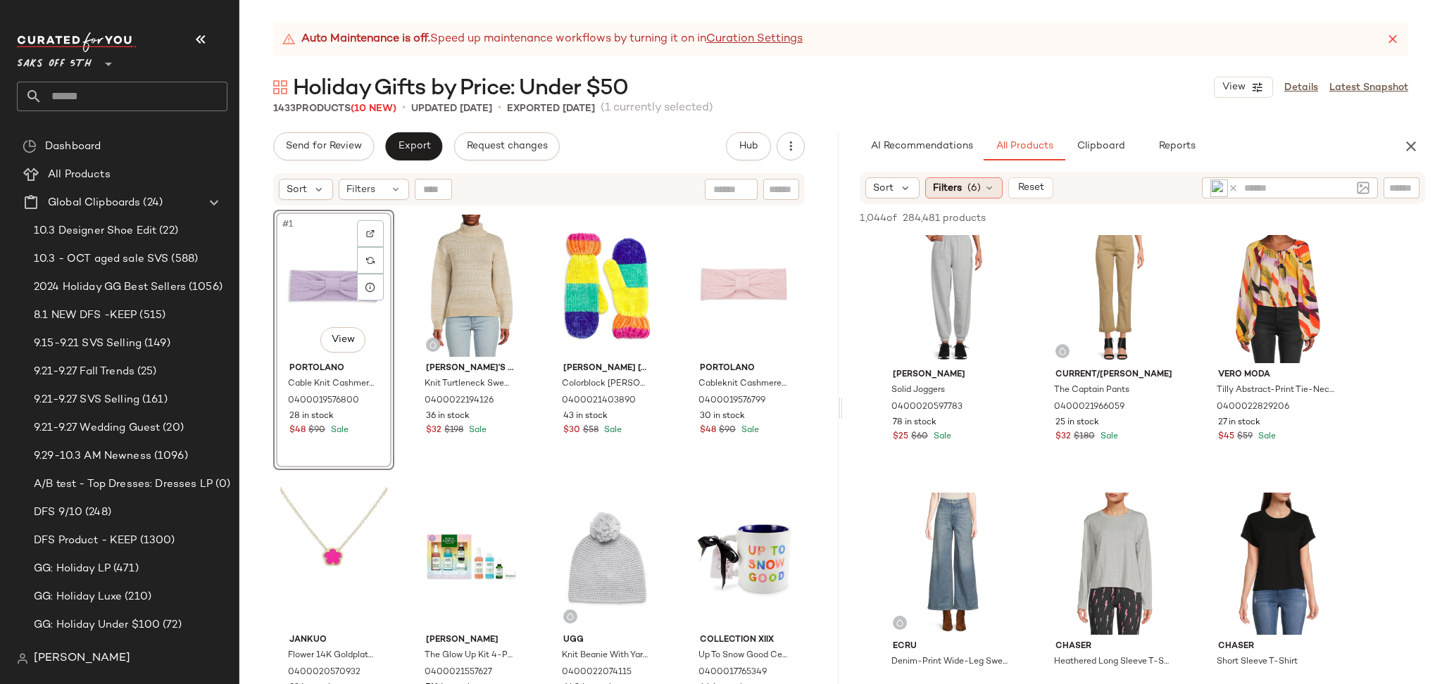
click at [984, 186] on icon at bounding box center [988, 187] width 11 height 11
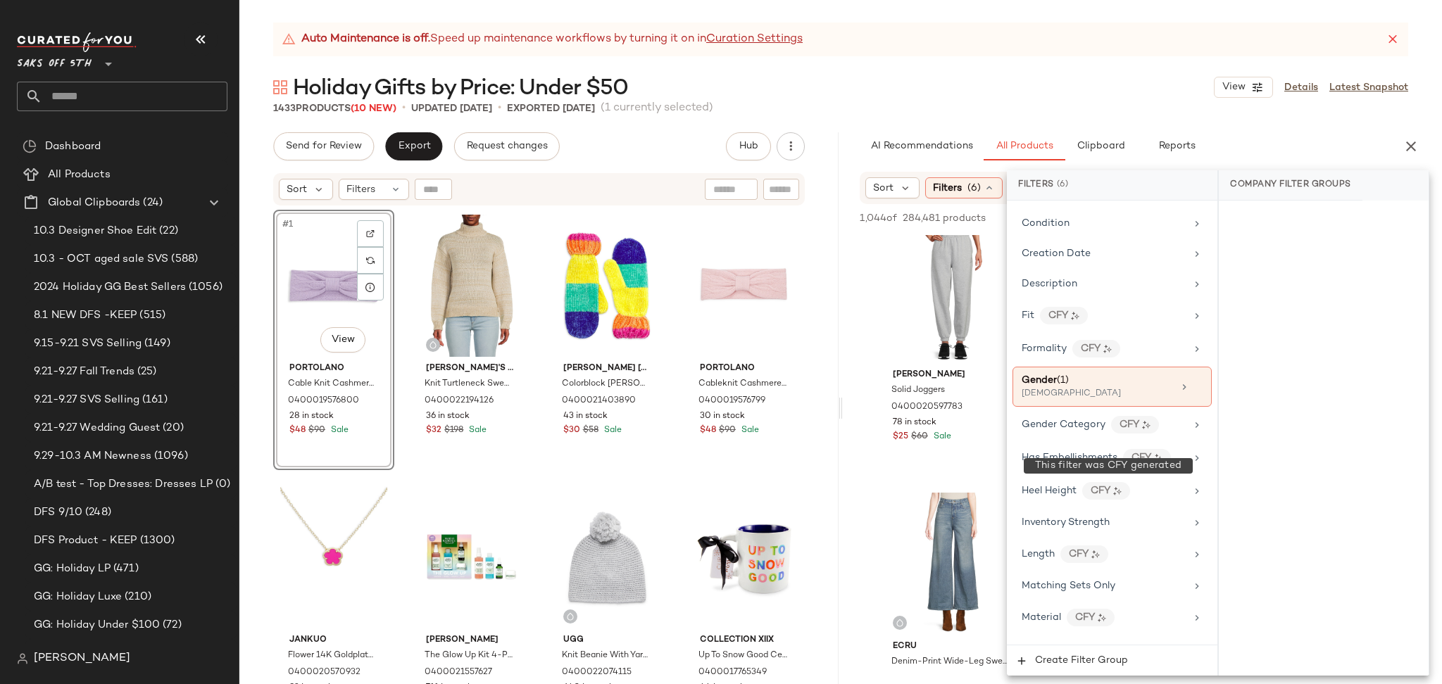
scroll to position [387, 0]
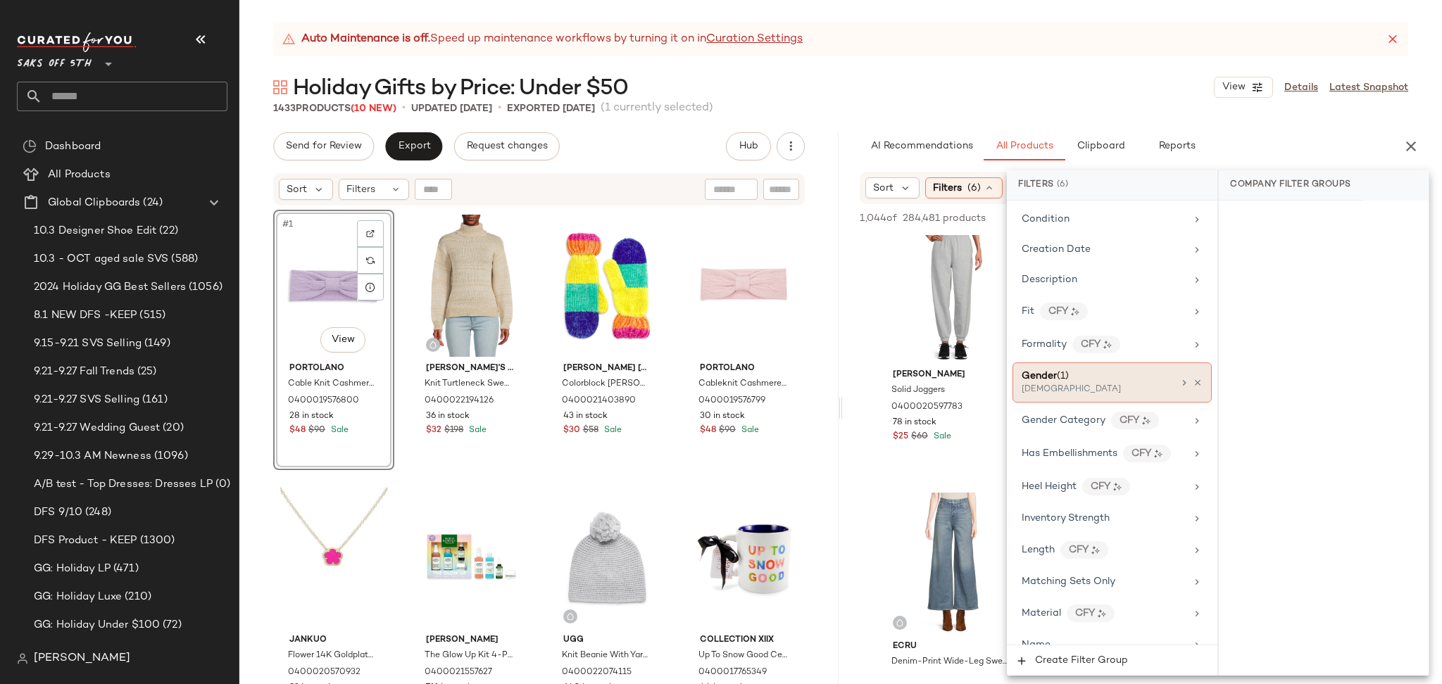
click at [1088, 383] on div "Gender (1)" at bounding box center [1097, 376] width 151 height 15
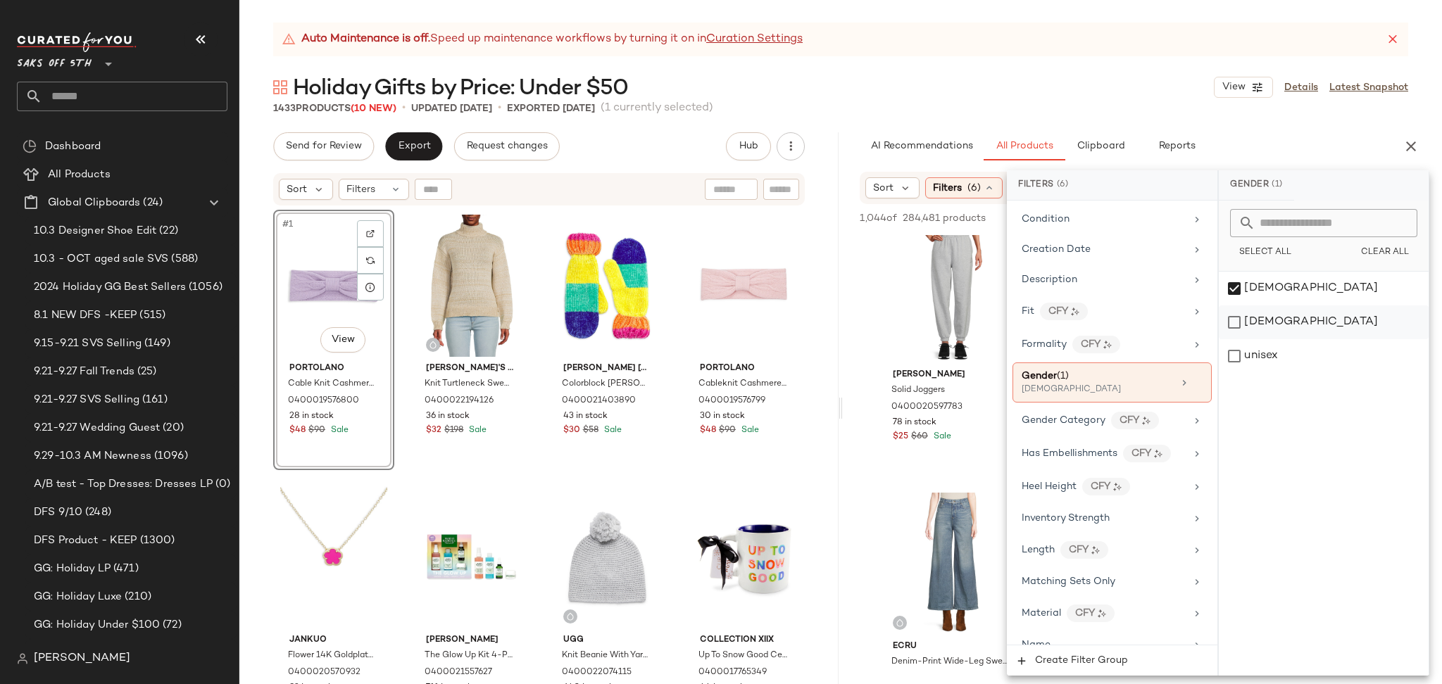
click at [1238, 315] on div "male" at bounding box center [1324, 323] width 210 height 34
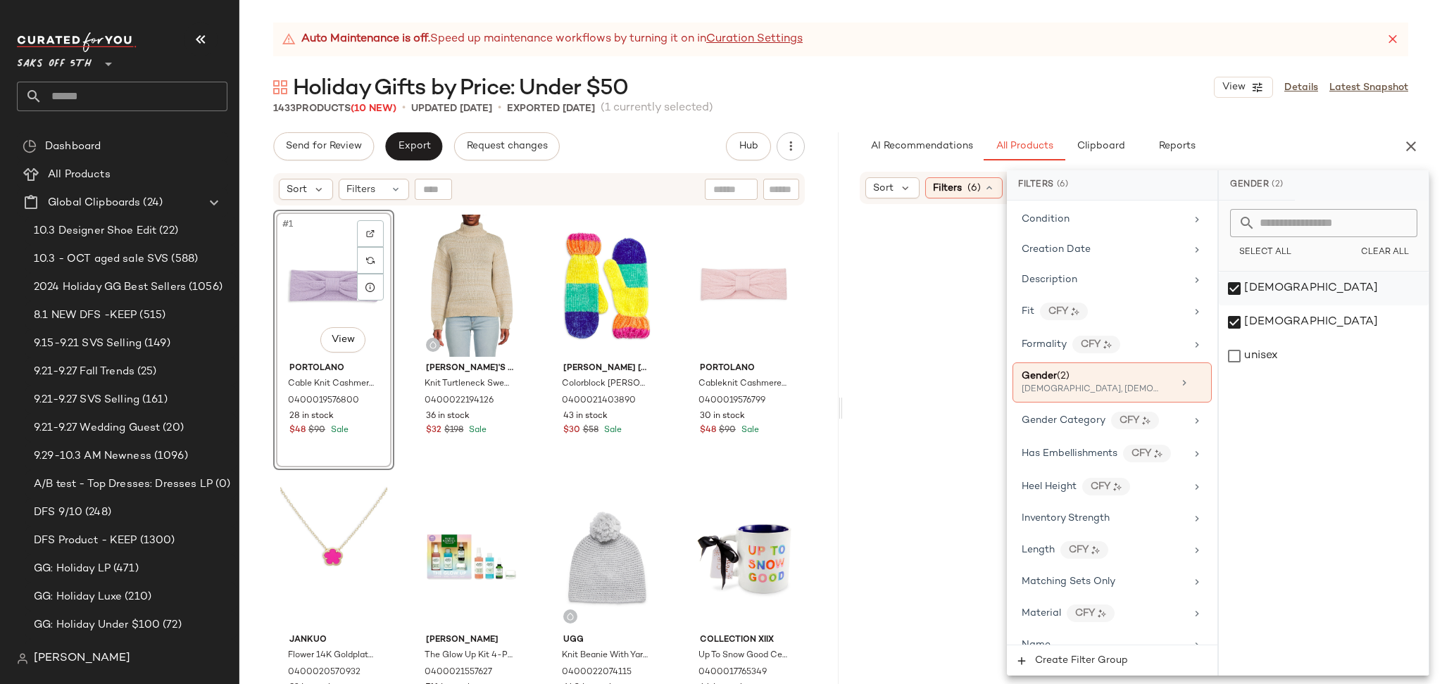
click at [1234, 286] on div "female" at bounding box center [1324, 289] width 210 height 34
click at [1106, 102] on div "1433 Products (10 New) • updated Oct 6th • Exported Oct 3rd (1 currently select…" at bounding box center [840, 108] width 1202 height 14
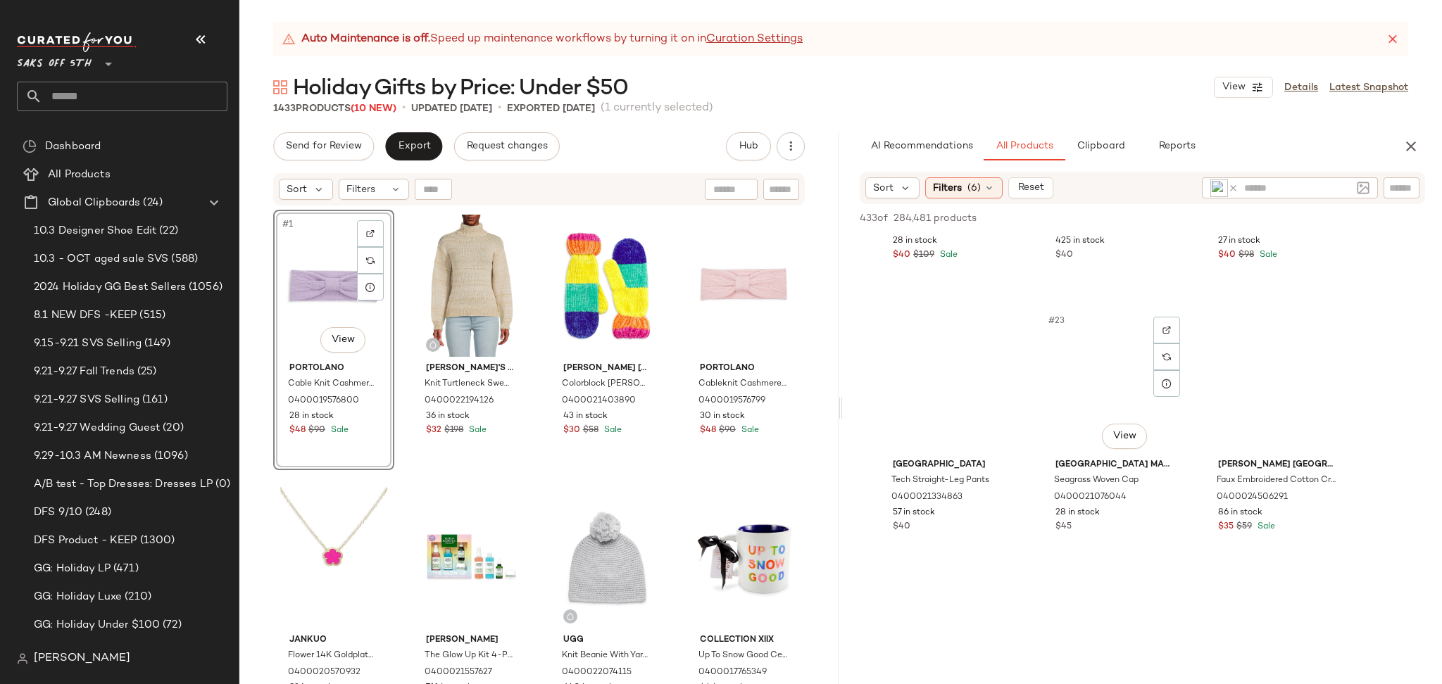
scroll to position [1833, 0]
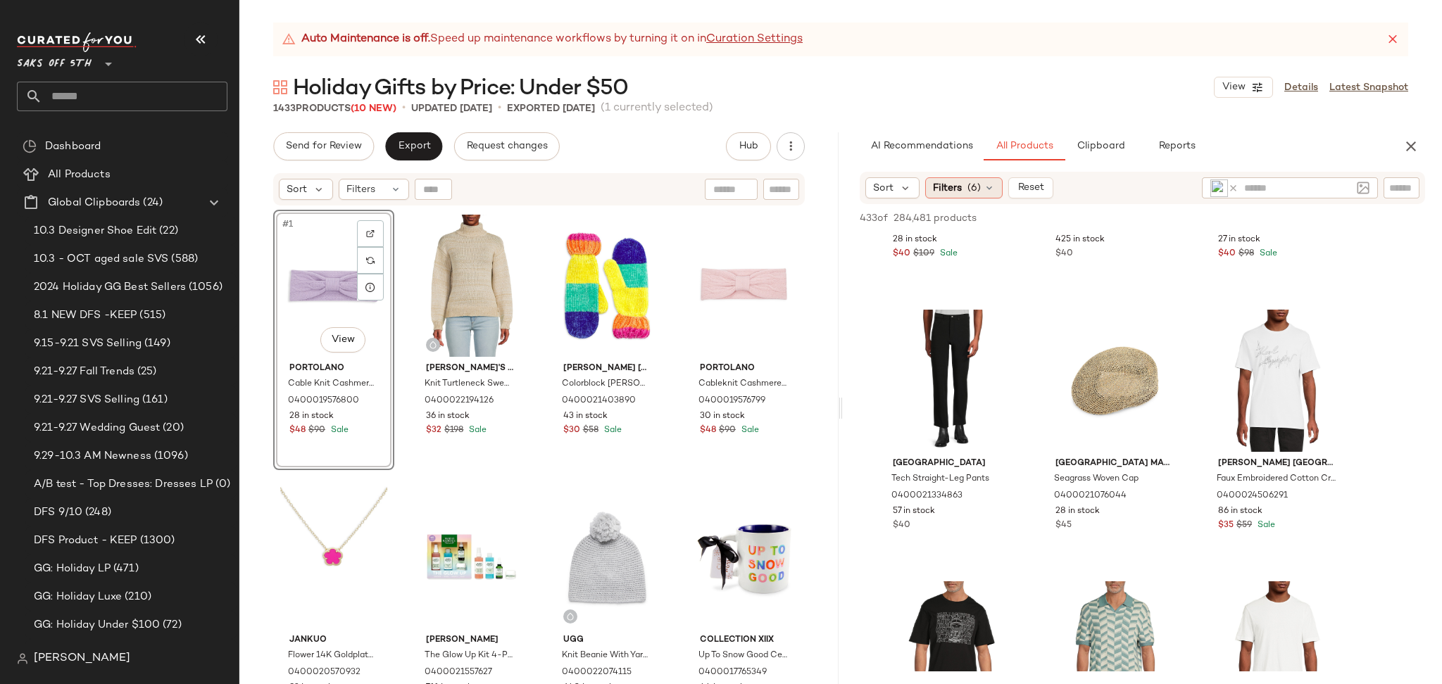
click at [992, 191] on icon at bounding box center [988, 187] width 11 height 11
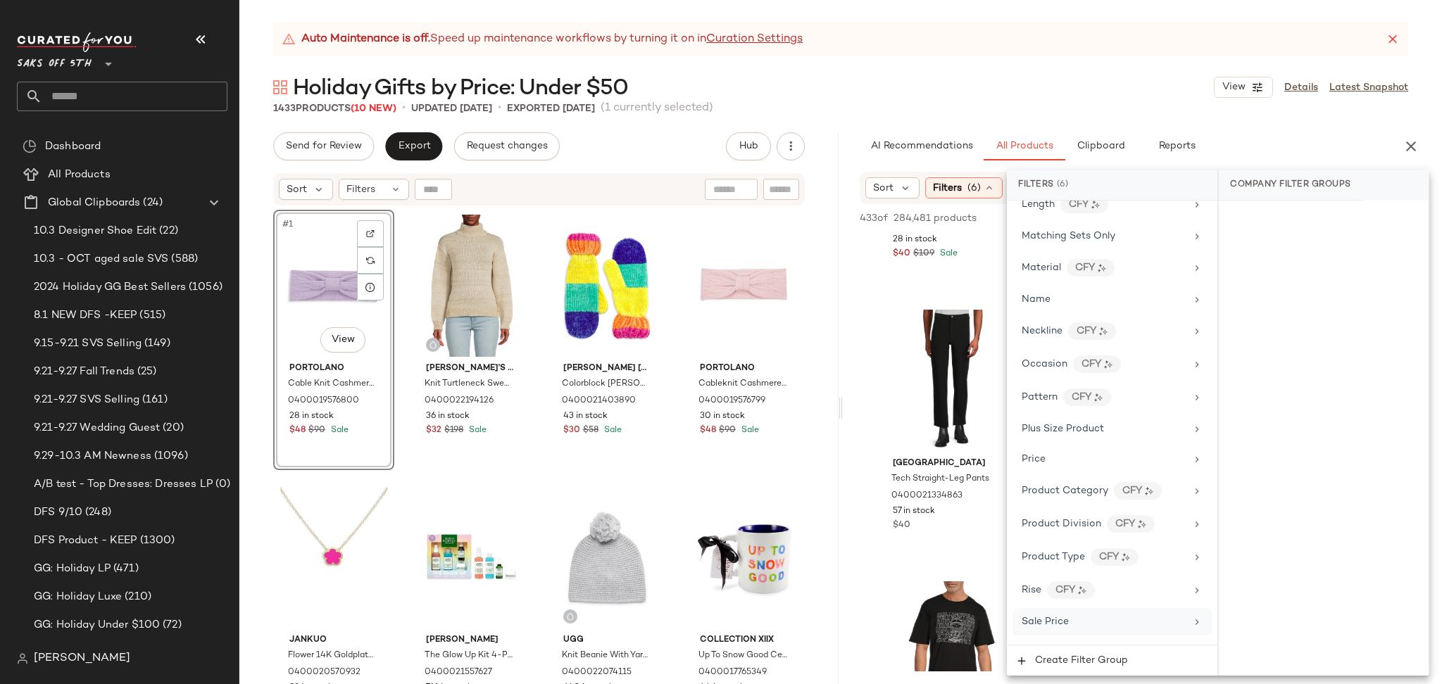
scroll to position [902, 0]
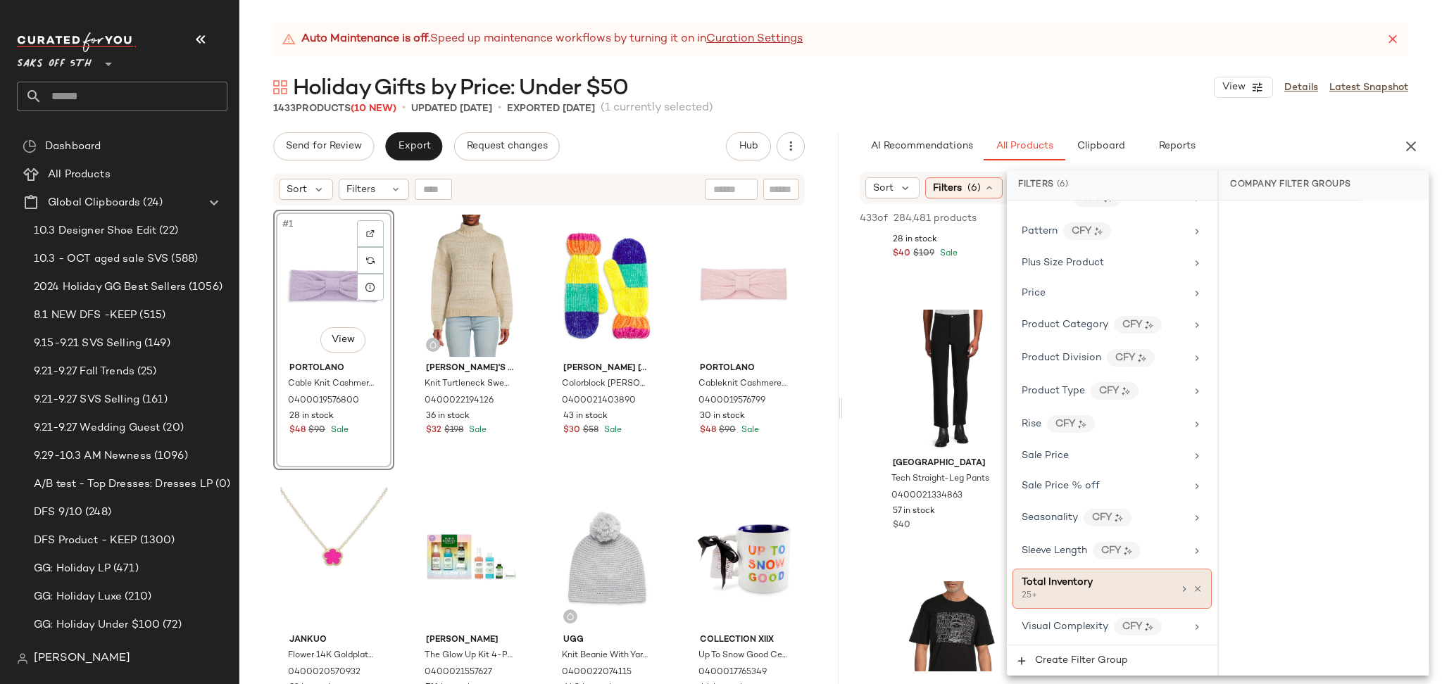
click at [1098, 598] on div "25+" at bounding box center [1092, 596] width 141 height 13
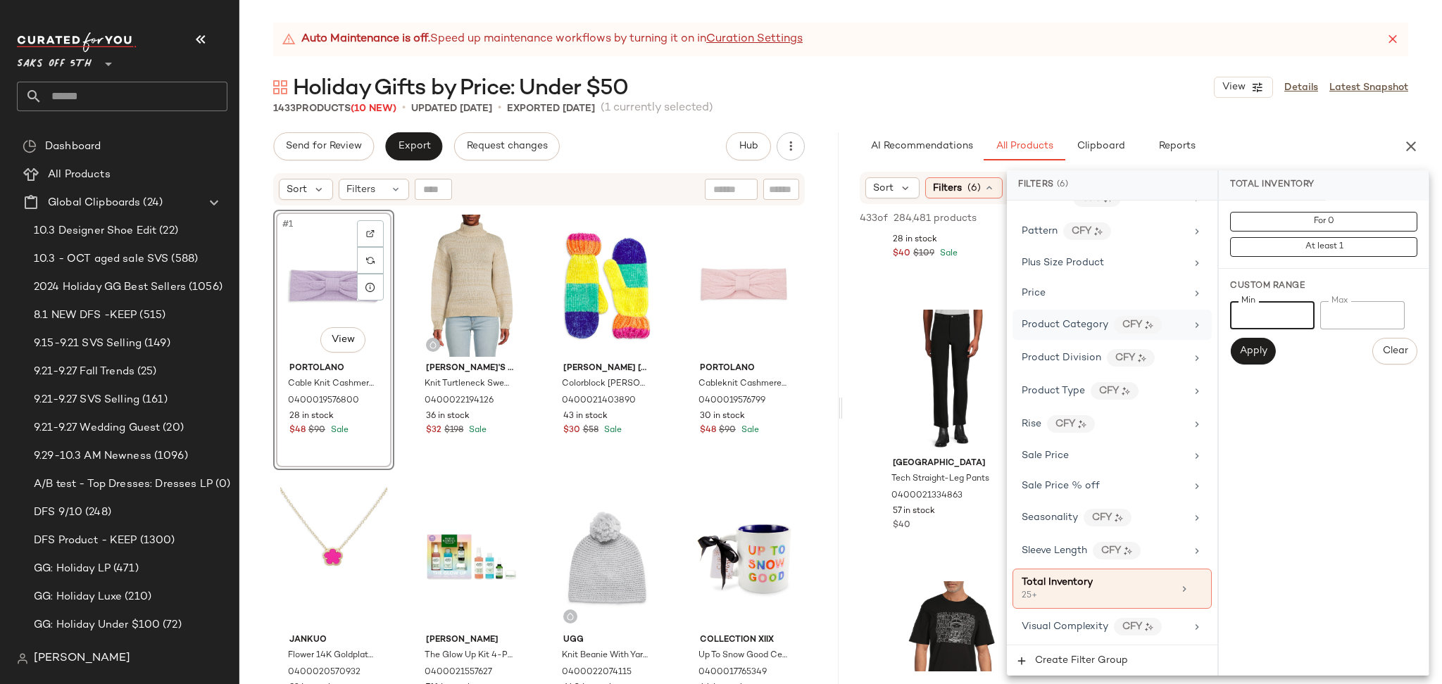
drag, startPoint x: 1280, startPoint y: 317, endPoint x: 1186, endPoint y: 336, distance: 95.5
click at [1186, 336] on div "Filters (6) Filter Groups Brand Category In Curation? No Actual Price 0 - 49.98…" at bounding box center [1218, 422] width 422 height 505
type input "*"
type input "**"
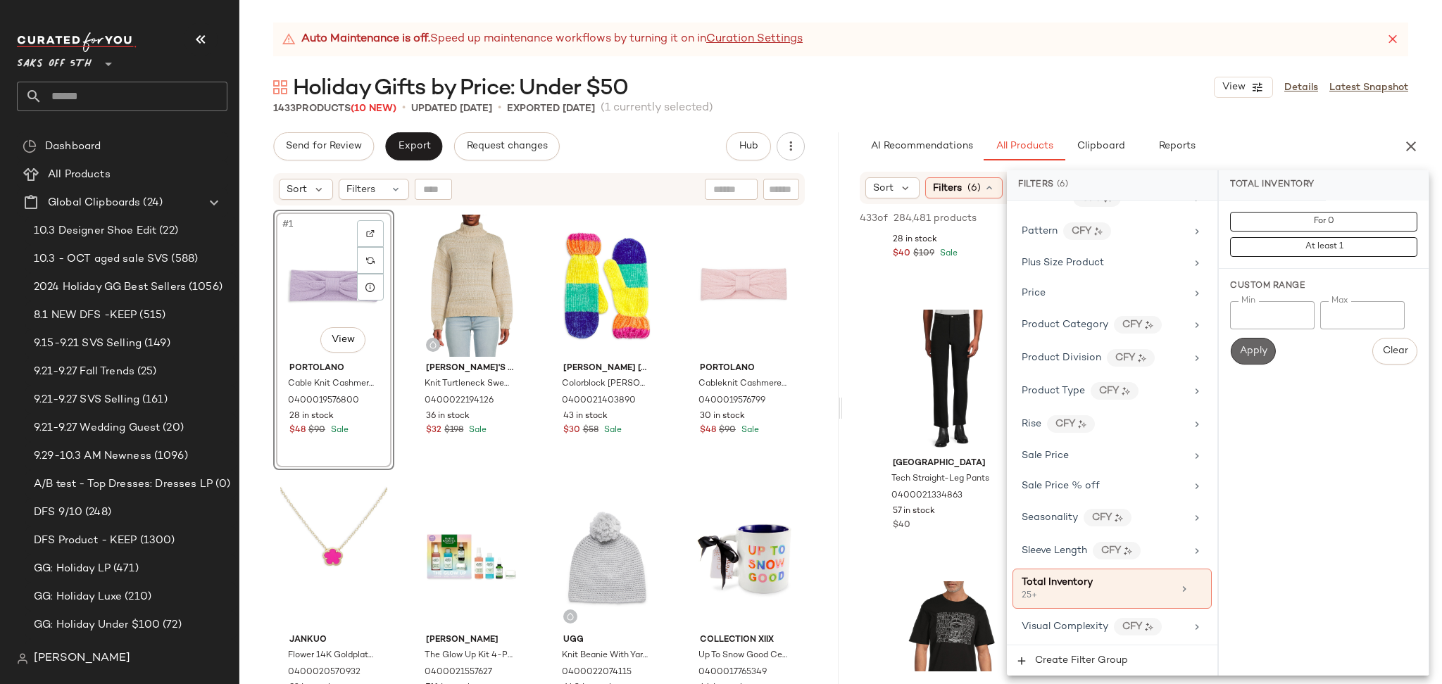
click at [1266, 363] on button "Apply" at bounding box center [1252, 351] width 45 height 27
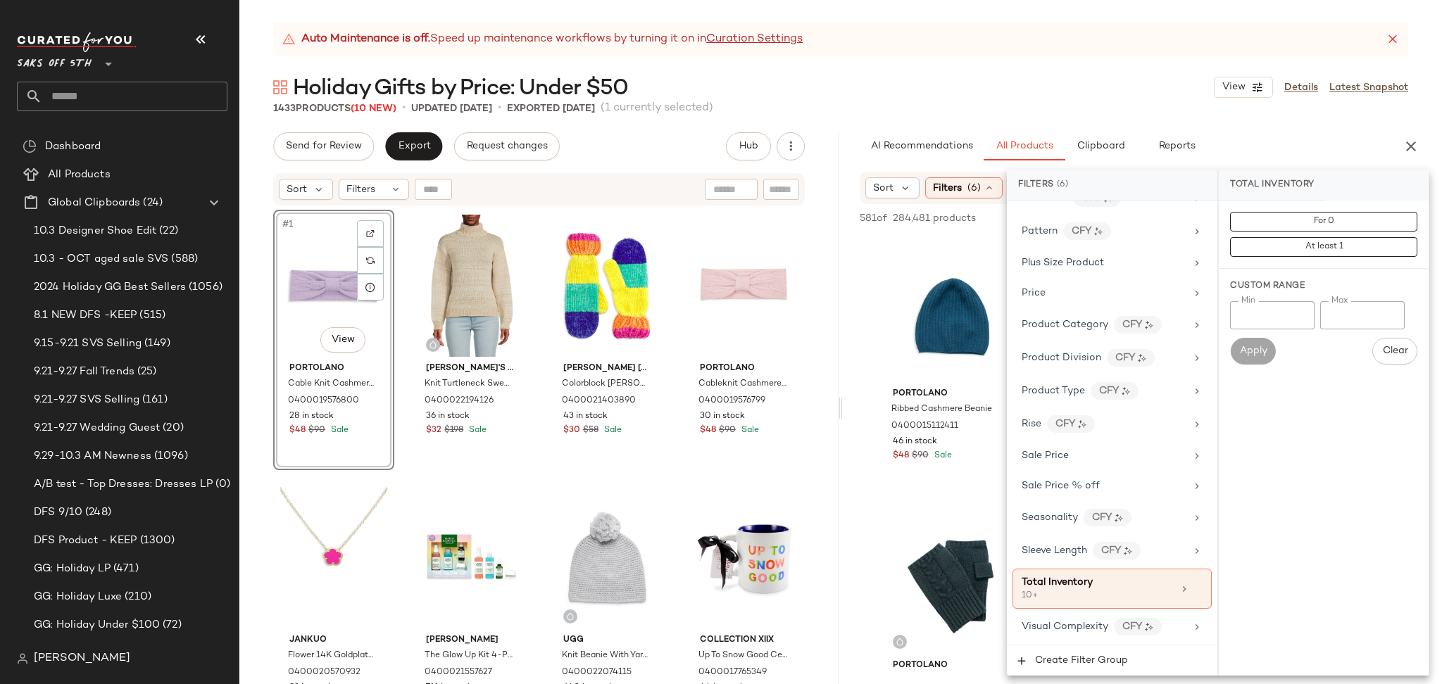
click at [1017, 113] on div "1433 Products (10 New) • updated Oct 6th • Exported Oct 3rd (1 currently select…" at bounding box center [840, 108] width 1202 height 14
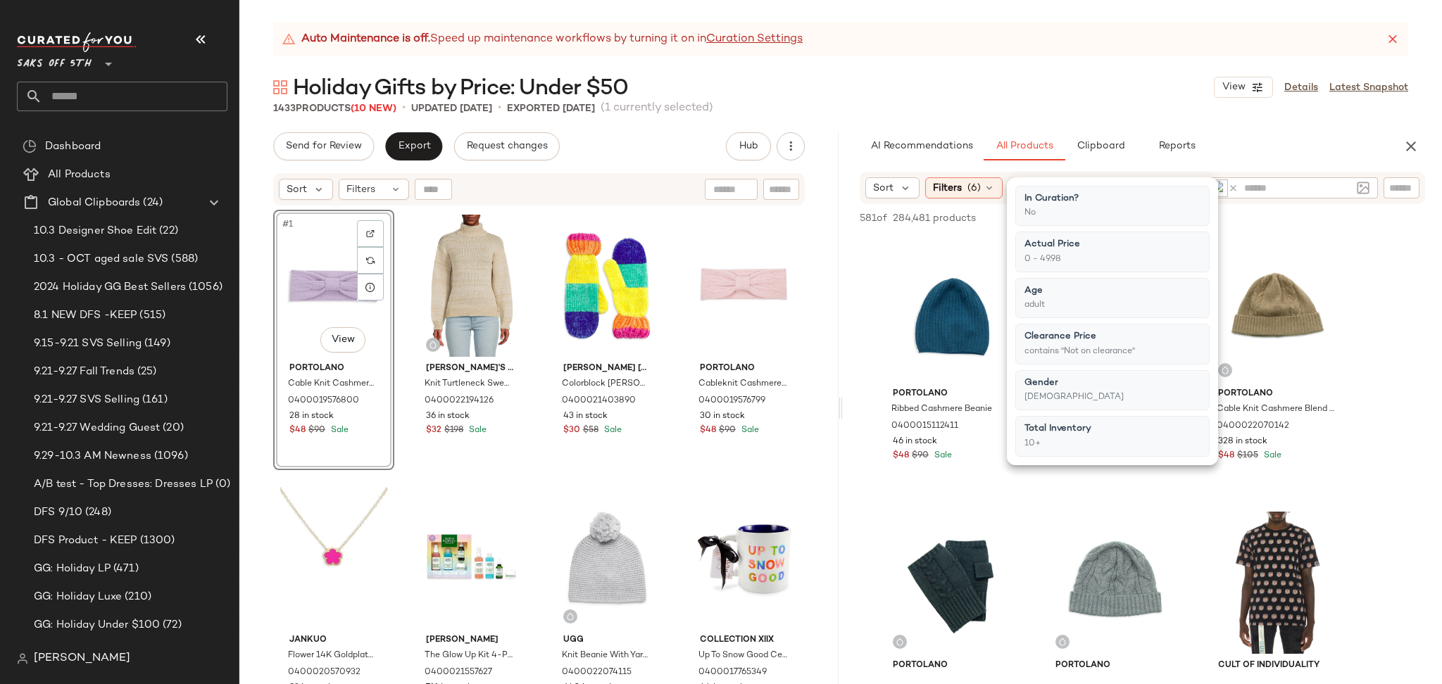
click at [1017, 113] on div "1433 Products (10 New) • updated Oct 6th • Exported Oct 3rd (1 currently select…" at bounding box center [840, 108] width 1202 height 14
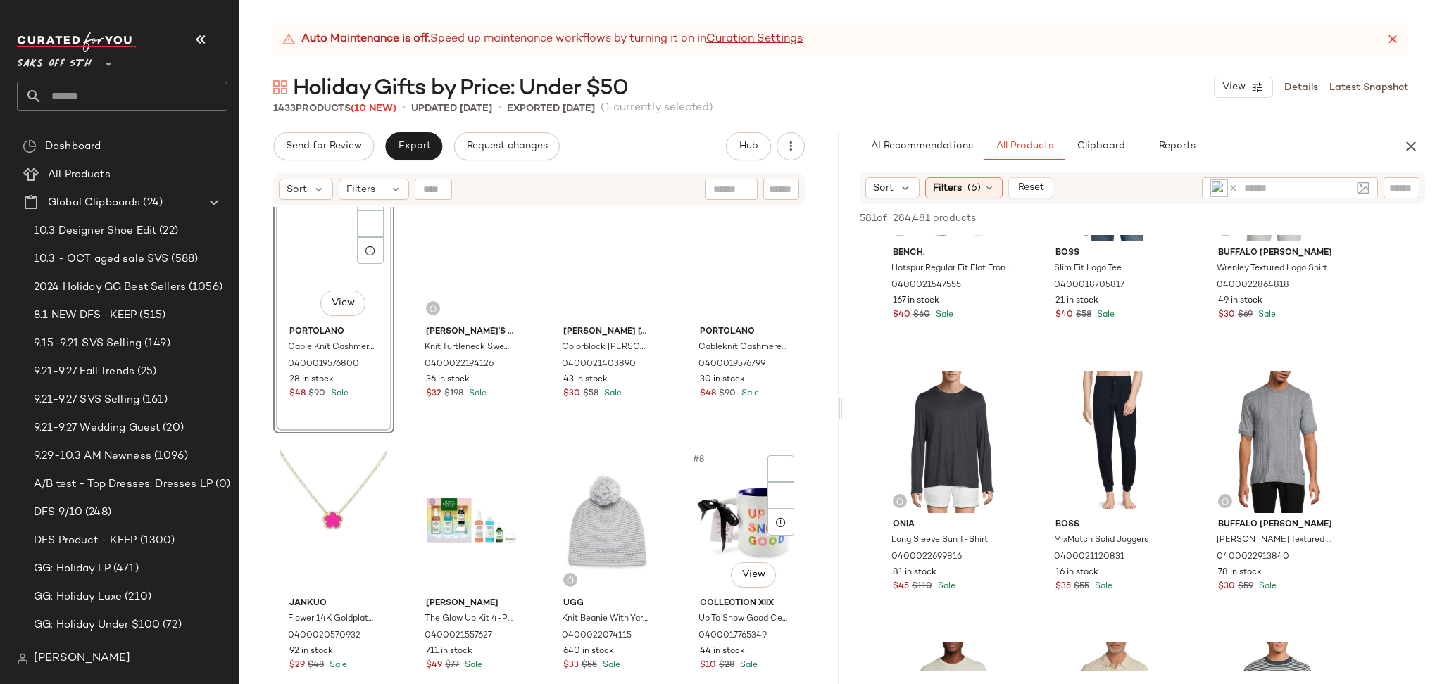
scroll to position [0, 0]
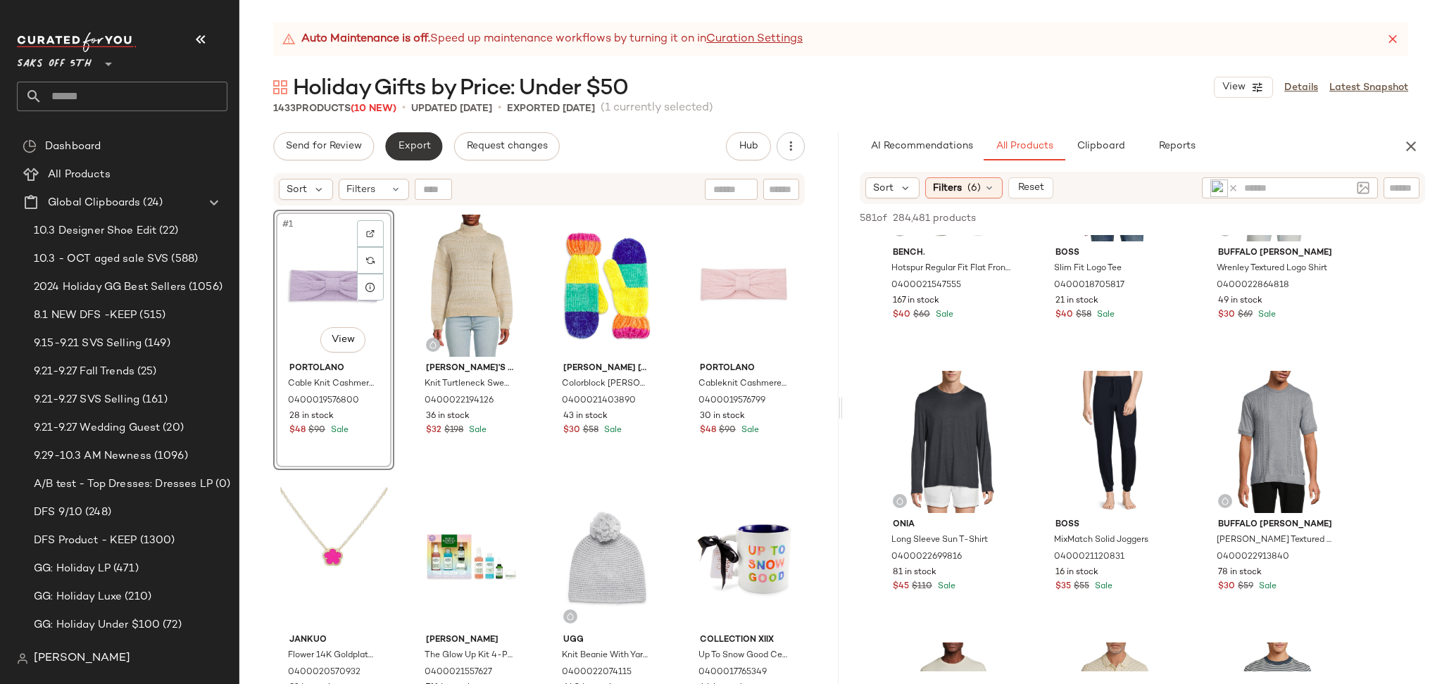
click at [413, 155] on button "Export" at bounding box center [413, 146] width 57 height 28
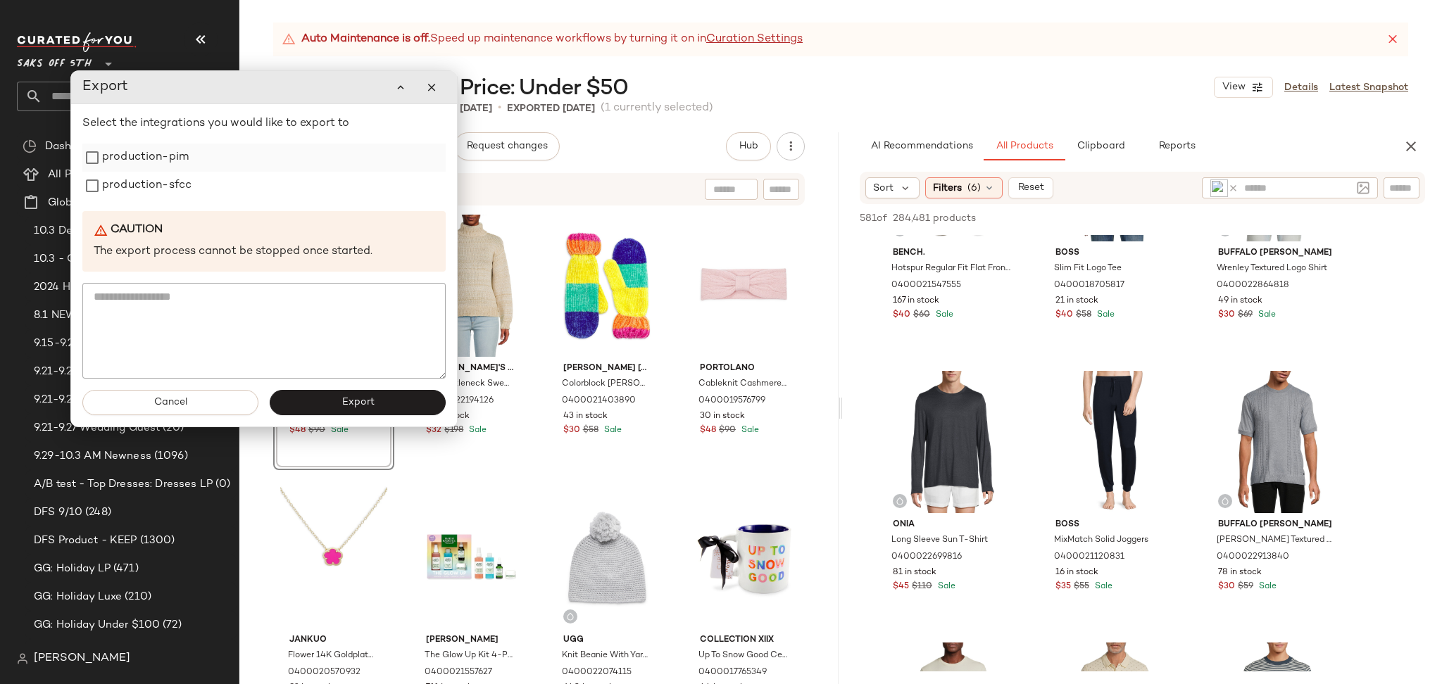
click at [160, 159] on label "production-pim" at bounding box center [145, 158] width 87 height 28
click at [162, 181] on label "production-sfcc" at bounding box center [146, 186] width 89 height 28
click at [344, 415] on div "Cancel Export" at bounding box center [264, 403] width 386 height 48
click at [353, 406] on span "Export" at bounding box center [357, 402] width 33 height 11
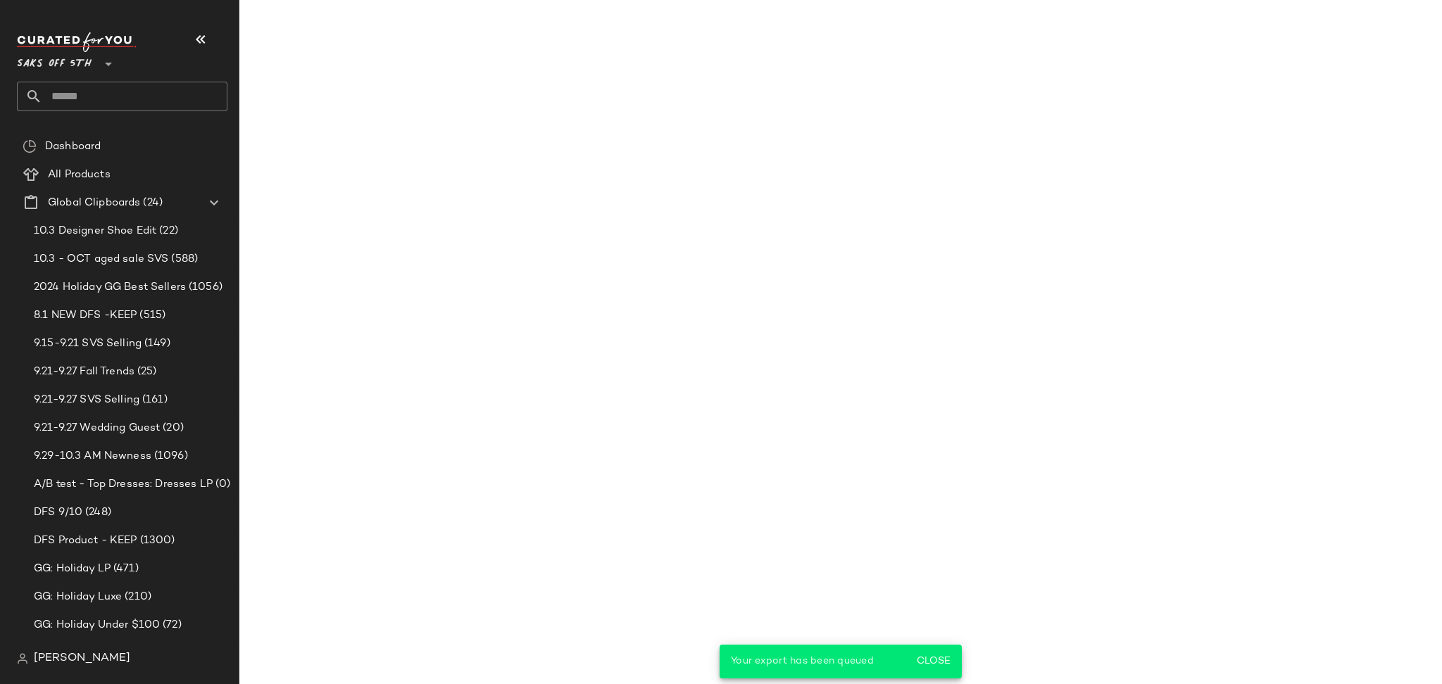
scroll to position [2586, 0]
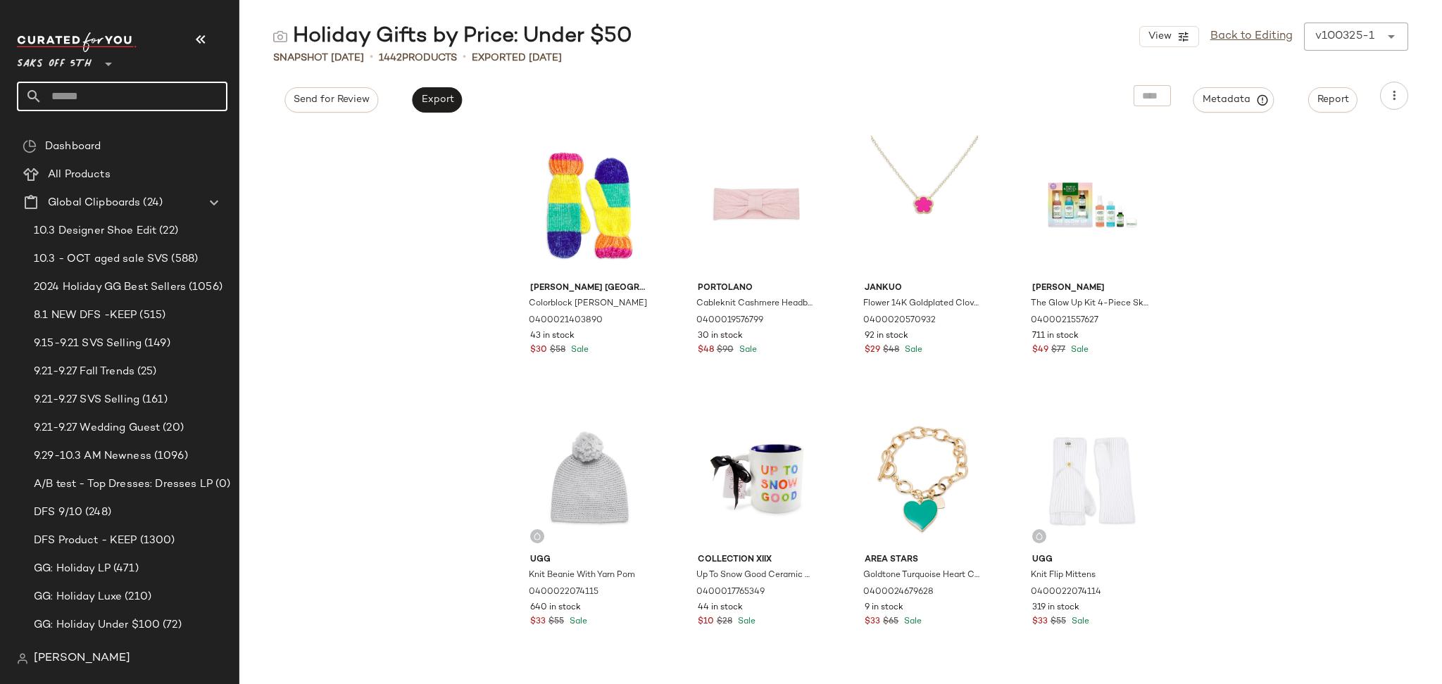
click at [207, 84] on input "text" at bounding box center [134, 97] width 185 height 30
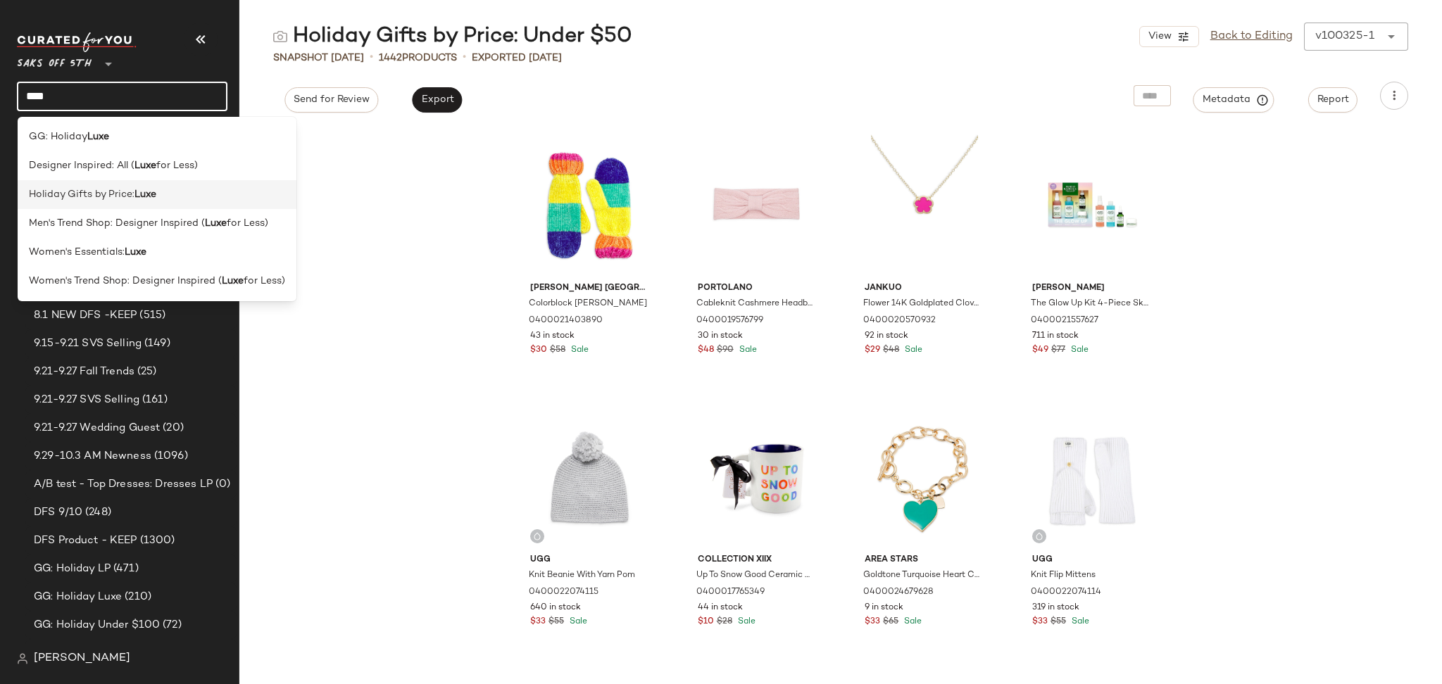
type input "****"
click at [135, 187] on b "Luxe" at bounding box center [145, 194] width 22 height 15
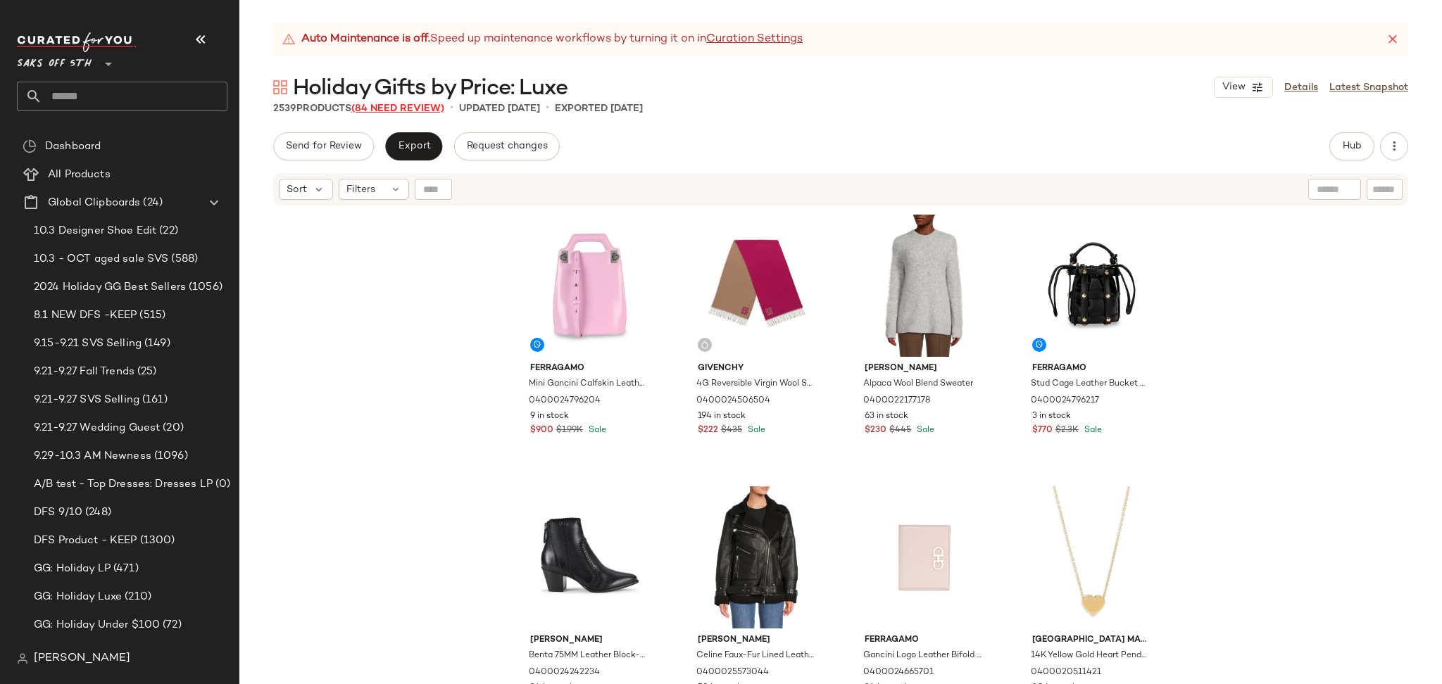
click at [431, 108] on span "(84 Need Review)" at bounding box center [397, 108] width 93 height 11
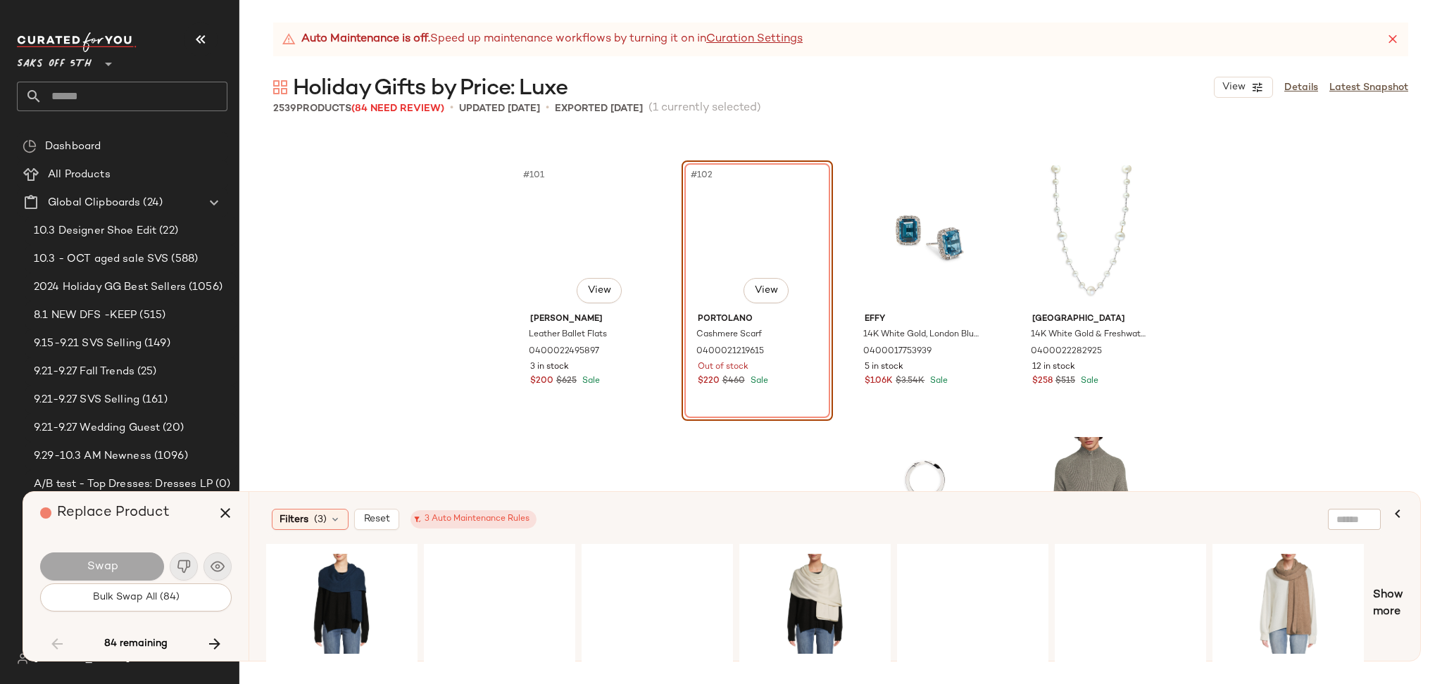
scroll to position [6787, 0]
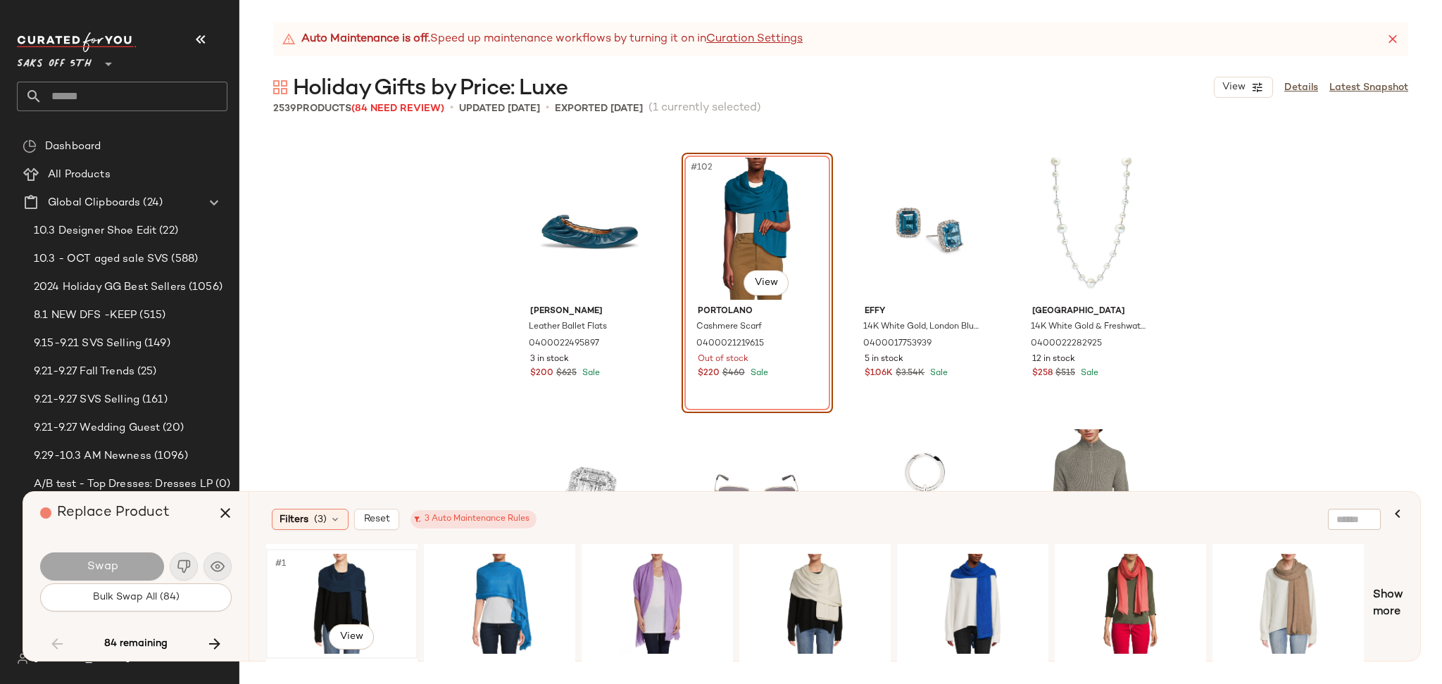
click at [341, 568] on div "#1 View" at bounding box center [342, 604] width 142 height 100
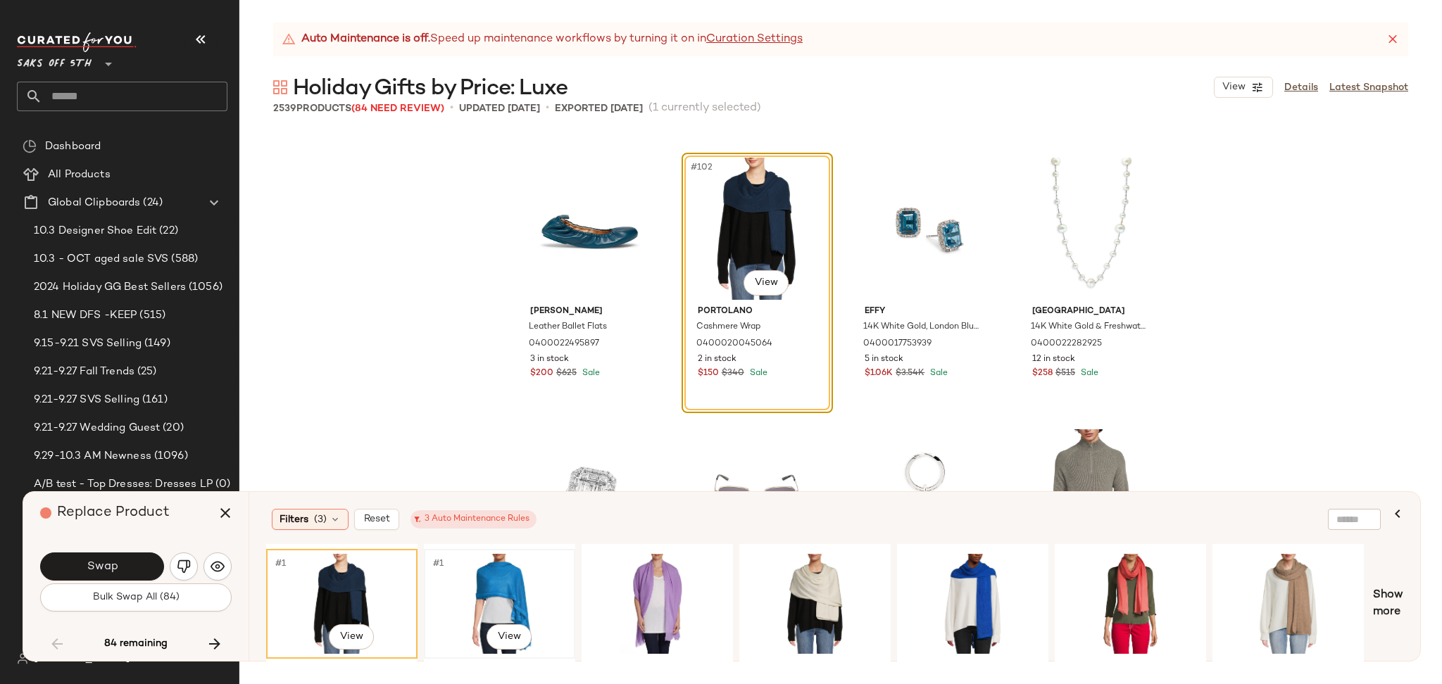
click at [513, 579] on div "#1 View" at bounding box center [500, 604] width 142 height 100
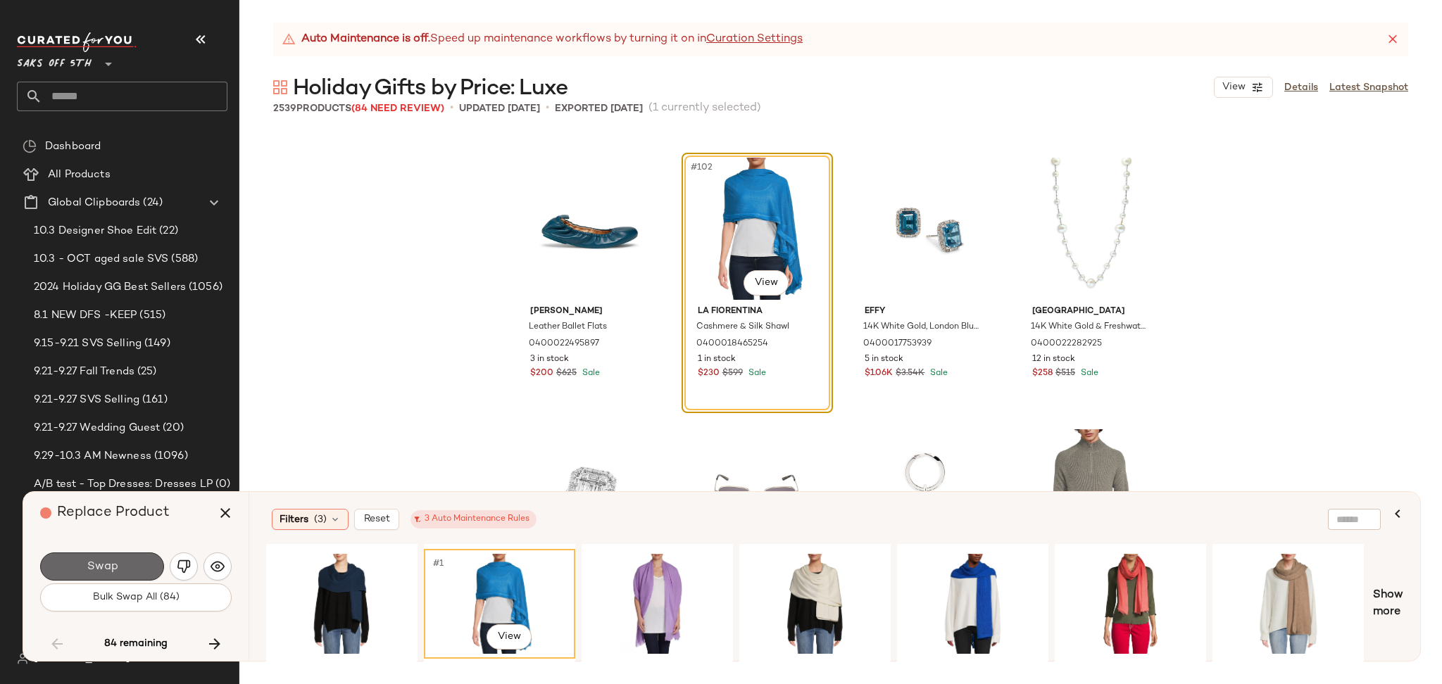
click at [126, 567] on button "Swap" at bounding box center [102, 567] width 124 height 28
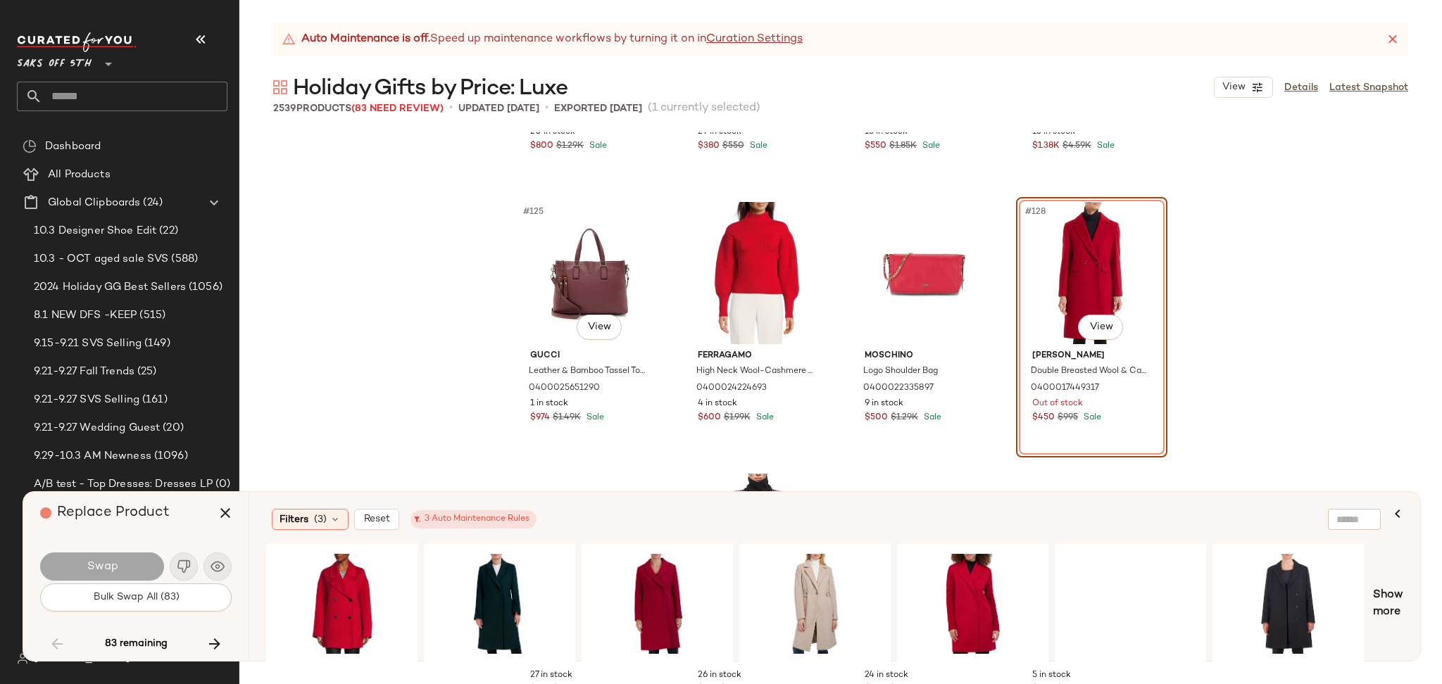
scroll to position [8385, 0]
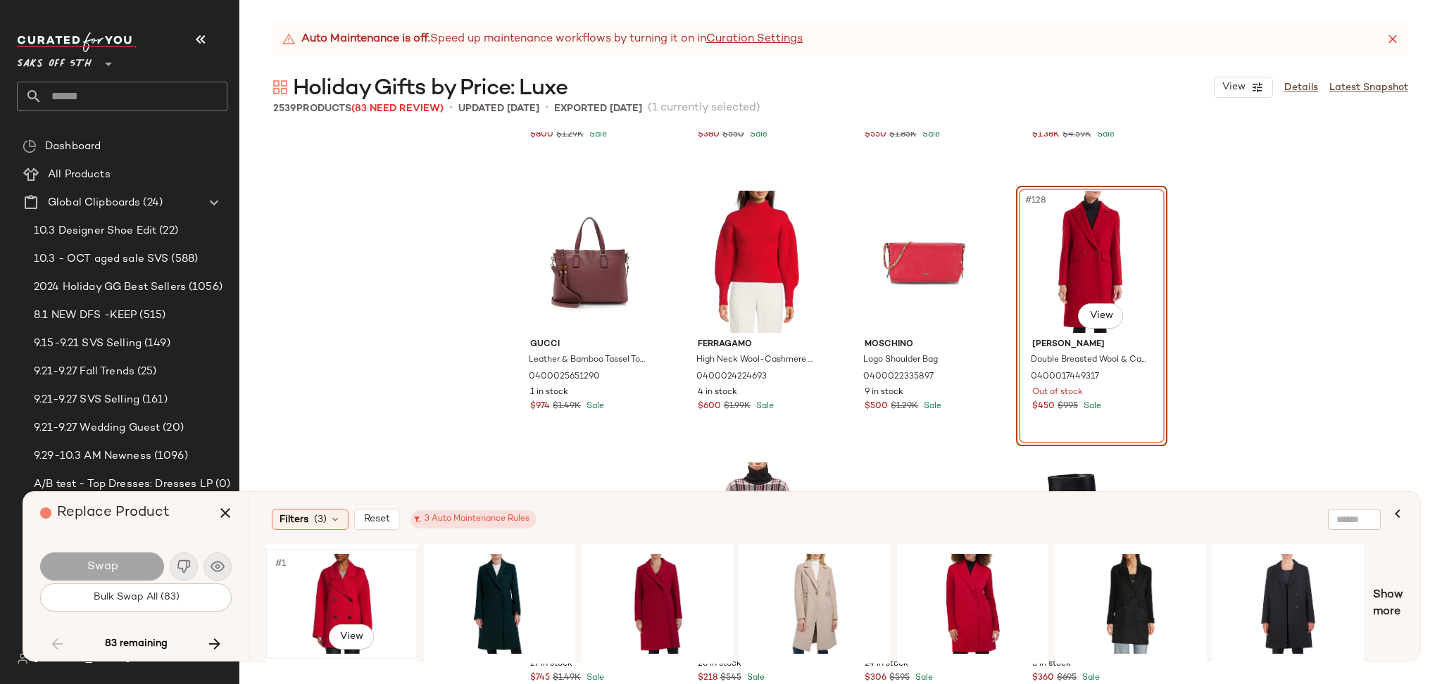
click at [335, 589] on div "#1 View" at bounding box center [342, 604] width 142 height 100
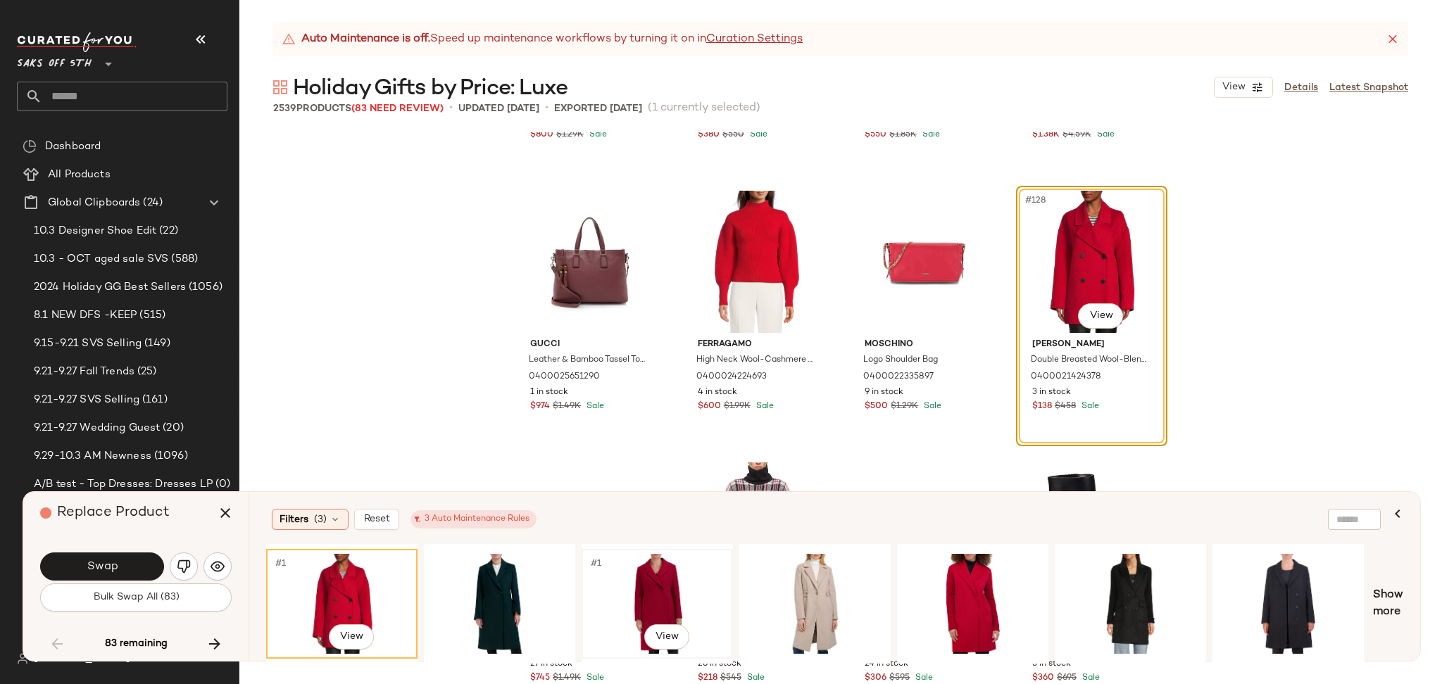
click at [674, 570] on div "#1 View" at bounding box center [657, 604] width 142 height 100
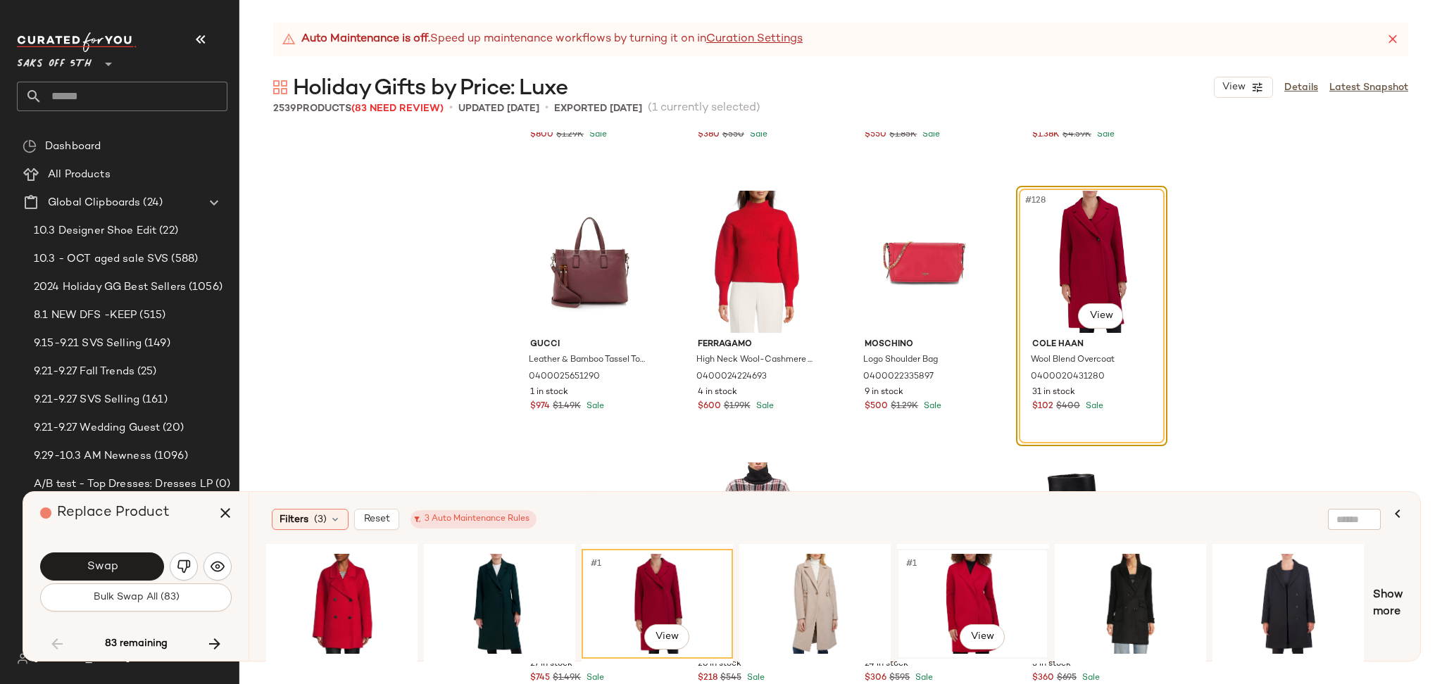
click at [937, 602] on div "#1 View" at bounding box center [973, 604] width 142 height 100
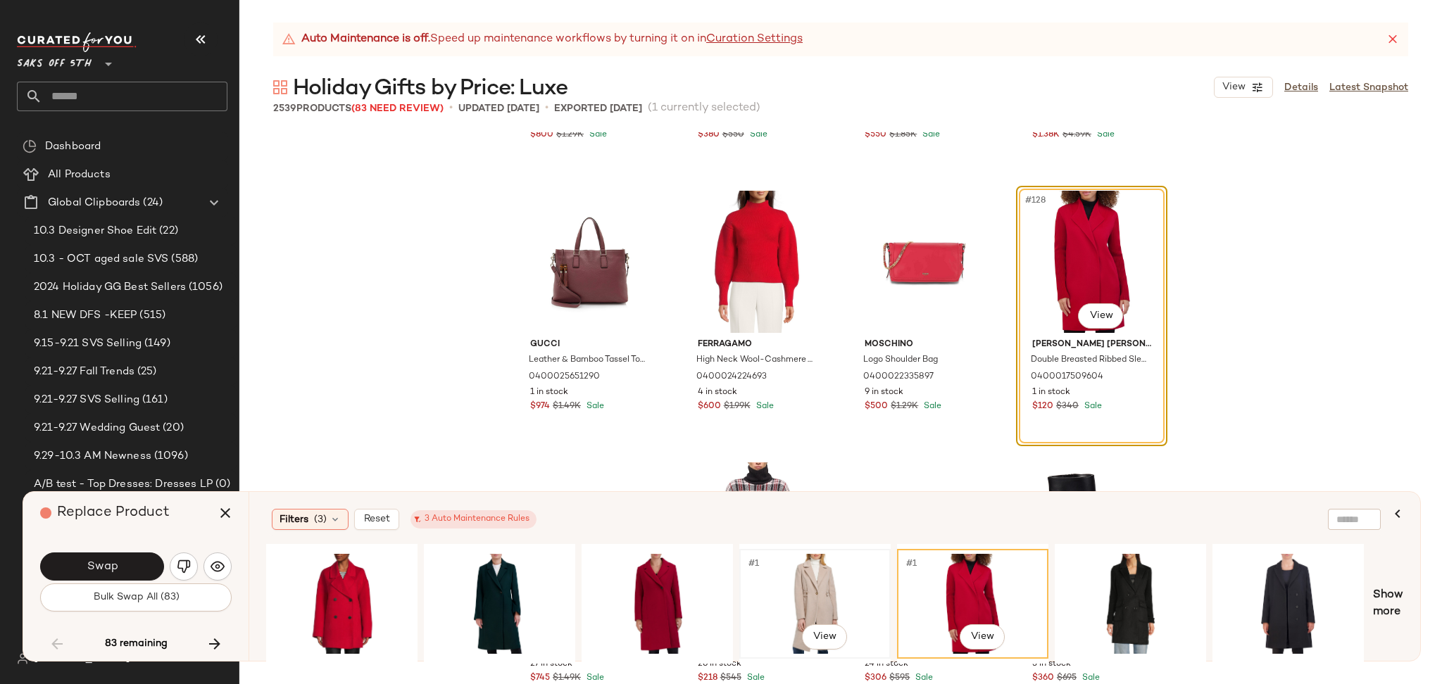
click at [807, 585] on div "#1 View" at bounding box center [815, 604] width 142 height 100
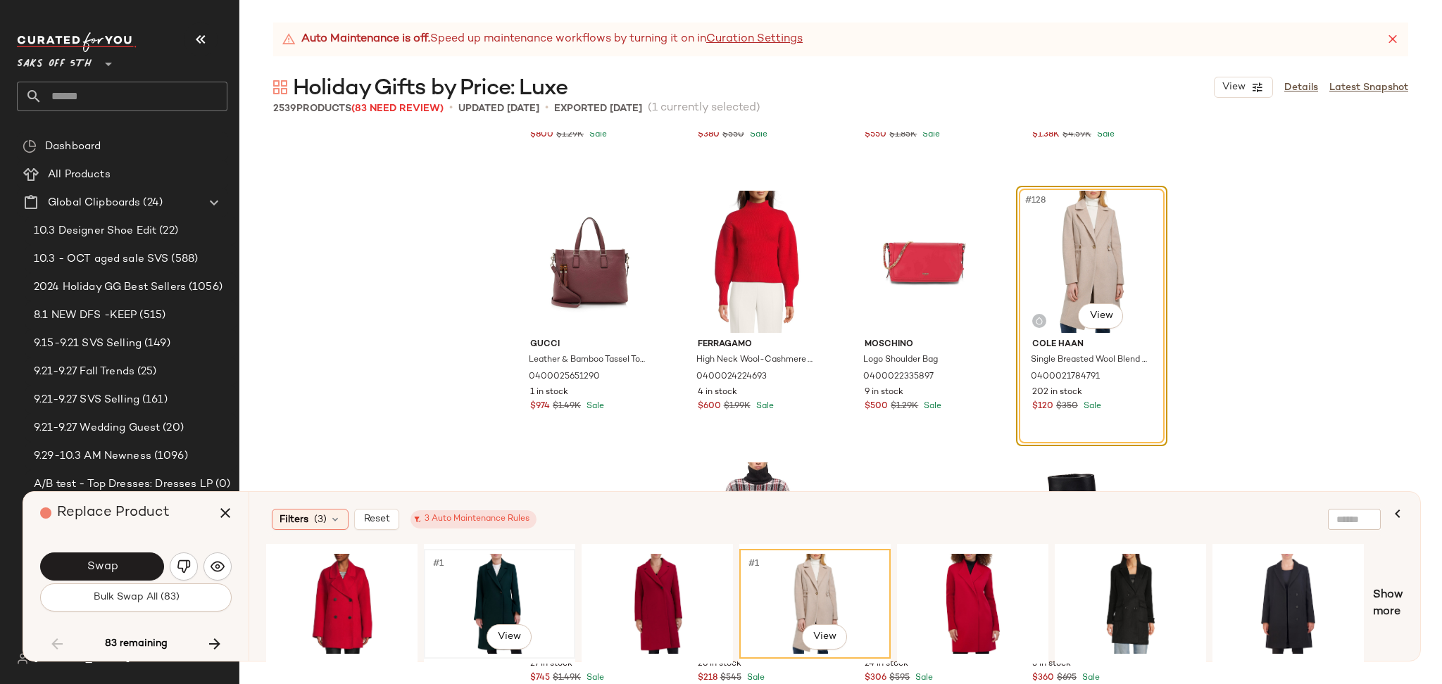
click at [492, 570] on div "#1 View" at bounding box center [500, 604] width 142 height 100
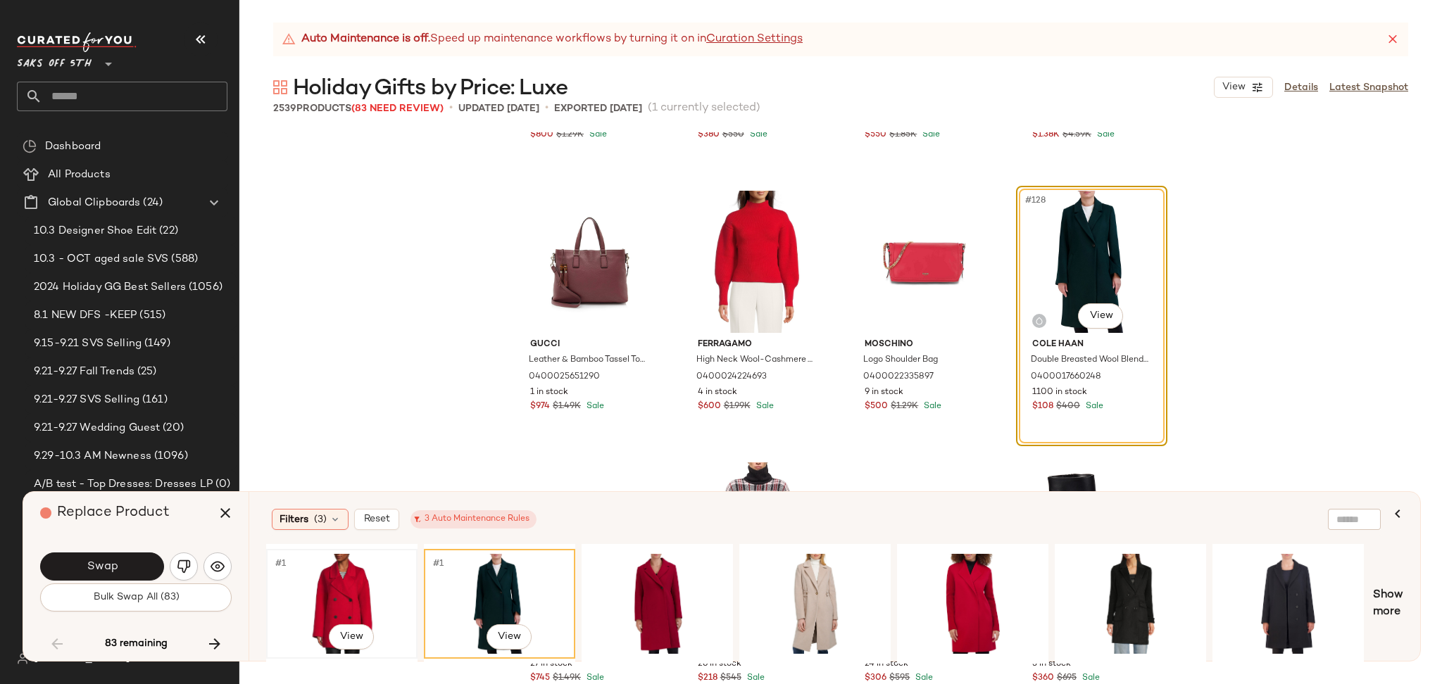
click at [350, 584] on div "#1 View" at bounding box center [342, 604] width 142 height 100
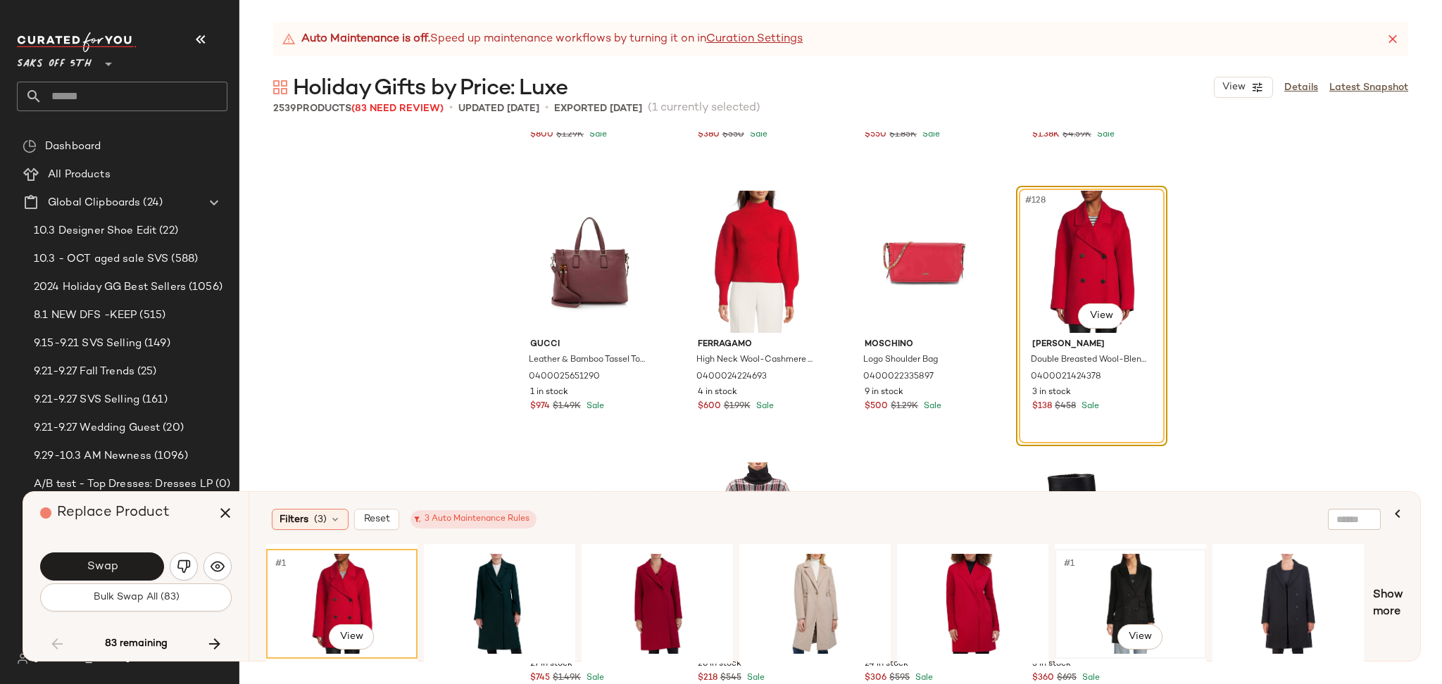
click at [1146, 596] on div "#1 View" at bounding box center [1131, 604] width 142 height 100
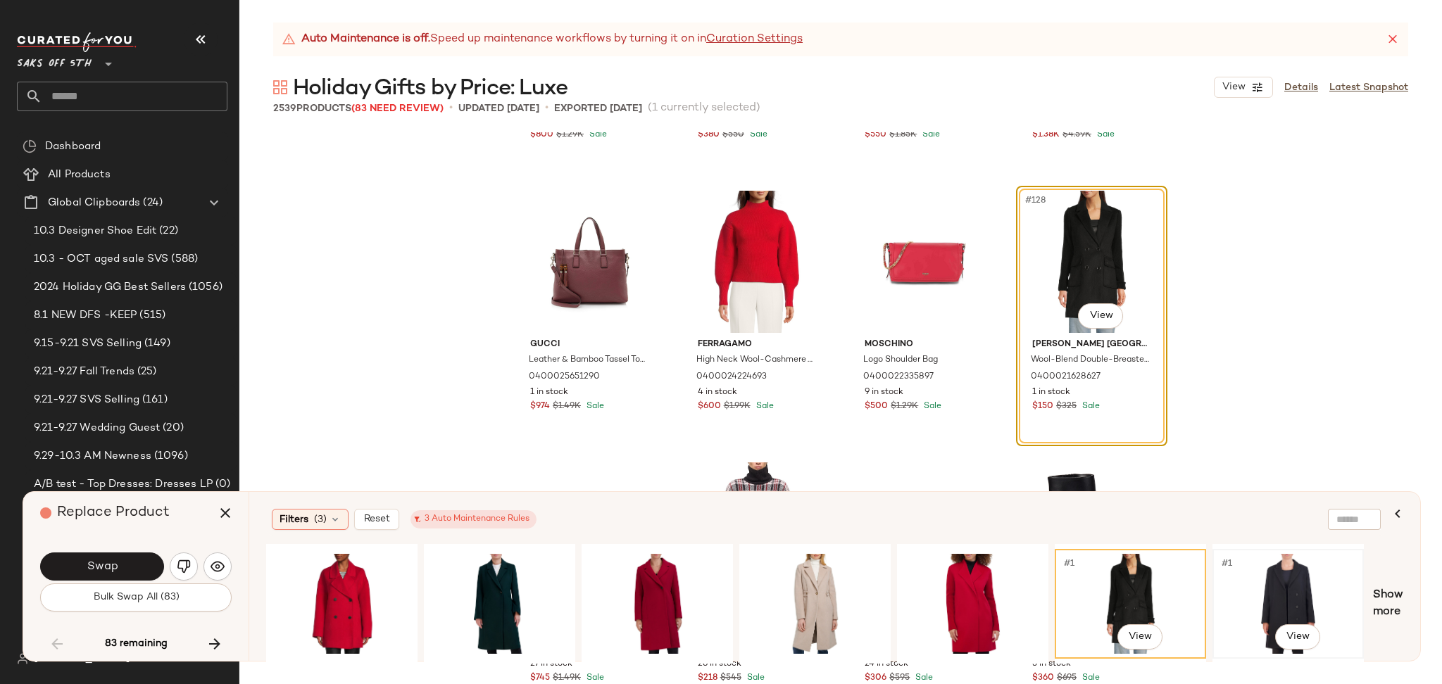
click at [1273, 595] on div "#1 View" at bounding box center [1288, 604] width 142 height 100
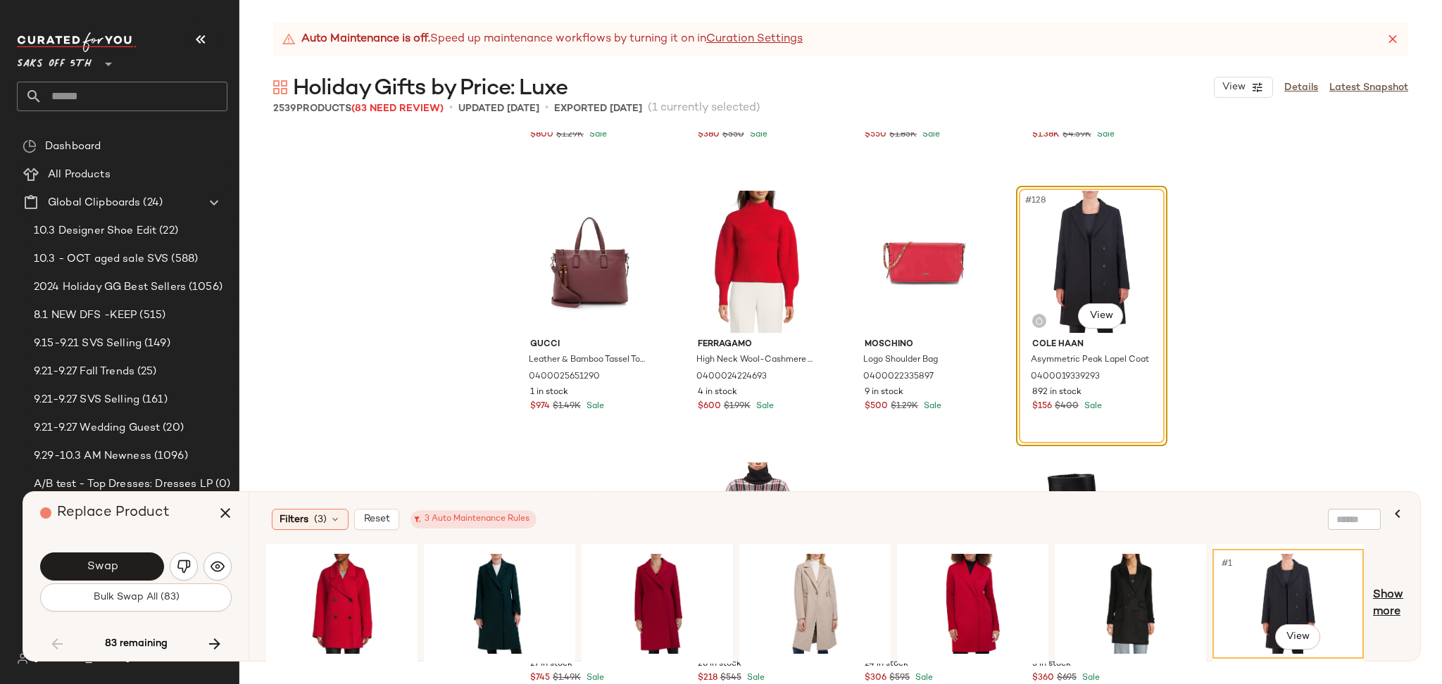
click at [1381, 598] on span "Show more" at bounding box center [1388, 604] width 30 height 34
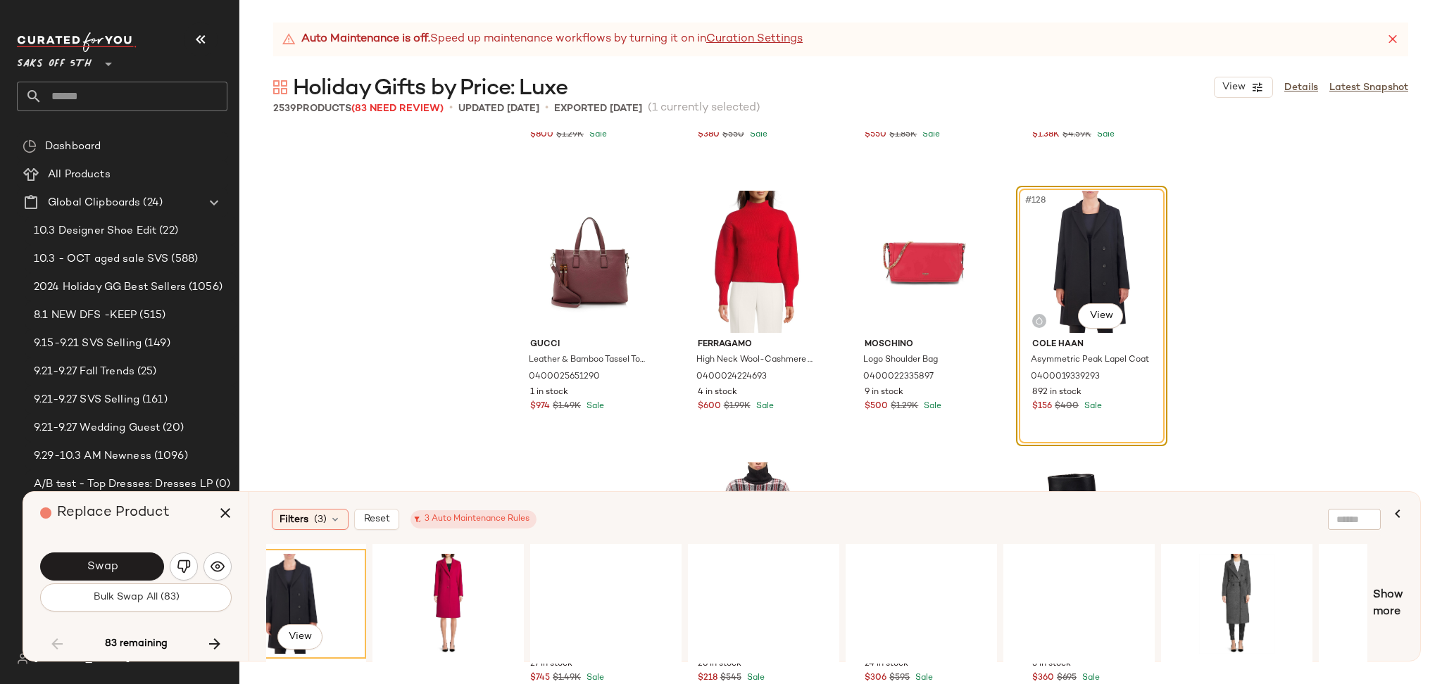
scroll to position [0, 1000]
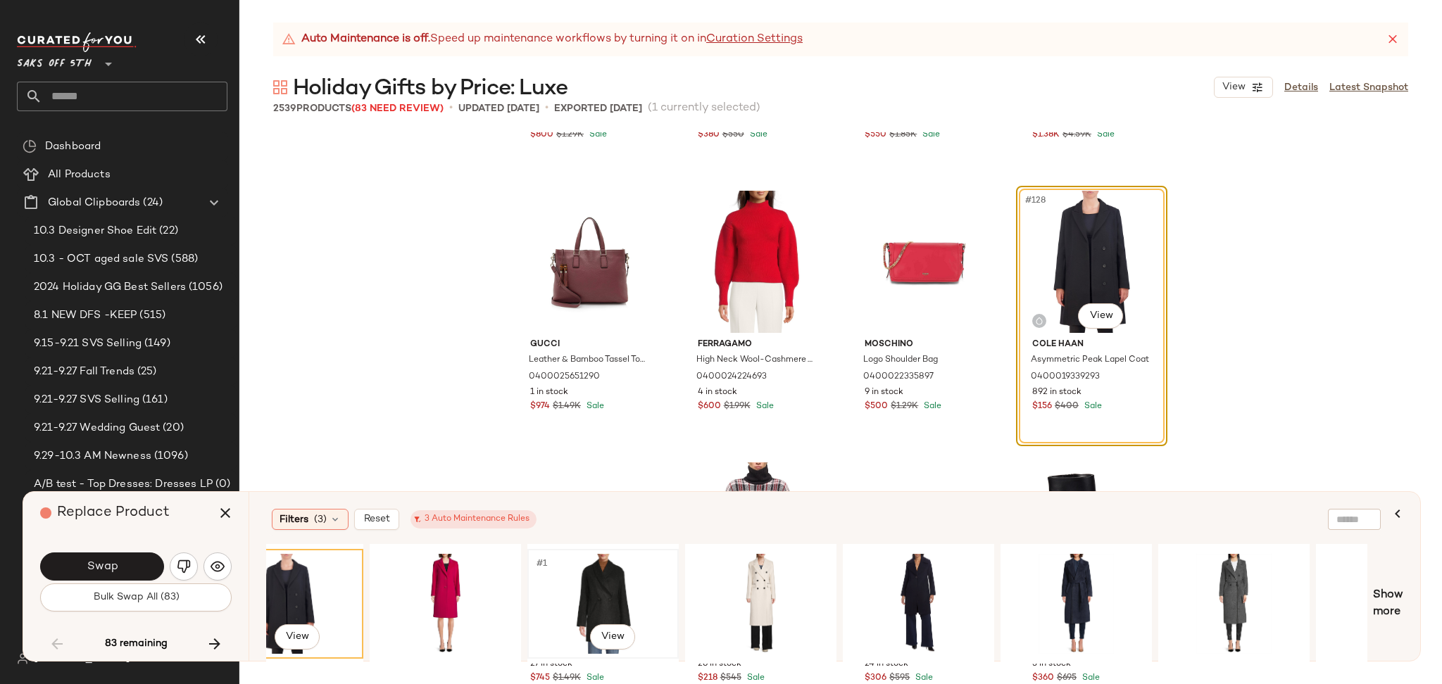
click at [600, 591] on div "#1 View" at bounding box center [603, 604] width 142 height 100
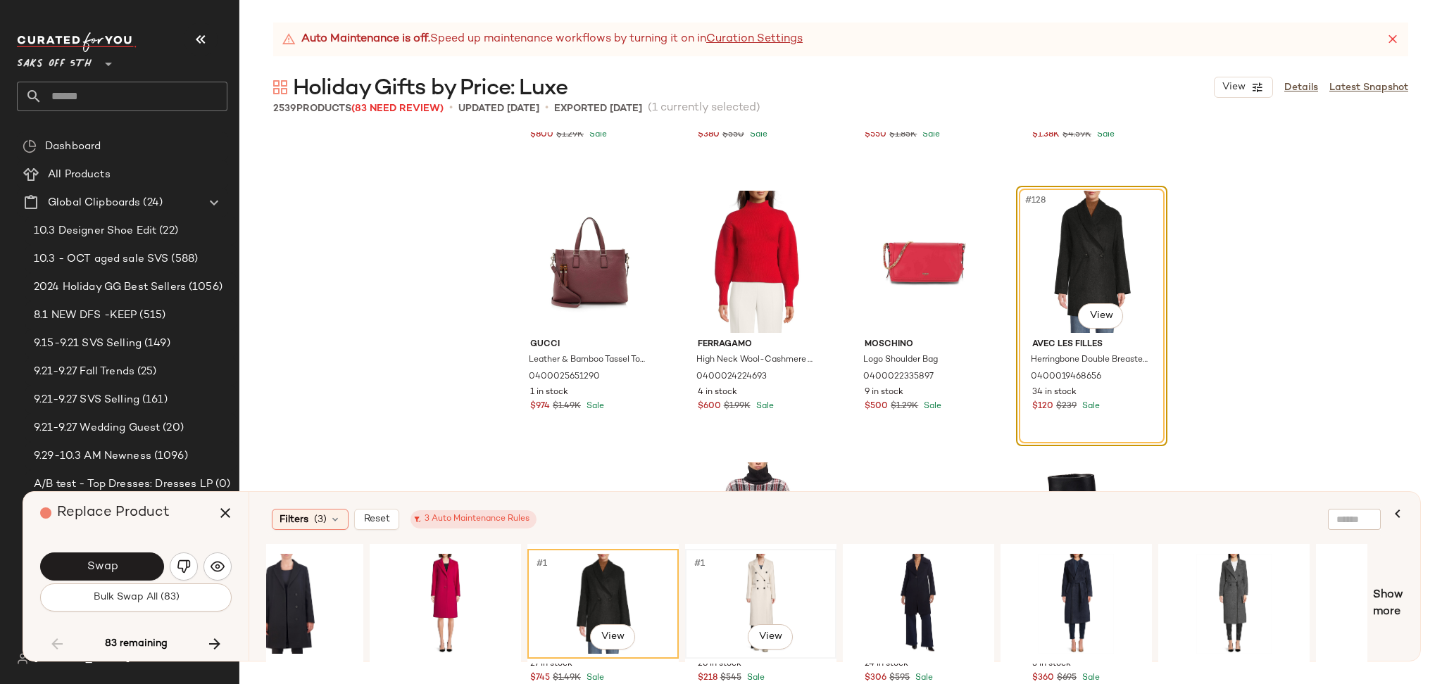
click at [773, 586] on div "#1 View" at bounding box center [761, 604] width 142 height 100
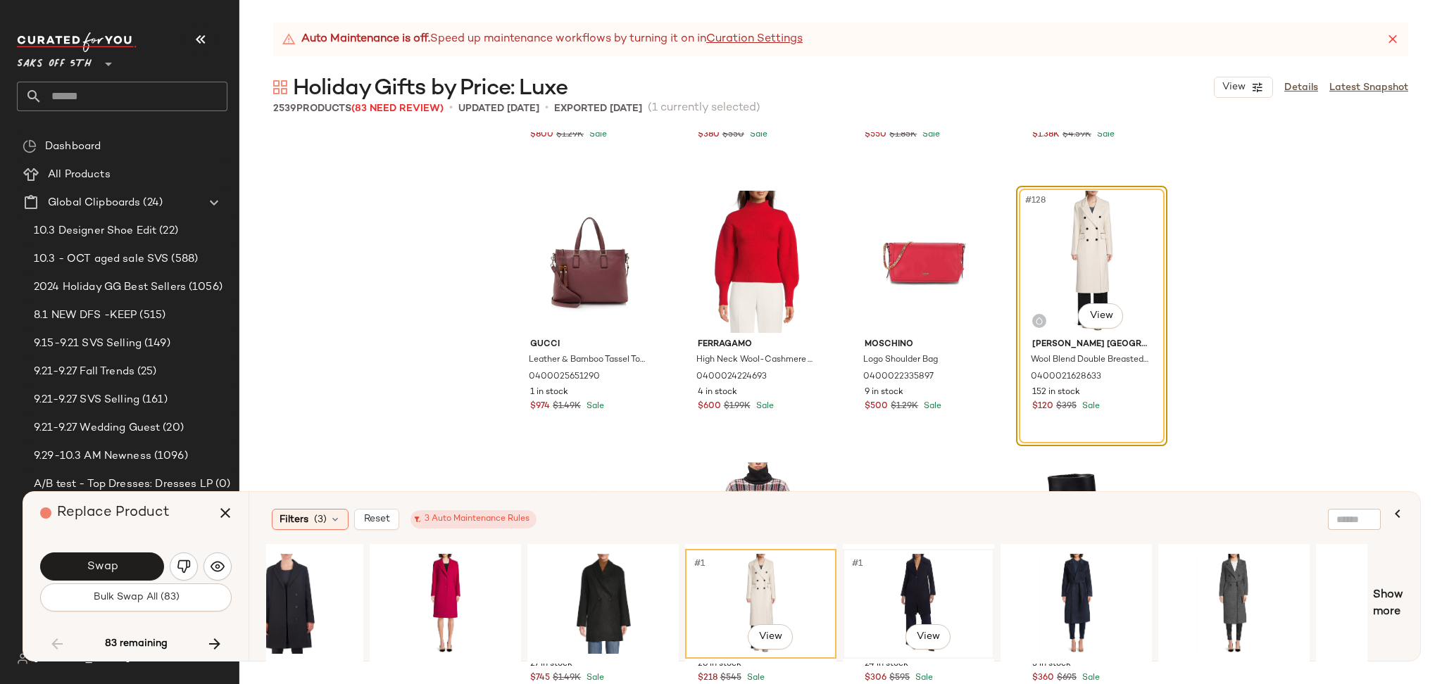
click at [870, 589] on div "#1 View" at bounding box center [919, 604] width 142 height 100
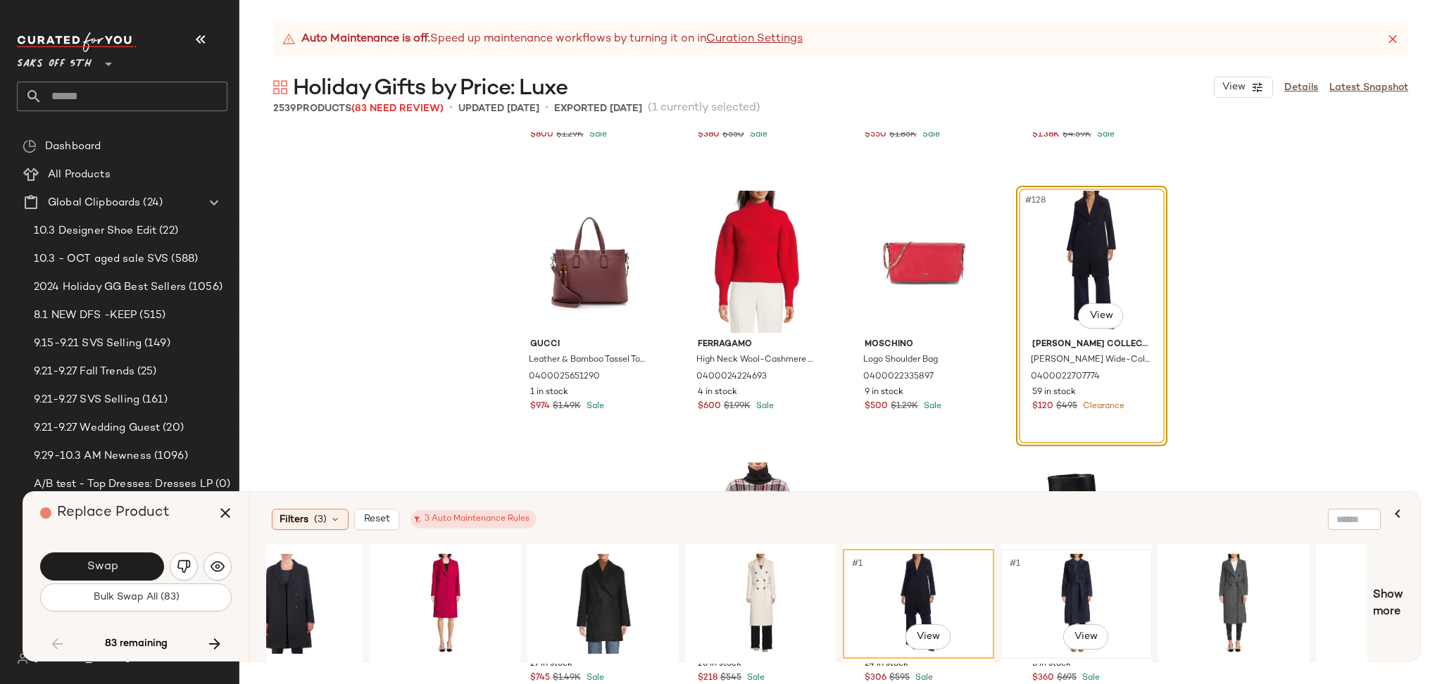
click at [1064, 587] on div "#1 View" at bounding box center [1076, 604] width 142 height 100
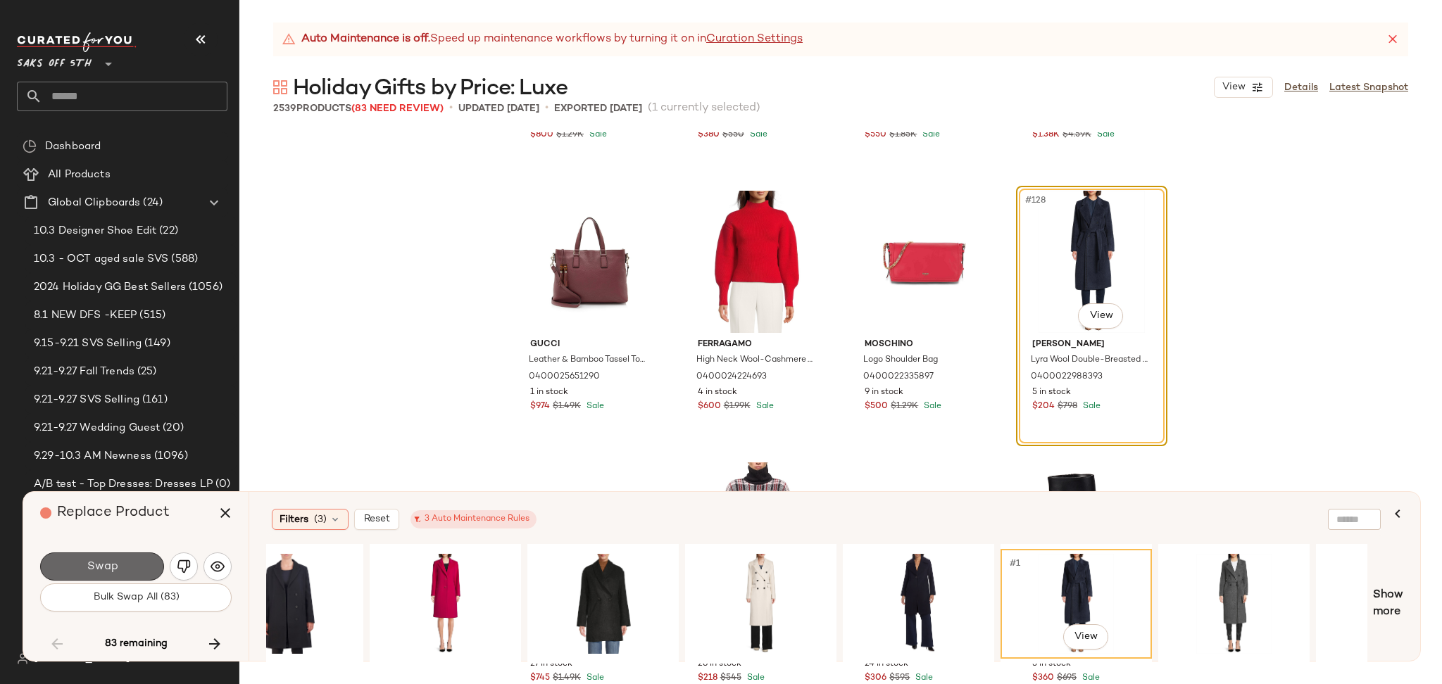
click at [140, 567] on button "Swap" at bounding box center [102, 567] width 124 height 28
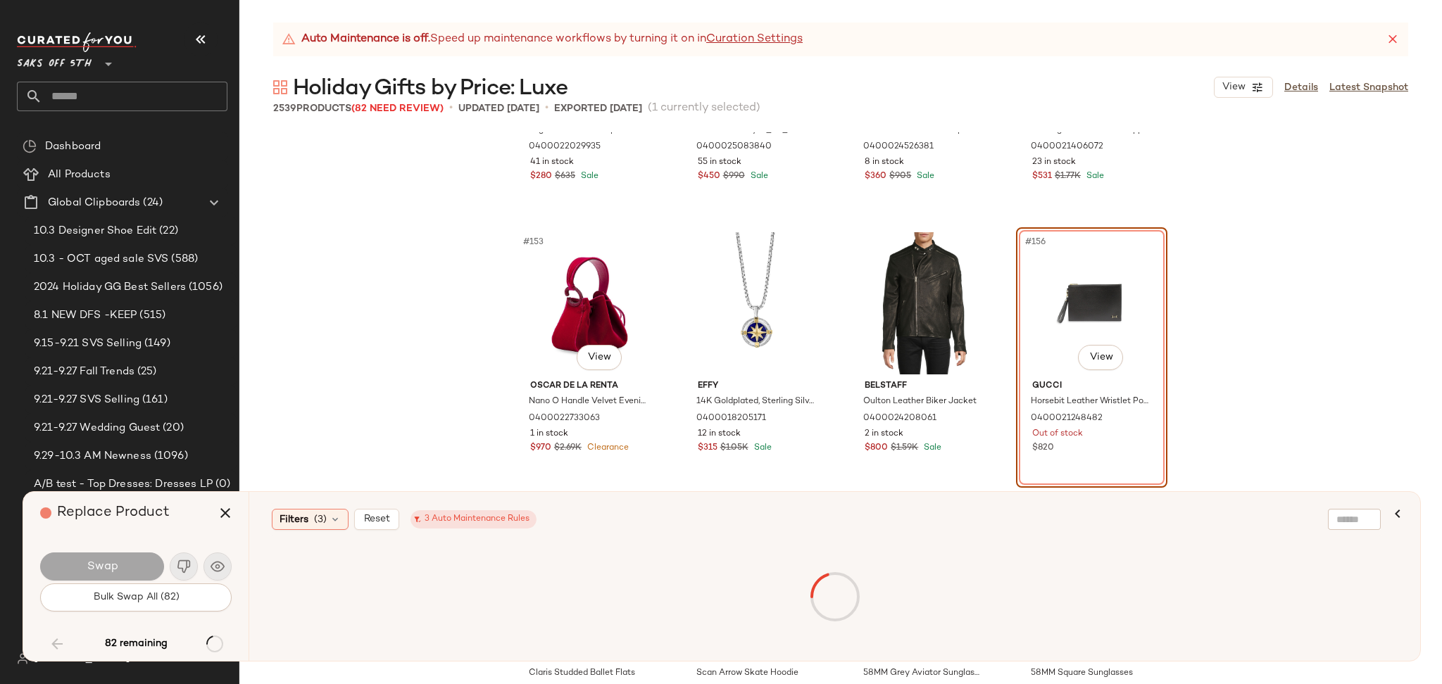
scroll to position [10251, 0]
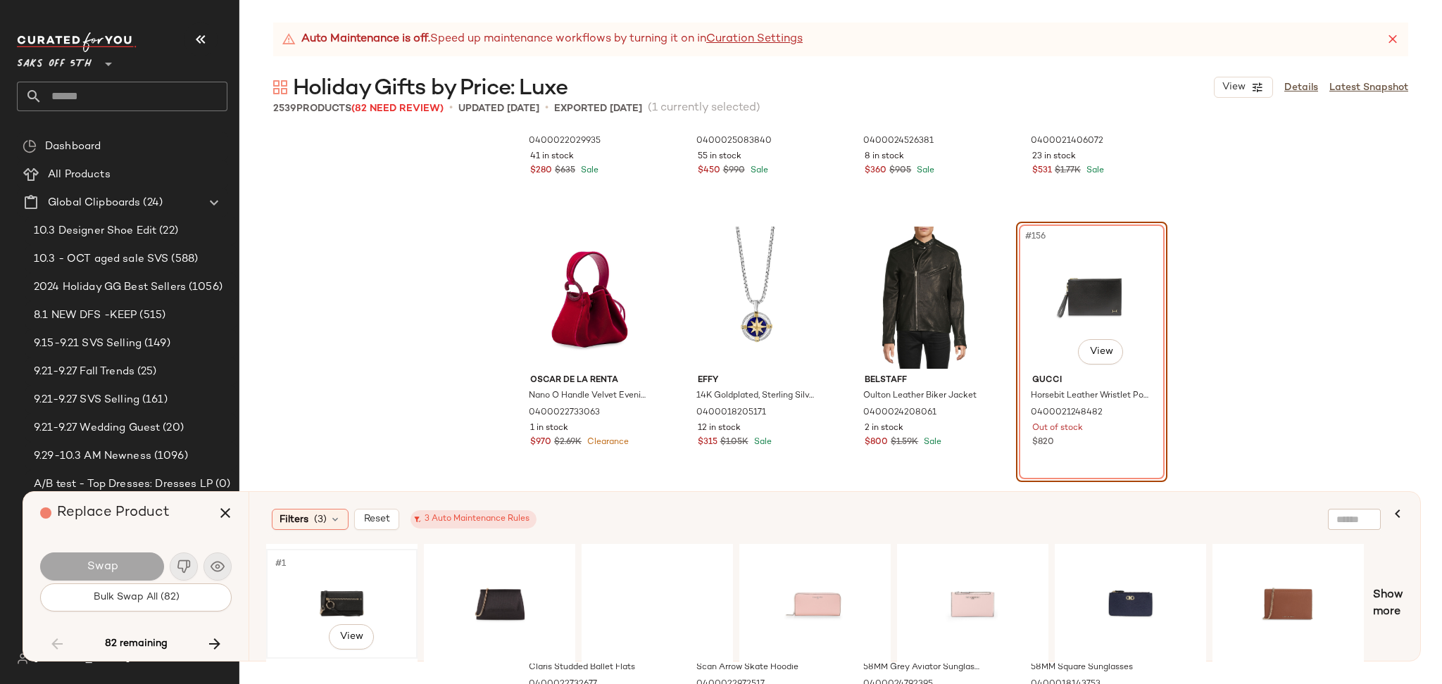
click at [334, 602] on div "#1 View" at bounding box center [342, 604] width 142 height 100
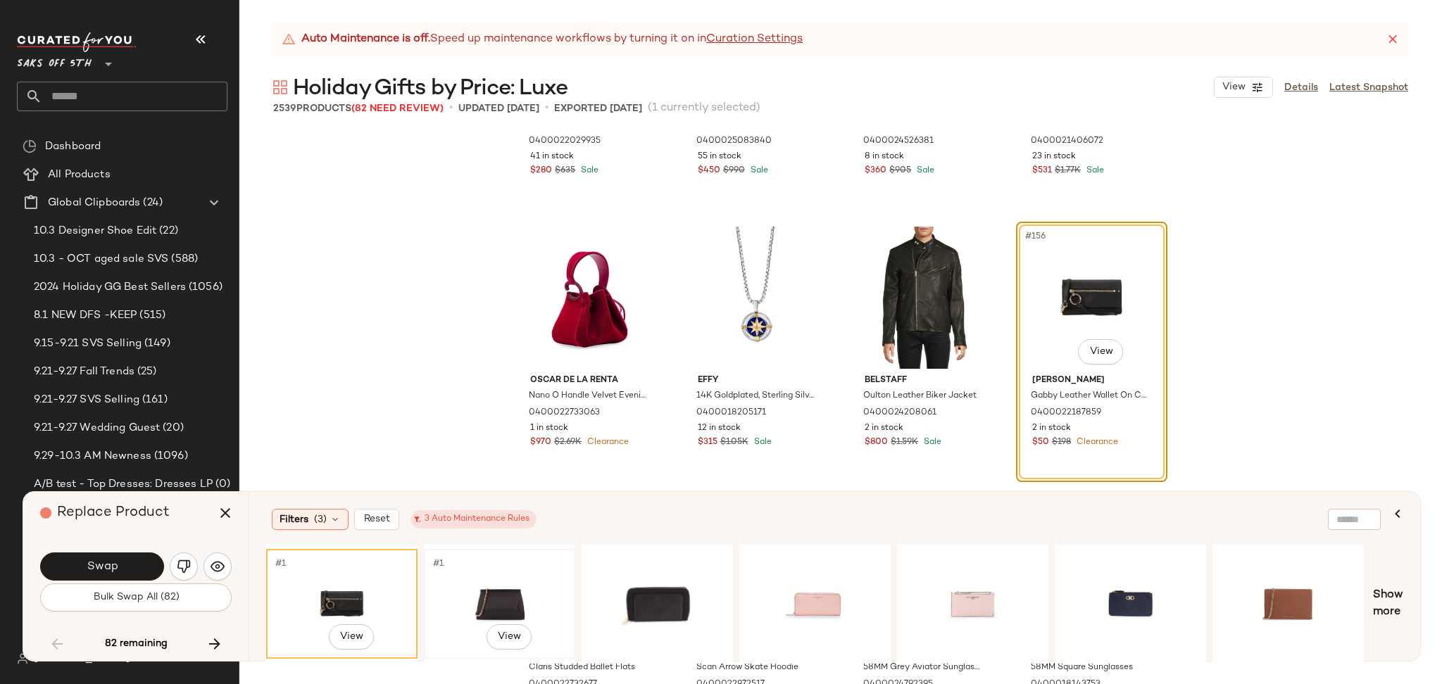
click at [518, 596] on div "#1 View" at bounding box center [500, 604] width 142 height 100
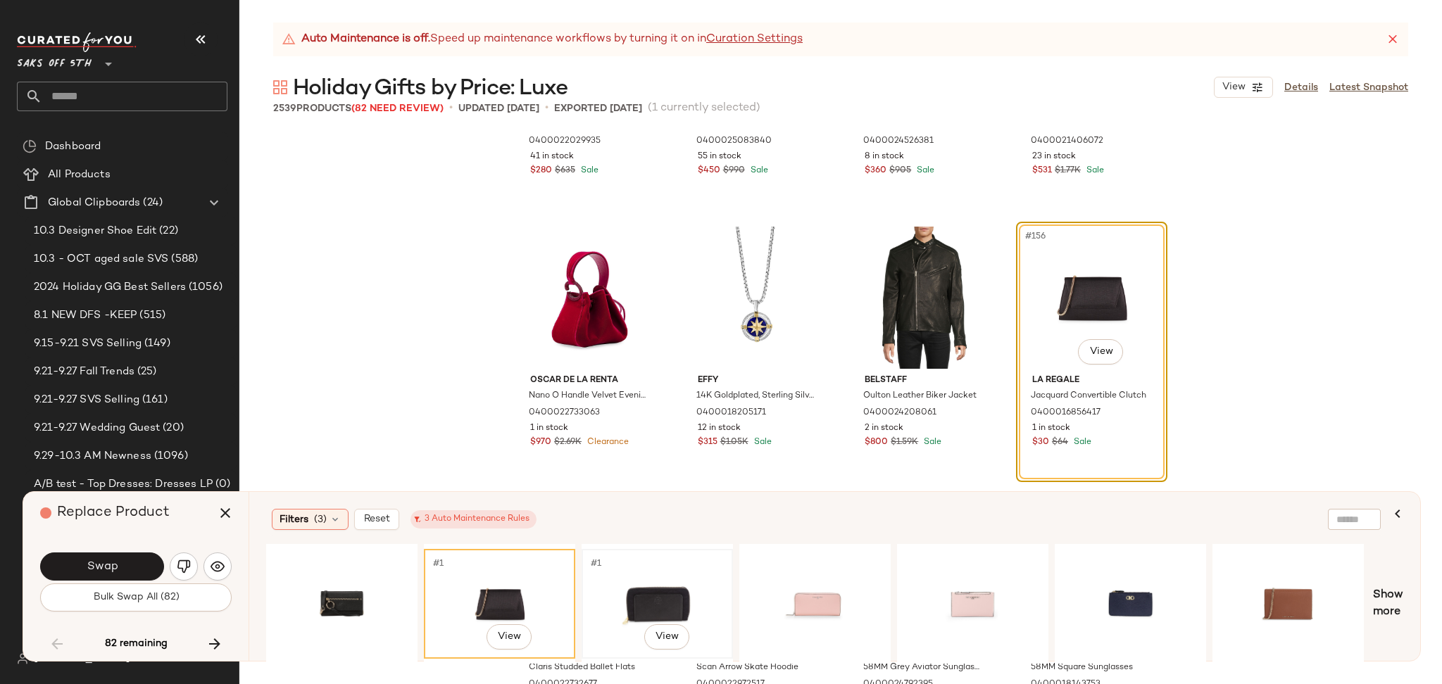
click at [605, 588] on div "#1 View" at bounding box center [657, 604] width 142 height 100
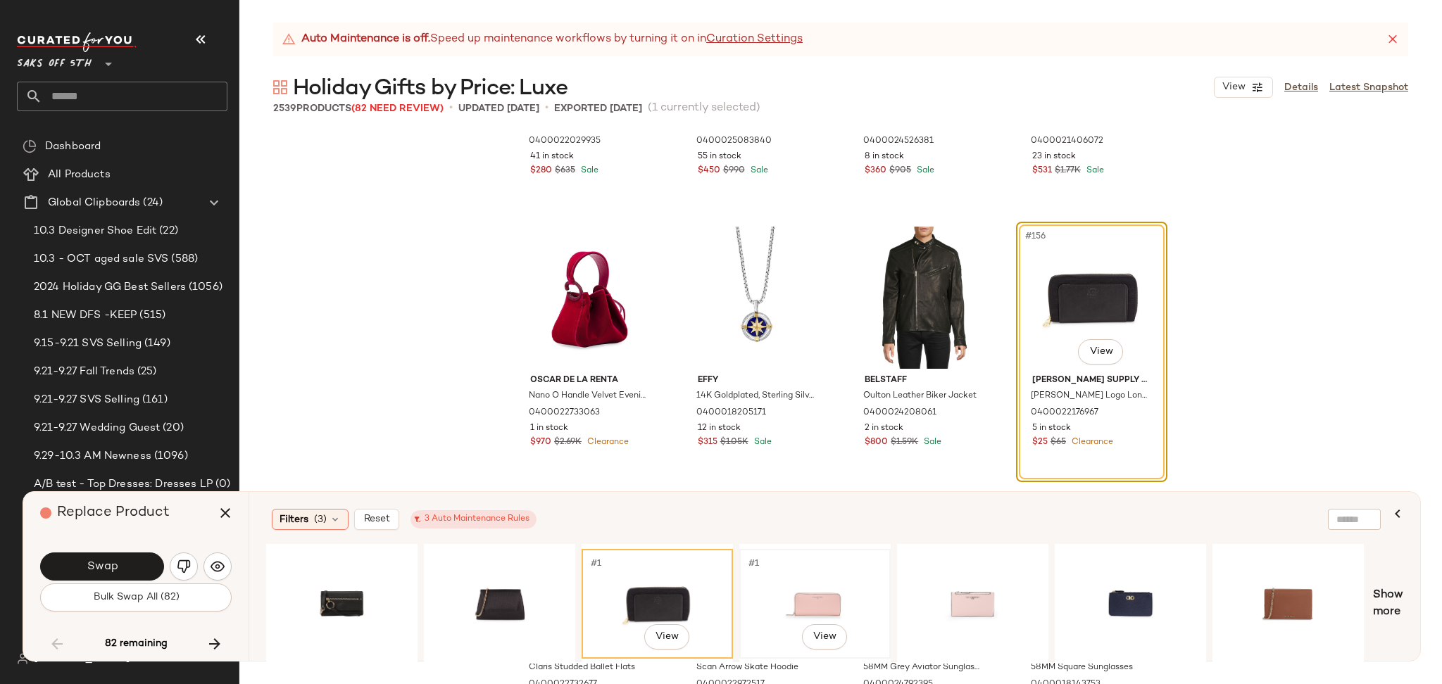
click at [810, 584] on div "#1 View" at bounding box center [815, 604] width 142 height 100
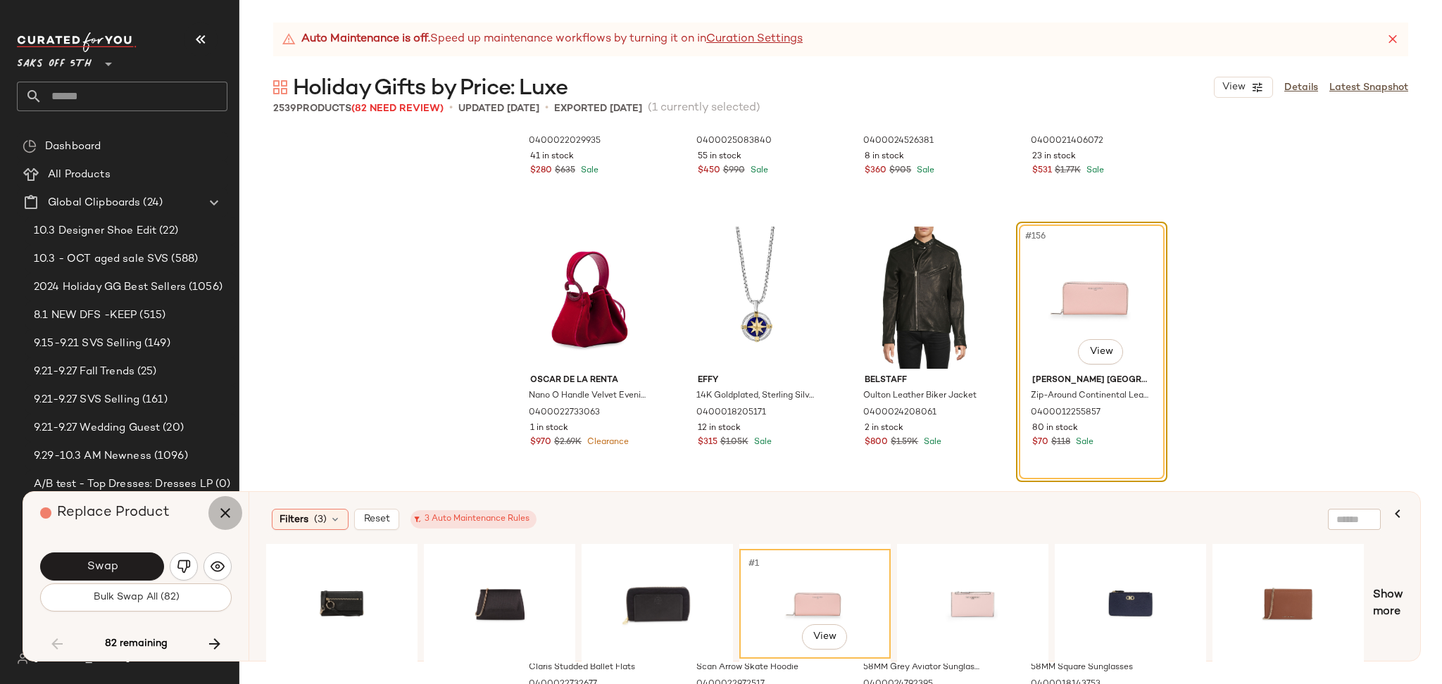
click at [220, 514] on icon "button" at bounding box center [225, 513] width 17 height 17
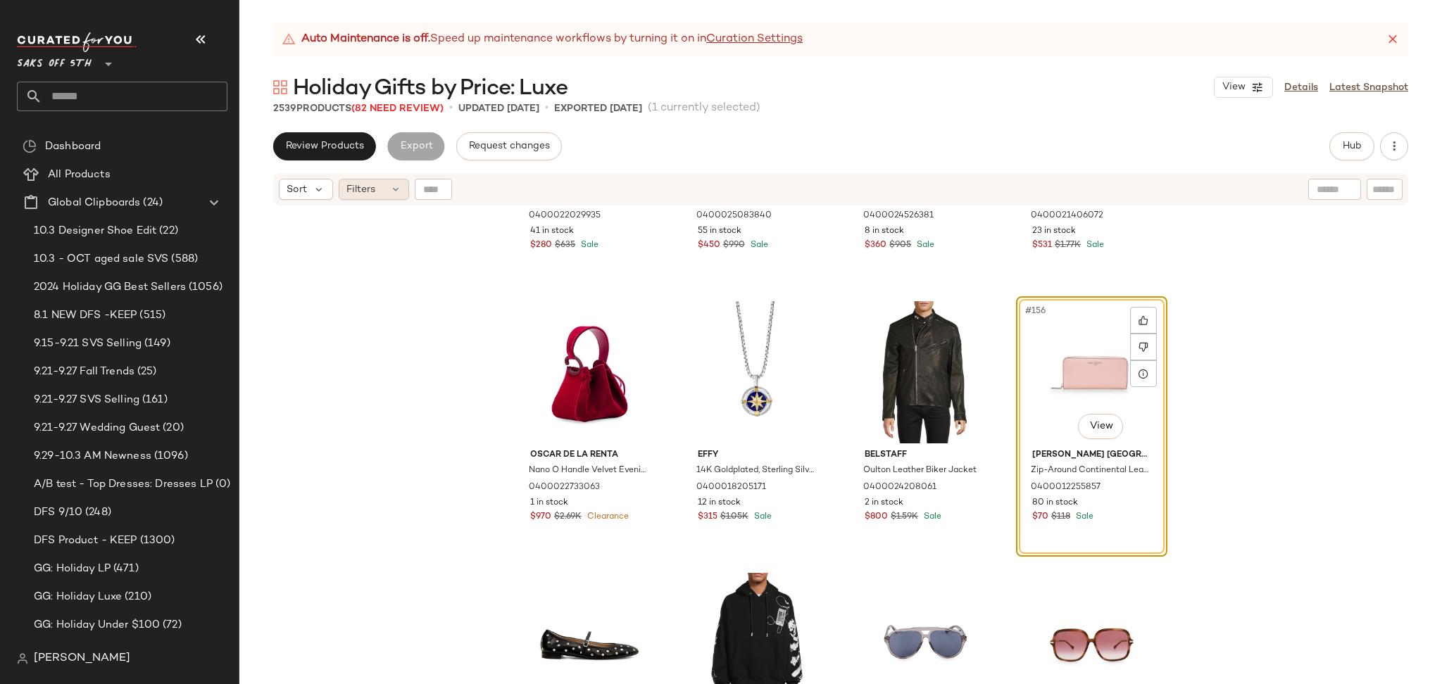
click at [373, 193] on span "Filters" at bounding box center [360, 189] width 29 height 15
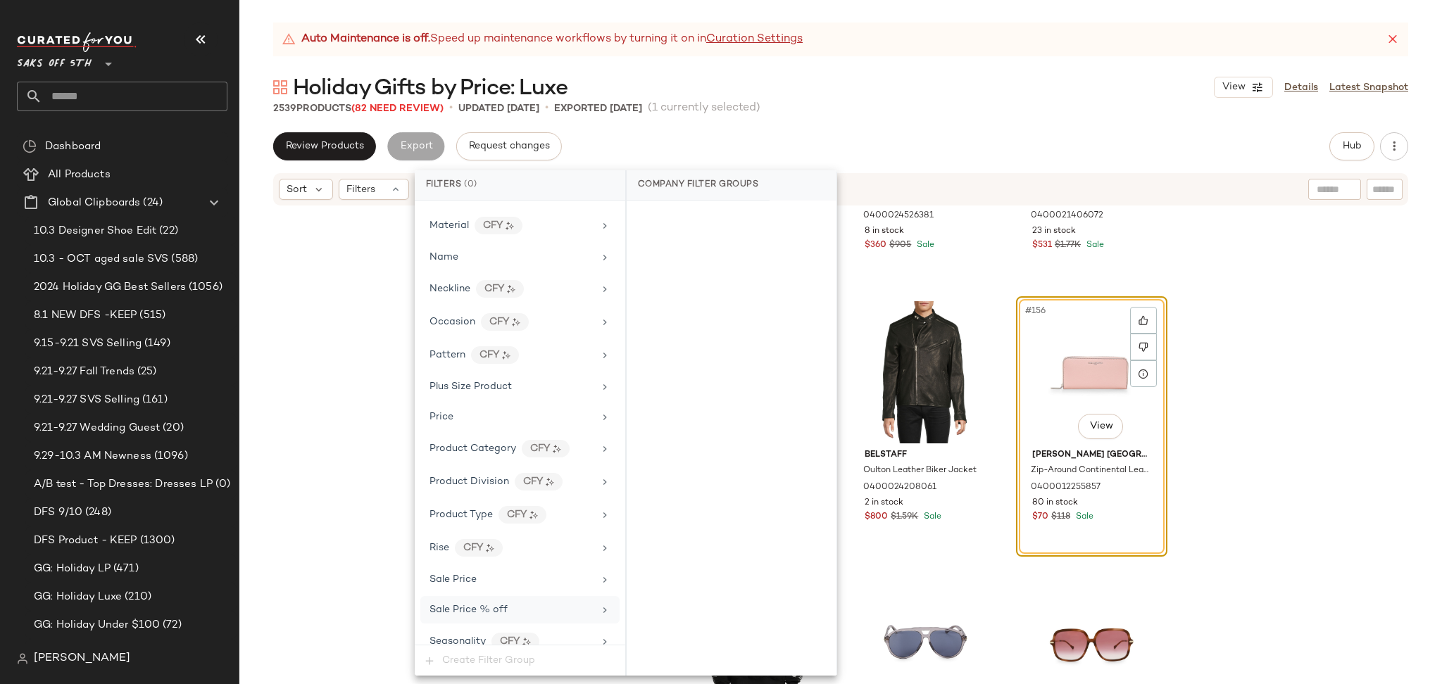
scroll to position [826, 0]
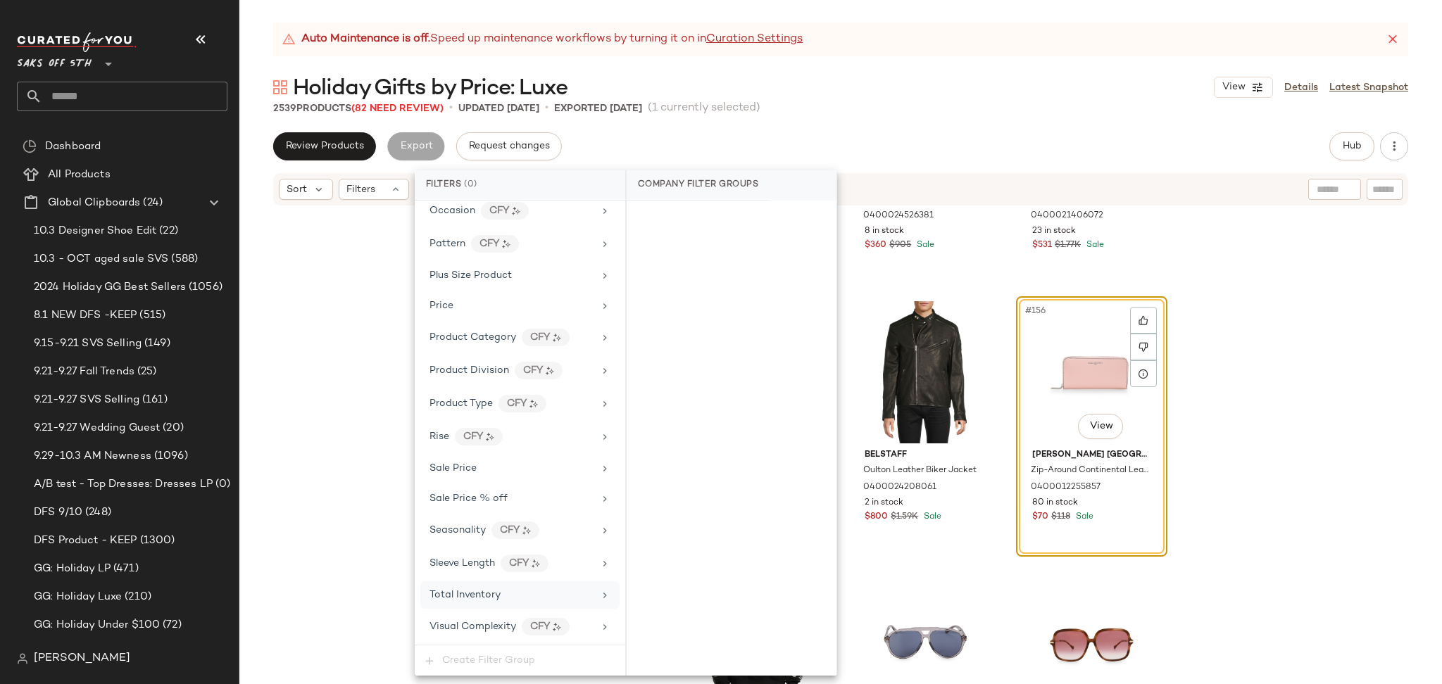
click at [498, 592] on span "Total Inventory" at bounding box center [464, 595] width 71 height 11
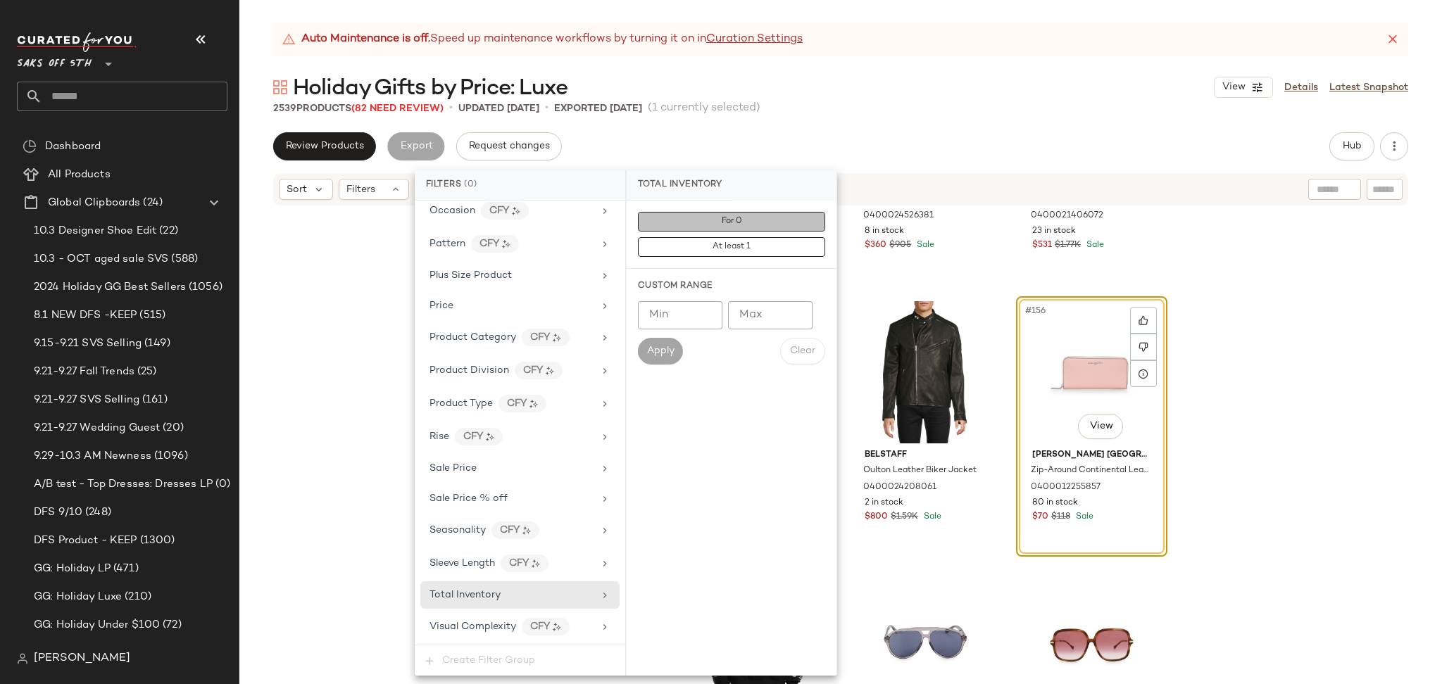
click at [684, 220] on button "For 0" at bounding box center [731, 222] width 187 height 20
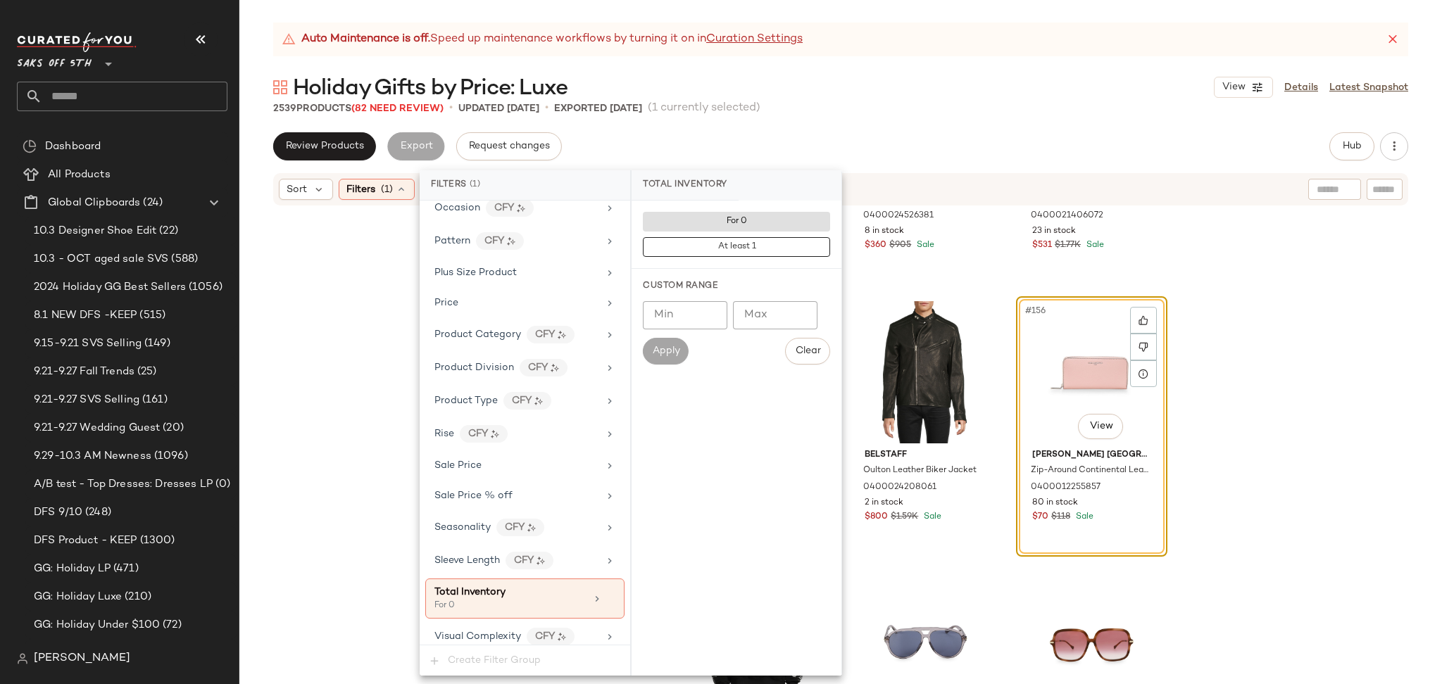
click at [877, 80] on div "Holiday Gifts by Price: Luxe View Details Latest Snapshot" at bounding box center [840, 87] width 1202 height 28
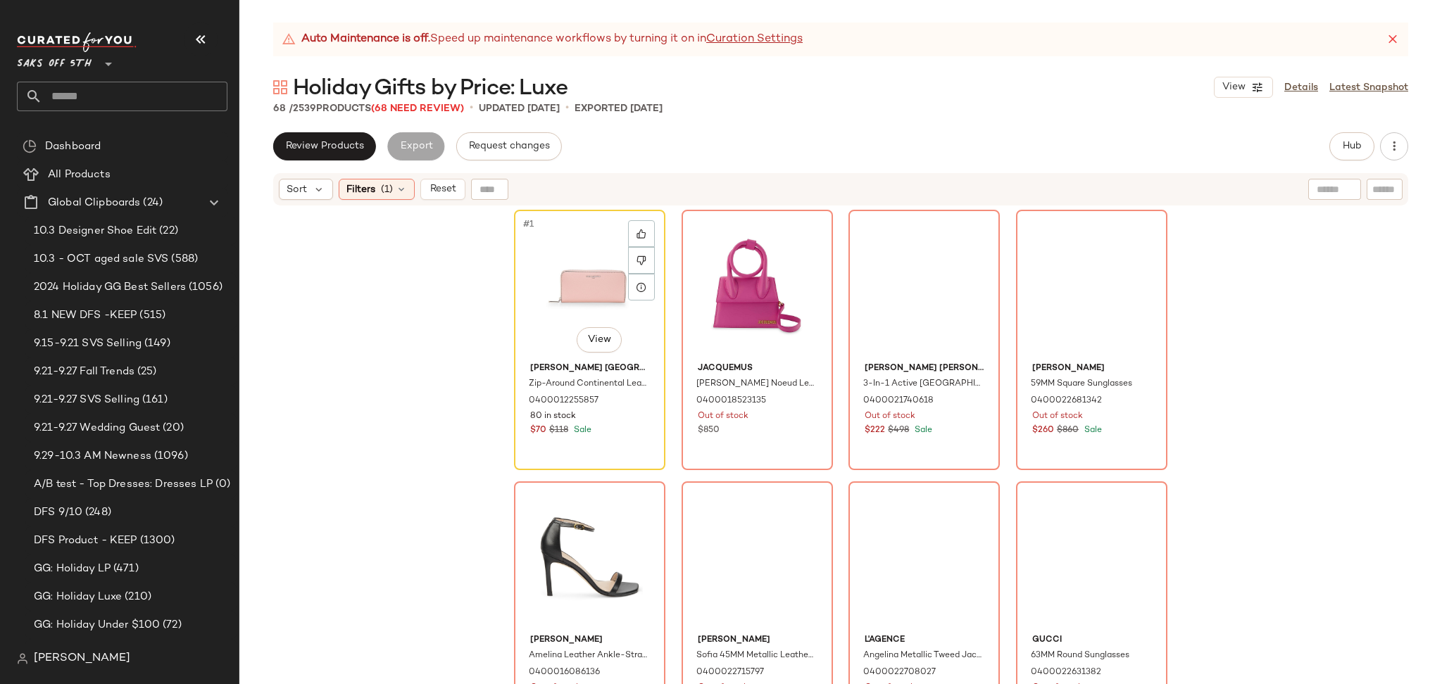
click at [565, 245] on div "#1 View" at bounding box center [590, 286] width 142 height 142
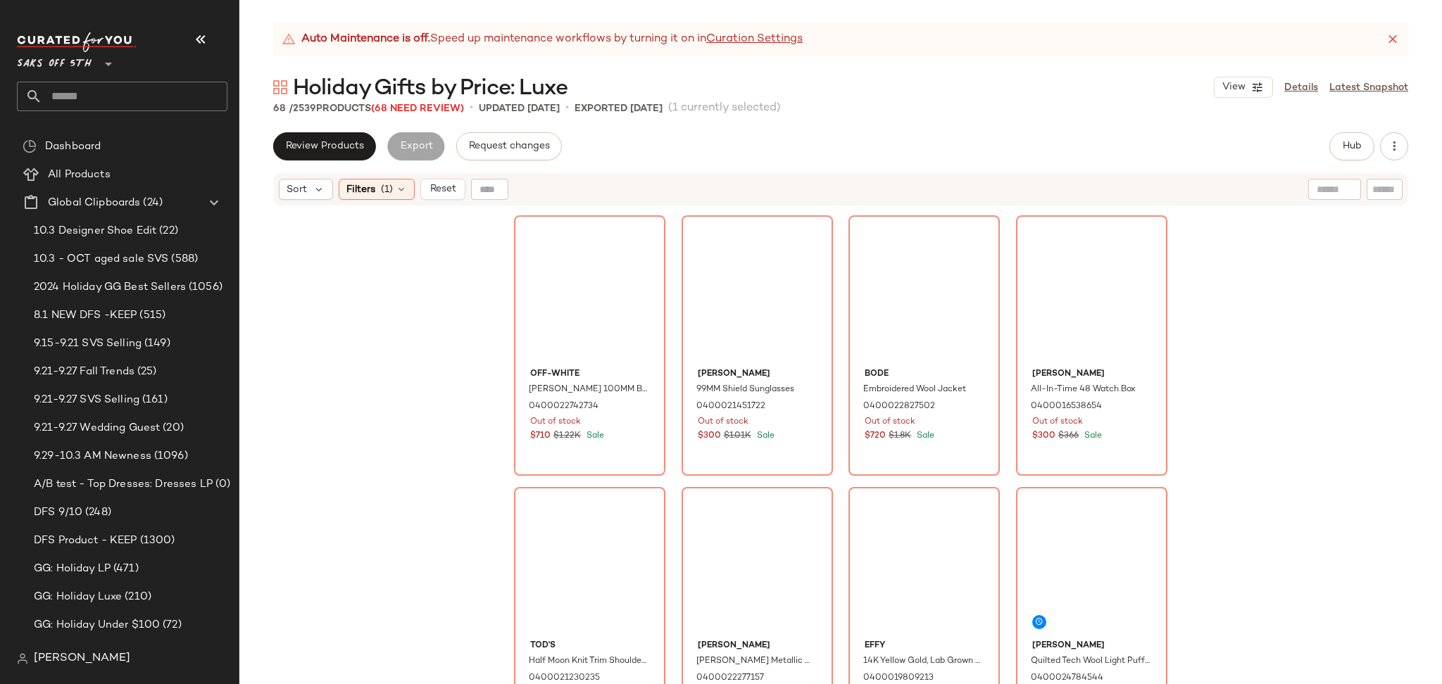
scroll to position [4109, 0]
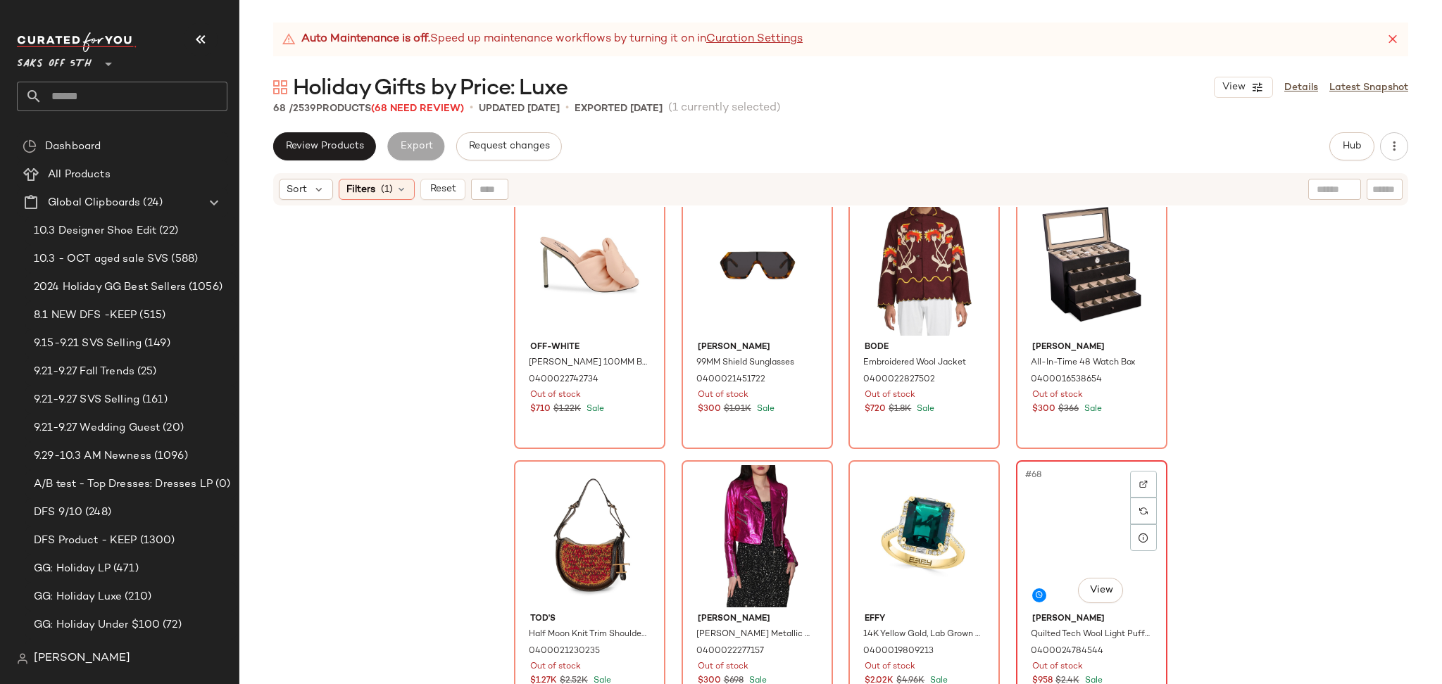
click at [1062, 524] on div "#68 View" at bounding box center [1092, 536] width 142 height 142
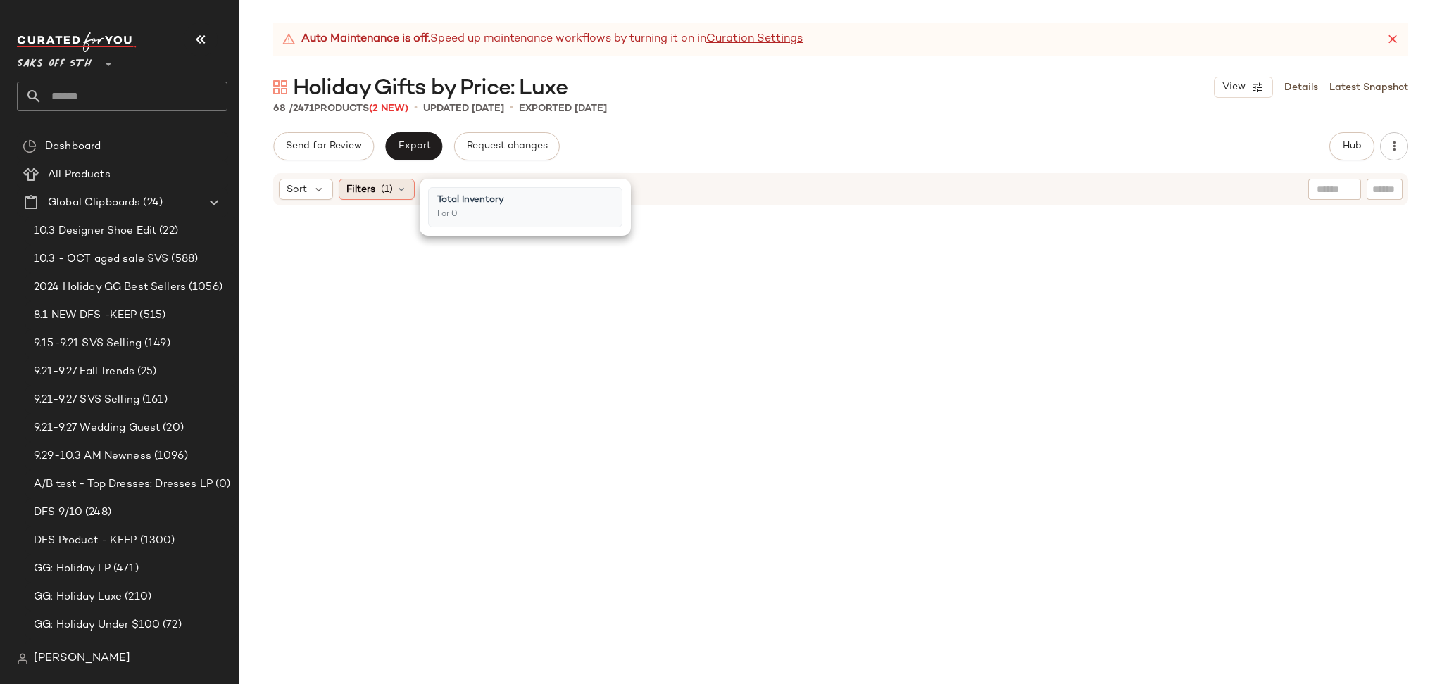
click at [376, 189] on div "Filters (1)" at bounding box center [377, 189] width 76 height 21
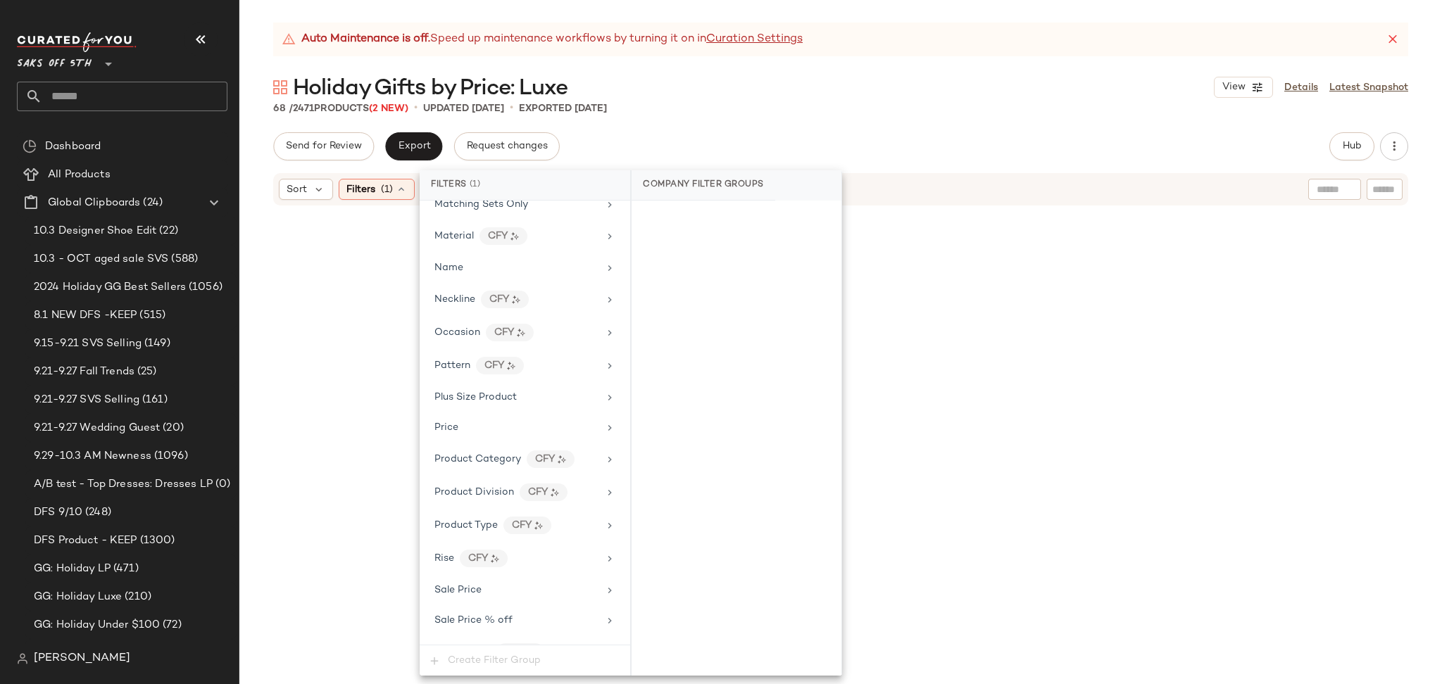
scroll to position [838, 0]
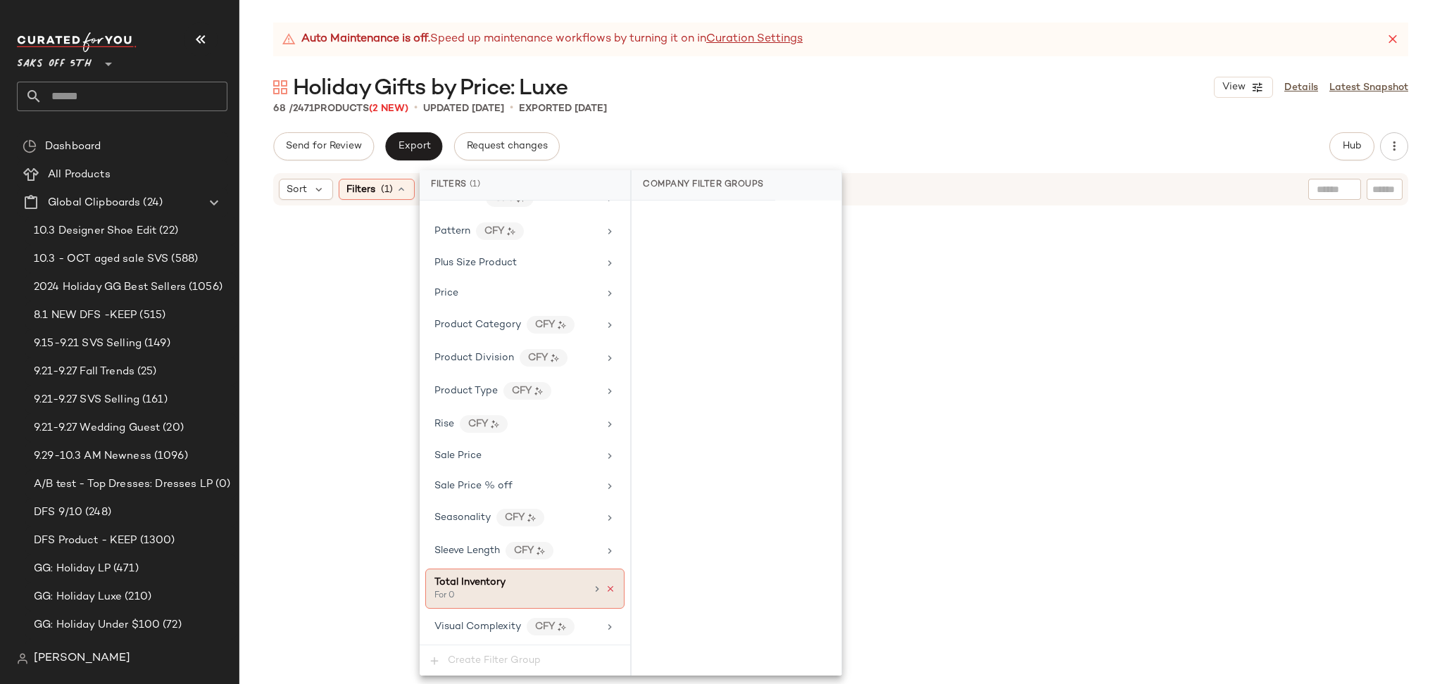
click at [605, 588] on icon at bounding box center [610, 589] width 10 height 10
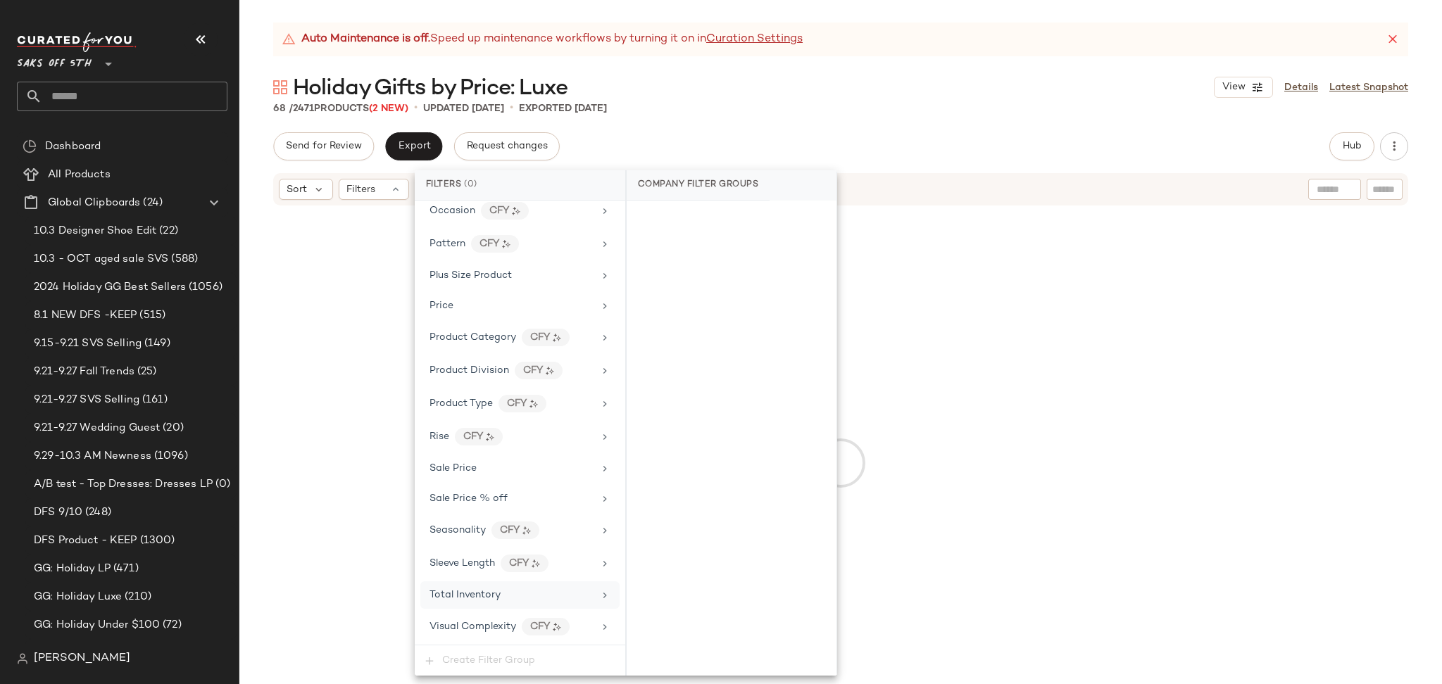
scroll to position [826, 0]
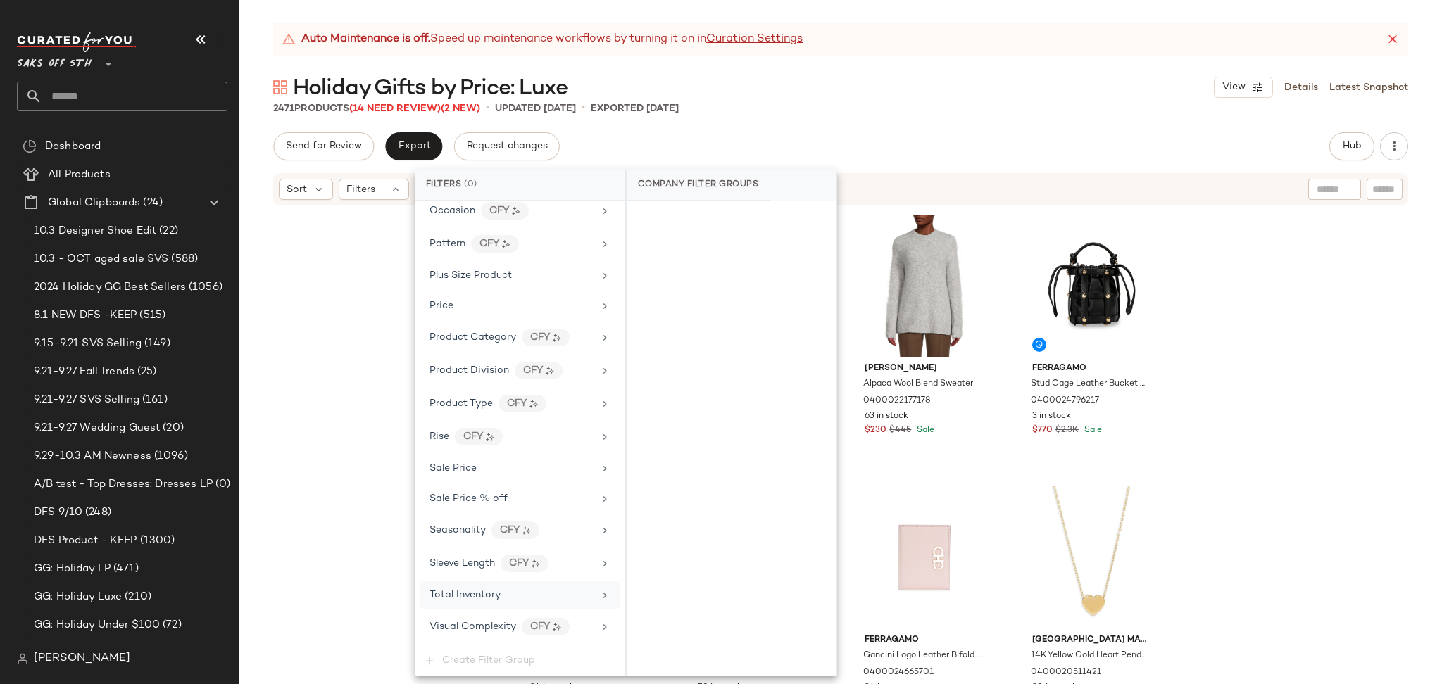
click at [1088, 133] on div "Send for Review Export Request changes Hub Send for Review External Review Inte…" at bounding box center [840, 146] width 1135 height 28
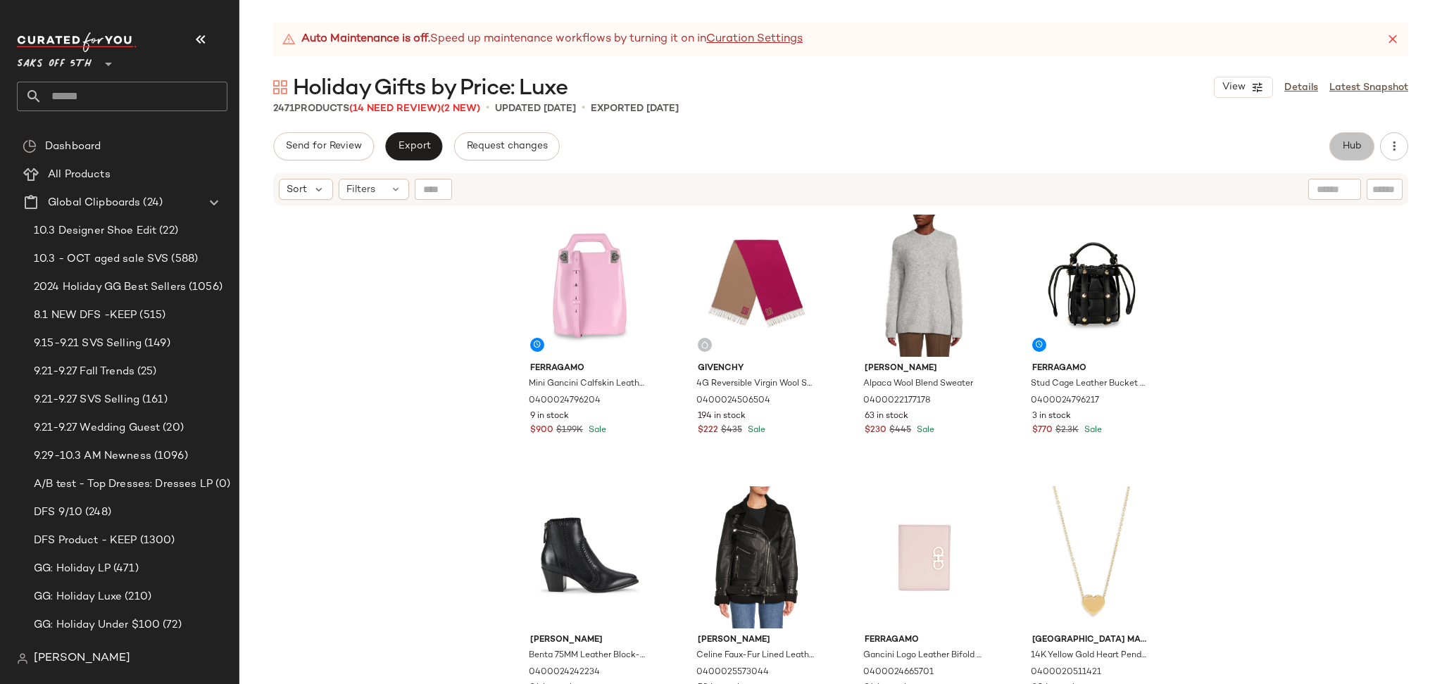
click at [1350, 147] on span "Hub" at bounding box center [1352, 146] width 20 height 11
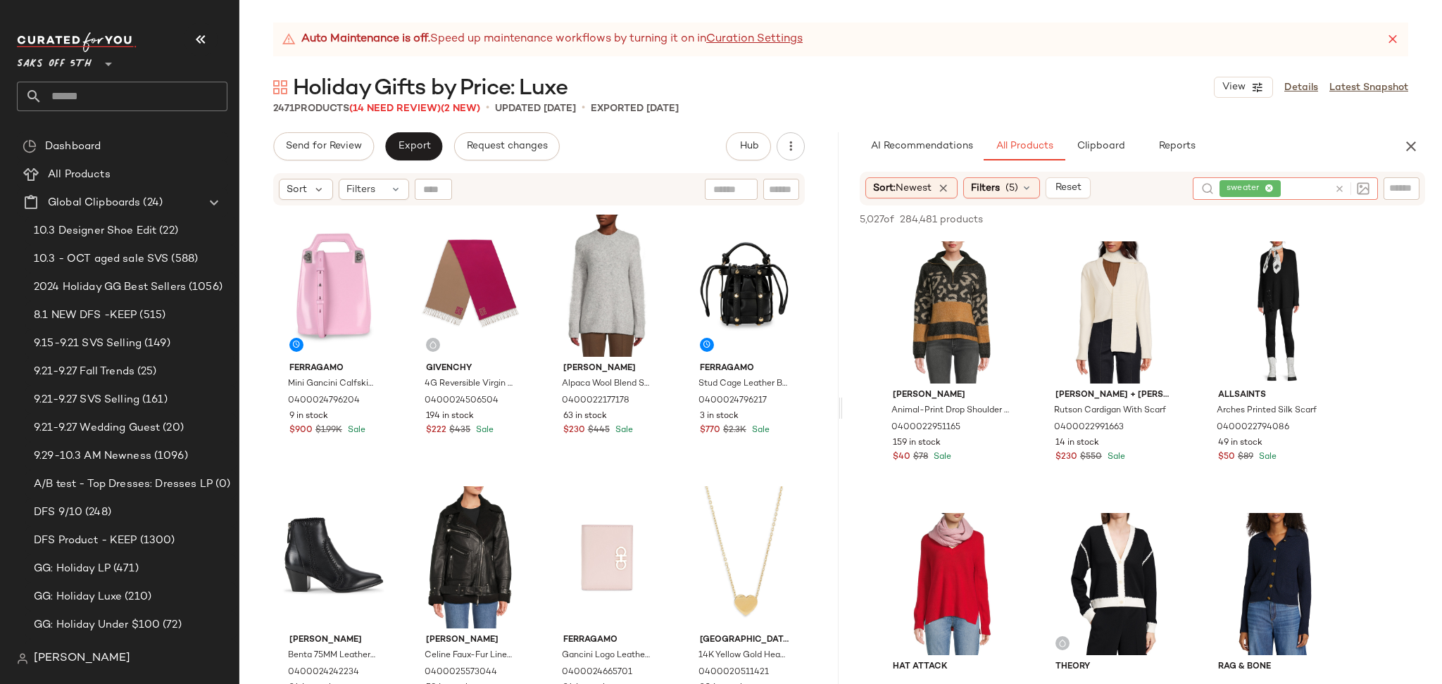
click at [1337, 189] on icon at bounding box center [1339, 189] width 11 height 11
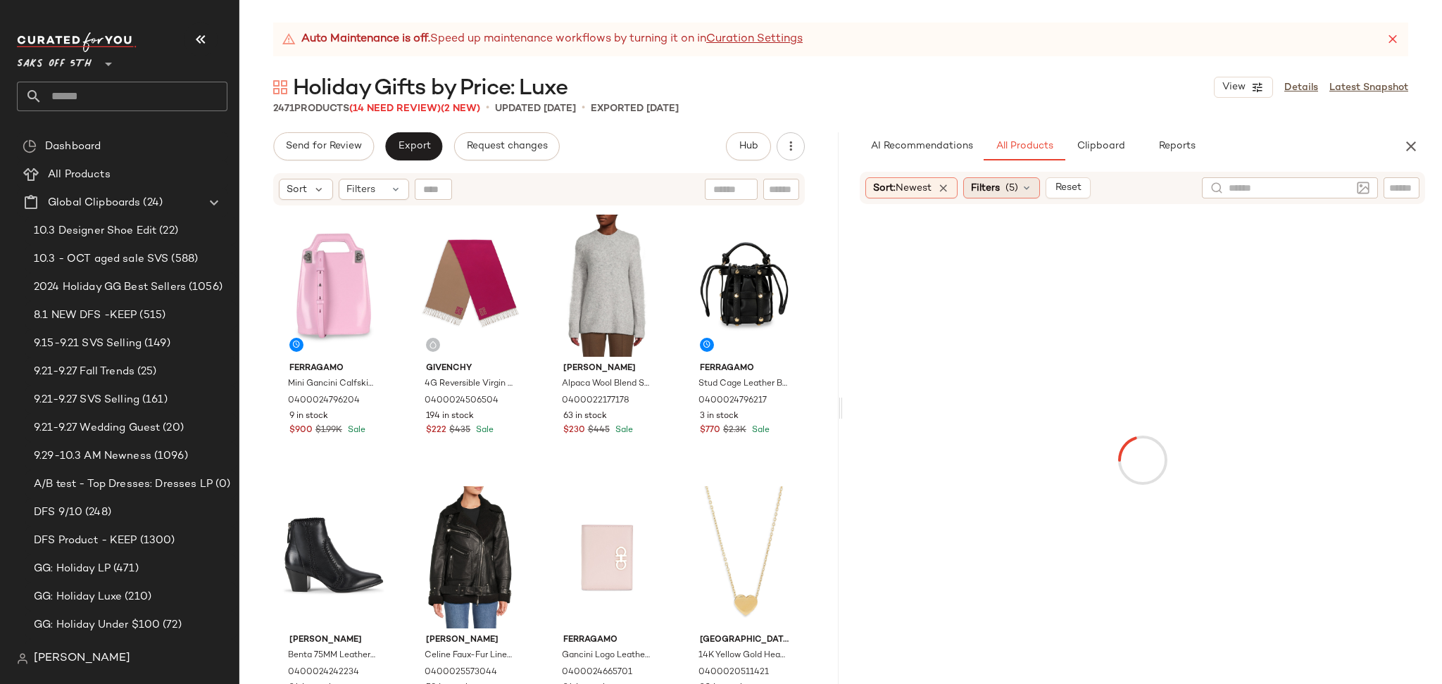
click at [1022, 189] on div "Filters (5)" at bounding box center [1001, 187] width 77 height 21
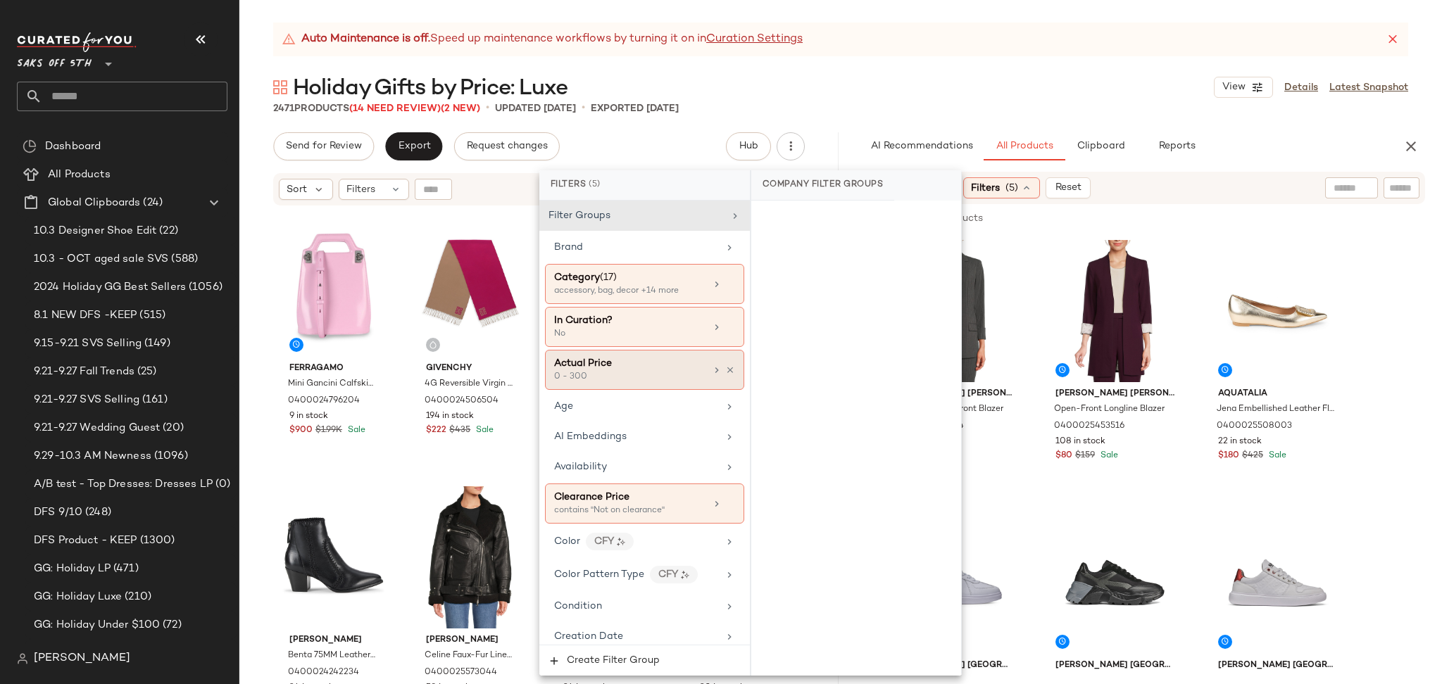
click at [672, 372] on div "0 - 300" at bounding box center [624, 377] width 141 height 13
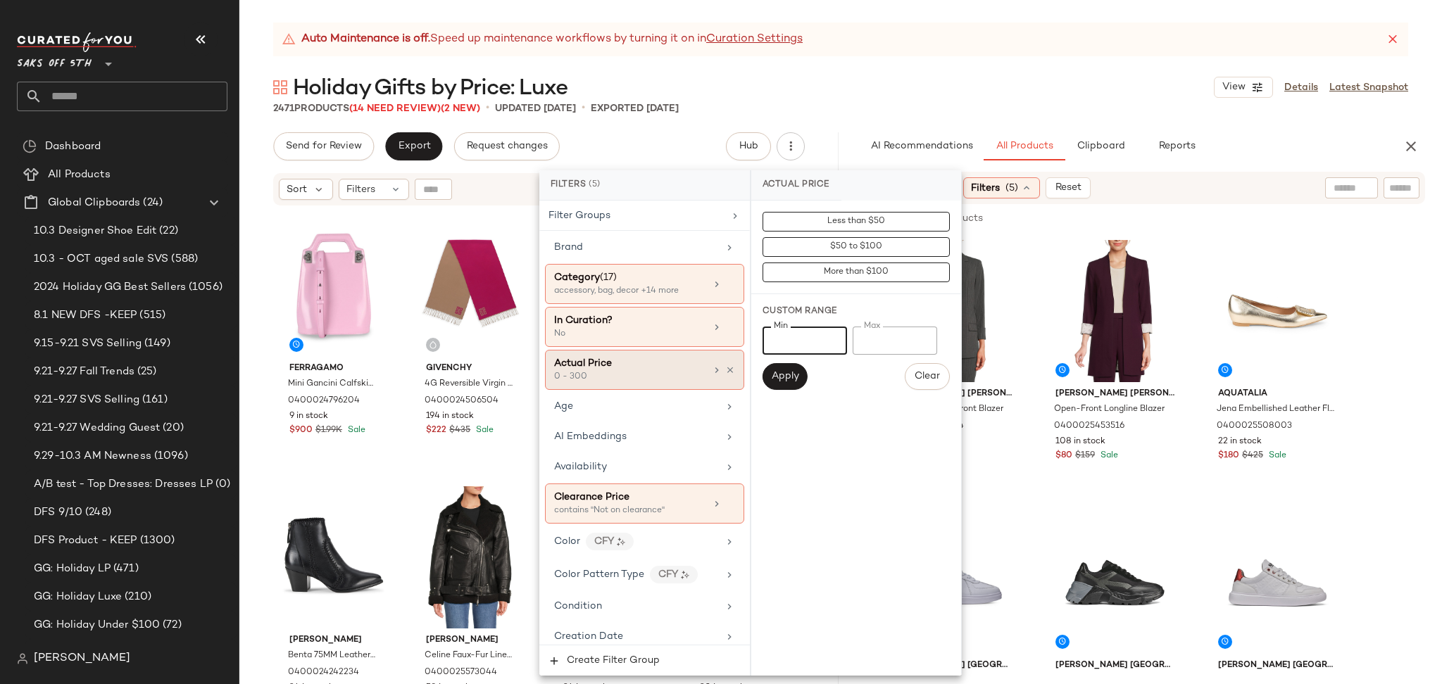
drag, startPoint x: 811, startPoint y: 347, endPoint x: 658, endPoint y: 384, distance: 157.3
click at [658, 384] on div "Filters (5) Filter Groups Brand Category (17) accessory, bag, decor +14 more In…" at bounding box center [750, 422] width 422 height 505
type input "***"
drag, startPoint x: 904, startPoint y: 337, endPoint x: 779, endPoint y: 371, distance: 130.0
click at [779, 371] on div "Min *** Min Max *** Max Apply Clear" at bounding box center [855, 358] width 187 height 63
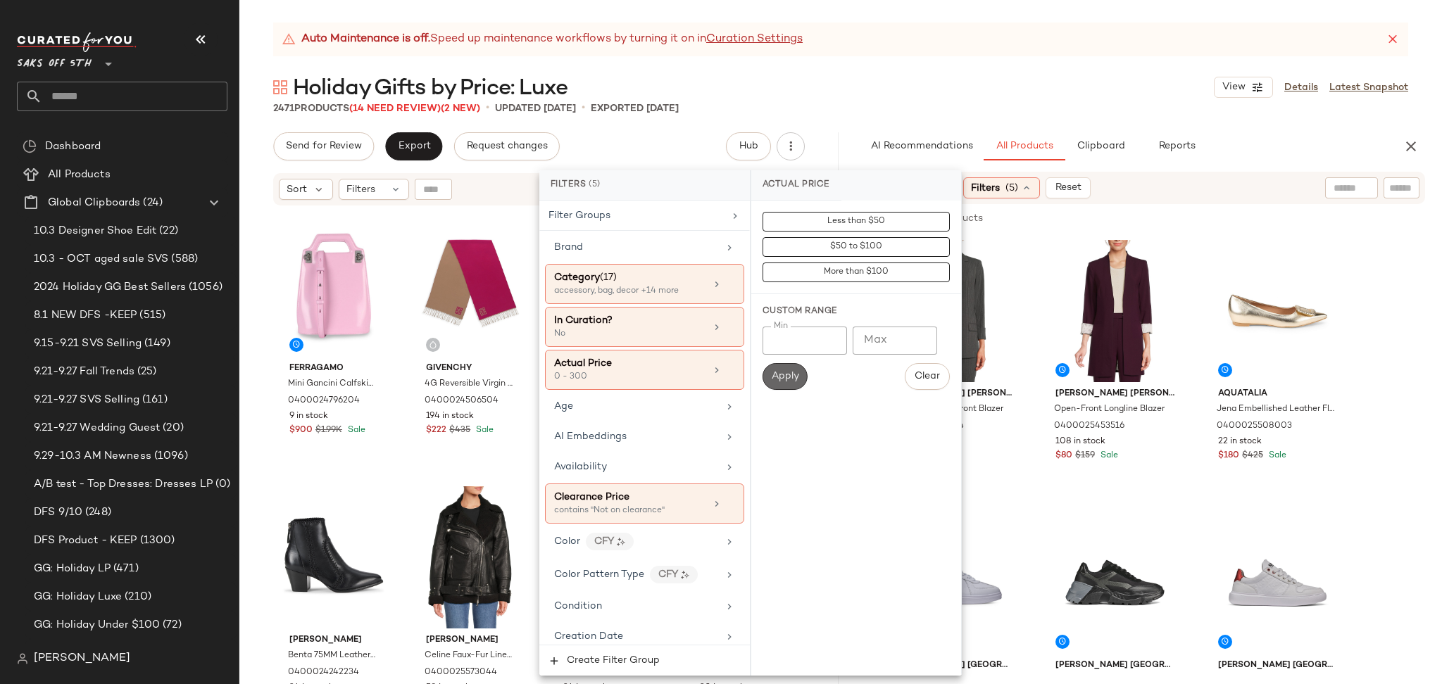
click at [798, 389] on button "Apply" at bounding box center [784, 376] width 45 height 27
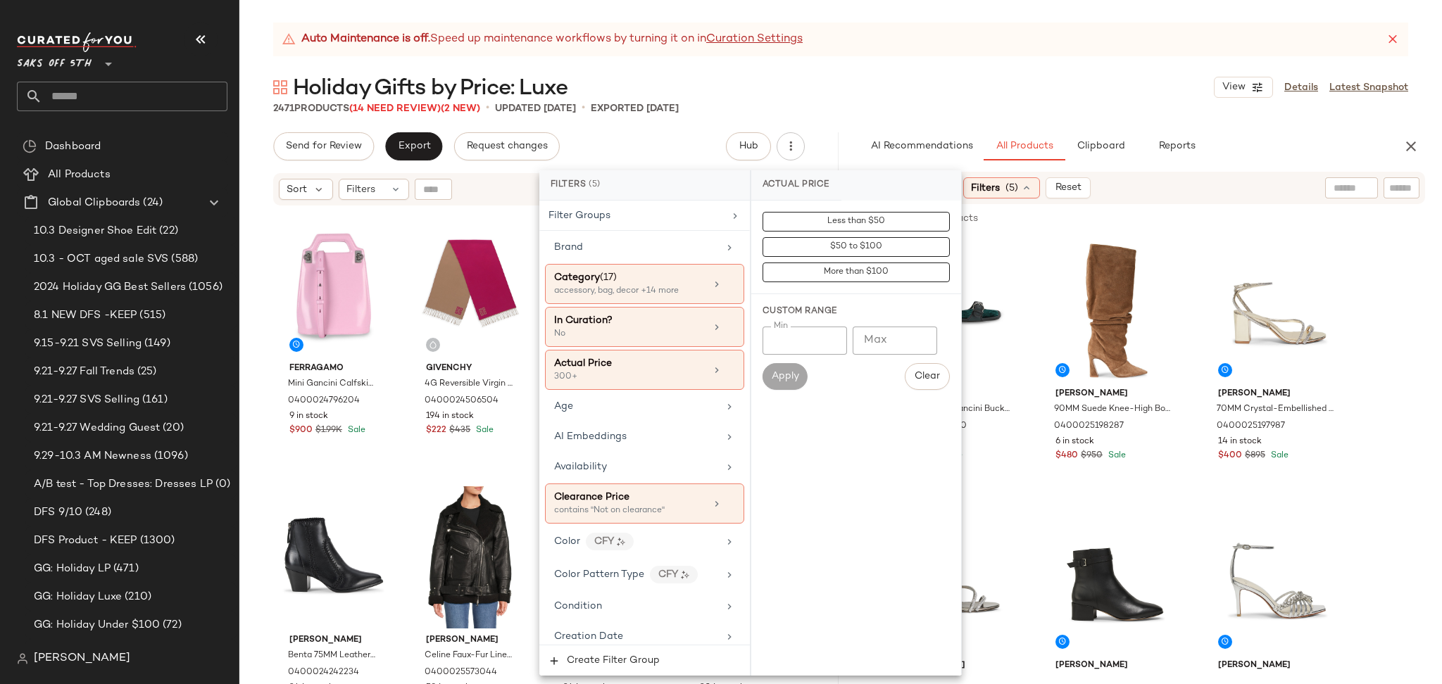
click at [1024, 101] on div "2471 Products (14 Need Review) (2 New) • updated Oct 6th • Exported Oct 3rd" at bounding box center [840, 108] width 1202 height 14
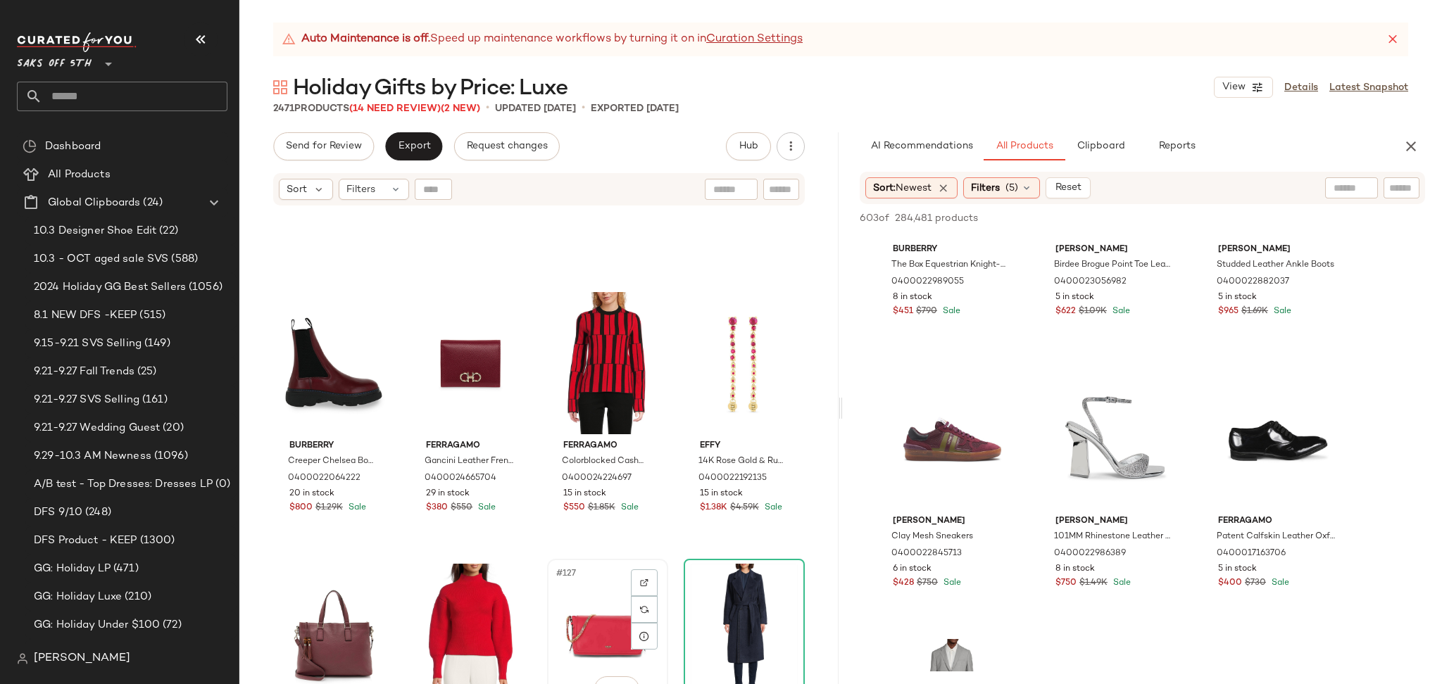
scroll to position [8084, 0]
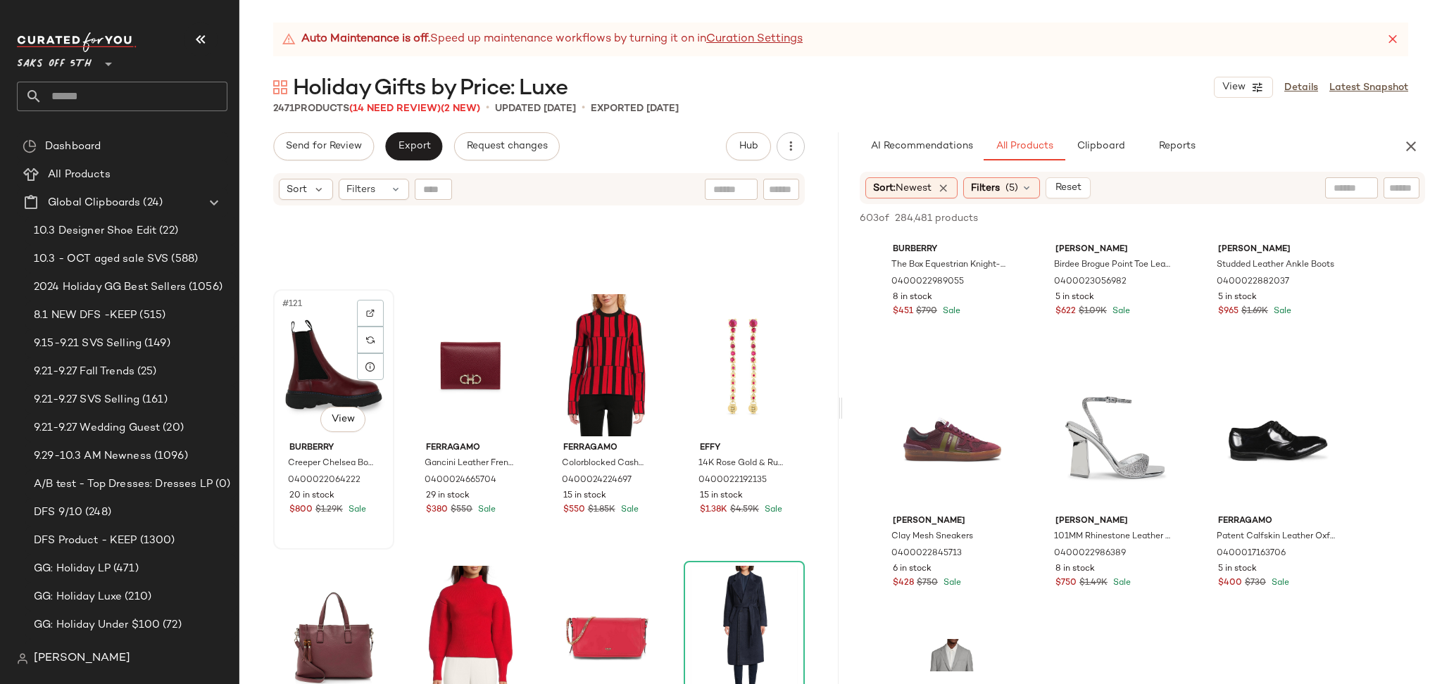
click at [313, 354] on div "#121 View" at bounding box center [333, 365] width 111 height 142
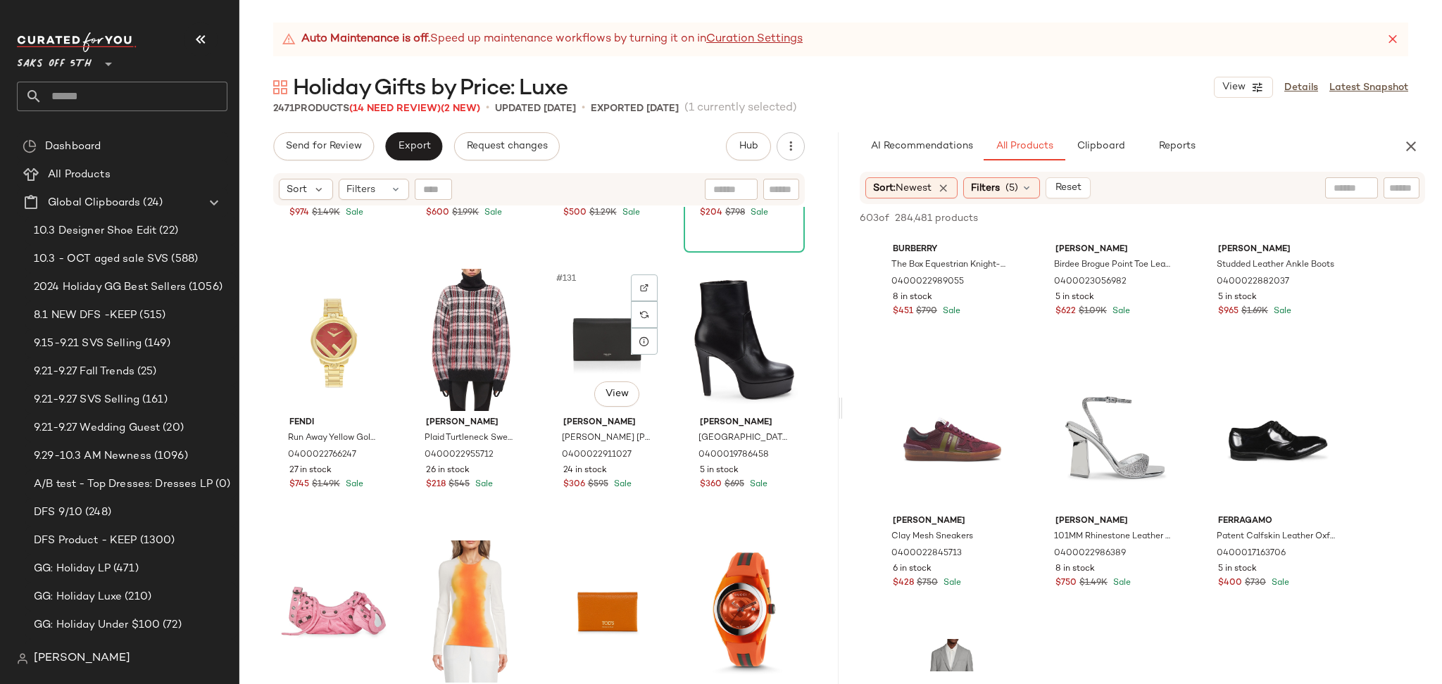
scroll to position [8649, 0]
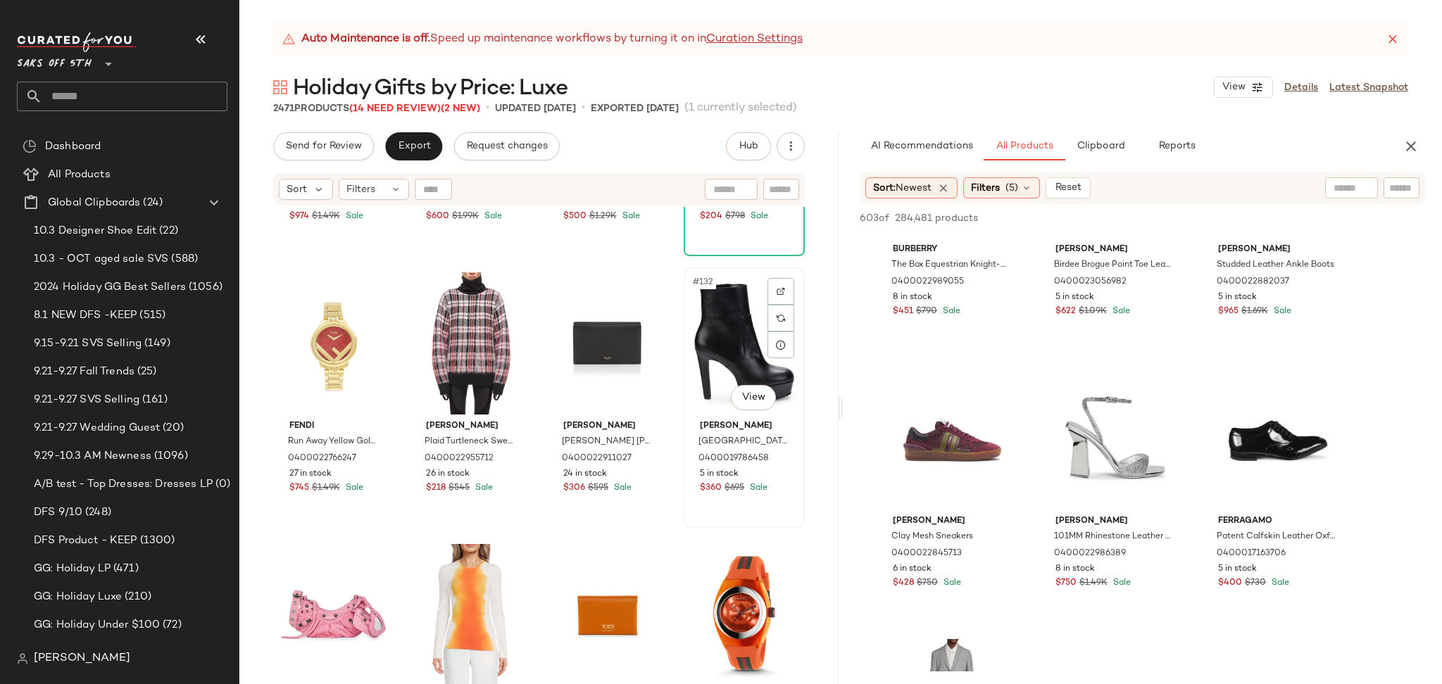
click at [724, 349] on div "#132 View" at bounding box center [744, 343] width 111 height 142
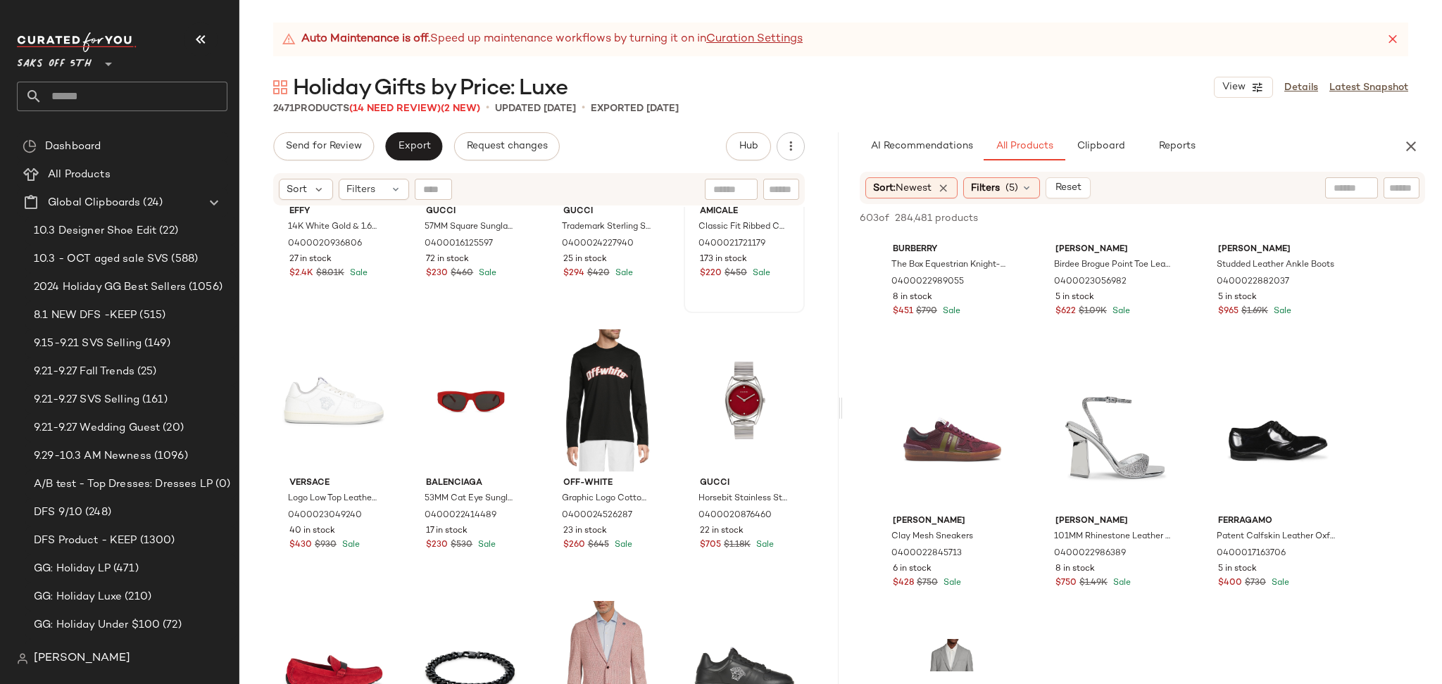
scroll to position [8061, 0]
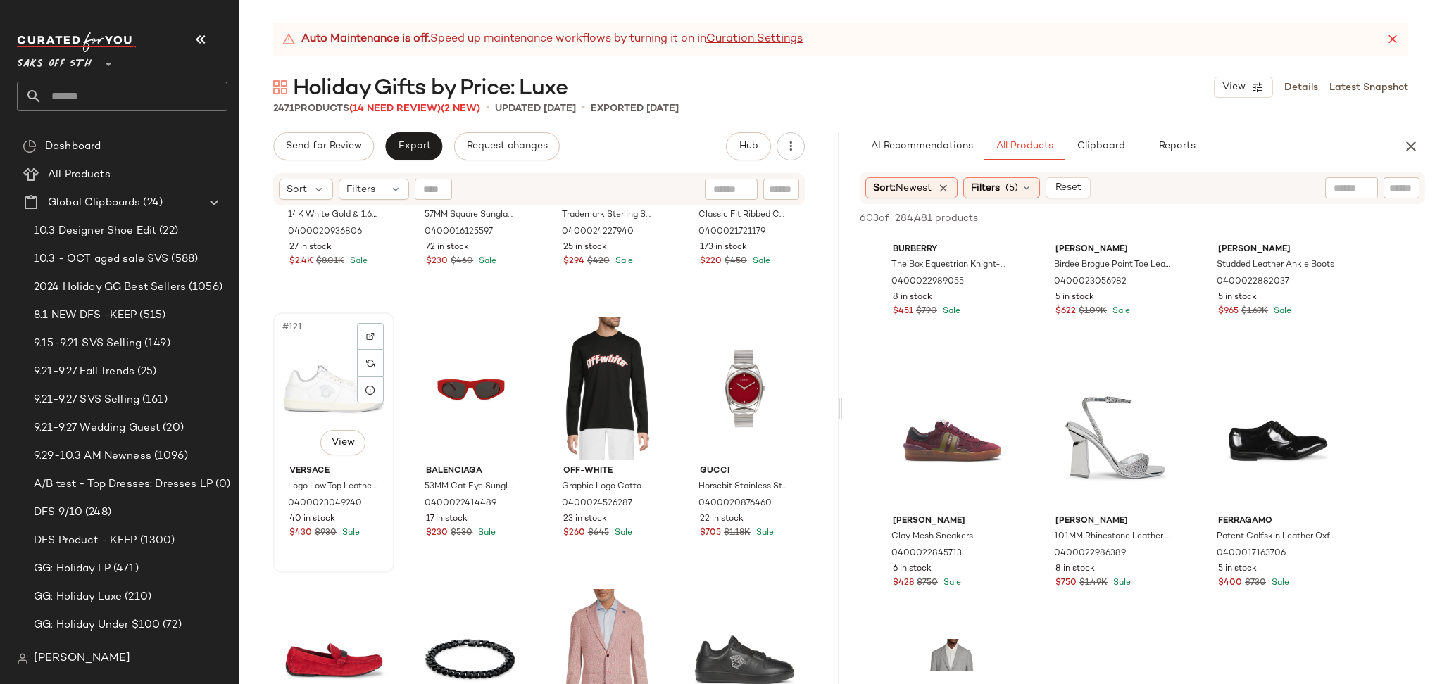
click at [343, 376] on div "#121 View" at bounding box center [333, 389] width 111 height 142
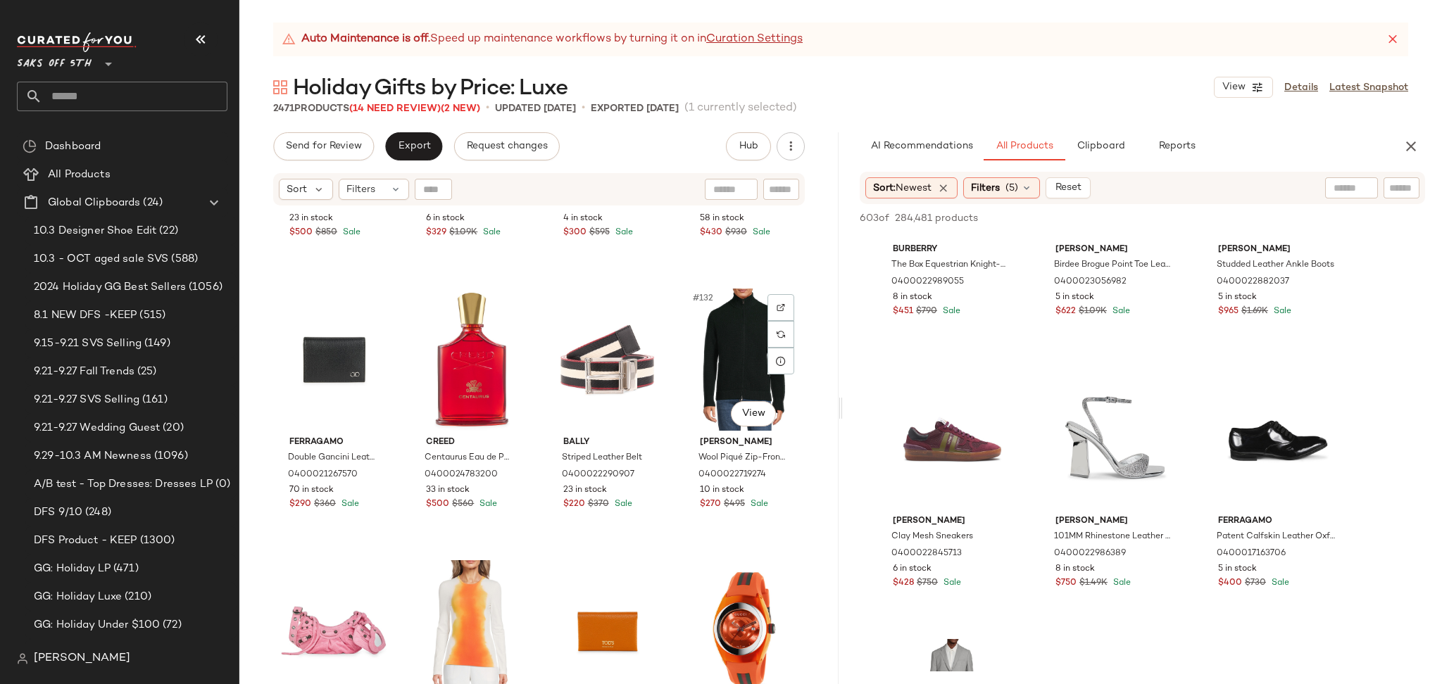
scroll to position [8636, 0]
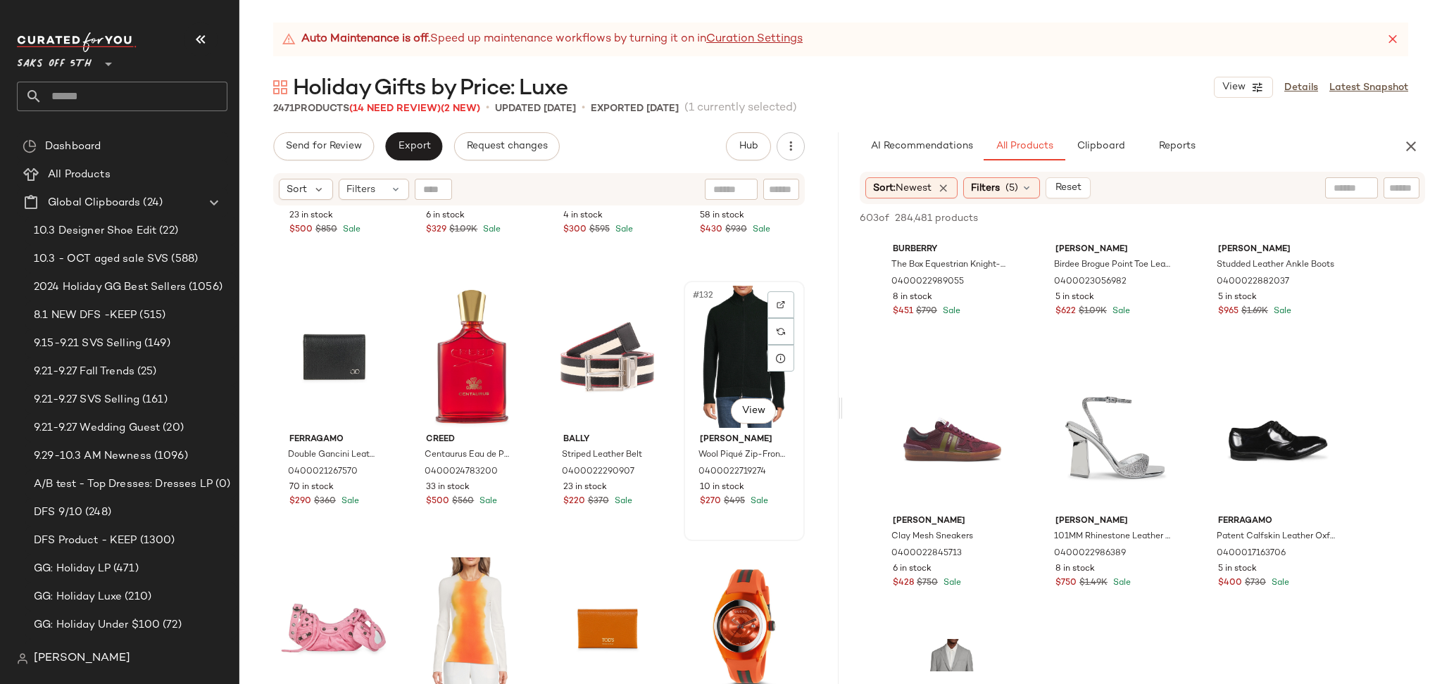
click at [727, 350] on div "#132 View" at bounding box center [744, 357] width 111 height 142
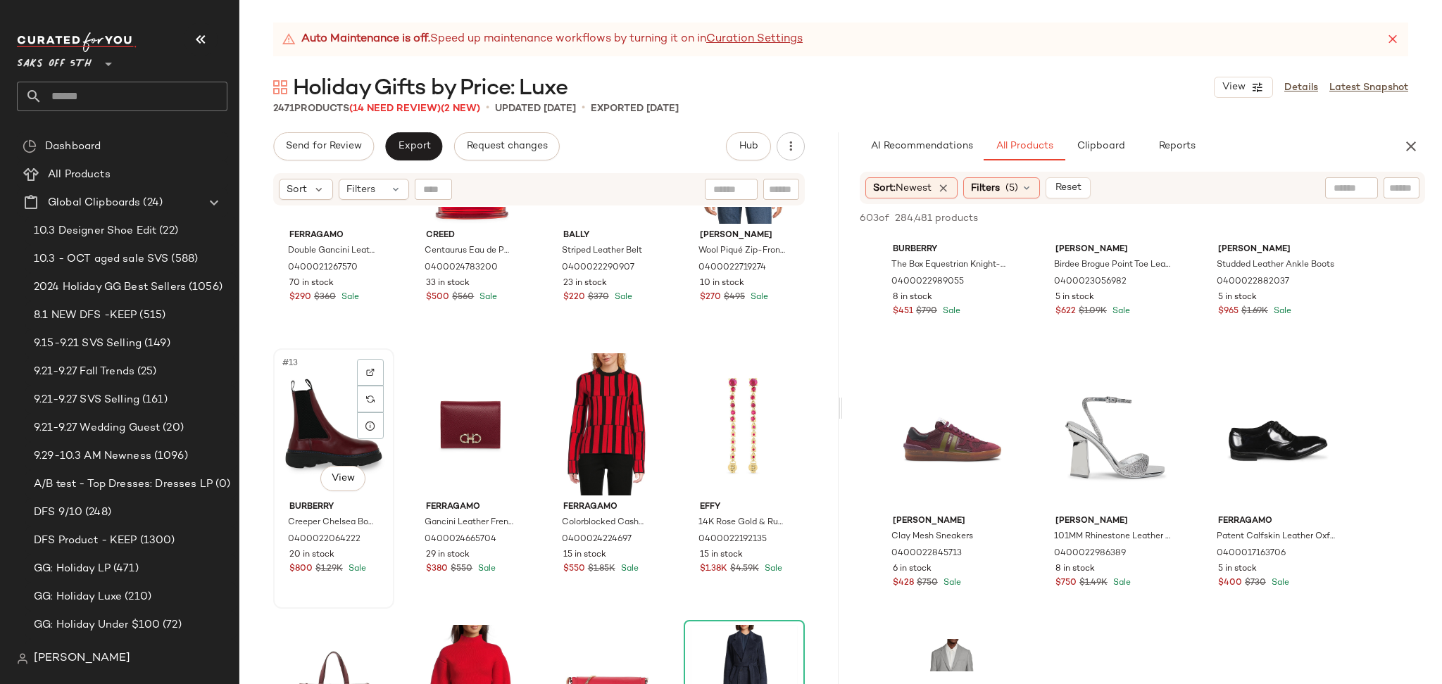
scroll to position [693, 0]
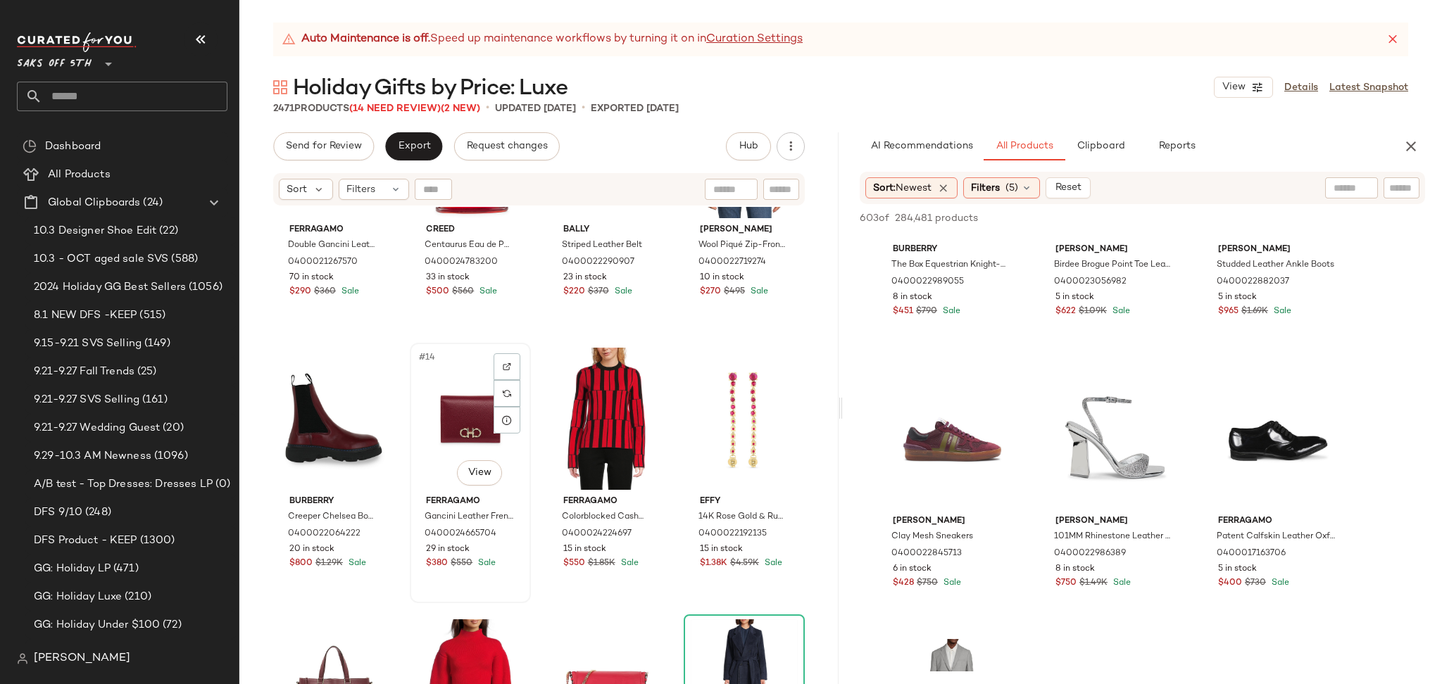
click at [478, 401] on div "#14 View" at bounding box center [470, 419] width 111 height 142
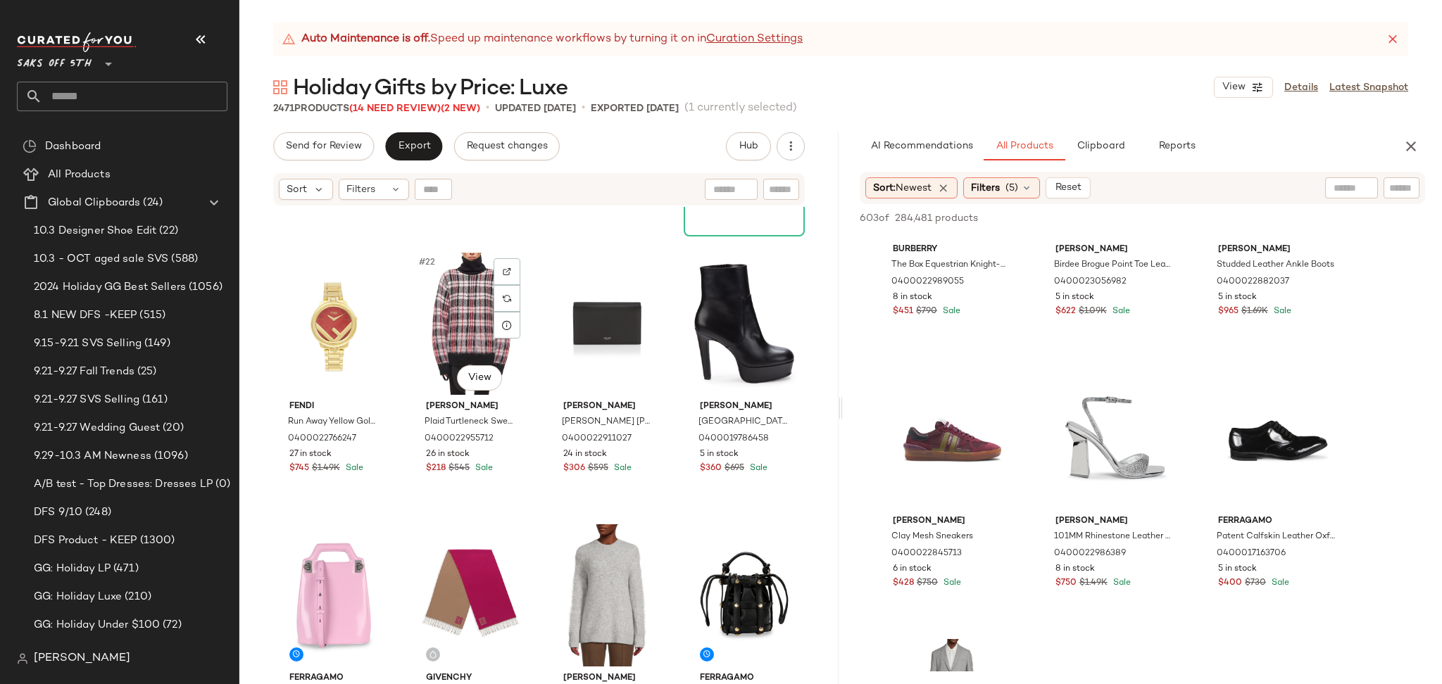
scroll to position [1333, 0]
click at [703, 316] on div "#24 View" at bounding box center [744, 323] width 111 height 142
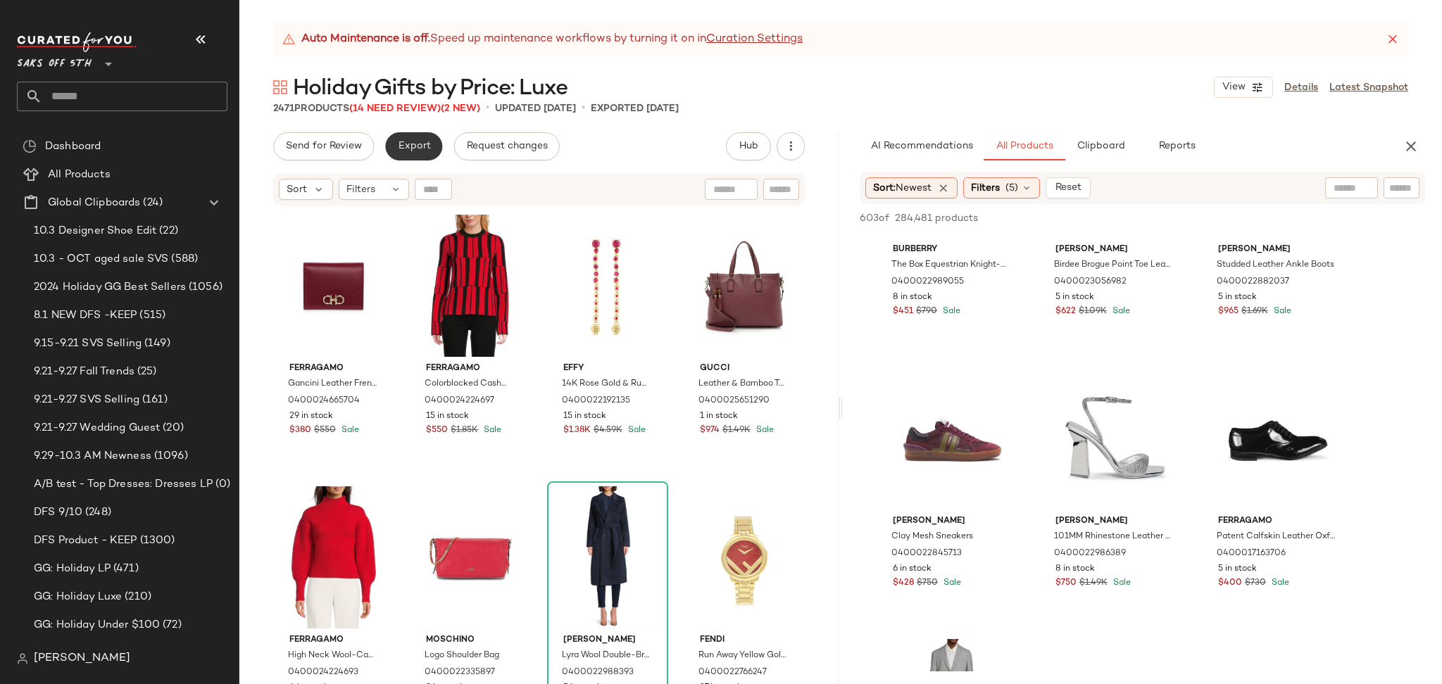
click at [410, 141] on span "Export" at bounding box center [413, 146] width 33 height 11
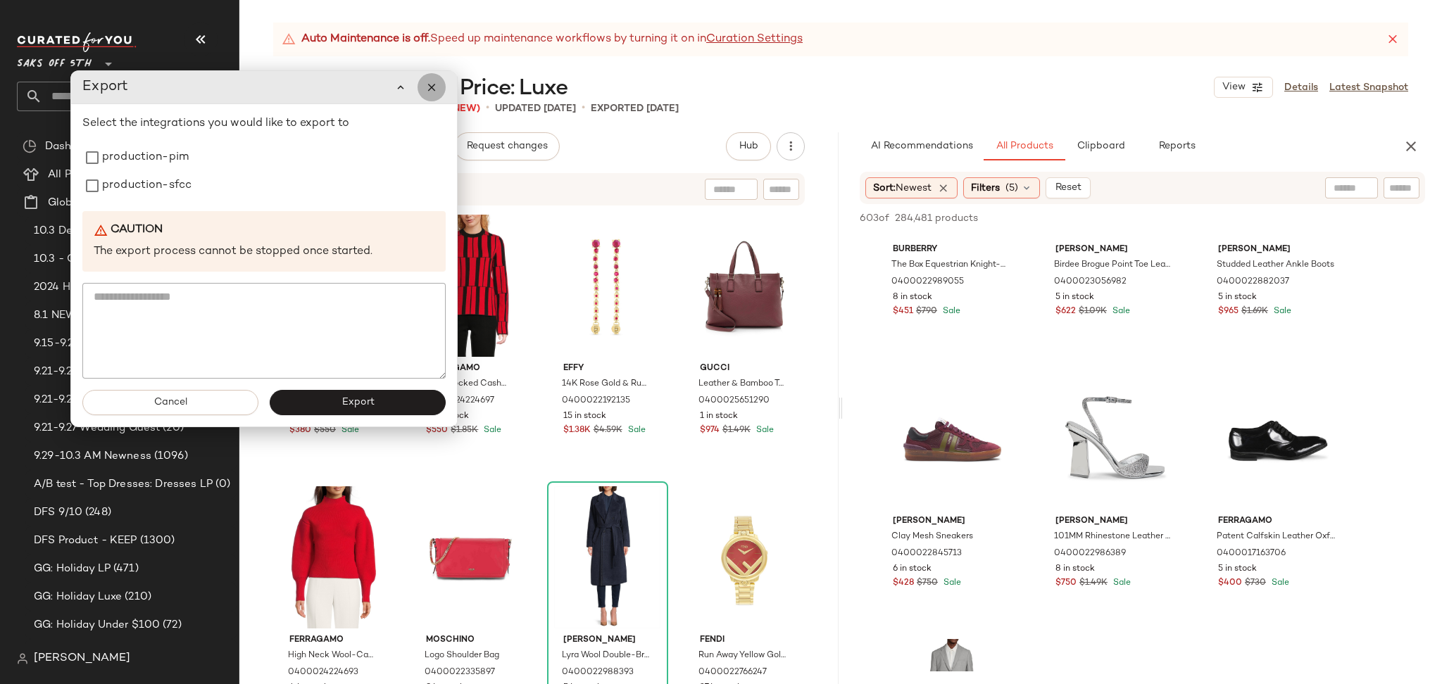
click at [434, 84] on icon "button" at bounding box center [431, 87] width 13 height 13
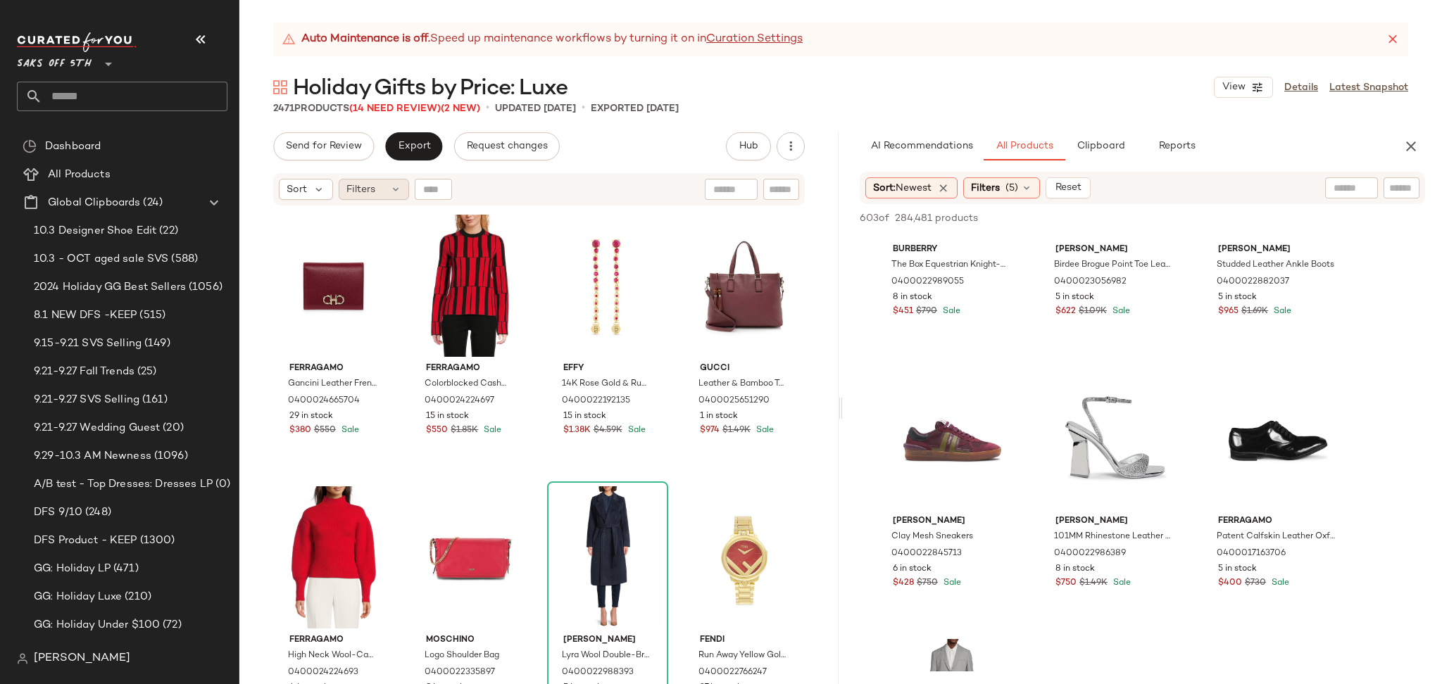
click at [382, 179] on div "Filters" at bounding box center [374, 189] width 70 height 21
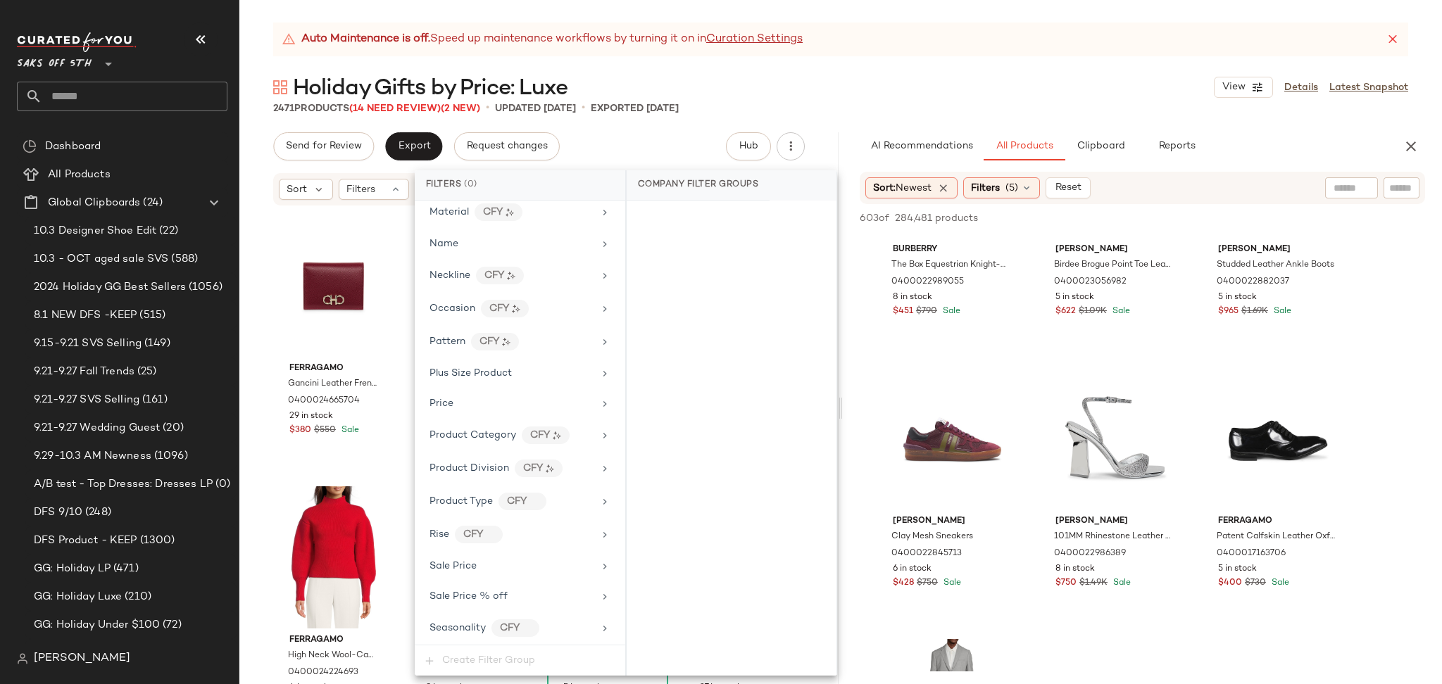
scroll to position [826, 0]
click at [525, 594] on div "Total Inventory" at bounding box center [511, 595] width 164 height 15
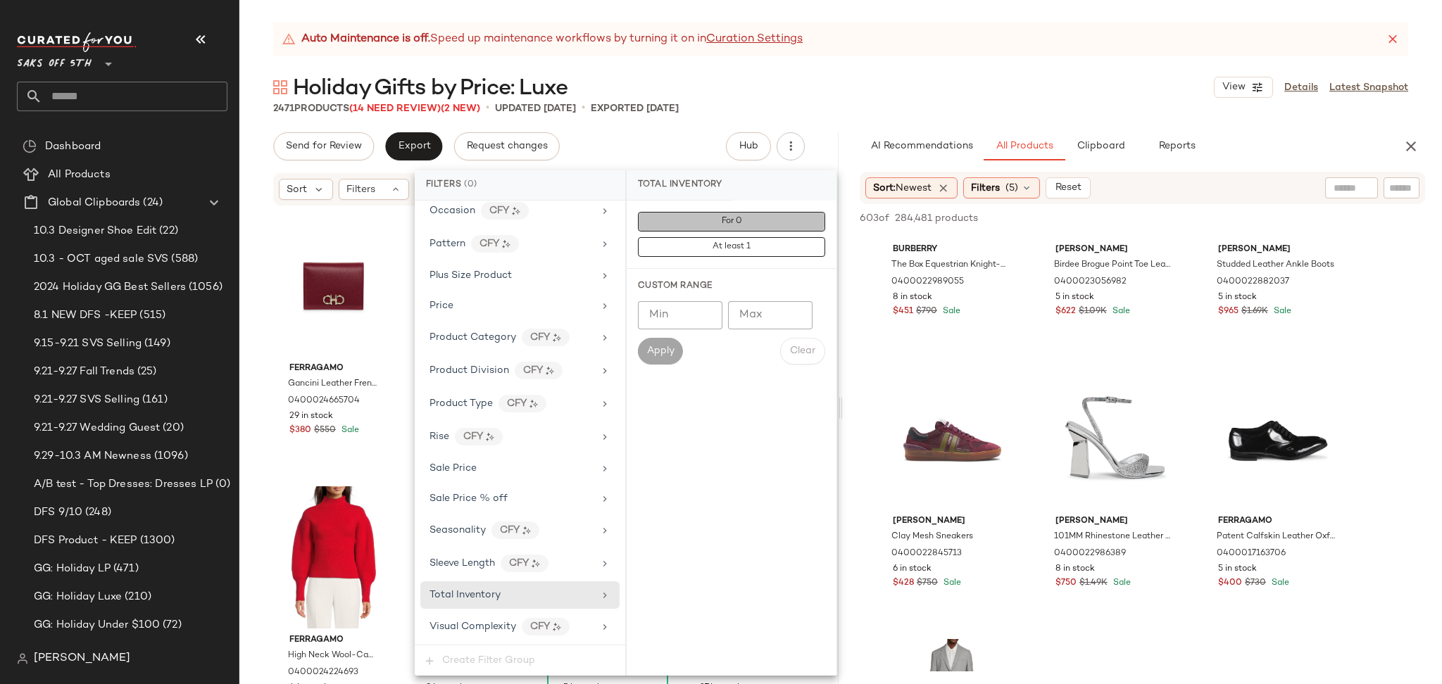
click at [685, 223] on button "For 0" at bounding box center [731, 222] width 187 height 20
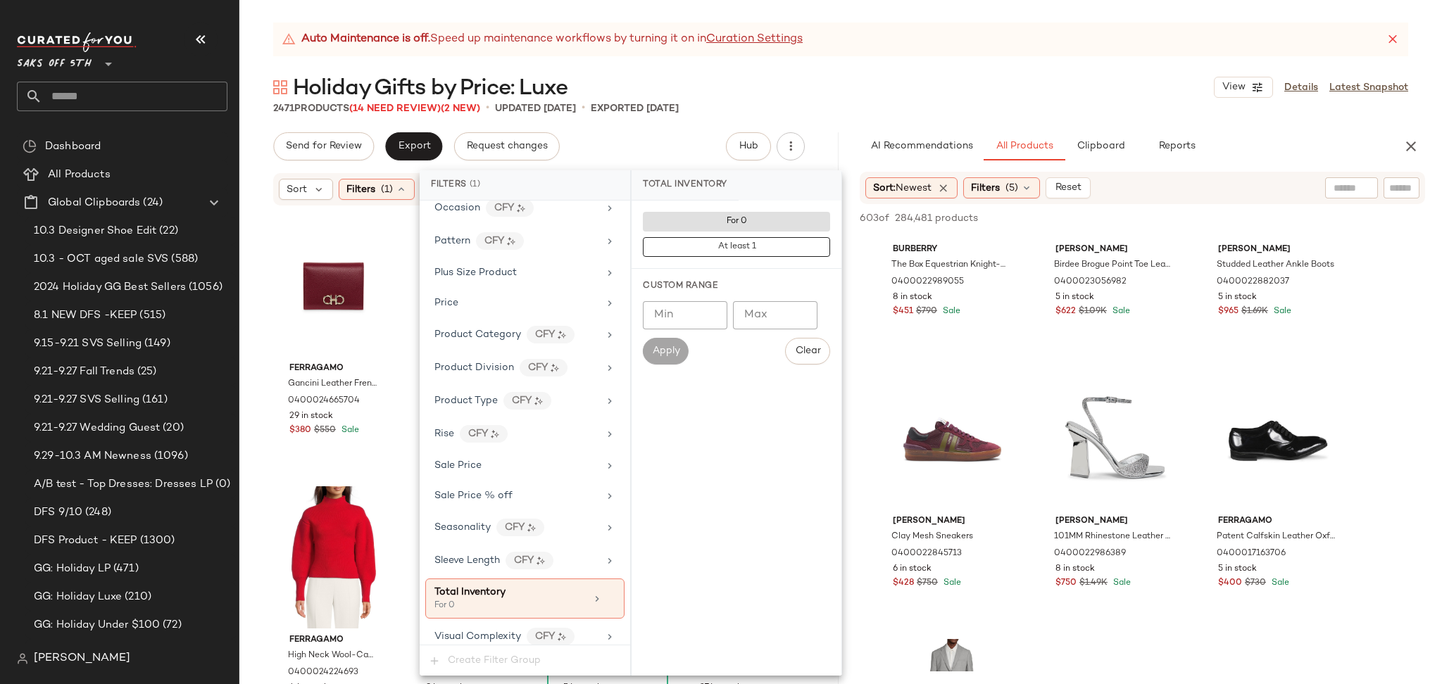
click at [886, 93] on div "Holiday Gifts by Price: Luxe View Details Latest Snapshot" at bounding box center [840, 87] width 1202 height 28
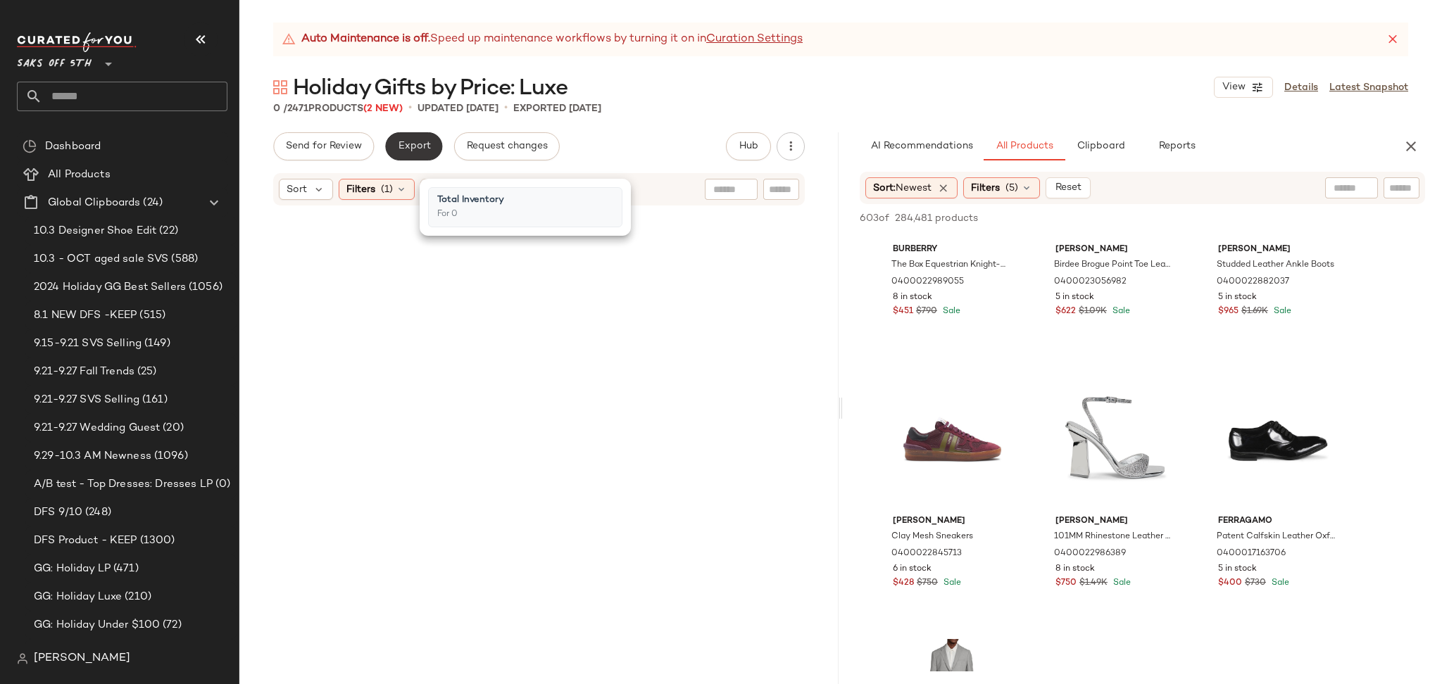
drag, startPoint x: 419, startPoint y: 129, endPoint x: 422, endPoint y: 146, distance: 17.1
click at [422, 146] on div "Auto Maintenance is off. Speed up maintenance workflows by turning it on in Cur…" at bounding box center [840, 354] width 1202 height 662
click at [422, 146] on span "Export" at bounding box center [413, 146] width 33 height 11
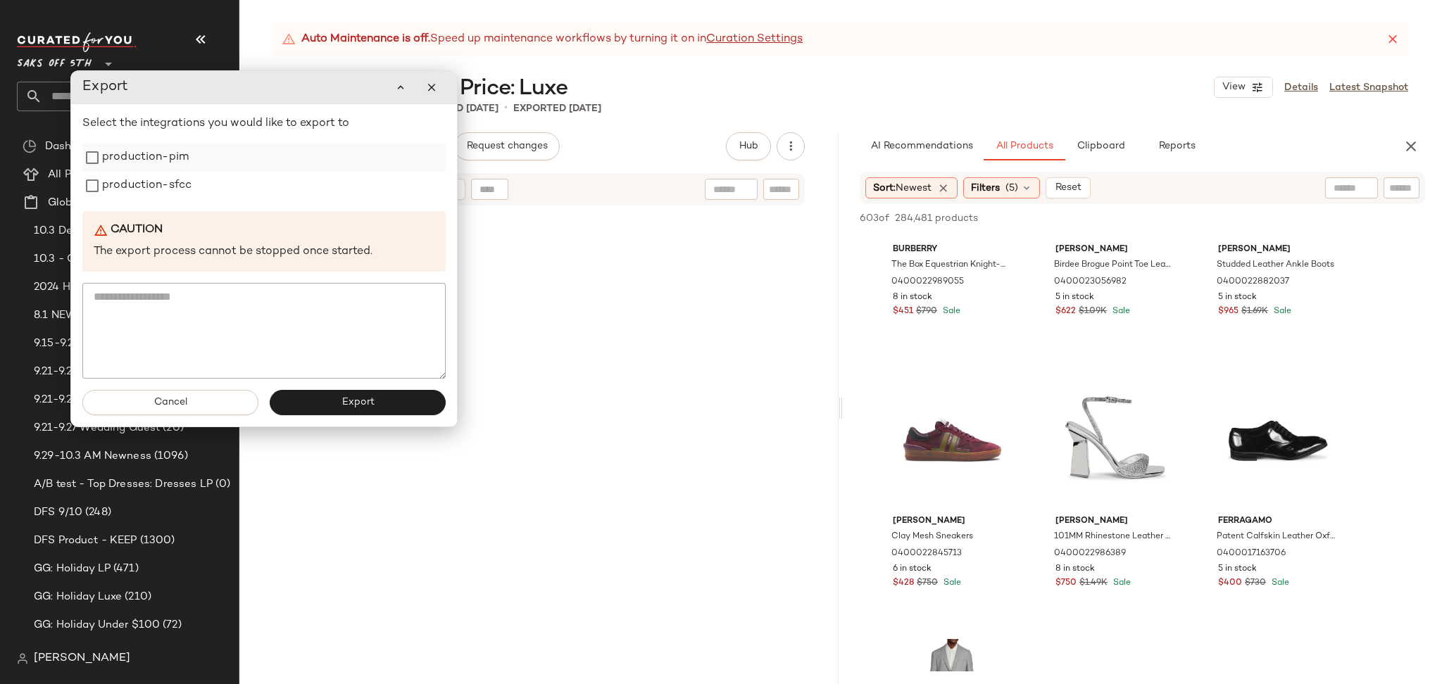
click at [193, 168] on div "production-pim" at bounding box center [263, 158] width 363 height 28
click at [124, 161] on label "production-pim" at bounding box center [145, 158] width 87 height 28
click at [132, 194] on label "production-sfcc" at bounding box center [146, 186] width 89 height 28
click at [340, 400] on button "Export" at bounding box center [358, 402] width 176 height 25
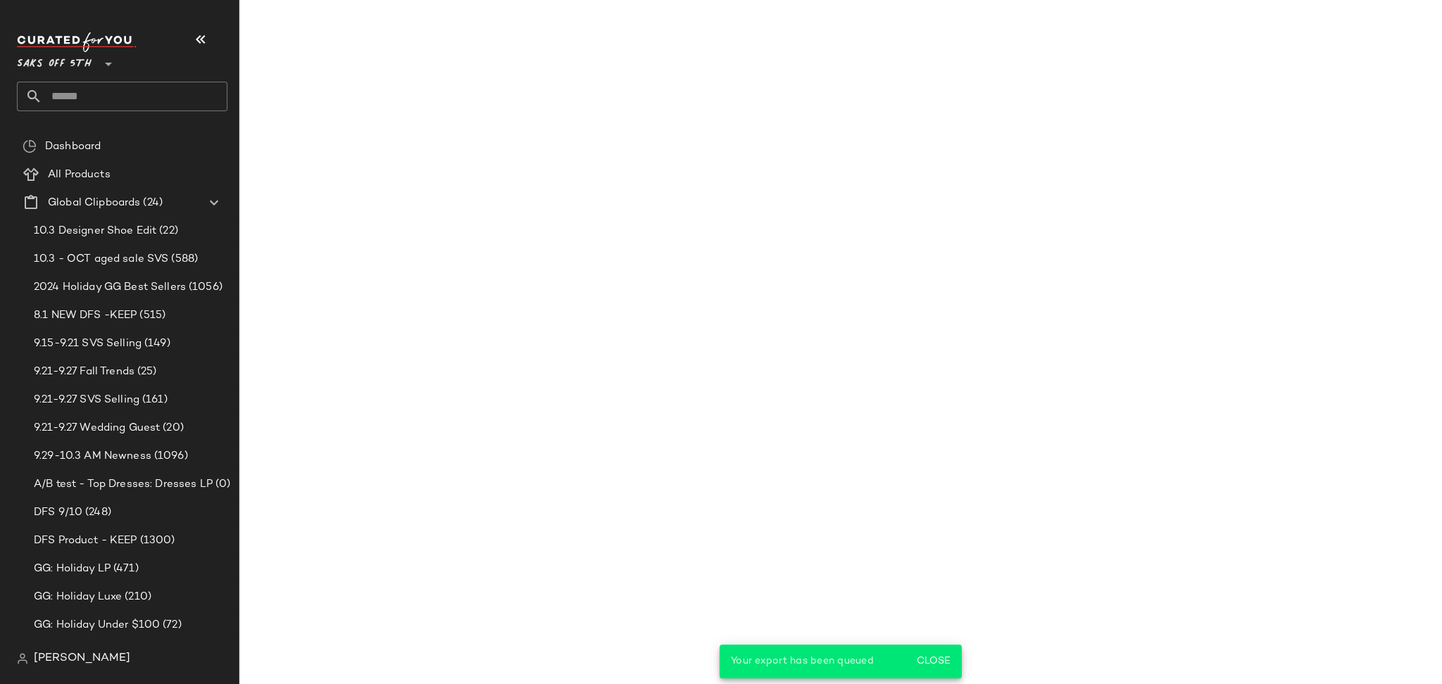
scroll to position [11014, 0]
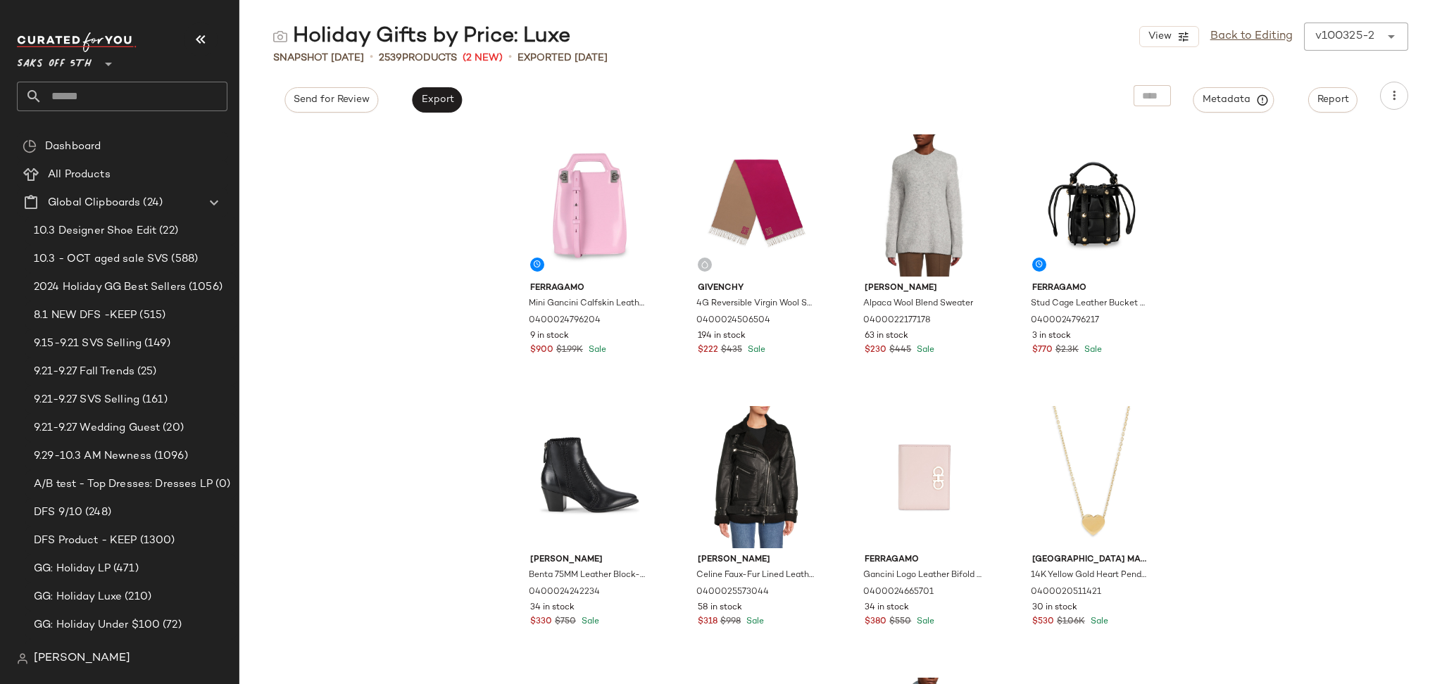
click at [160, 115] on div "Saks OFF 5TH **" at bounding box center [128, 78] width 222 height 110
click at [161, 100] on input "text" at bounding box center [134, 97] width 185 height 30
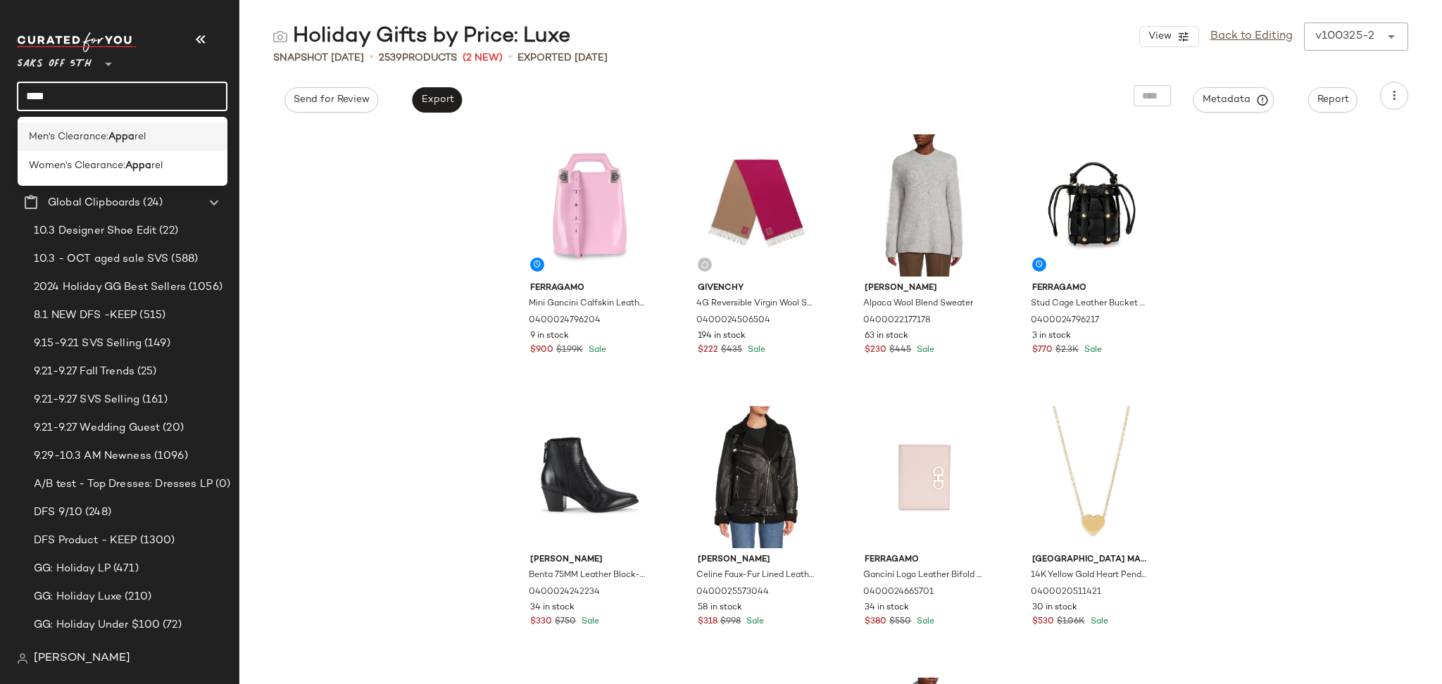
type input "****"
click at [146, 134] on span "rel" at bounding box center [139, 137] width 11 height 15
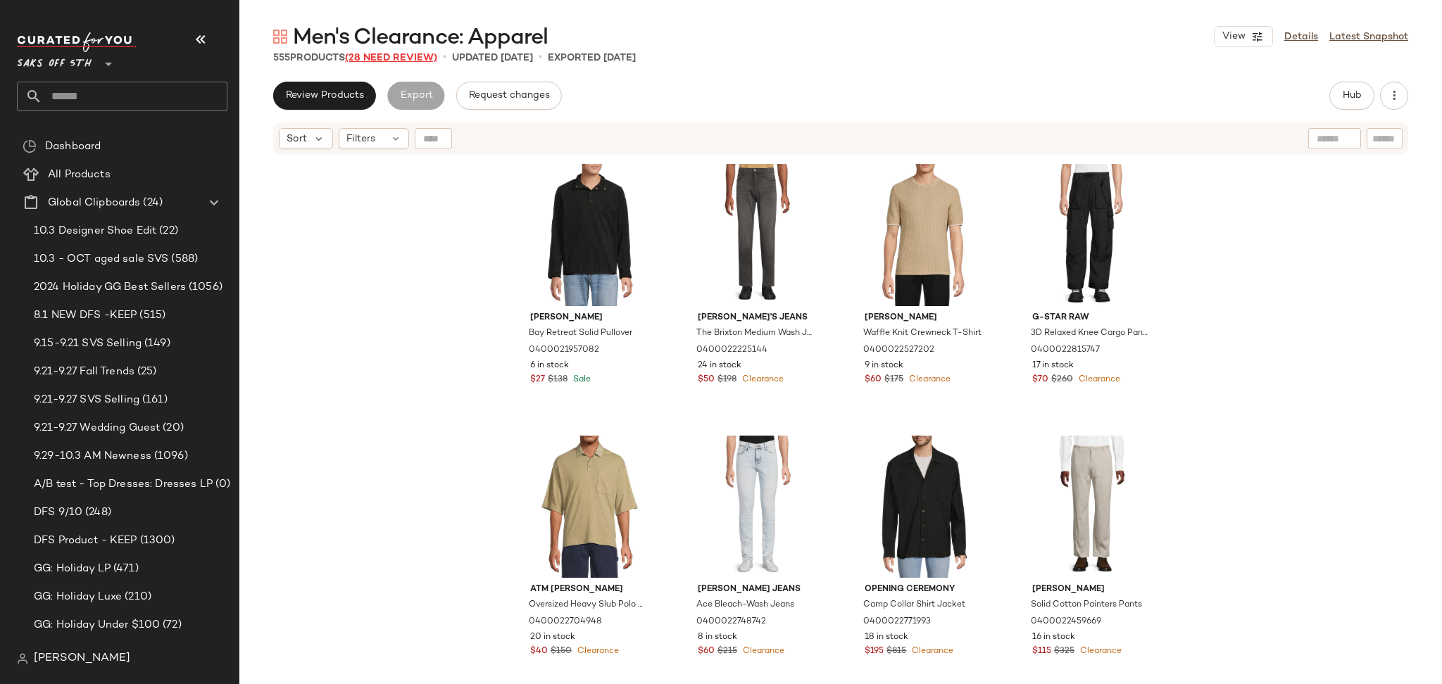
click at [406, 61] on span "(28 Need Review)" at bounding box center [391, 58] width 92 height 11
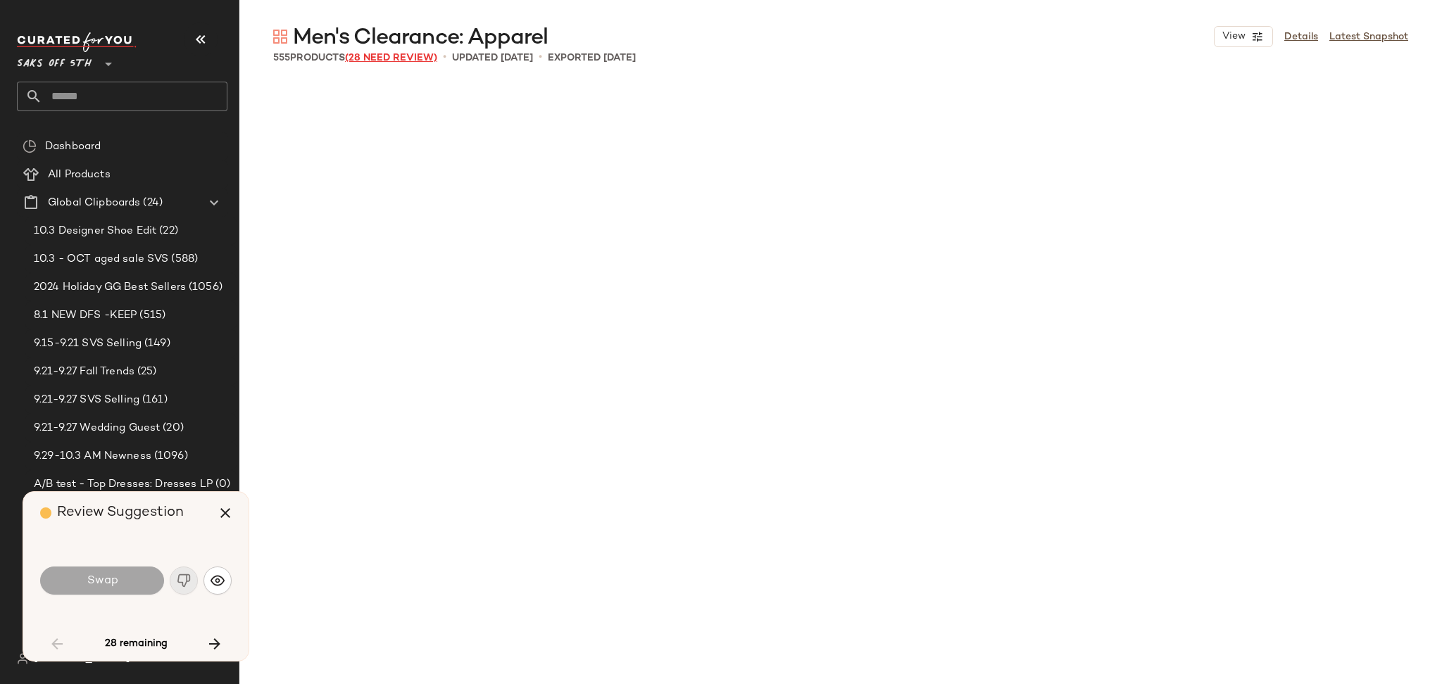
scroll to position [3261, 0]
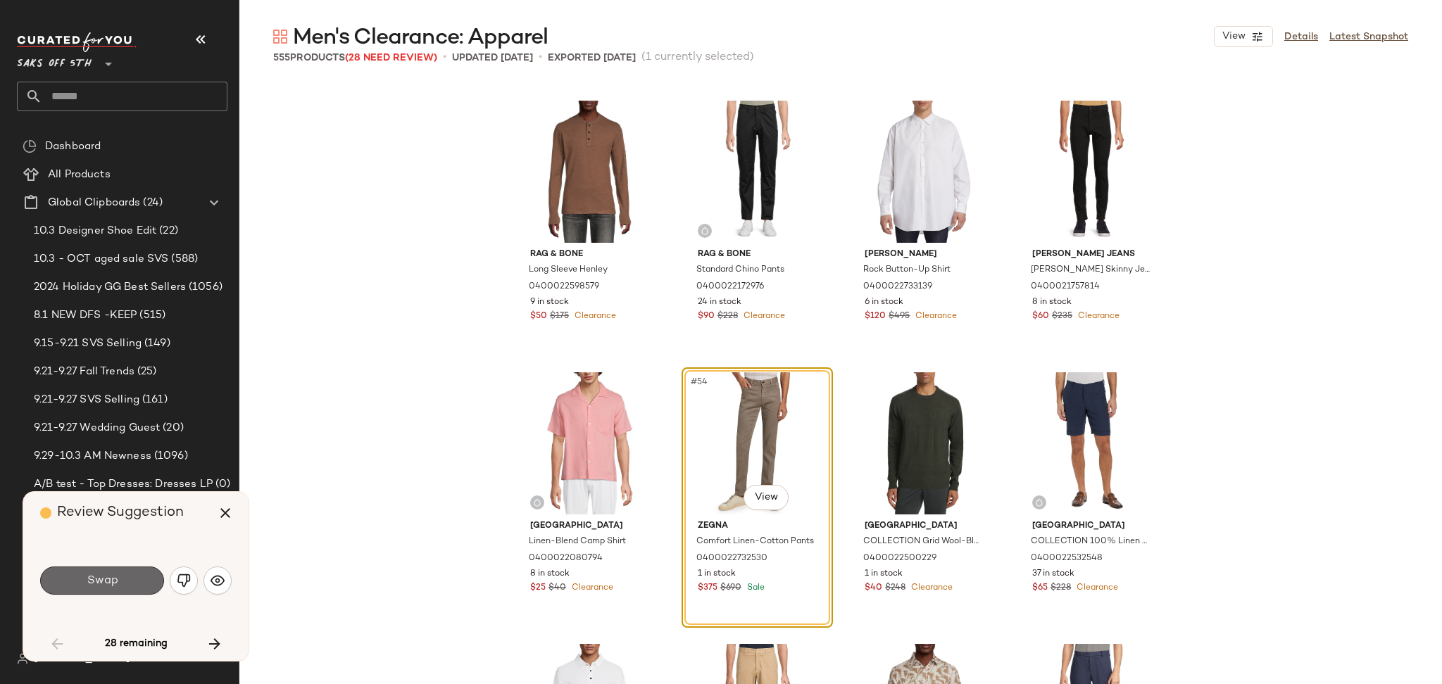
click at [130, 579] on button "Swap" at bounding box center [102, 581] width 124 height 28
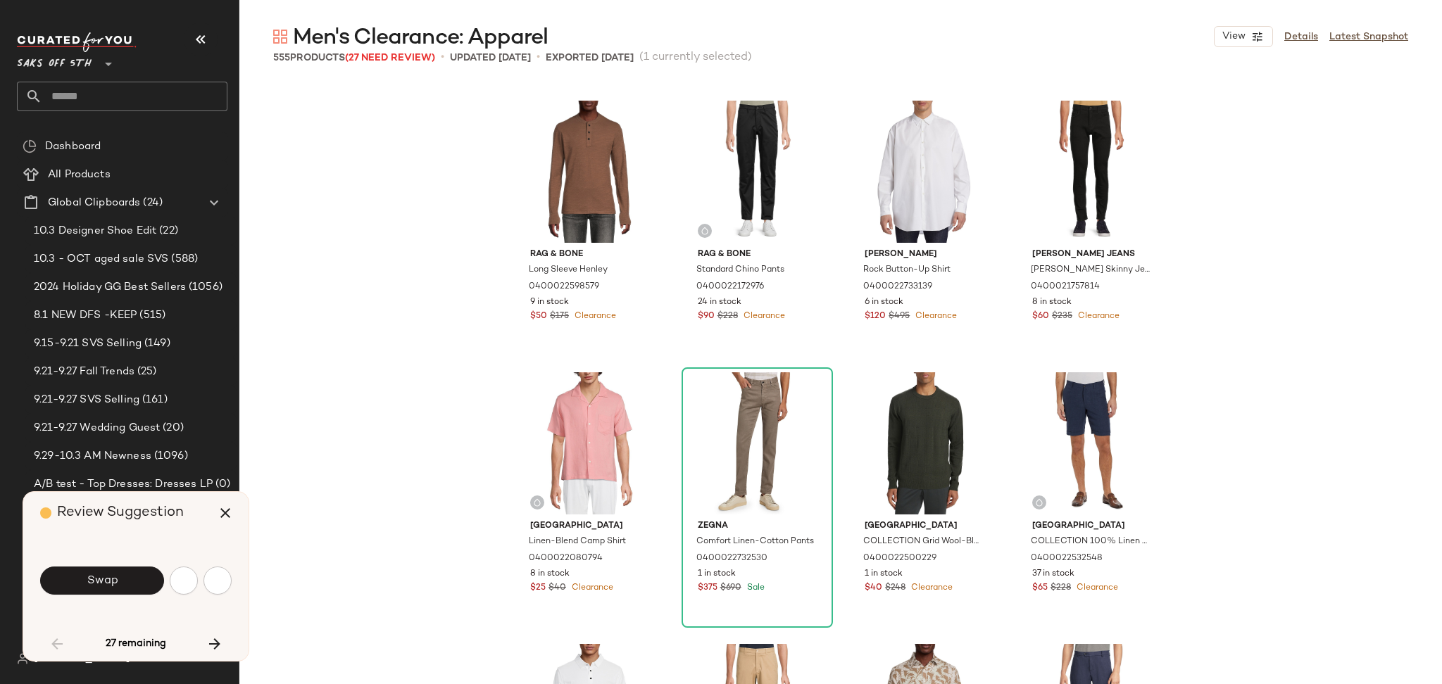
scroll to position [4075, 0]
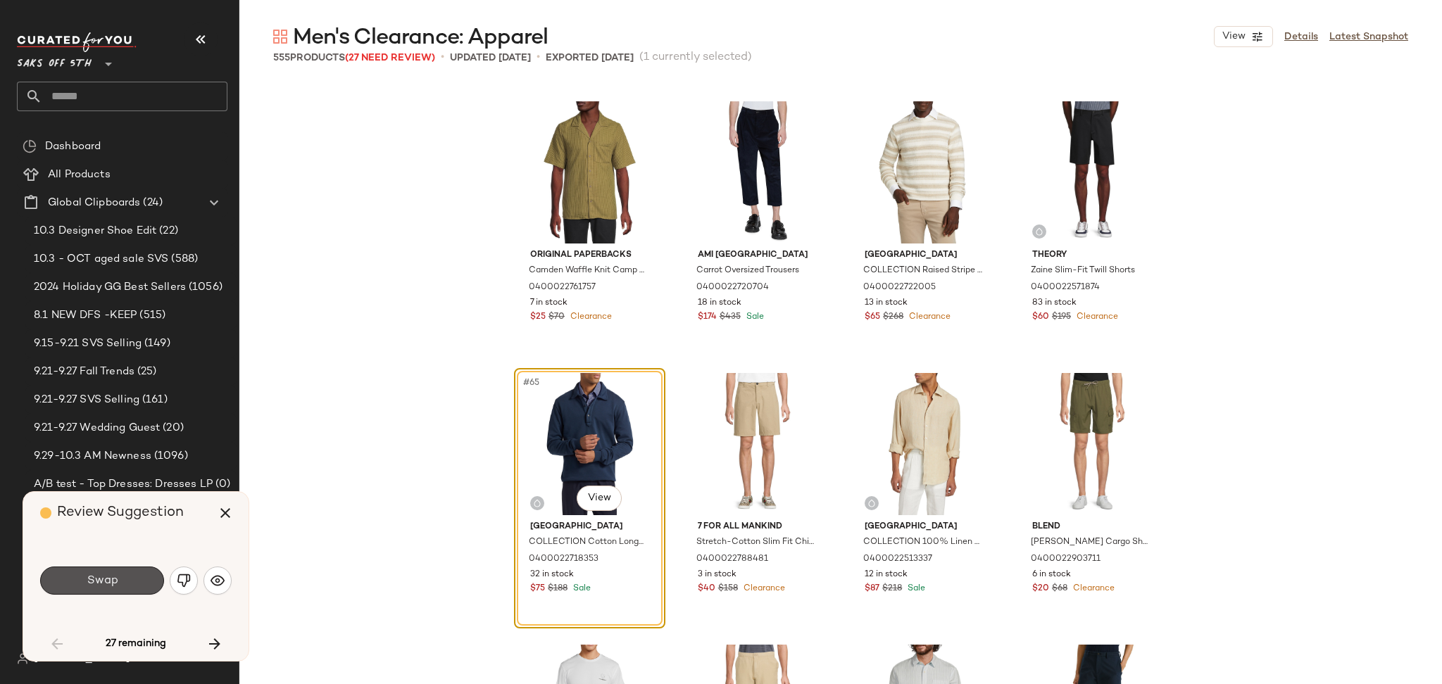
click at [130, 579] on button "Swap" at bounding box center [102, 581] width 124 height 28
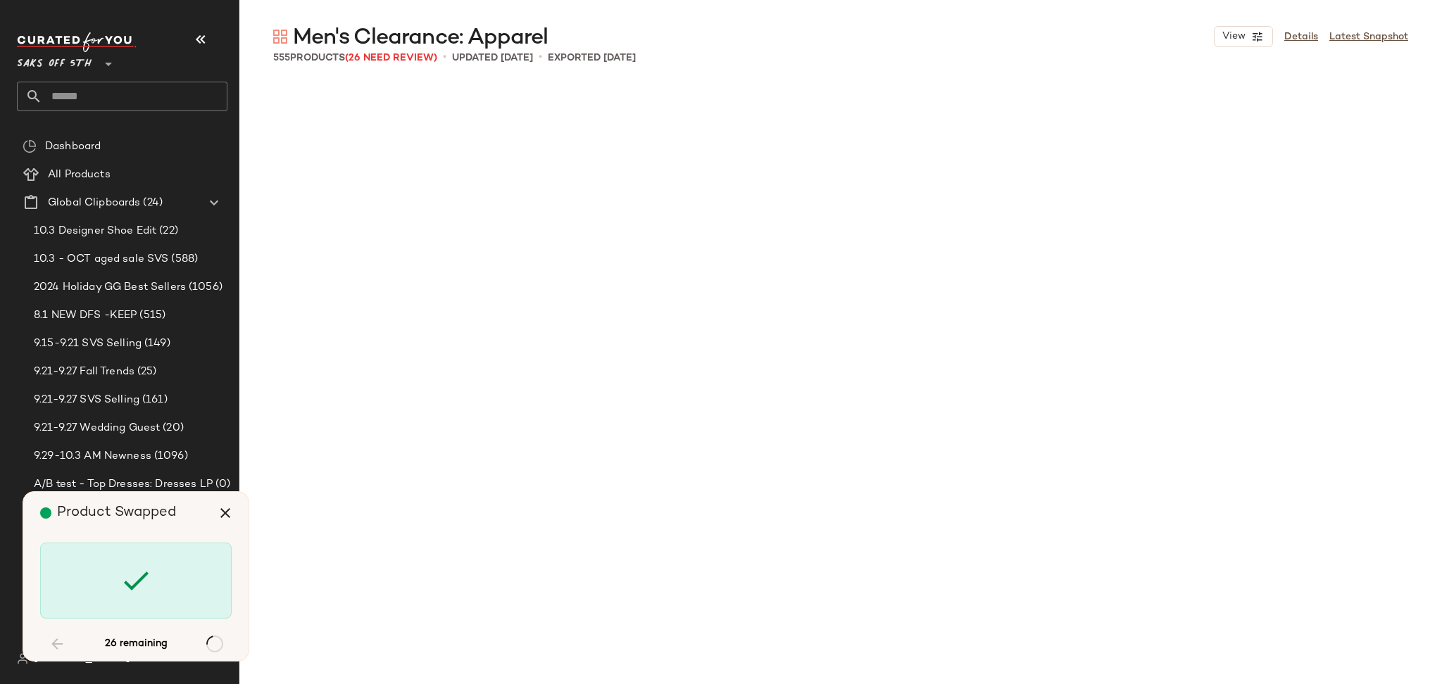
scroll to position [6522, 0]
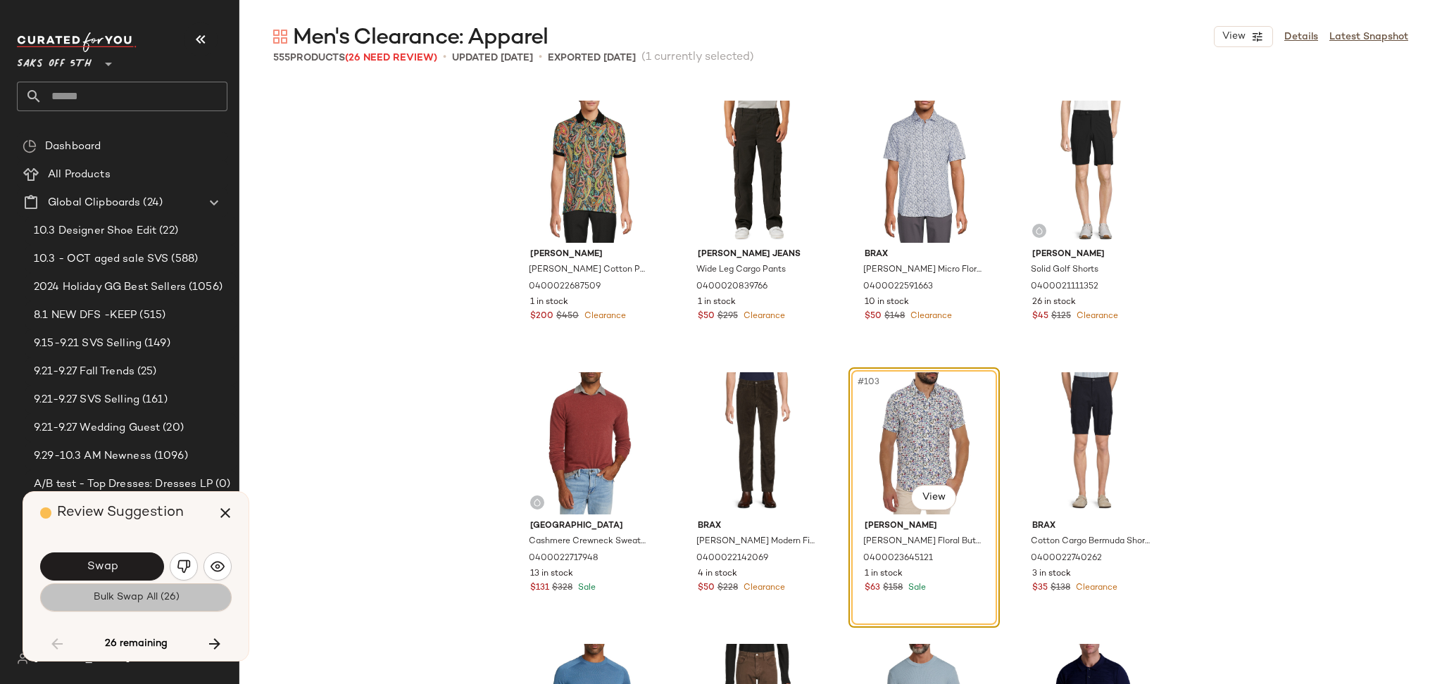
click at [144, 604] on button "Bulk Swap All (26)" at bounding box center [135, 598] width 191 height 28
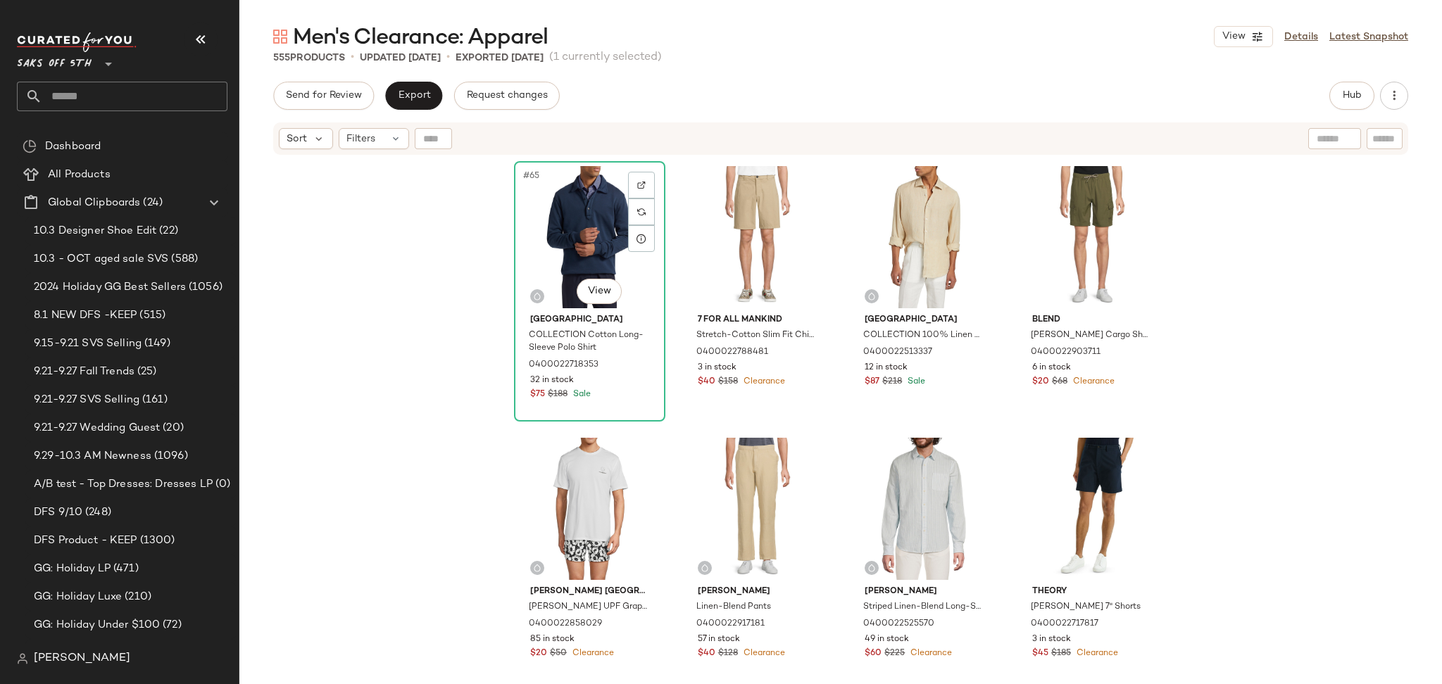
scroll to position [4306, 0]
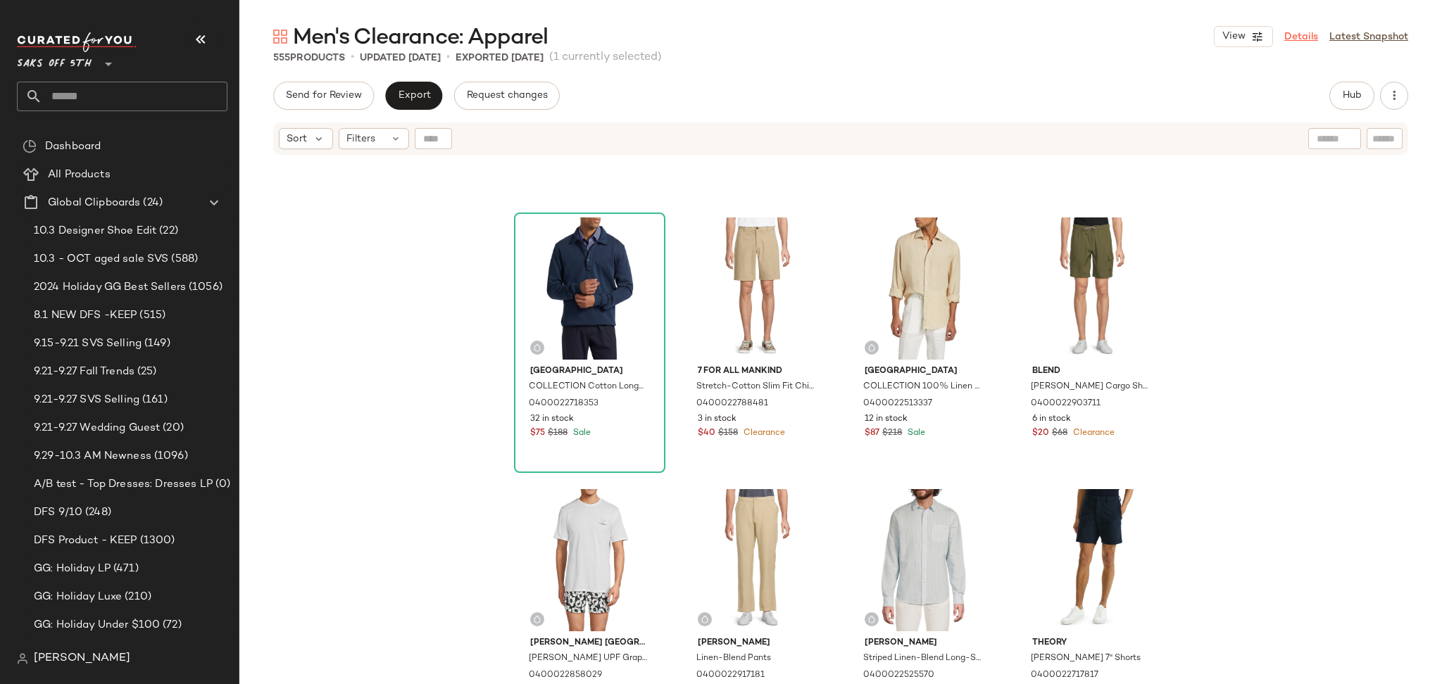
click at [1295, 39] on link "Details" at bounding box center [1301, 37] width 34 height 15
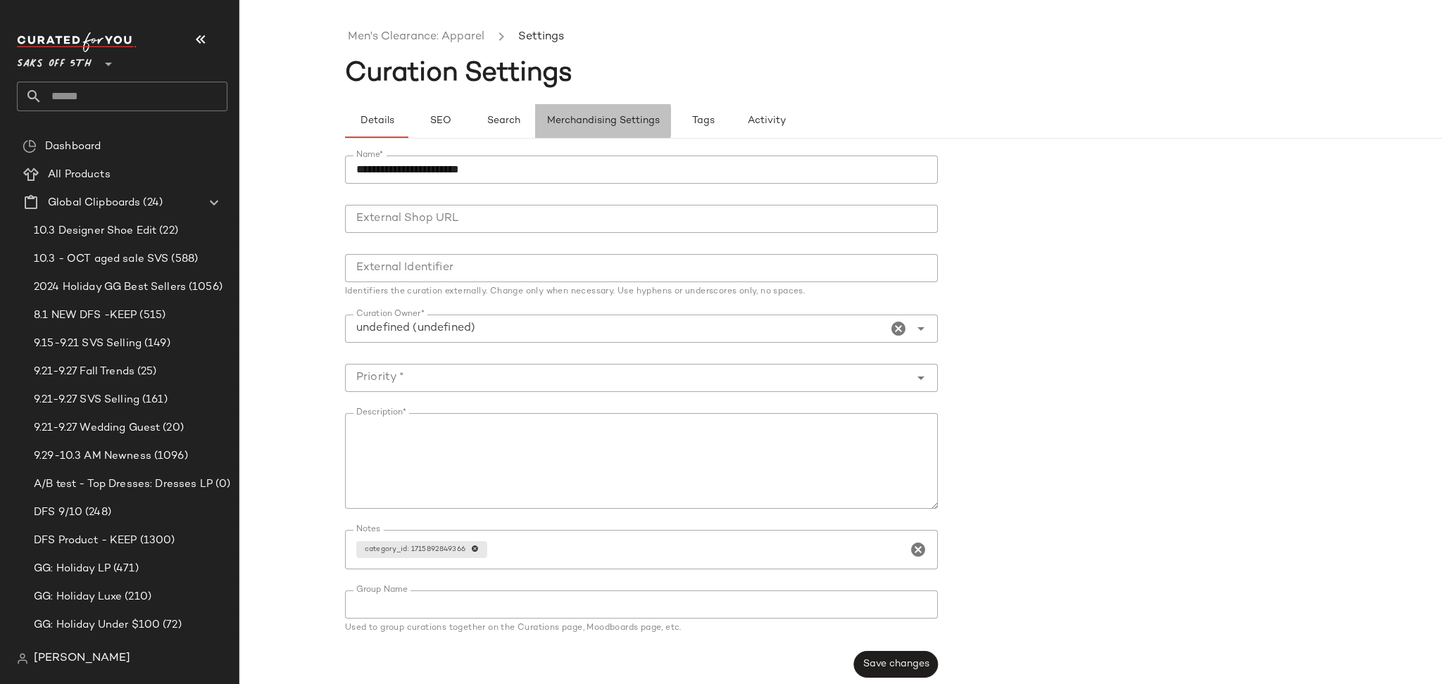
click at [646, 121] on span "Merchandising Settings" at bounding box center [602, 120] width 113 height 11
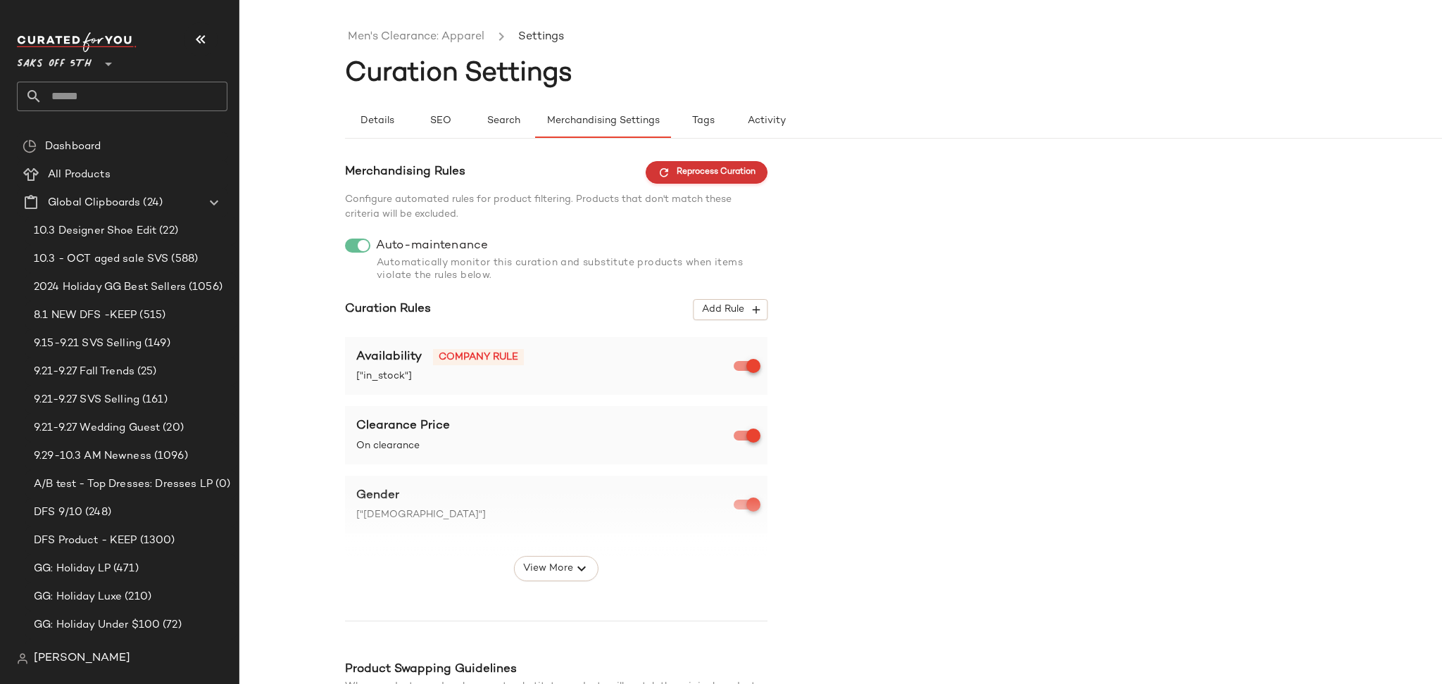
click at [670, 179] on span "Reprocess Curation" at bounding box center [707, 172] width 98 height 13
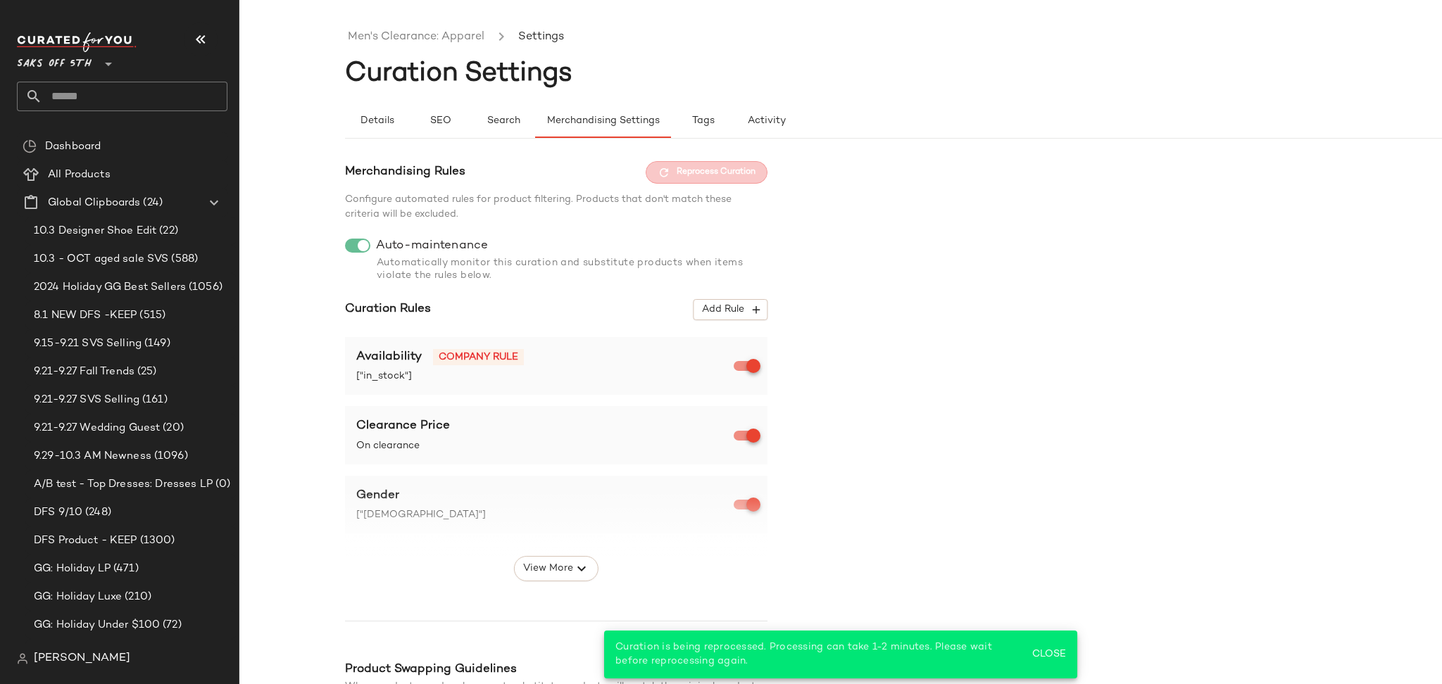
click at [484, 35] on li "Men's Clearance: Apparel" at bounding box center [416, 37] width 142 height 18
click at [468, 39] on link "Men's Clearance: Apparel" at bounding box center [416, 37] width 137 height 18
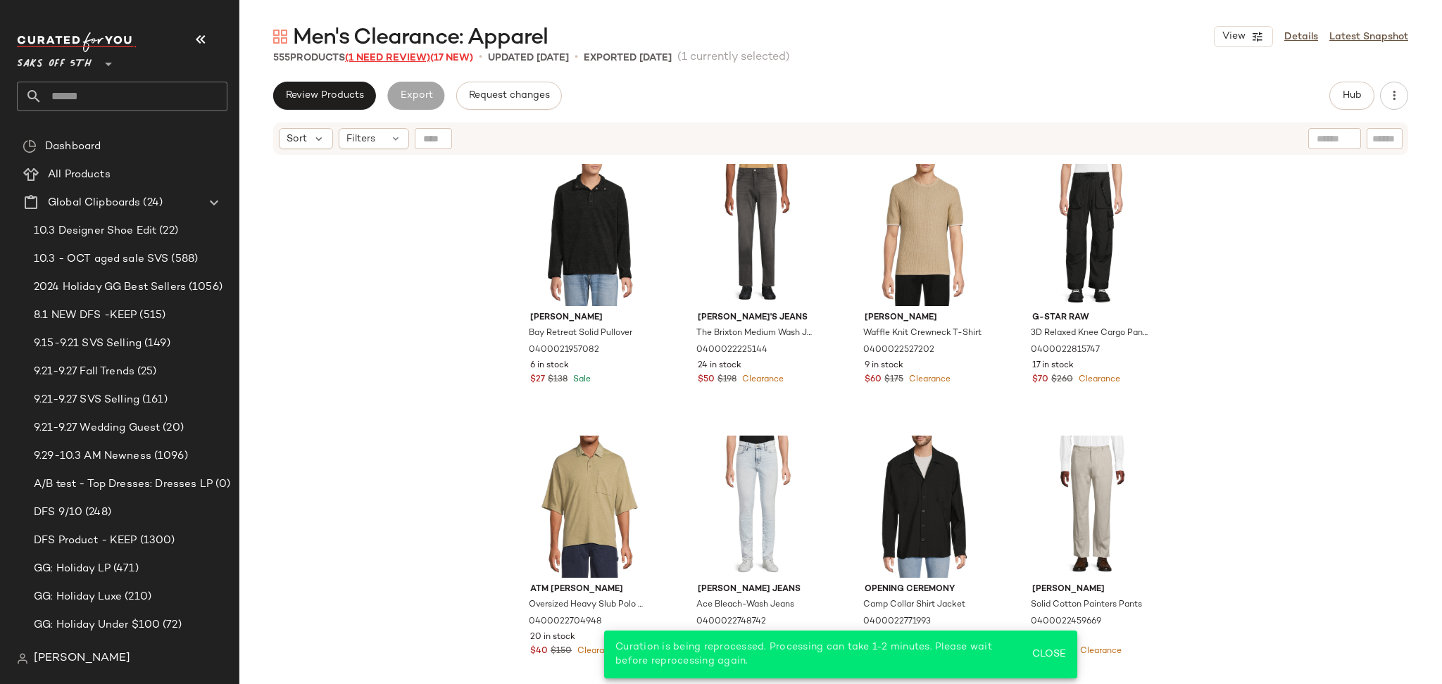
click at [398, 58] on span "(1 Need Review)" at bounding box center [387, 58] width 85 height 11
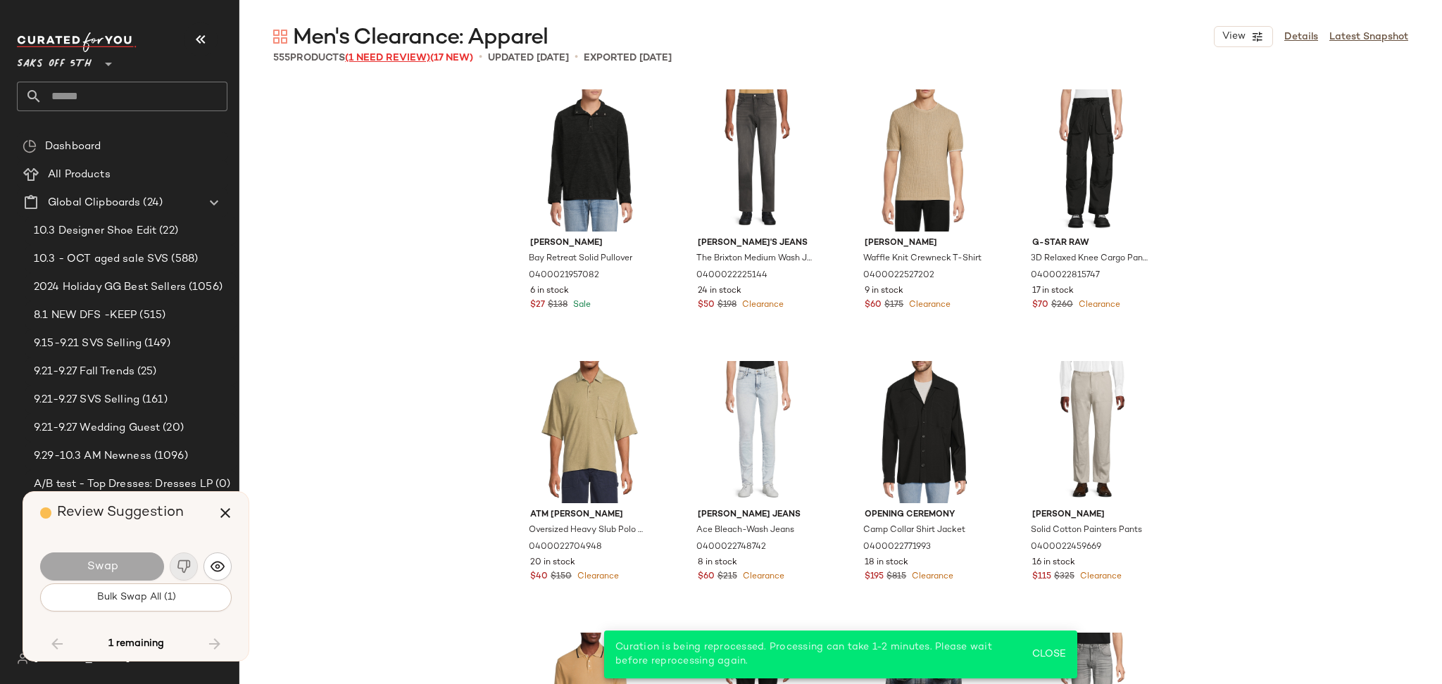
scroll to position [24185, 0]
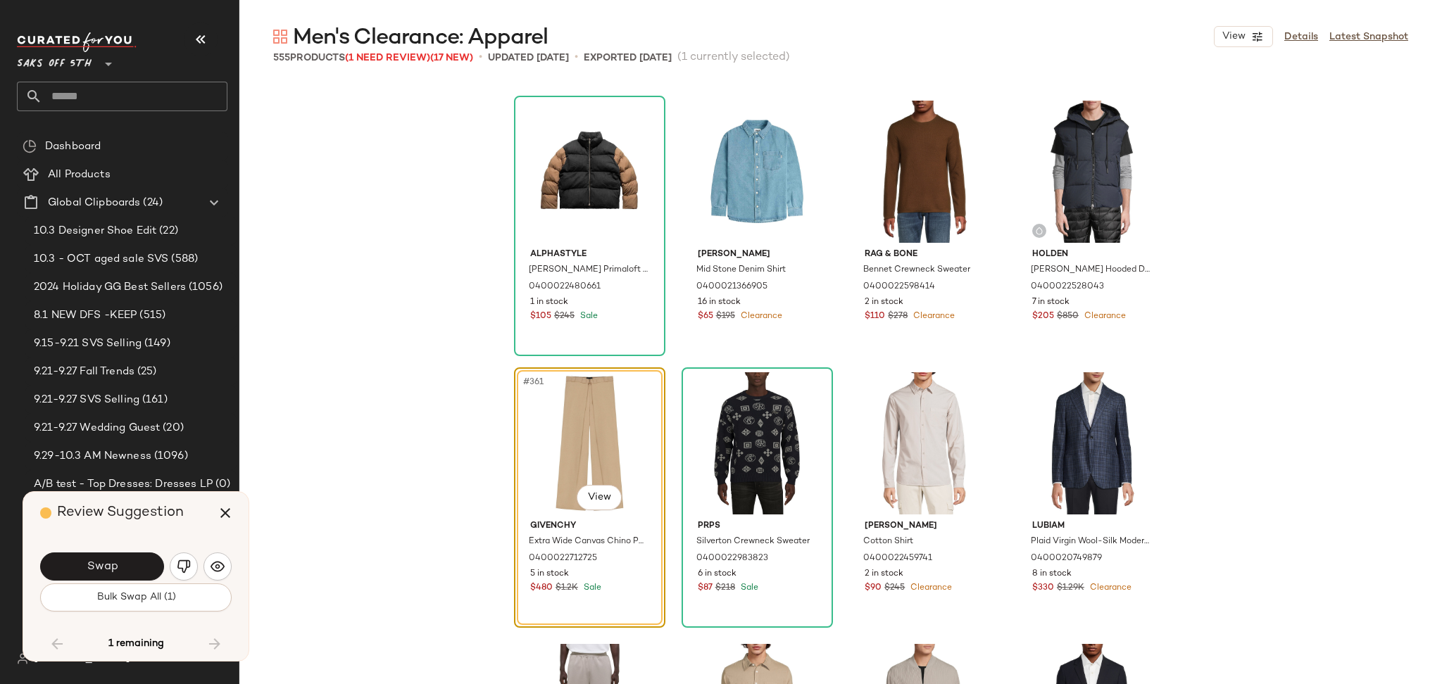
click at [132, 552] on div "Swap" at bounding box center [135, 567] width 191 height 34
click at [132, 555] on button "Swap" at bounding box center [102, 567] width 124 height 28
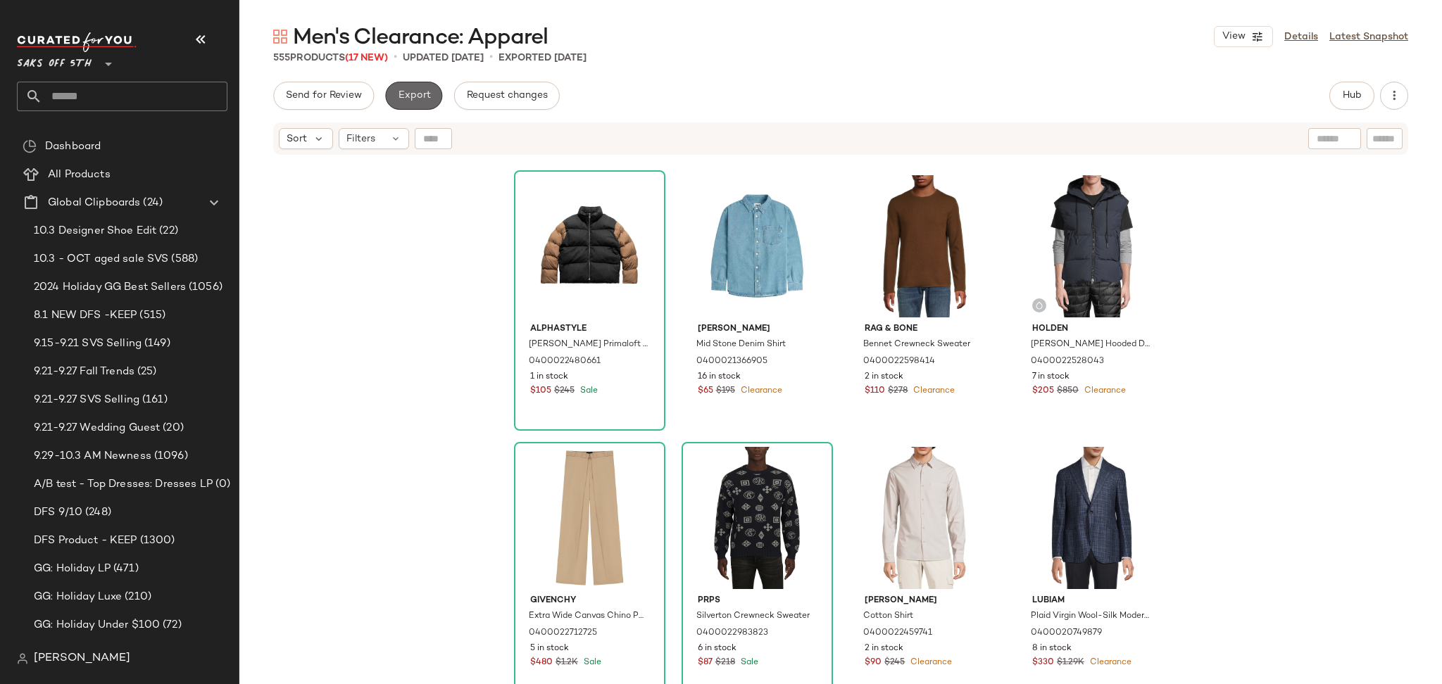
click at [422, 94] on span "Export" at bounding box center [413, 95] width 33 height 11
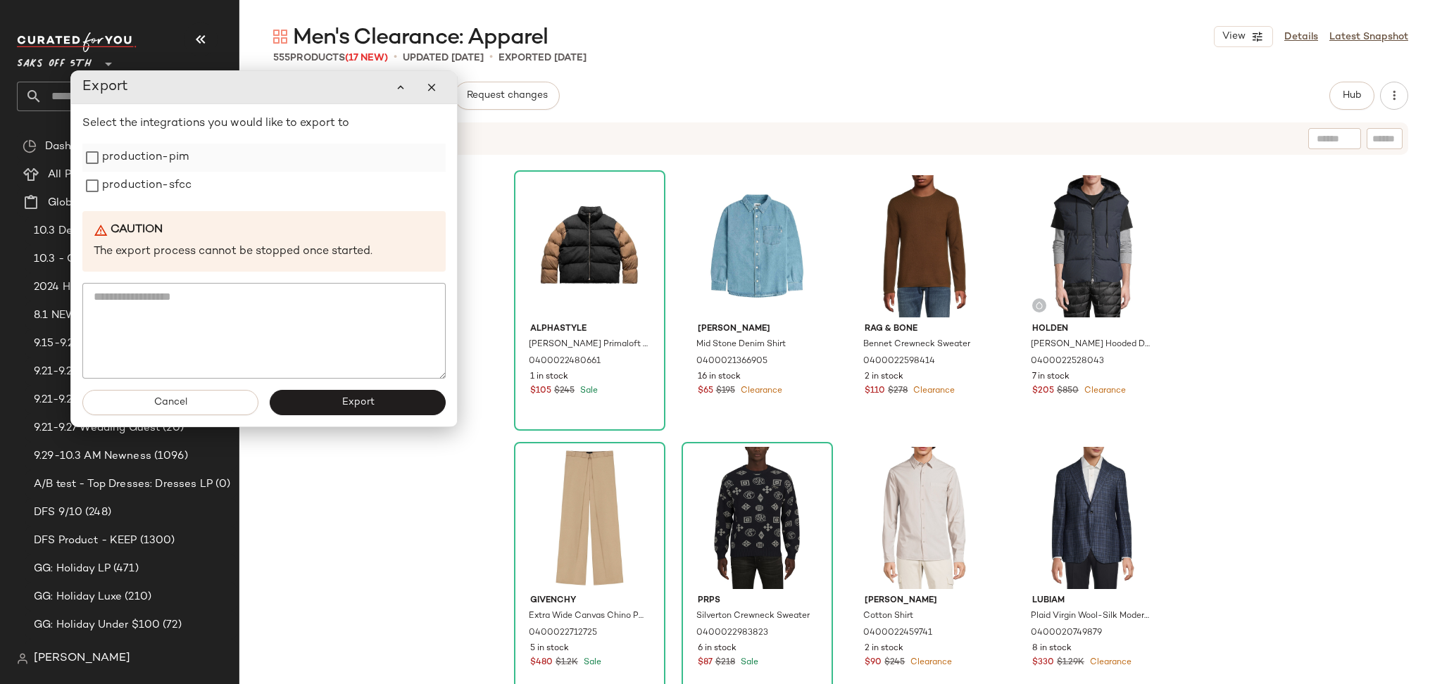
click at [170, 156] on label "production-pim" at bounding box center [145, 158] width 87 height 28
click at [170, 184] on label "production-sfcc" at bounding box center [146, 186] width 89 height 28
click at [355, 406] on span "Export" at bounding box center [357, 402] width 33 height 11
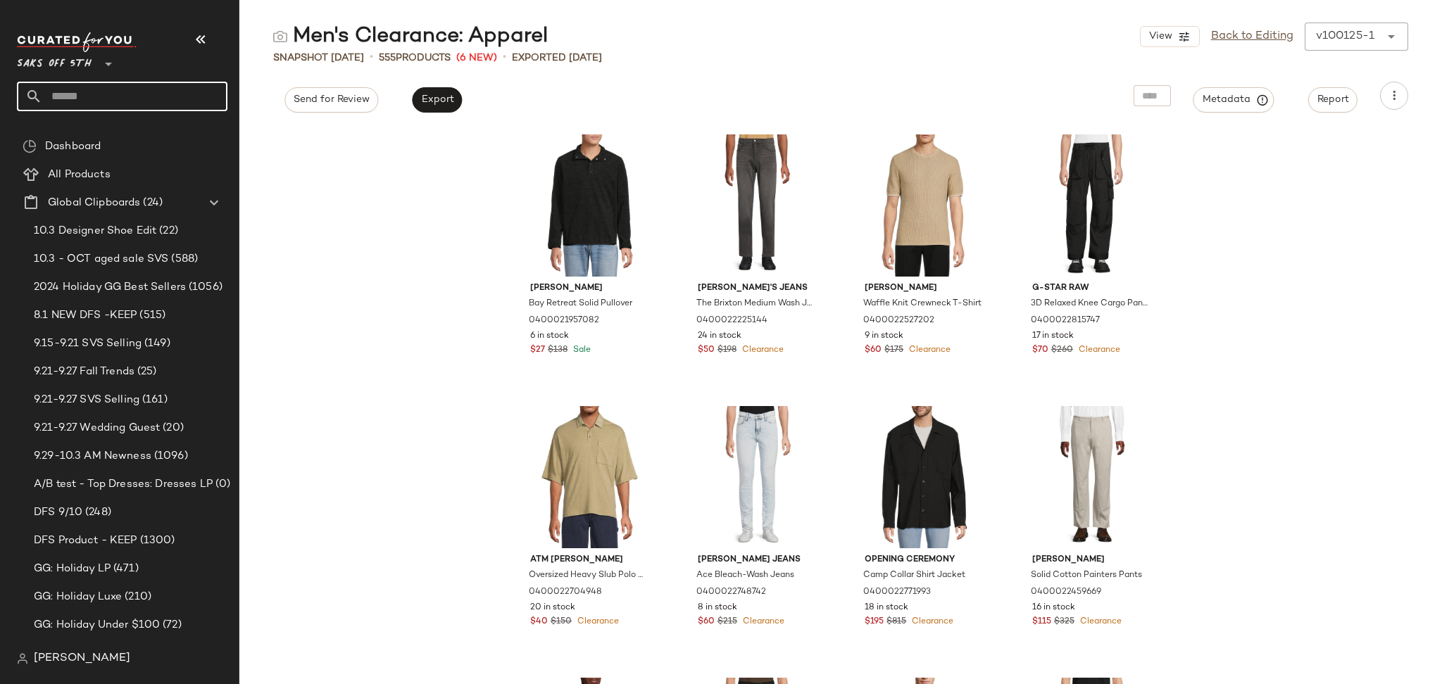
click at [143, 99] on input "text" at bounding box center [134, 97] width 185 height 30
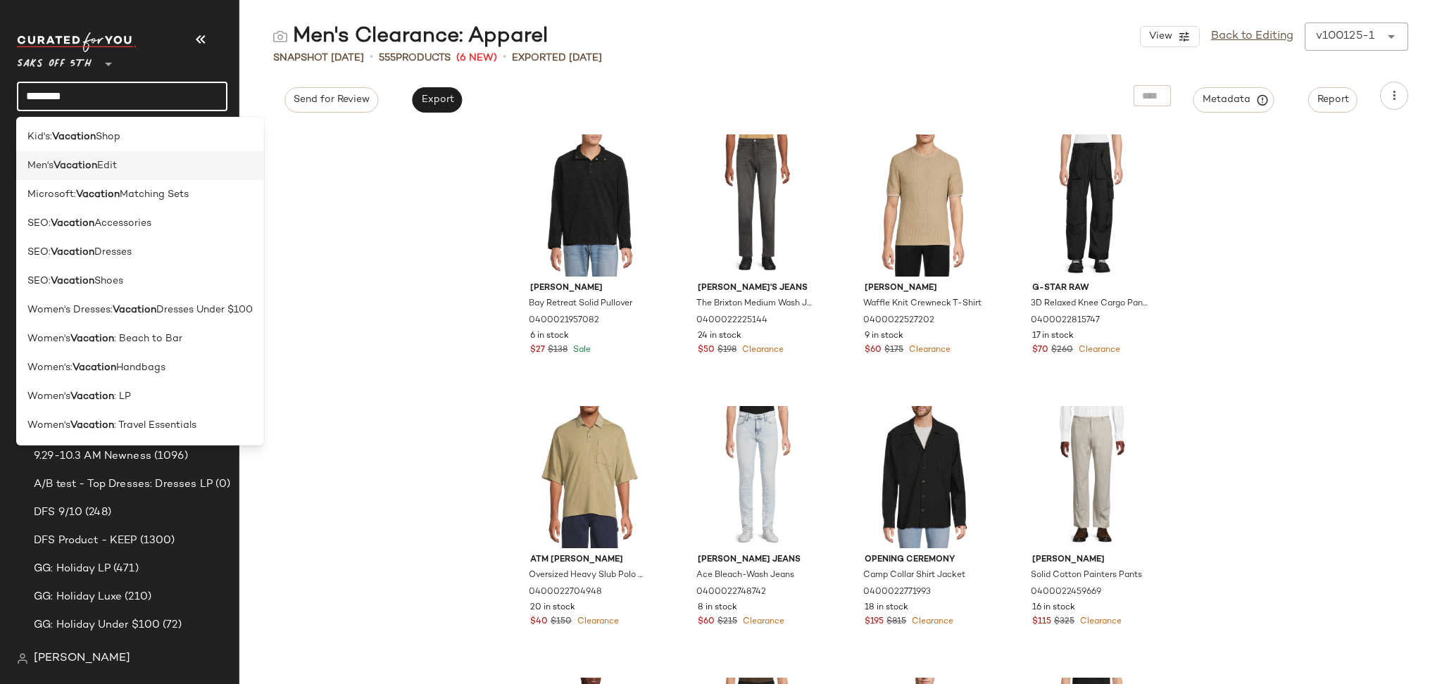
type input "********"
click at [143, 170] on div "Men's Vacation Edit" at bounding box center [139, 165] width 225 height 15
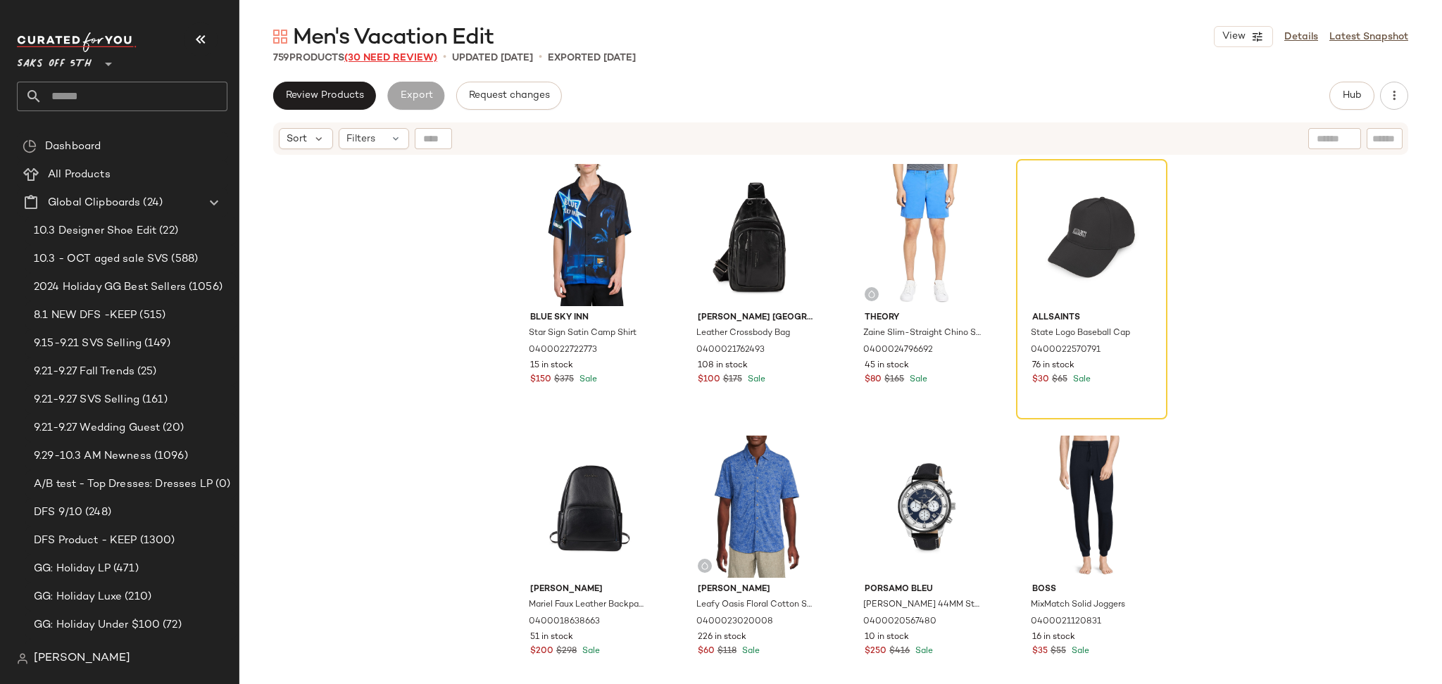
click at [417, 63] on span "(30 Need Review)" at bounding box center [390, 58] width 93 height 11
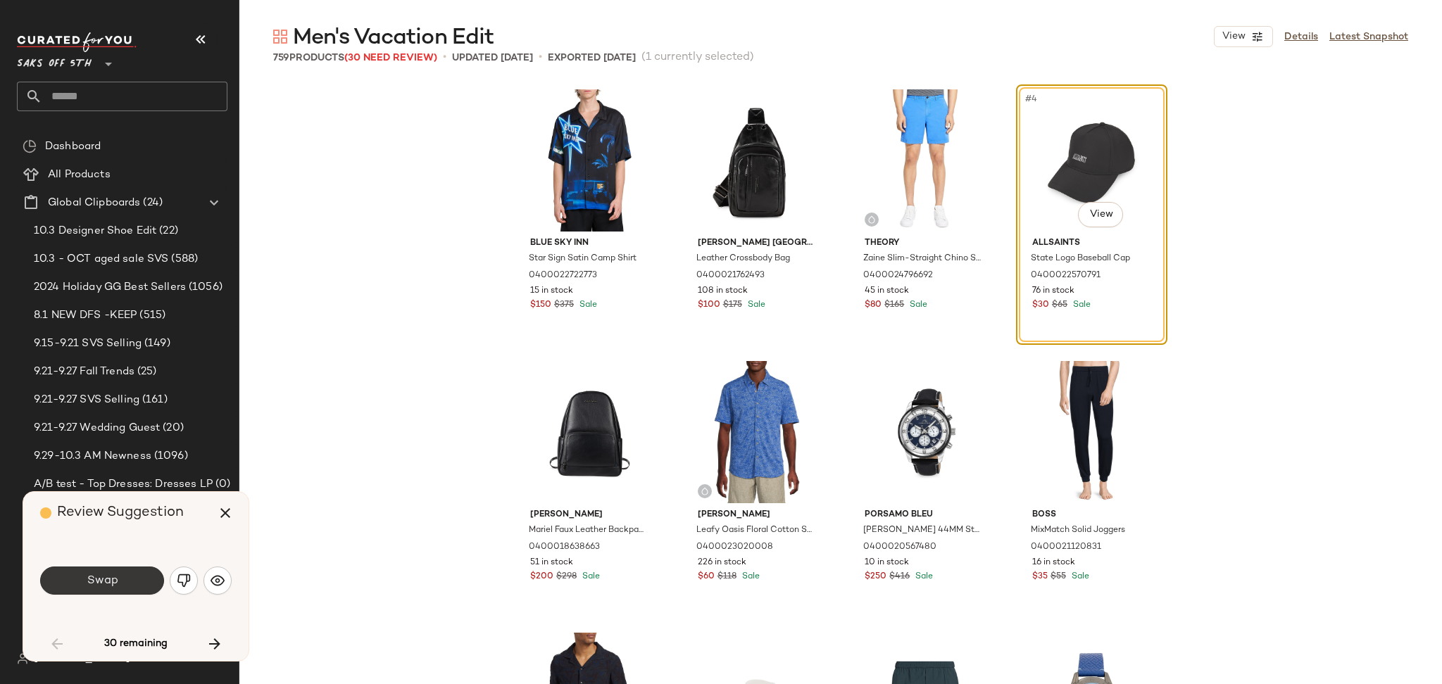
click at [114, 586] on span "Swap" at bounding box center [102, 580] width 32 height 13
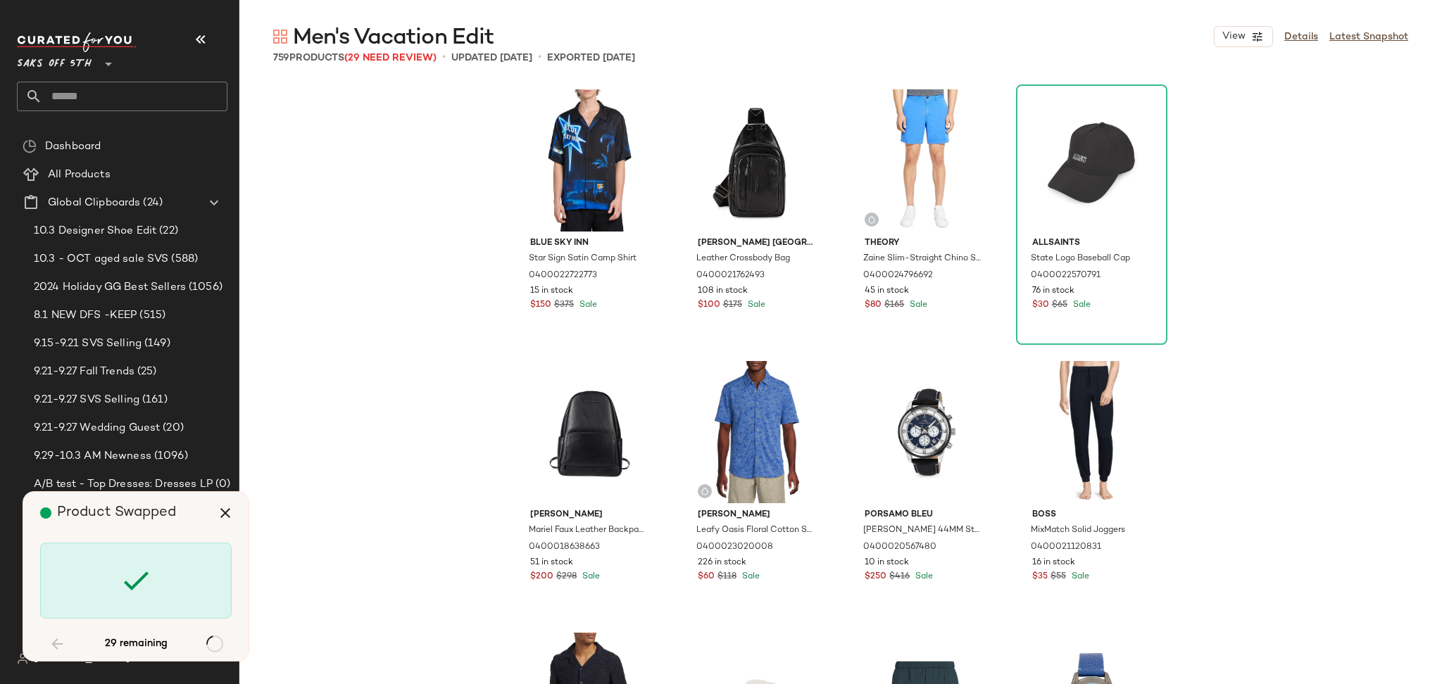
scroll to position [6249, 0]
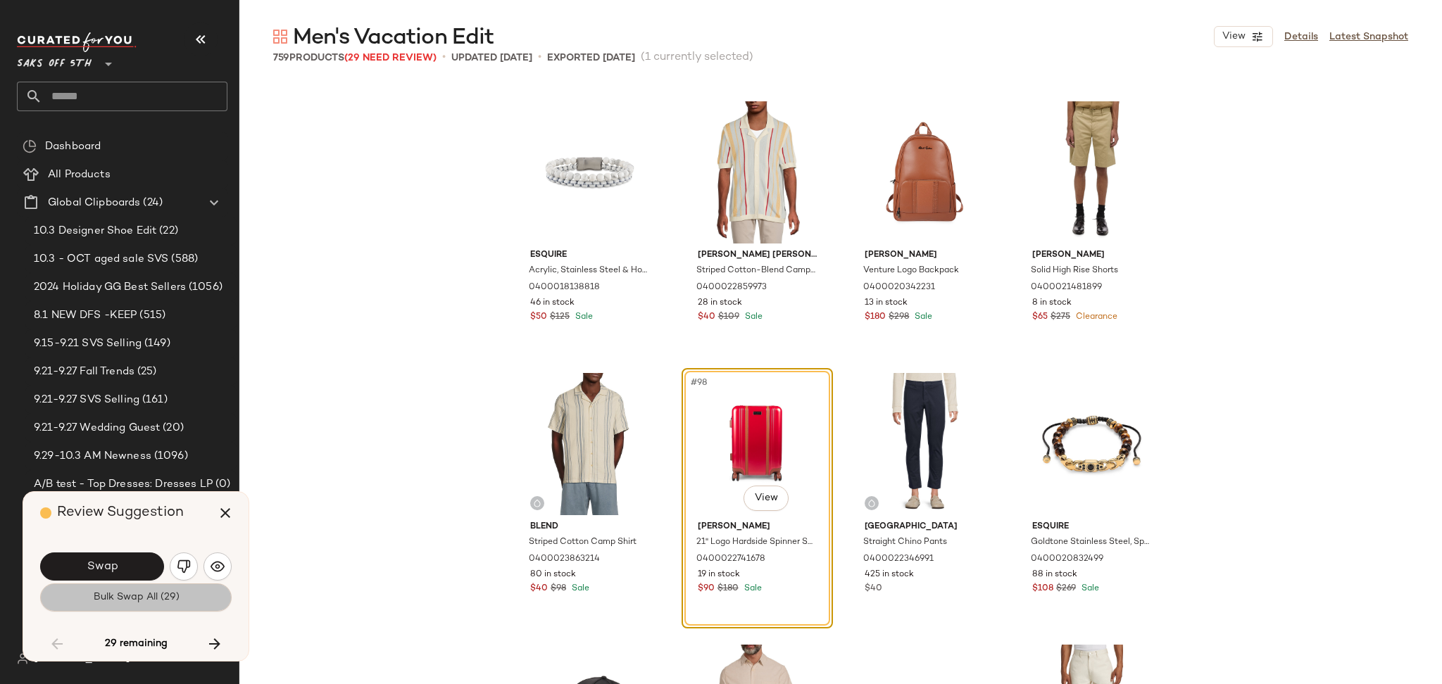
click at [130, 601] on span "Bulk Swap All (29)" at bounding box center [135, 597] width 87 height 11
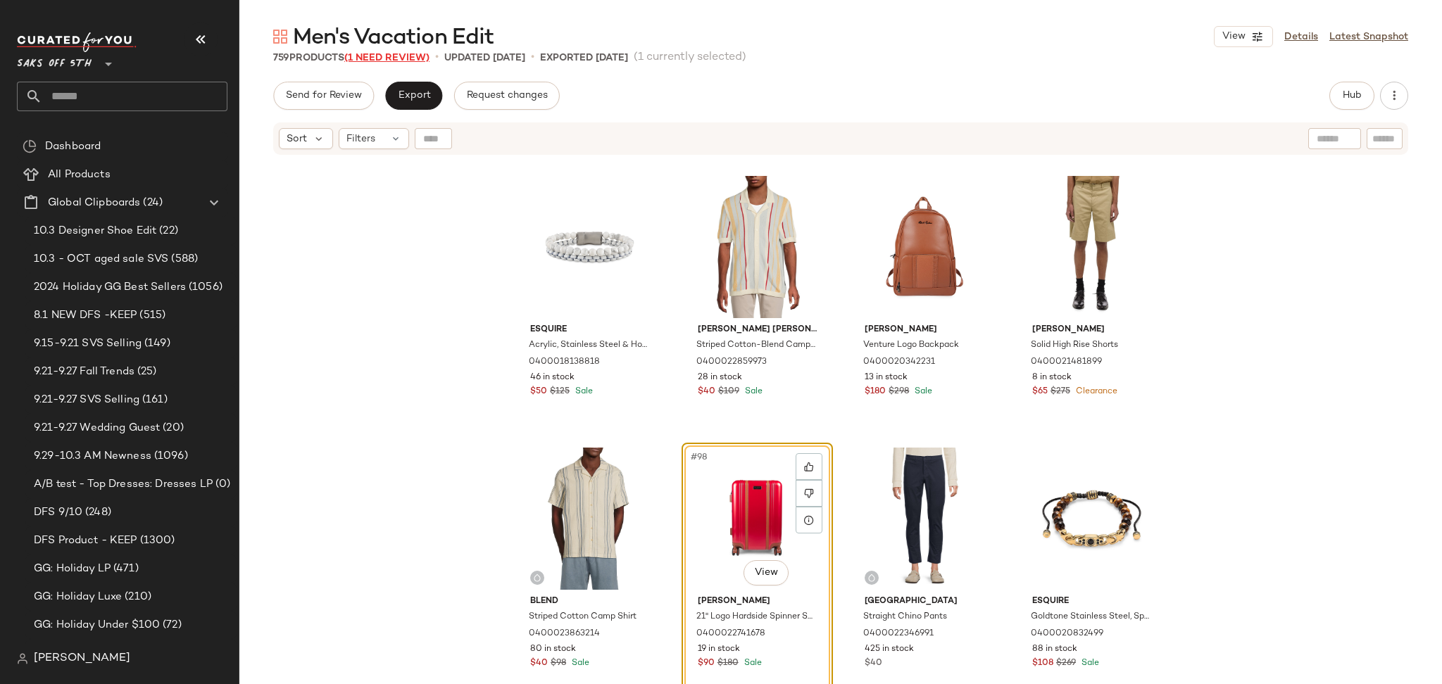
click at [387, 57] on span "(1 Need Review)" at bounding box center [386, 58] width 85 height 11
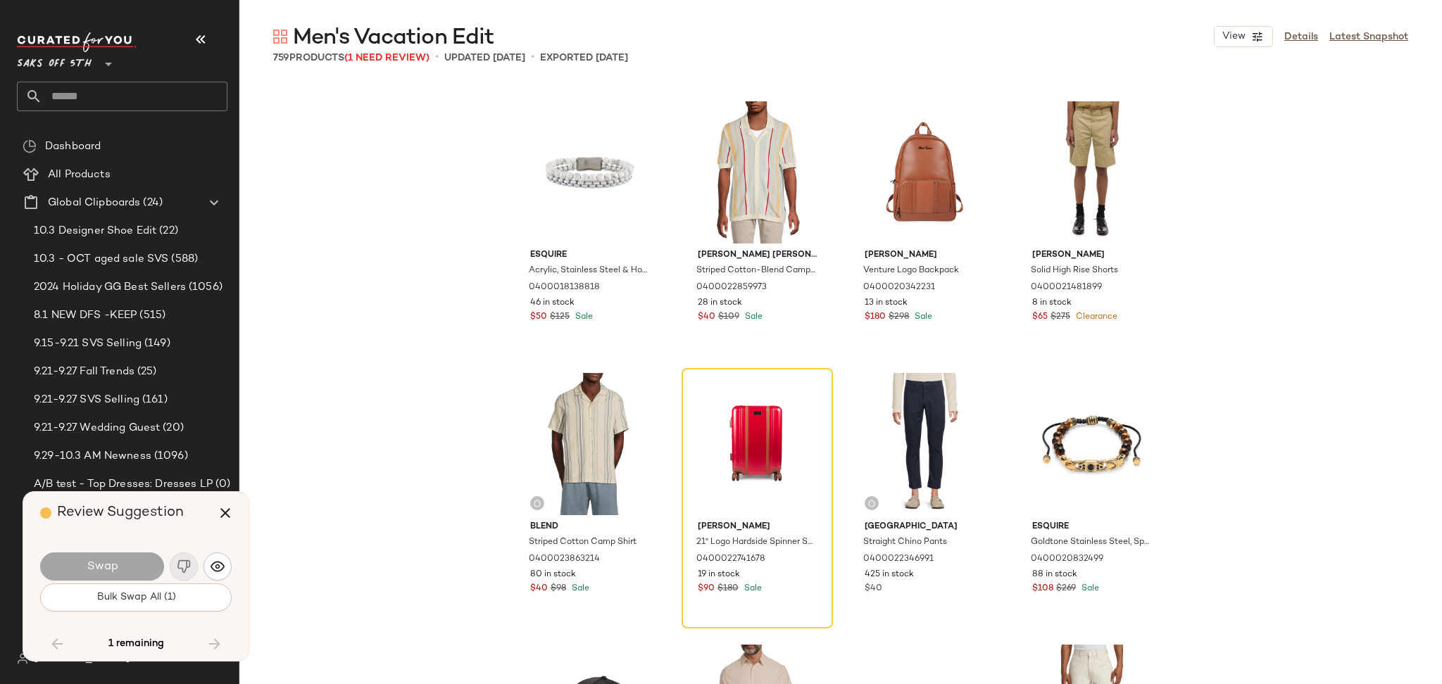
scroll to position [42392, 0]
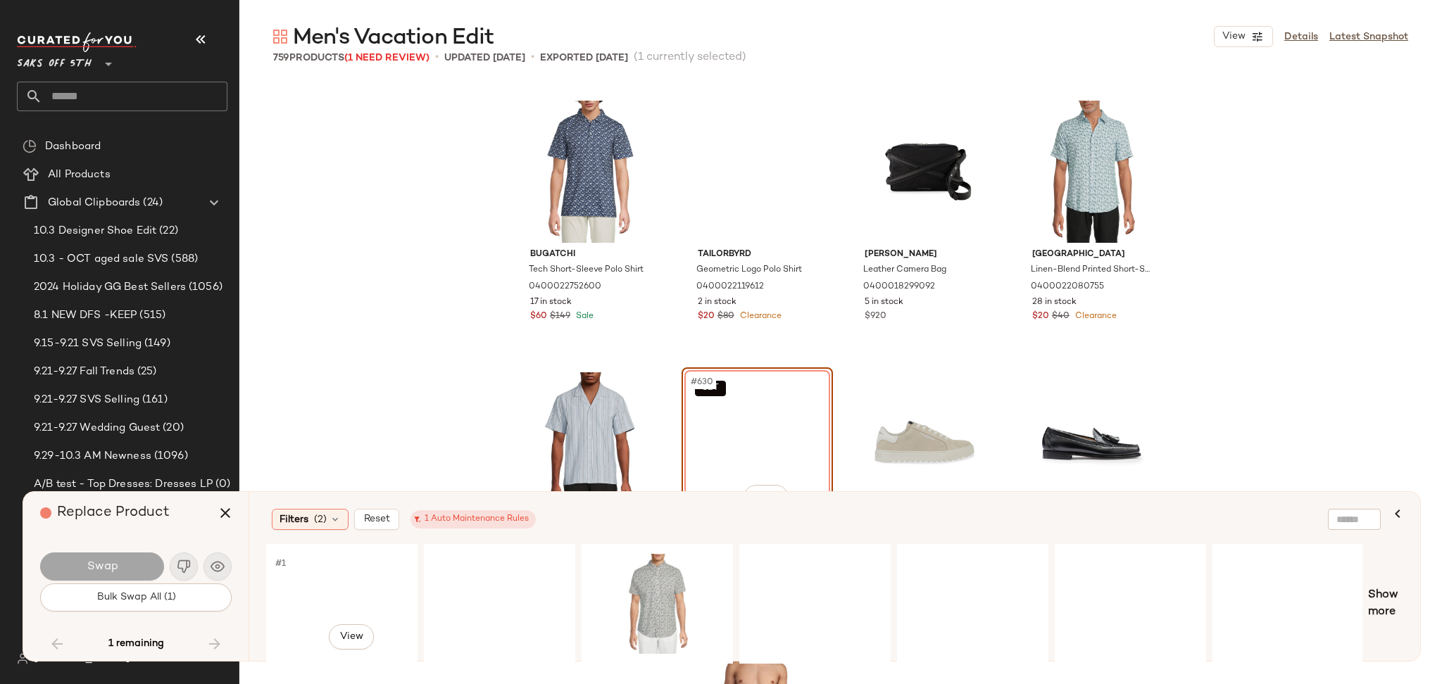
click at [328, 589] on div "#1 View" at bounding box center [342, 604] width 142 height 100
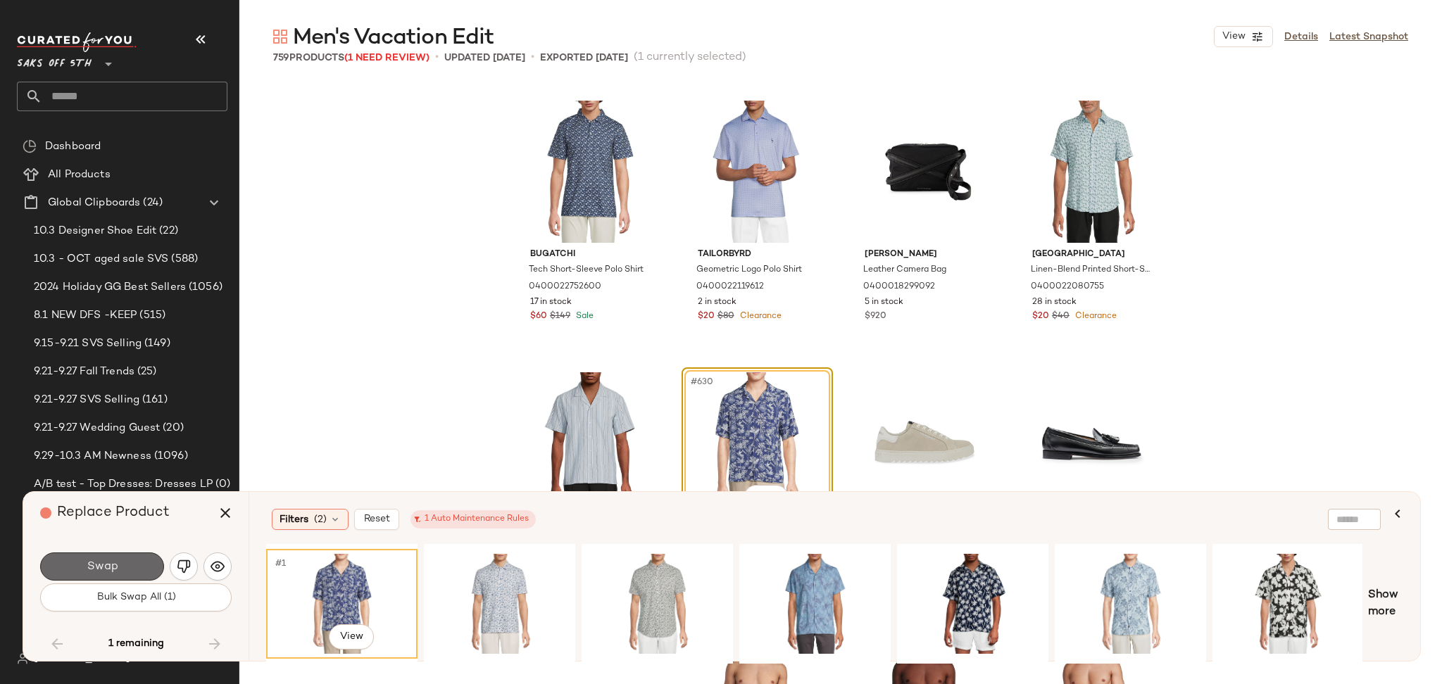
click at [111, 558] on button "Swap" at bounding box center [102, 567] width 124 height 28
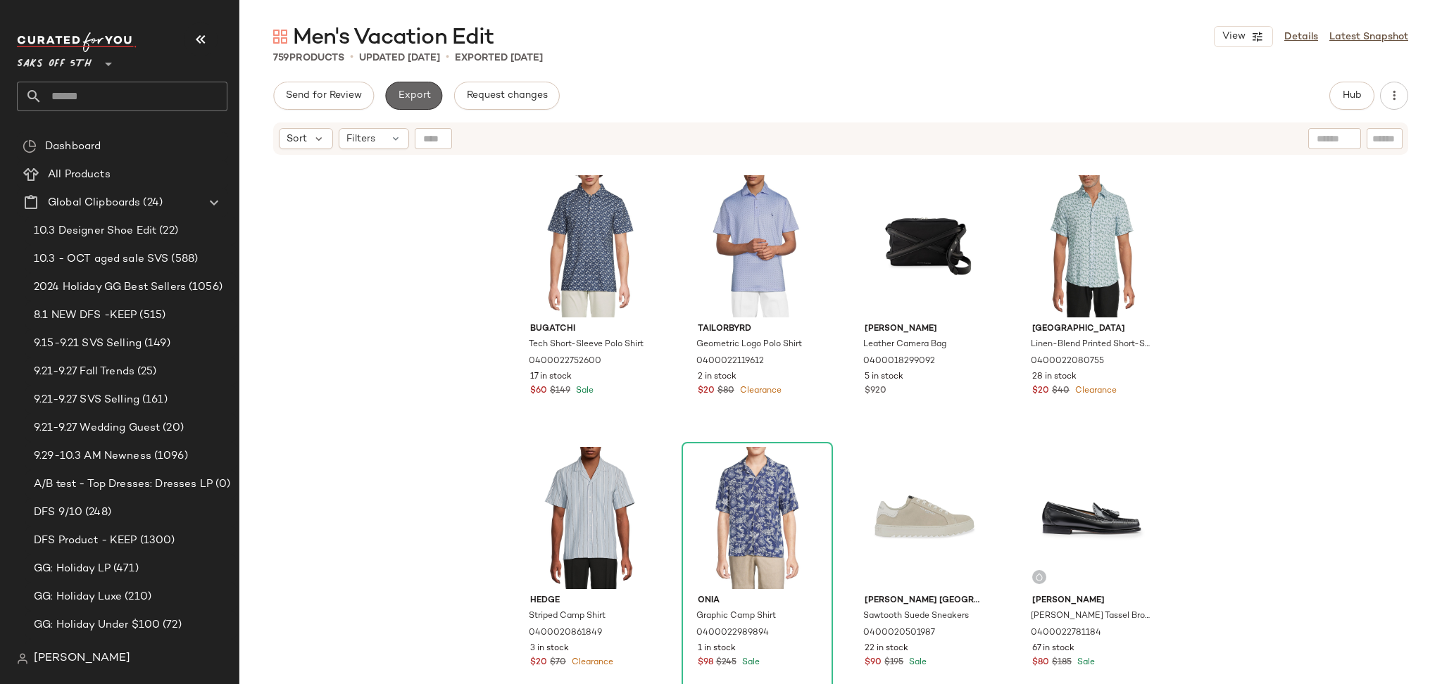
click at [422, 93] on span "Export" at bounding box center [413, 95] width 33 height 11
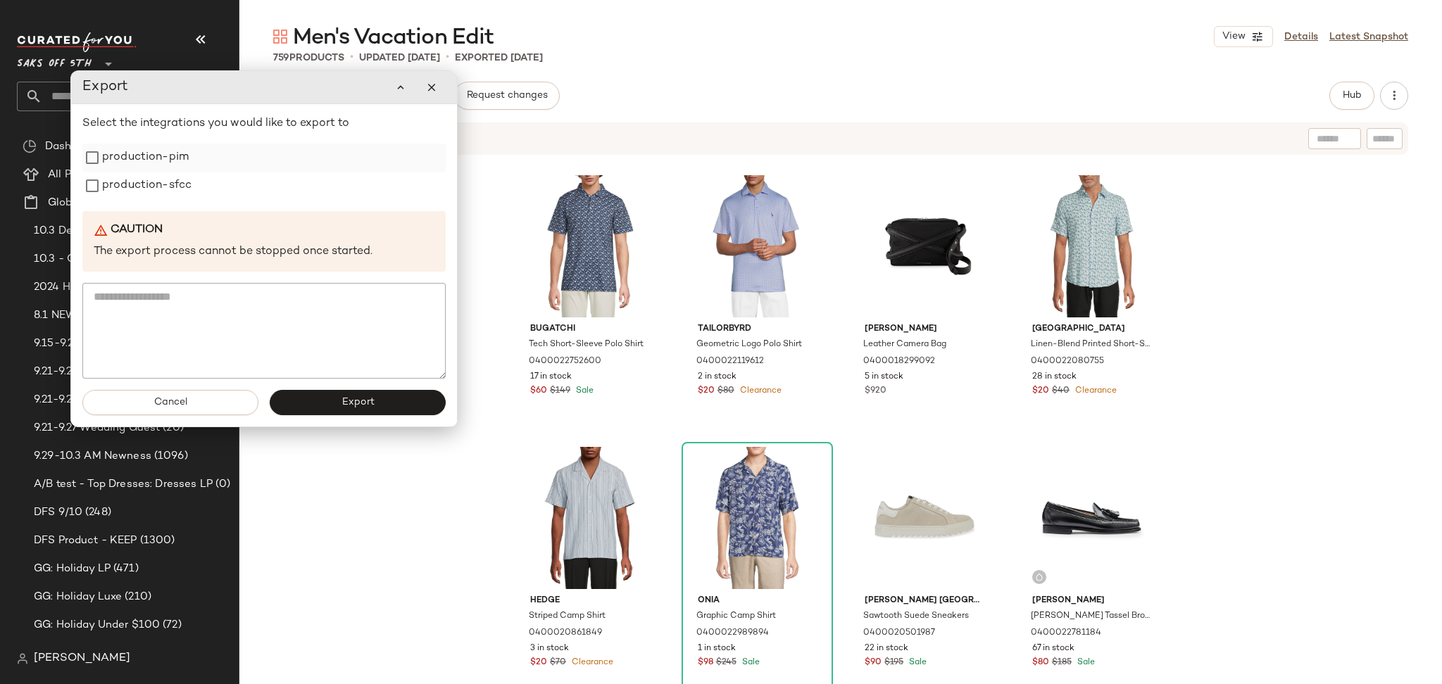
click at [175, 159] on label "production-pim" at bounding box center [145, 158] width 87 height 28
click at [175, 175] on label "production-sfcc" at bounding box center [146, 186] width 89 height 28
click at [322, 403] on button "Export" at bounding box center [358, 402] width 176 height 25
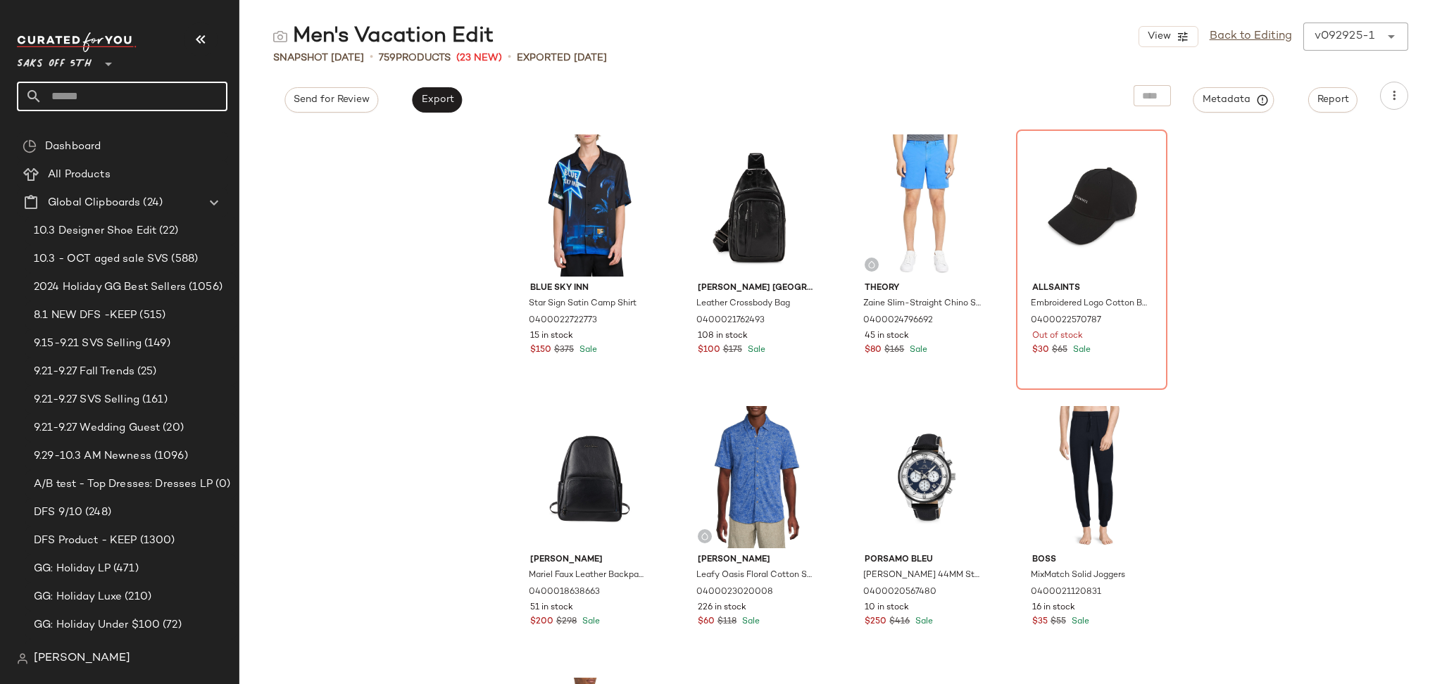
click at [125, 94] on input "text" at bounding box center [134, 97] width 185 height 30
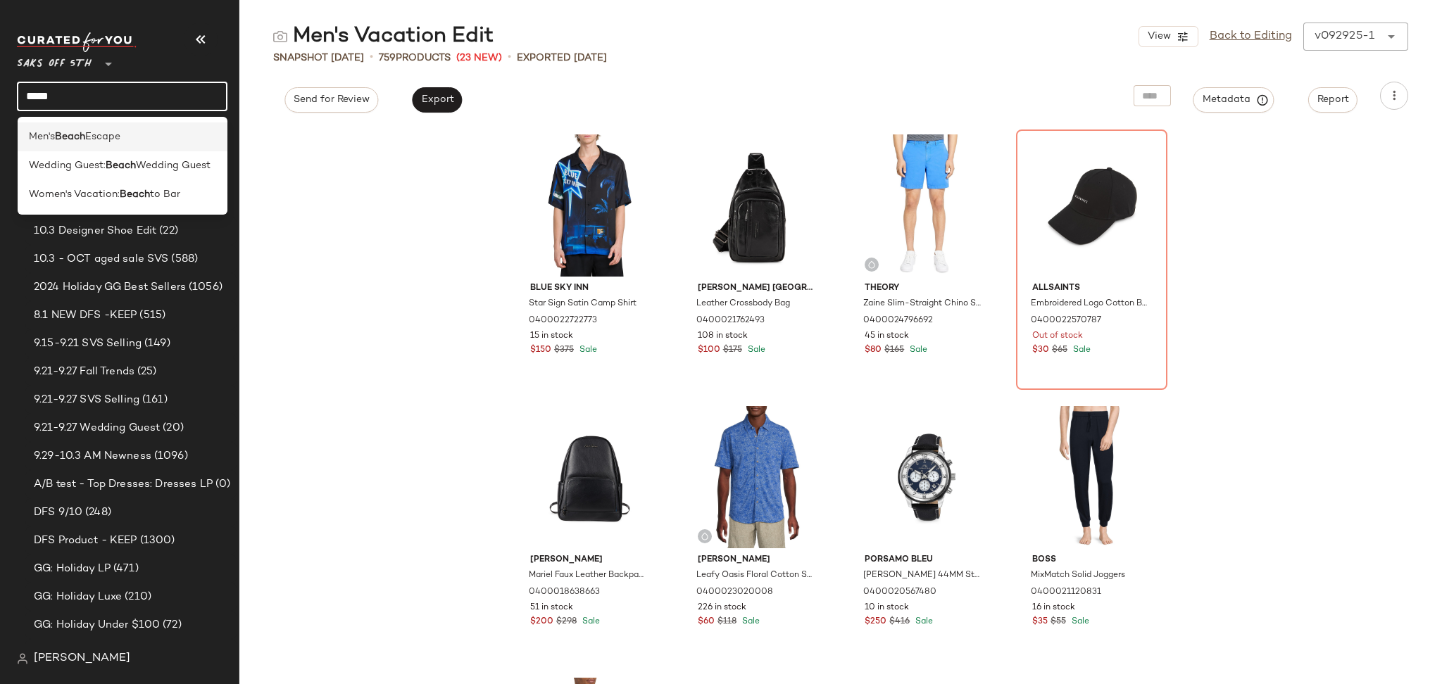
type input "*****"
click at [122, 128] on div "Men's Beach Escape" at bounding box center [123, 136] width 210 height 29
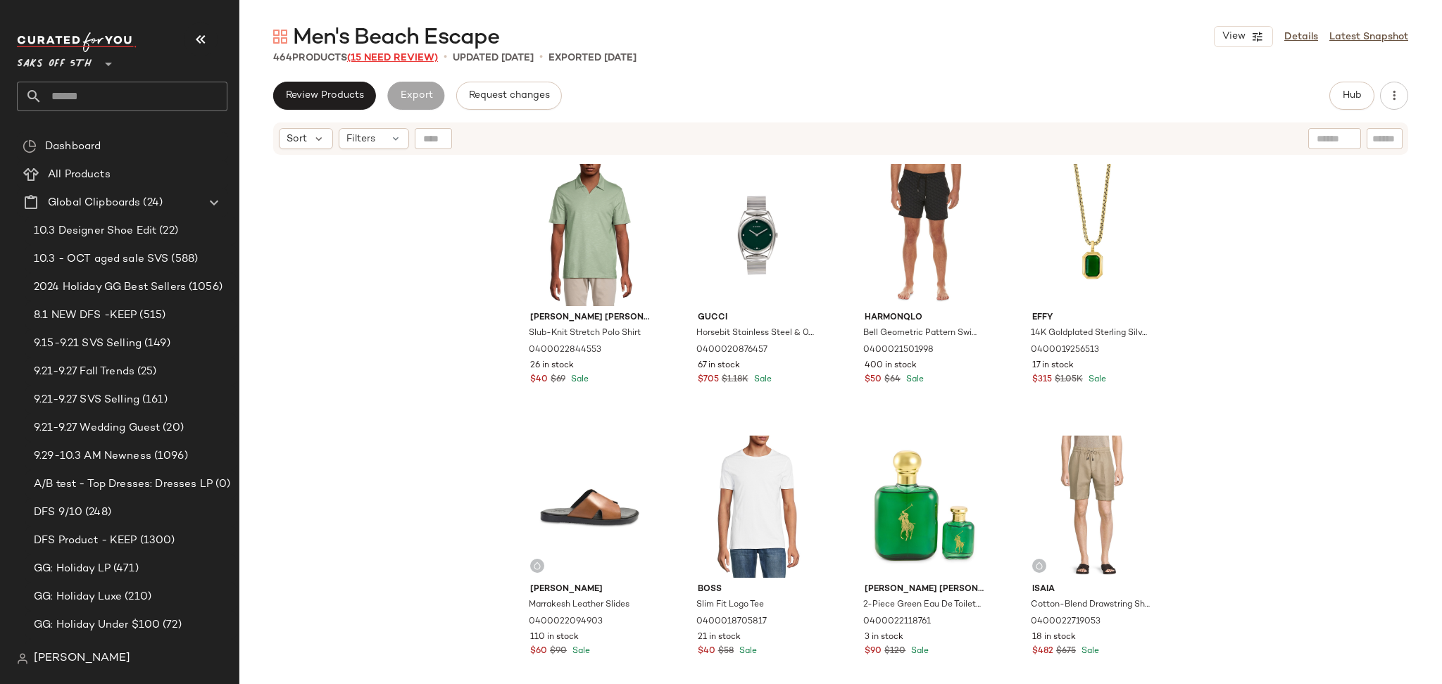
click at [407, 60] on span "(15 Need Review)" at bounding box center [392, 58] width 91 height 11
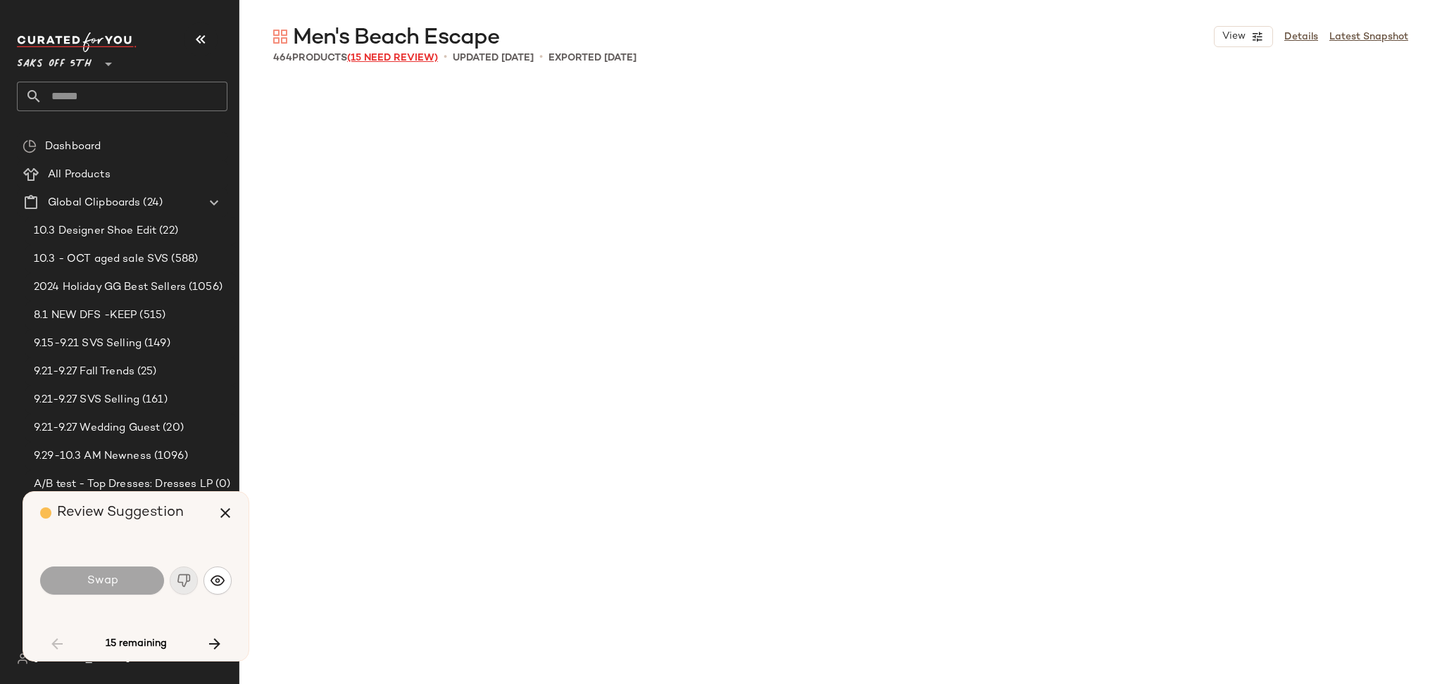
scroll to position [1630, 0]
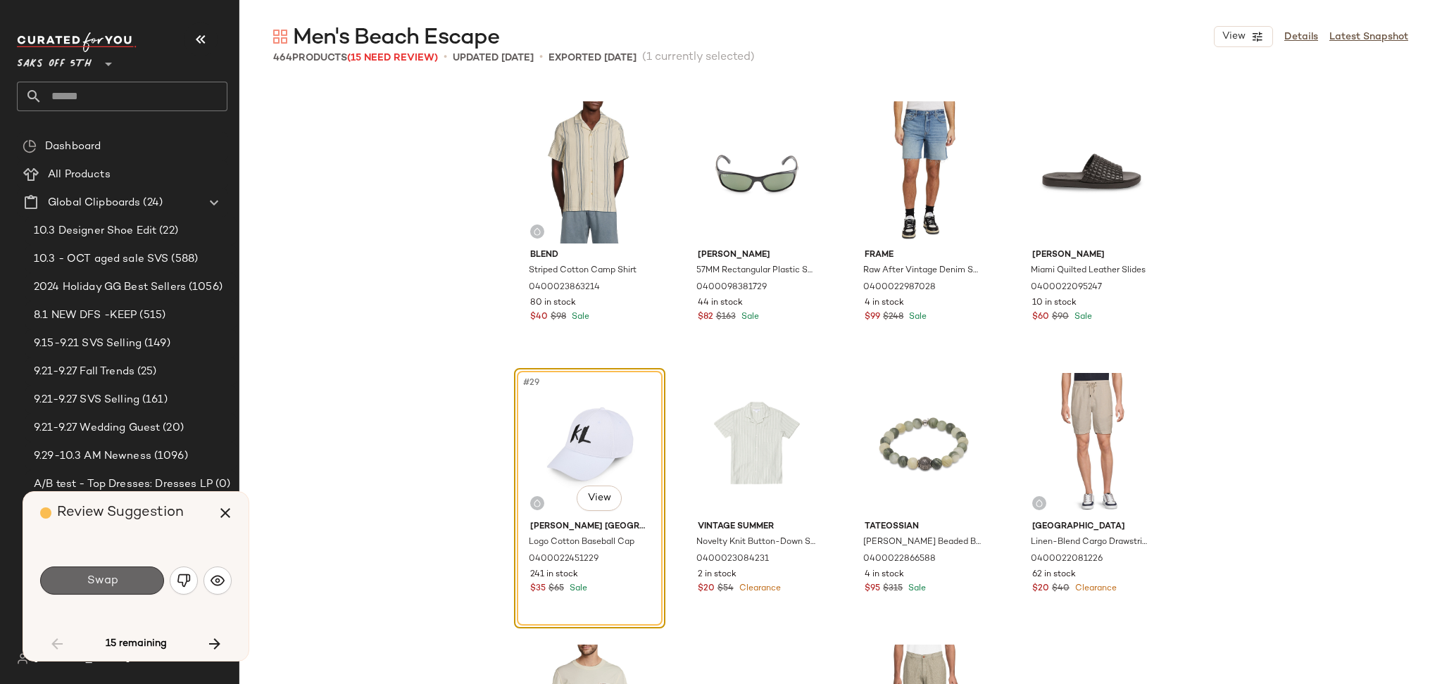
click at [130, 573] on button "Swap" at bounding box center [102, 581] width 124 height 28
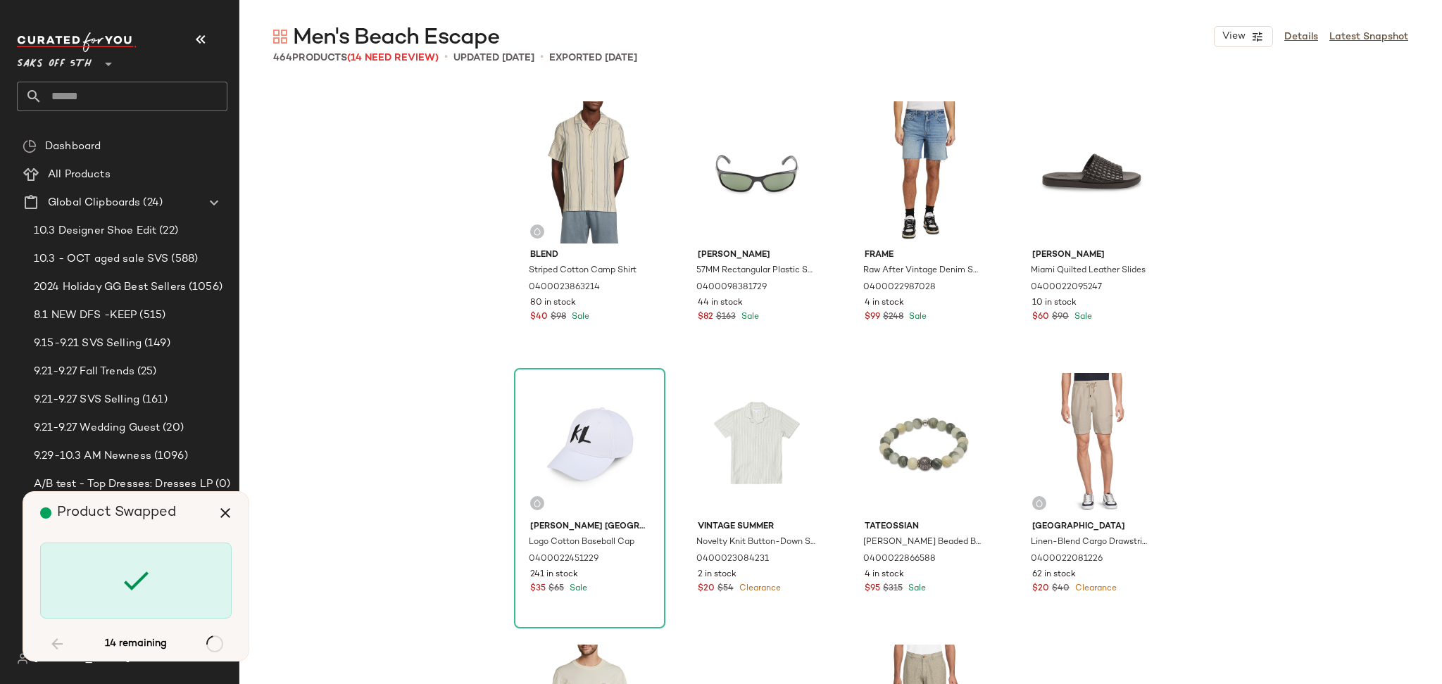
scroll to position [3532, 0]
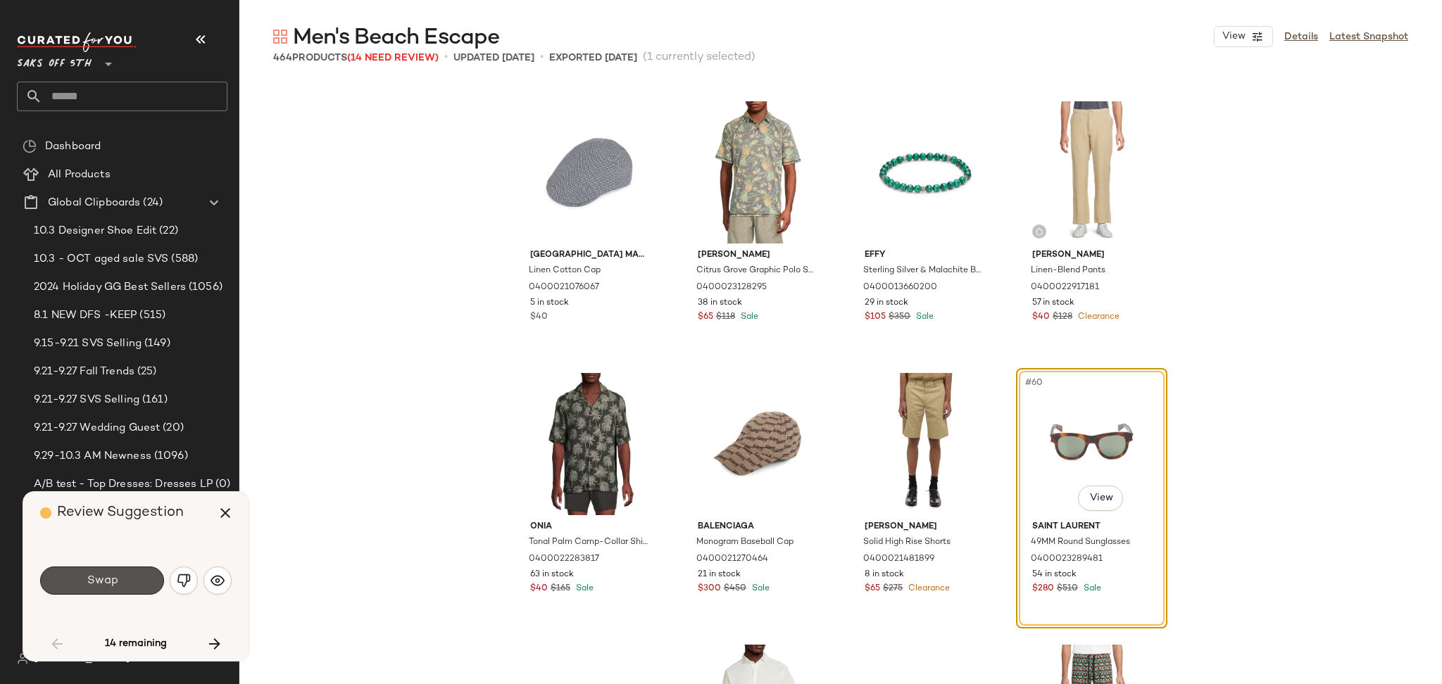
click at [130, 573] on button "Swap" at bounding box center [102, 581] width 124 height 28
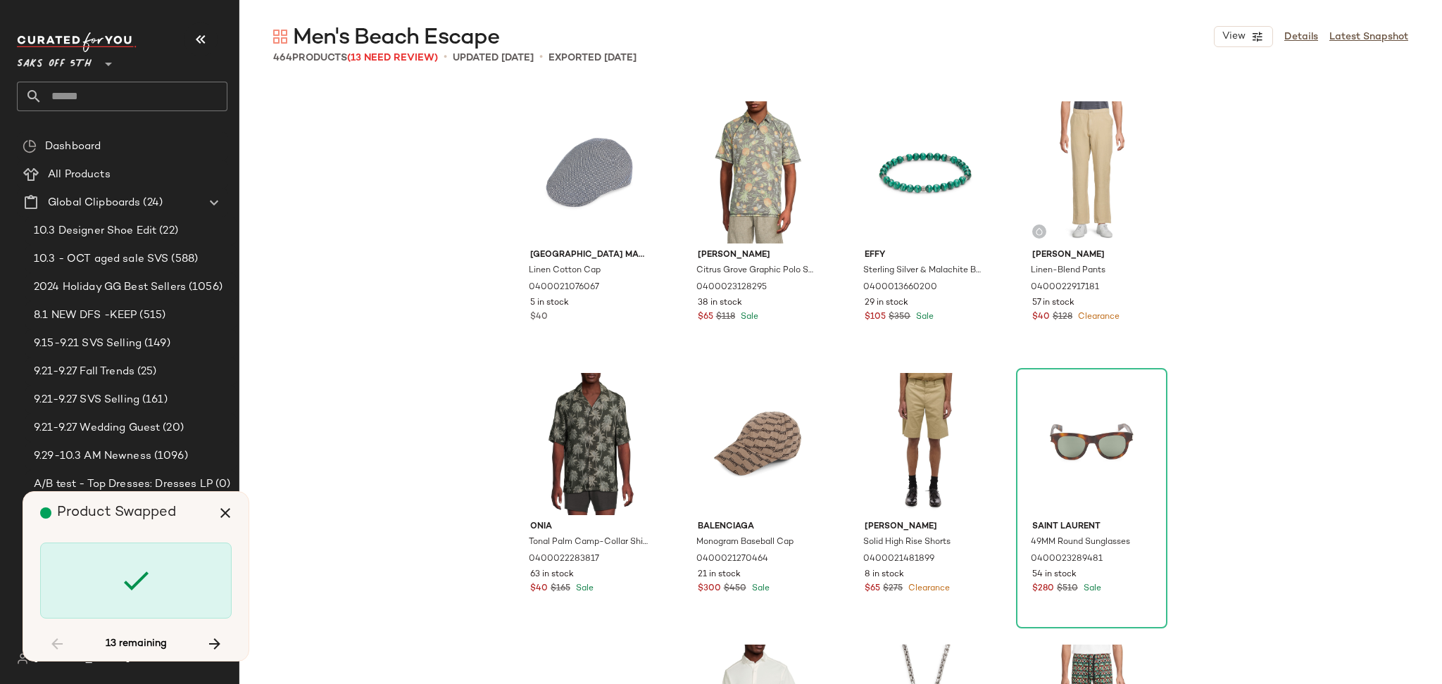
scroll to position [5978, 0]
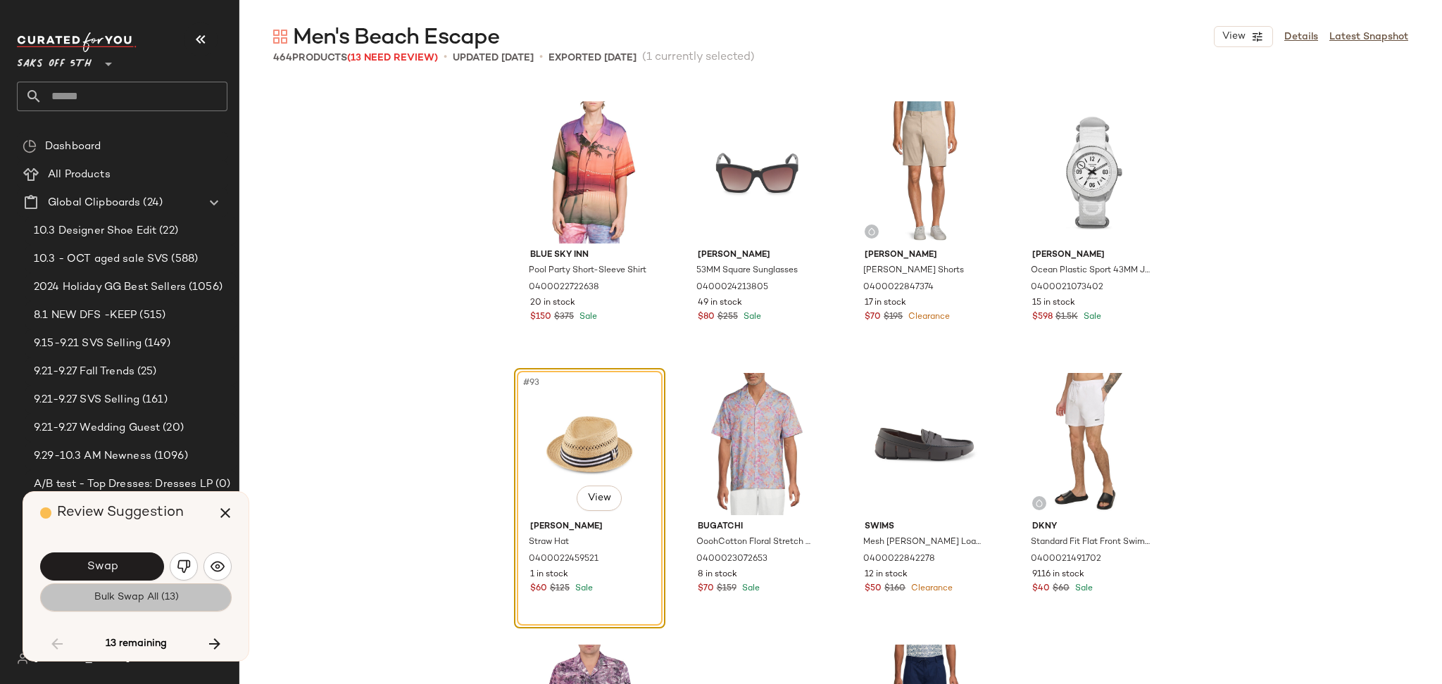
click at [137, 601] on span "Bulk Swap All (13)" at bounding box center [135, 597] width 85 height 11
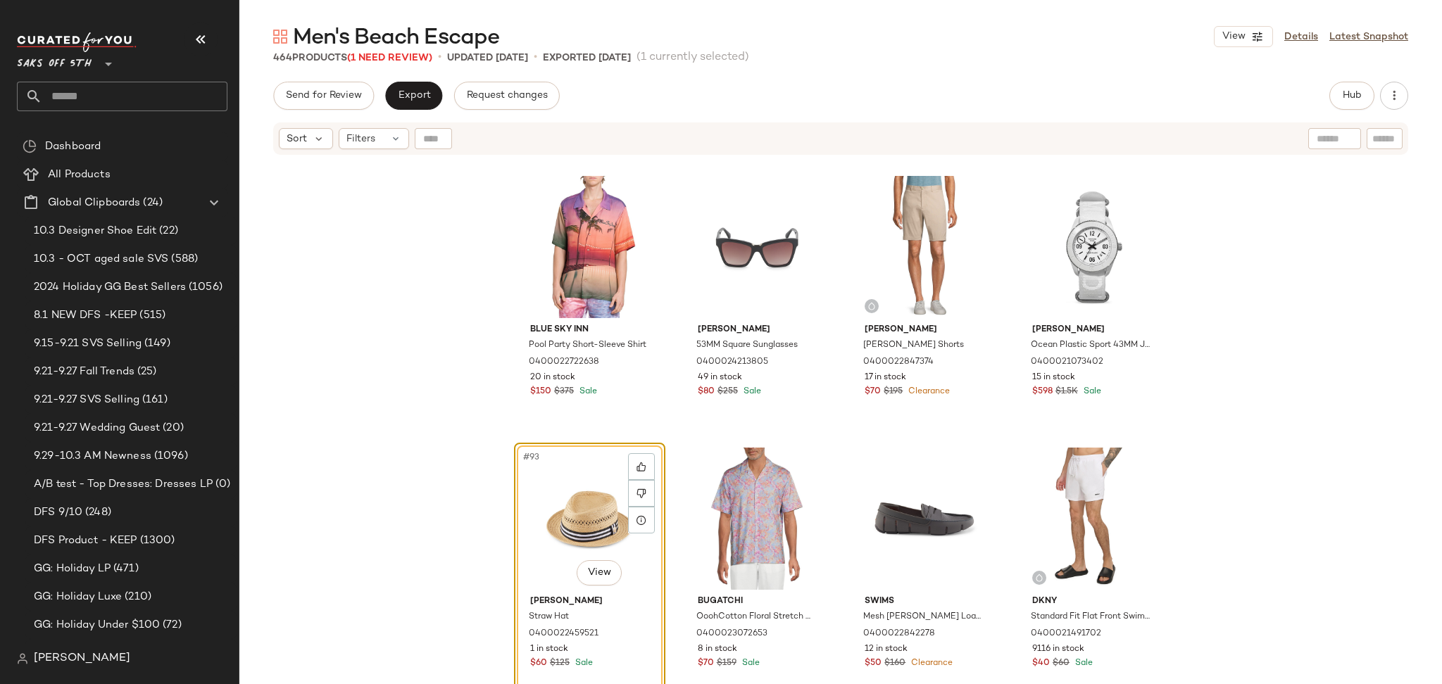
click at [410, 51] on span "Men's Beach Escape" at bounding box center [396, 38] width 206 height 28
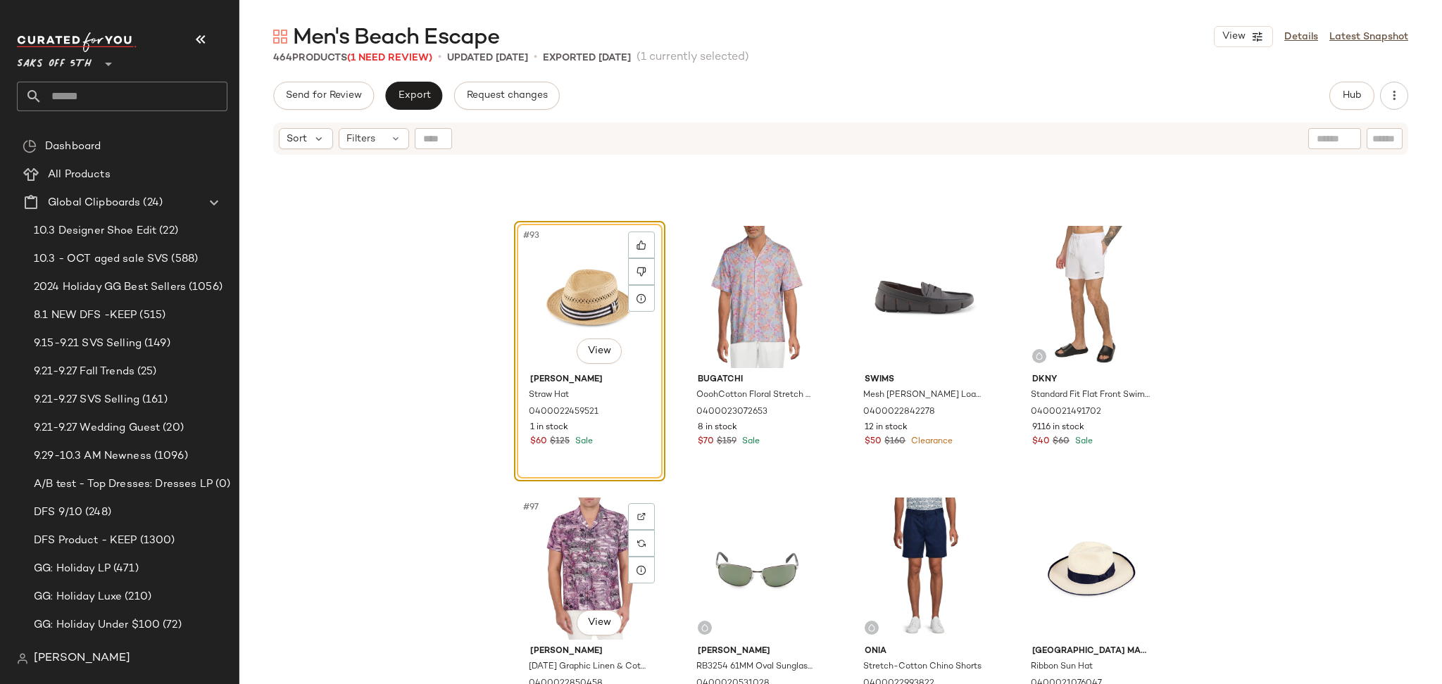
scroll to position [6192, 0]
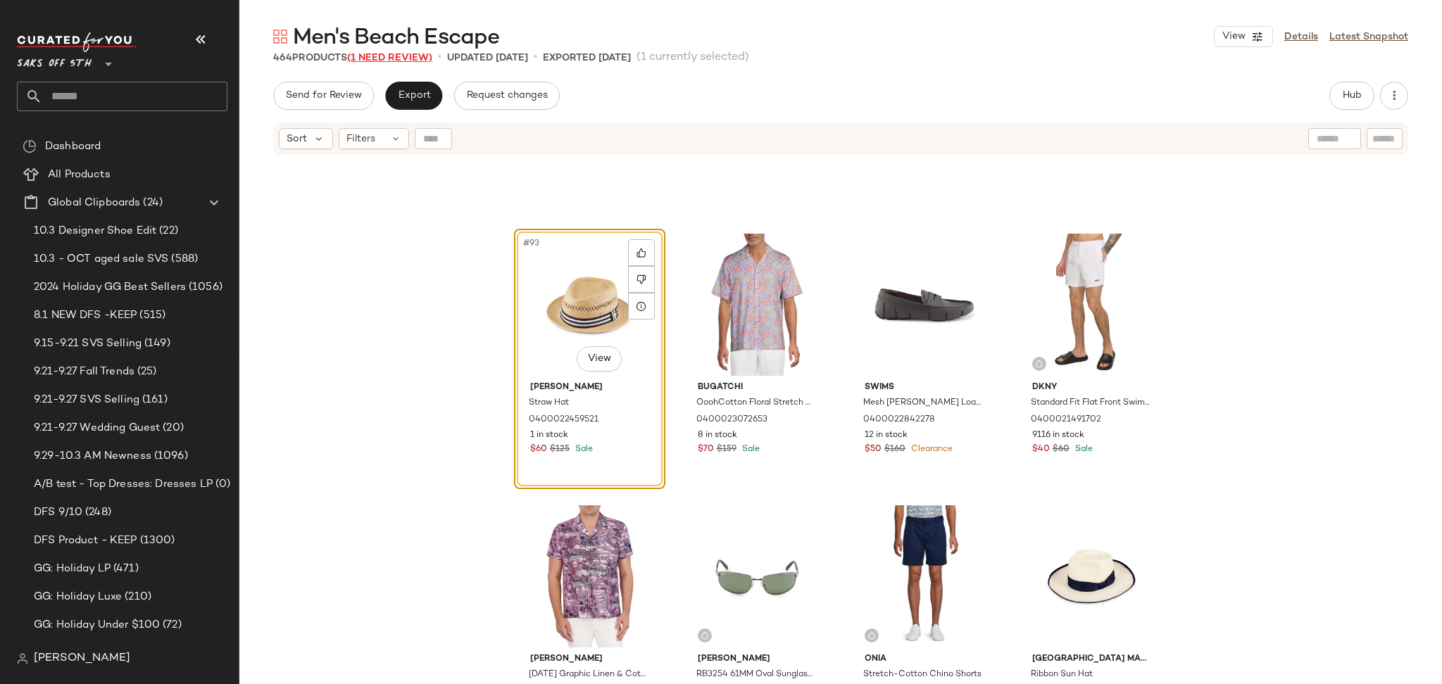
click at [402, 56] on span "(1 Need Review)" at bounding box center [389, 58] width 85 height 11
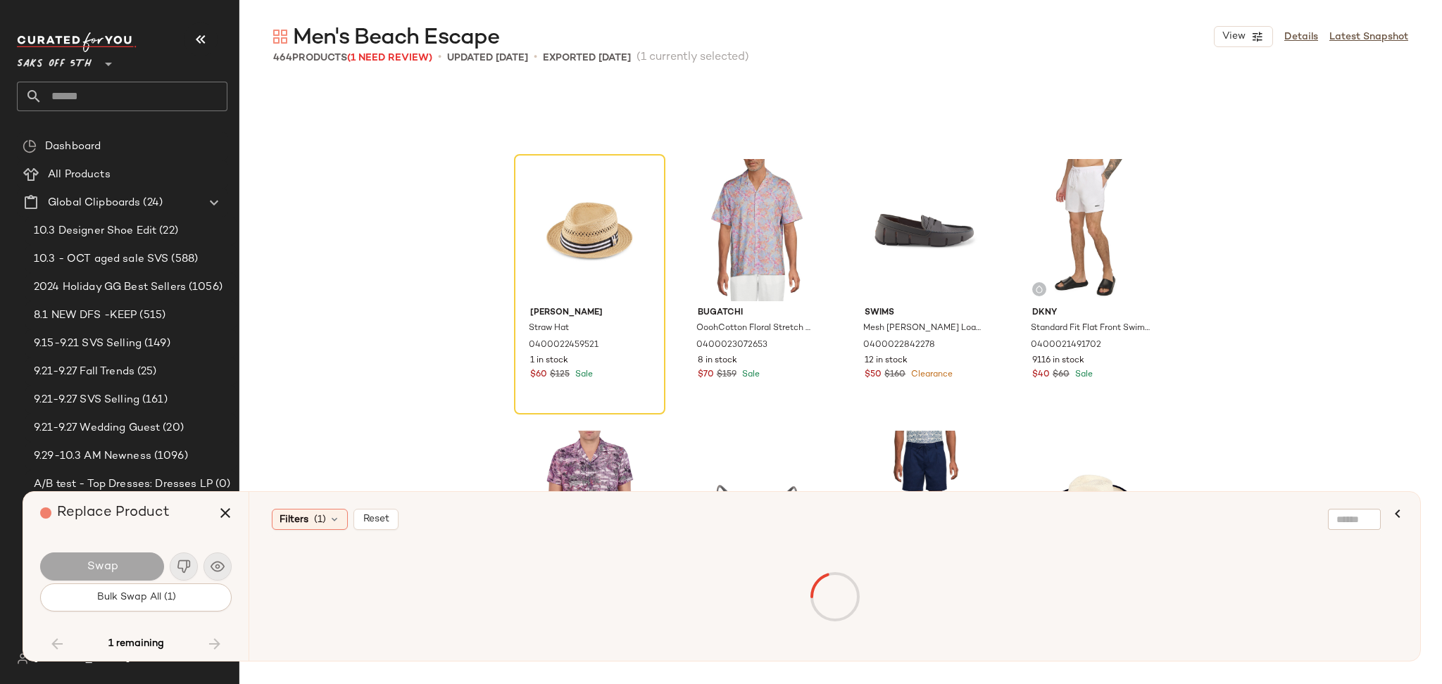
scroll to position [7065, 0]
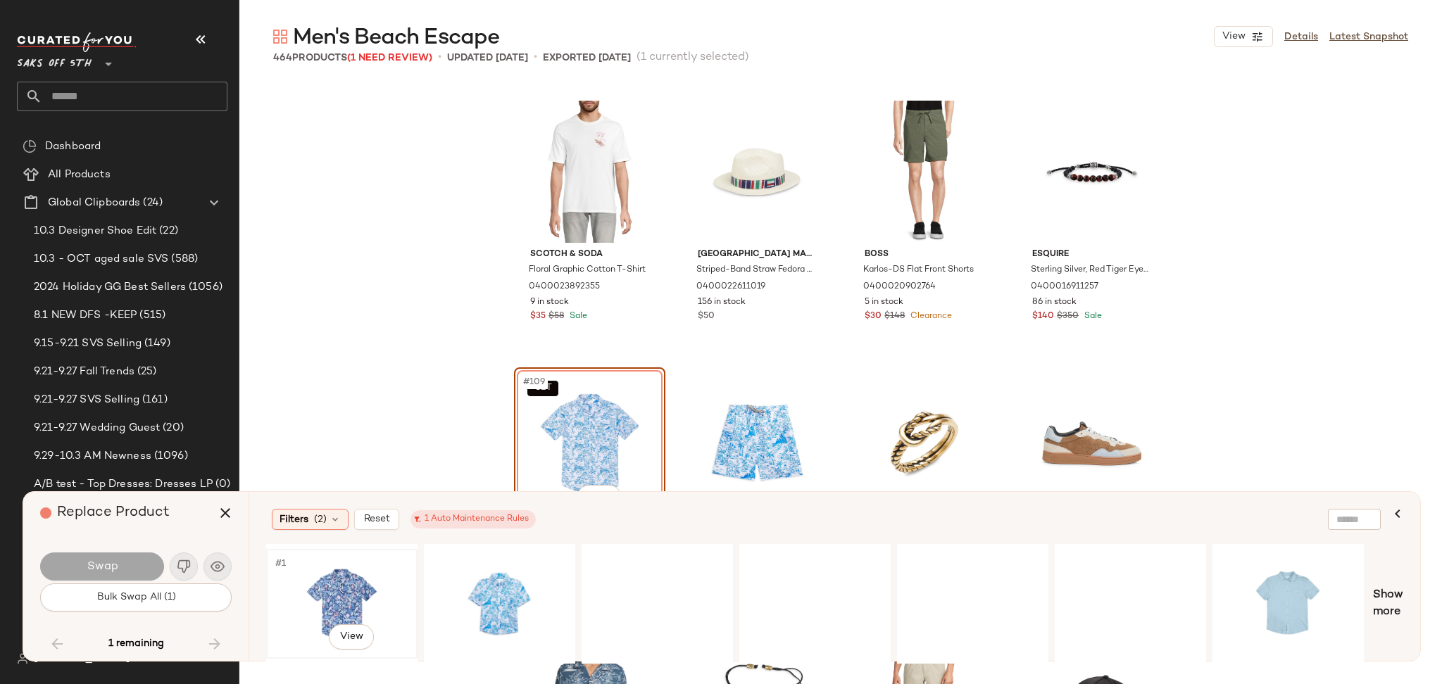
click at [334, 586] on div "#1 View" at bounding box center [342, 604] width 142 height 100
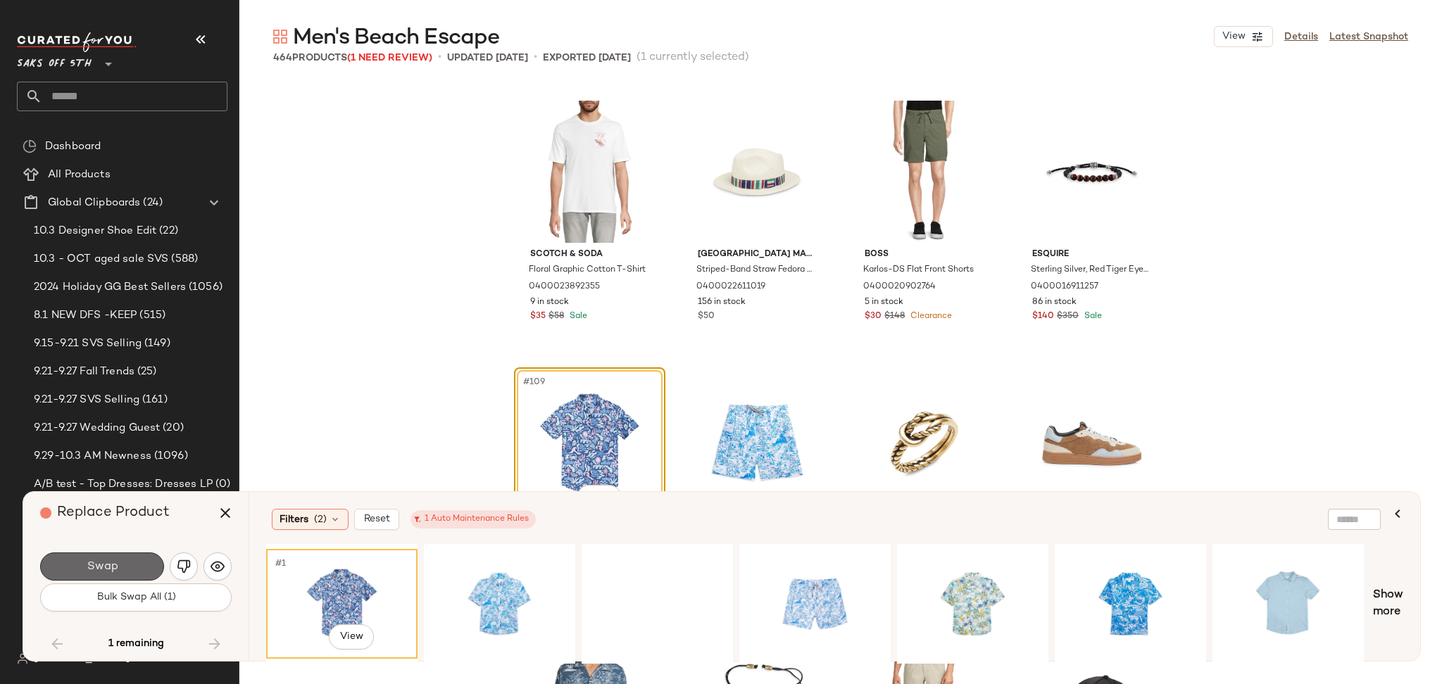
click at [139, 567] on button "Swap" at bounding box center [102, 567] width 124 height 28
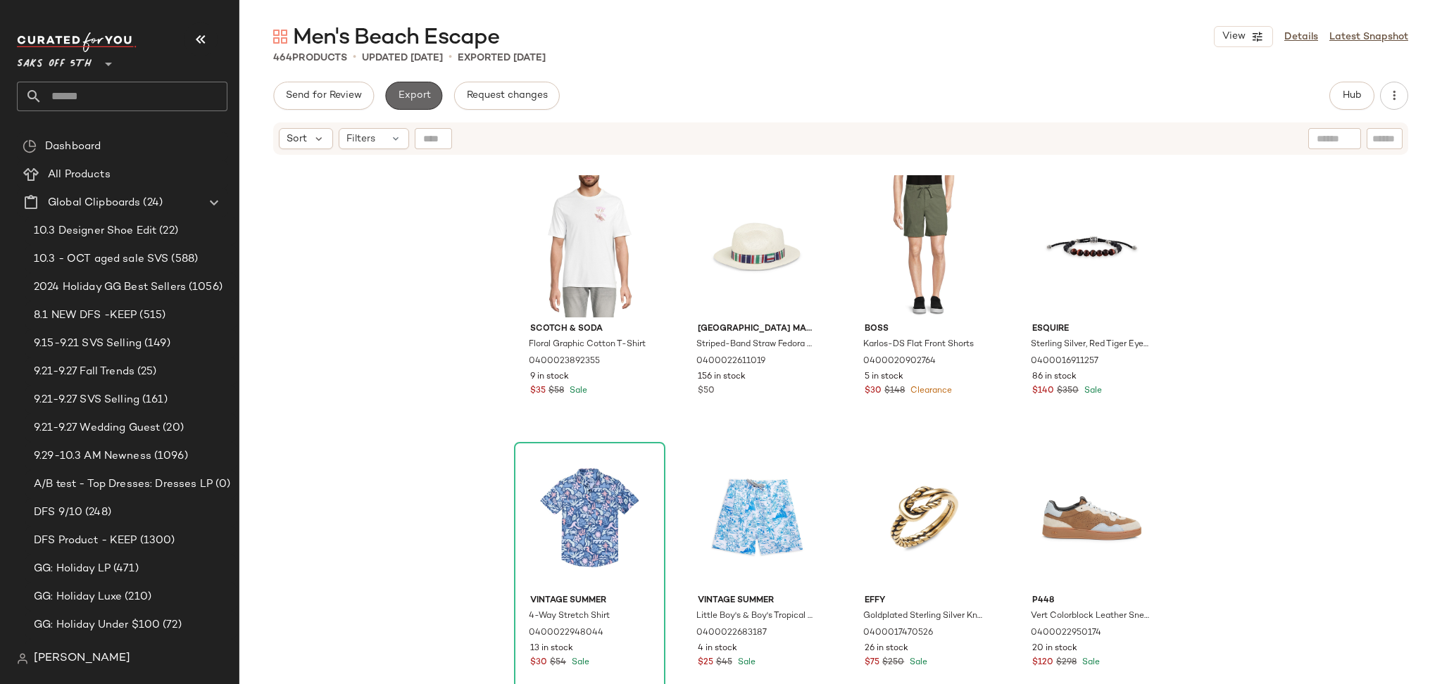
click at [414, 92] on span "Export" at bounding box center [413, 95] width 33 height 11
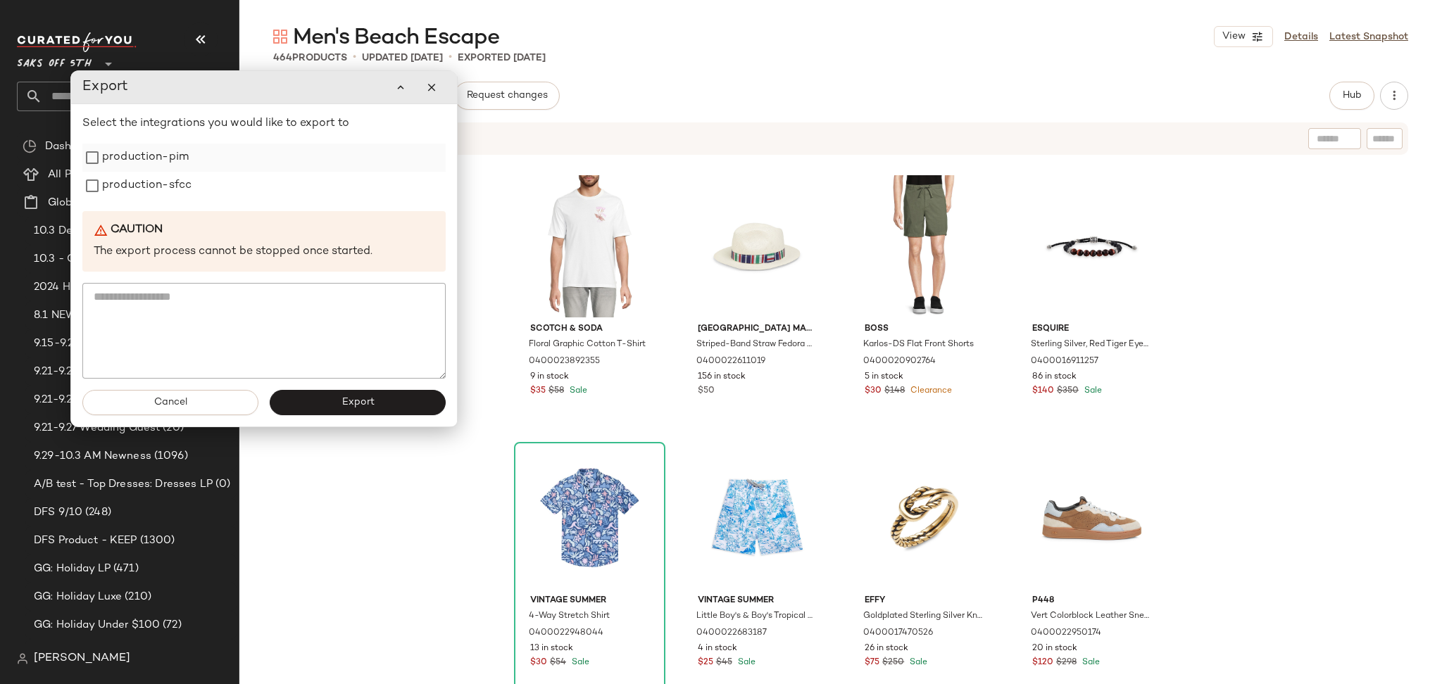
click at [179, 170] on label "production-pim" at bounding box center [145, 158] width 87 height 28
click at [180, 182] on label "production-sfcc" at bounding box center [146, 186] width 89 height 28
click at [344, 399] on span "Export" at bounding box center [357, 402] width 33 height 11
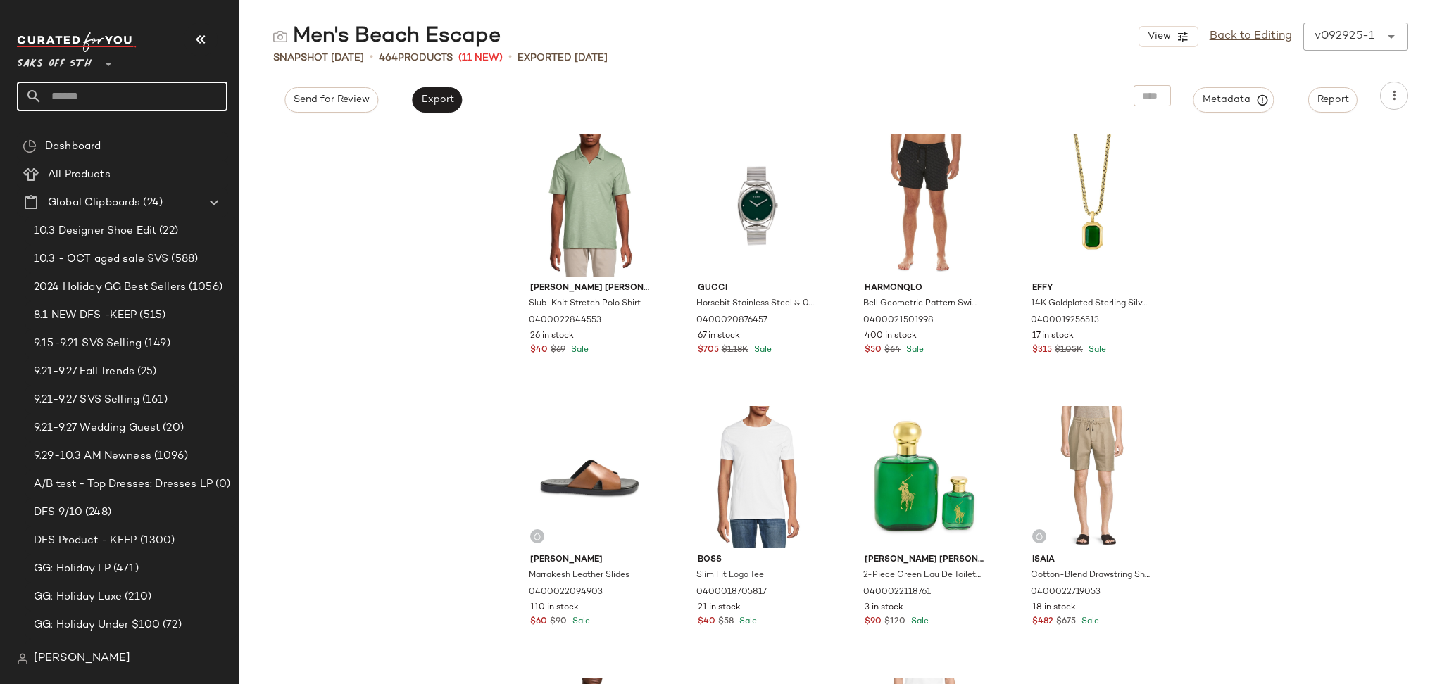
click at [154, 89] on input "text" at bounding box center [134, 97] width 185 height 30
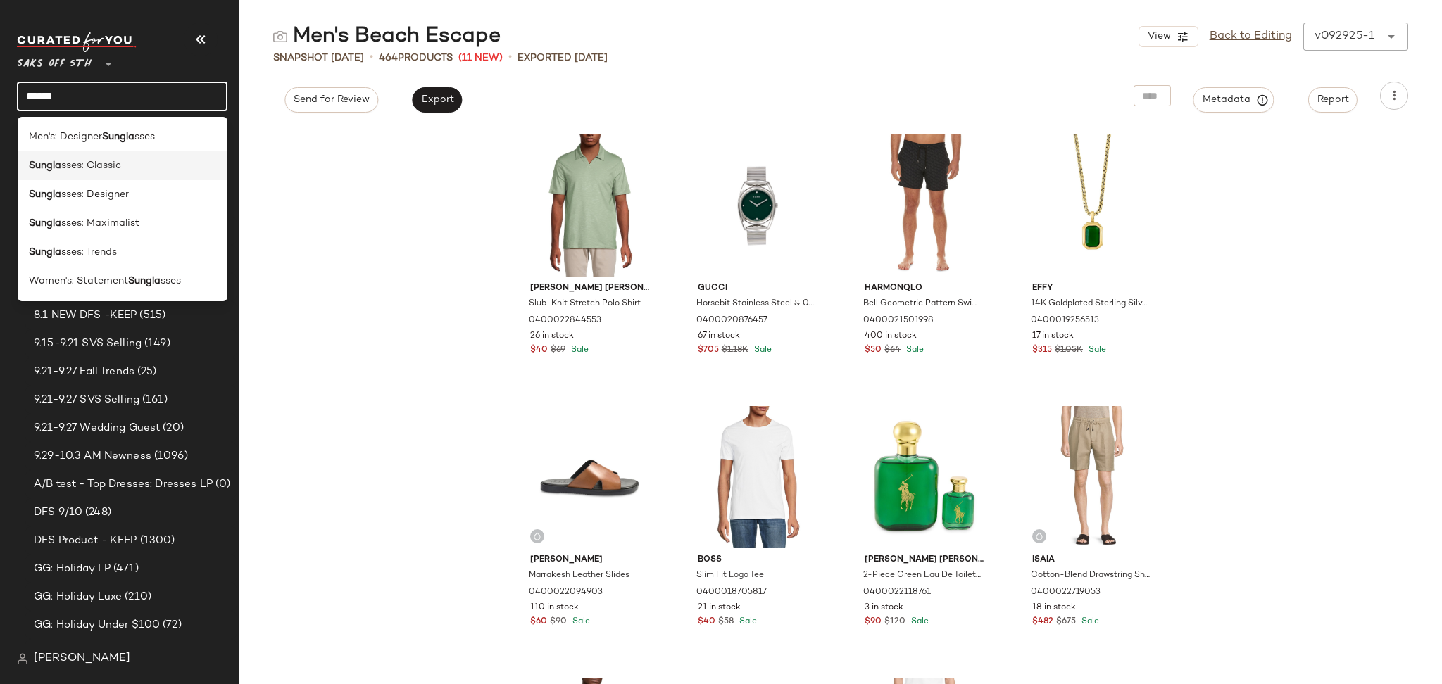
type input "******"
click at [125, 170] on div "Sungla sses: Classic" at bounding box center [123, 165] width 188 height 15
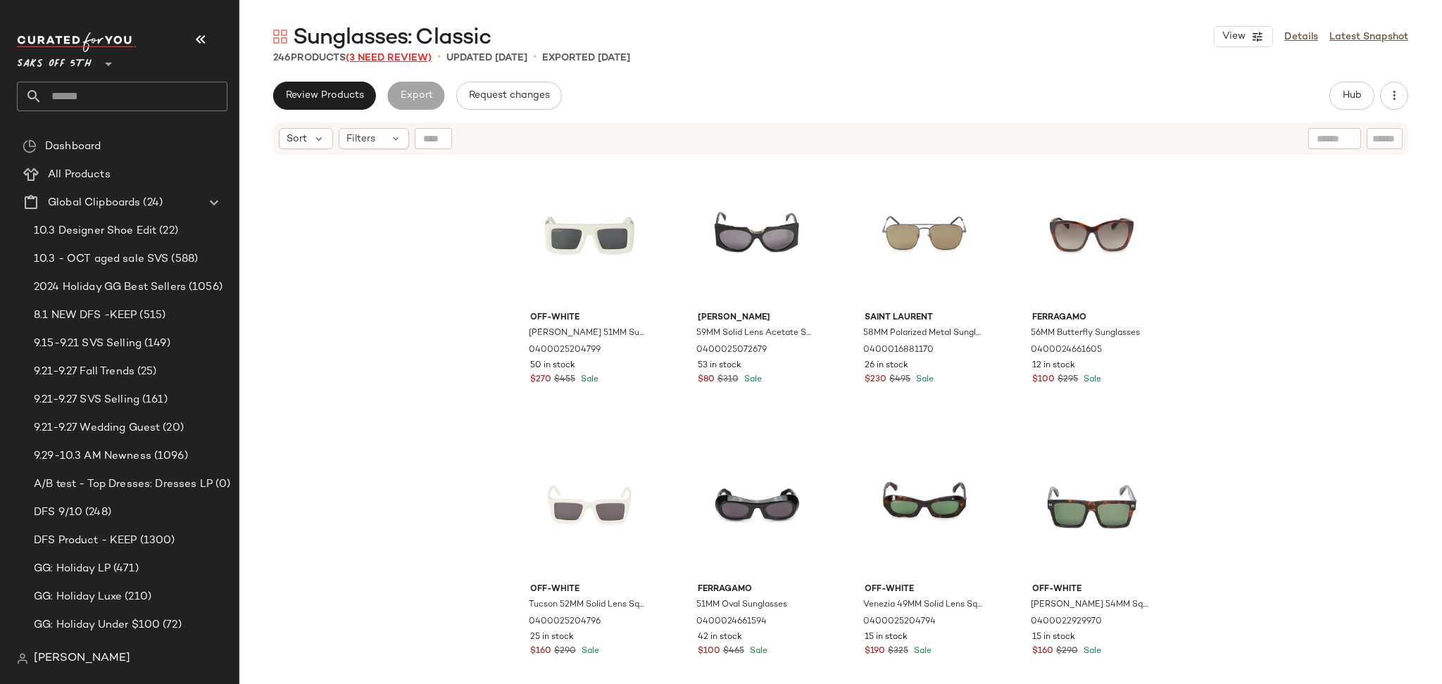
click at [377, 61] on span "(3 Need Review)" at bounding box center [389, 58] width 86 height 11
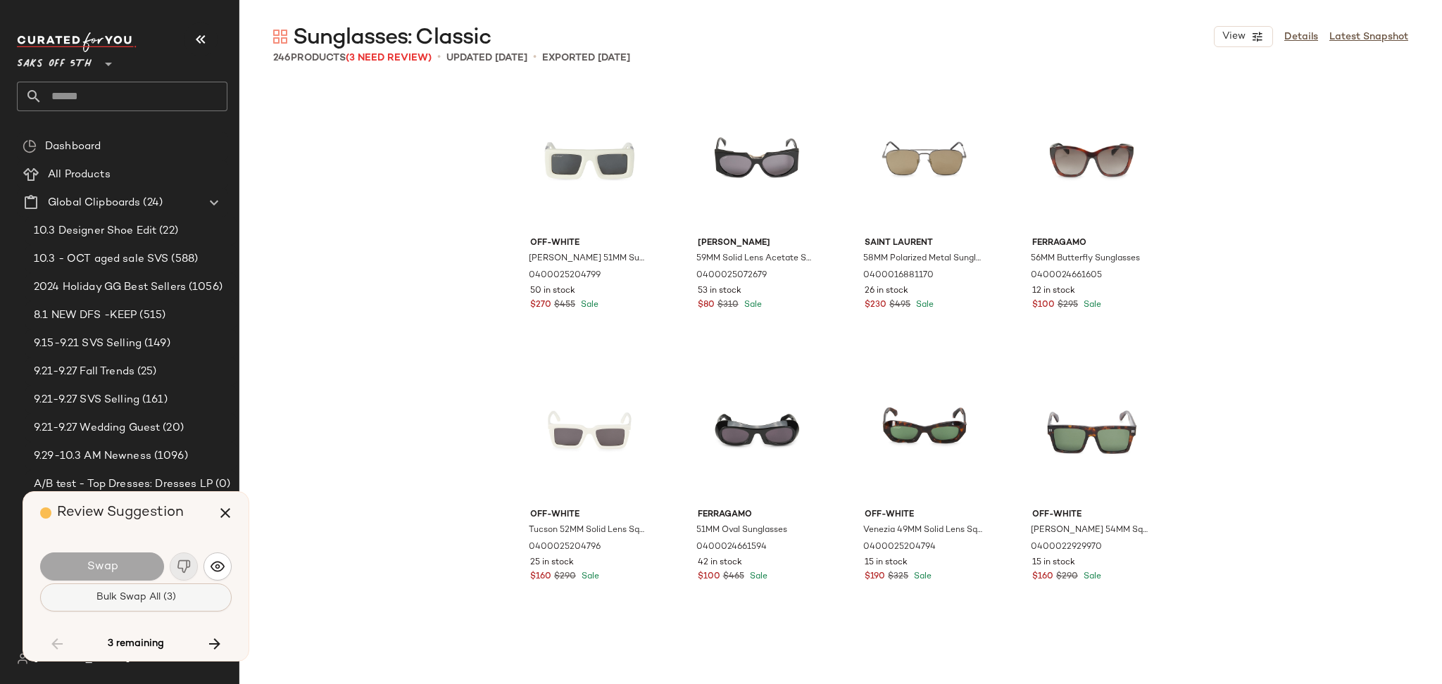
scroll to position [6794, 0]
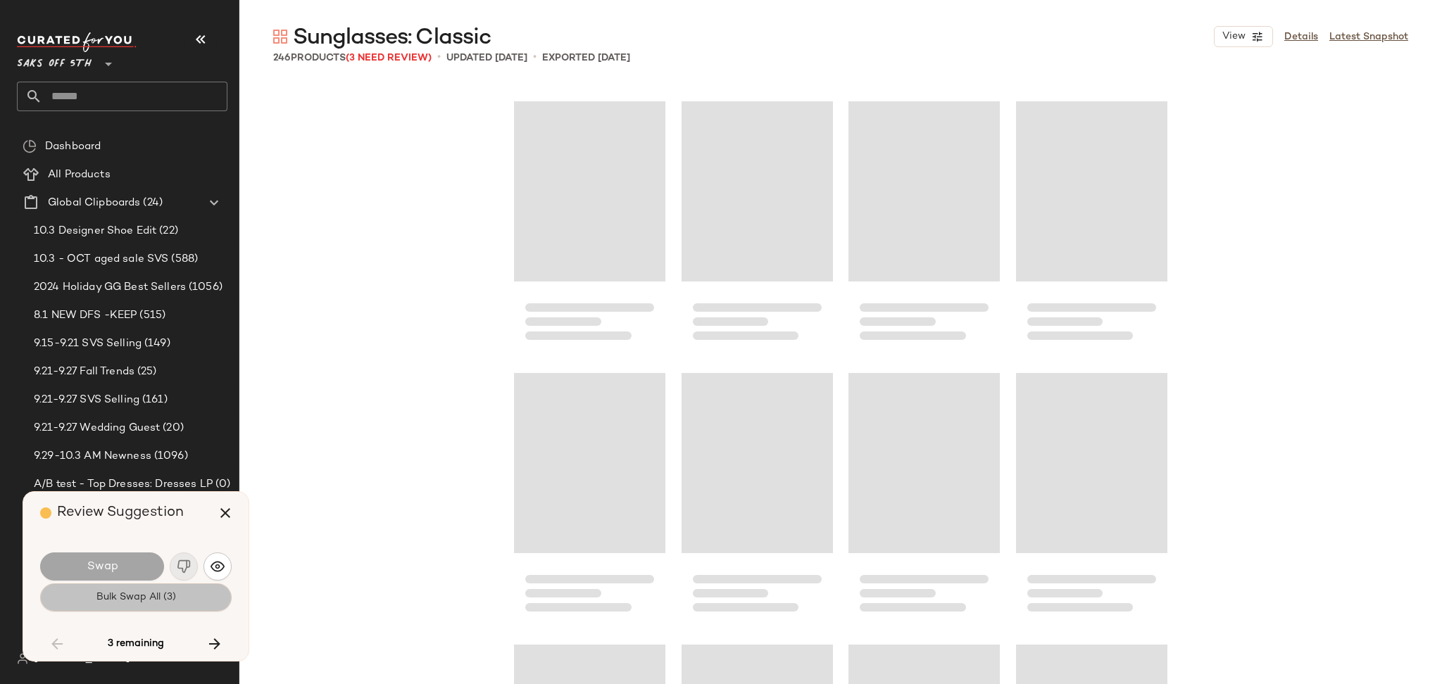
click at [183, 597] on button "Bulk Swap All (3)" at bounding box center [135, 598] width 191 height 28
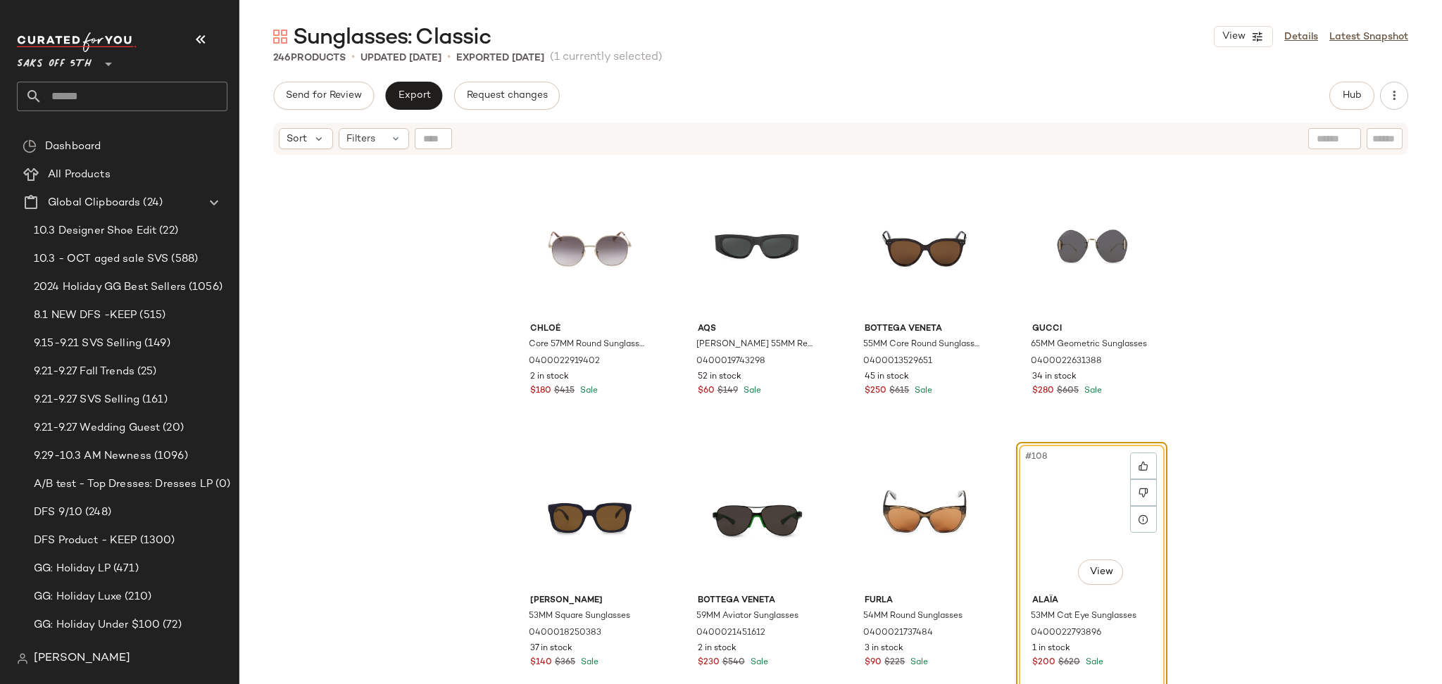
click at [422, 79] on div "Sunglasses: Classic View Details Latest Snapshot 246 Products • updated Sep 29t…" at bounding box center [840, 354] width 1202 height 662
click at [420, 91] on span "Export" at bounding box center [413, 95] width 33 height 11
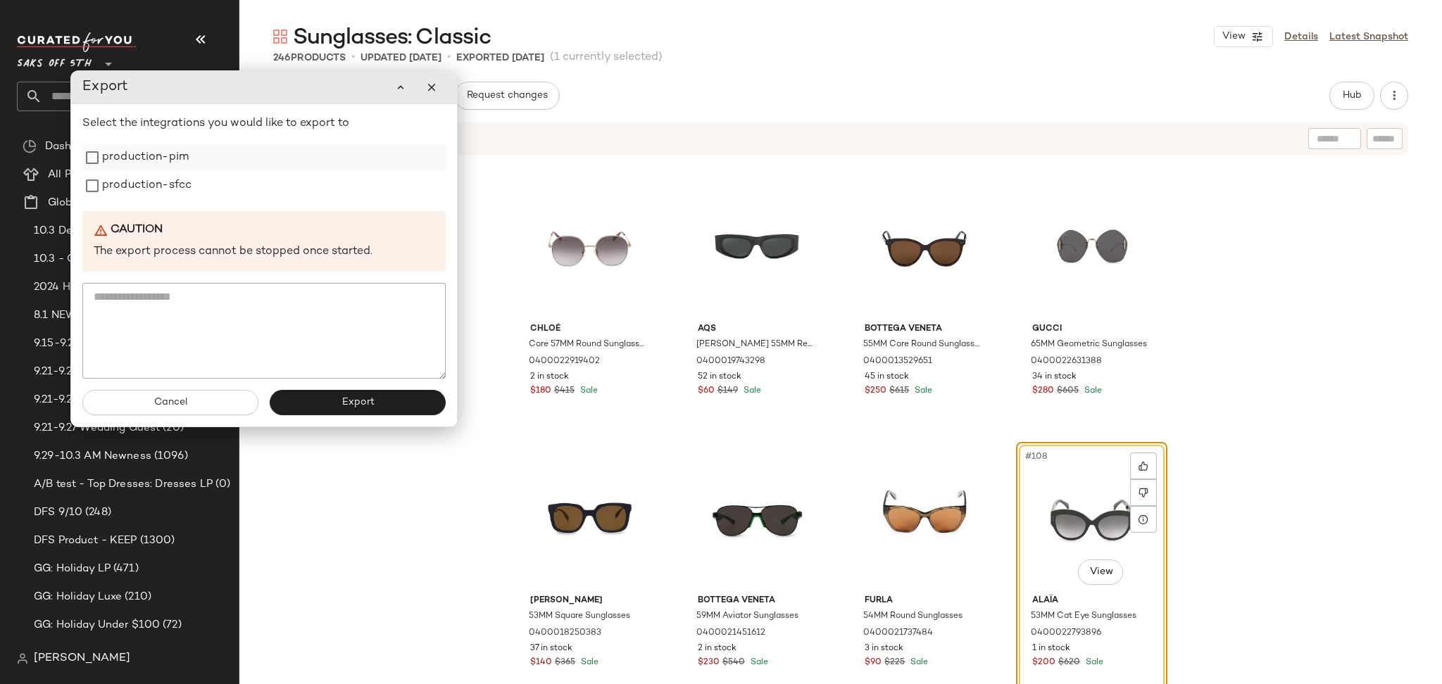
click at [180, 163] on label "production-pim" at bounding box center [145, 158] width 87 height 28
click at [180, 180] on label "production-sfcc" at bounding box center [146, 186] width 89 height 28
click at [330, 396] on button "Export" at bounding box center [358, 402] width 176 height 25
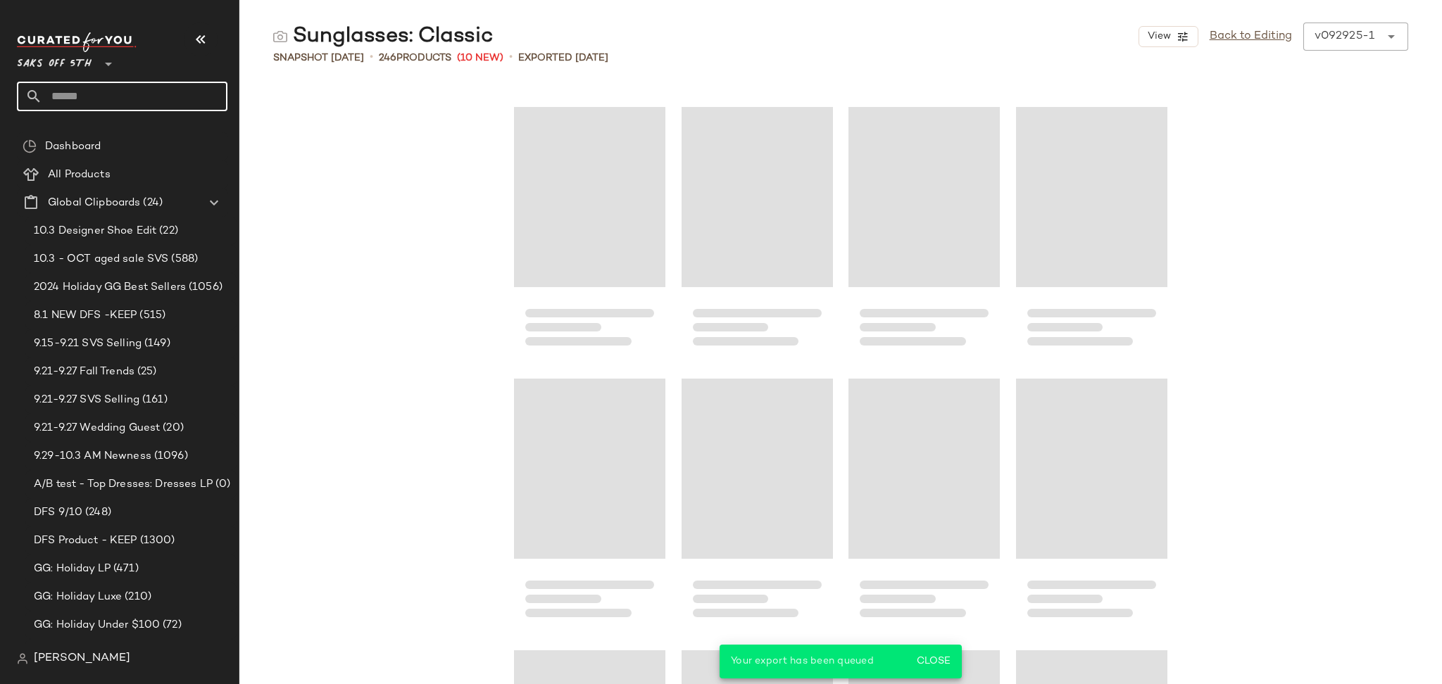
click at [115, 94] on input "text" at bounding box center [134, 97] width 185 height 30
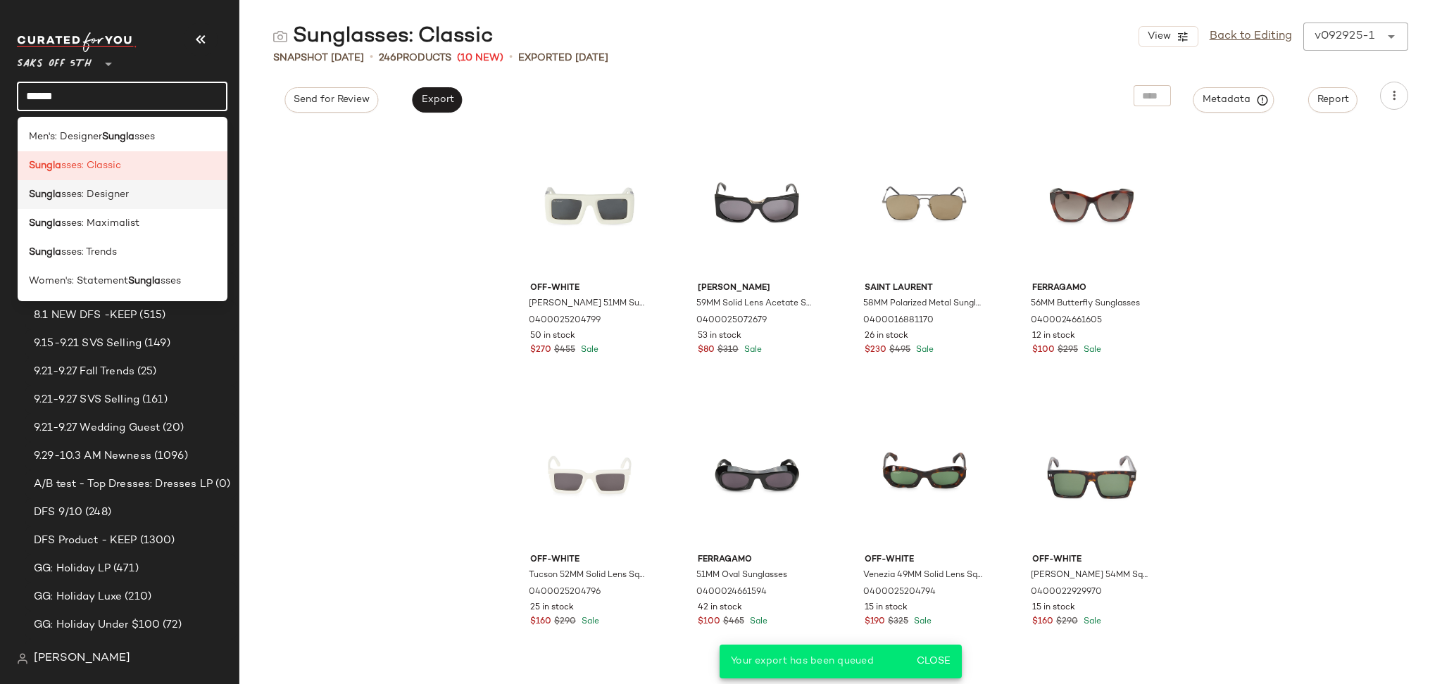
type input "******"
click at [124, 196] on span "sses: Designer" at bounding box center [95, 194] width 68 height 15
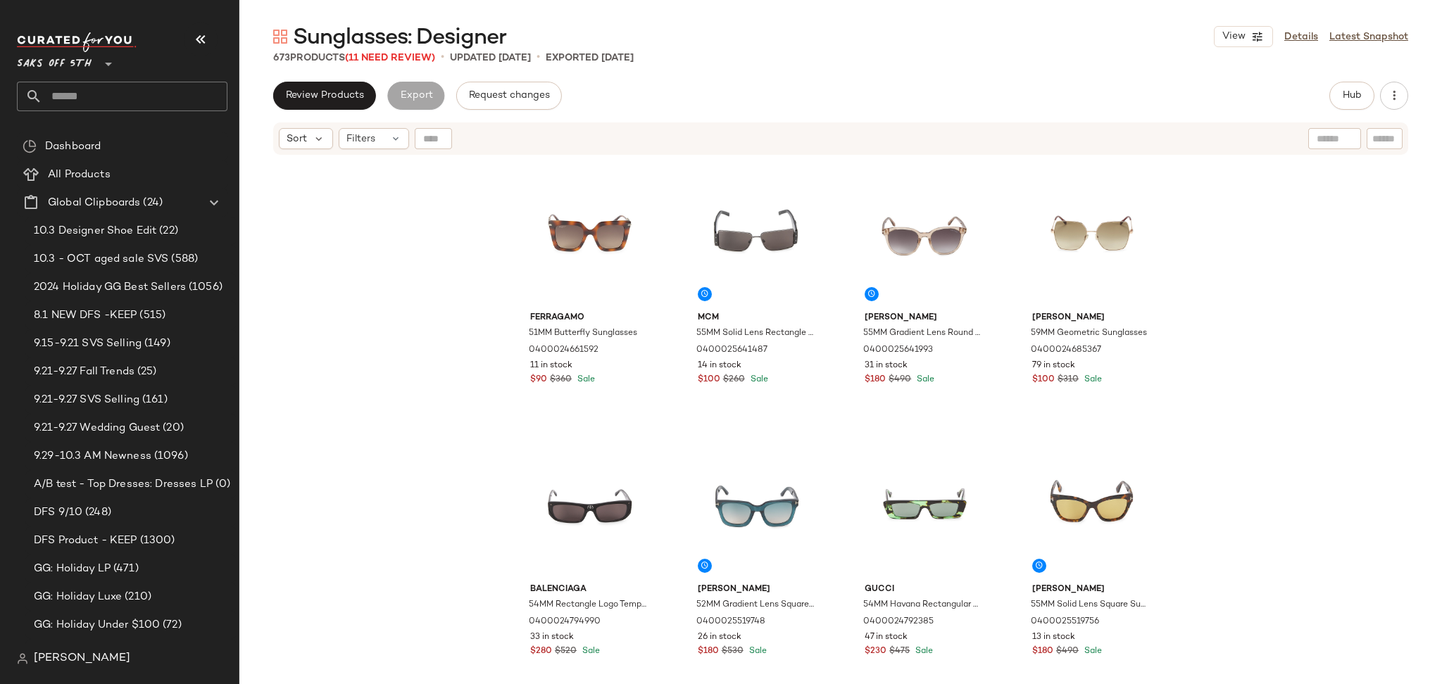
click at [408, 63] on div "Sunglasses: Designer View Details Latest Snapshot 673 Products (11 Need Review)…" at bounding box center [840, 354] width 1202 height 662
click at [408, 63] on div "673 Products (11 Need Review)" at bounding box center [354, 58] width 162 height 15
click at [415, 58] on span "(11 Need Review)" at bounding box center [390, 58] width 90 height 11
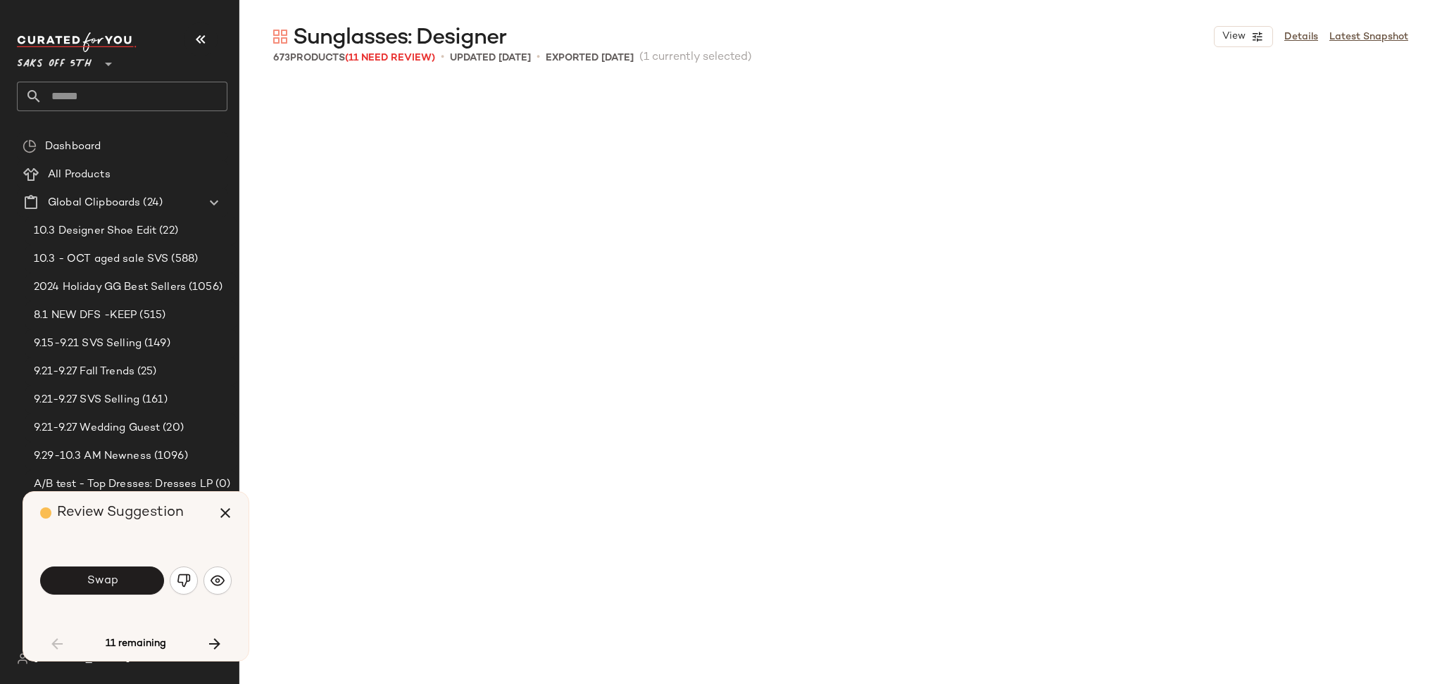
scroll to position [555, 0]
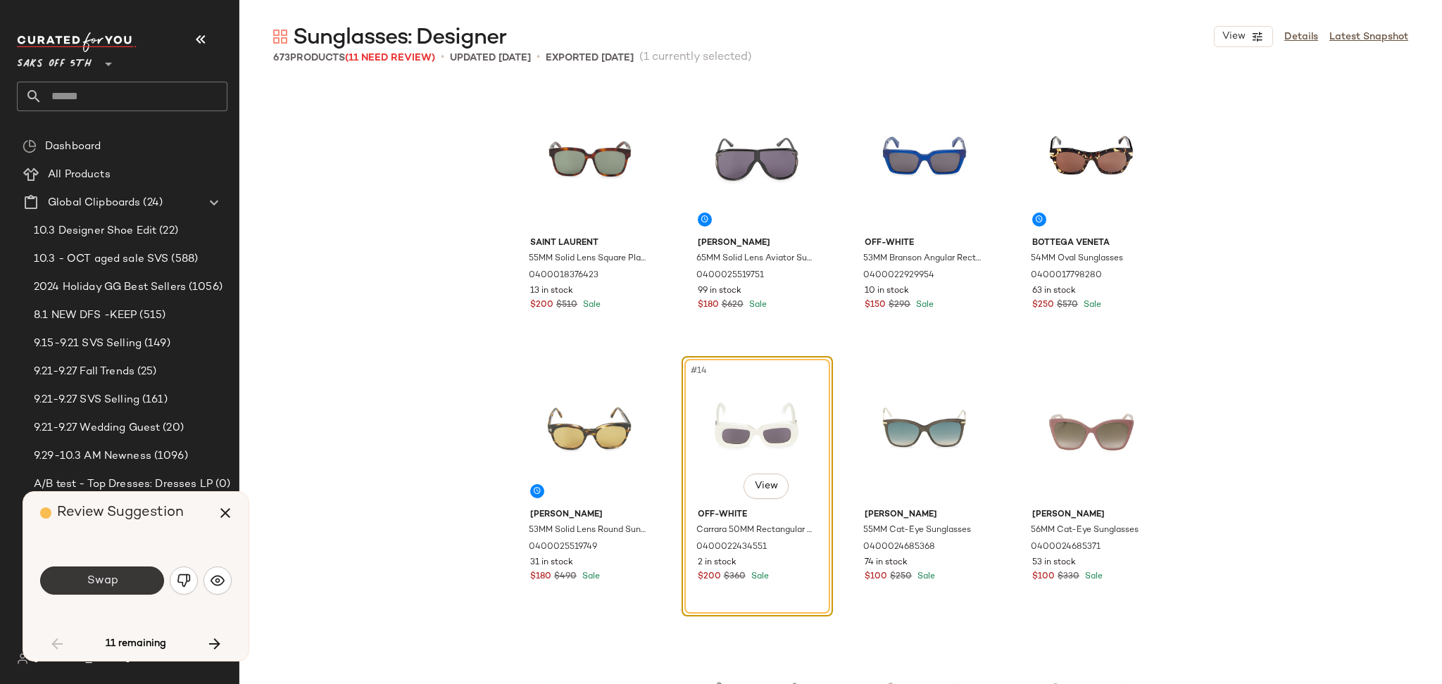
click at [135, 582] on button "Swap" at bounding box center [102, 581] width 124 height 28
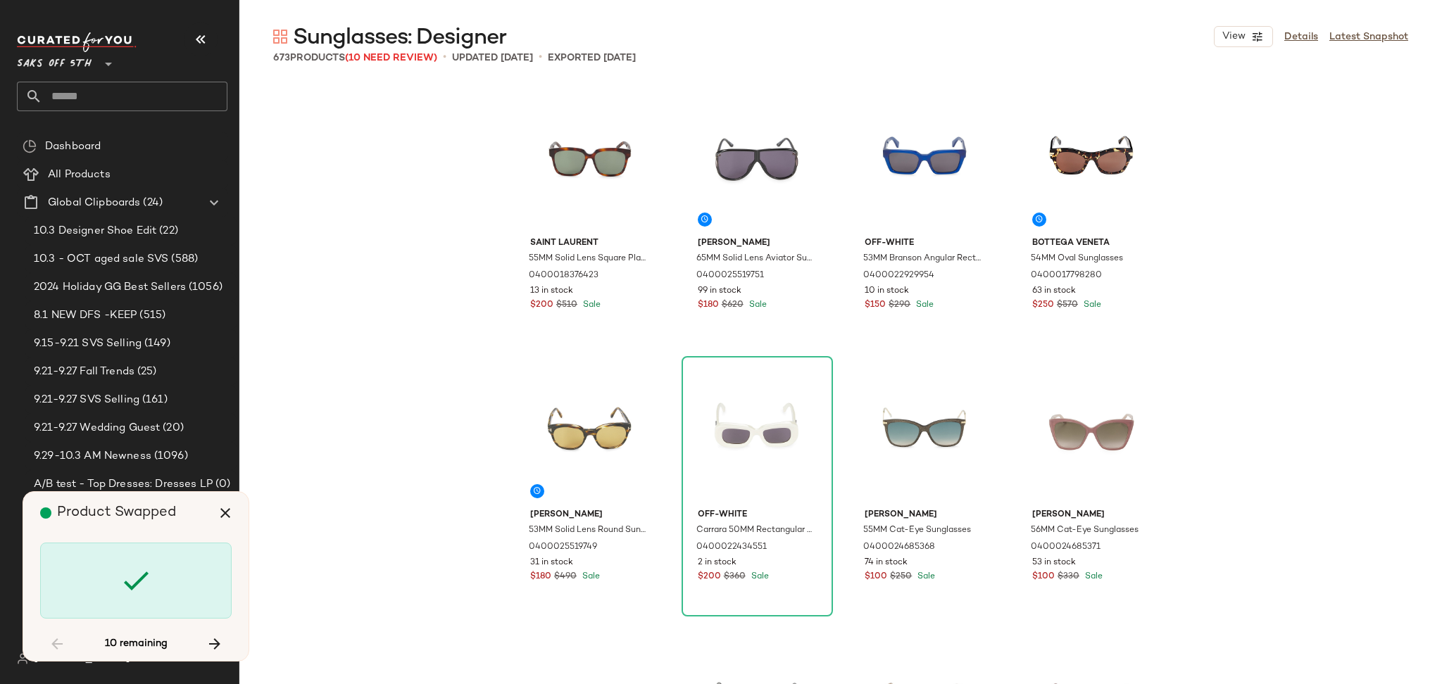
scroll to position [7609, 0]
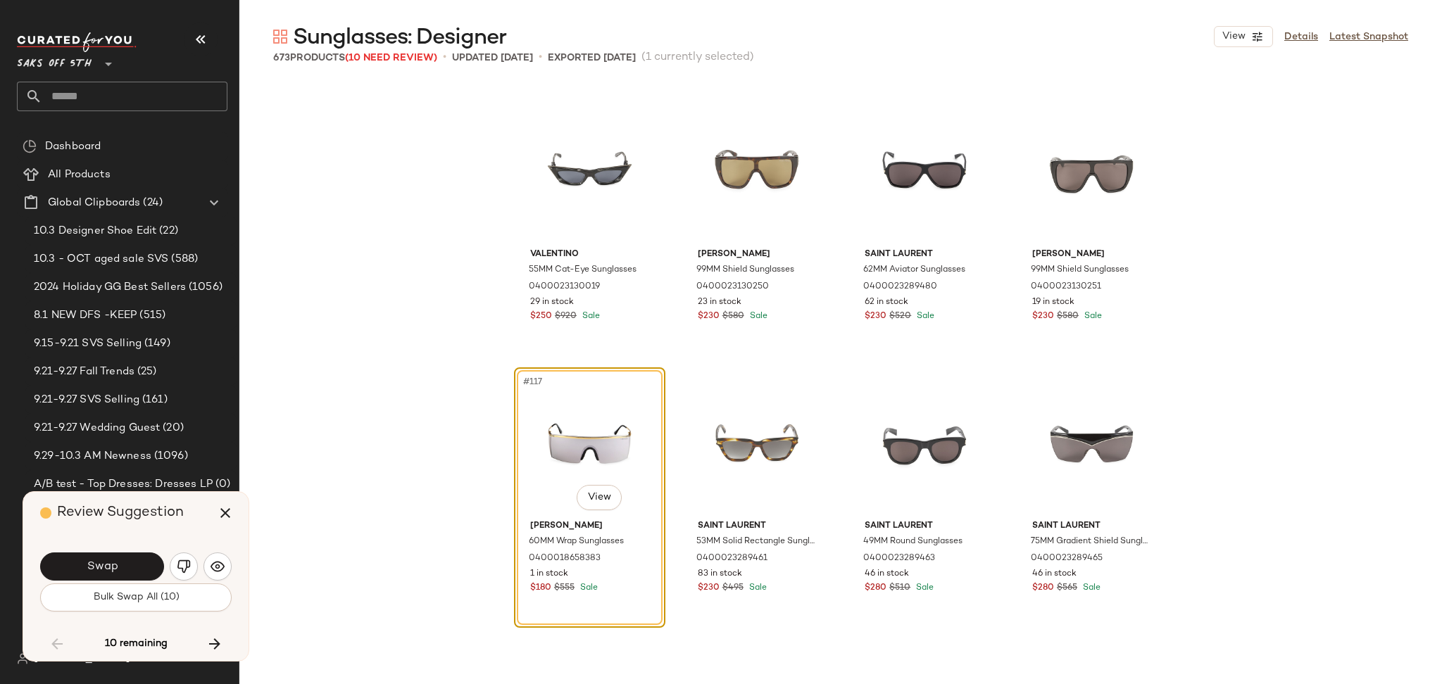
click at [139, 597] on span "Bulk Swap All (10)" at bounding box center [135, 597] width 87 height 11
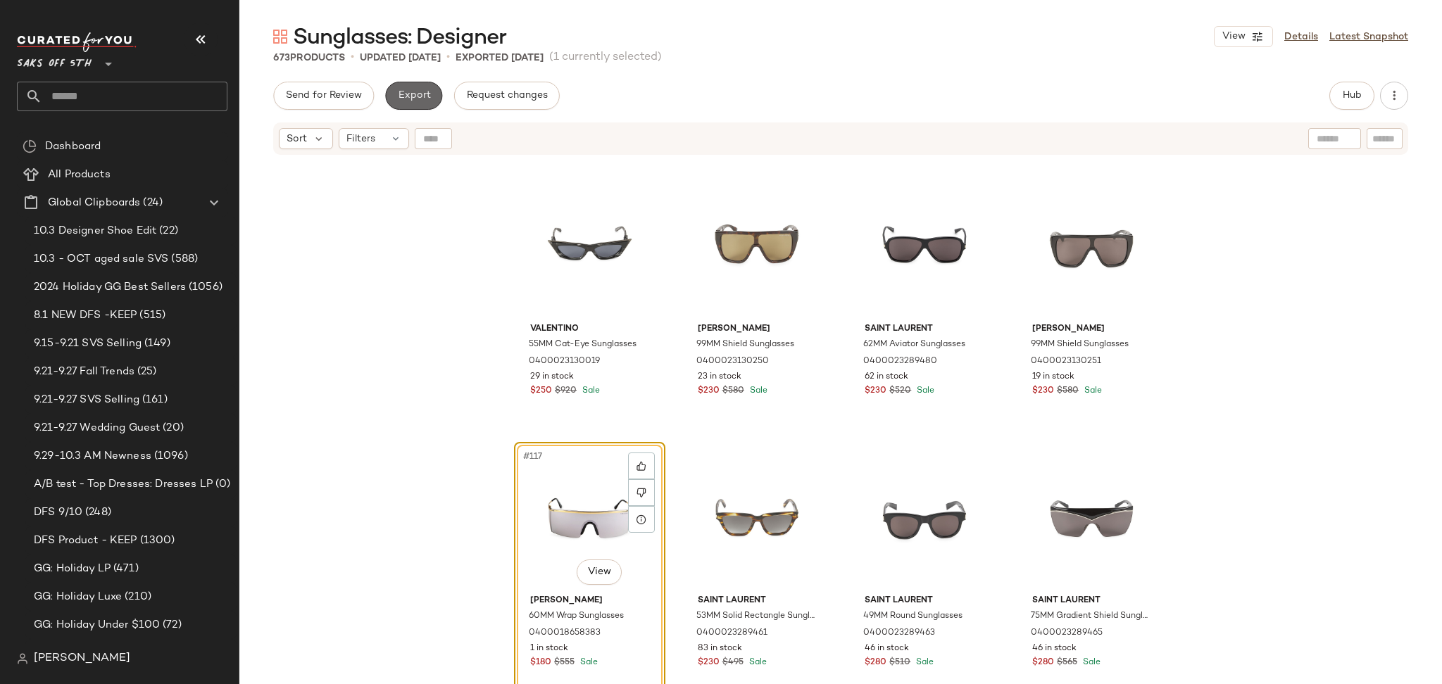
click at [415, 100] on span "Export" at bounding box center [413, 95] width 33 height 11
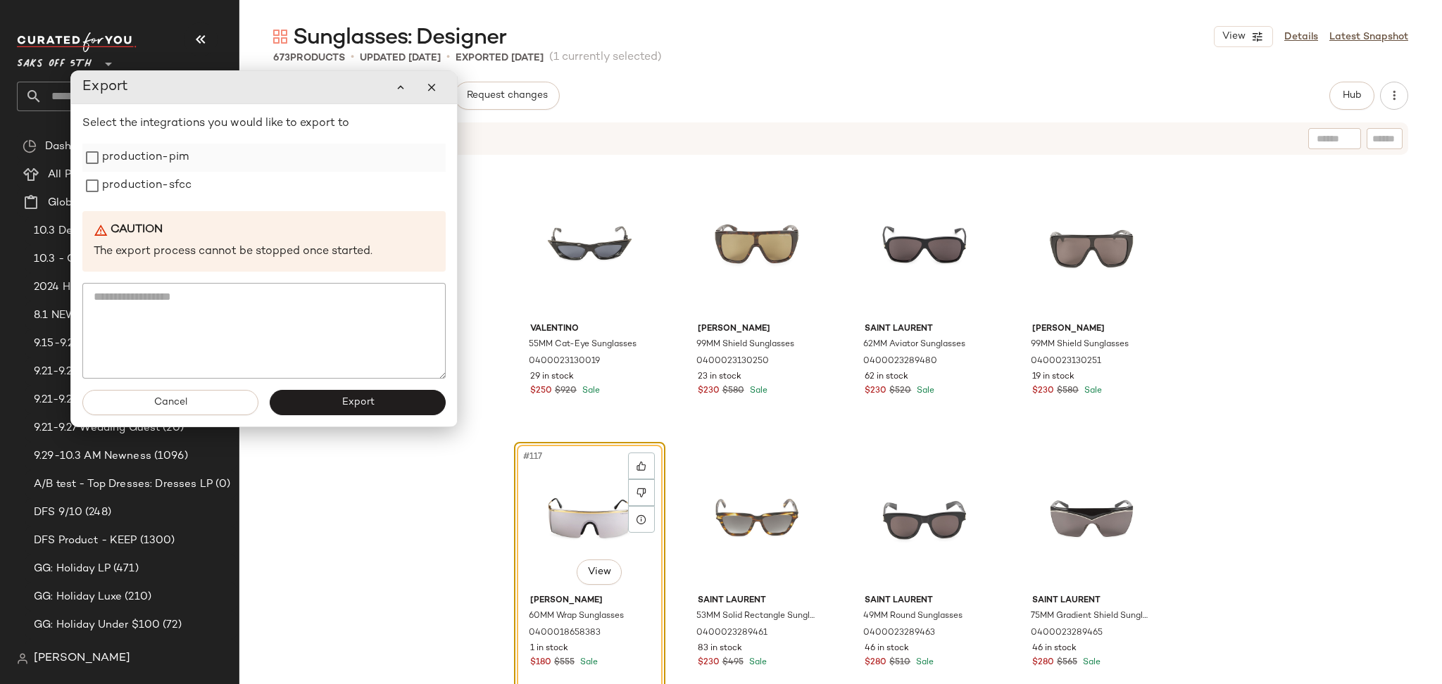
click at [132, 170] on label "production-pim" at bounding box center [145, 158] width 87 height 28
click at [135, 182] on label "production-sfcc" at bounding box center [146, 186] width 89 height 28
click at [324, 404] on button "Export" at bounding box center [358, 402] width 176 height 25
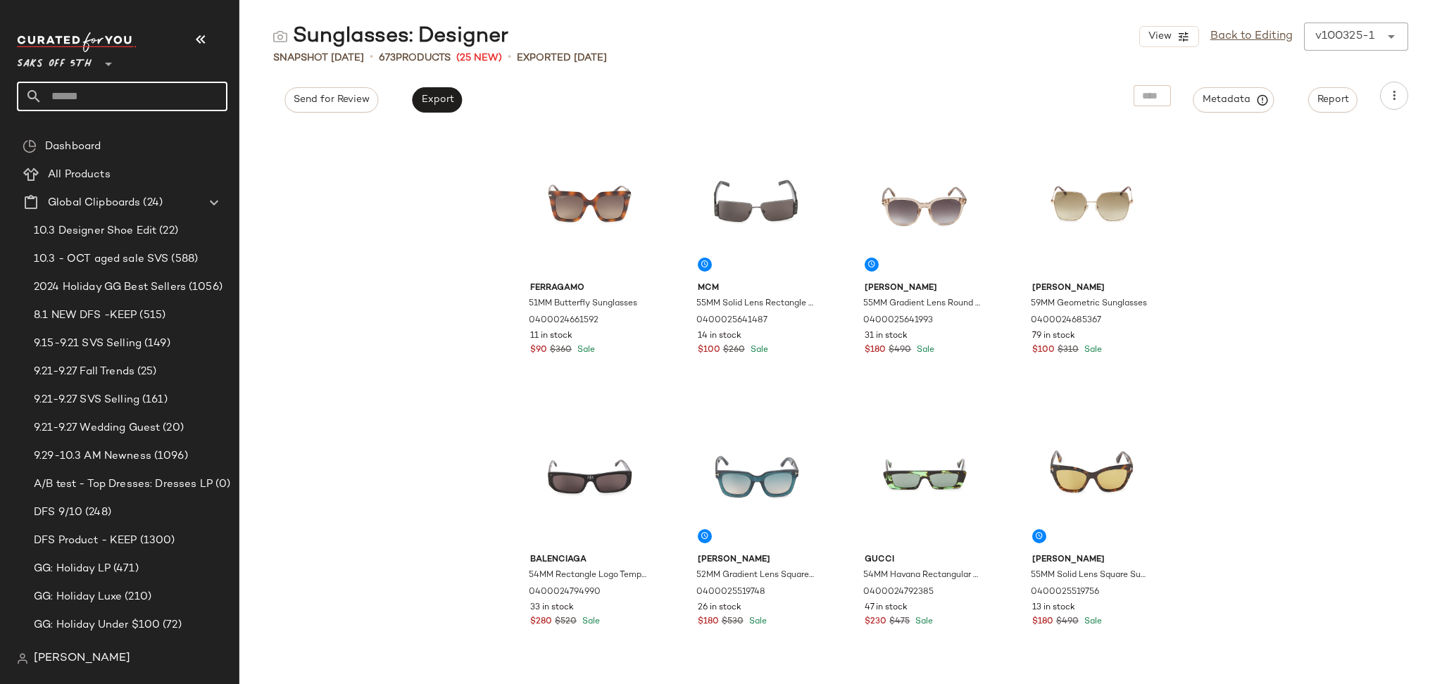
click at [192, 93] on input "text" at bounding box center [134, 97] width 185 height 30
type input "*****"
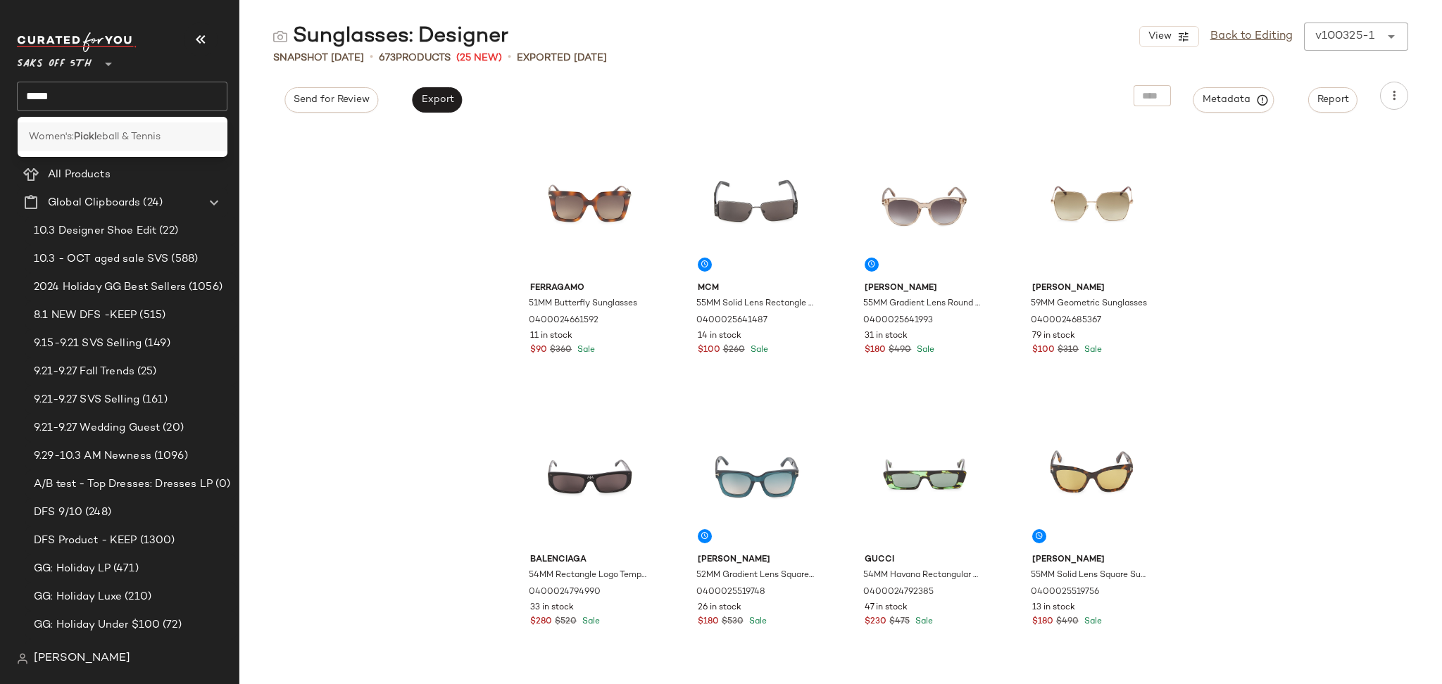
click at [143, 132] on span "eball & Tennis" at bounding box center [128, 137] width 64 height 15
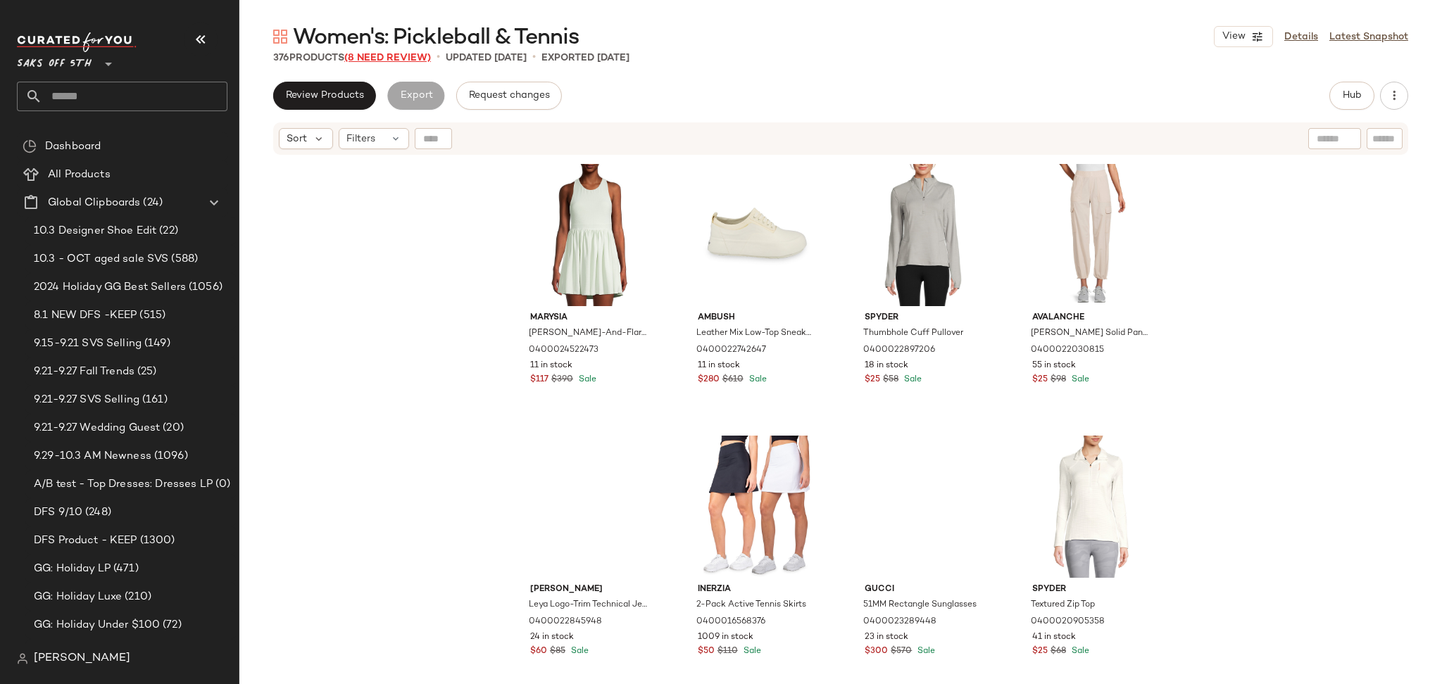
click at [406, 56] on span "(8 Need Review)" at bounding box center [387, 58] width 87 height 11
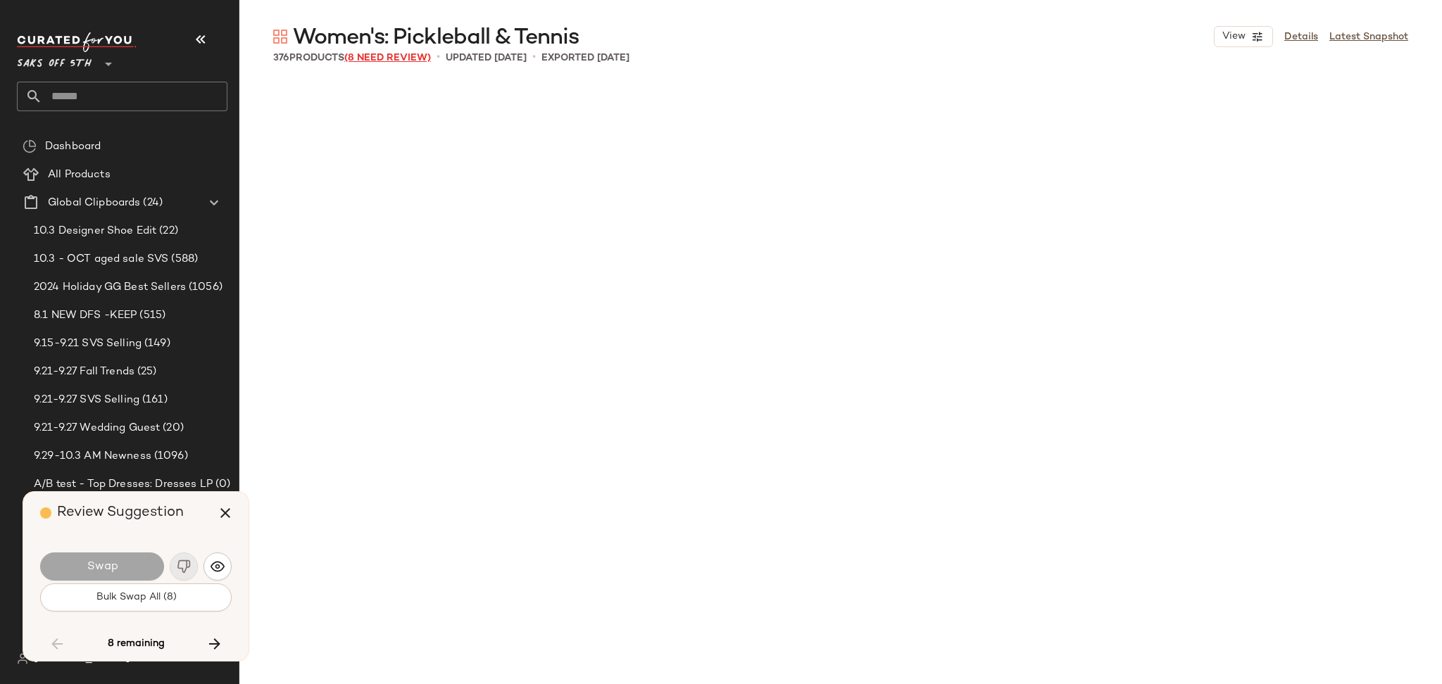
scroll to position [4620, 0]
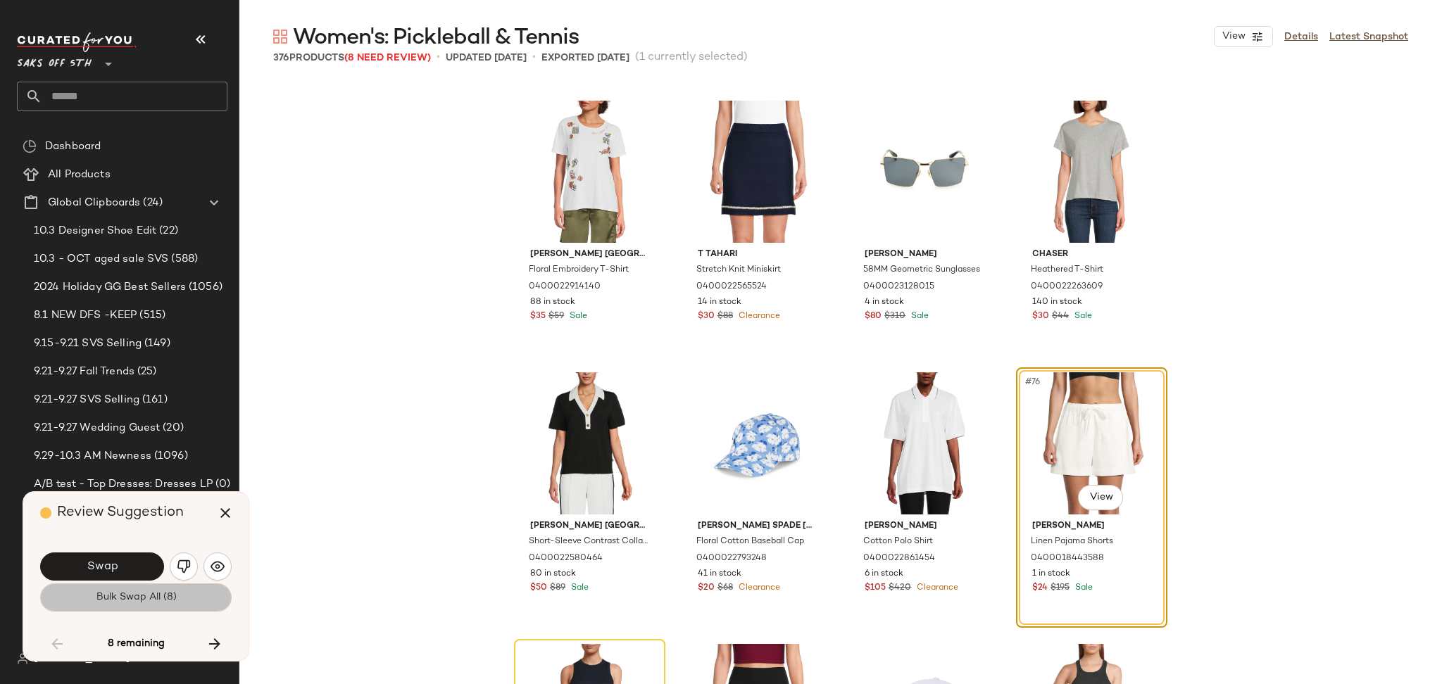
click at [156, 603] on span "Bulk Swap All (8)" at bounding box center [135, 597] width 81 height 11
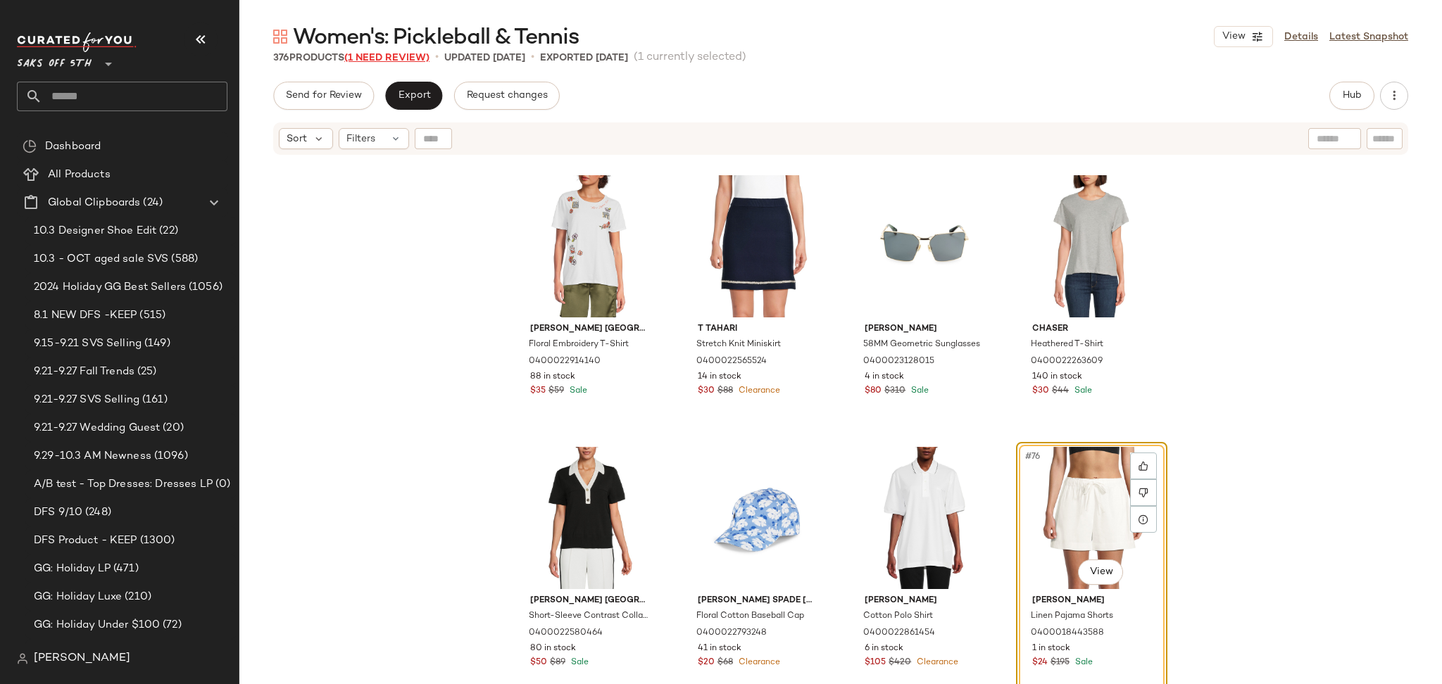
click at [398, 61] on span "(1 Need Review)" at bounding box center [386, 58] width 85 height 11
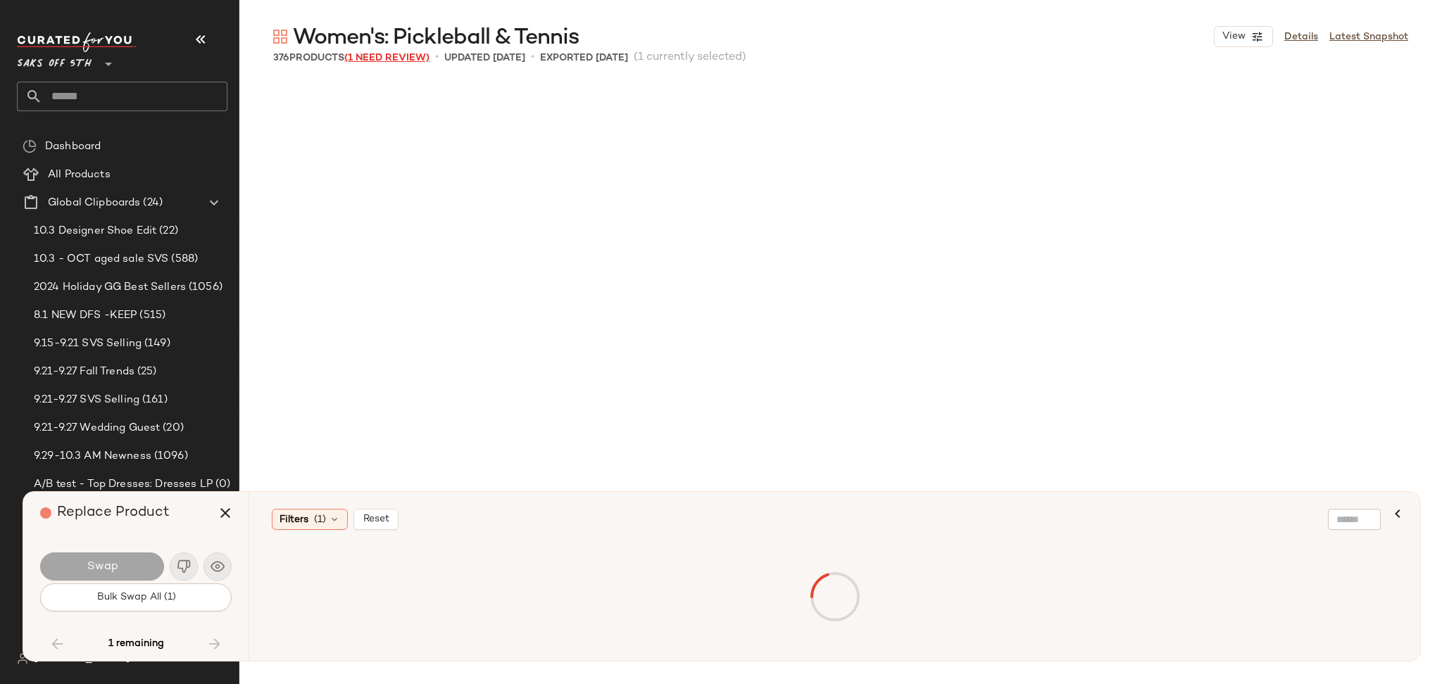
scroll to position [8152, 0]
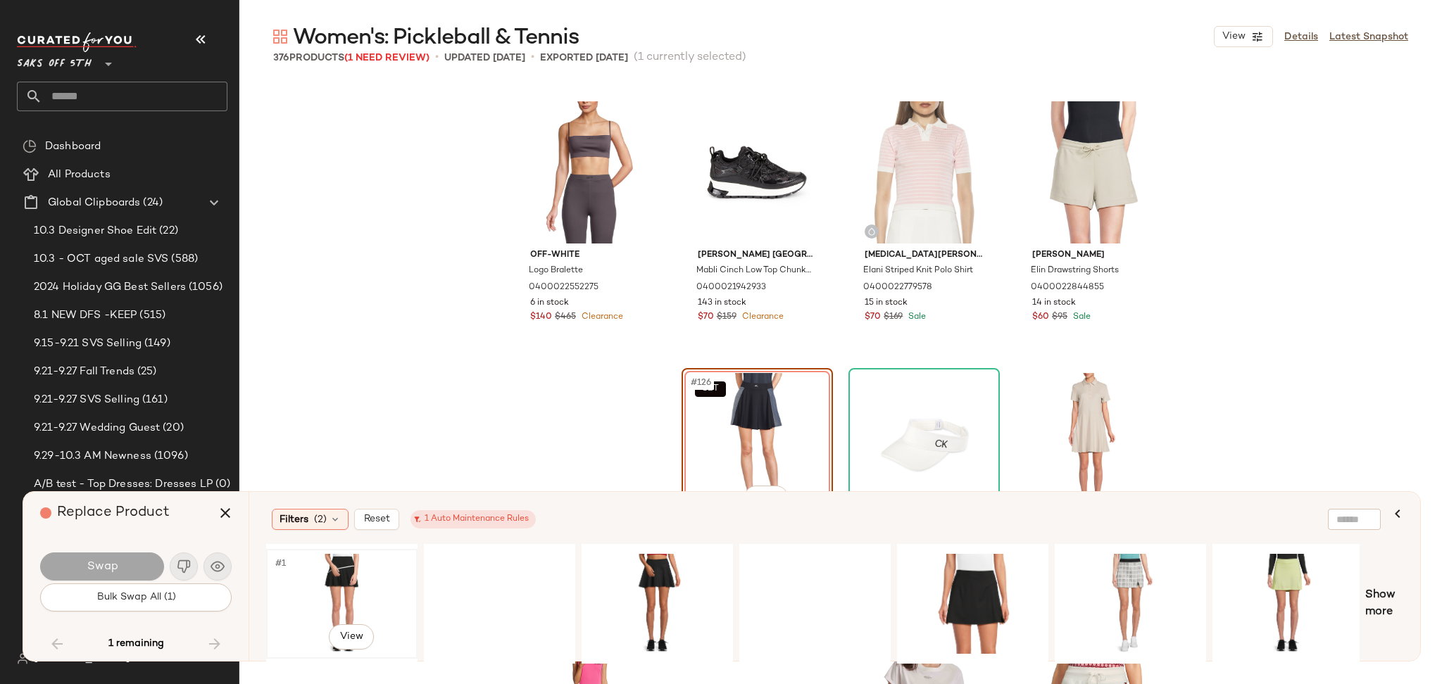
click at [297, 579] on div "#1 View" at bounding box center [342, 604] width 142 height 100
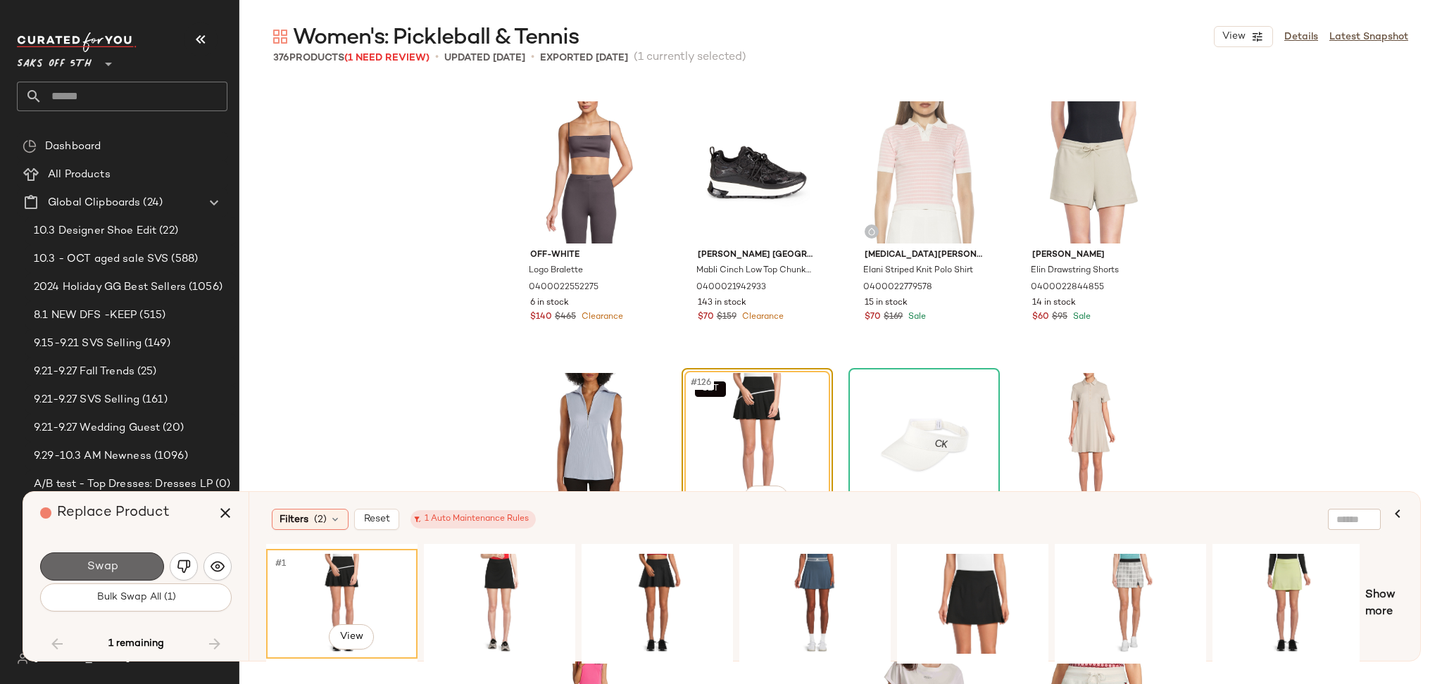
click at [125, 565] on button "Swap" at bounding box center [102, 567] width 124 height 28
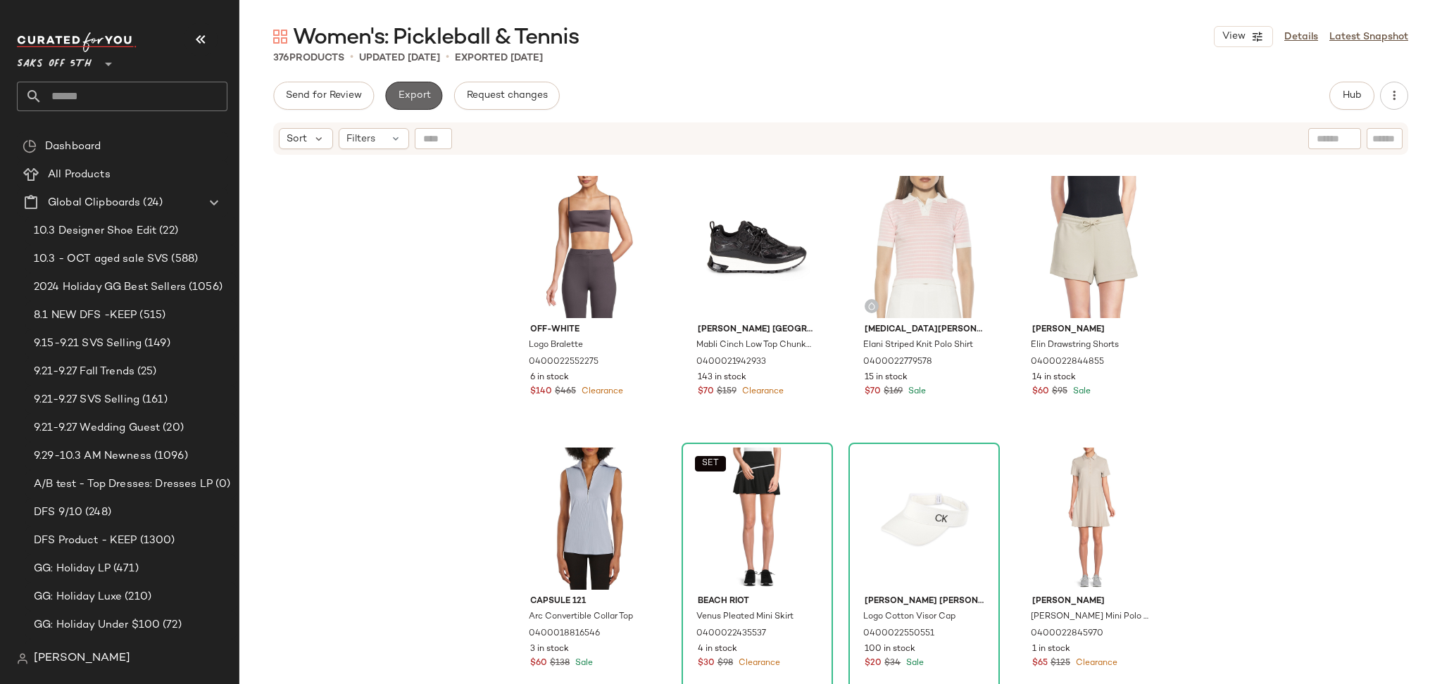
click at [414, 94] on span "Export" at bounding box center [413, 95] width 33 height 11
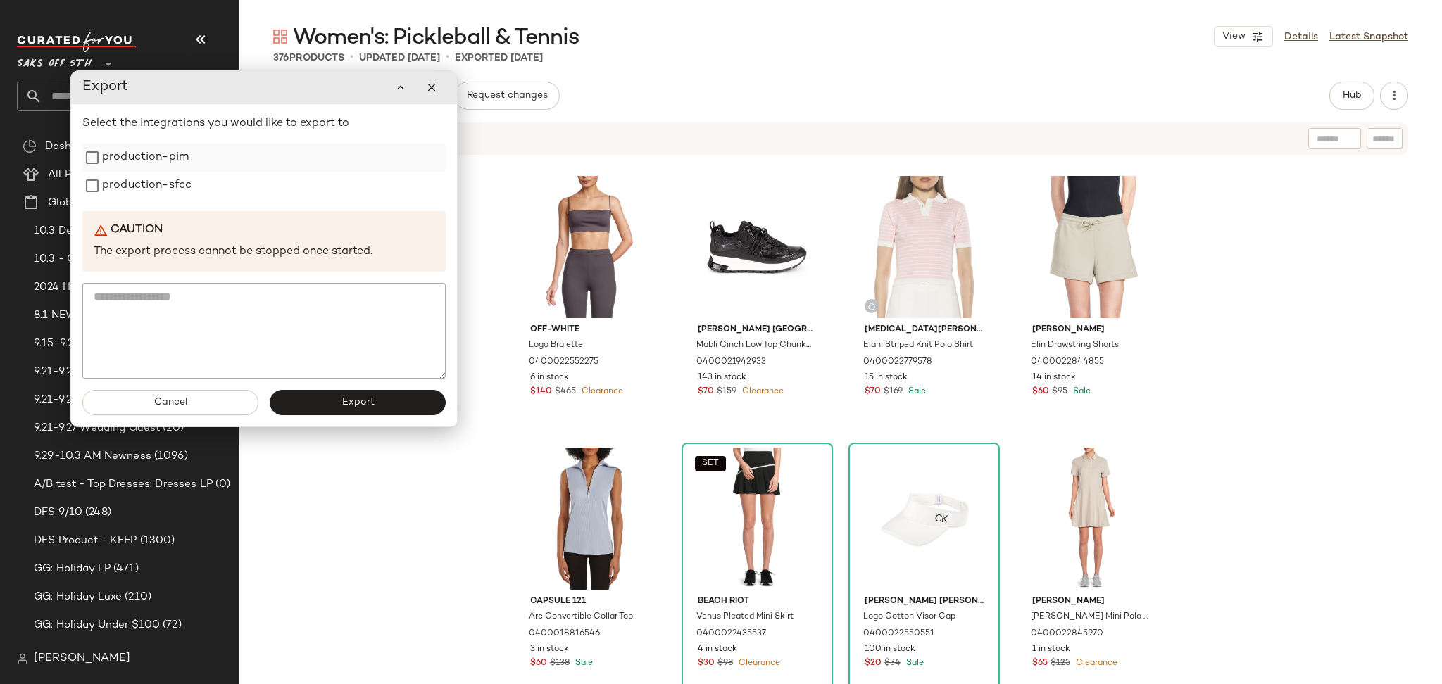
click at [170, 155] on label "production-pim" at bounding box center [145, 158] width 87 height 28
click at [172, 174] on label "production-sfcc" at bounding box center [146, 186] width 89 height 28
click at [362, 398] on span "Export" at bounding box center [357, 402] width 33 height 11
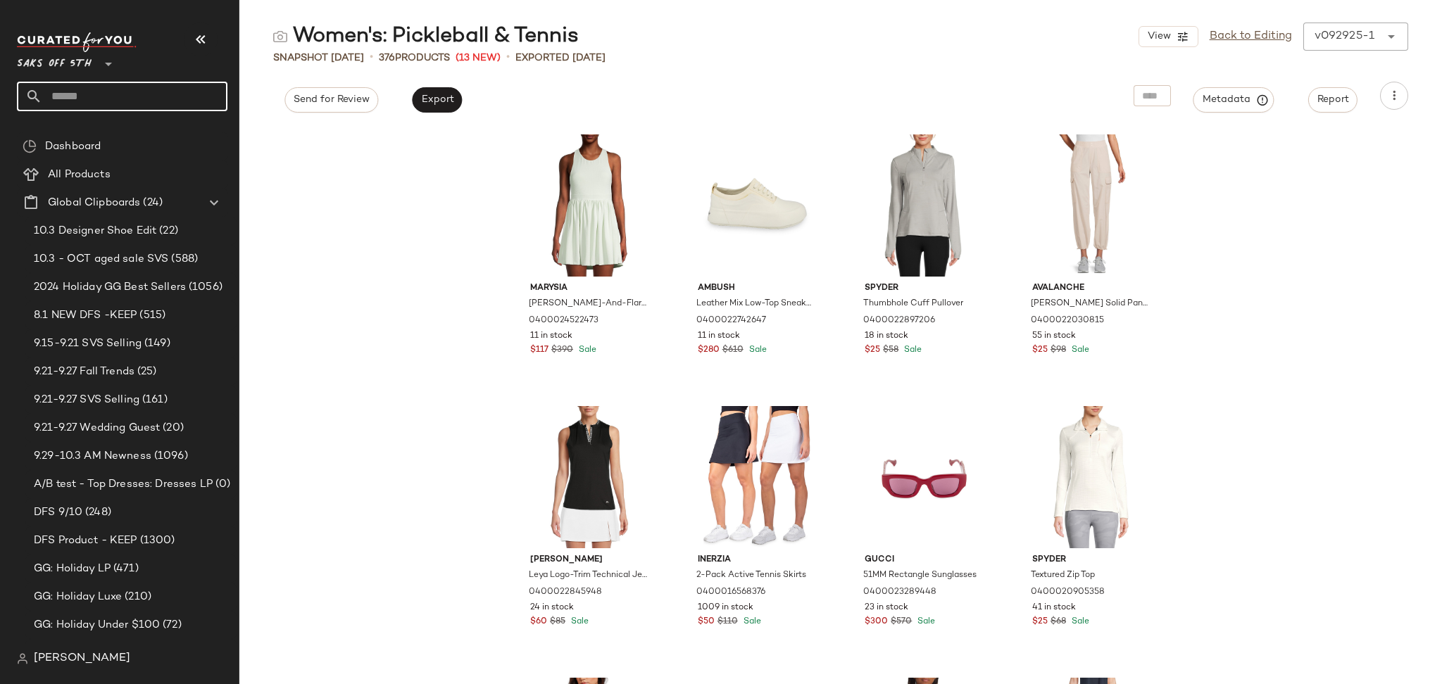
click at [161, 87] on input "text" at bounding box center [134, 97] width 185 height 30
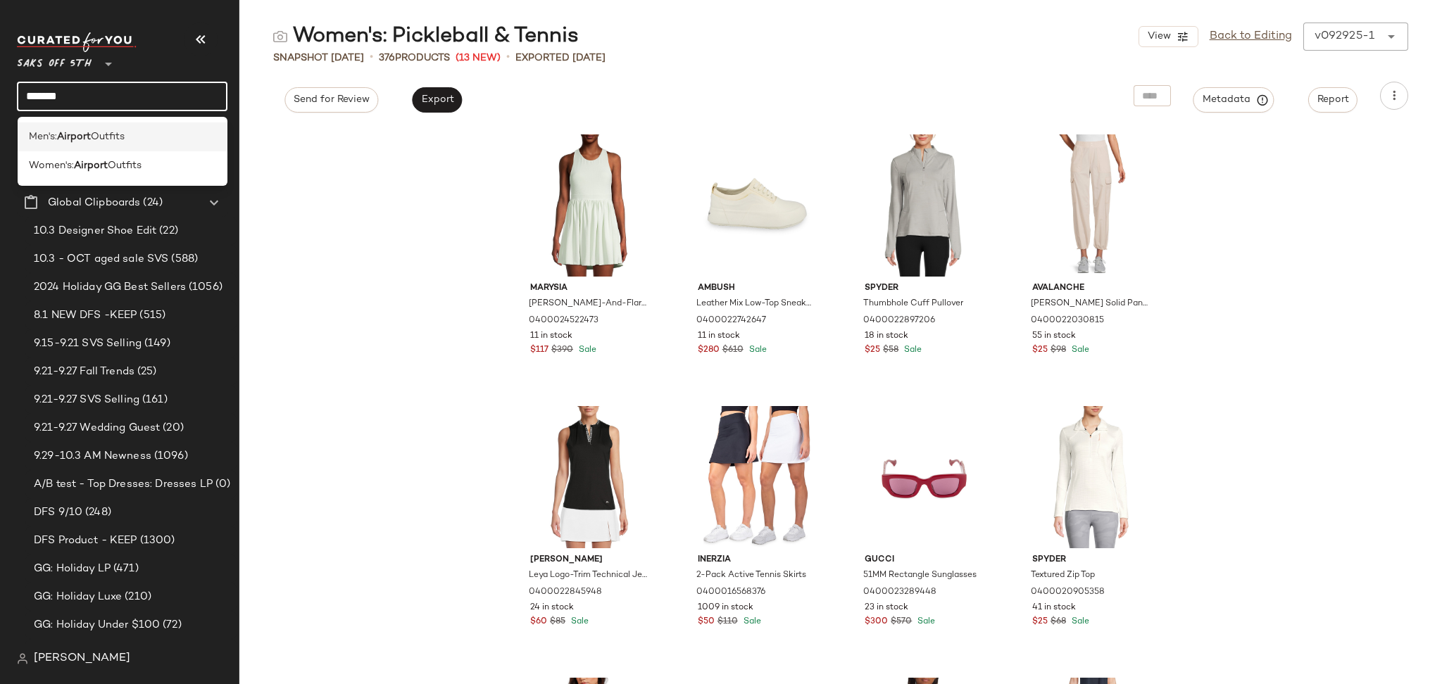
type input "*******"
click at [130, 133] on div "Men's: Airport Outfits" at bounding box center [123, 137] width 188 height 15
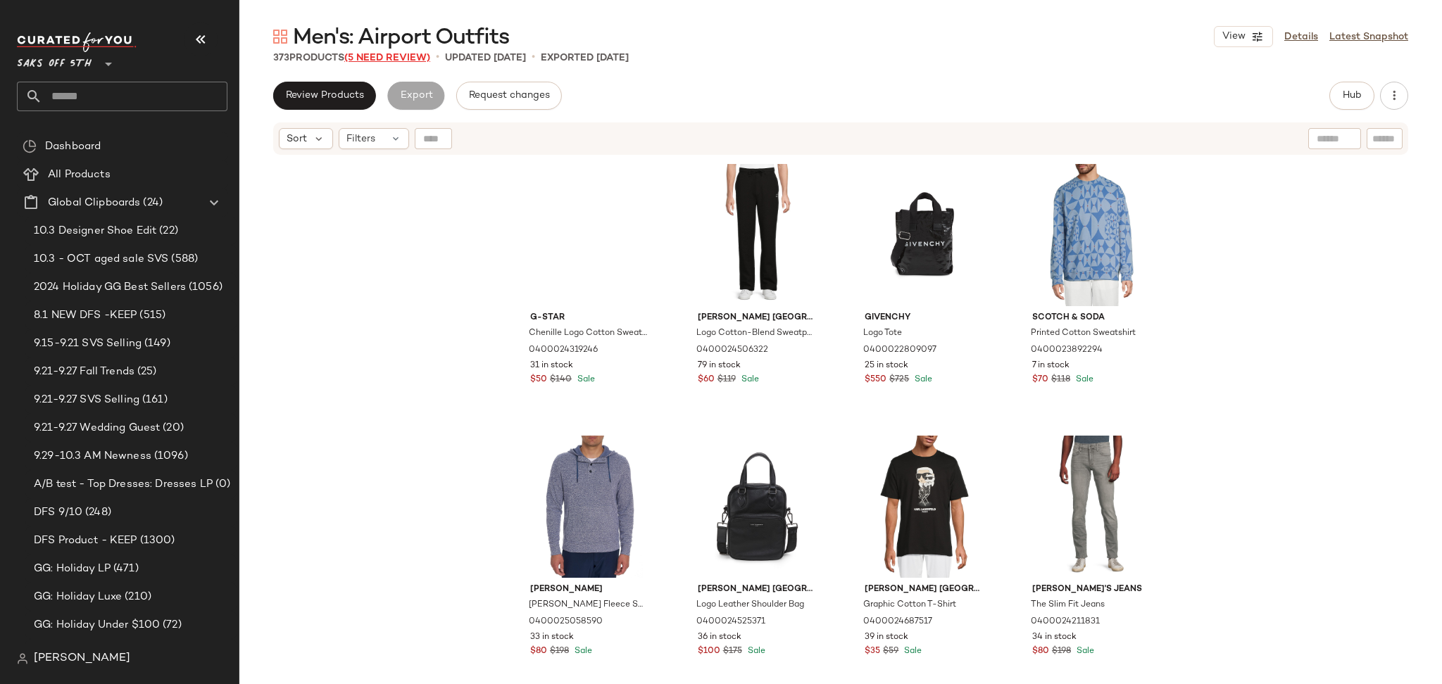
click at [366, 55] on span "(5 Need Review)" at bounding box center [387, 58] width 86 height 11
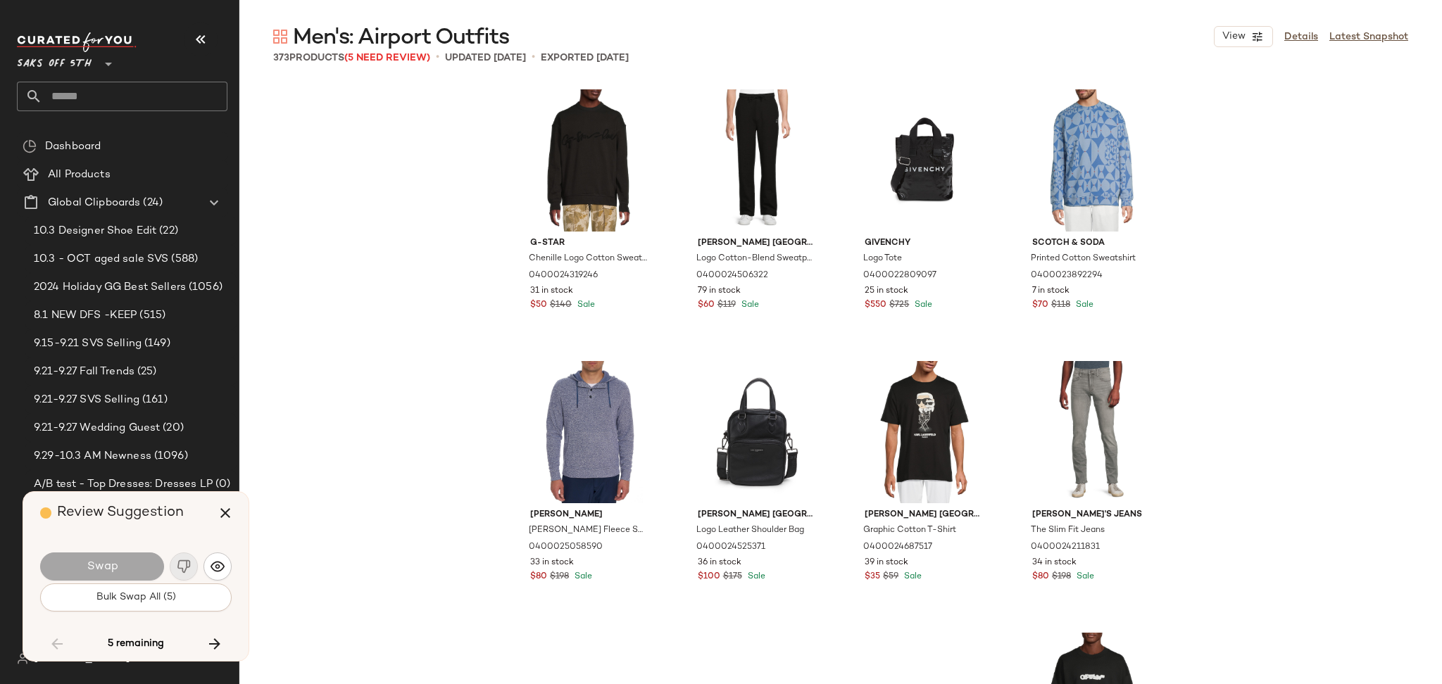
scroll to position [4620, 0]
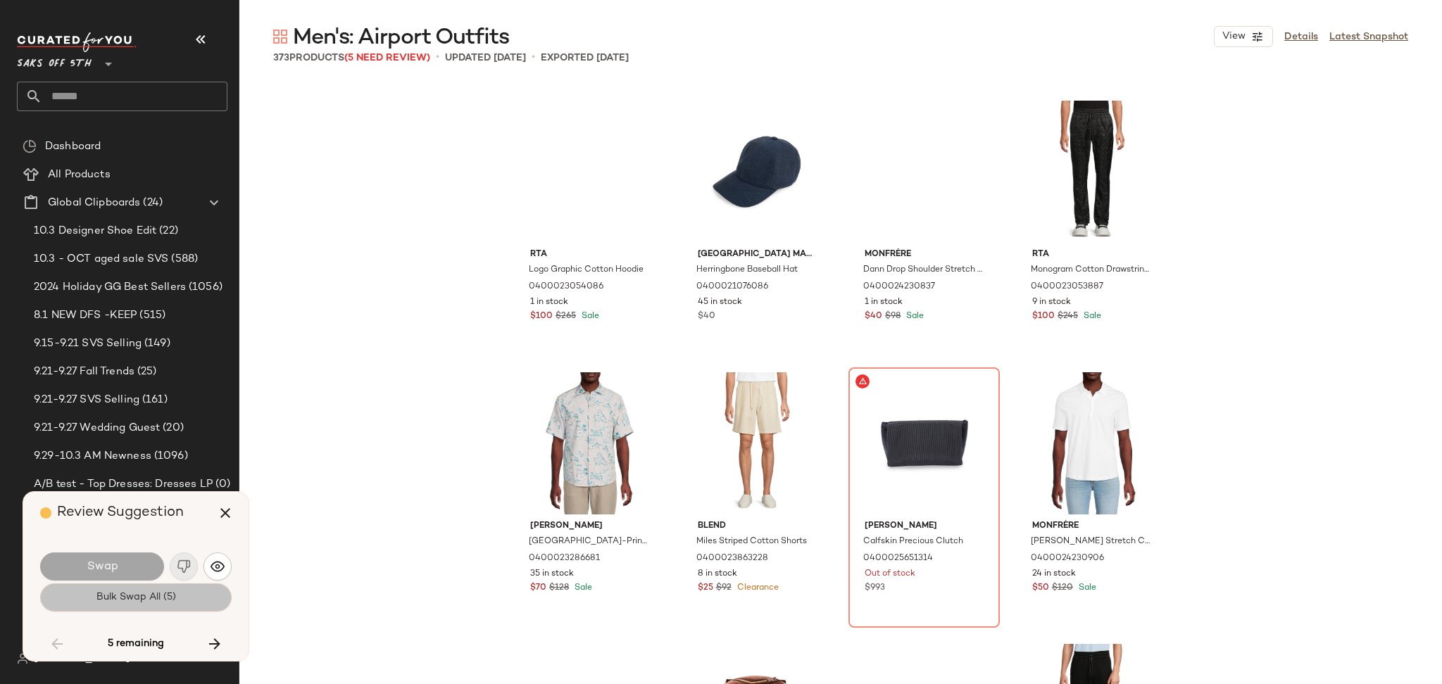
click at [171, 598] on span "Bulk Swap All (5)" at bounding box center [136, 597] width 80 height 11
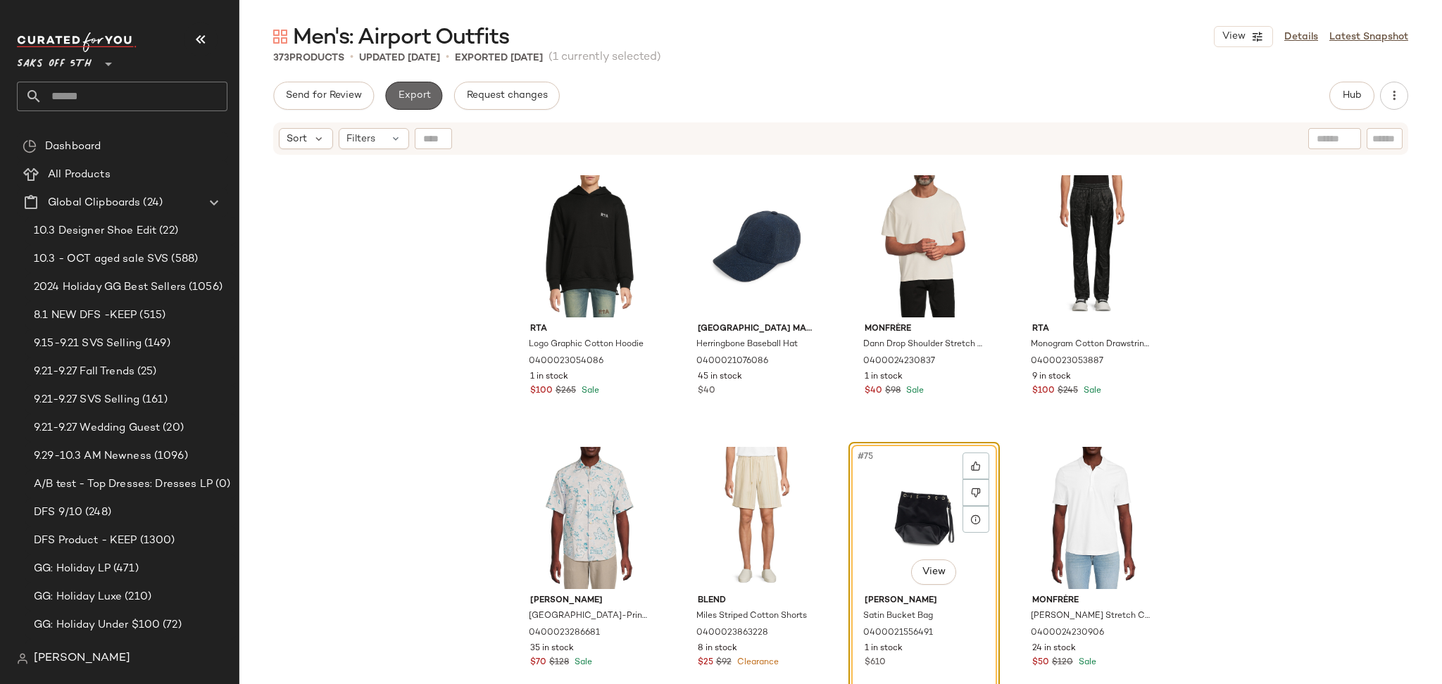
click at [408, 93] on span "Export" at bounding box center [413, 95] width 33 height 11
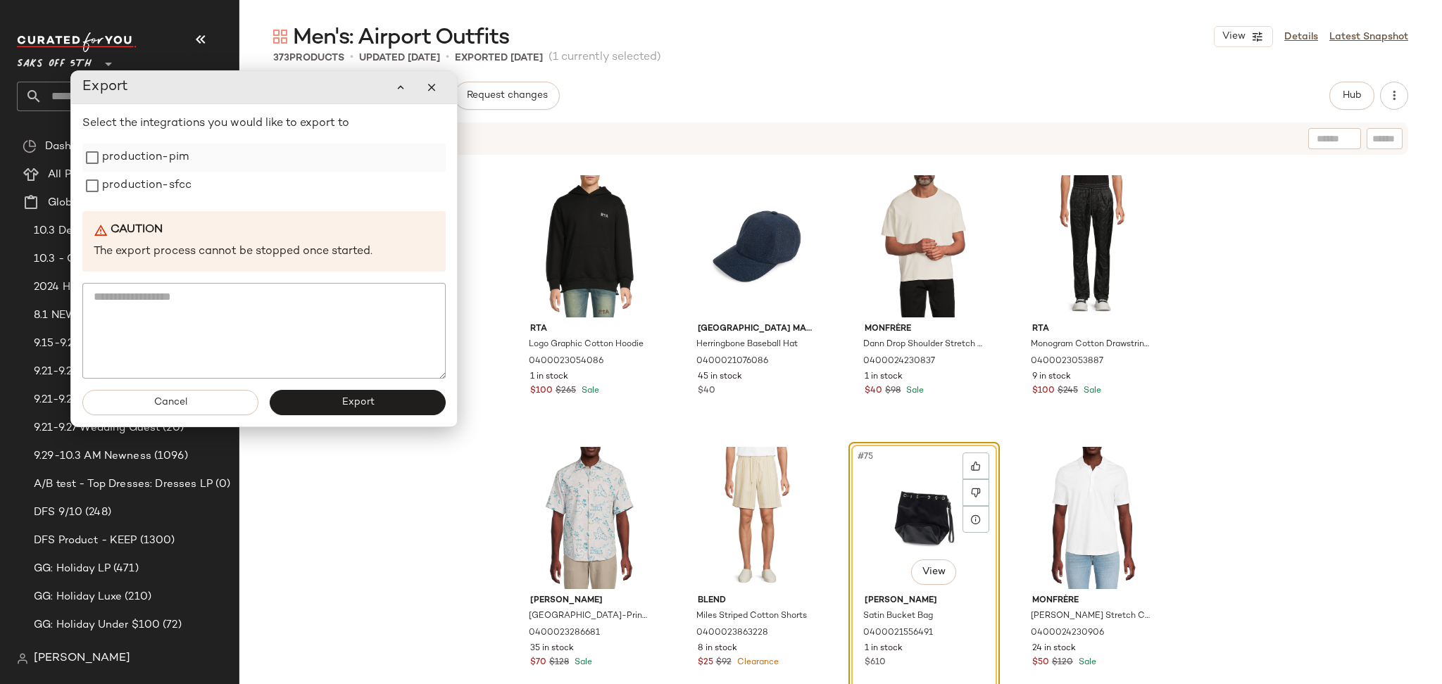
click at [171, 163] on label "production-pim" at bounding box center [145, 158] width 87 height 28
click at [172, 180] on label "production-sfcc" at bounding box center [146, 186] width 89 height 28
click at [327, 403] on button "Export" at bounding box center [358, 402] width 176 height 25
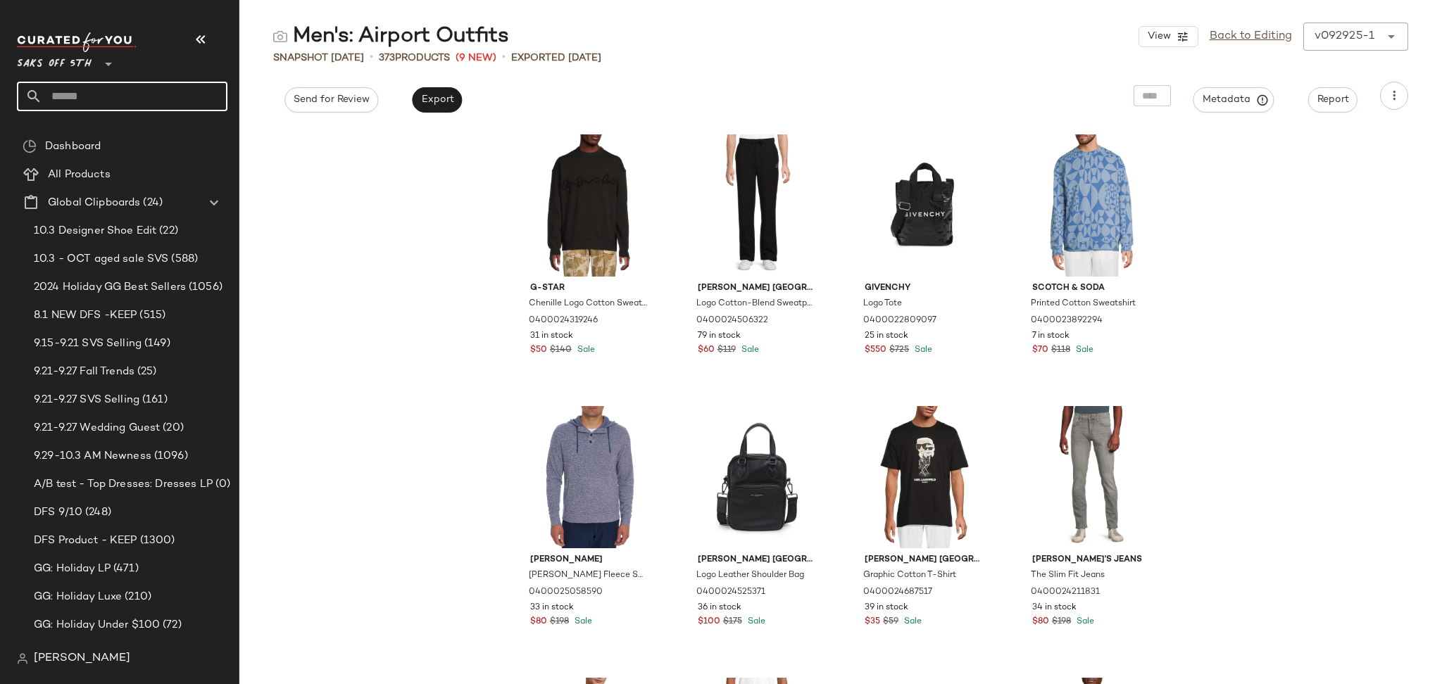
click at [82, 95] on input "text" at bounding box center [134, 97] width 185 height 30
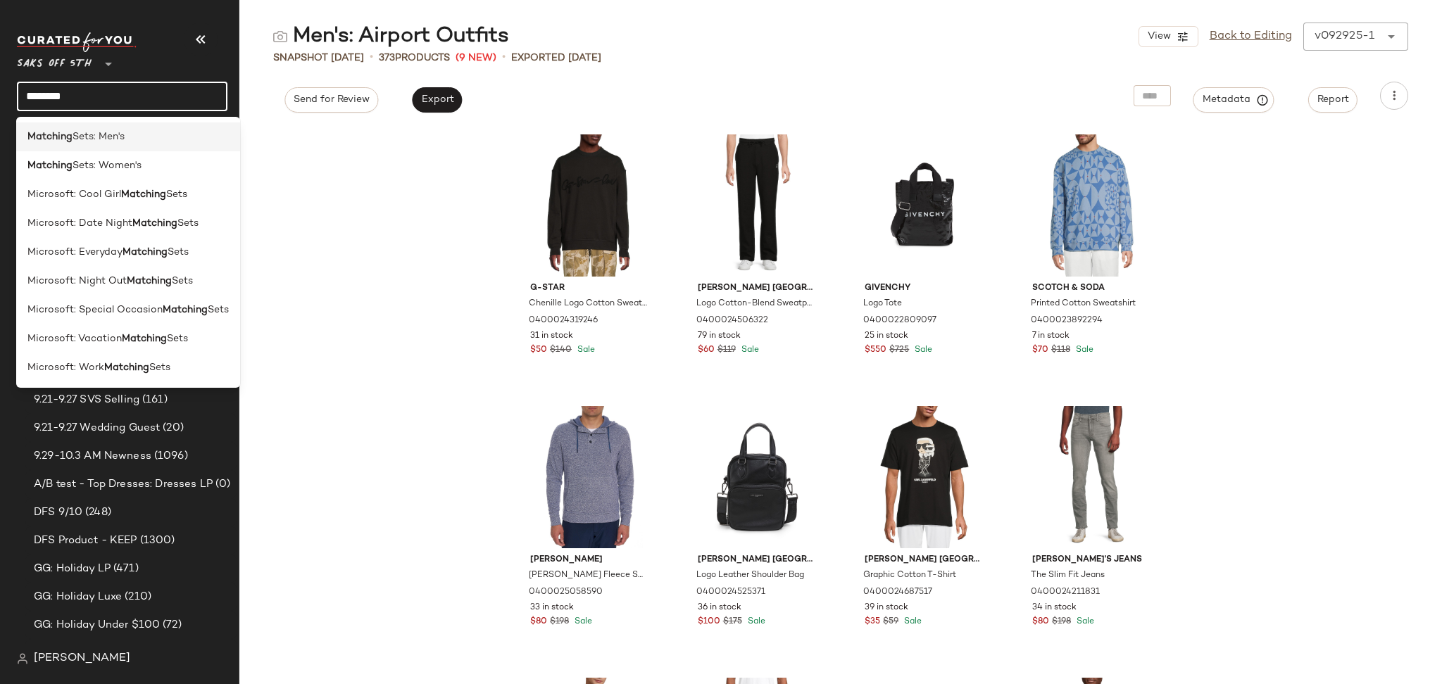
type input "********"
click at [99, 136] on span "Sets: Men's" at bounding box center [99, 137] width 52 height 15
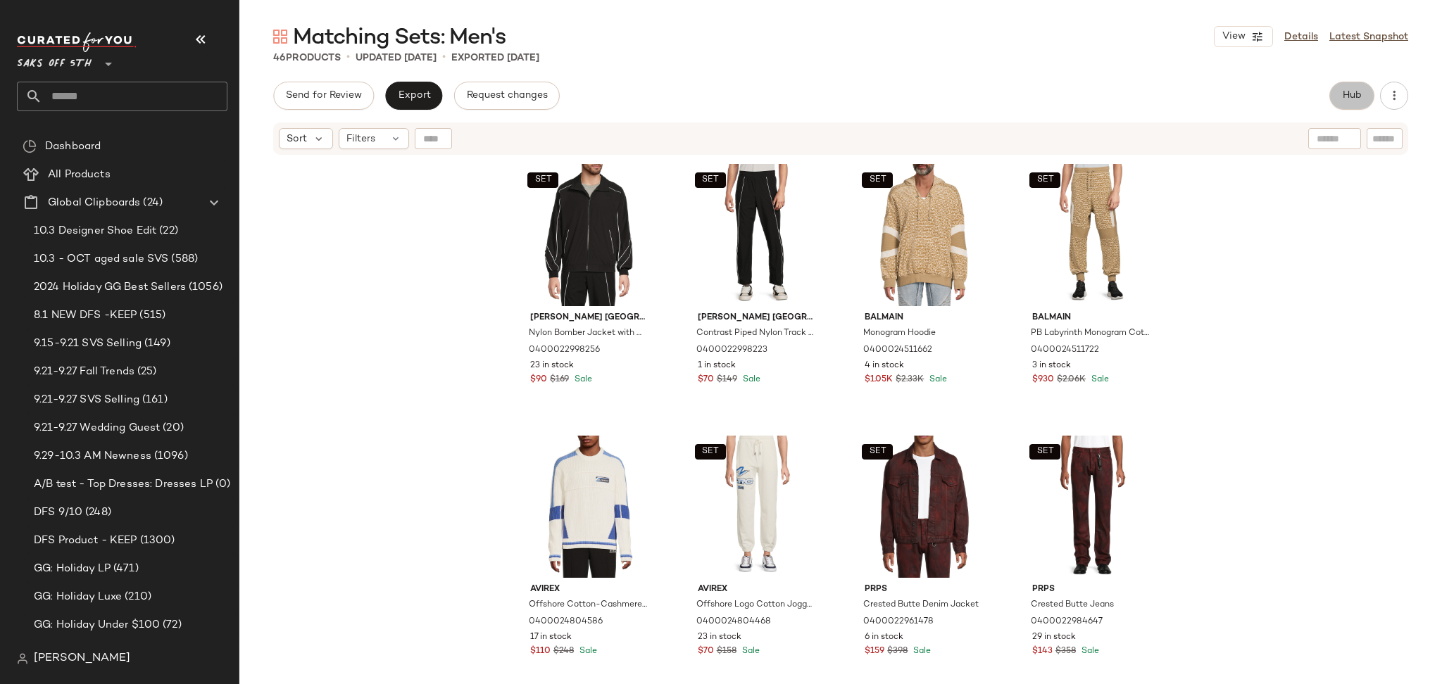
click at [1354, 91] on span "Hub" at bounding box center [1352, 95] width 20 height 11
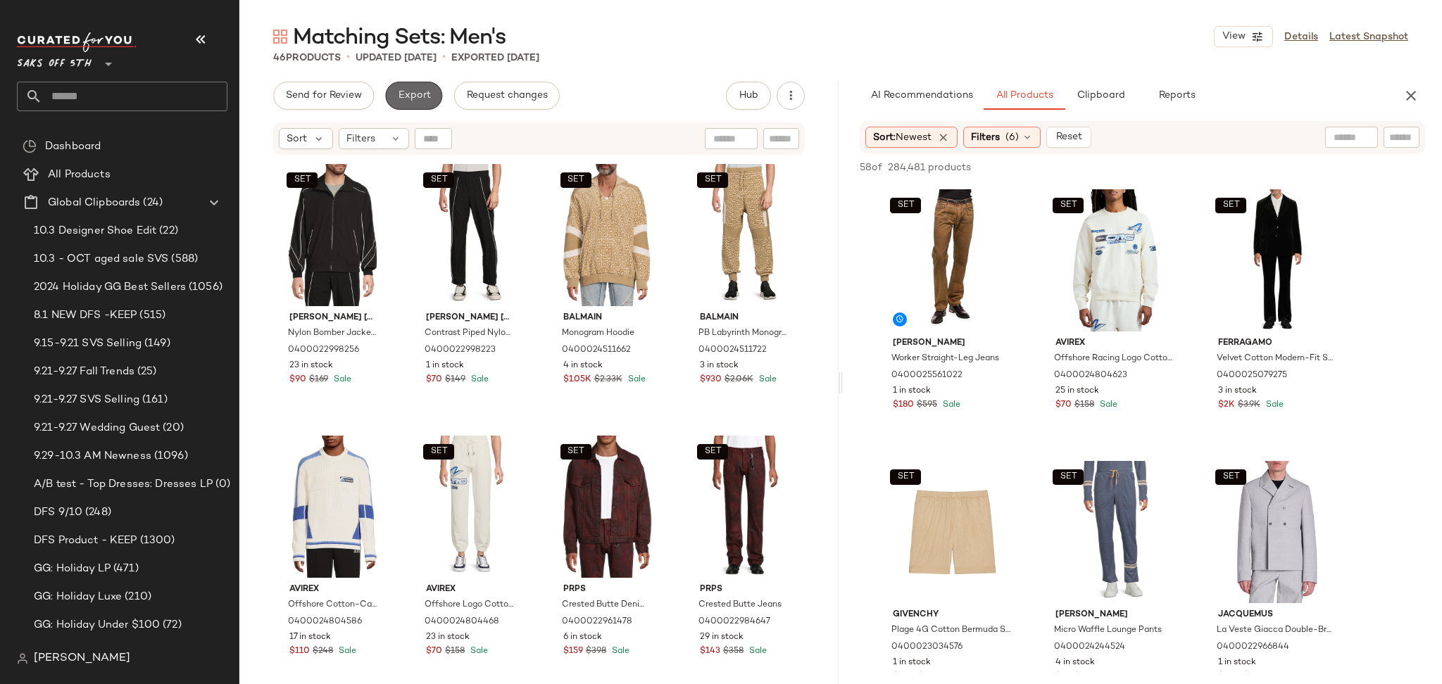
click at [415, 99] on span "Export" at bounding box center [413, 95] width 33 height 11
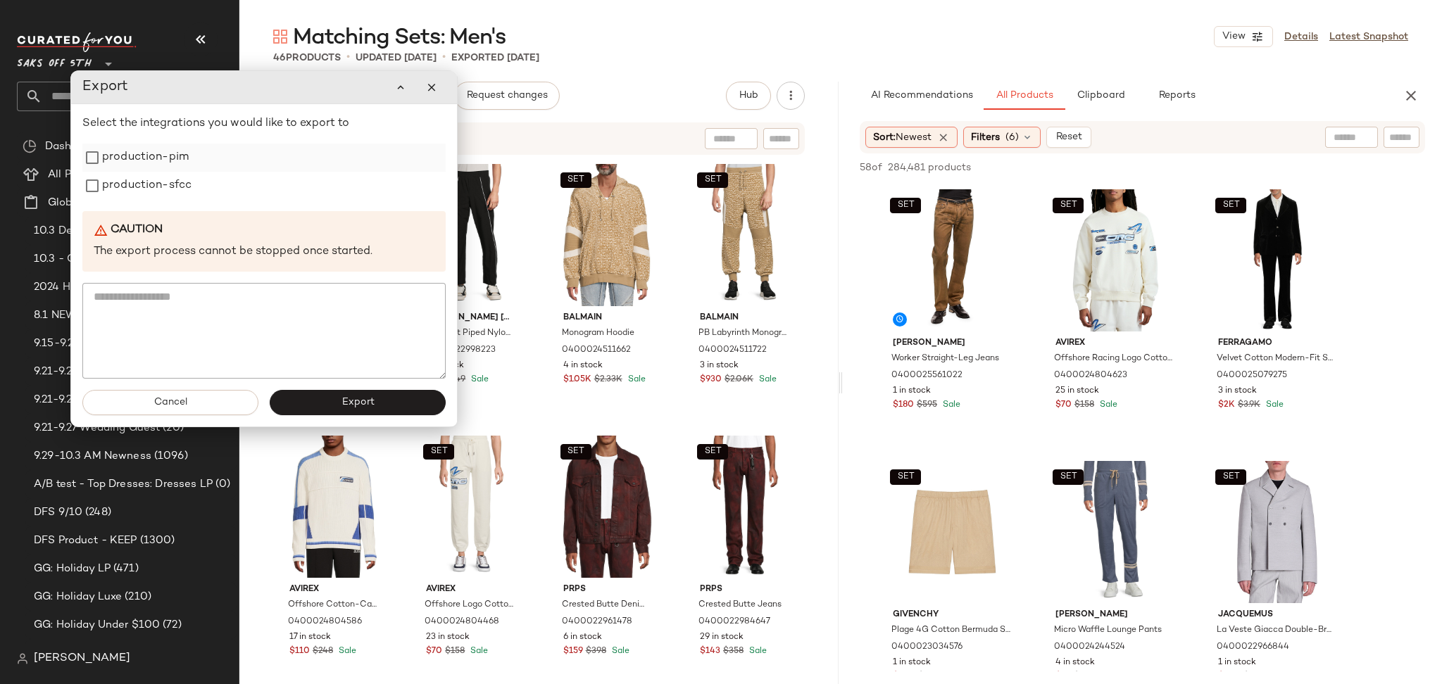
click at [159, 156] on label "production-pim" at bounding box center [145, 158] width 87 height 28
click at [159, 182] on label "production-sfcc" at bounding box center [146, 186] width 89 height 28
click at [321, 401] on button "Export" at bounding box center [358, 402] width 176 height 25
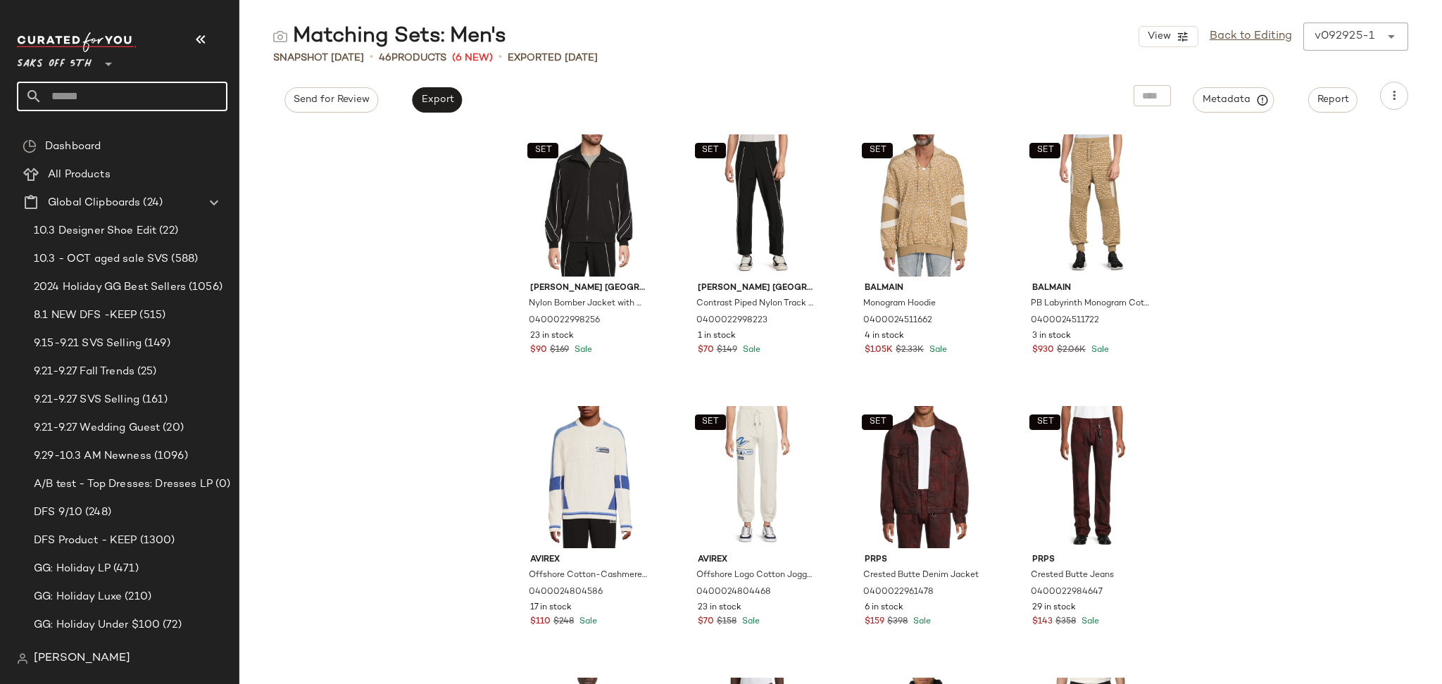
click at [126, 95] on input "text" at bounding box center [134, 97] width 185 height 30
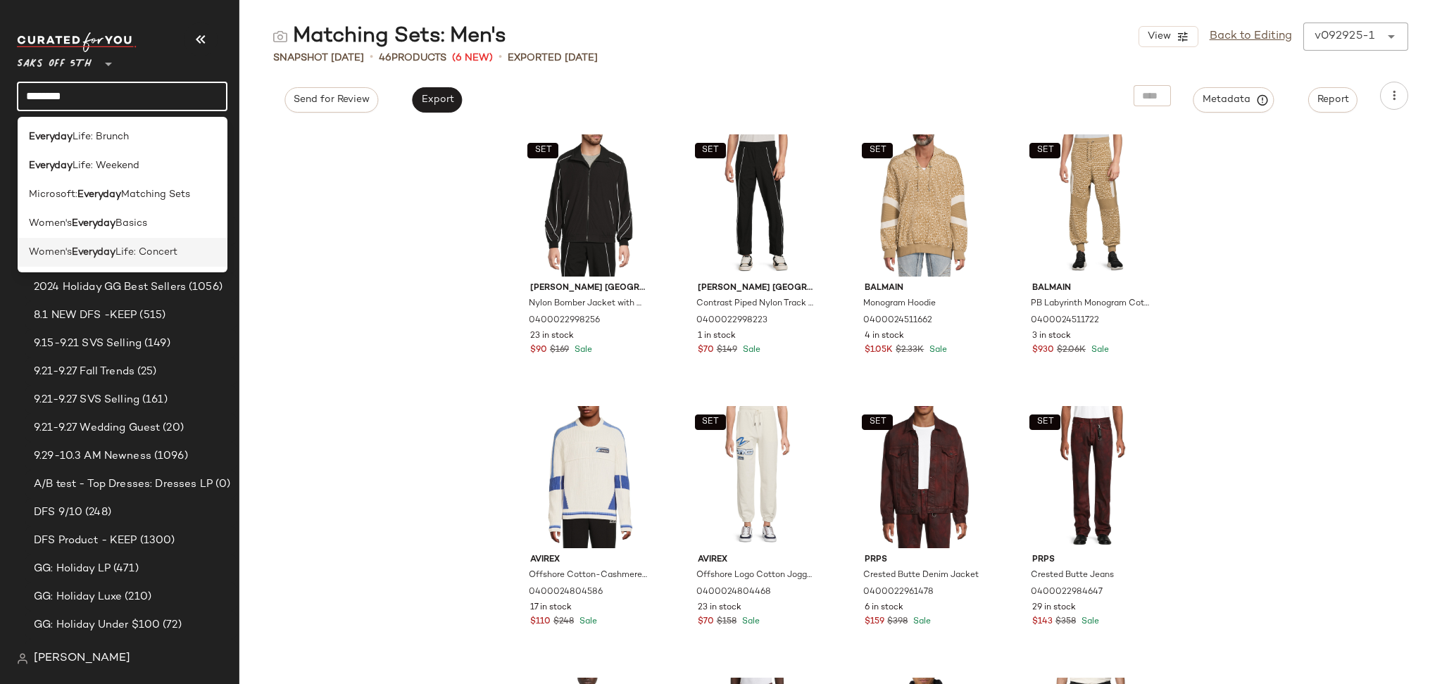
type input "********"
click at [152, 246] on span "Life: Concert" at bounding box center [146, 252] width 62 height 15
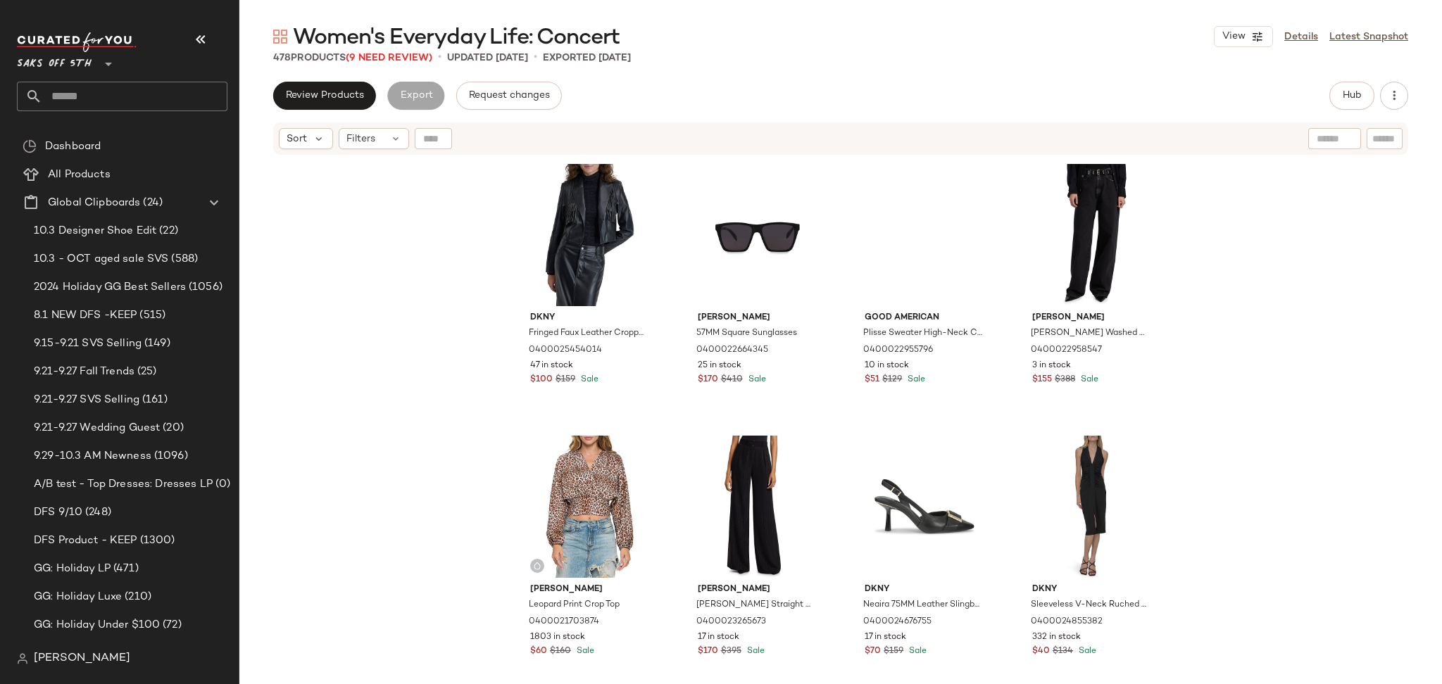
click at [399, 66] on div "Women's Everyday Life: Concert View Details Latest Snapshot 478 Products (9 Nee…" at bounding box center [840, 354] width 1202 height 662
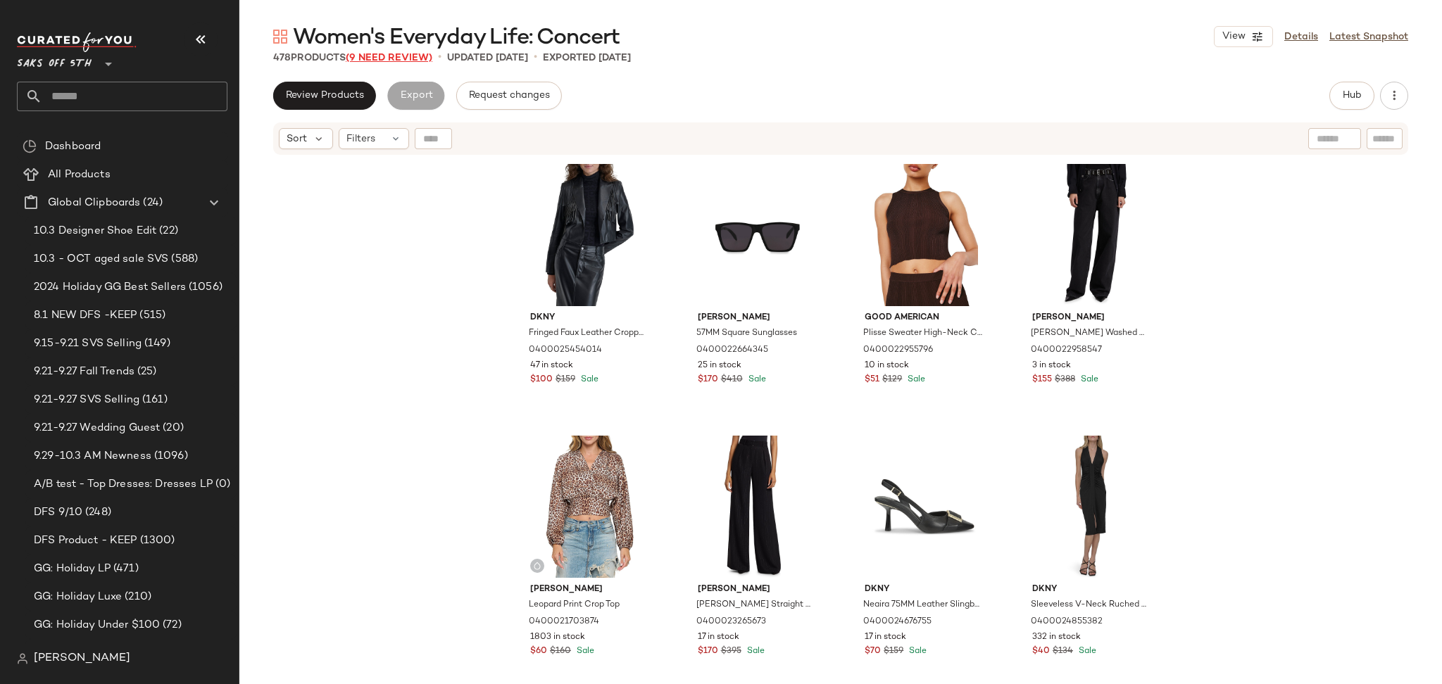
click at [399, 61] on span "(9 Need Review)" at bounding box center [389, 58] width 87 height 11
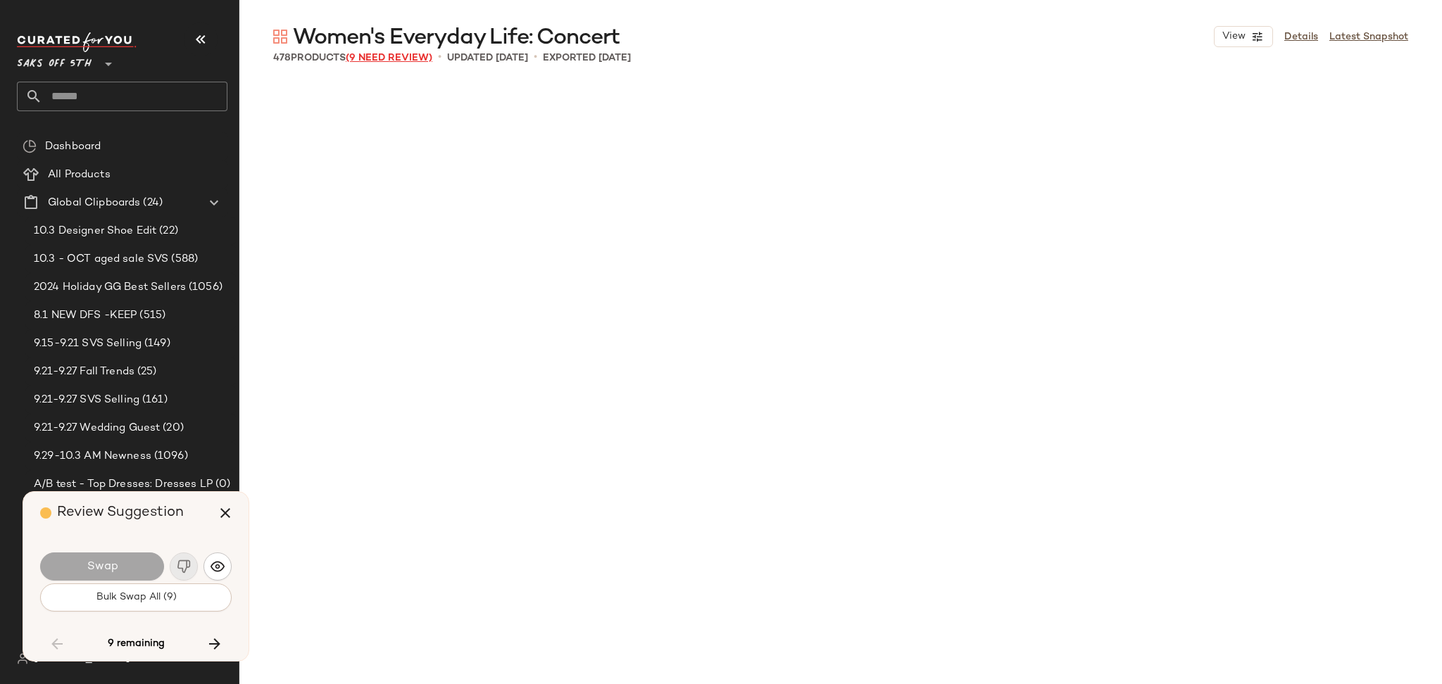
scroll to position [6249, 0]
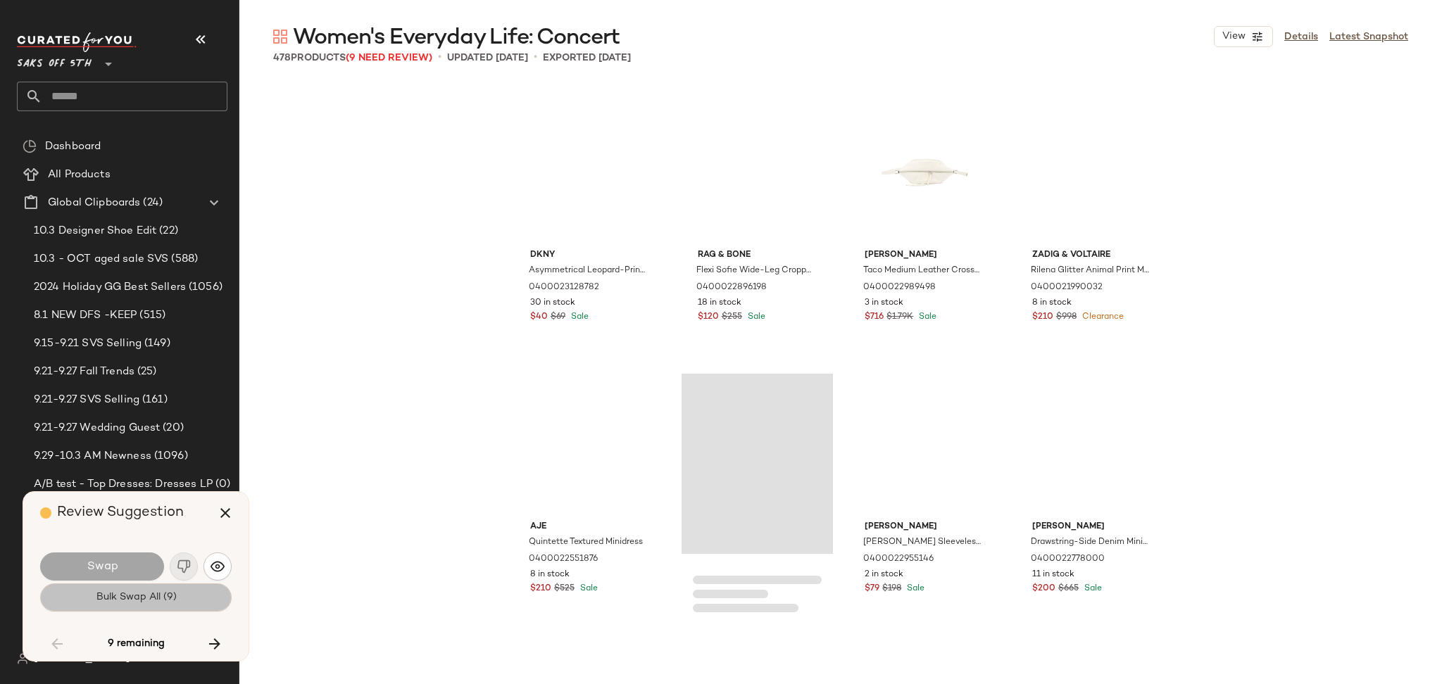
click at [189, 600] on button "Bulk Swap All (9)" at bounding box center [135, 598] width 191 height 28
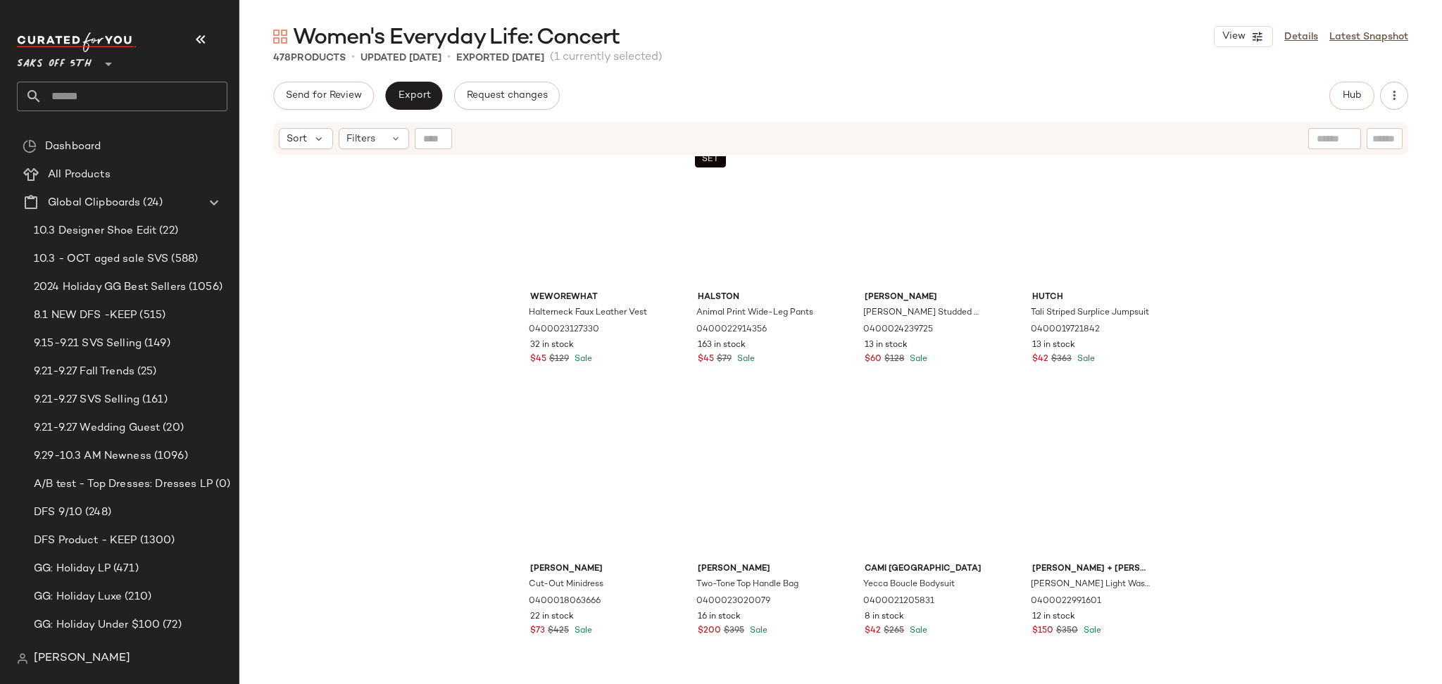
scroll to position [5104, 0]
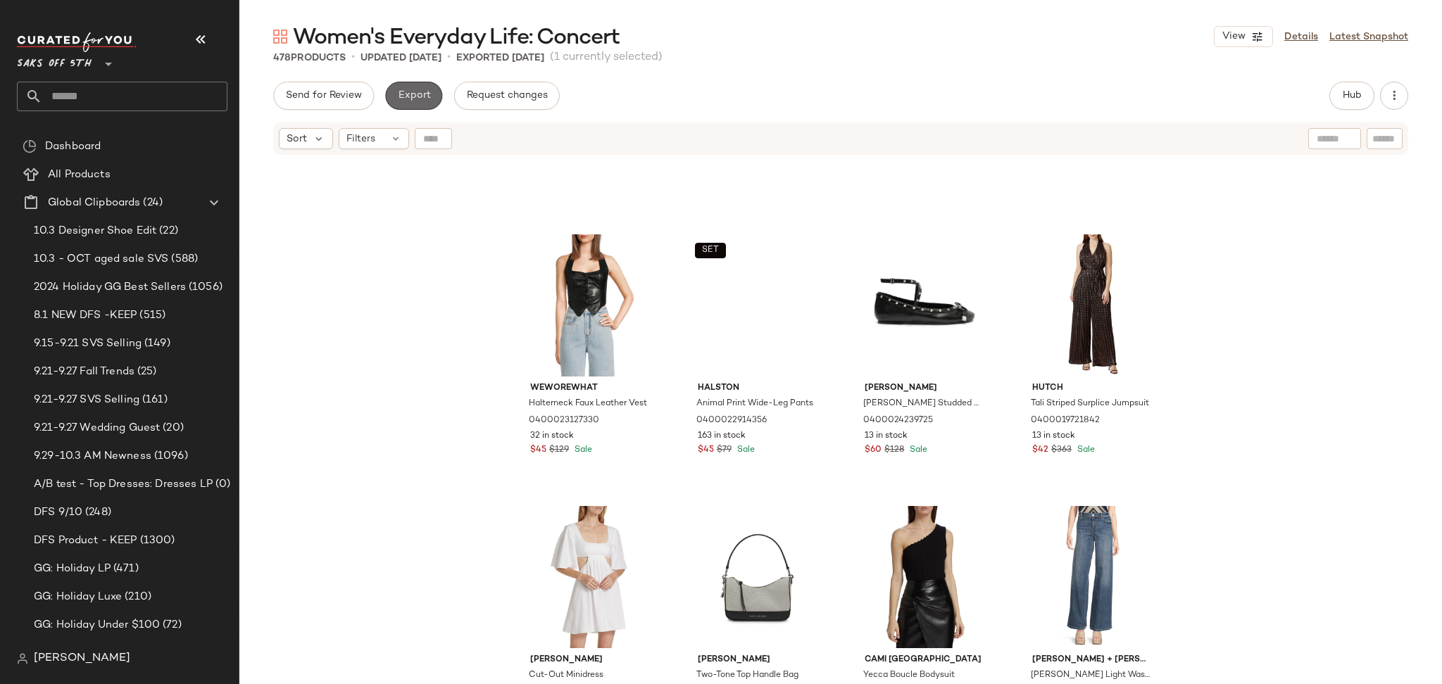
click at [410, 103] on button "Export" at bounding box center [413, 96] width 57 height 28
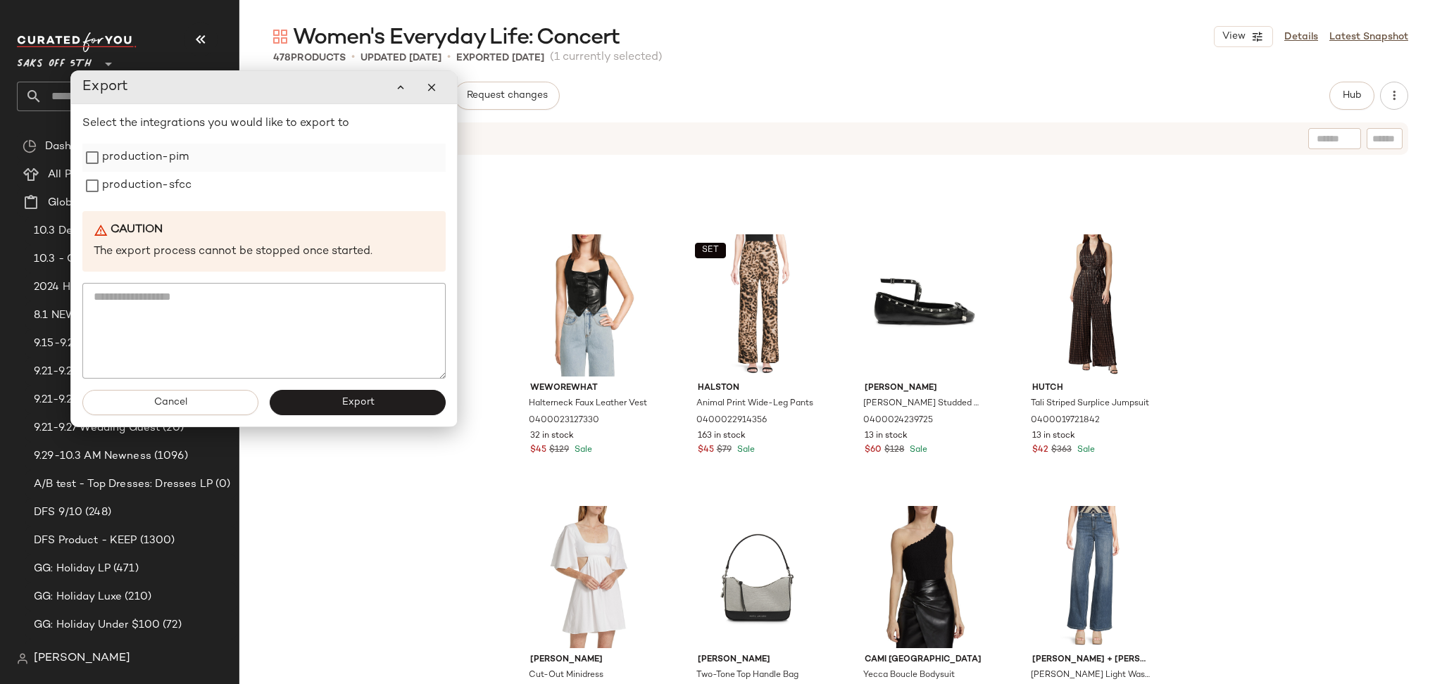
click at [182, 163] on label "production-pim" at bounding box center [145, 158] width 87 height 28
click at [183, 187] on label "production-sfcc" at bounding box center [146, 186] width 89 height 28
click at [330, 401] on button "Export" at bounding box center [358, 402] width 176 height 25
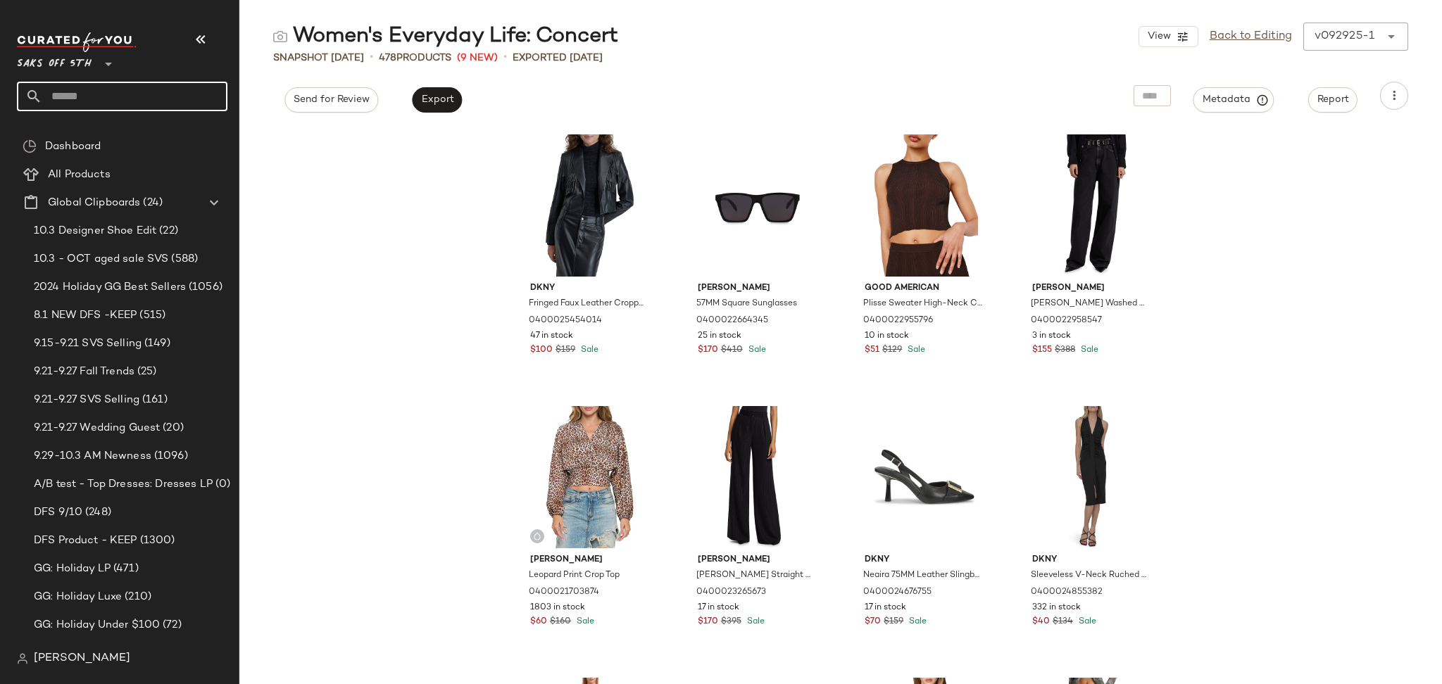
click at [177, 99] on input "text" at bounding box center [134, 97] width 185 height 30
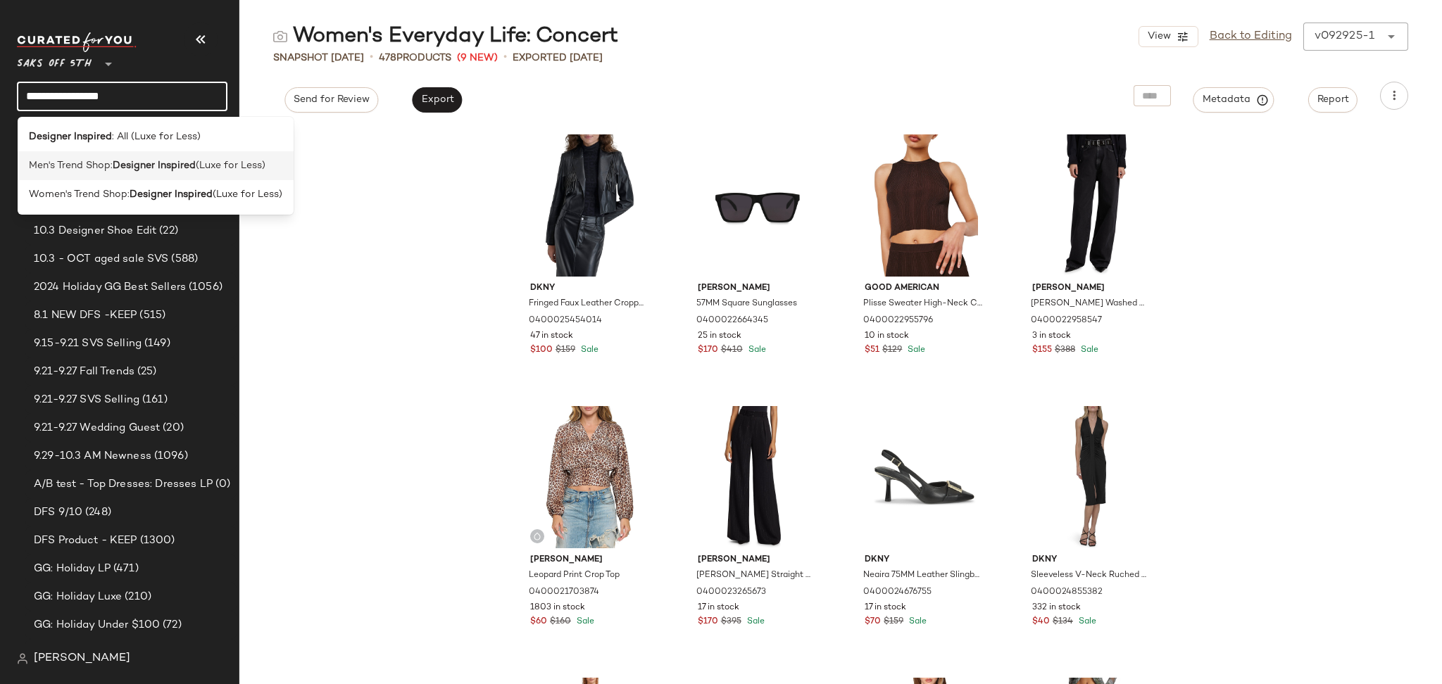
type input "**********"
click at [161, 164] on b "Designer Inspired" at bounding box center [154, 165] width 83 height 15
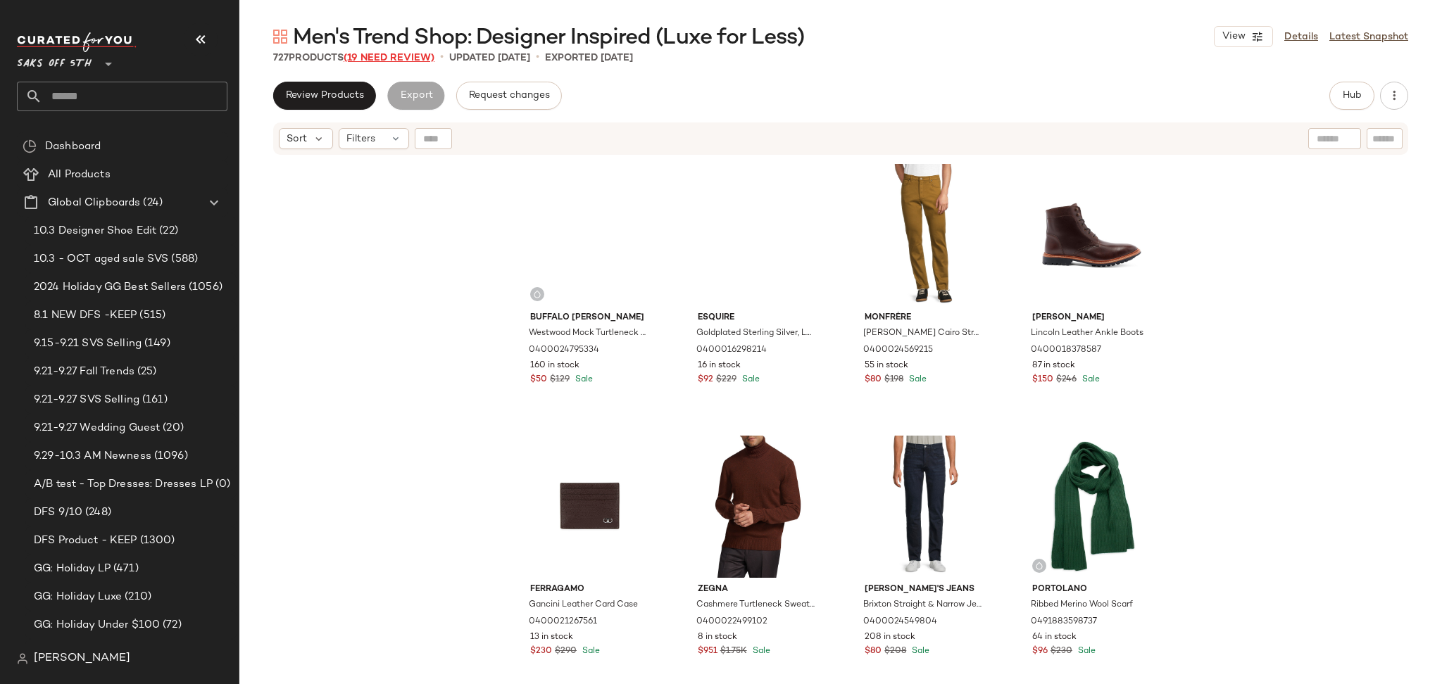
click at [380, 57] on span "(19 Need Review)" at bounding box center [389, 58] width 91 height 11
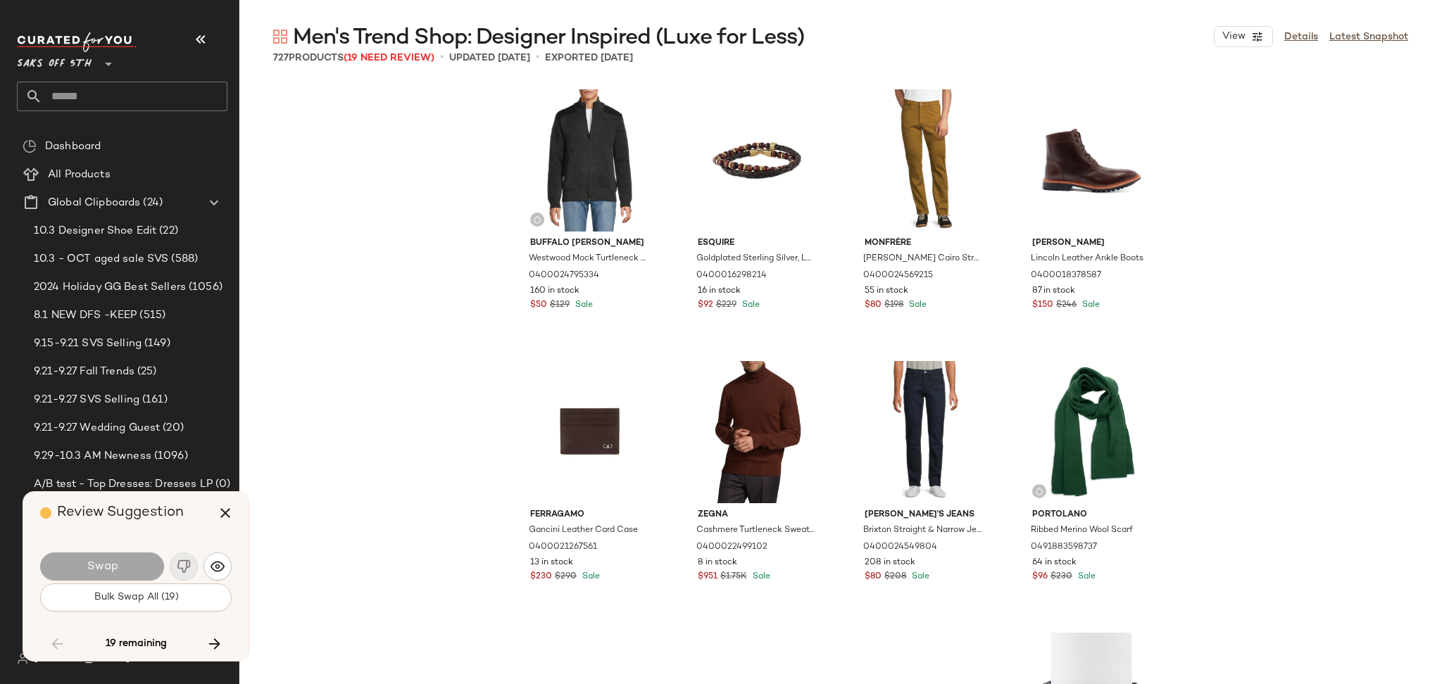
scroll to position [5163, 0]
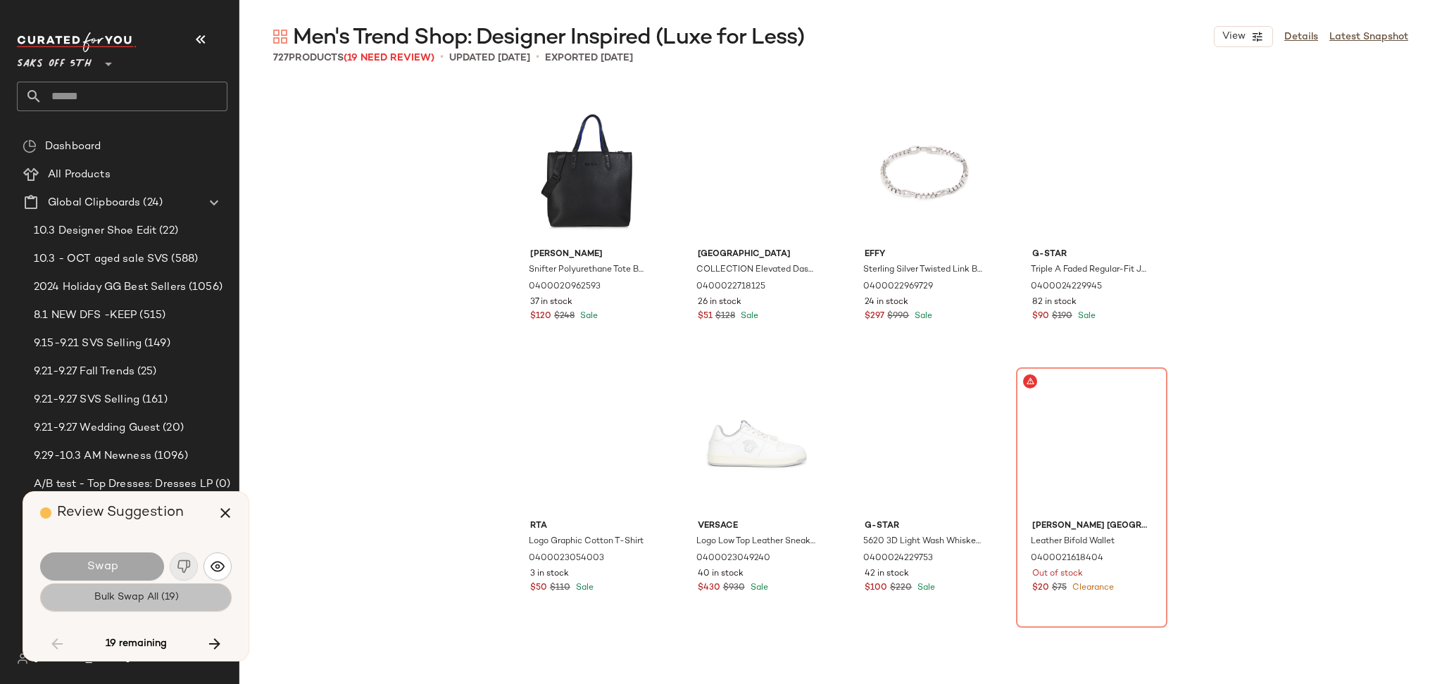
click at [193, 597] on button "Bulk Swap All (19)" at bounding box center [135, 598] width 191 height 28
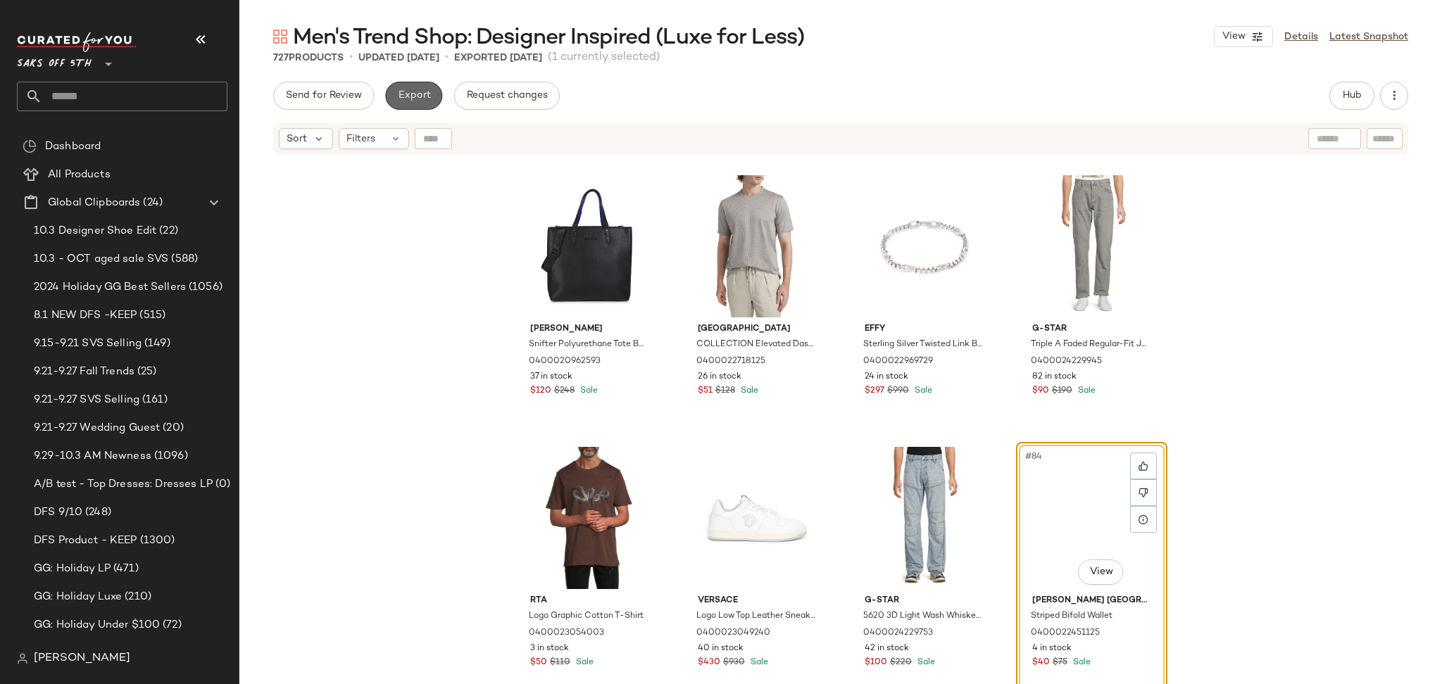
click at [422, 90] on span "Export" at bounding box center [413, 95] width 33 height 11
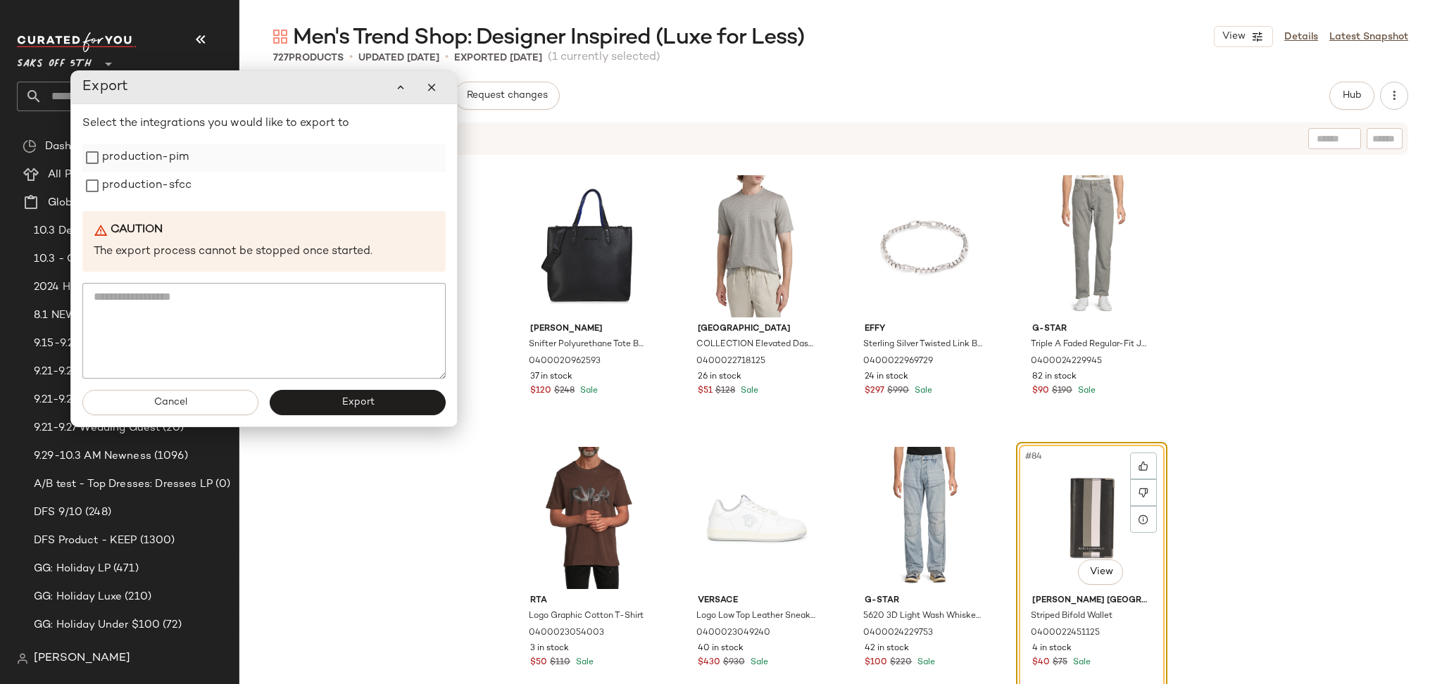
click at [172, 161] on label "production-pim" at bounding box center [145, 158] width 87 height 28
click at [176, 179] on label "production-sfcc" at bounding box center [146, 186] width 89 height 28
click at [330, 406] on button "Export" at bounding box center [358, 402] width 176 height 25
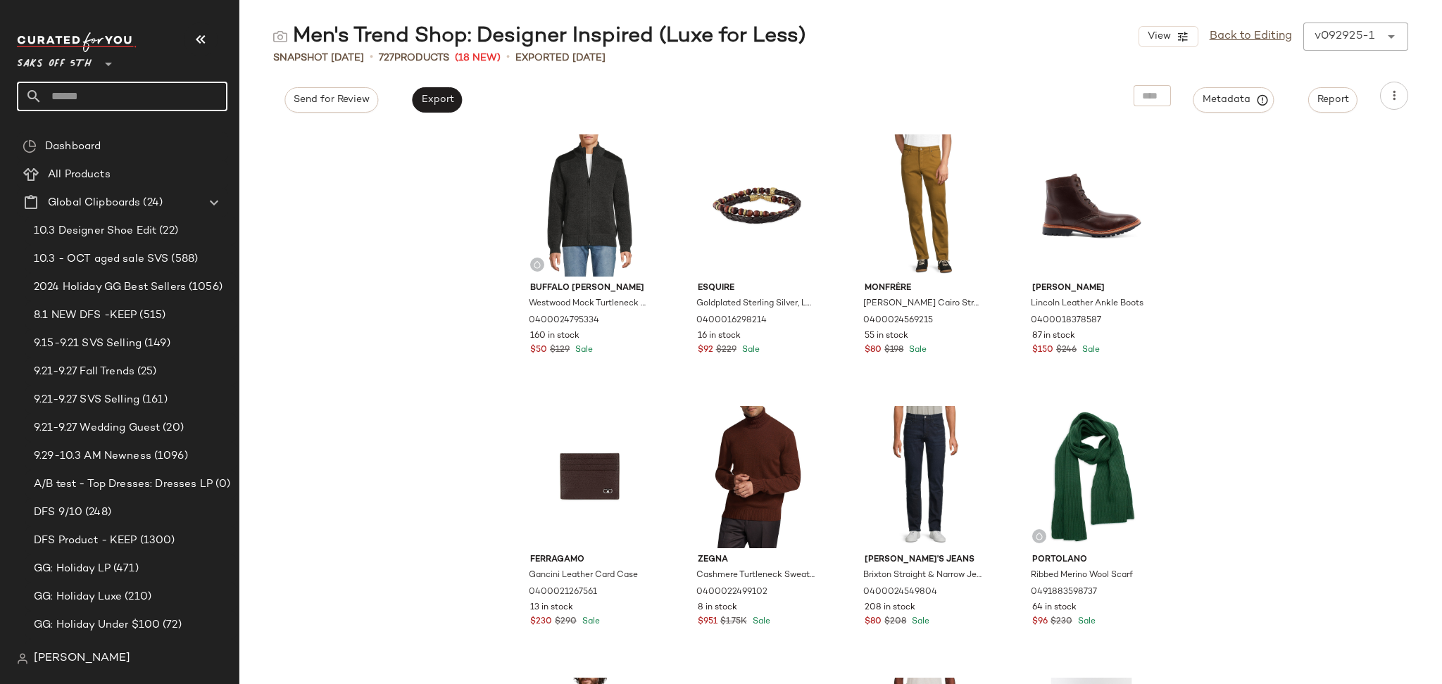
click at [117, 101] on input "text" at bounding box center [134, 97] width 185 height 30
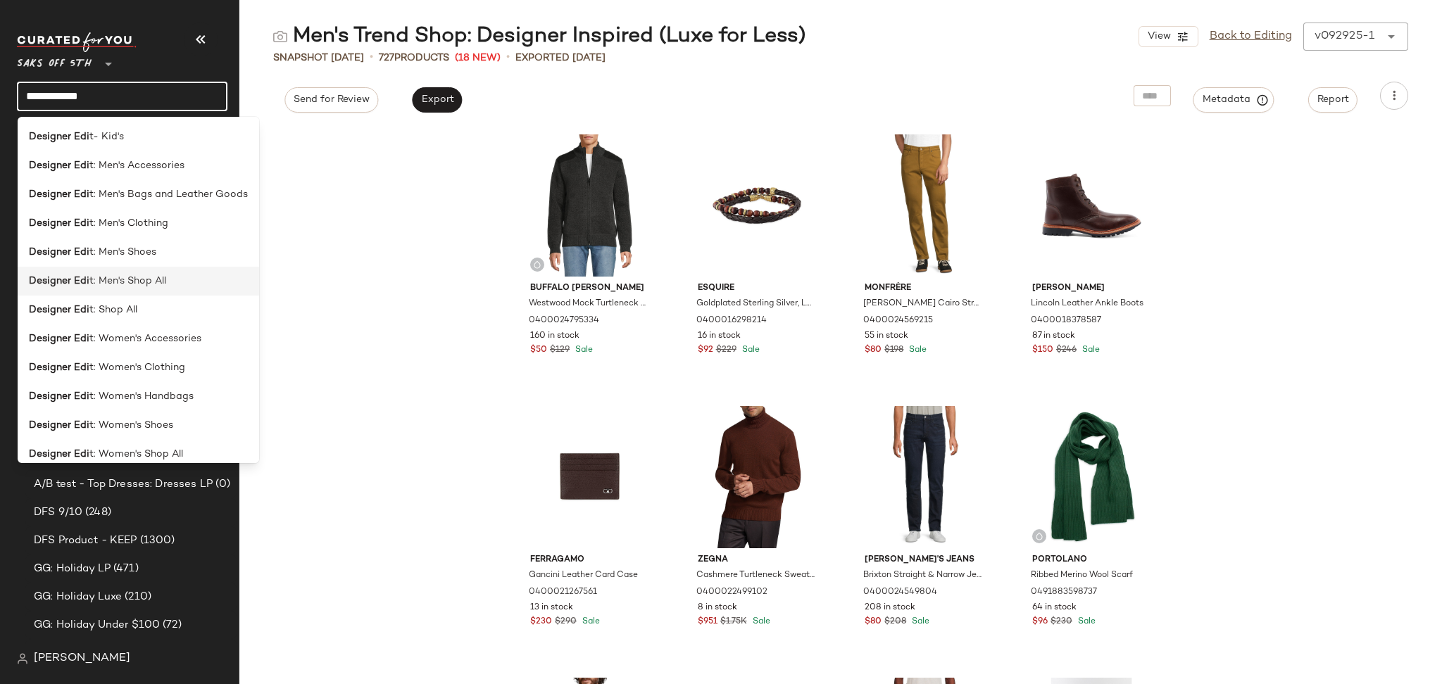
type input "**********"
click at [122, 276] on span "t: Men's Shop All" at bounding box center [127, 281] width 77 height 15
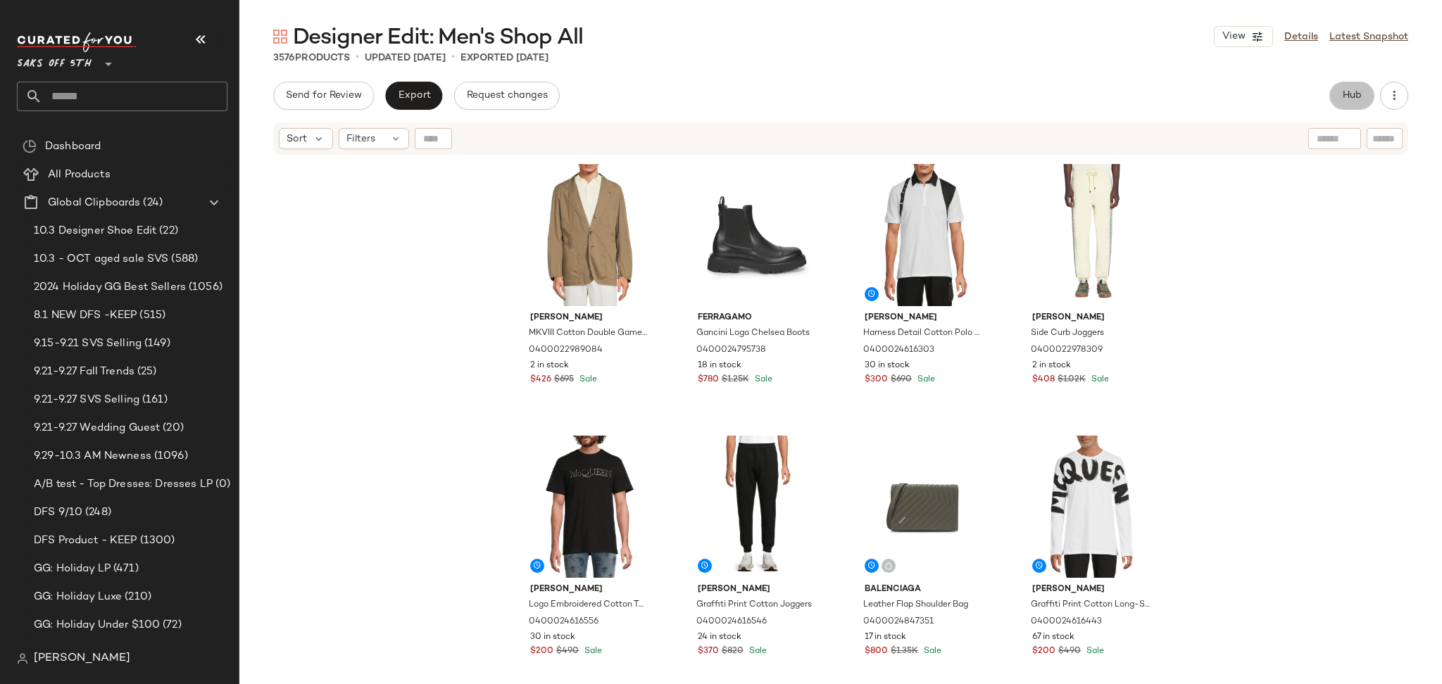
click at [1347, 96] on span "Hub" at bounding box center [1352, 95] width 20 height 11
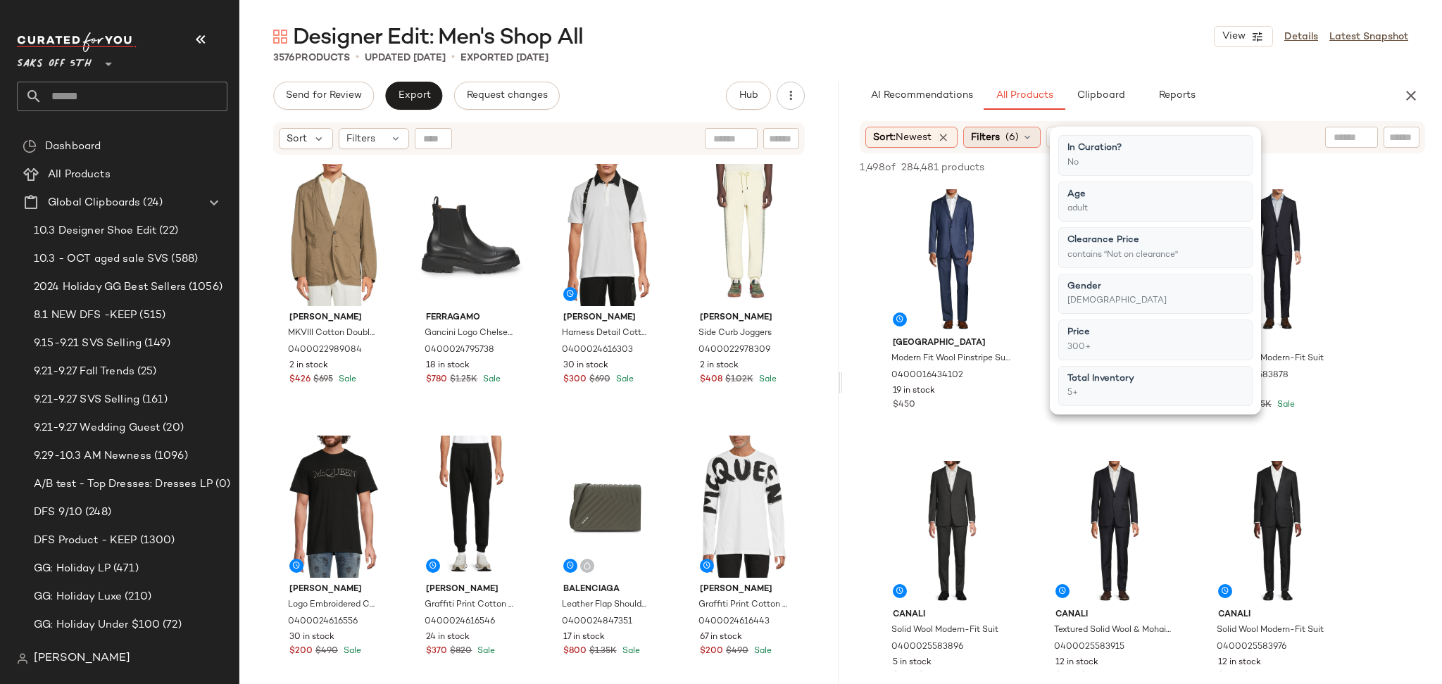
click at [1019, 132] on span "(6)" at bounding box center [1011, 137] width 13 height 15
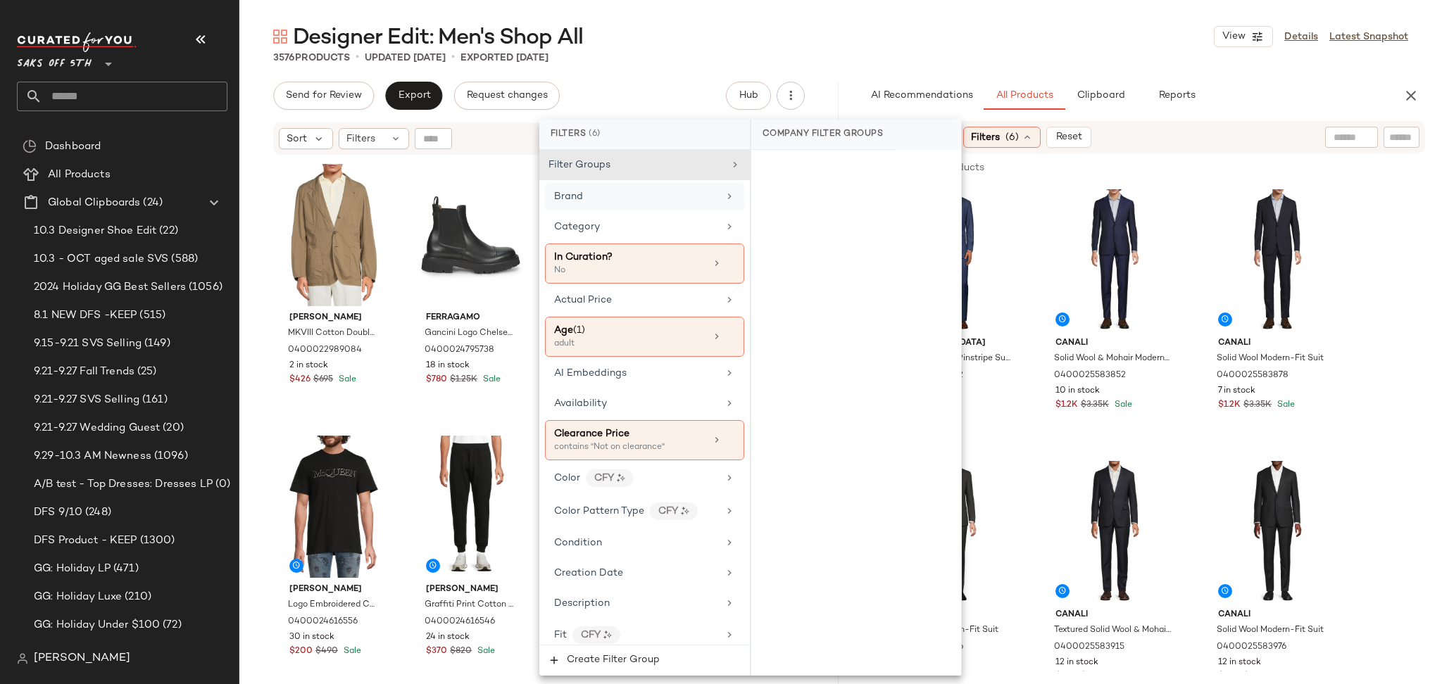
click at [684, 202] on div "Brand" at bounding box center [636, 196] width 164 height 15
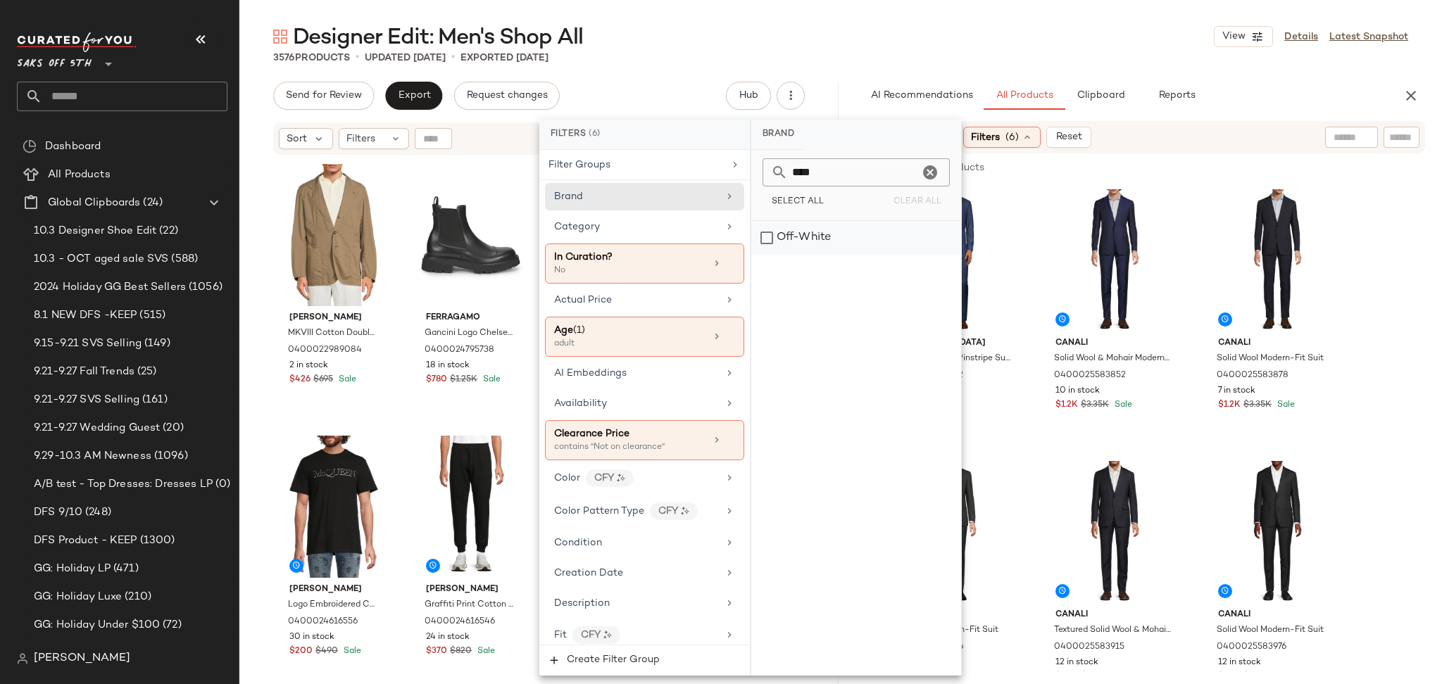
click at [761, 241] on div "Off-White" at bounding box center [856, 238] width 210 height 34
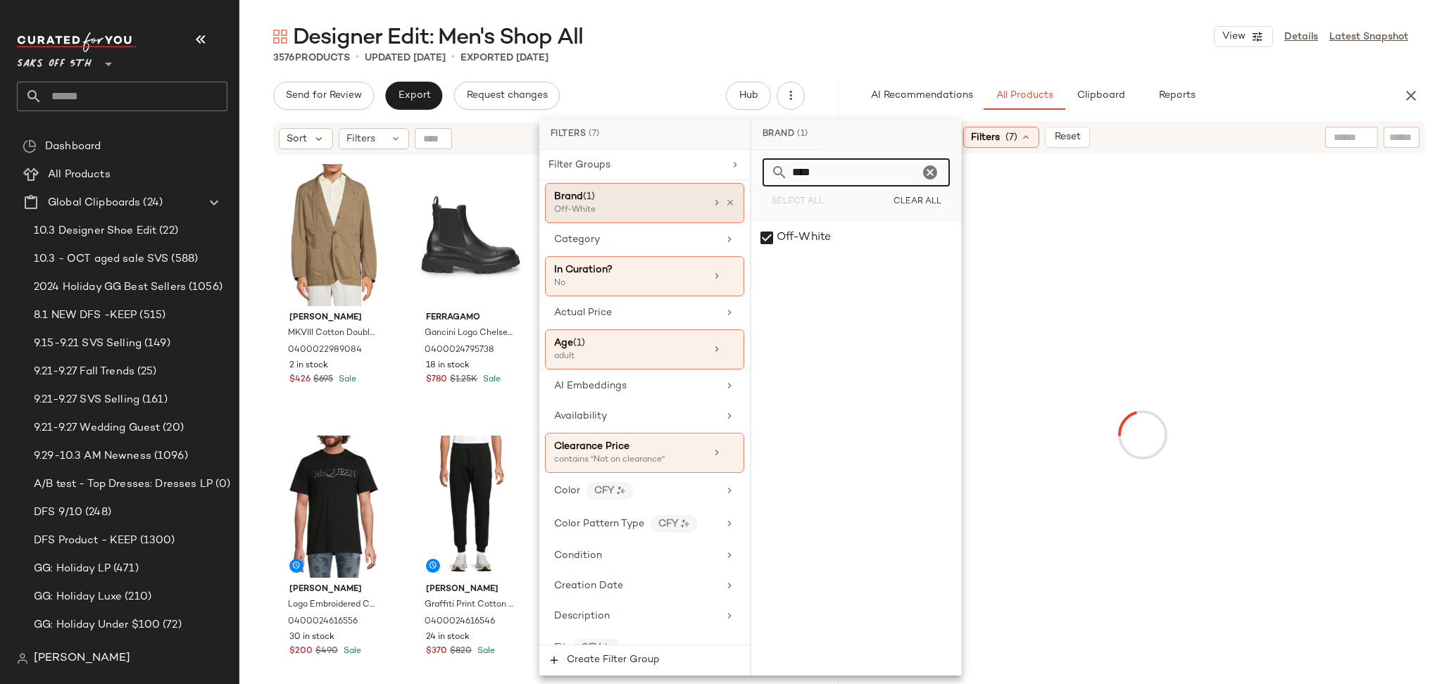
drag, startPoint x: 850, startPoint y: 177, endPoint x: 708, endPoint y: 183, distance: 142.3
click at [708, 183] on div "Filters (7) Filter Groups Brand (1) Off-White Category In Curation? No Actual P…" at bounding box center [750, 398] width 422 height 556
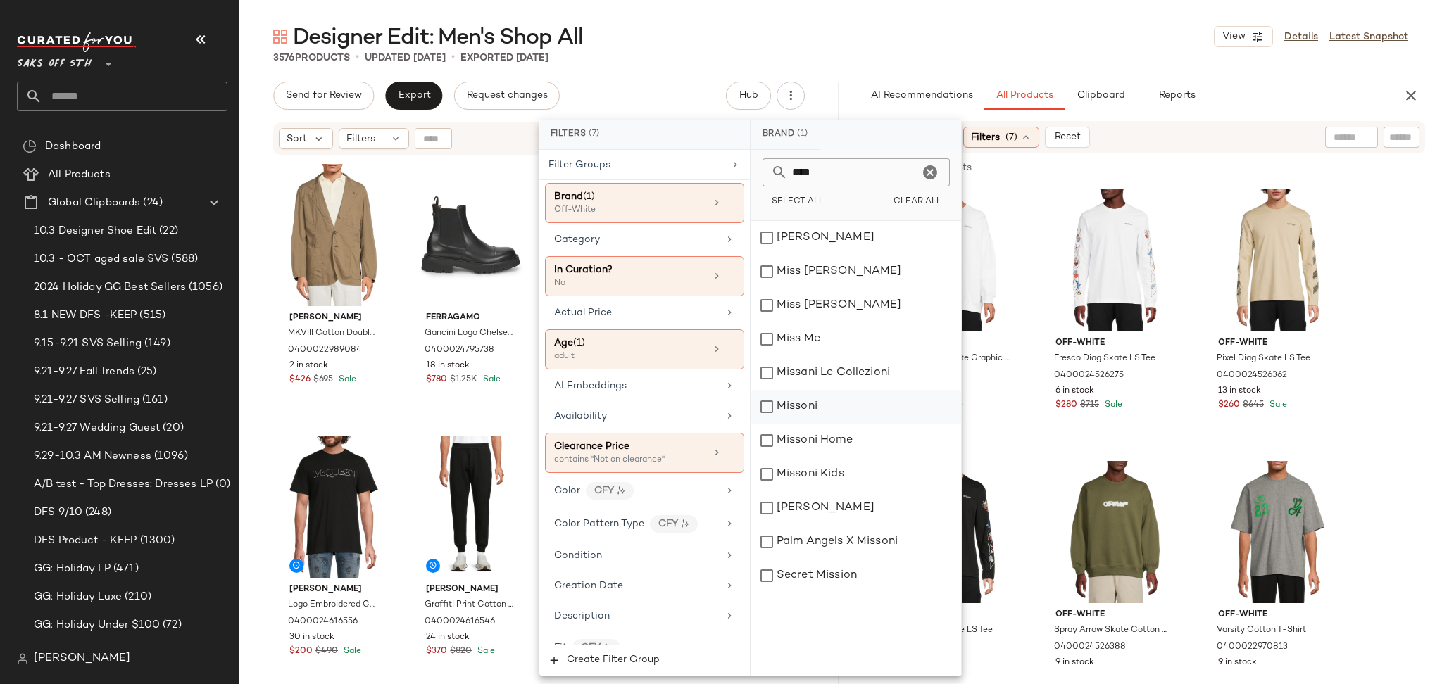
click at [770, 408] on div "Missoni" at bounding box center [856, 407] width 210 height 34
click at [767, 235] on div "[PERSON_NAME]" at bounding box center [856, 238] width 210 height 34
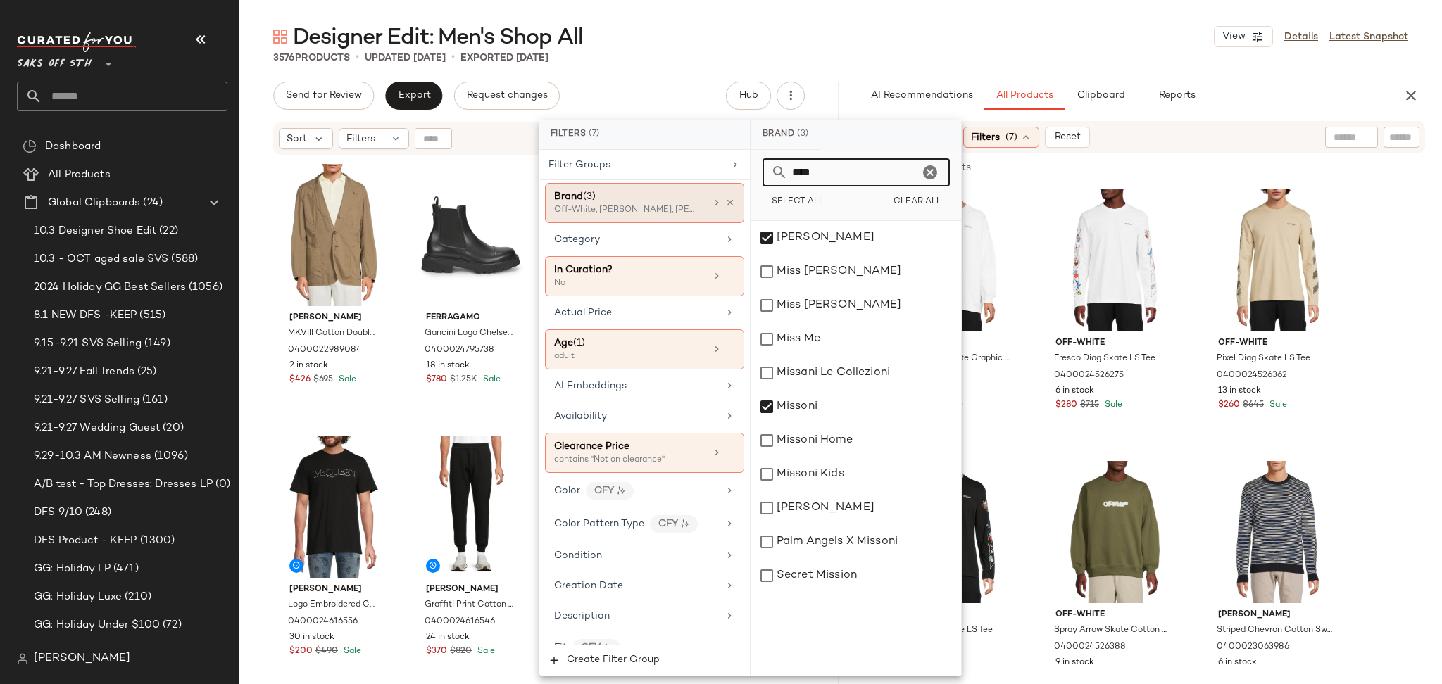
drag, startPoint x: 857, startPoint y: 168, endPoint x: 733, endPoint y: 205, distance: 129.2
click at [733, 205] on div "Filters (7) Filter Groups Brand (3) Off-White, Missoni, M Missoni Category In C…" at bounding box center [750, 398] width 422 height 556
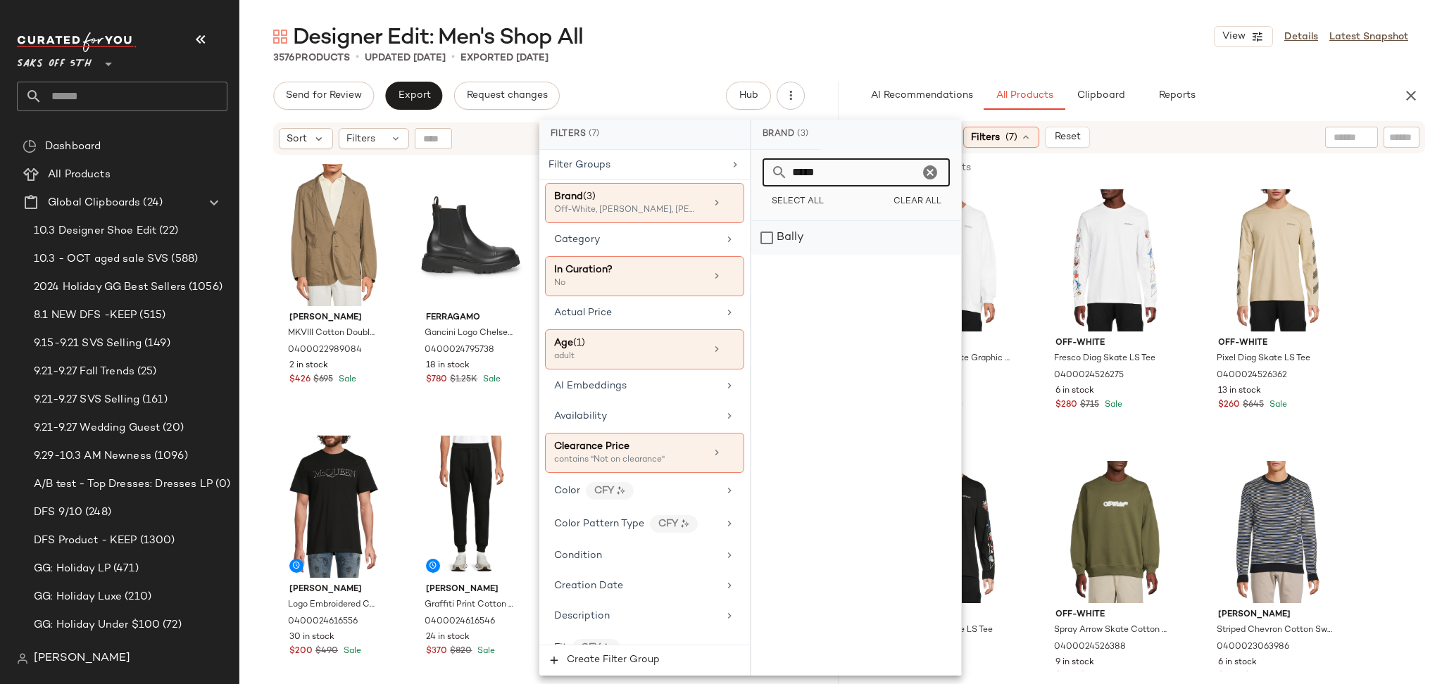
type input "*****"
click at [767, 235] on div "Bally" at bounding box center [856, 238] width 210 height 34
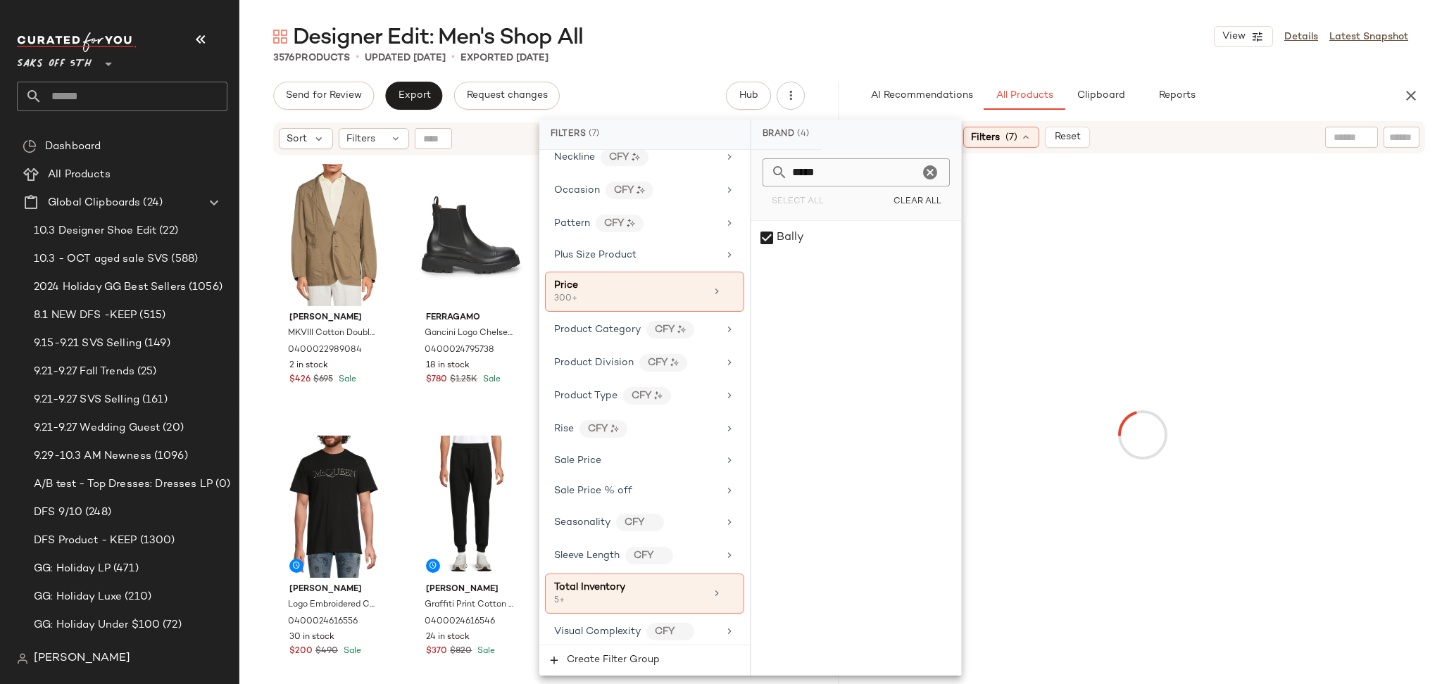
scroll to position [864, 0]
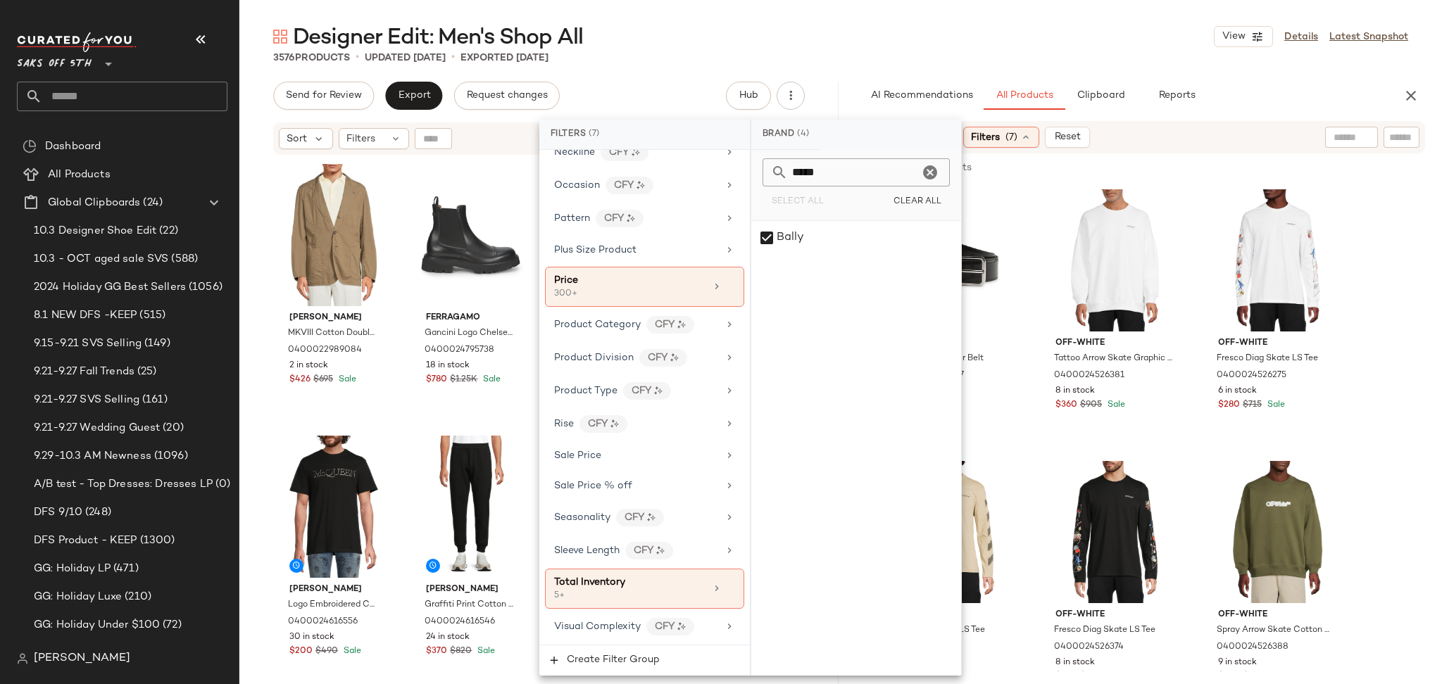
click at [941, 58] on div "3576 Products • updated Oct 6th • Exported Oct 6th" at bounding box center [840, 58] width 1202 height 14
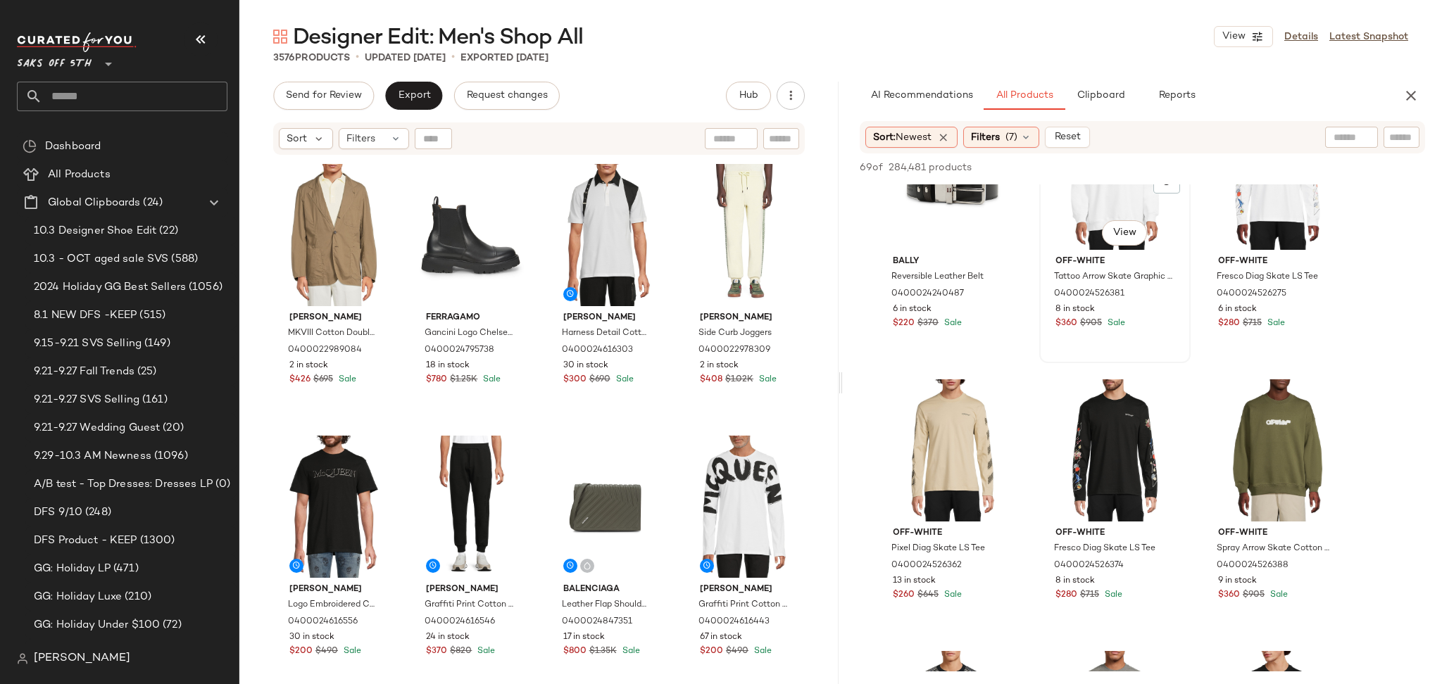
scroll to position [0, 0]
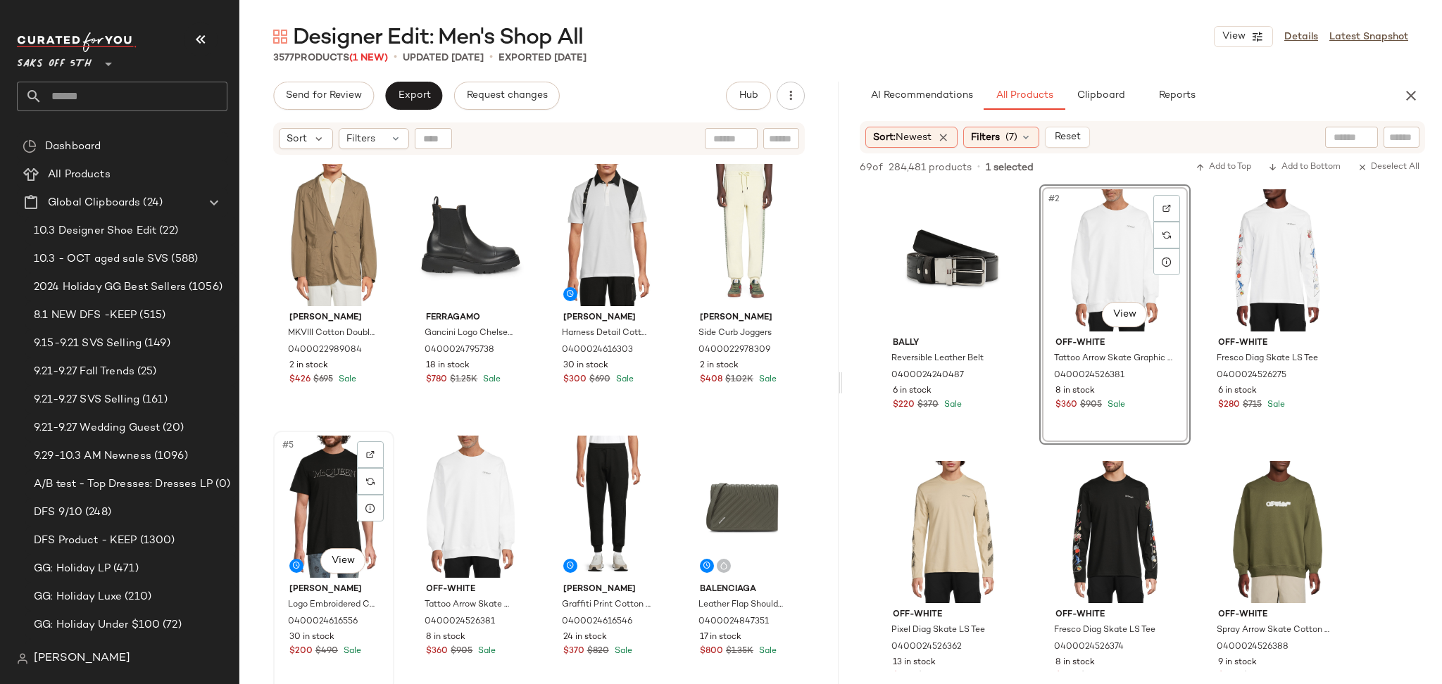
click at [328, 510] on div "#5 View" at bounding box center [333, 507] width 111 height 142
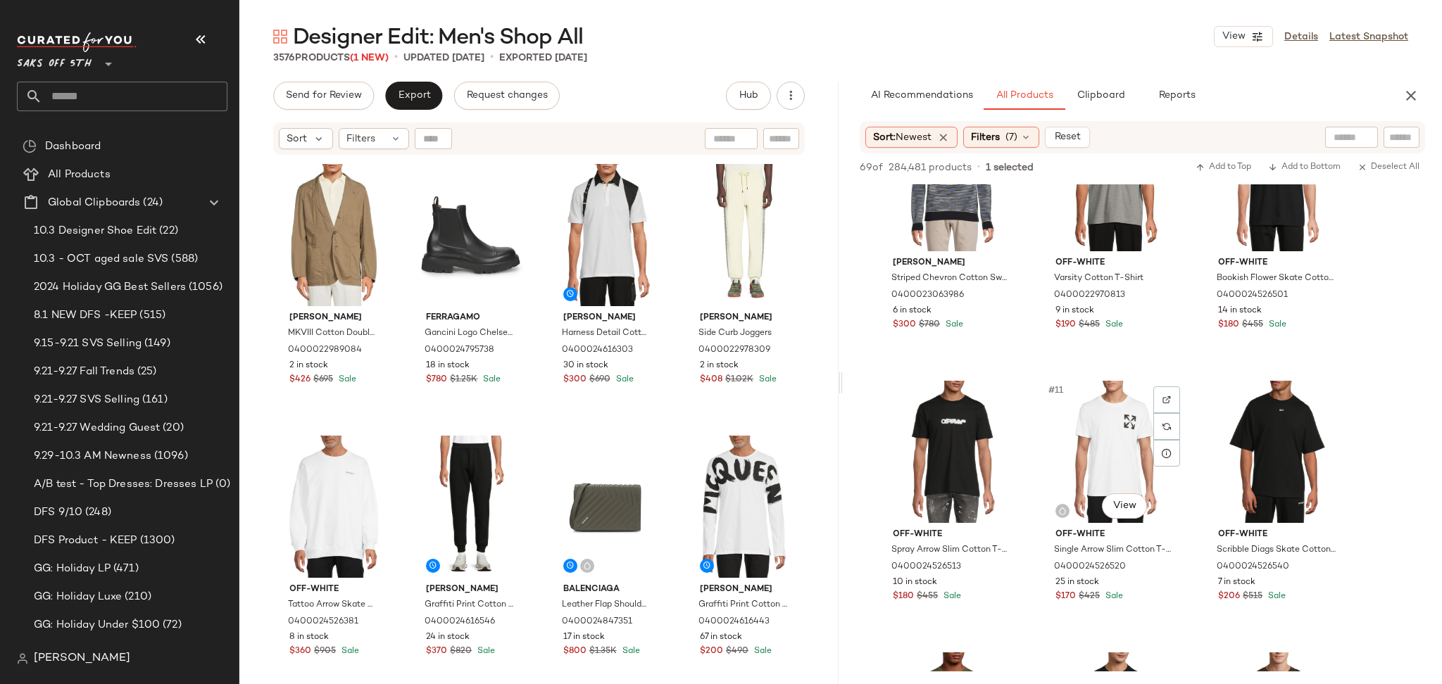
scroll to position [633, 0]
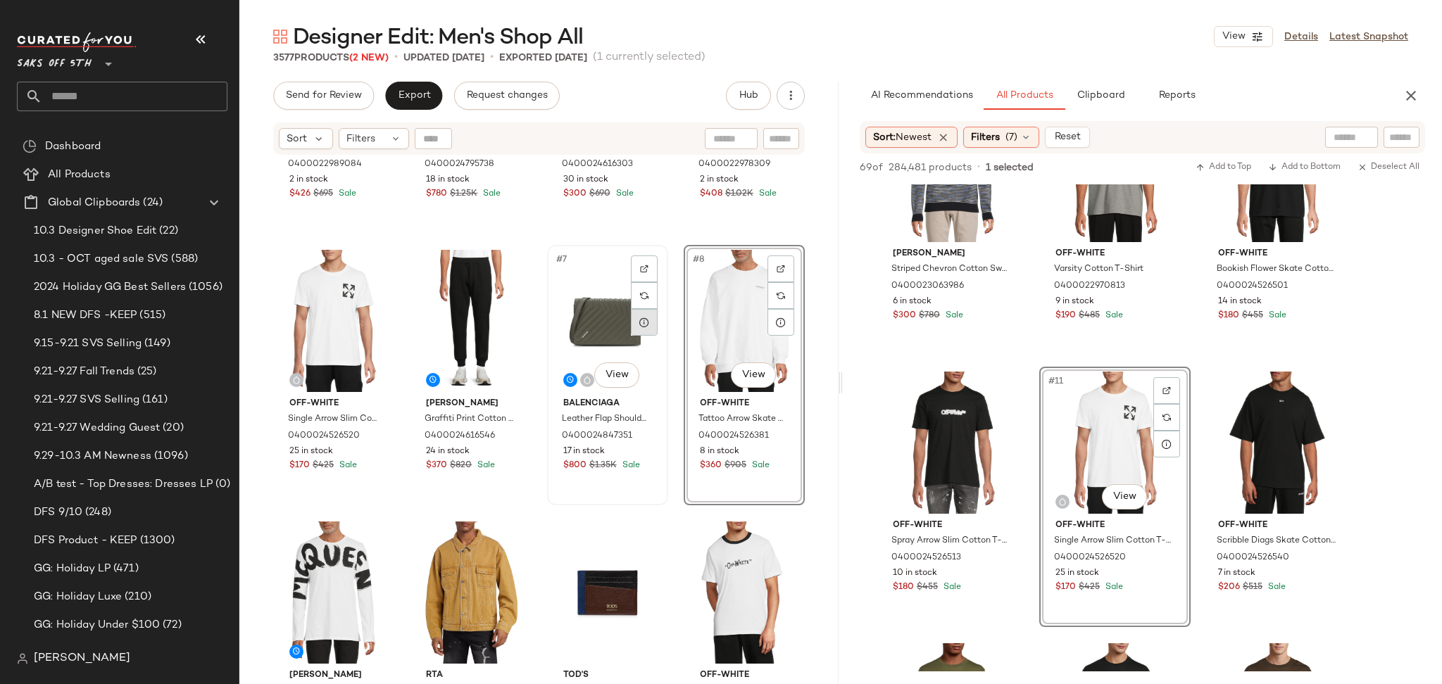
scroll to position [199, 0]
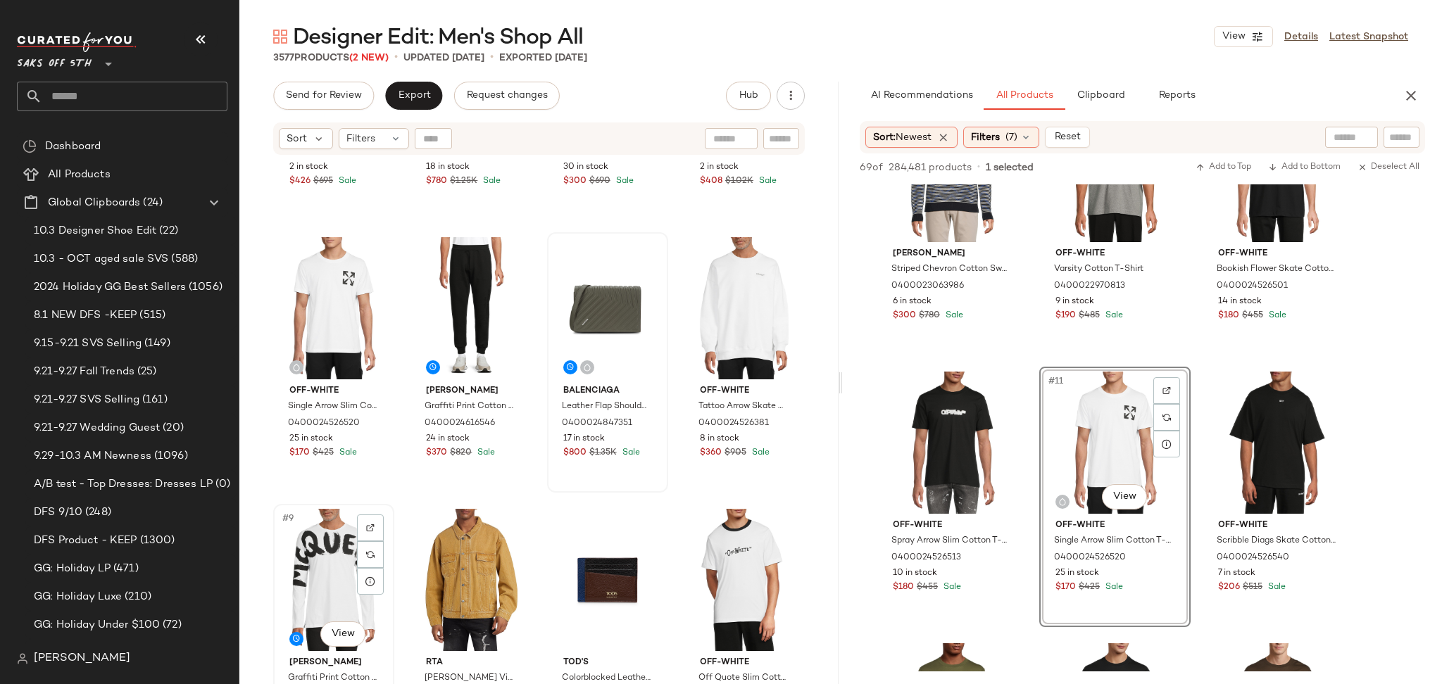
click at [316, 532] on div "#9 View" at bounding box center [333, 580] width 111 height 142
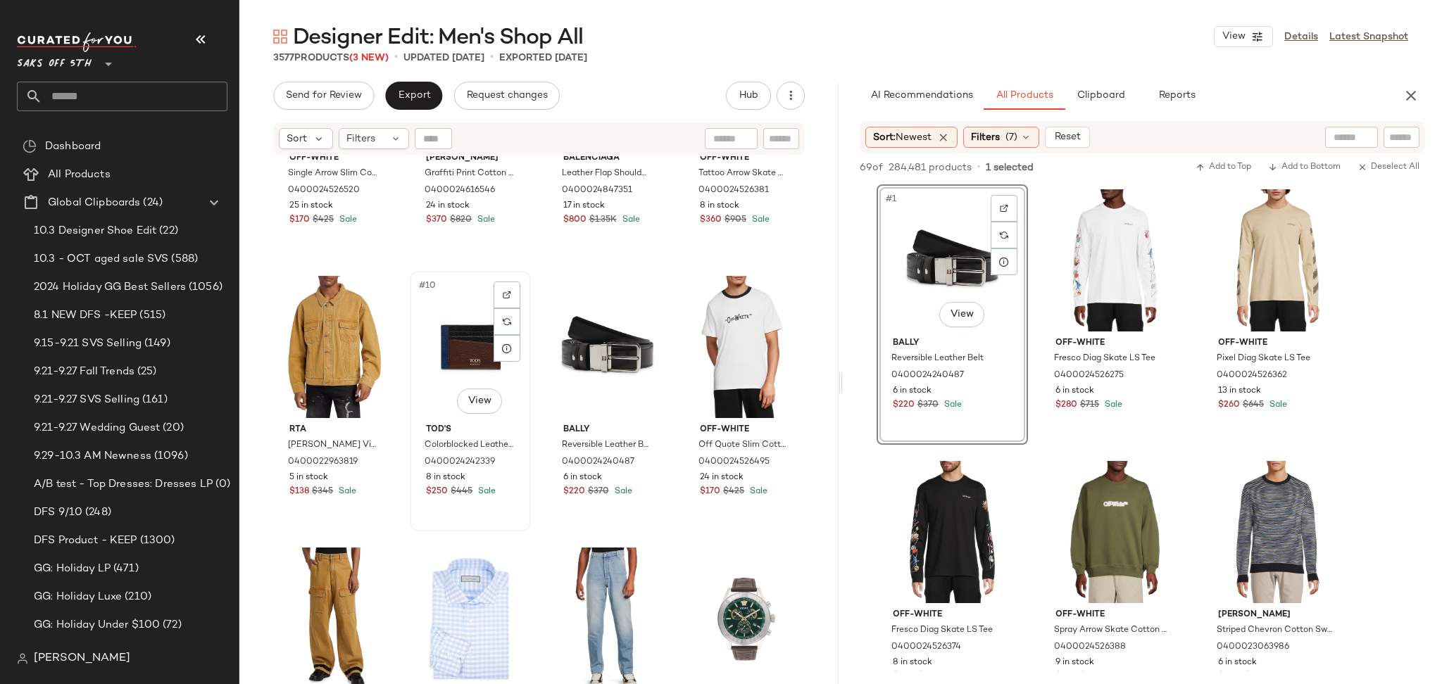
click at [440, 337] on div "#10 View" at bounding box center [470, 347] width 111 height 142
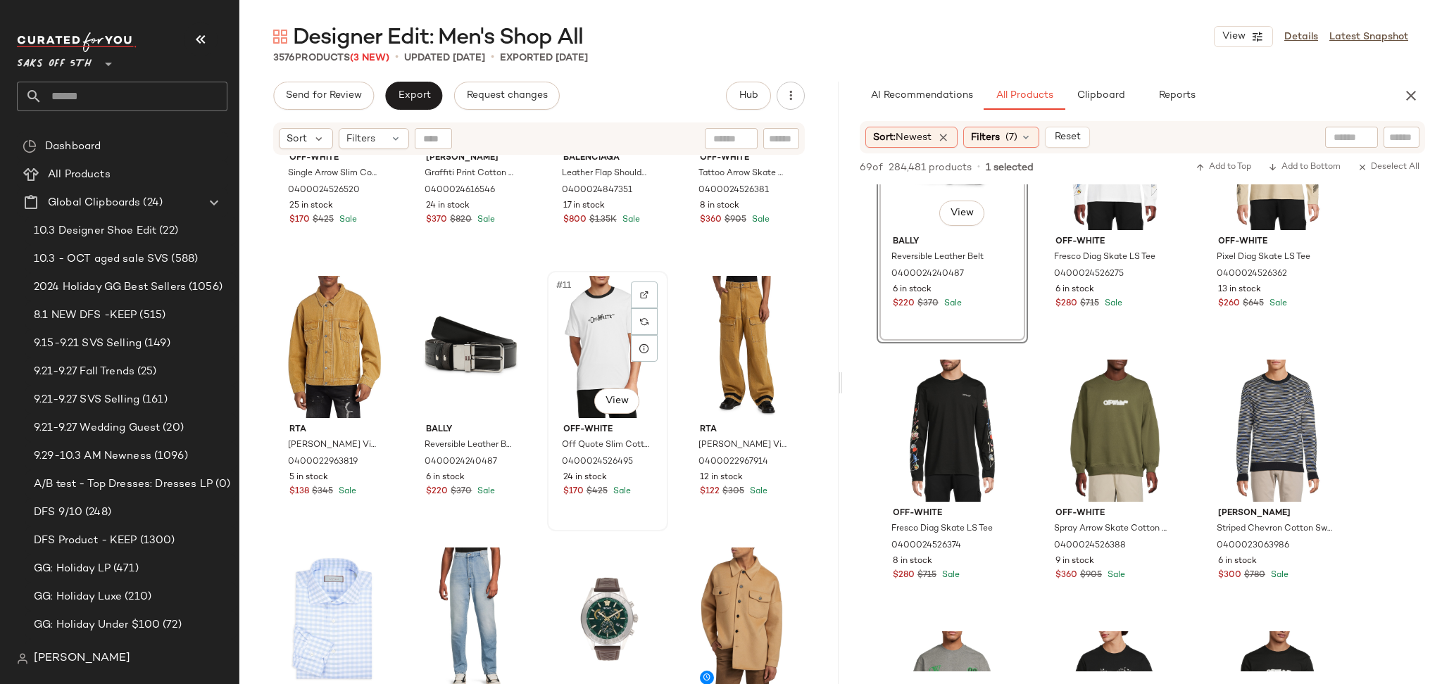
scroll to position [605, 0]
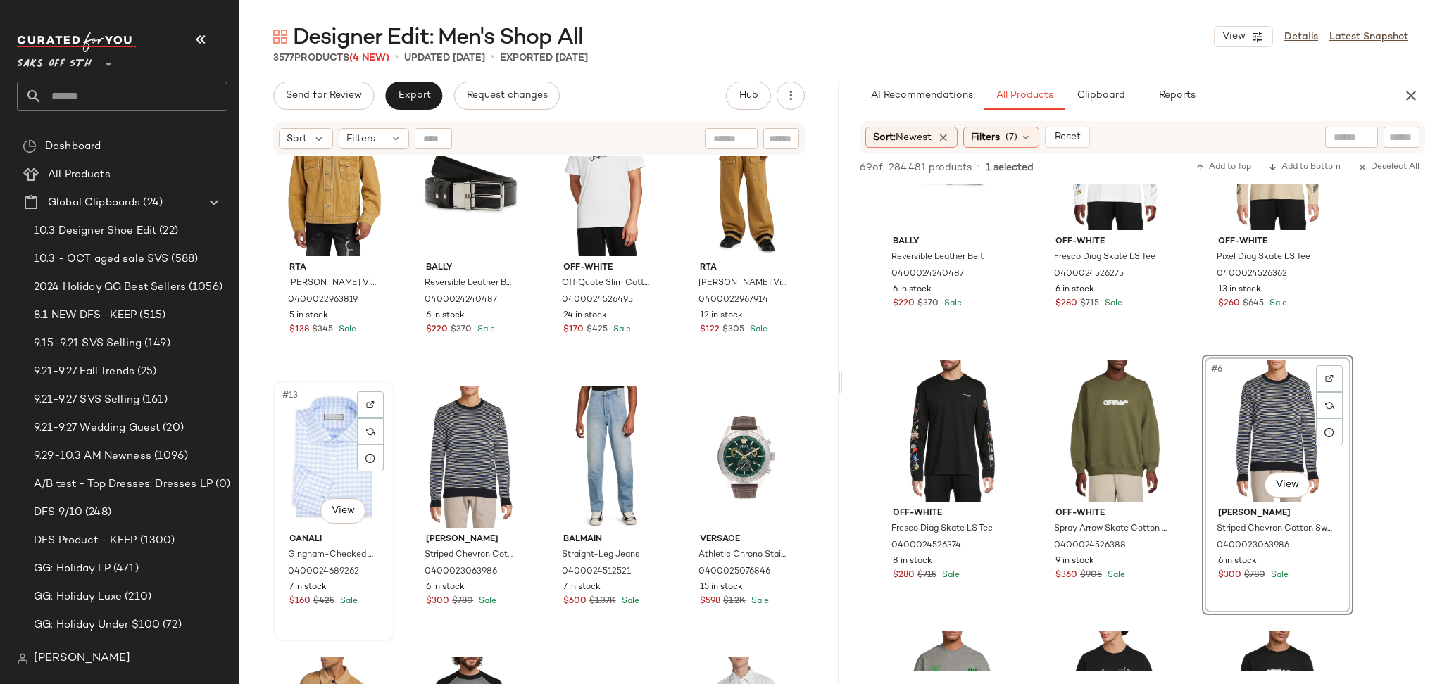
click at [329, 475] on div "#13 View" at bounding box center [333, 457] width 111 height 142
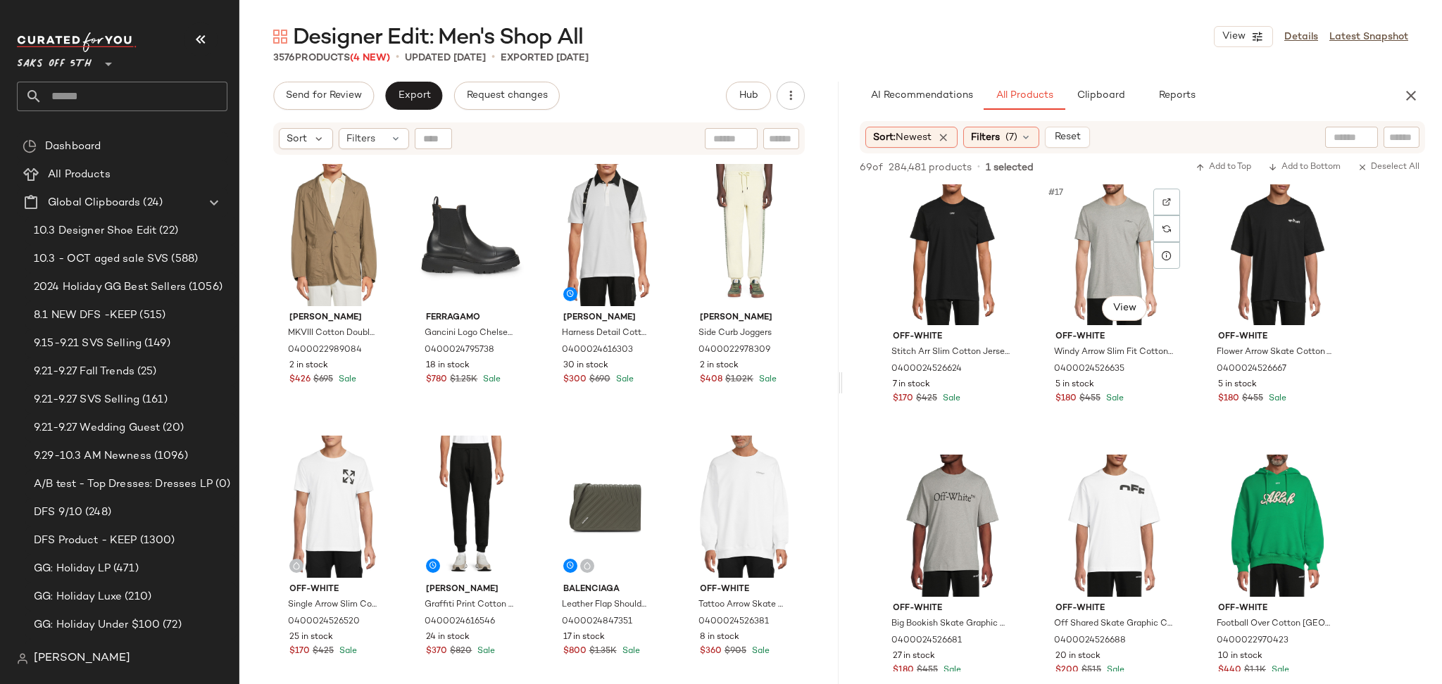
scroll to position [1366, 0]
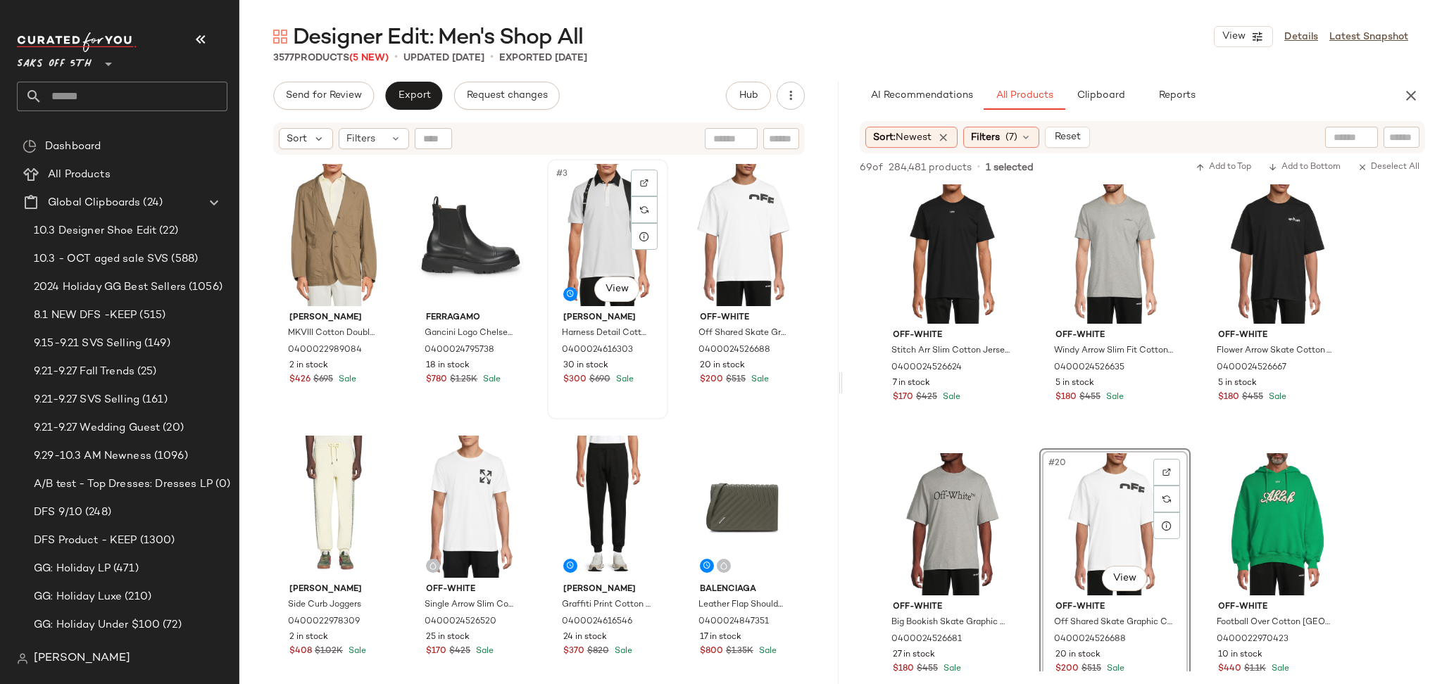
click at [582, 226] on div "#3 View" at bounding box center [607, 235] width 111 height 142
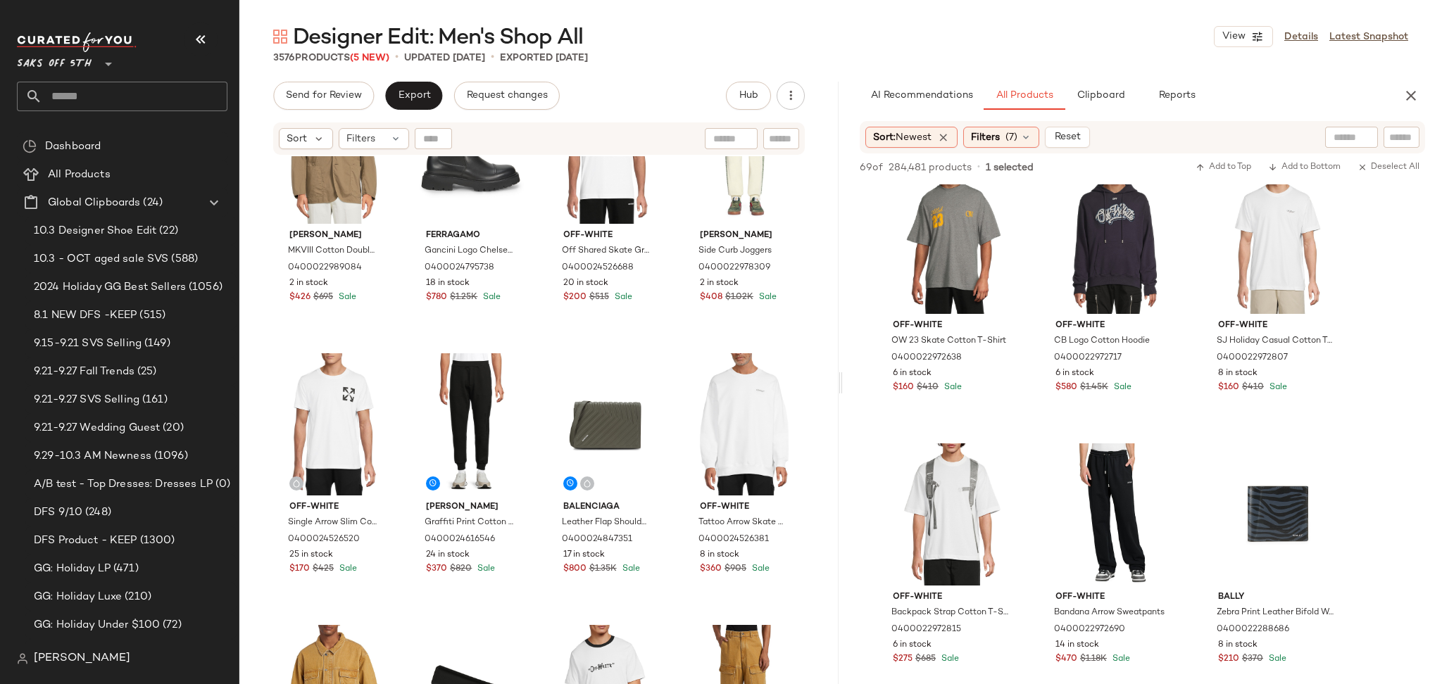
scroll to position [94, 0]
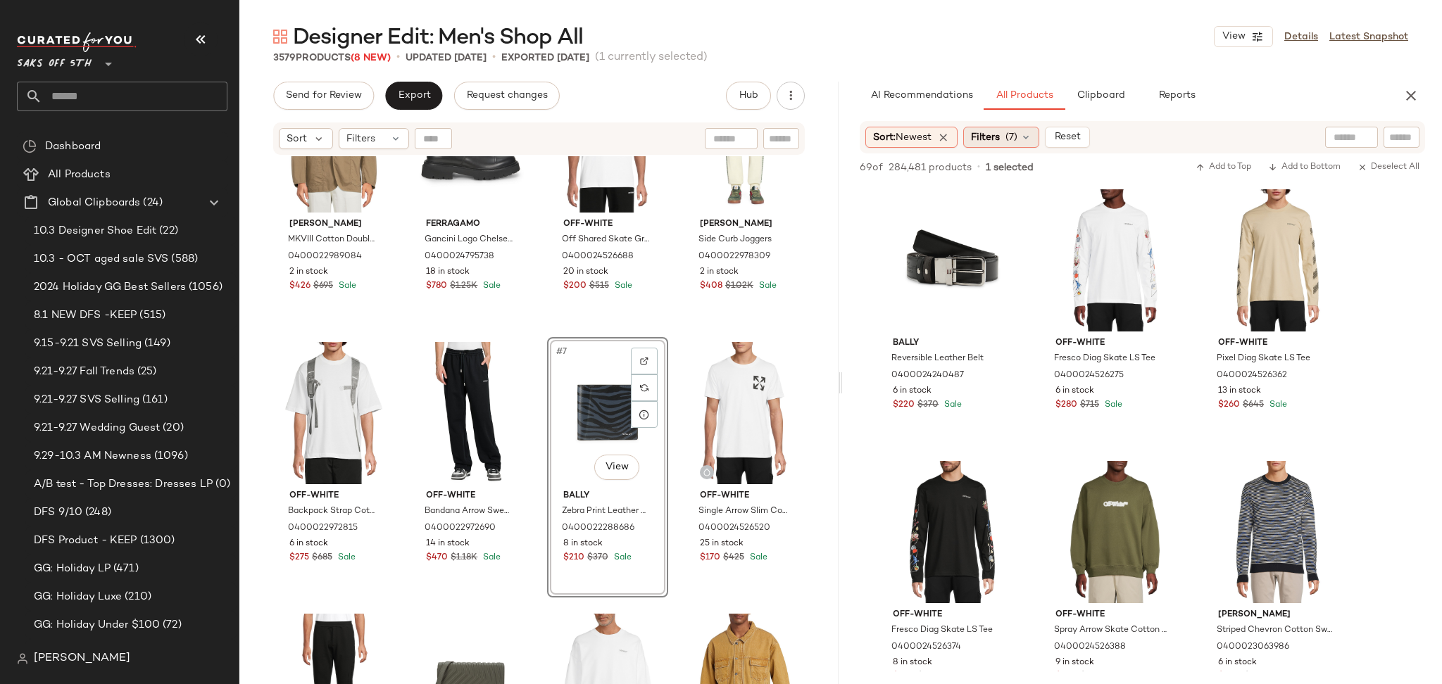
click at [1004, 134] on div "Filters (7)" at bounding box center [1001, 137] width 76 height 21
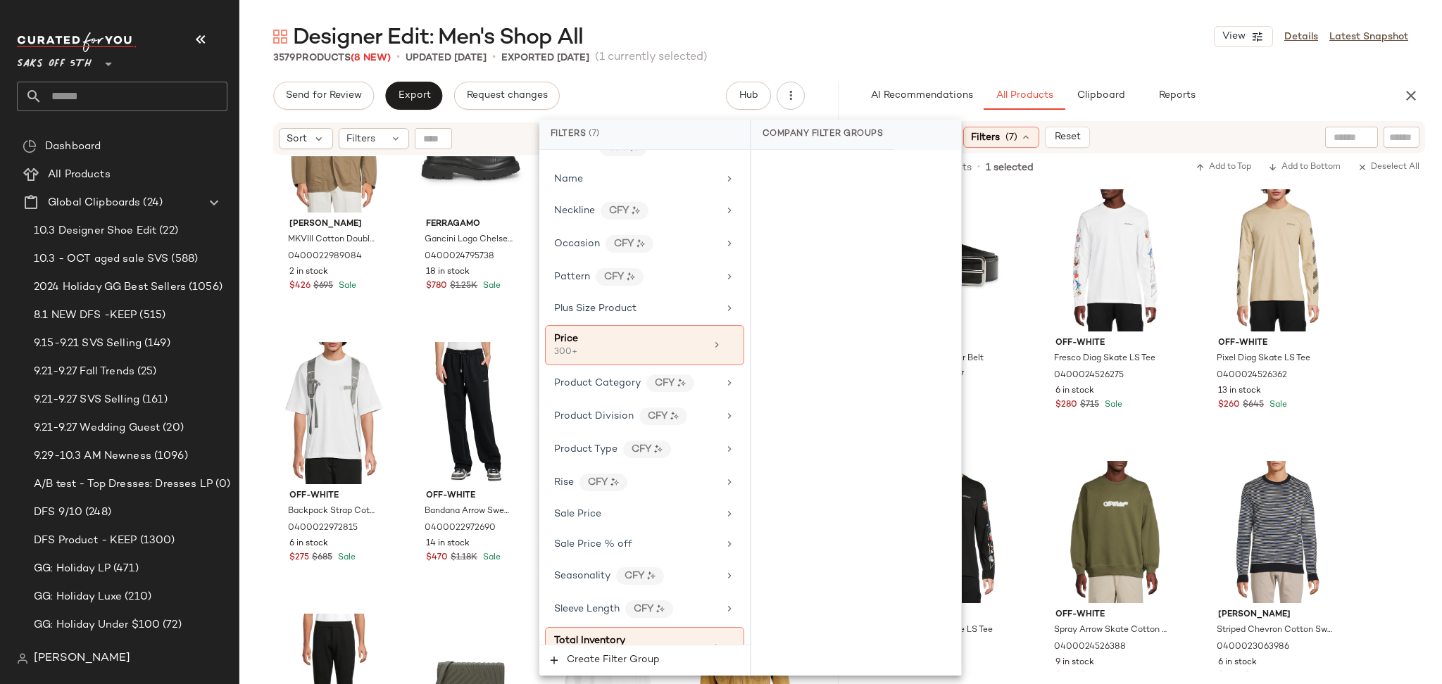
scroll to position [838, 0]
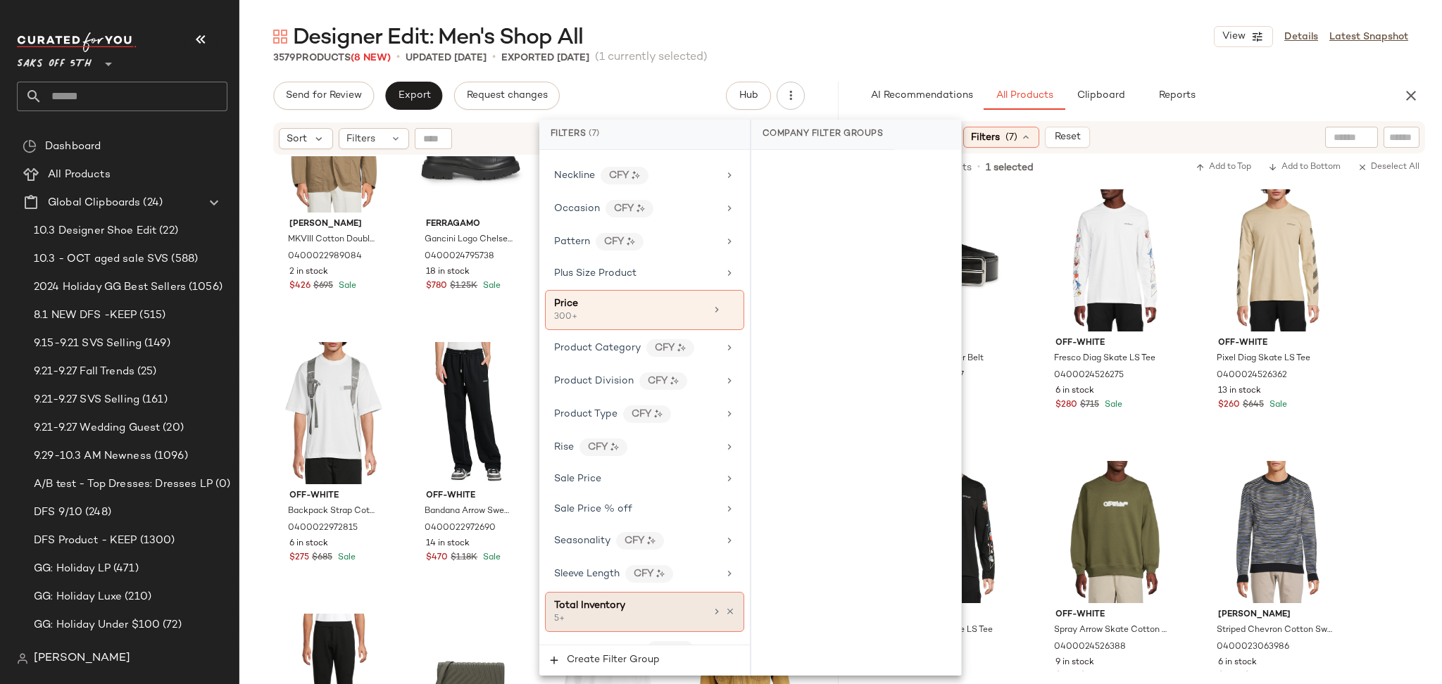
click at [644, 621] on div "5+" at bounding box center [624, 619] width 141 height 13
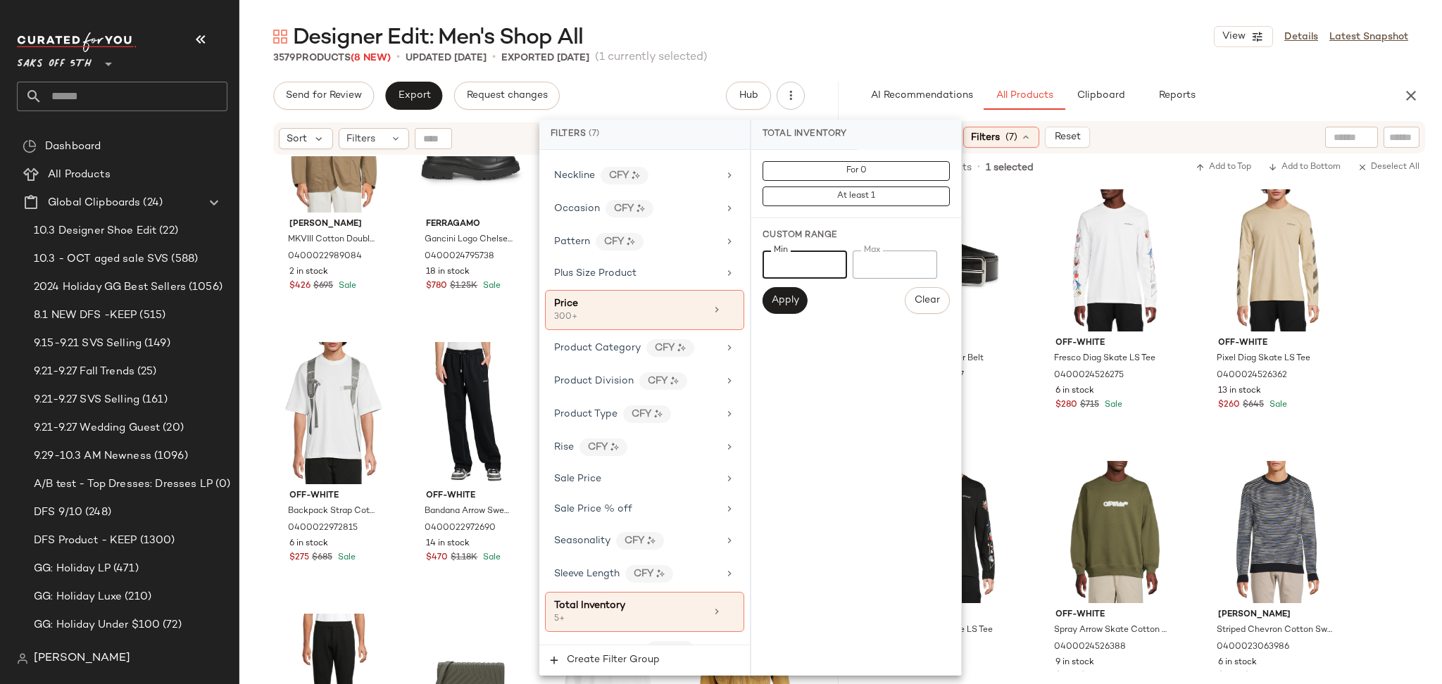
click at [820, 262] on input "*" at bounding box center [804, 265] width 84 height 28
click at [856, 198] on span "At least 1" at bounding box center [855, 196] width 39 height 10
click at [943, 34] on div "Designer Edit: Men's Shop All View Details Latest Snapshot" at bounding box center [840, 37] width 1202 height 28
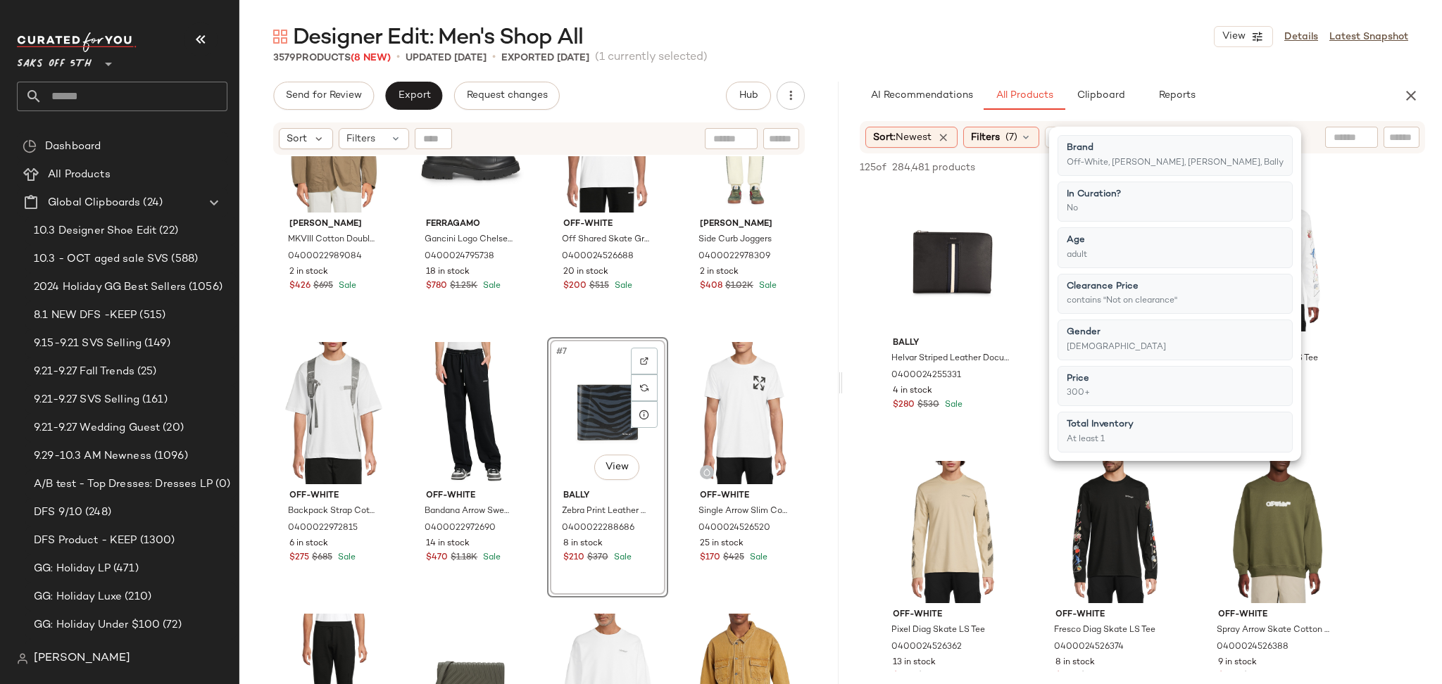
click at [943, 34] on div "Designer Edit: Men's Shop All View Details Latest Snapshot" at bounding box center [840, 37] width 1202 height 28
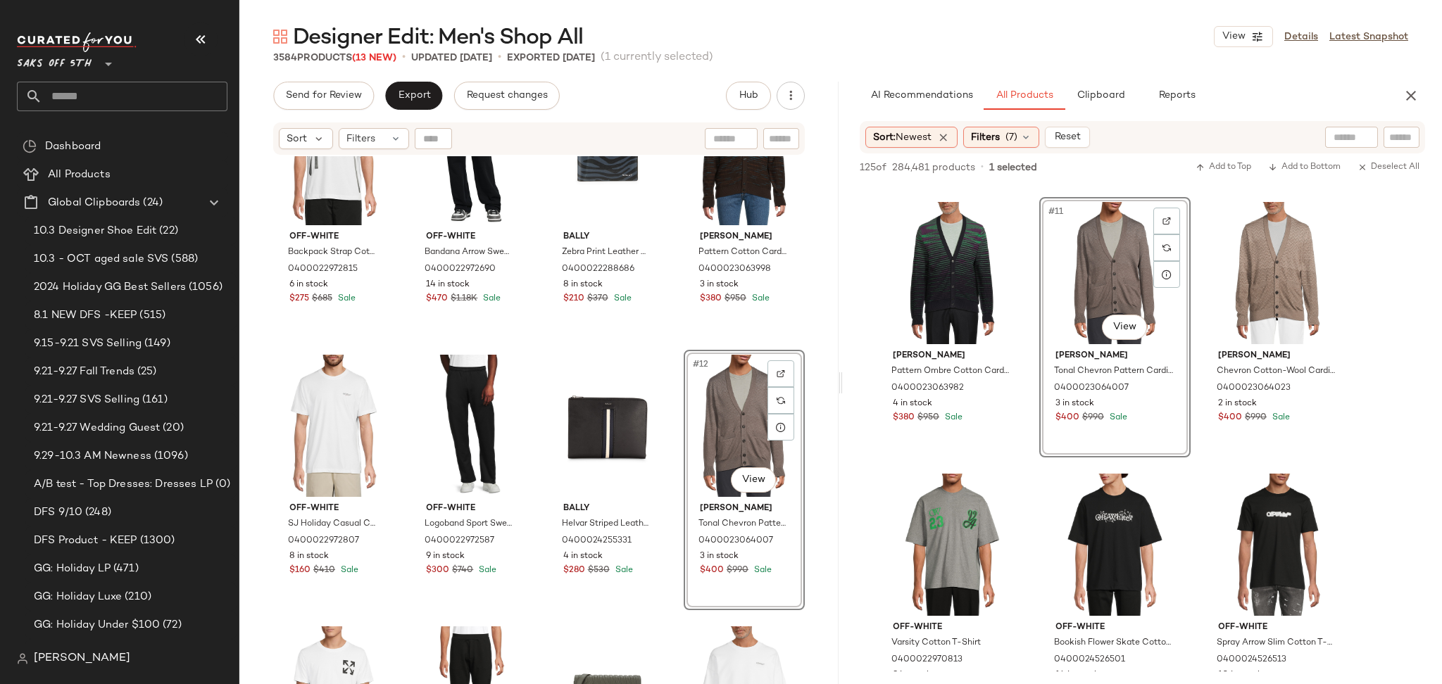
scroll to position [342, 0]
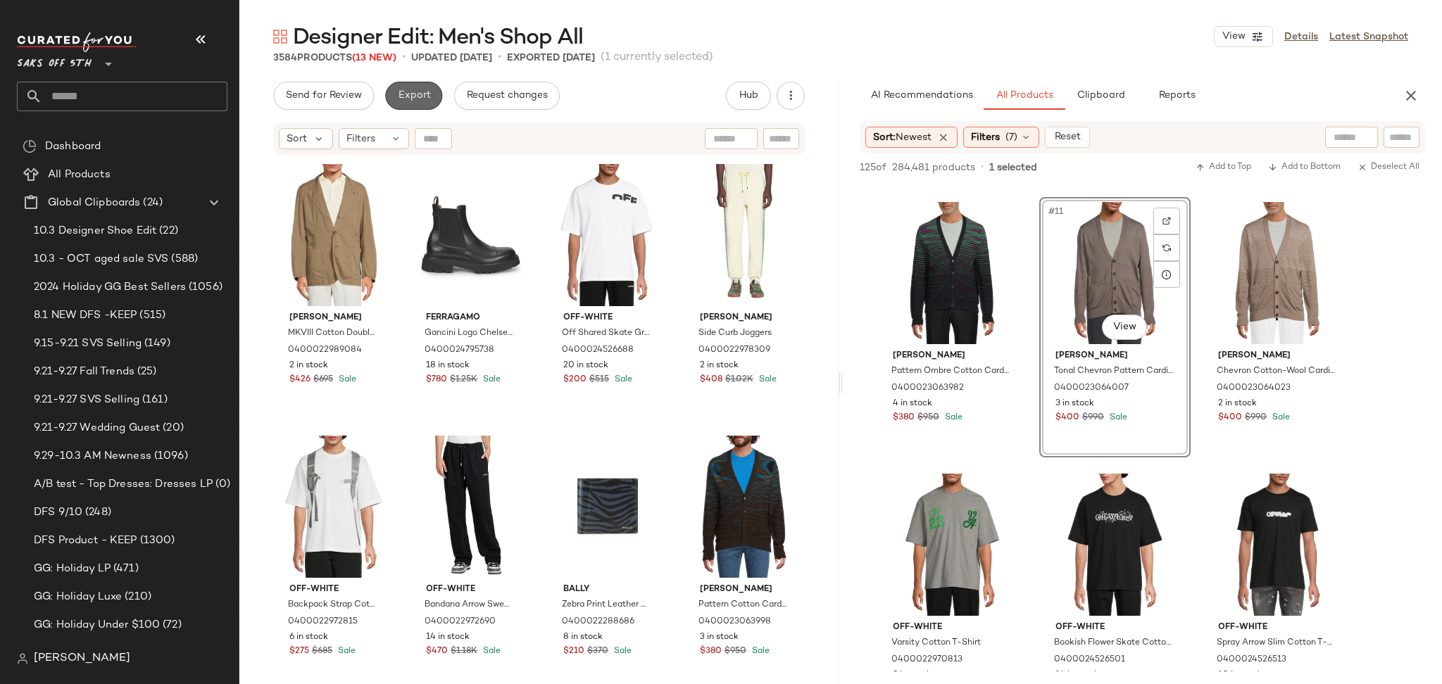
click at [413, 102] on button "Export" at bounding box center [413, 96] width 57 height 28
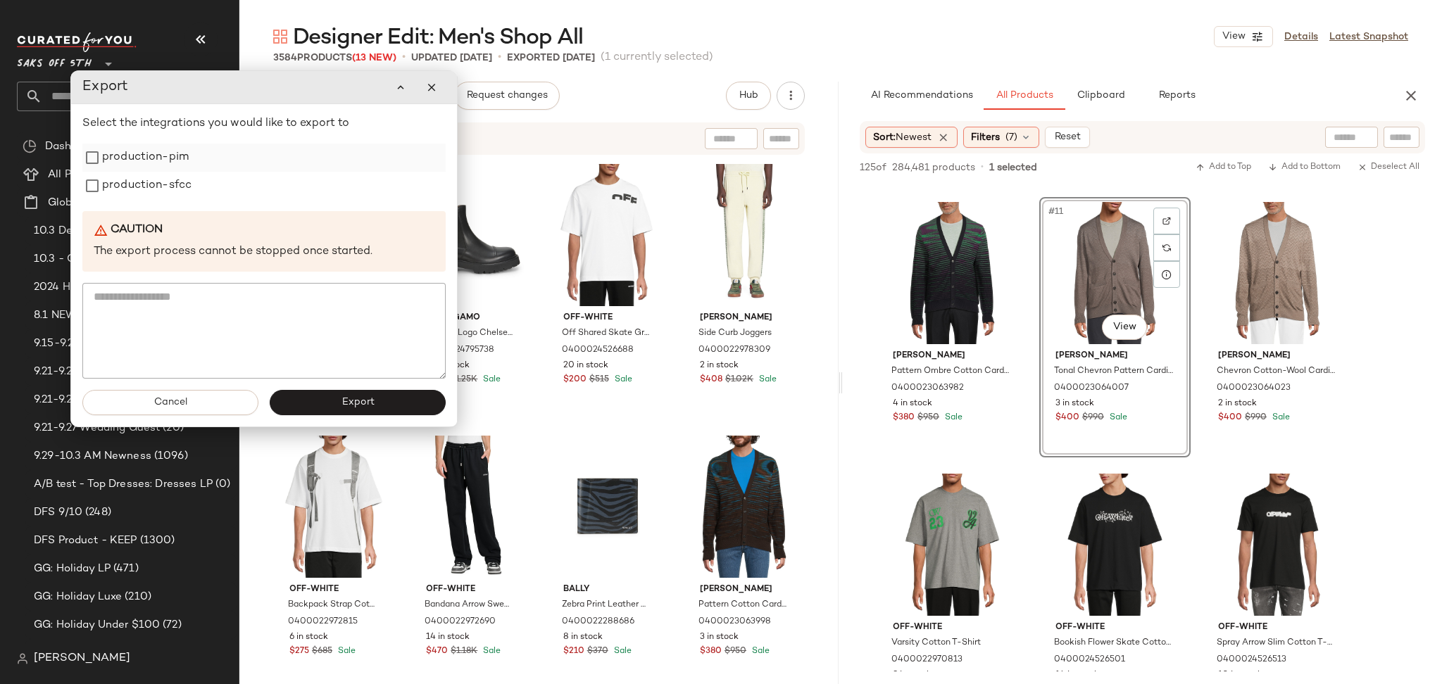
click at [160, 160] on label "production-pim" at bounding box center [145, 158] width 87 height 28
click at [160, 172] on label "production-sfcc" at bounding box center [146, 186] width 89 height 28
click at [332, 411] on button "Export" at bounding box center [358, 402] width 176 height 25
